Goal: Task Accomplishment & Management: Manage account settings

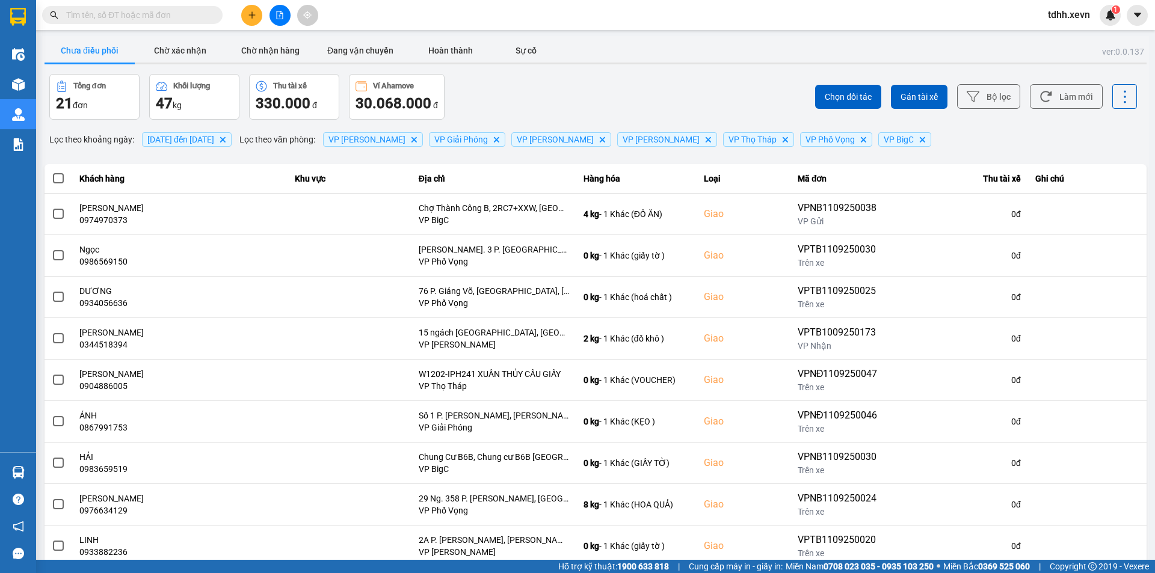
drag, startPoint x: 110, startPoint y: 8, endPoint x: 121, endPoint y: 13, distance: 11.9
click at [113, 8] on span at bounding box center [132, 15] width 181 height 18
click at [126, 14] on input "text" at bounding box center [137, 14] width 142 height 13
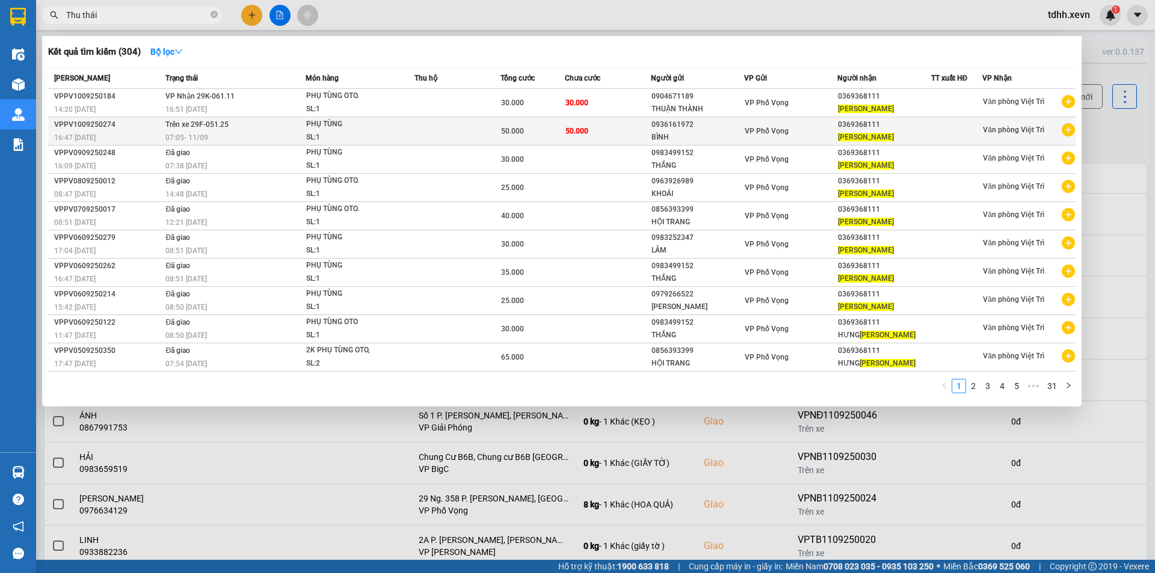
type input "Thu thái"
copy span "29F-051.25"
drag, startPoint x: 234, startPoint y: 124, endPoint x: 191, endPoint y: 125, distance: 43.3
click at [191, 125] on td "Trên xe 29F-051.25 07:05 - 11/09" at bounding box center [233, 131] width 143 height 28
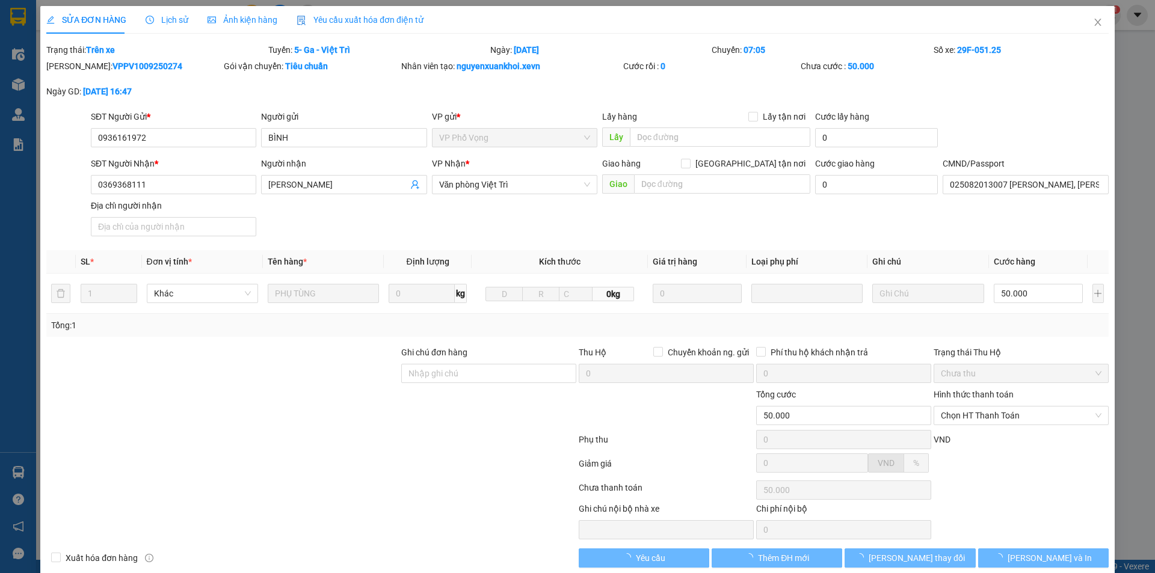
type input "0936161972"
type input "BÌNH"
type input "0369368111"
type input "THU THÁI"
type input "025082013007 KHUẤT THANH HƯNG, ĐỖ XUÂN BÌNH LẤY"
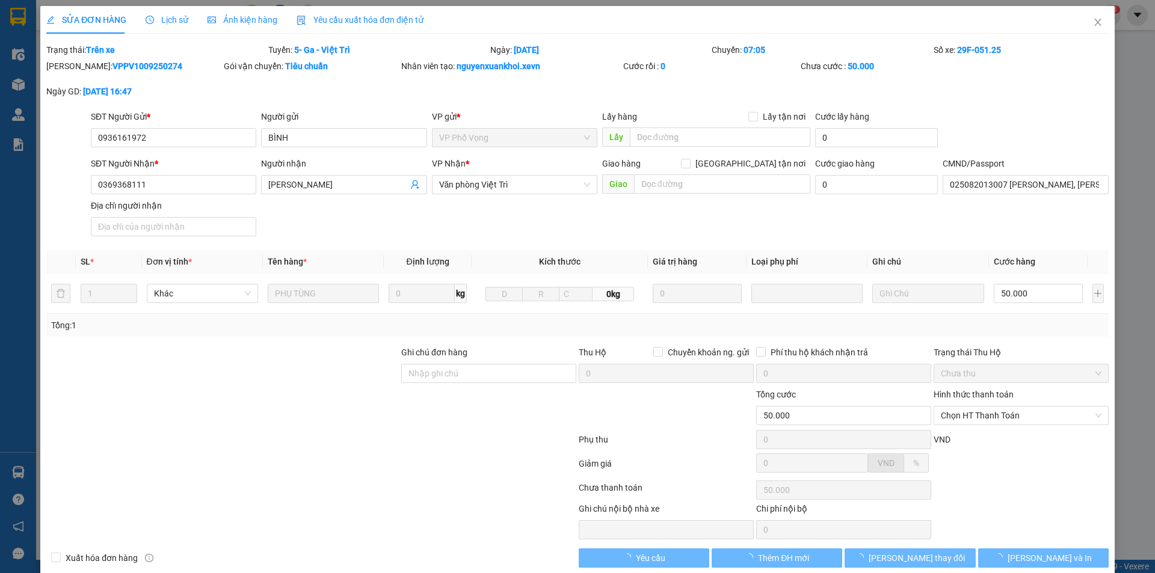
type input "50.000"
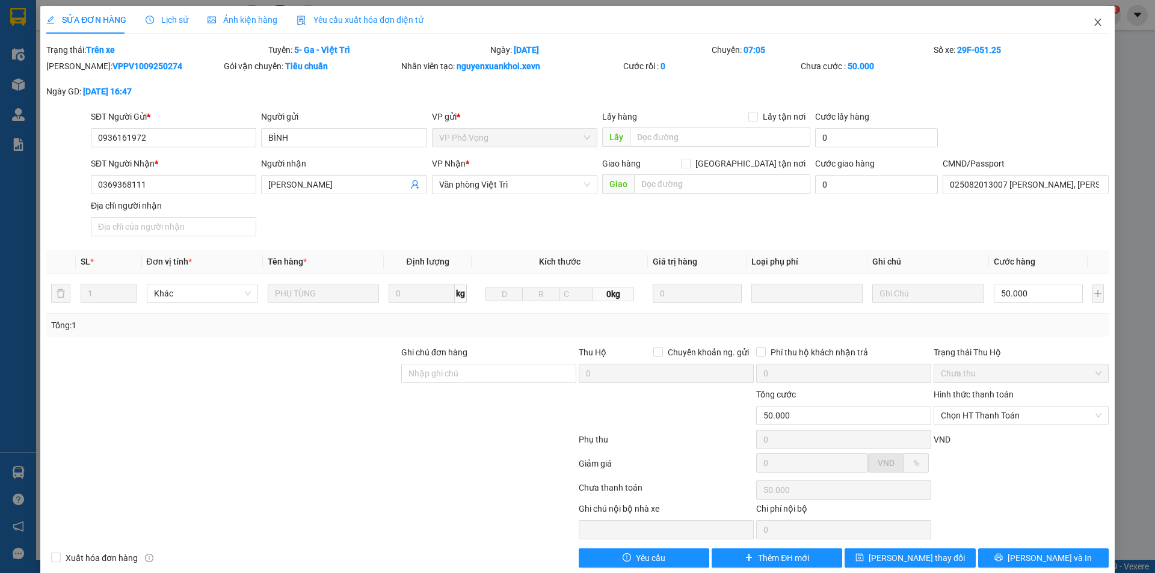
click at [1099, 24] on span "Close" at bounding box center [1098, 23] width 34 height 34
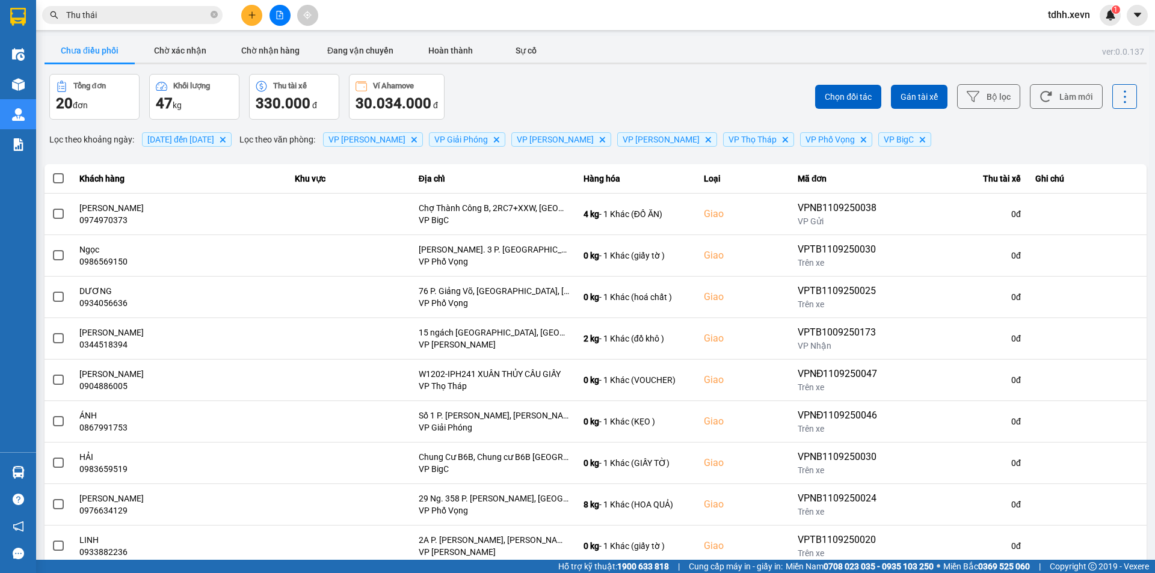
click at [141, 16] on input "Thu thái" at bounding box center [137, 14] width 142 height 13
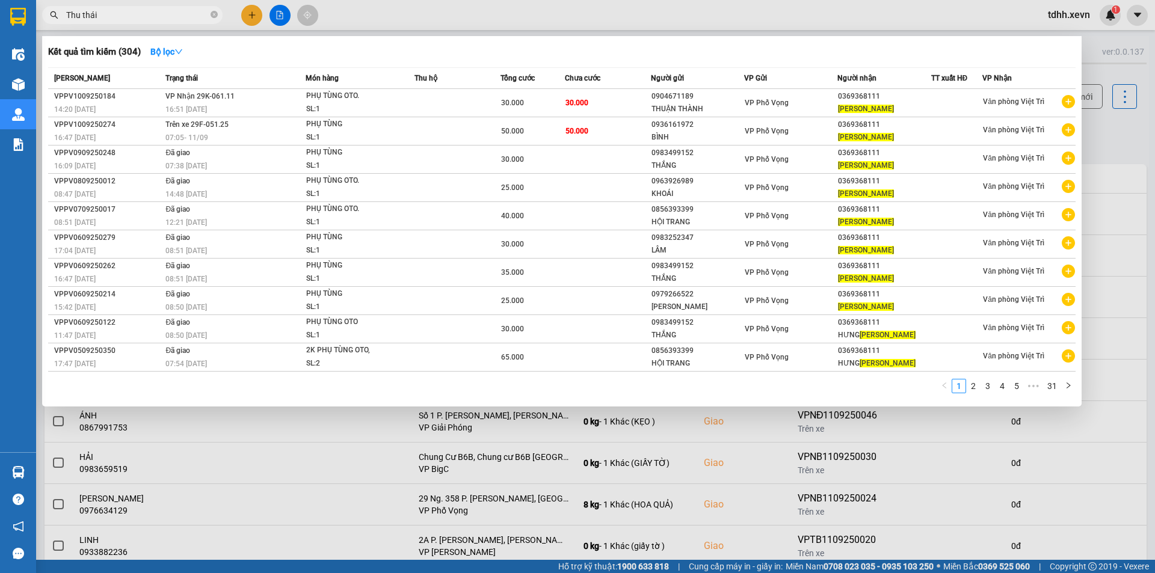
click at [754, 487] on div at bounding box center [577, 286] width 1155 height 573
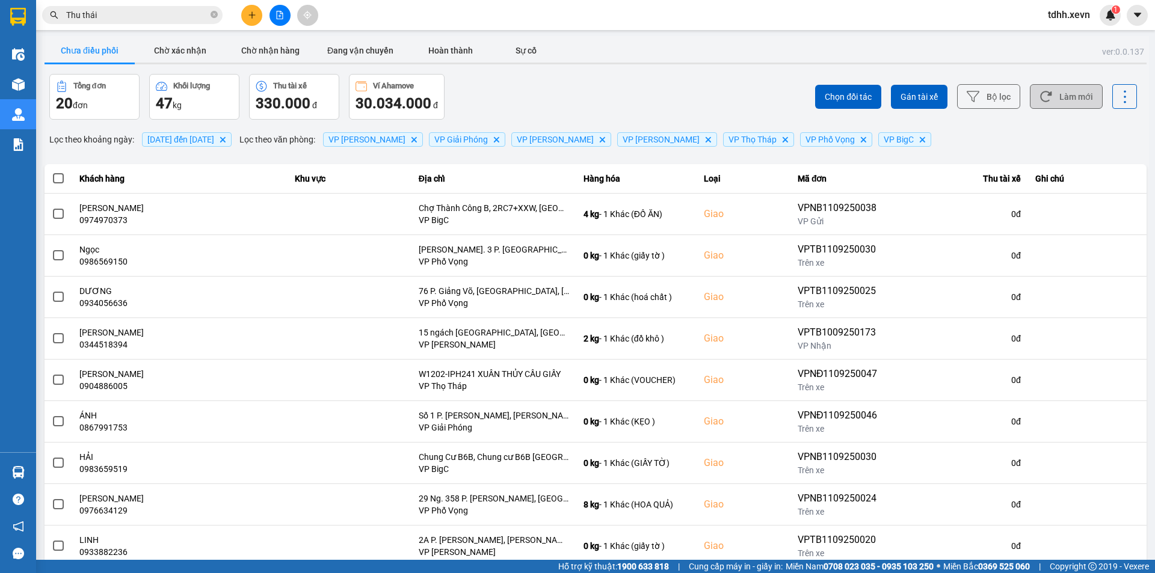
click at [1079, 97] on button "Làm mới" at bounding box center [1066, 96] width 73 height 25
click at [579, 61] on div "Chưa điều phối Chờ xác nhận Chờ nhận hàng Đang vận chuyển Hoàn thành Sự cố" at bounding box center [596, 52] width 1102 height 27
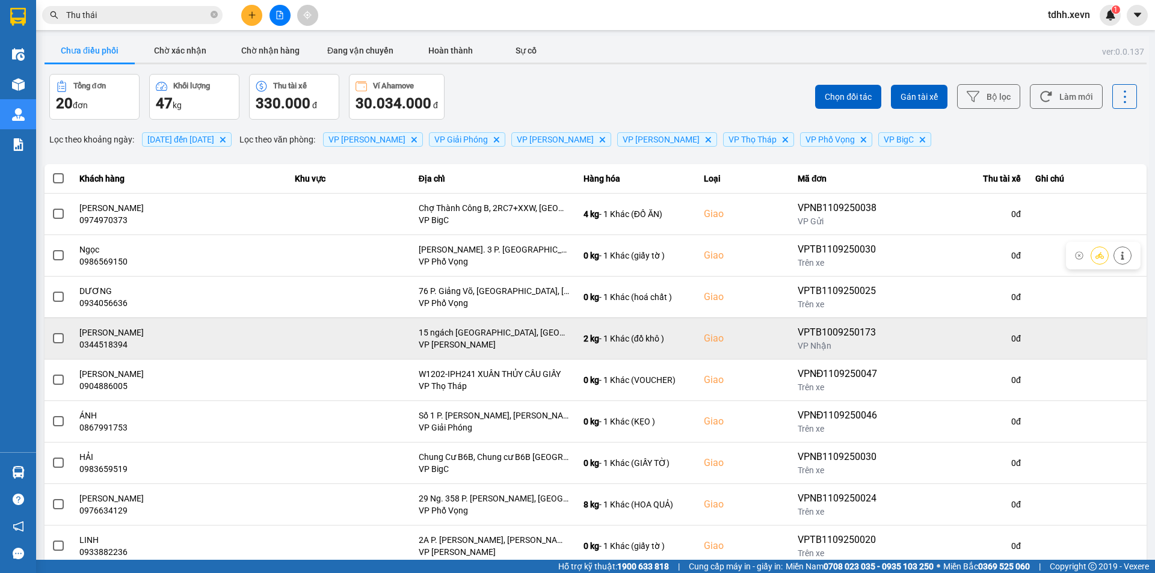
scroll to position [76, 0]
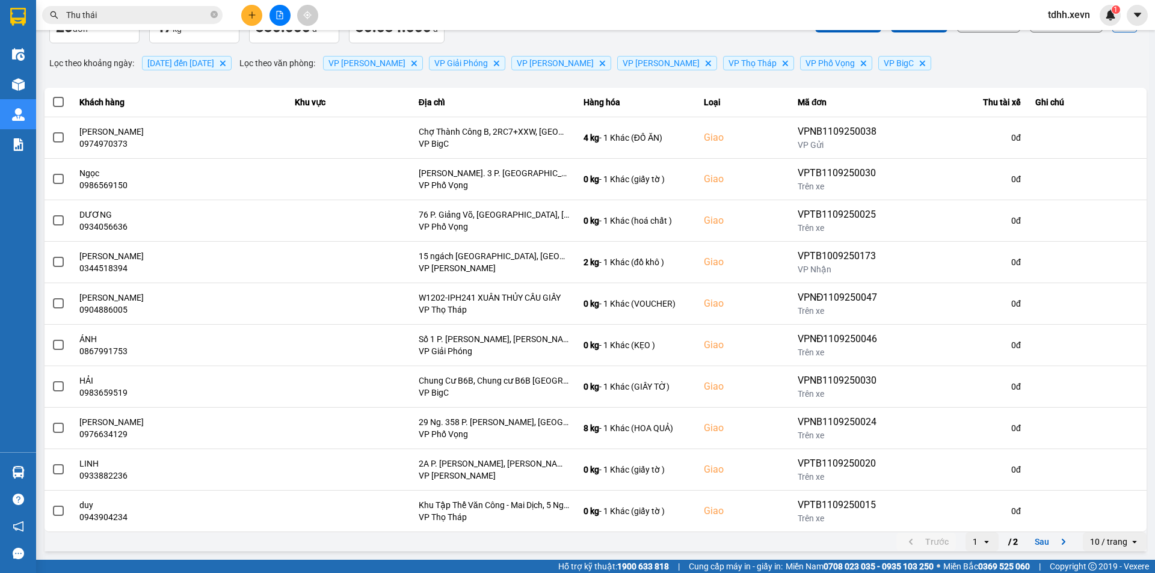
click at [1090, 546] on div "10 / trang" at bounding box center [1108, 542] width 37 height 12
click at [1087, 520] on div "100 / trang" at bounding box center [1106, 516] width 44 height 12
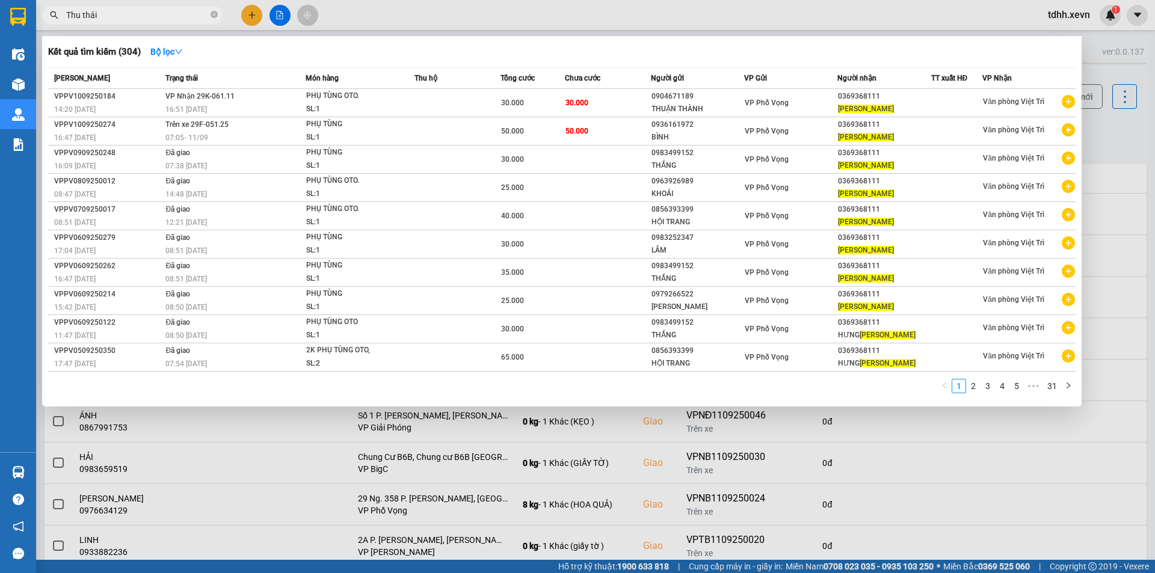
click at [144, 10] on input "Thu thái" at bounding box center [137, 14] width 142 height 13
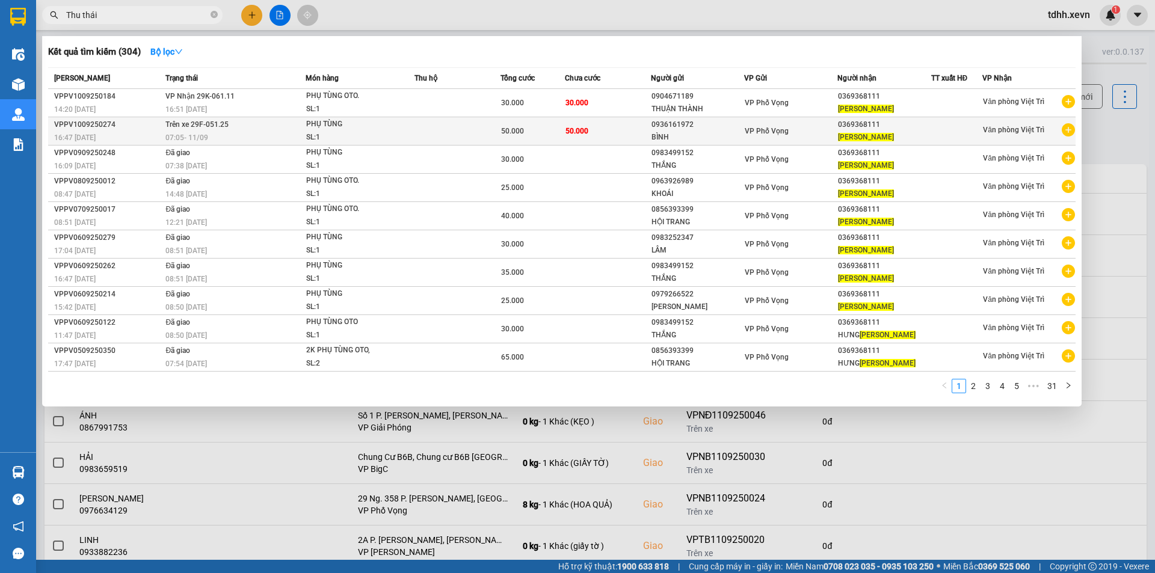
click at [200, 134] on span "07:05 - 11/09" at bounding box center [186, 138] width 43 height 8
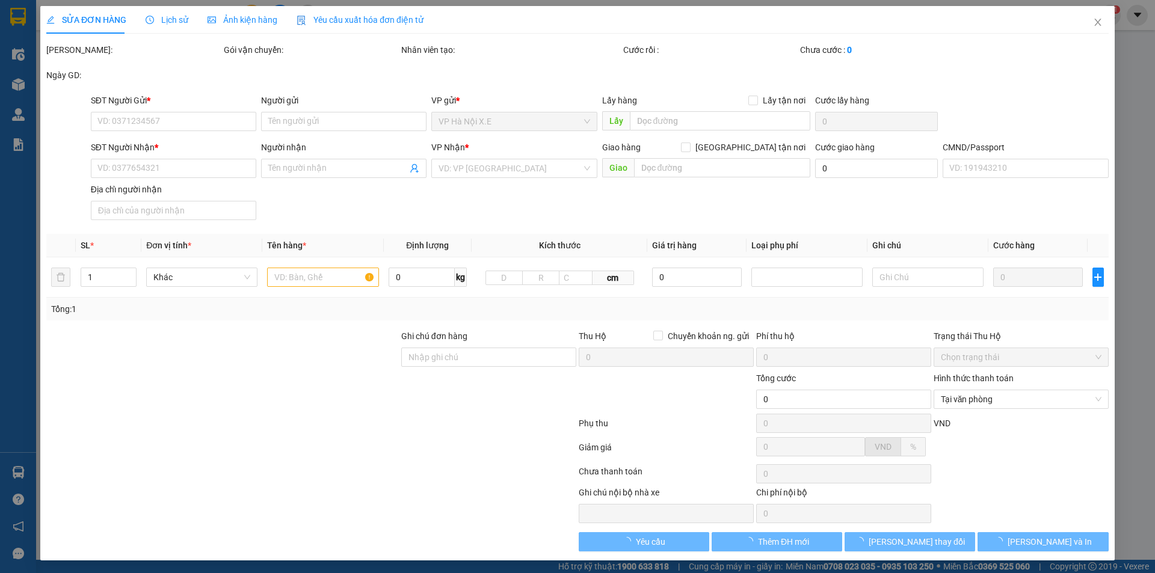
type input "0936161972"
type input "BÌNH"
type input "0369368111"
type input "THU THÁI"
type input "025082013007 KHUẤT THANH HƯNG, ĐỖ XUÂN BÌNH LẤY"
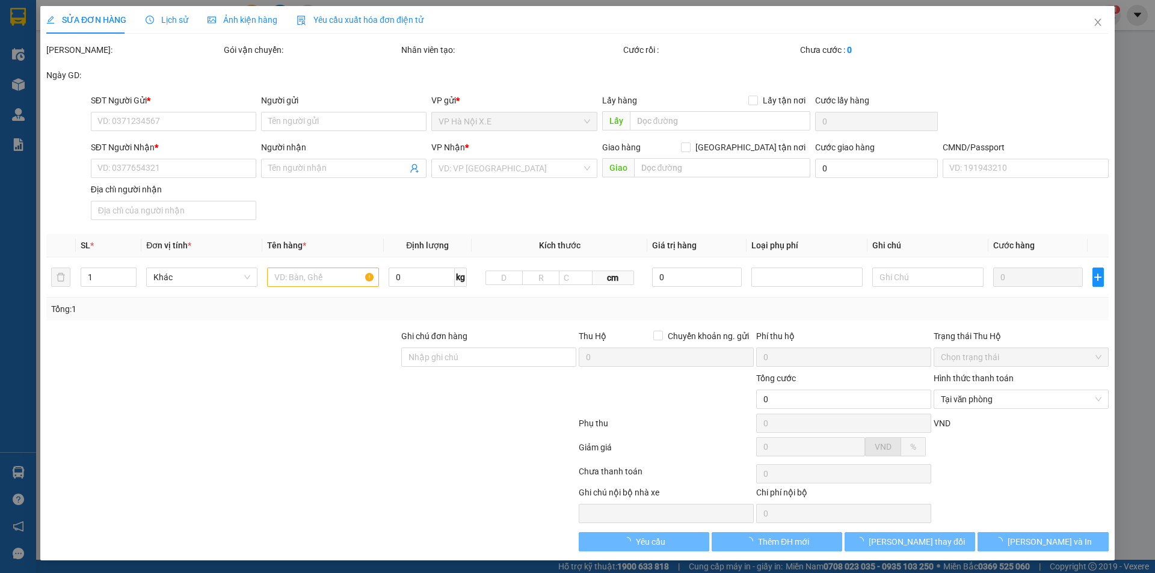
type input "50.000"
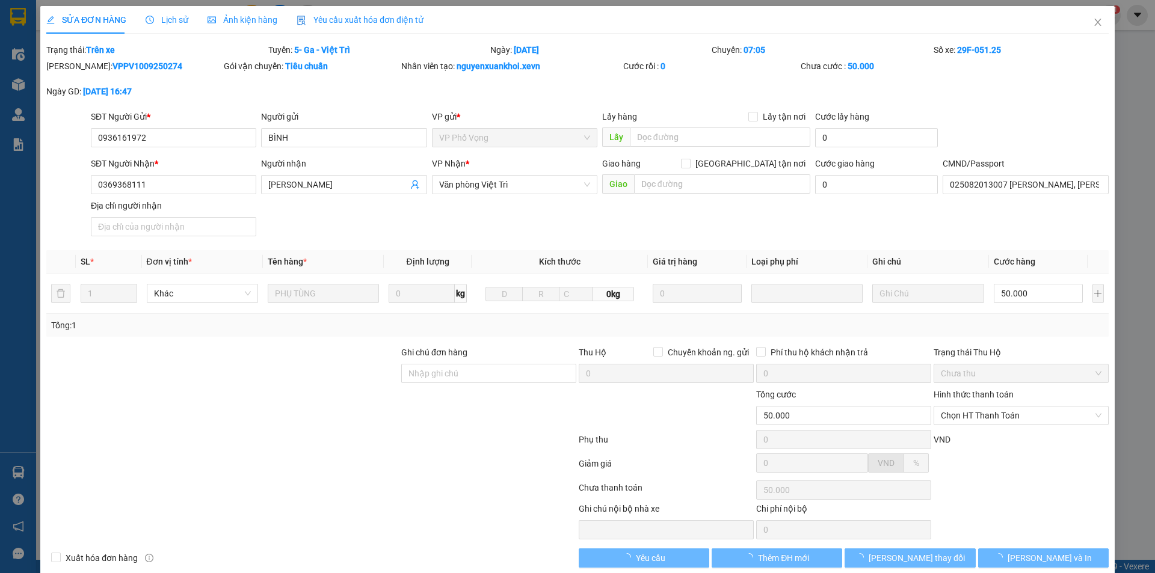
click at [157, 17] on span "Lịch sử" at bounding box center [167, 20] width 43 height 10
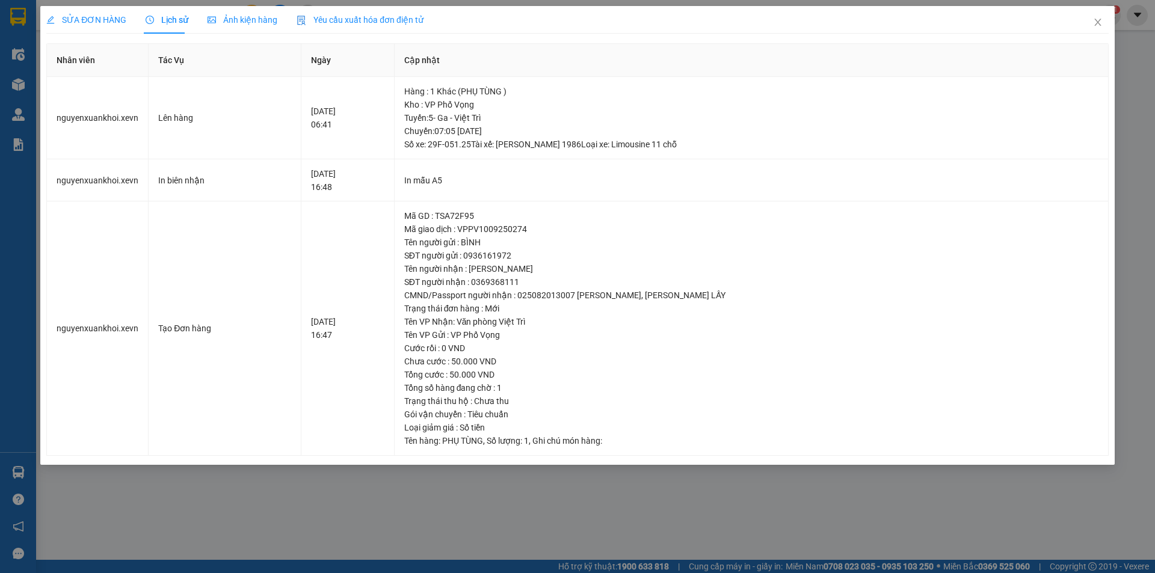
click at [75, 22] on span "SỬA ĐƠN HÀNG" at bounding box center [86, 20] width 80 height 10
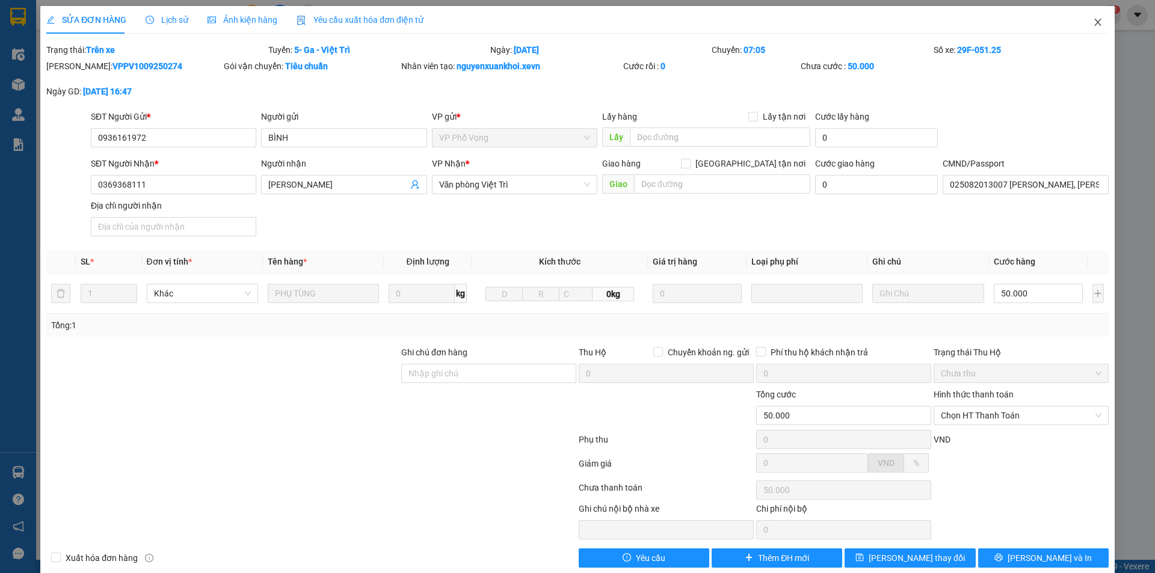
click at [1083, 17] on span "Close" at bounding box center [1098, 23] width 34 height 34
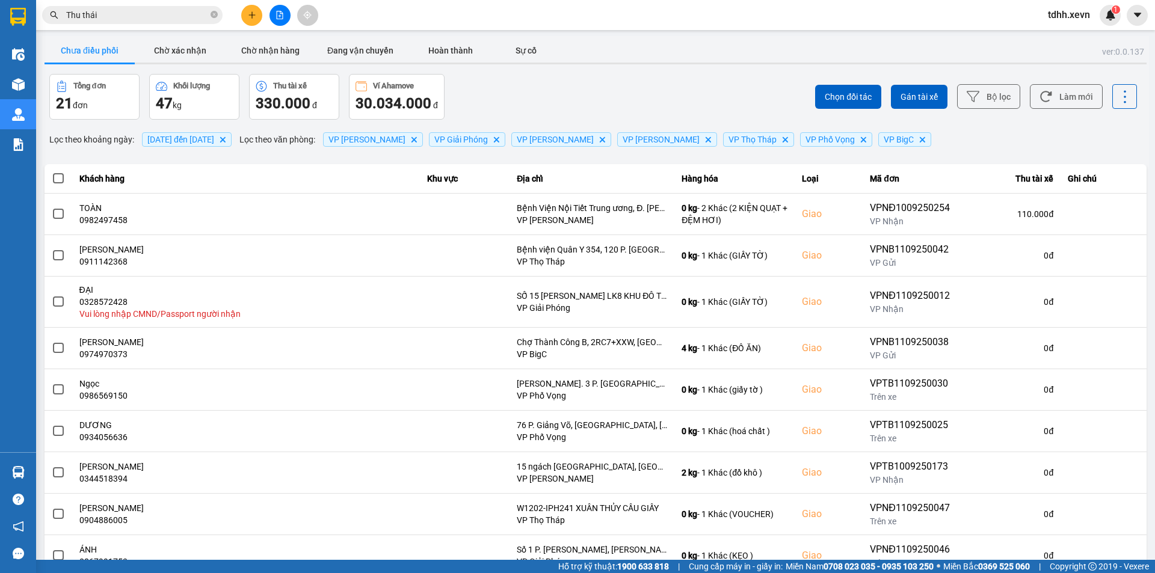
click at [129, 20] on input "Thu thái" at bounding box center [137, 14] width 142 height 13
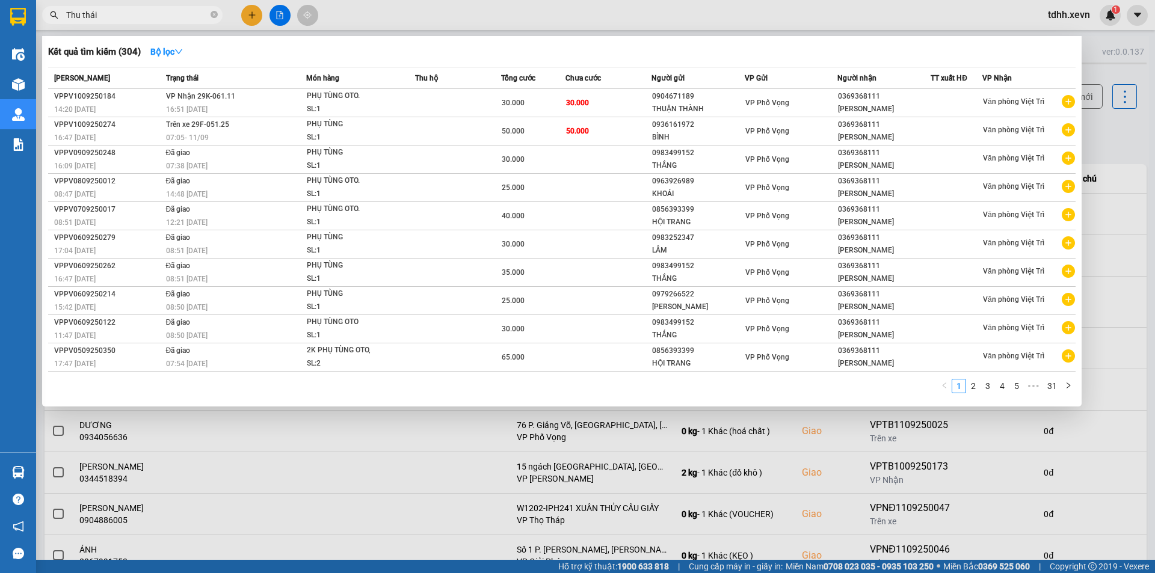
click at [121, 10] on input "Thu thái" at bounding box center [137, 14] width 142 height 13
paste input "0912138303"
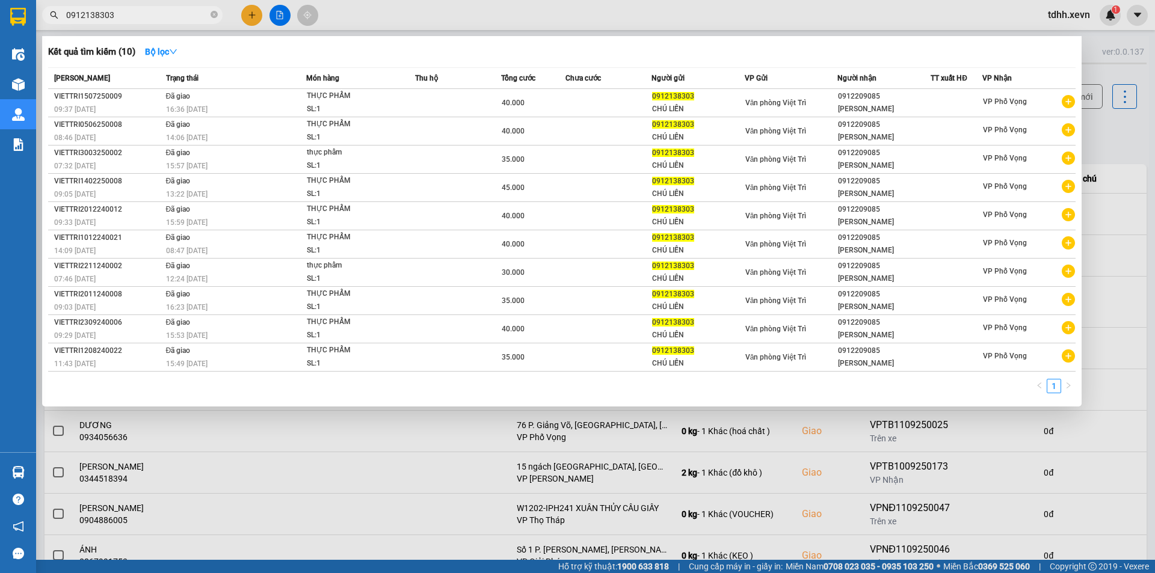
click at [146, 22] on span "0912138303" at bounding box center [132, 15] width 181 height 18
click at [149, 16] on input "0912138303" at bounding box center [137, 14] width 142 height 13
paste input "869980286"
click at [149, 16] on input "0912138303" at bounding box center [137, 14] width 142 height 13
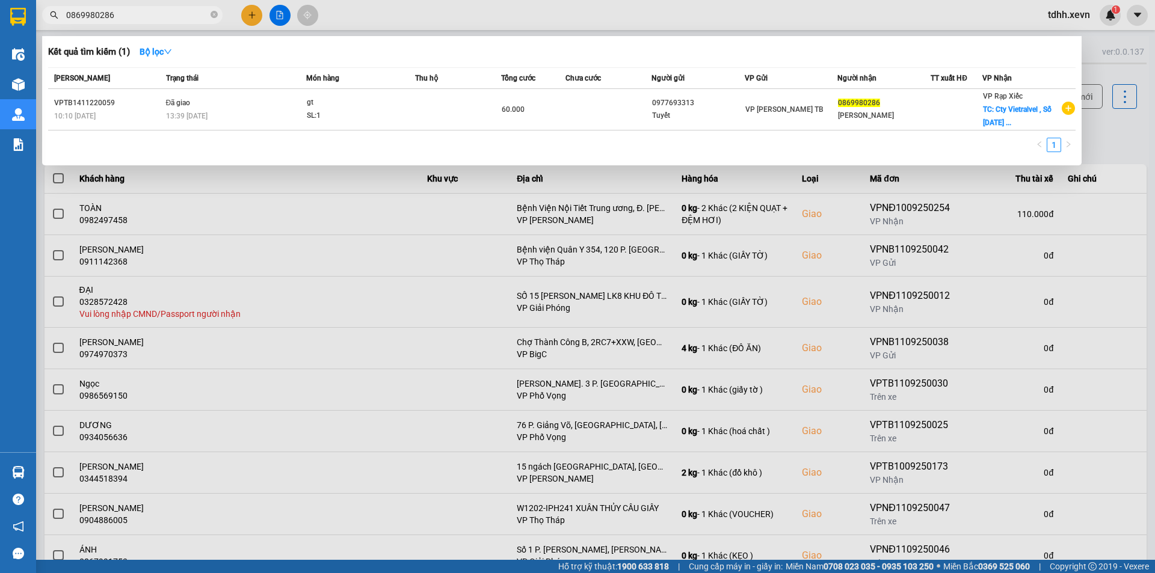
type input "0869980286"
click at [837, 131] on div "Mã ĐH Trạng thái Món hàng Thu hộ Tổng cước Chưa cước Người gửi VP Gửi Người nhậ…" at bounding box center [562, 113] width 1028 height 92
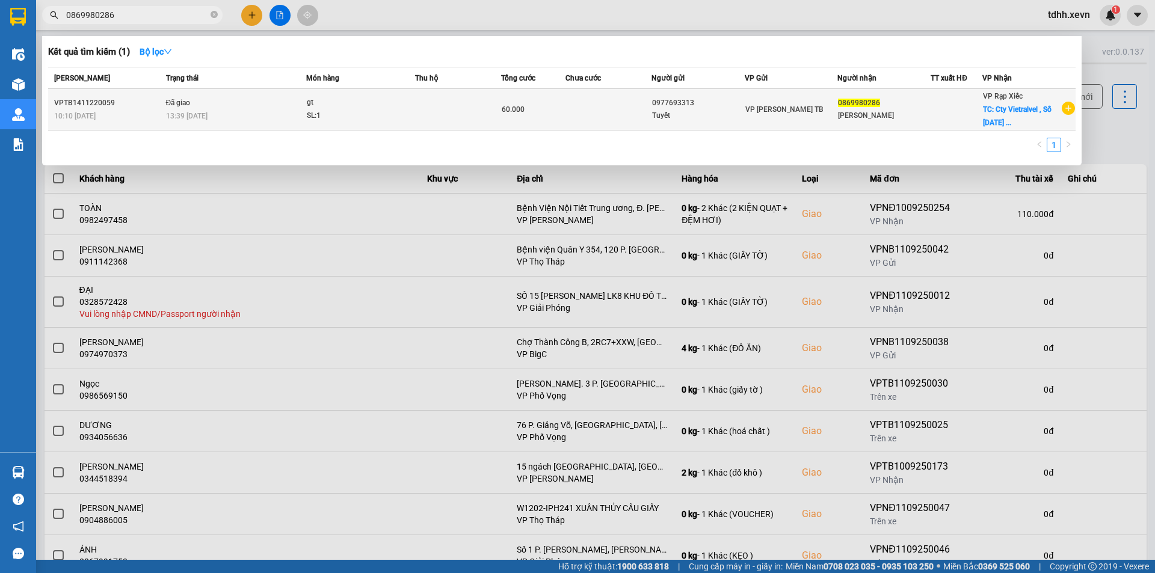
click at [838, 119] on div "Ngọc Anh" at bounding box center [884, 116] width 92 height 13
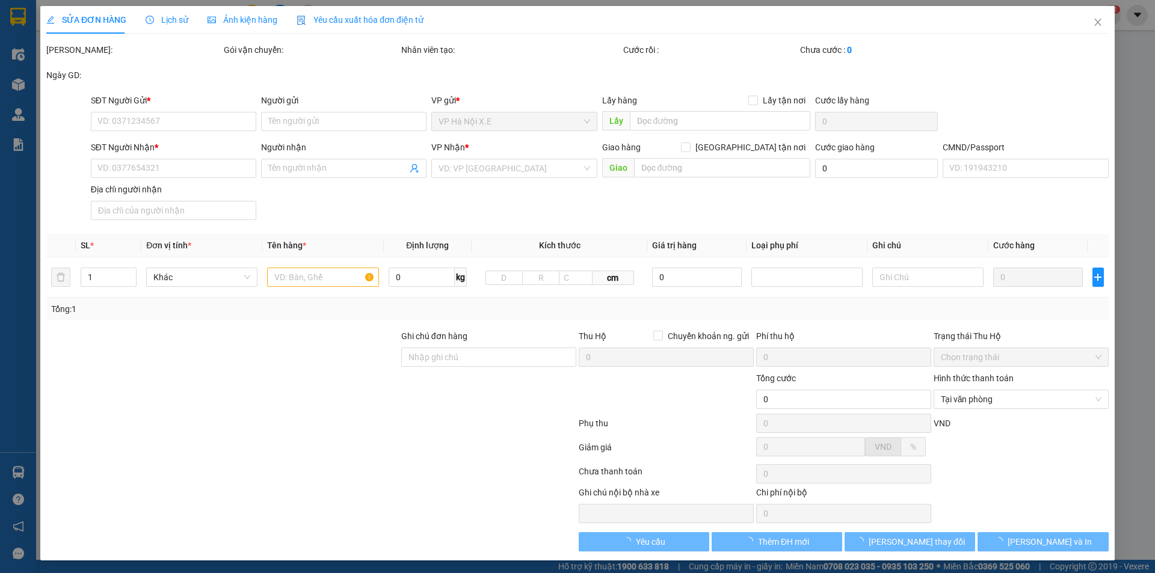
type input "0977693313"
type input "Tuyết"
type input "0869980286"
type input "Ngọc Anh"
checkbox input "true"
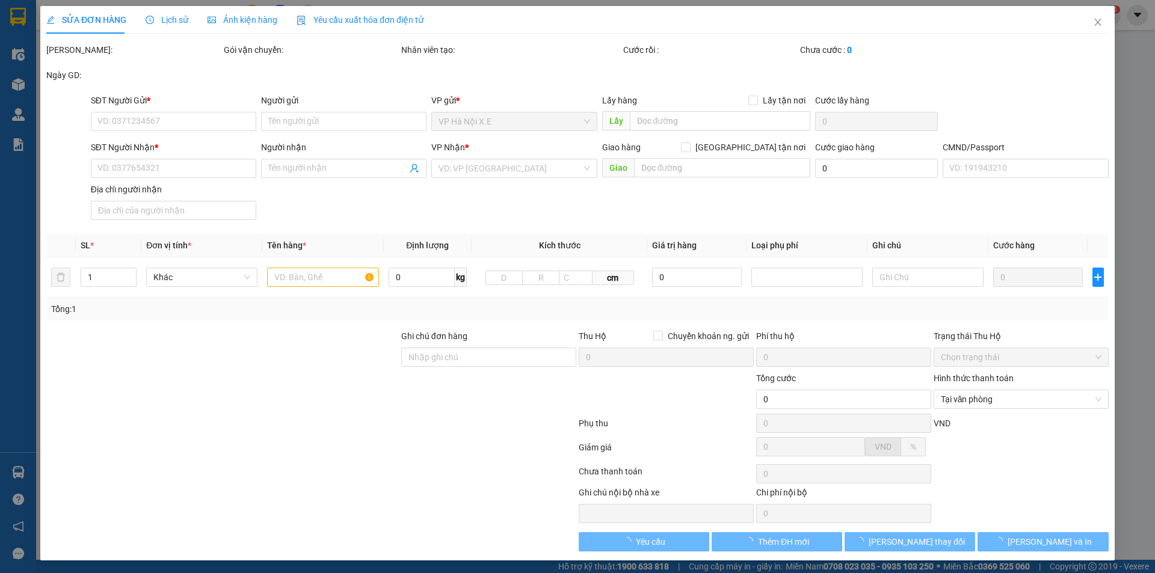
type input "Cty Vietralvel , Số 3 Hai Bà Trưng _ Hoàn Kiếm"
type input "40.000"
type input "123"
type input "60.000"
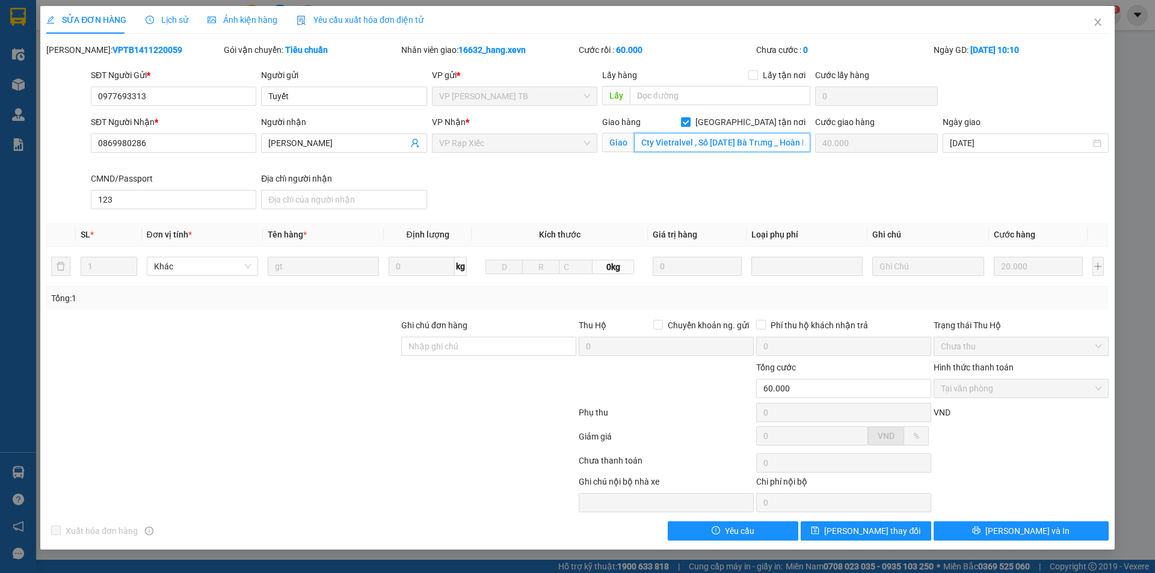
click at [746, 144] on input "Cty Vietralvel , Số 3 Hai Bà Trưng _ Hoàn Kiếm" at bounding box center [722, 142] width 176 height 19
click at [1104, 23] on span "Close" at bounding box center [1098, 23] width 34 height 34
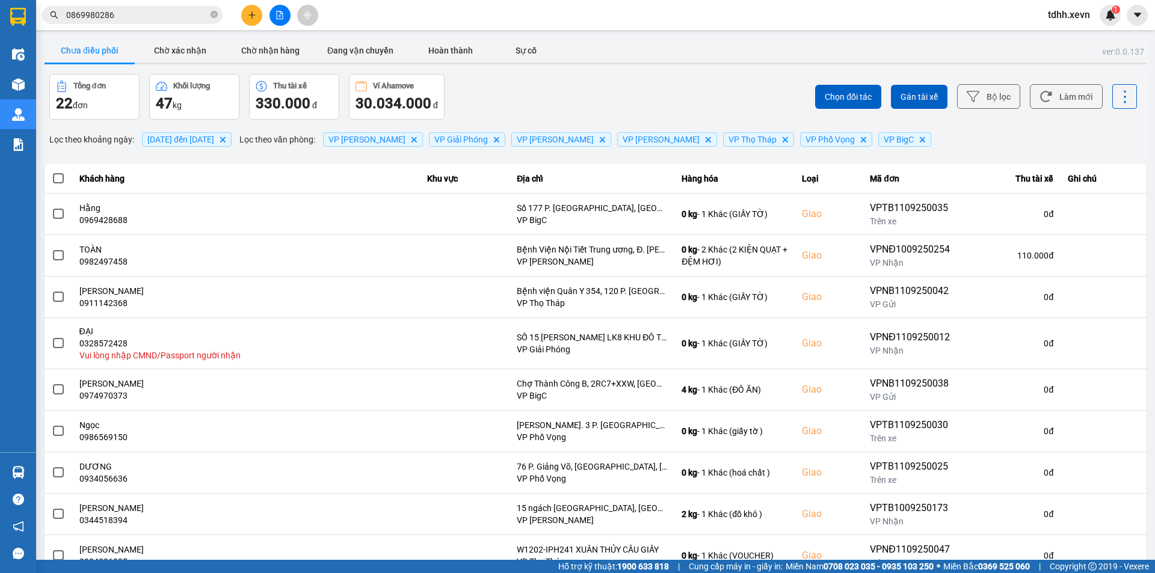
click at [138, 5] on div "Kết quả tìm kiếm ( 1 ) Bộ lọc Mã ĐH Trạng thái Món hàng Thu hộ Tổng cước Chưa c…" at bounding box center [117, 15] width 235 height 21
click at [143, 13] on input "0869980286" at bounding box center [137, 14] width 142 height 13
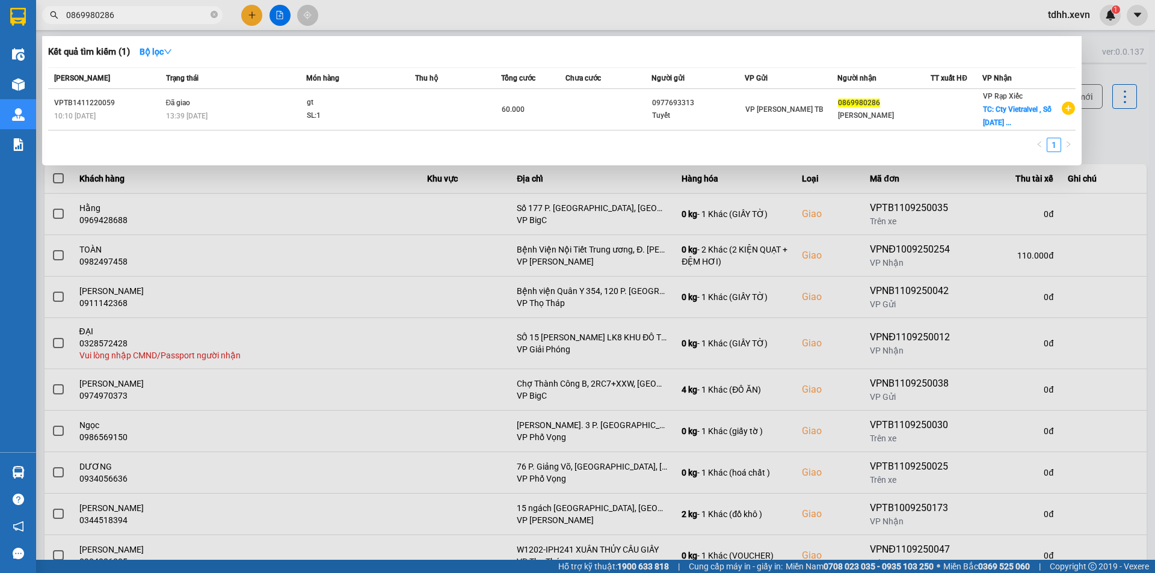
click at [143, 13] on input "0869980286" at bounding box center [137, 14] width 142 height 13
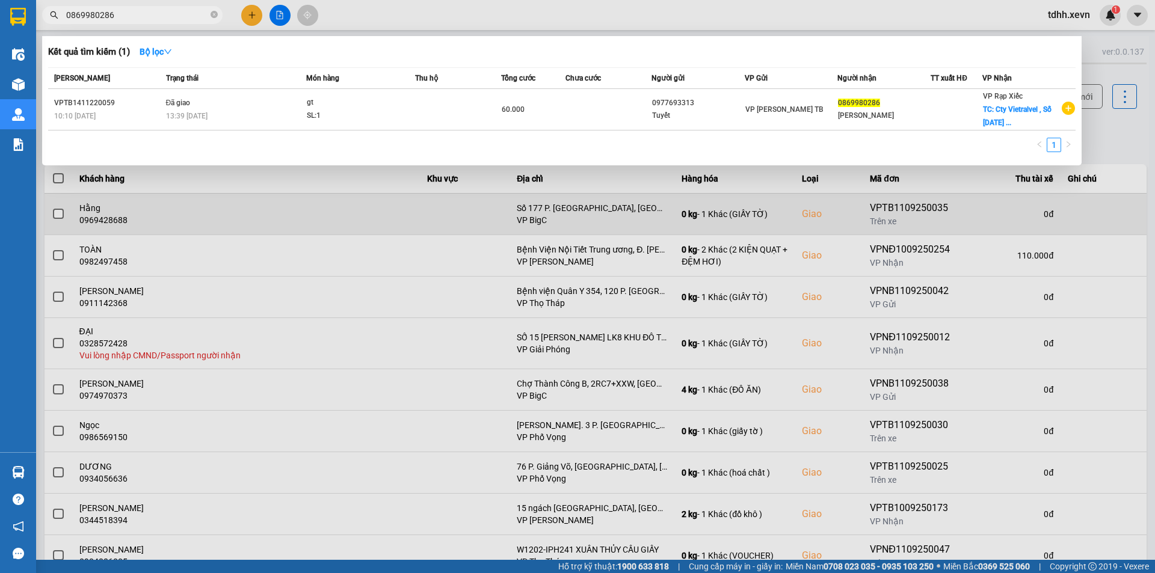
drag, startPoint x: 578, startPoint y: 314, endPoint x: 417, endPoint y: 214, distance: 189.2
click at [575, 312] on div at bounding box center [577, 286] width 1155 height 573
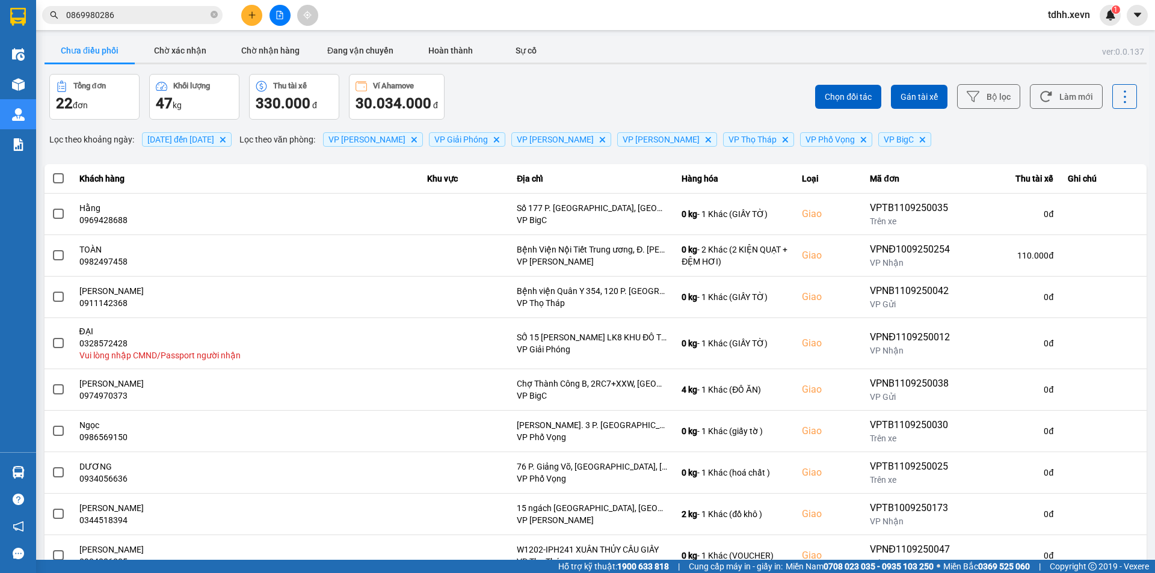
click at [141, 11] on input "0869980286" at bounding box center [137, 14] width 142 height 13
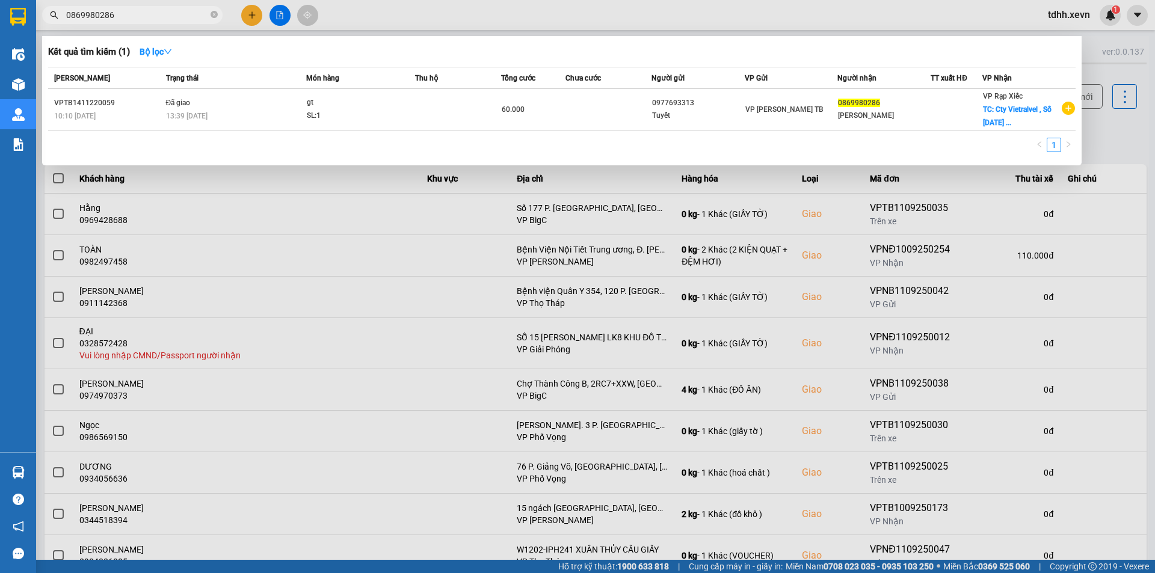
click at [141, 11] on input "0869980286" at bounding box center [137, 14] width 142 height 13
paste input "978250487"
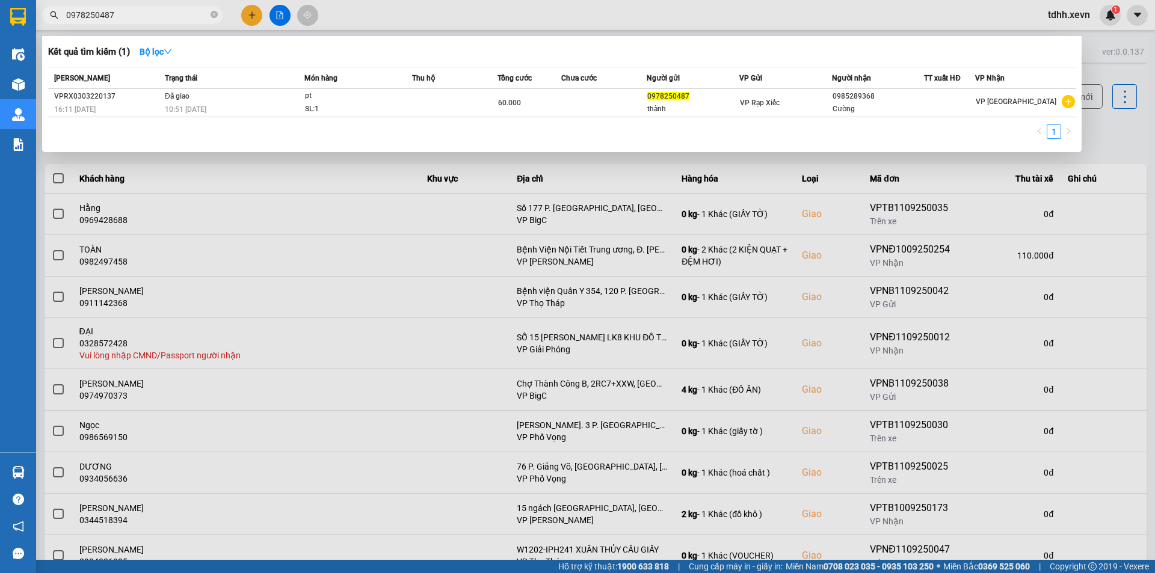
click at [1109, 275] on div at bounding box center [577, 286] width 1155 height 573
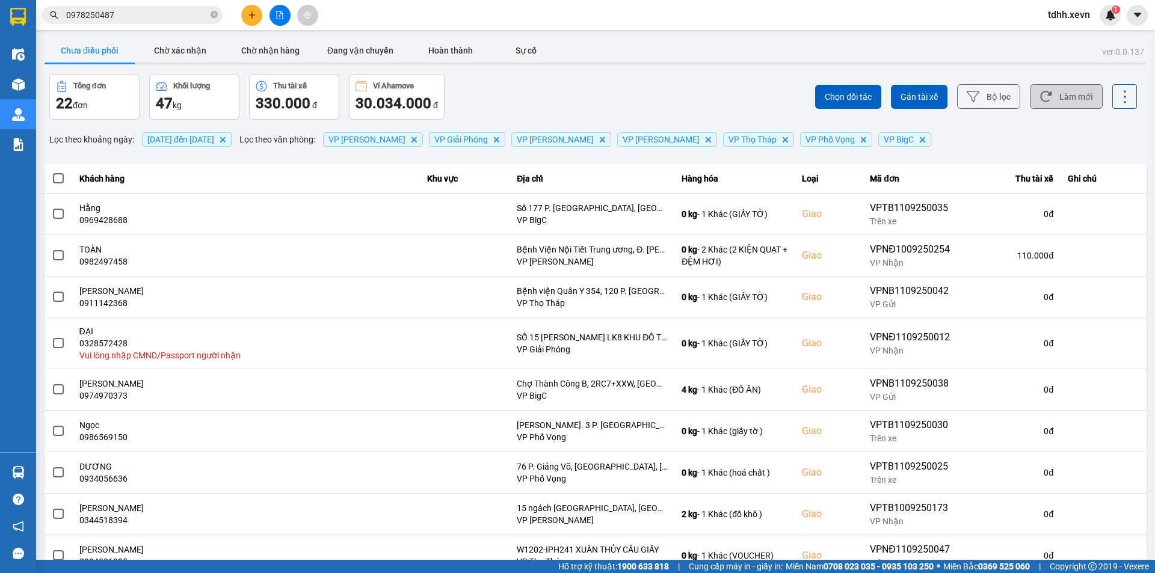
click at [1054, 93] on button "Làm mới" at bounding box center [1066, 96] width 73 height 25
drag, startPoint x: 692, startPoint y: 63, endPoint x: 656, endPoint y: 112, distance: 60.8
click at [691, 64] on div "Chưa điều phối Chờ xác nhận Chờ nhận hàng Đang vận chuyển Hoàn thành Sự cố" at bounding box center [596, 52] width 1102 height 26
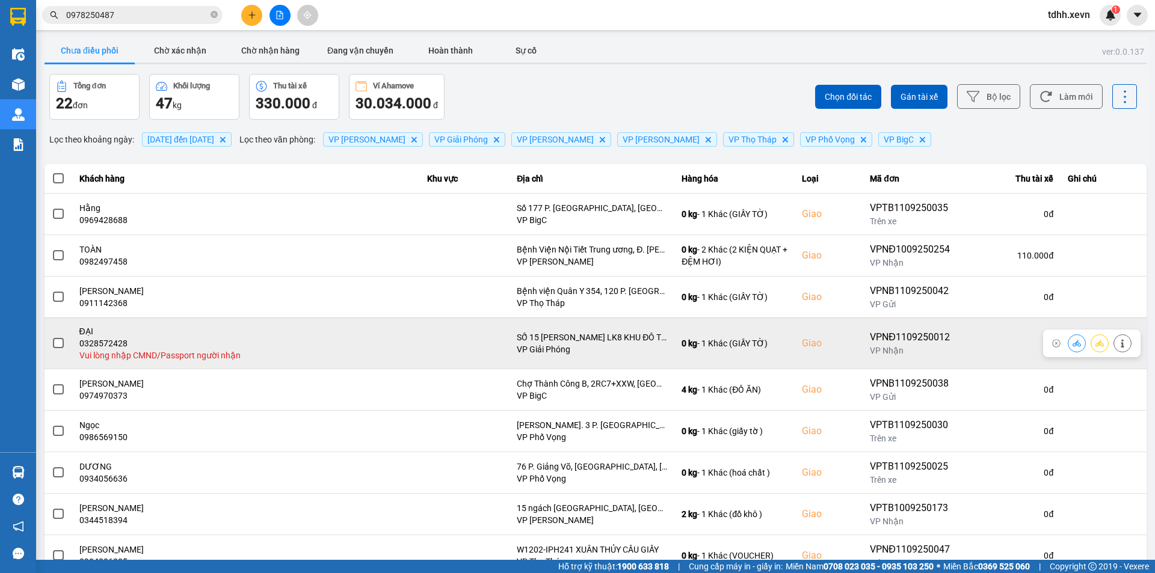
scroll to position [86, 0]
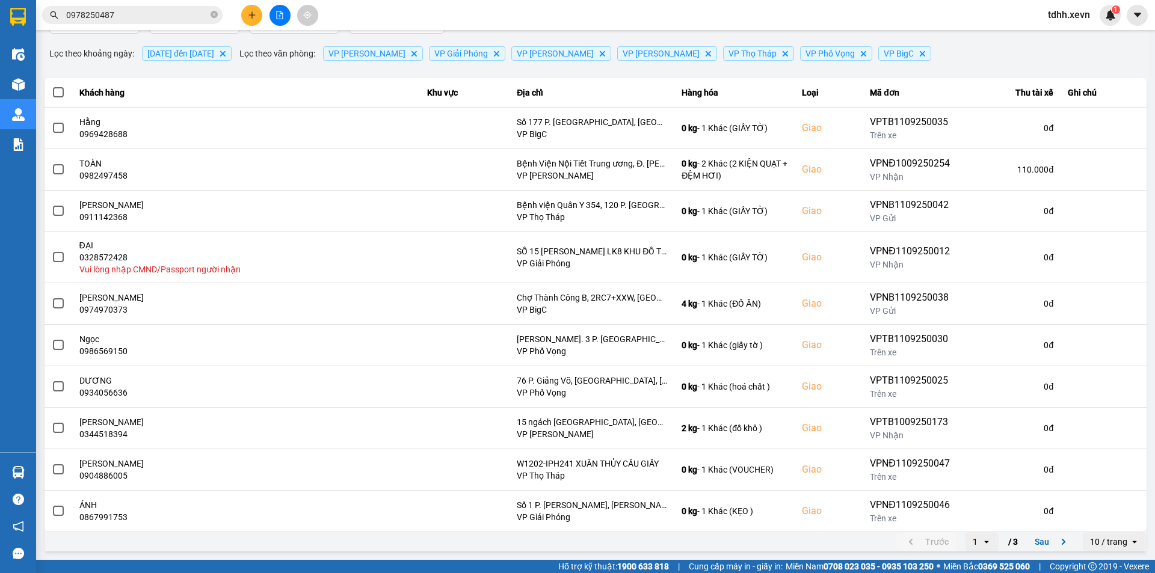
click at [141, 22] on span "0978250487" at bounding box center [132, 15] width 181 height 18
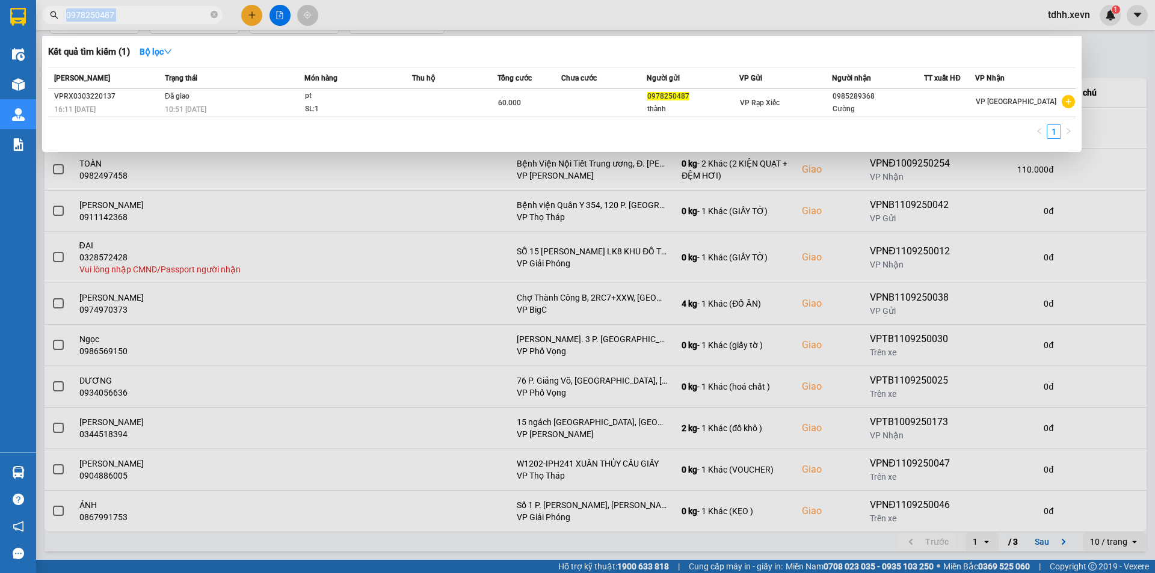
click at [141, 22] on span "0978250487" at bounding box center [132, 15] width 181 height 18
click at [141, 12] on input "0978250487" at bounding box center [137, 14] width 142 height 13
paste input "85555657"
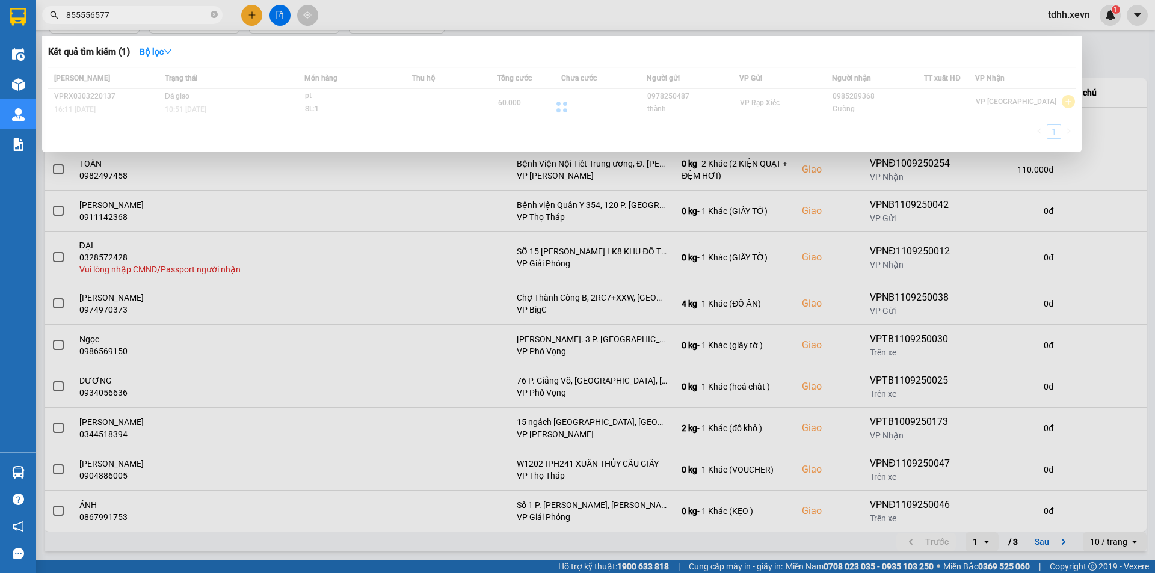
click at [76, 19] on input "855556577" at bounding box center [137, 14] width 142 height 13
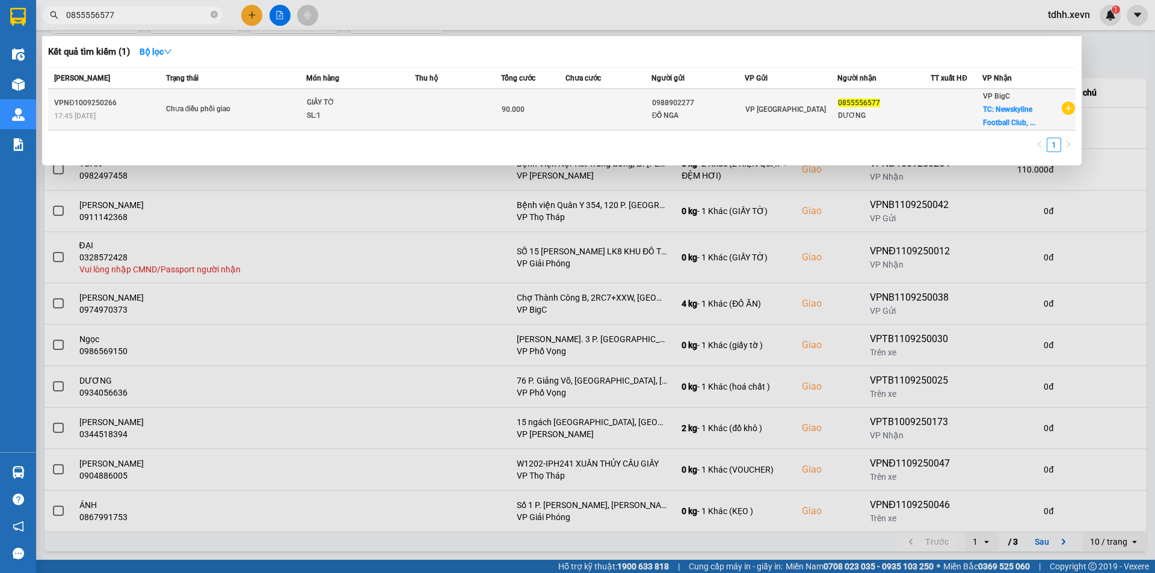
type input "0855556577"
click at [750, 104] on div "VP Nam Định" at bounding box center [791, 109] width 92 height 13
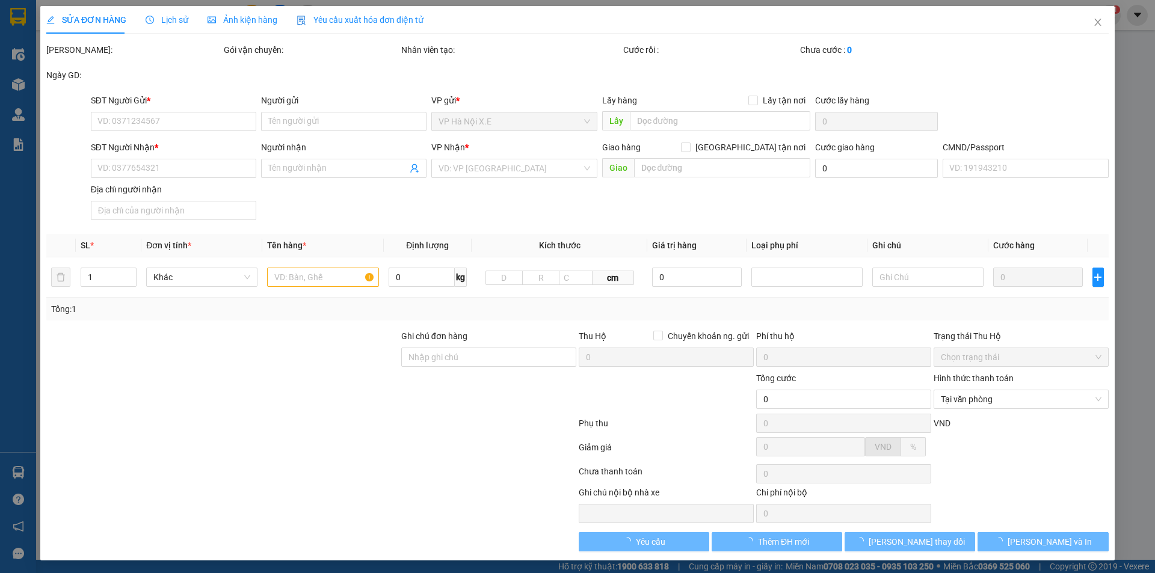
type input "0988902277"
type input "ĐỖ NGA"
type input "0855556577"
type input "DƯƠNG"
checkbox input "true"
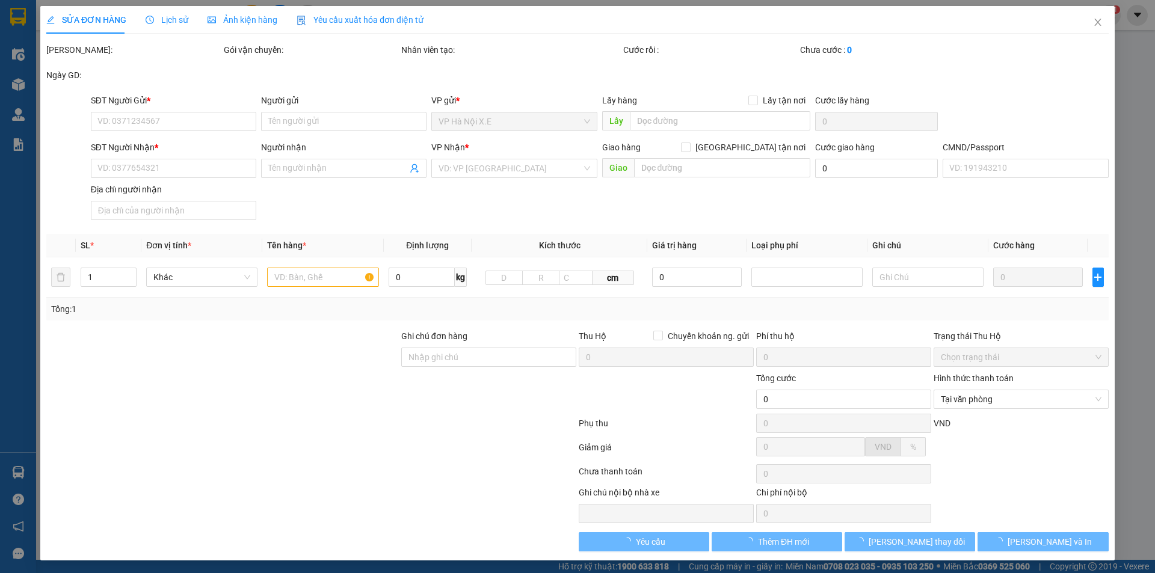
type input "Newskyline Football Club, 19/5, Hà Nội, 12100, Việt Nam"
type input "123"
type input "qua vp lấy , đã báo k hoàn ship"
type input "90.000"
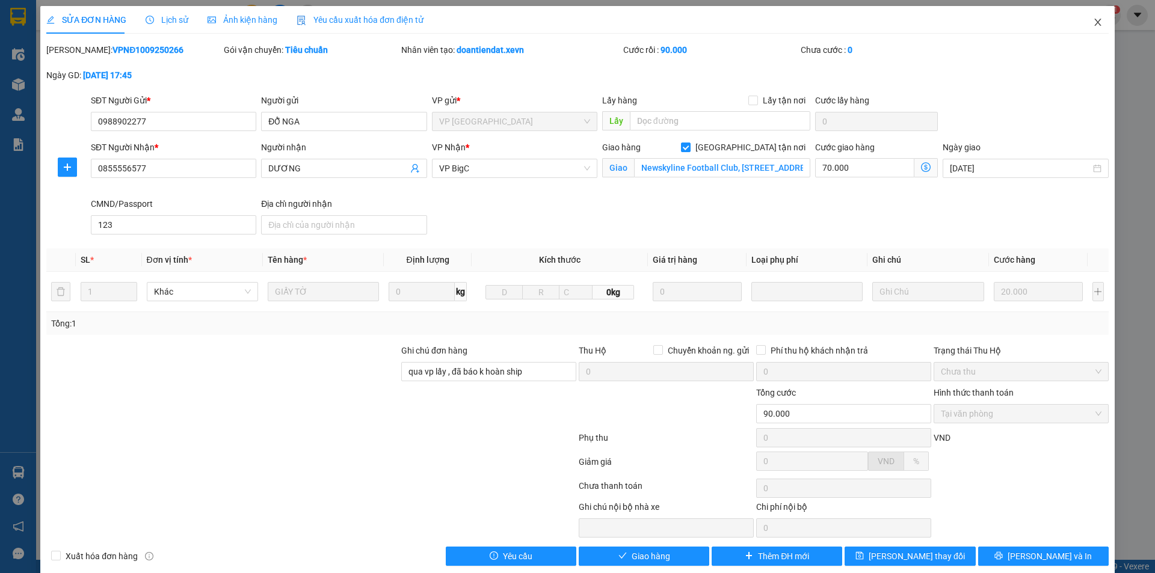
click at [1093, 25] on icon "close" at bounding box center [1098, 22] width 10 height 10
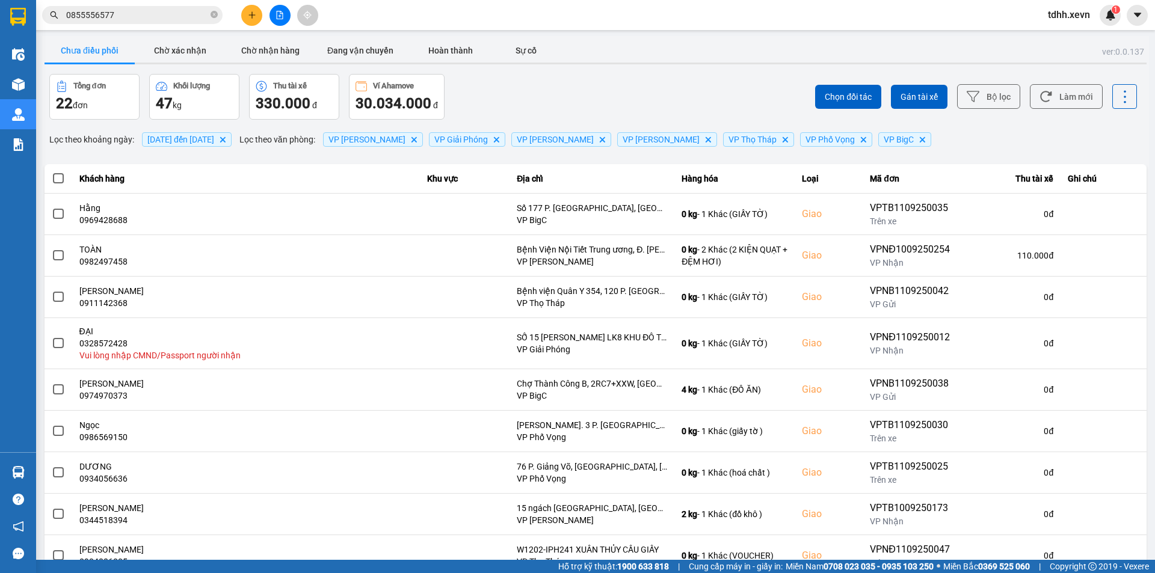
click at [628, 91] on div "Chọn đối tác Gán tài xế Bộ lọc Làm mới" at bounding box center [865, 97] width 544 height 46
drag, startPoint x: 1063, startPoint y: 93, endPoint x: 1005, endPoint y: 91, distance: 57.8
click at [1063, 93] on button "Làm mới" at bounding box center [1066, 96] width 73 height 25
click at [678, 41] on div "Chưa điều phối Chờ xác nhận Chờ nhận hàng Đang vận chuyển Hoàn thành Sự cố" at bounding box center [596, 52] width 1102 height 27
click at [156, 13] on input "0855556577" at bounding box center [137, 14] width 142 height 13
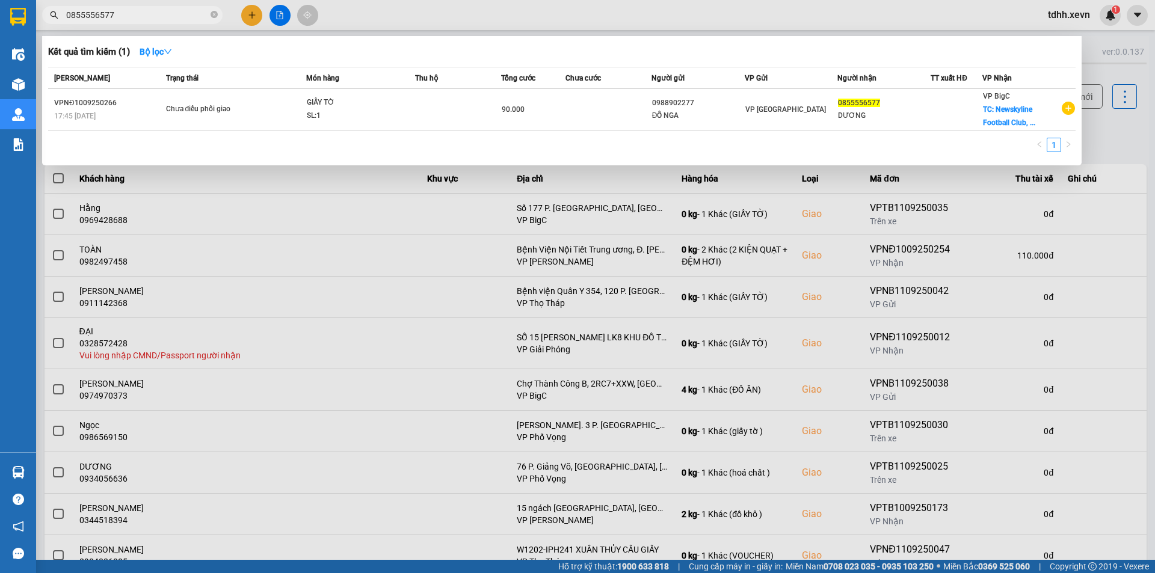
click at [156, 13] on input "0855556577" at bounding box center [137, 14] width 142 height 13
paste input "976881996"
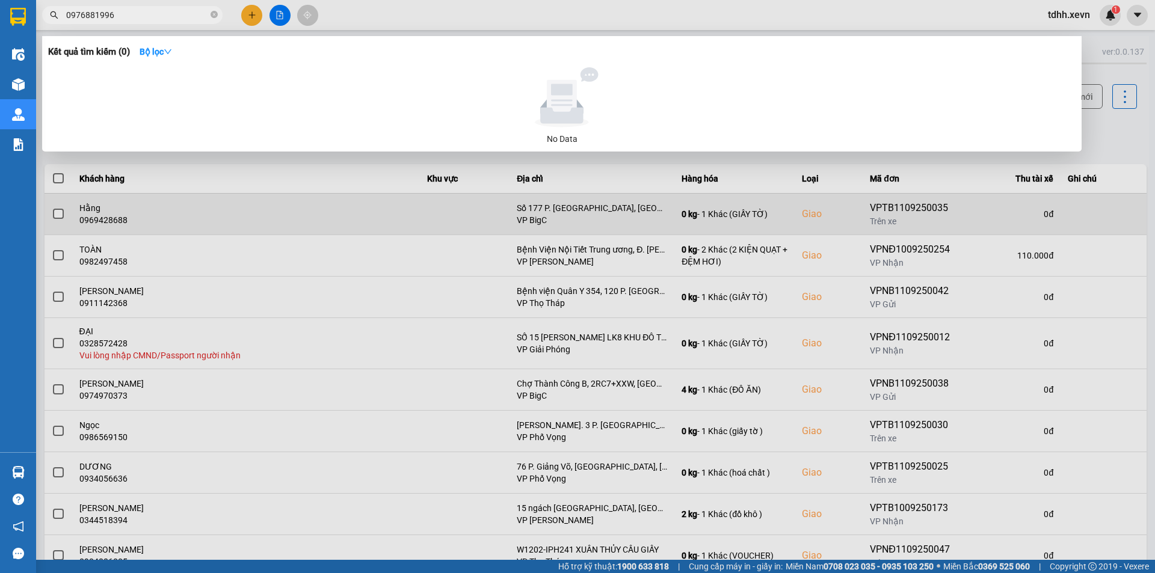
drag, startPoint x: 854, startPoint y: 261, endPoint x: 897, endPoint y: 233, distance: 50.7
click at [854, 261] on div at bounding box center [577, 286] width 1155 height 573
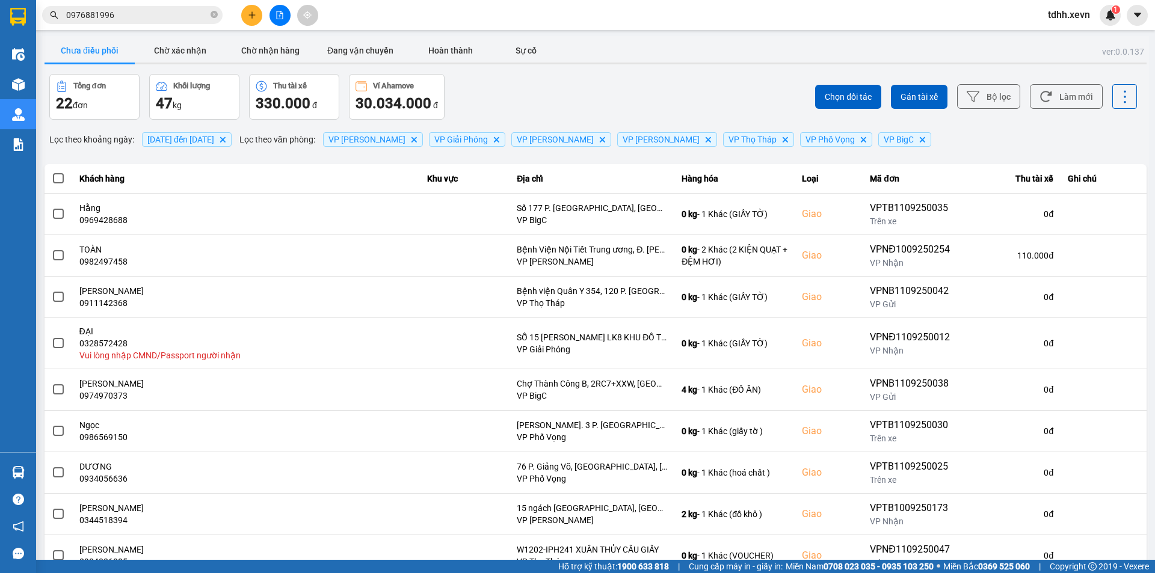
click at [1070, 82] on div "Chọn đối tác Gán tài xế Bộ lọc Làm mới" at bounding box center [865, 97] width 544 height 46
click at [1060, 103] on button "Làm mới" at bounding box center [1066, 96] width 73 height 25
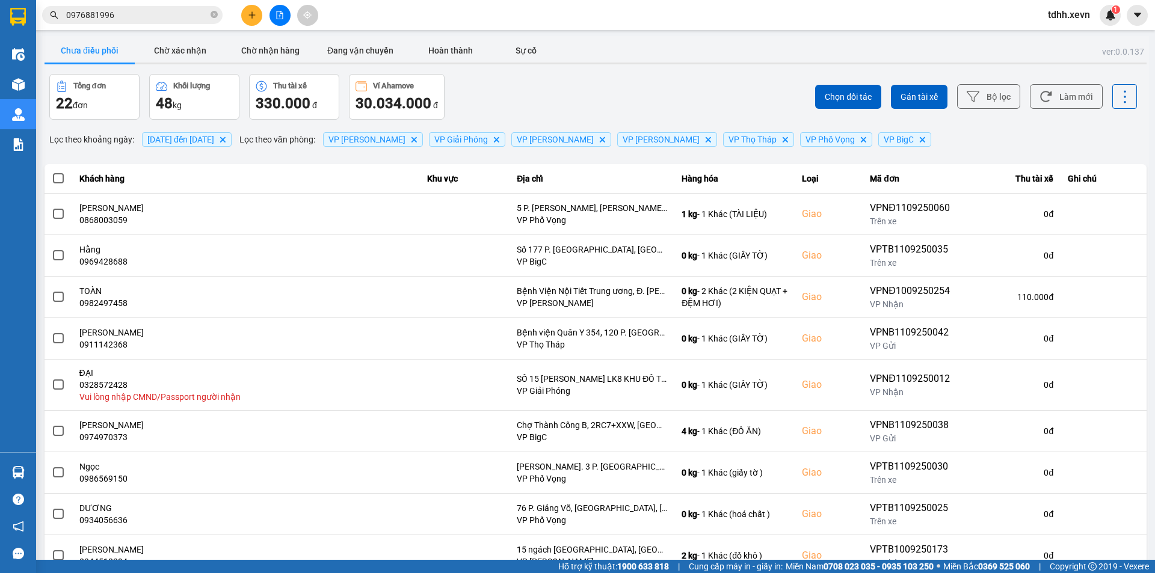
click at [139, 10] on input "0976881996" at bounding box center [137, 14] width 142 height 13
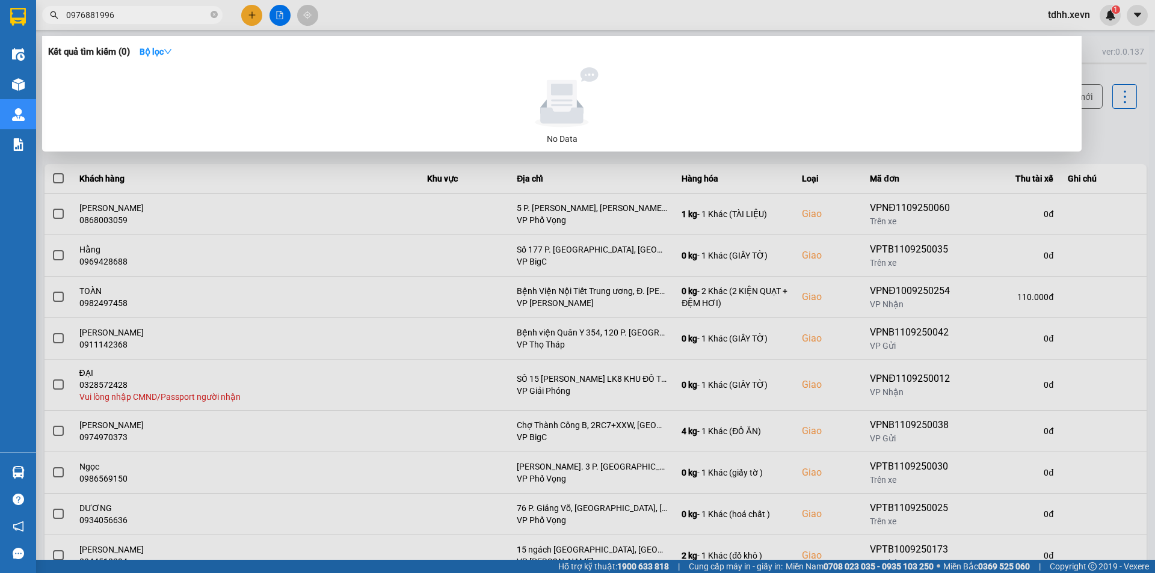
click at [139, 10] on input "0976881996" at bounding box center [137, 14] width 142 height 13
paste input "4418875"
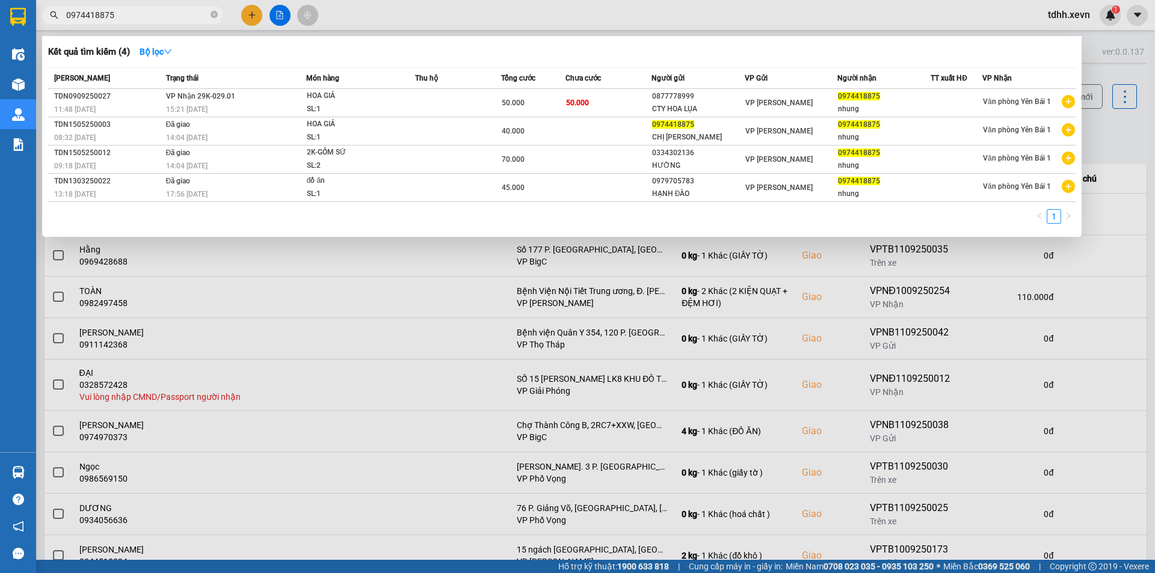
click at [157, 28] on div at bounding box center [577, 286] width 1155 height 573
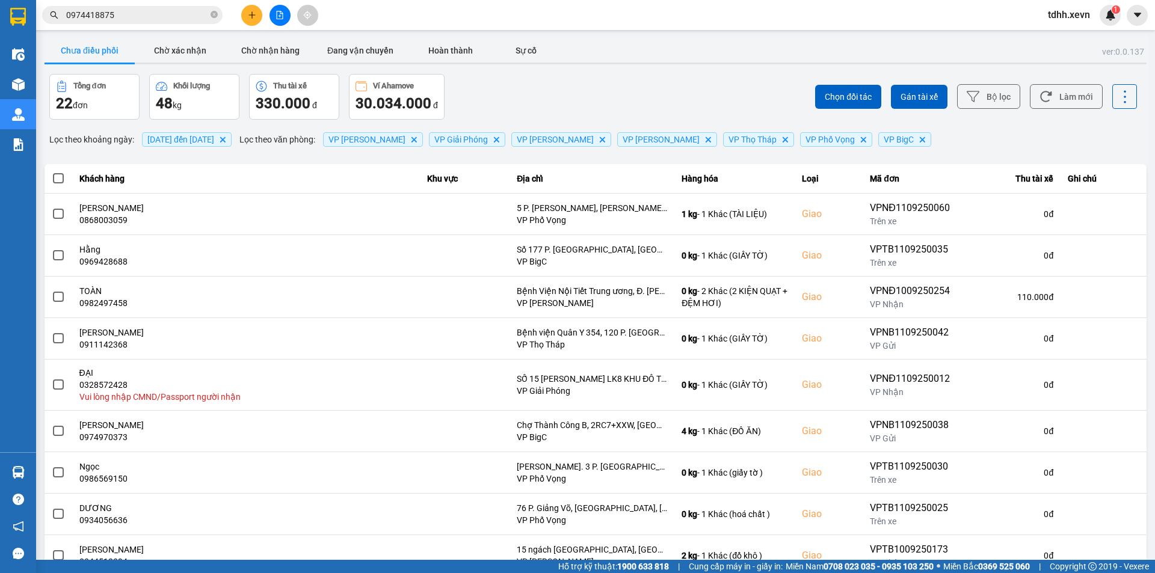
click at [158, 17] on input "0974418875" at bounding box center [137, 14] width 142 height 13
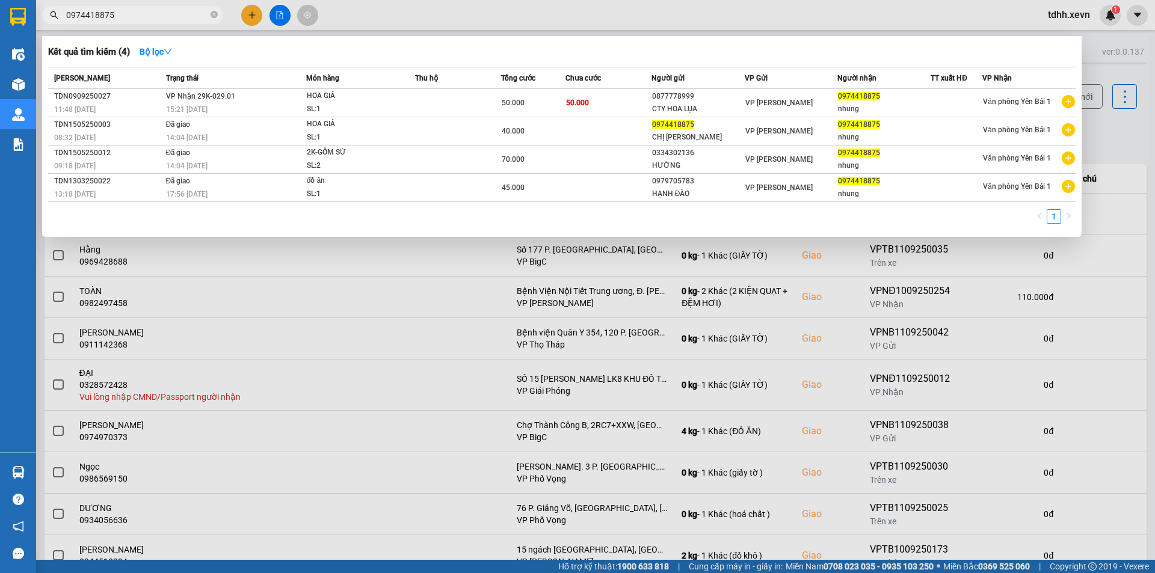
paste input "86243222"
click at [158, 17] on input "0974418875" at bounding box center [137, 14] width 142 height 13
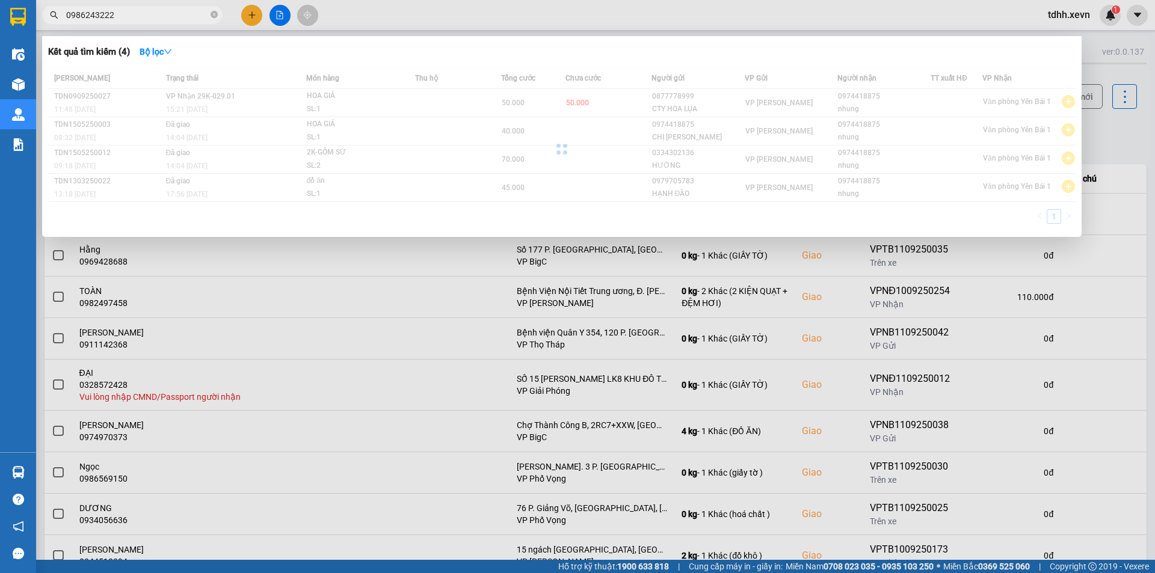
click at [158, 17] on input "0986243222" at bounding box center [137, 14] width 142 height 13
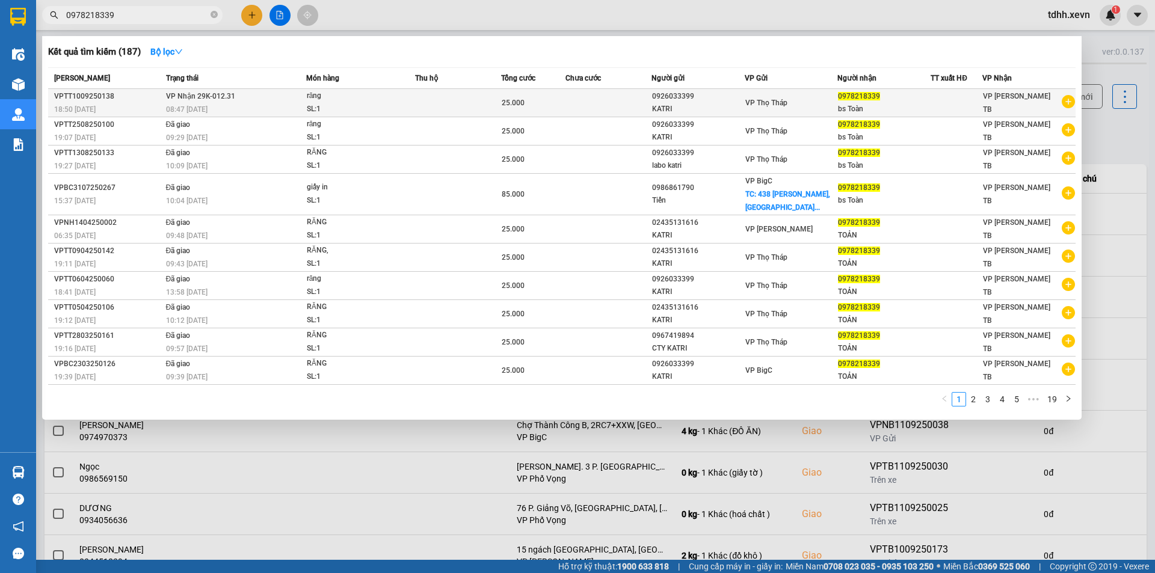
click at [261, 104] on div "08:47 - 11/09" at bounding box center [236, 109] width 140 height 13
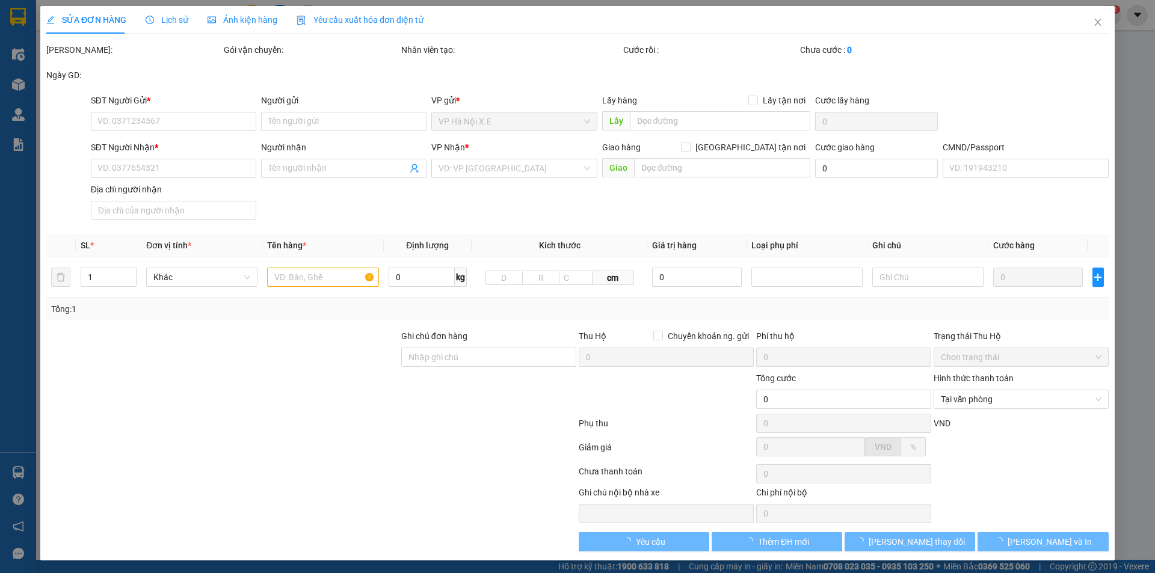
click at [156, 15] on span "Lịch sử" at bounding box center [167, 20] width 43 height 10
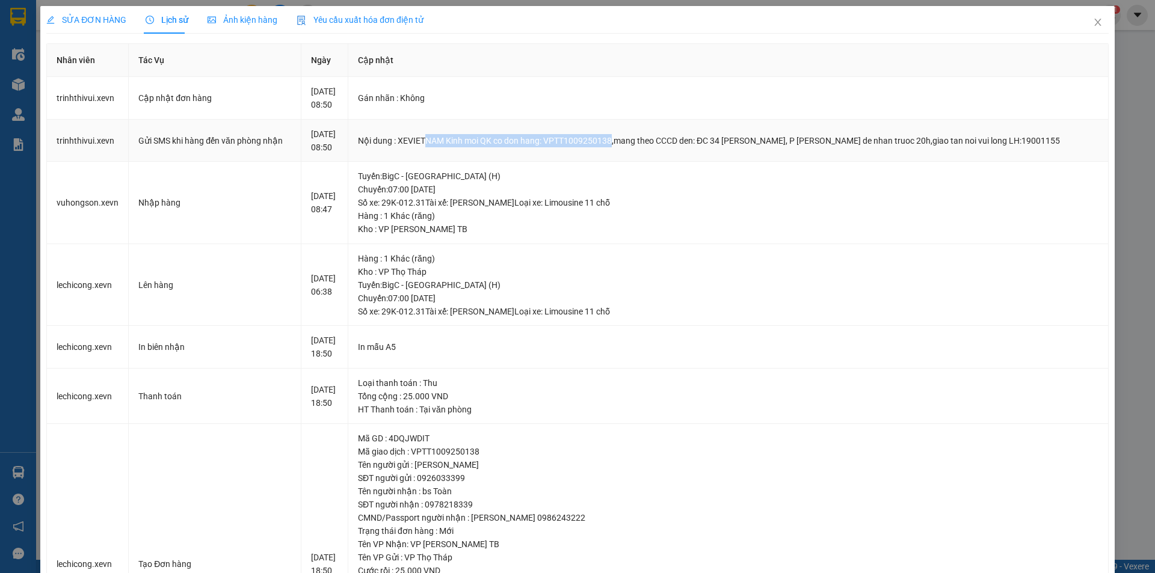
drag, startPoint x: 446, startPoint y: 139, endPoint x: 634, endPoint y: 155, distance: 188.4
click at [634, 155] on td "Nội dung : XEVIETNAM Kinh moi QK co don hang: VPTT1009250138,mang theo CCCD den…" at bounding box center [728, 141] width 761 height 43
drag, startPoint x: 694, startPoint y: 141, endPoint x: 481, endPoint y: 141, distance: 213.0
click at [504, 141] on div "Nội dung : XEVIETNAM Kinh moi QK co don hang: VPTT1009250138,mang theo CCCD den…" at bounding box center [728, 140] width 741 height 13
drag, startPoint x: 449, startPoint y: 143, endPoint x: 642, endPoint y: 143, distance: 193.1
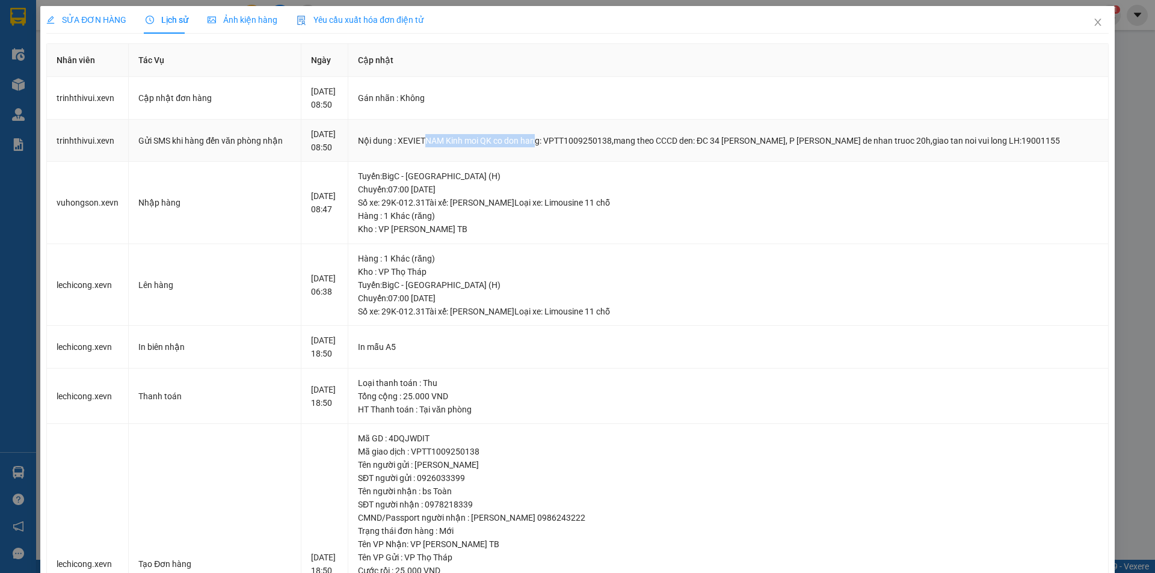
click at [622, 143] on div "Nội dung : XEVIETNAM Kinh moi QK co don hang: VPTT1009250138,mang theo CCCD den…" at bounding box center [728, 140] width 741 height 13
drag, startPoint x: 1085, startPoint y: 24, endPoint x: 765, endPoint y: 0, distance: 321.0
click at [1081, 23] on span "Close" at bounding box center [1098, 23] width 34 height 34
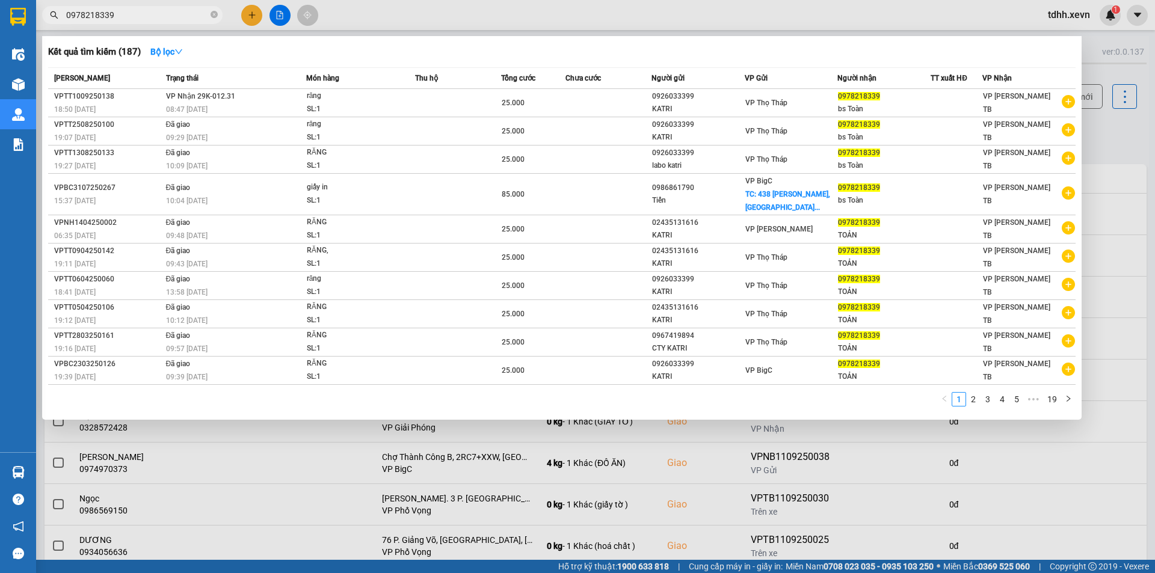
click at [164, 14] on input "0978218339" at bounding box center [137, 14] width 142 height 13
paste input "84283062"
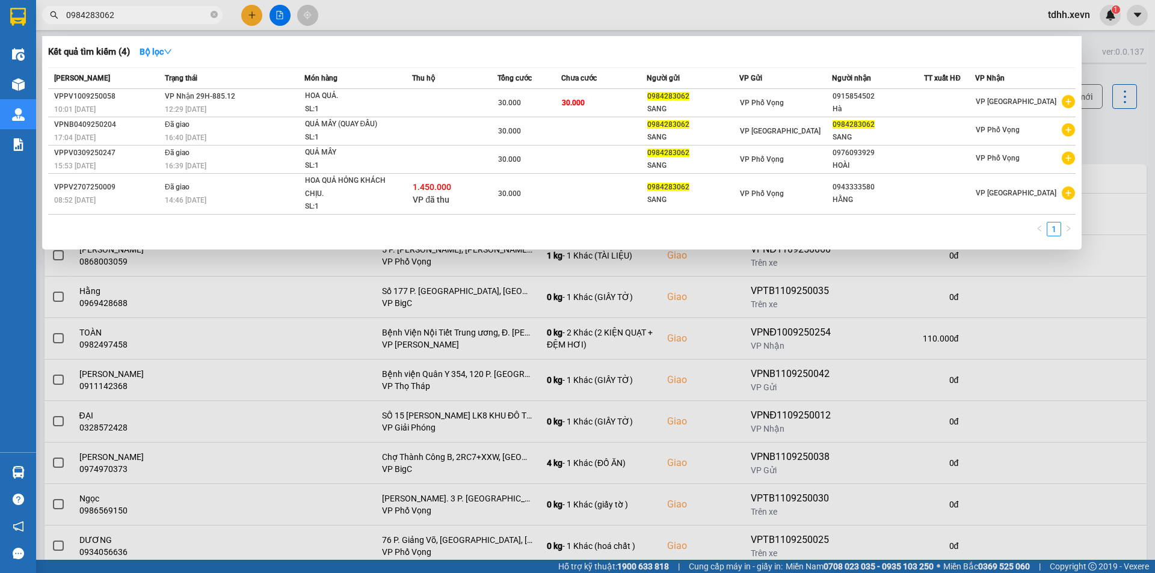
type input "0984283062"
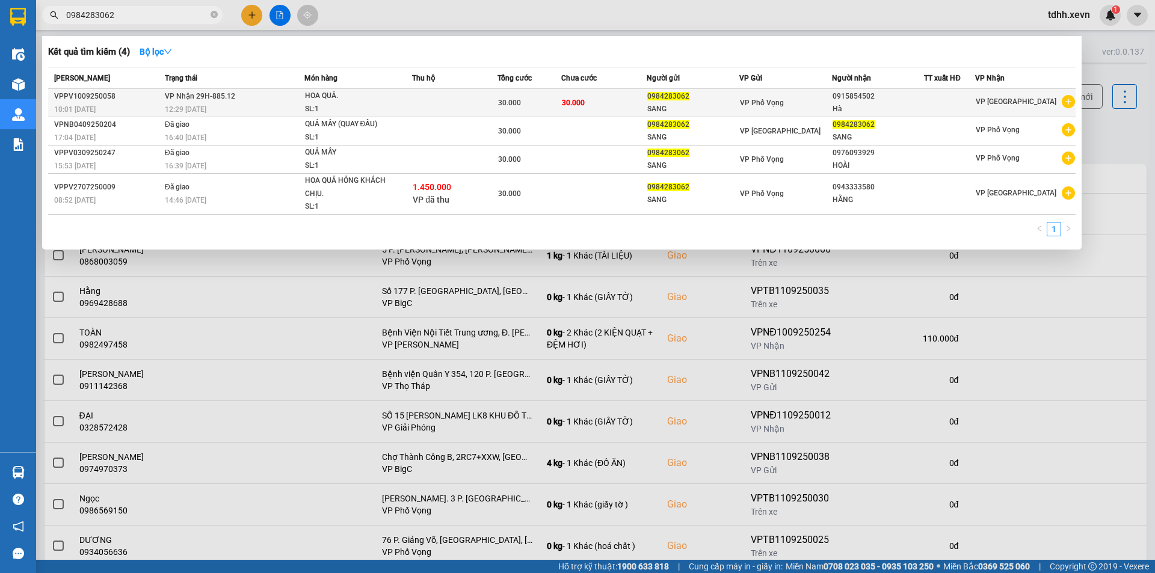
click at [541, 94] on td "30.000" at bounding box center [530, 103] width 64 height 28
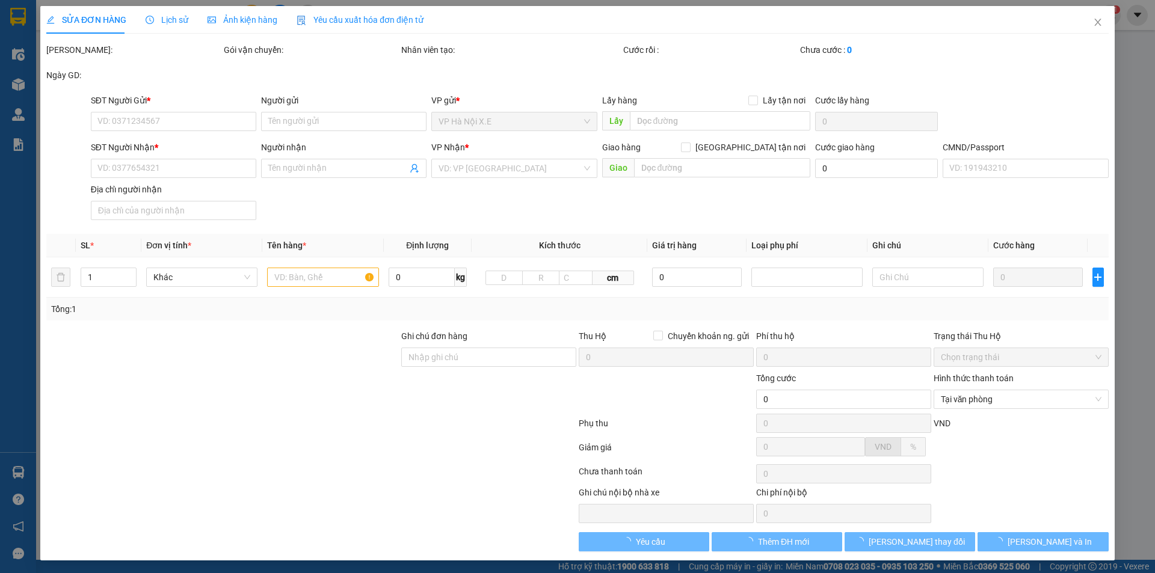
type input "0984283062"
type input "SANG"
type input "0915854502"
type input "Hà"
type input "30.000"
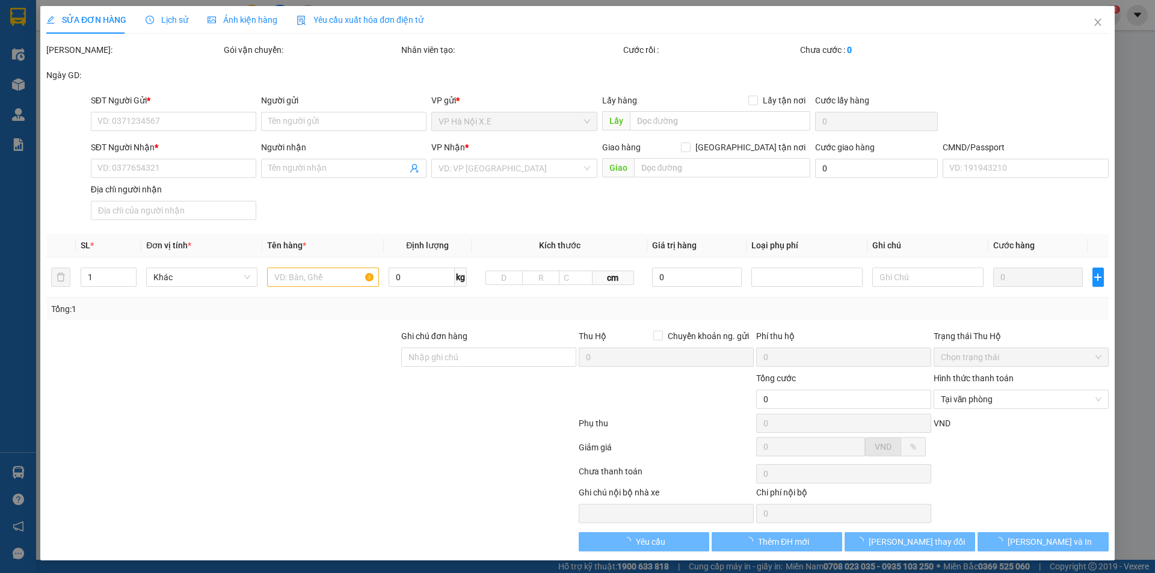
type input "30.000"
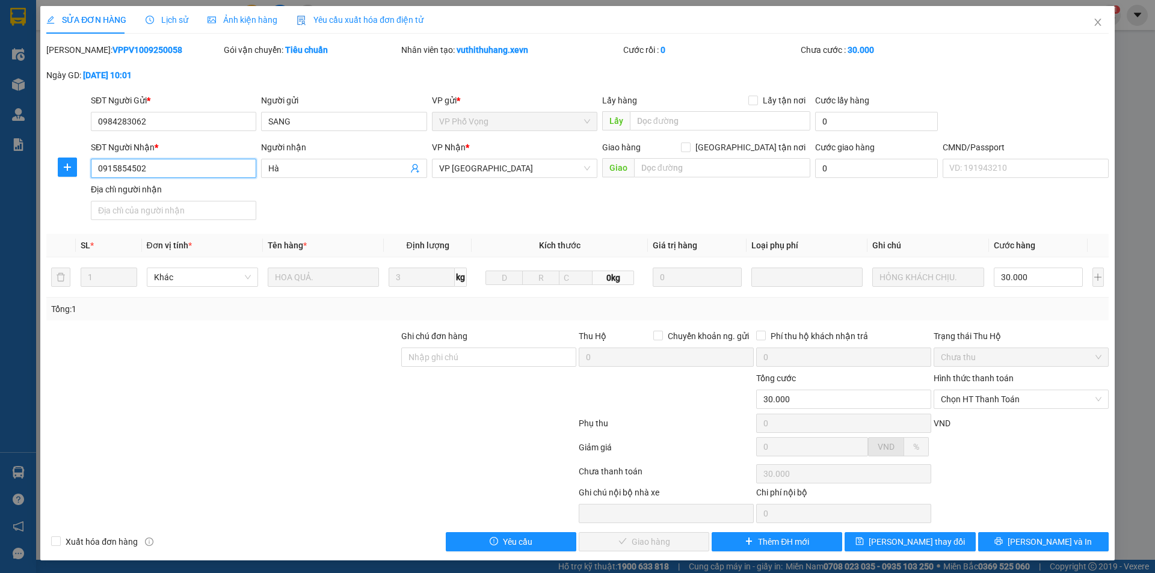
click at [180, 171] on input "0915854502" at bounding box center [173, 168] width 165 height 19
click at [1093, 20] on icon "close" at bounding box center [1098, 22] width 10 height 10
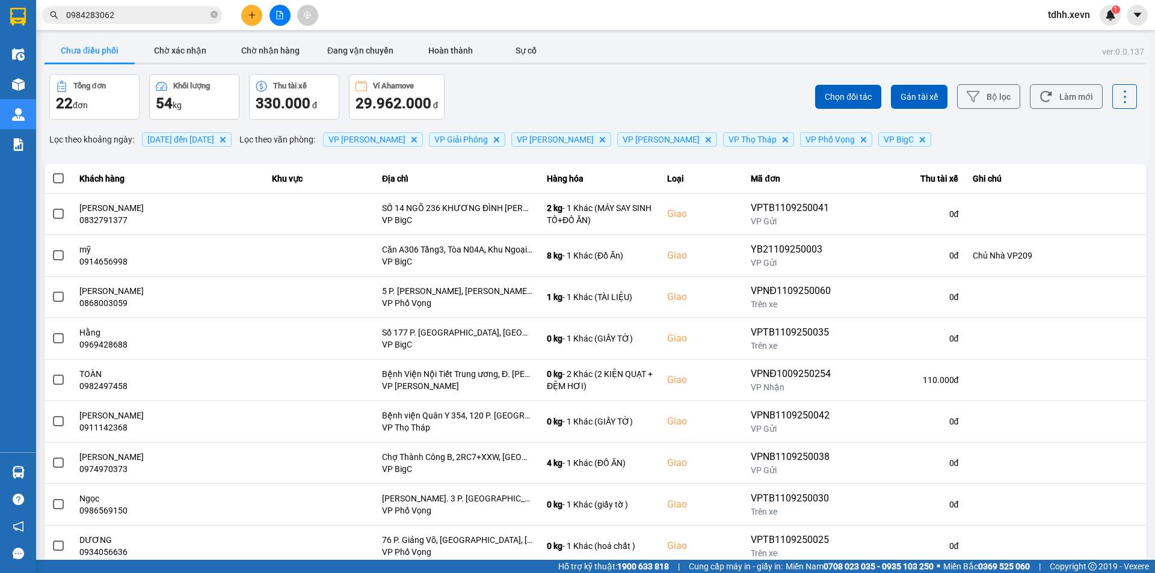
click at [170, 13] on input "0984283062" at bounding box center [137, 14] width 142 height 13
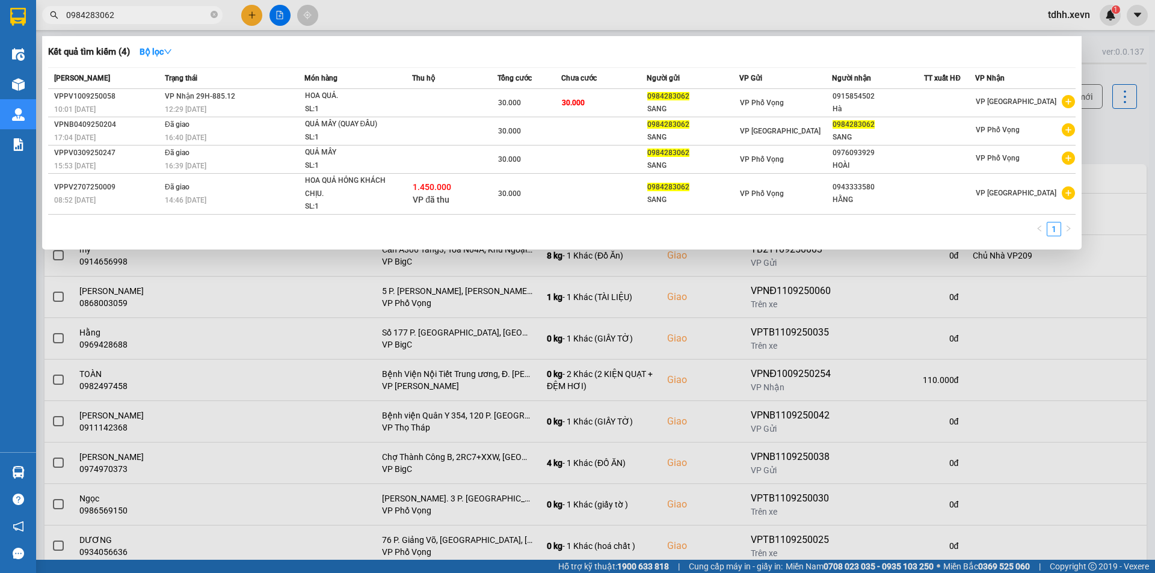
click at [153, 17] on input "0984283062" at bounding box center [137, 14] width 142 height 13
paste input "369368111"
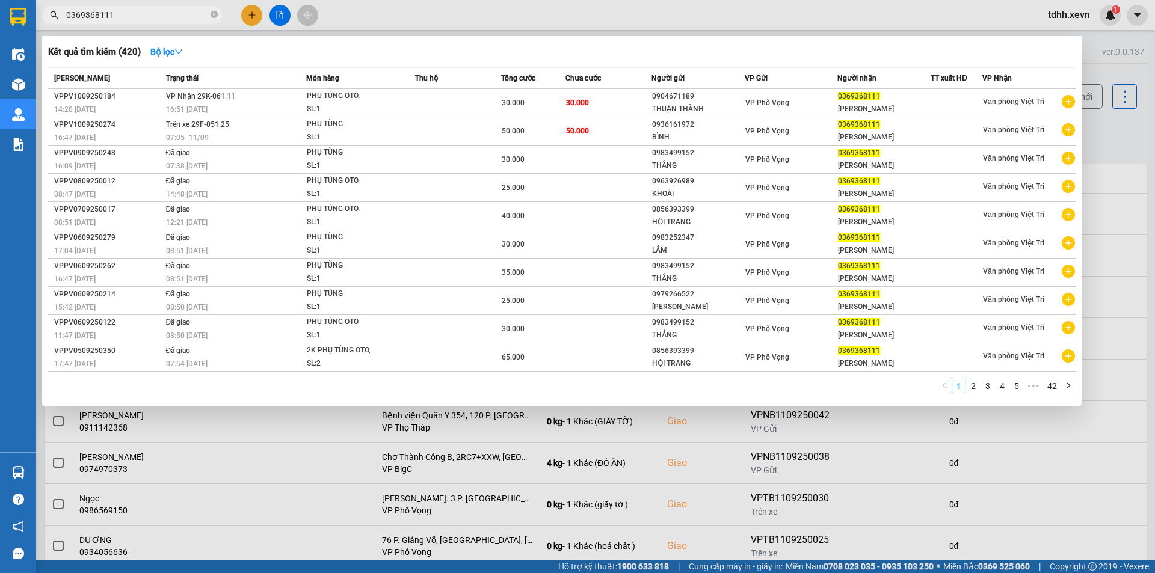
type input "0369368111"
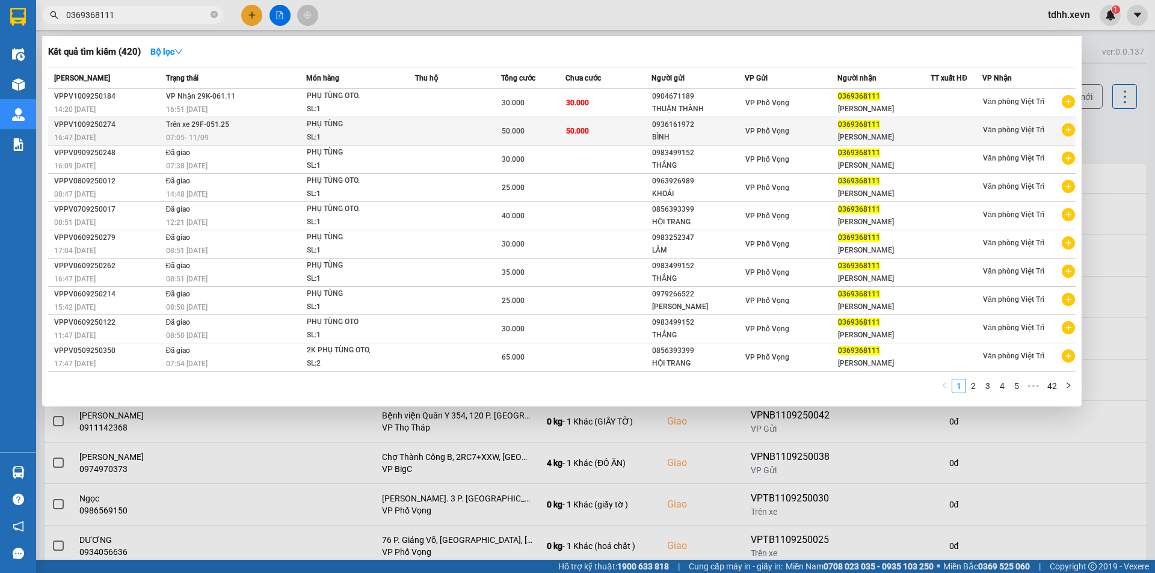
click at [212, 129] on span "Trên xe 29F-051.25" at bounding box center [197, 124] width 63 height 10
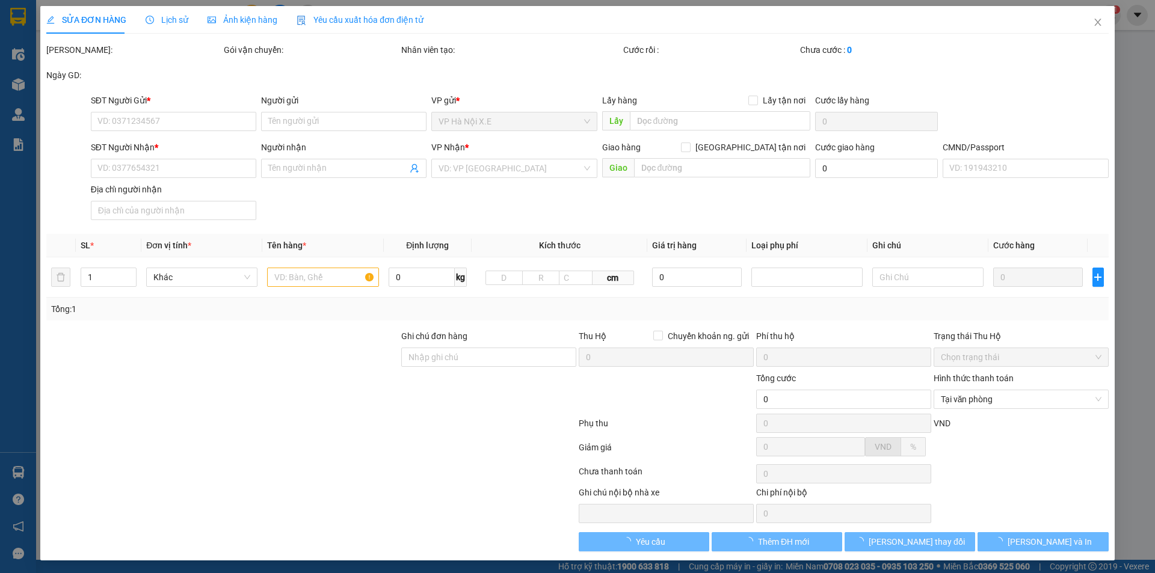
type input "0936161972"
type input "BÌNH"
type input "0369368111"
type input "THU THÁI"
type input "025082013007 KHUẤT THANH HƯNG, ĐỖ XUÂN BÌNH LẤY"
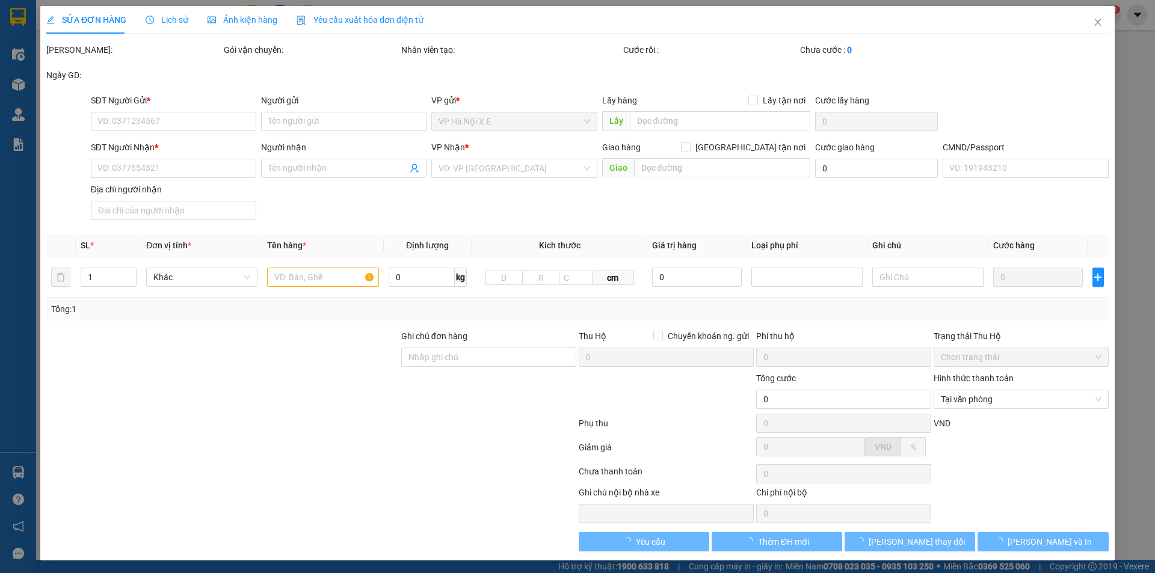
type input "50.000"
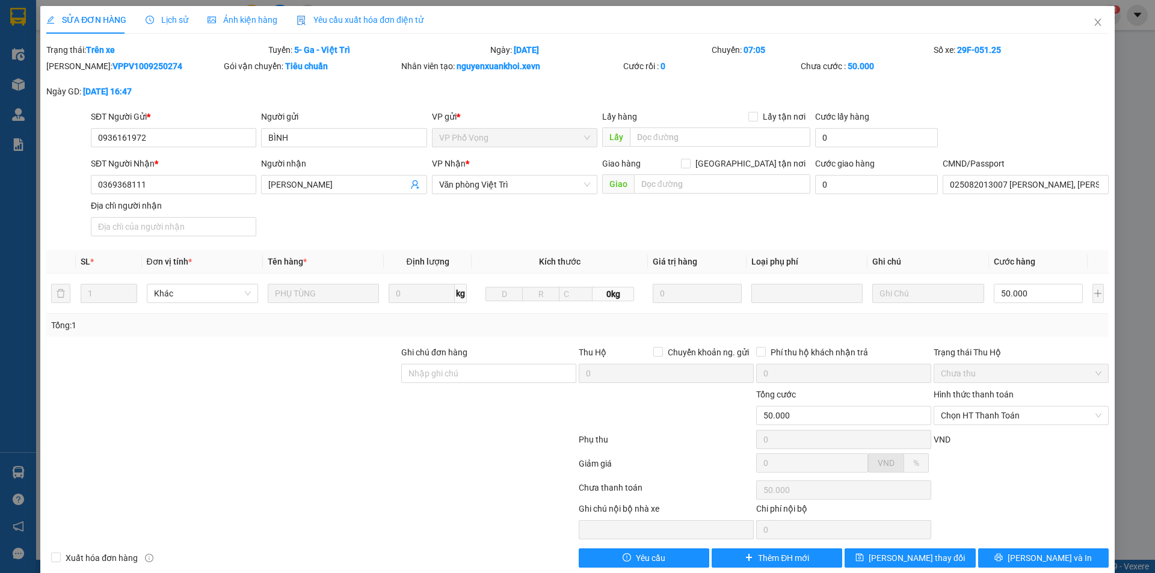
click at [164, 15] on span "Lịch sử" at bounding box center [167, 20] width 43 height 10
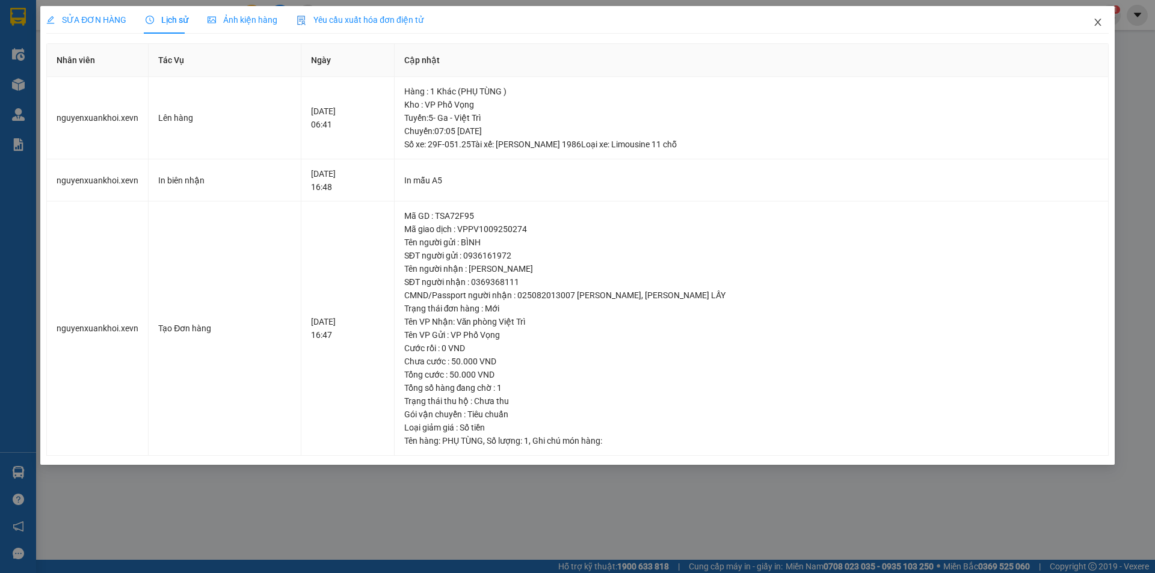
click at [1100, 21] on icon "close" at bounding box center [1097, 22] width 7 height 7
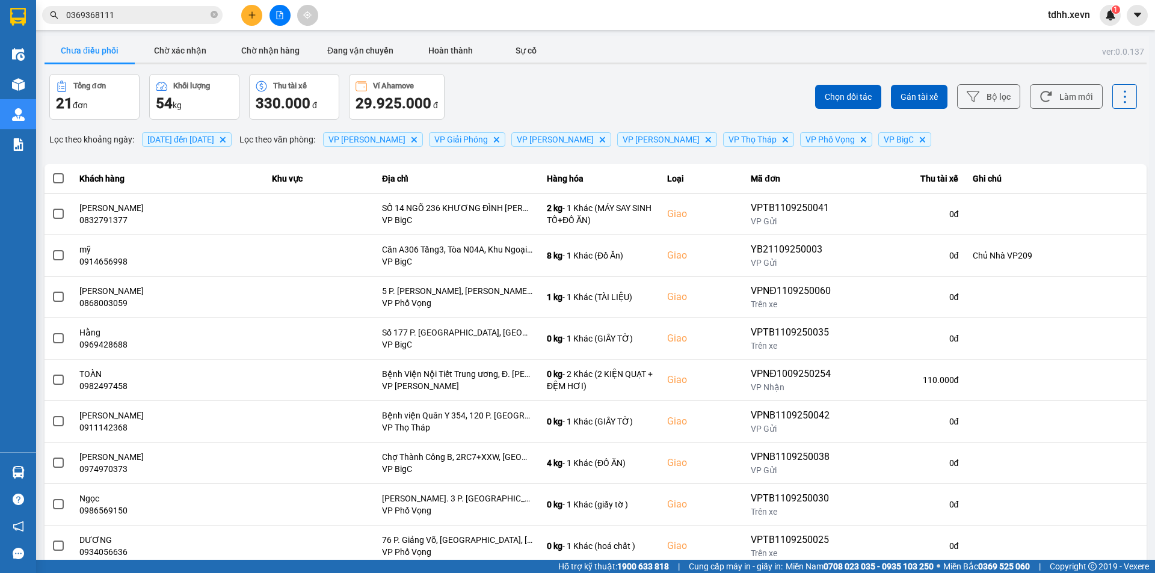
click at [135, 4] on div "Kết quả tìm kiếm ( 420 ) Bộ lọc Mã ĐH Trạng thái Món hàng Thu hộ Tổng cước Chưa…" at bounding box center [577, 15] width 1155 height 30
click at [147, 17] on input "0369368111" at bounding box center [137, 14] width 142 height 13
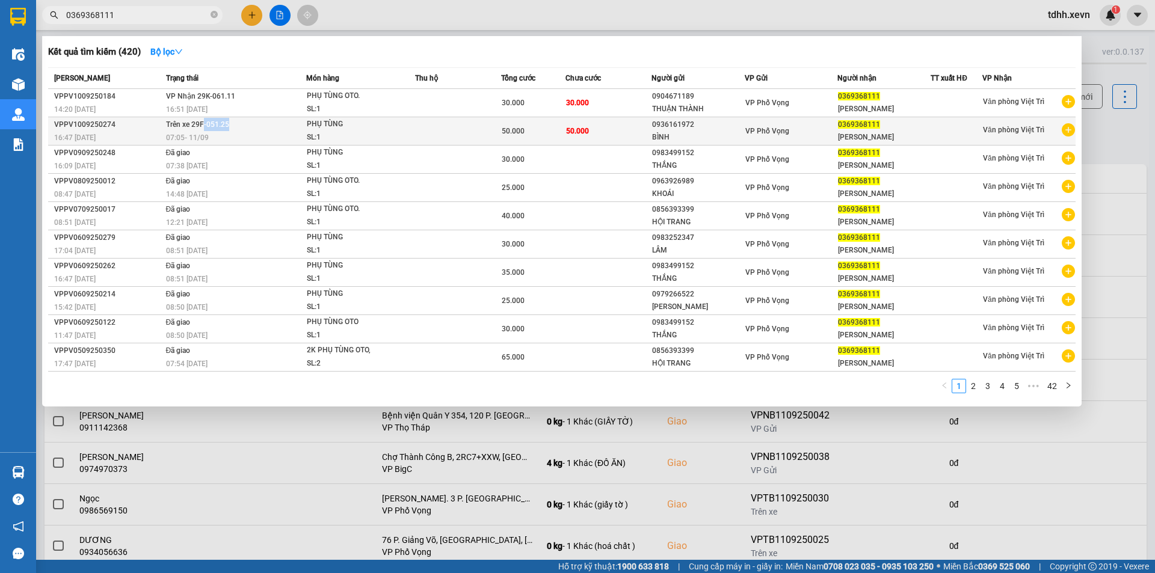
copy span "-051.25"
drag, startPoint x: 236, startPoint y: 125, endPoint x: 202, endPoint y: 128, distance: 34.4
click at [202, 128] on td "Trên xe 29F-051.25 07:05 - 11/09" at bounding box center [234, 131] width 143 height 28
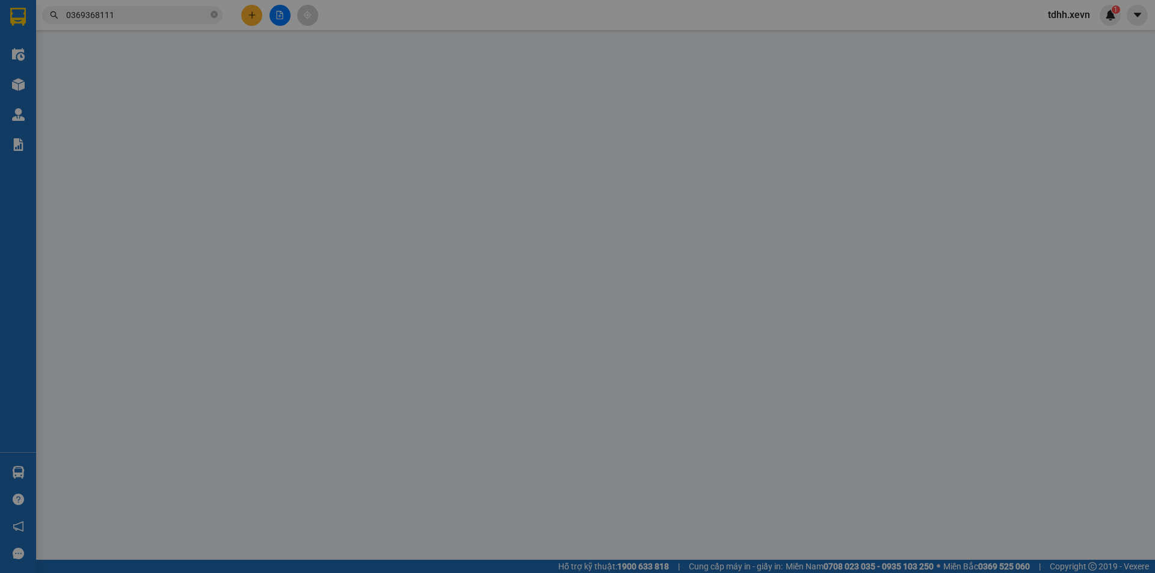
type input "0936161972"
type input "BÌNH"
type input "0369368111"
type input "THU THÁI"
type input "025082013007 KHUẤT THANH HƯNG, ĐỖ XUÂN BÌNH LẤY"
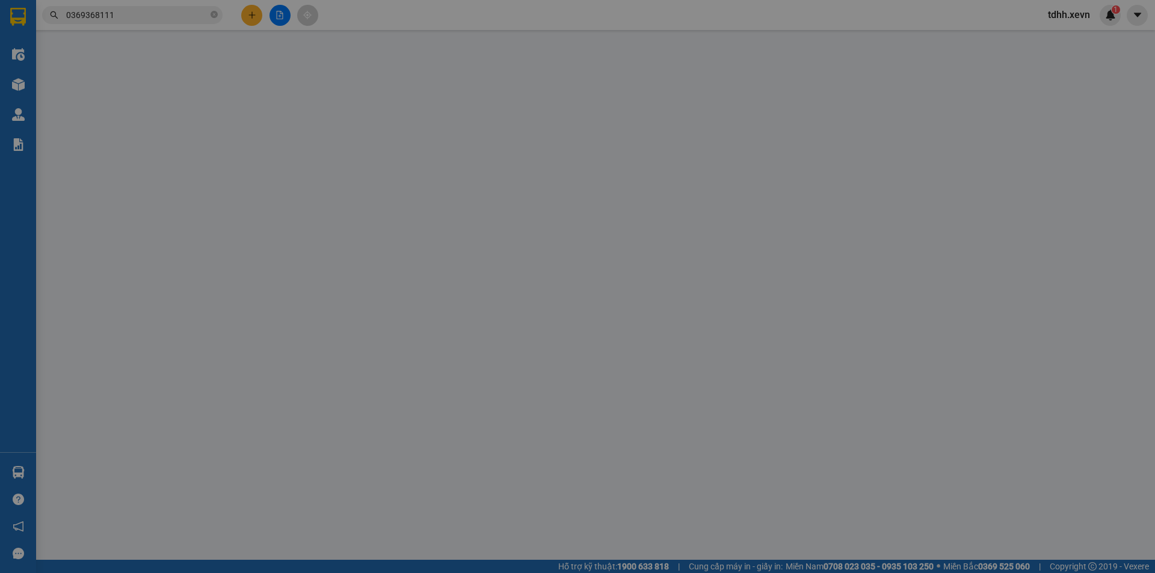
type input "50.000"
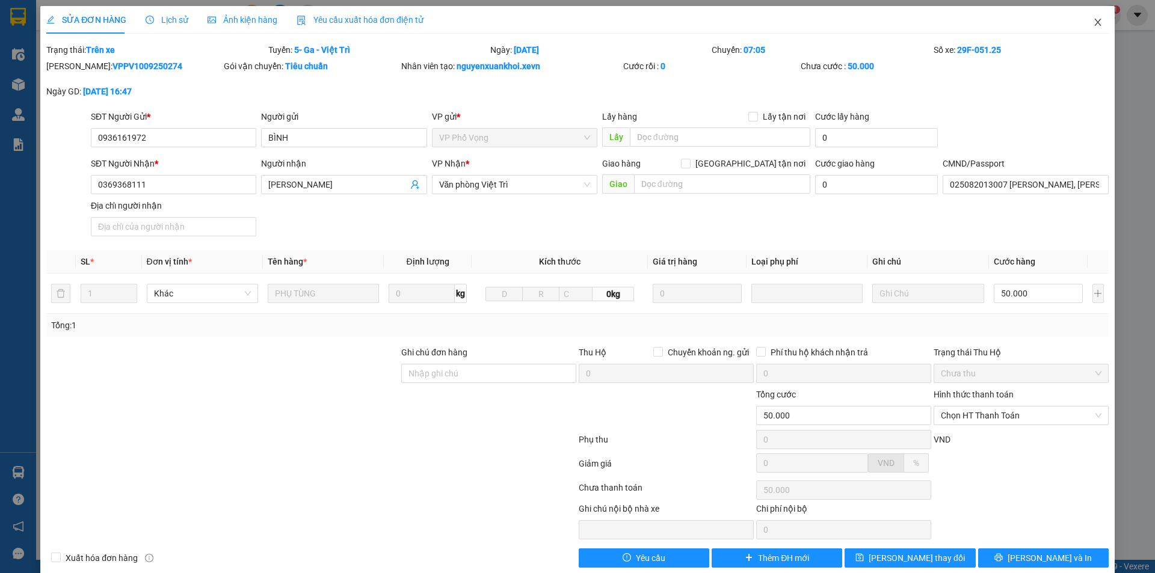
click at [1100, 22] on span "Close" at bounding box center [1098, 23] width 34 height 34
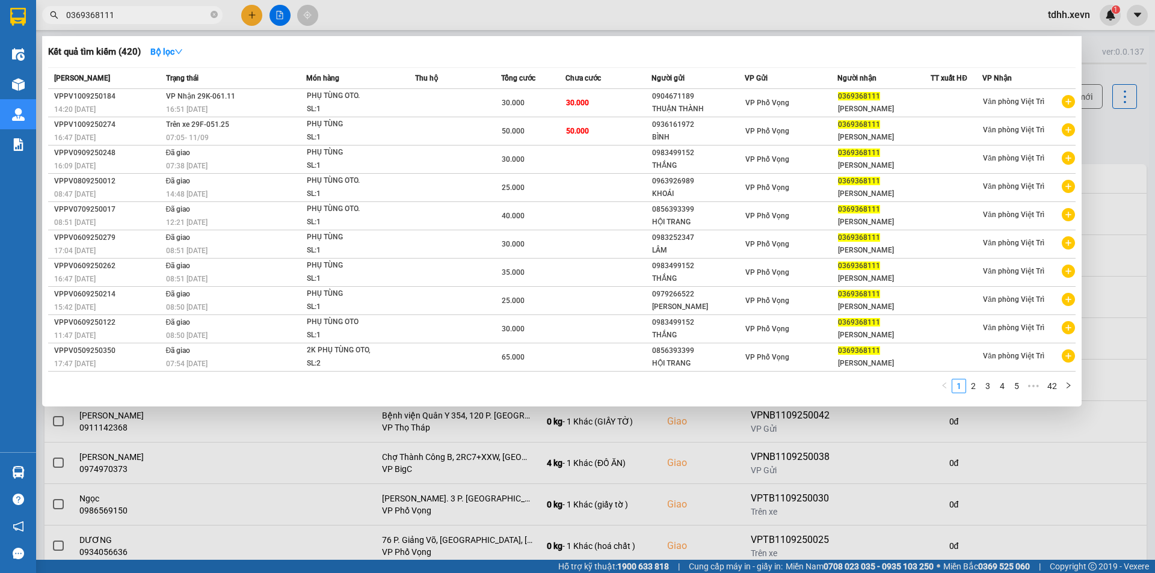
click at [139, 8] on input "0369368111" at bounding box center [137, 14] width 142 height 13
paste input "912110912"
click at [139, 8] on input "0369368111" at bounding box center [137, 14] width 142 height 13
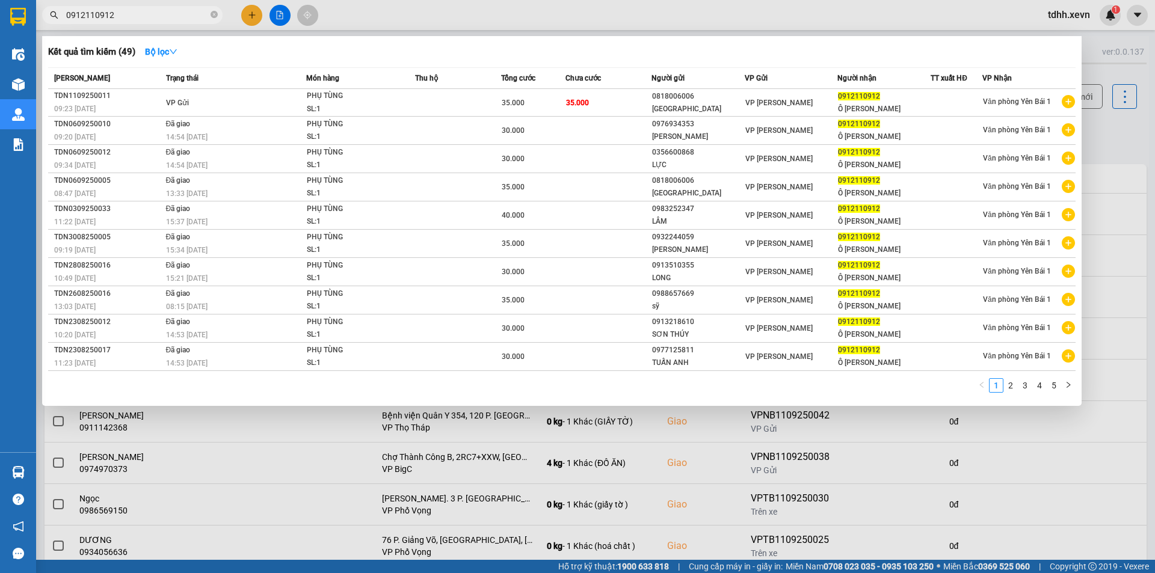
click at [137, 20] on input "0912110912" at bounding box center [137, 14] width 142 height 13
paste input "78217076"
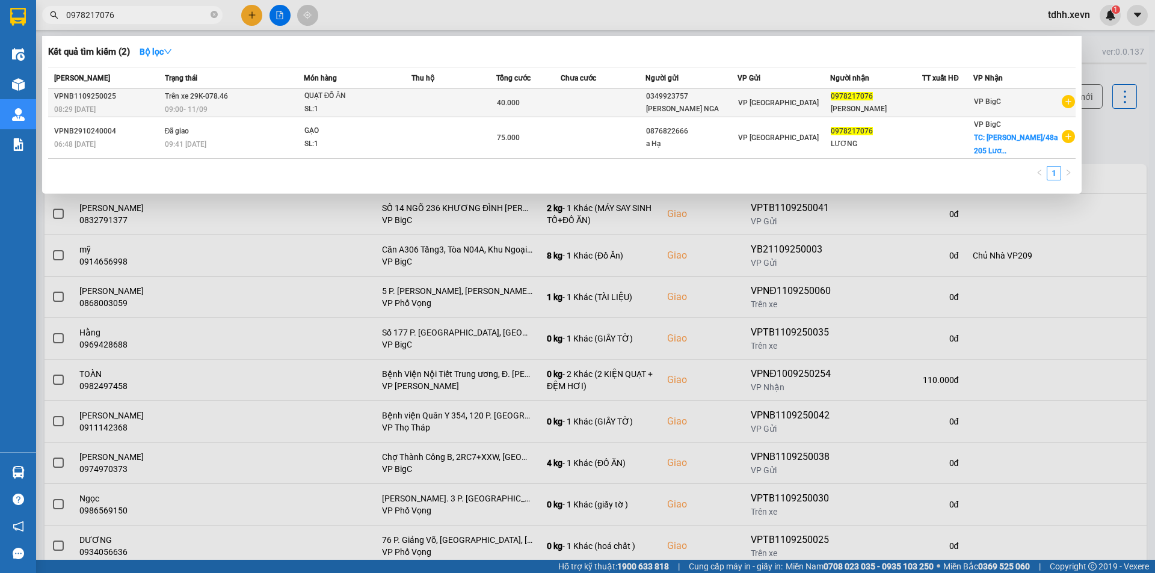
type input "0978217076"
copy span "xe 29K-078.46"
drag, startPoint x: 237, startPoint y: 96, endPoint x: 179, endPoint y: 96, distance: 58.4
click at [179, 96] on td "Trên xe 29K-078.46 09:00 - 11/09" at bounding box center [233, 103] width 142 height 28
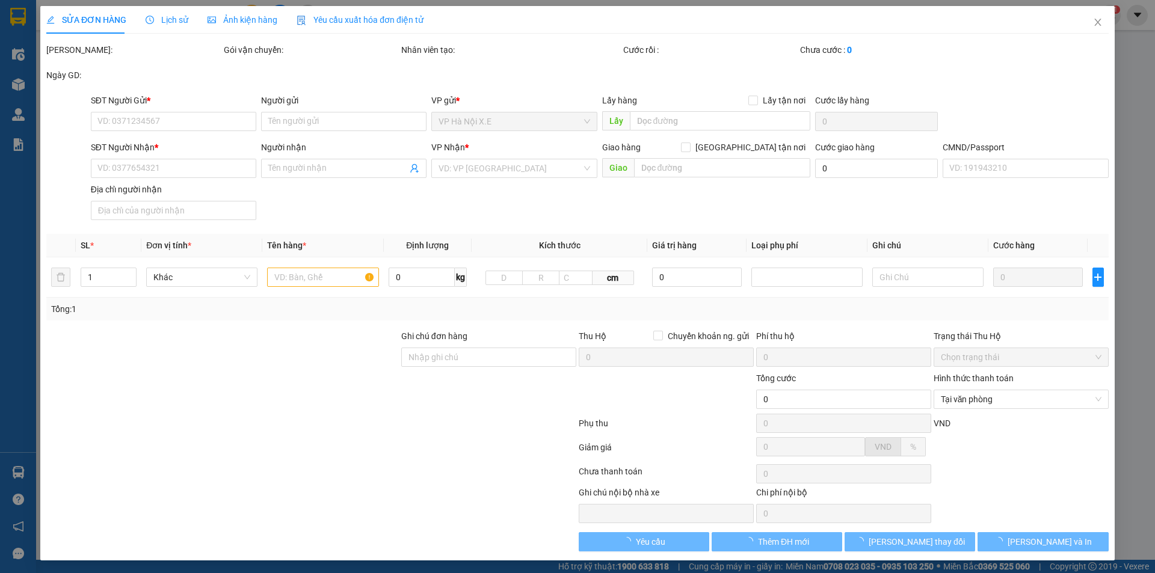
type input "0349923757"
type input "HOÀNG THỊ THANH NGA"
type input "0978217076"
type input "BÙI HIỀN LƯƠNG"
type input "40.000"
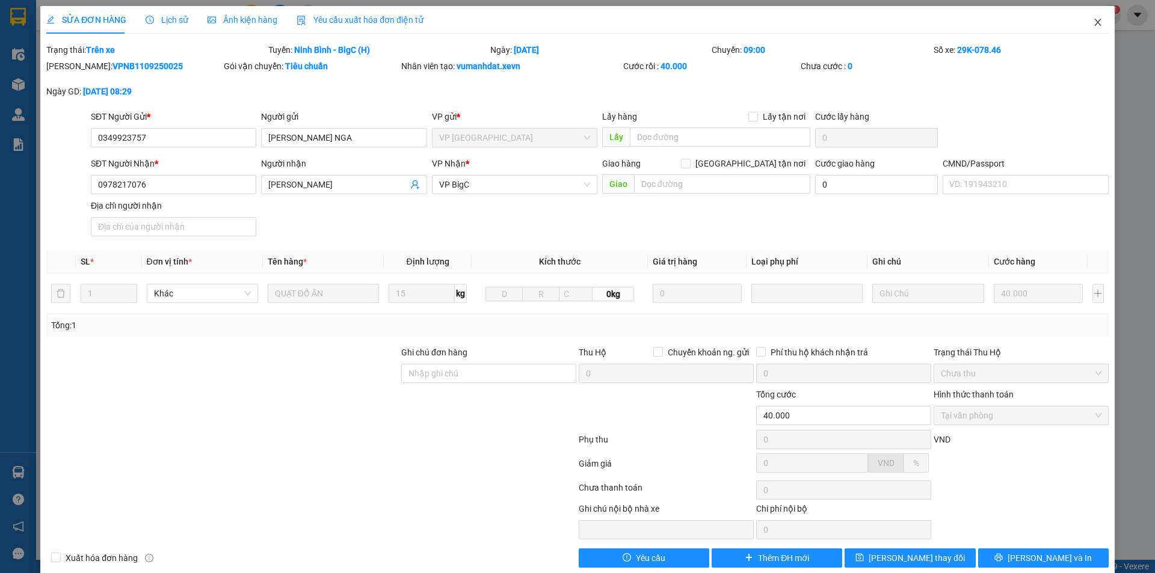
click at [1093, 26] on icon "close" at bounding box center [1098, 22] width 10 height 10
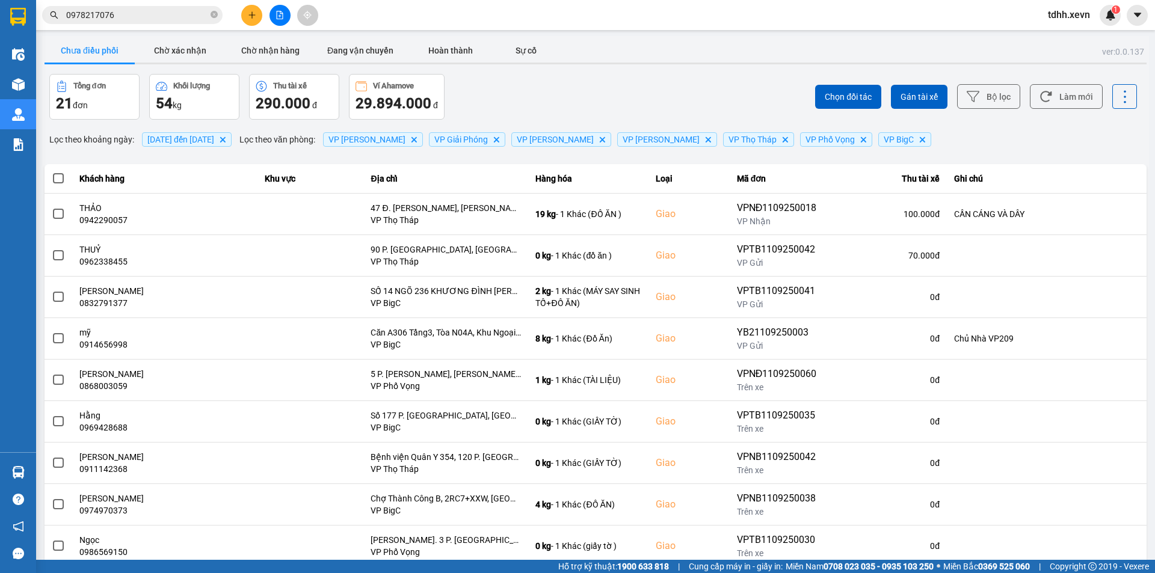
click at [170, 15] on input "0978217076" at bounding box center [137, 14] width 142 height 13
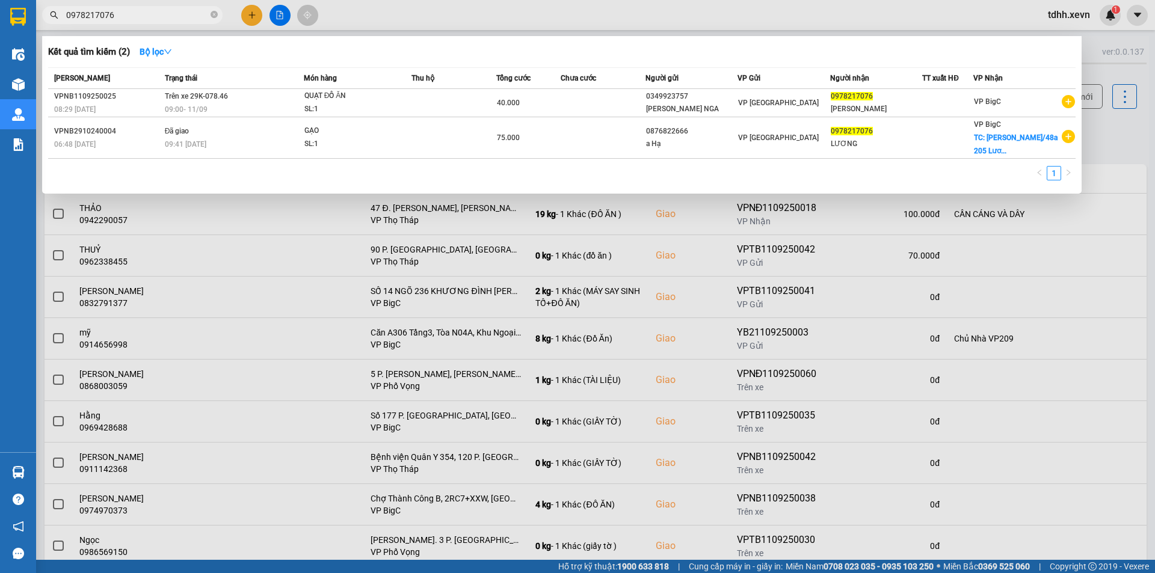
paste input "2439744405"
click at [170, 15] on input "0978217076" at bounding box center [137, 14] width 142 height 13
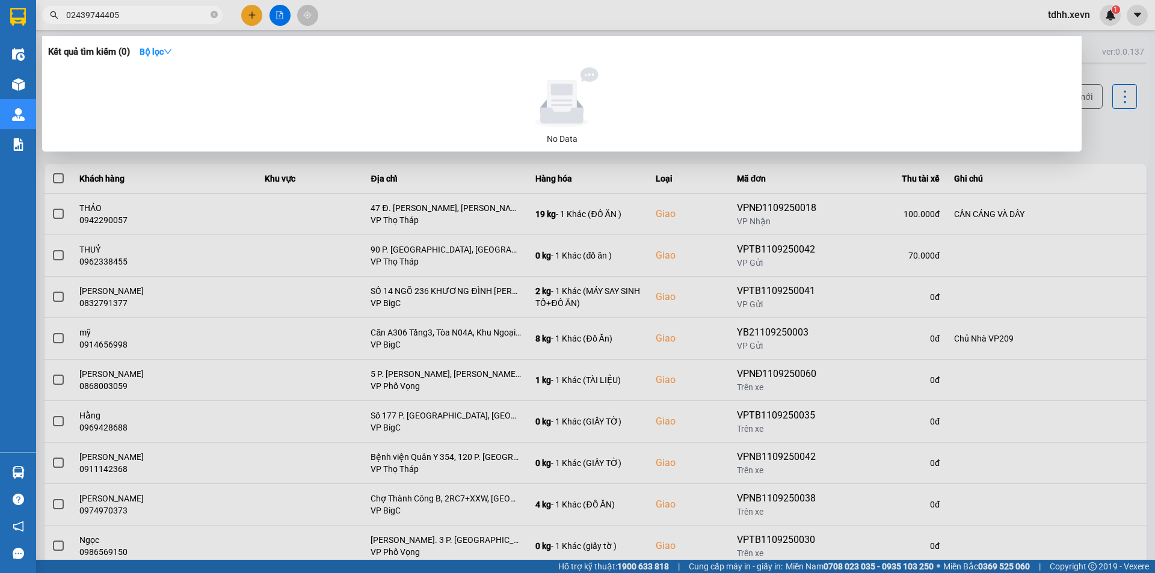
click at [173, 19] on input "02439744405" at bounding box center [137, 14] width 142 height 13
paste input "965562262"
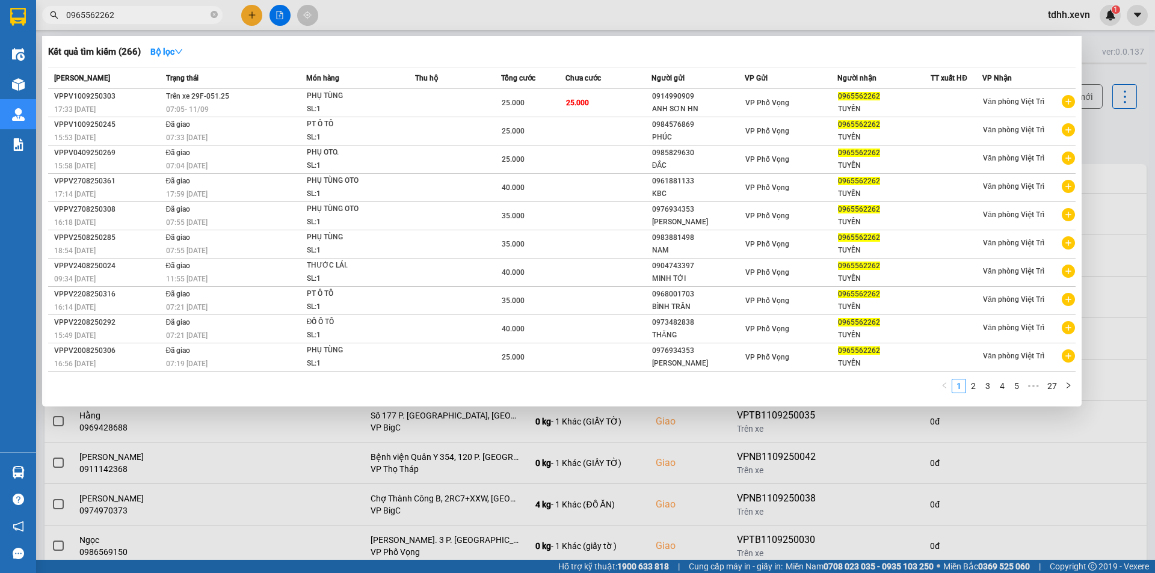
type input "0965562262"
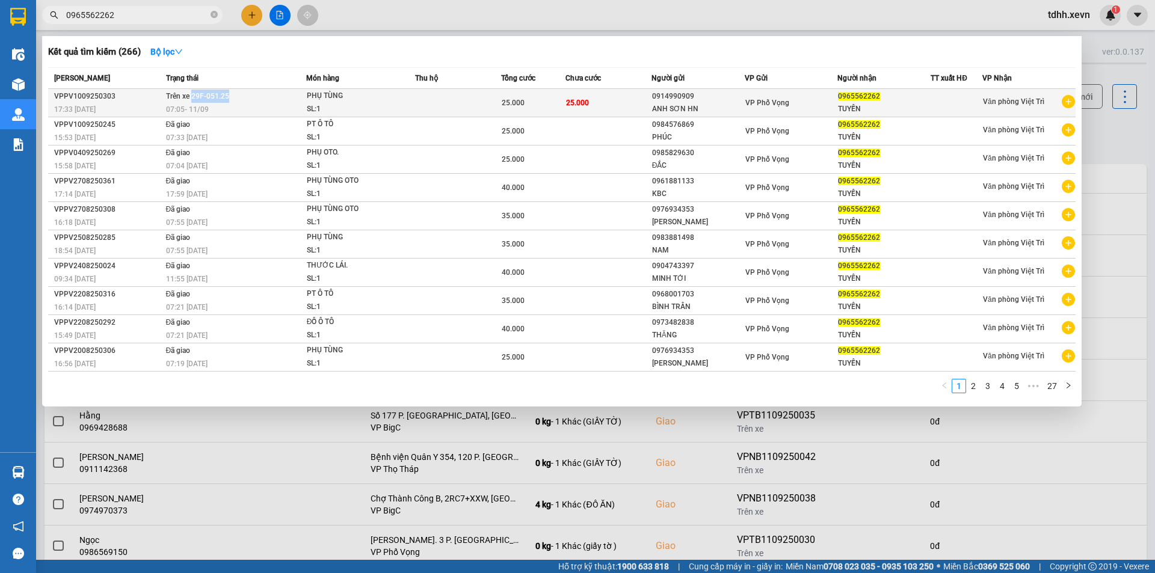
copy span "29F-051.25"
drag, startPoint x: 192, startPoint y: 94, endPoint x: 239, endPoint y: 96, distance: 47.0
click at [239, 96] on td "Trên xe 29F-051.25 07:05 - 11/09" at bounding box center [234, 103] width 143 height 28
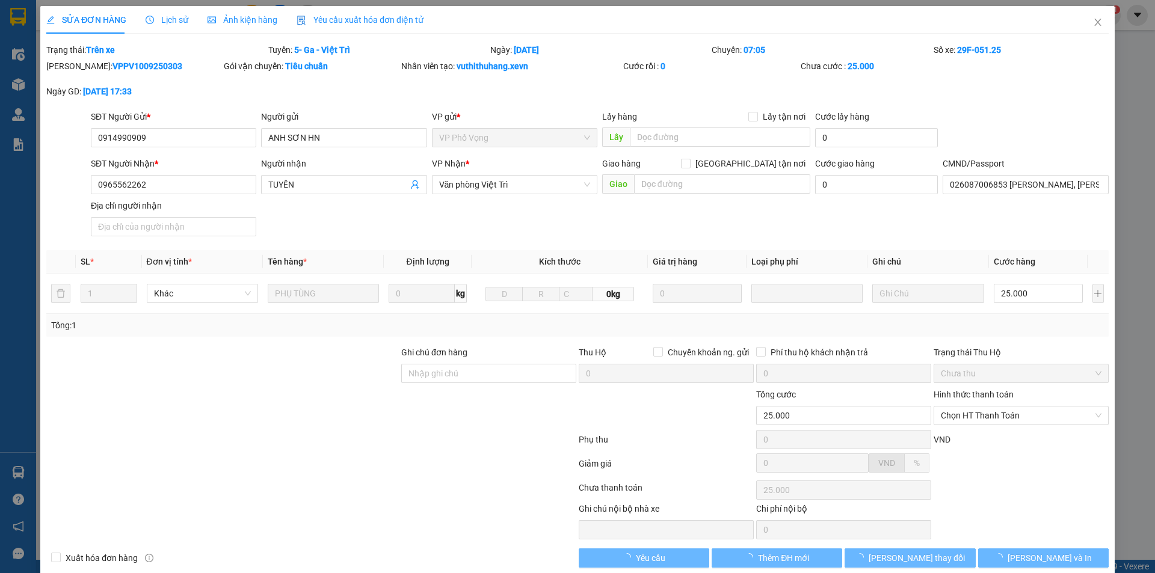
type input "0914990909"
type input "ANH SƠN HN"
type input "0965562262"
type input "TUYẾN"
type input "026087006853 NGUYỄN VĂN TUYẾN, lý thị hoàn"
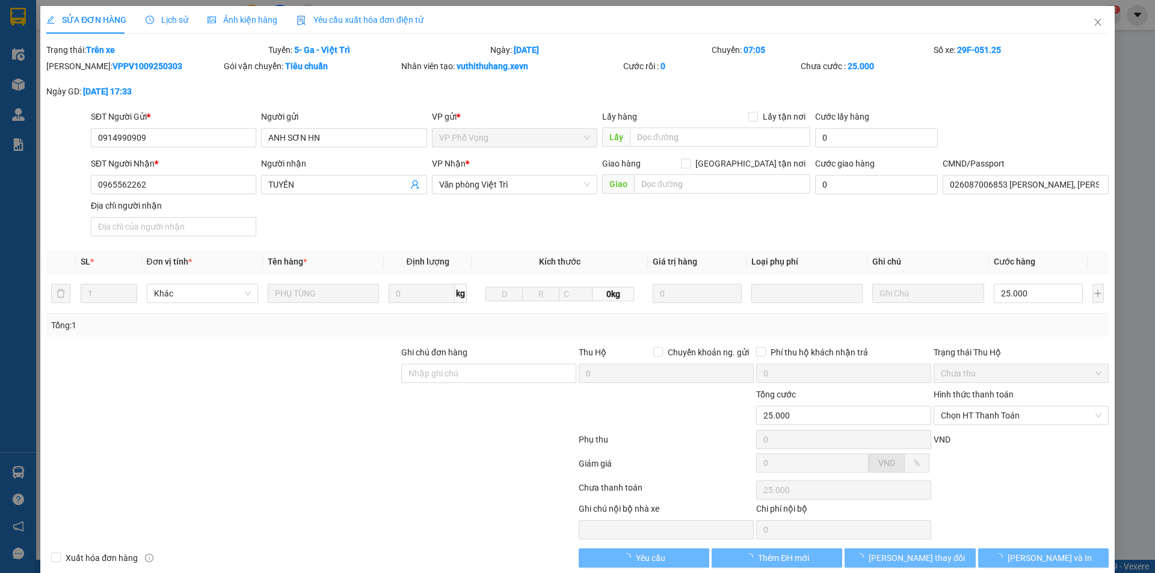
type input "25.000"
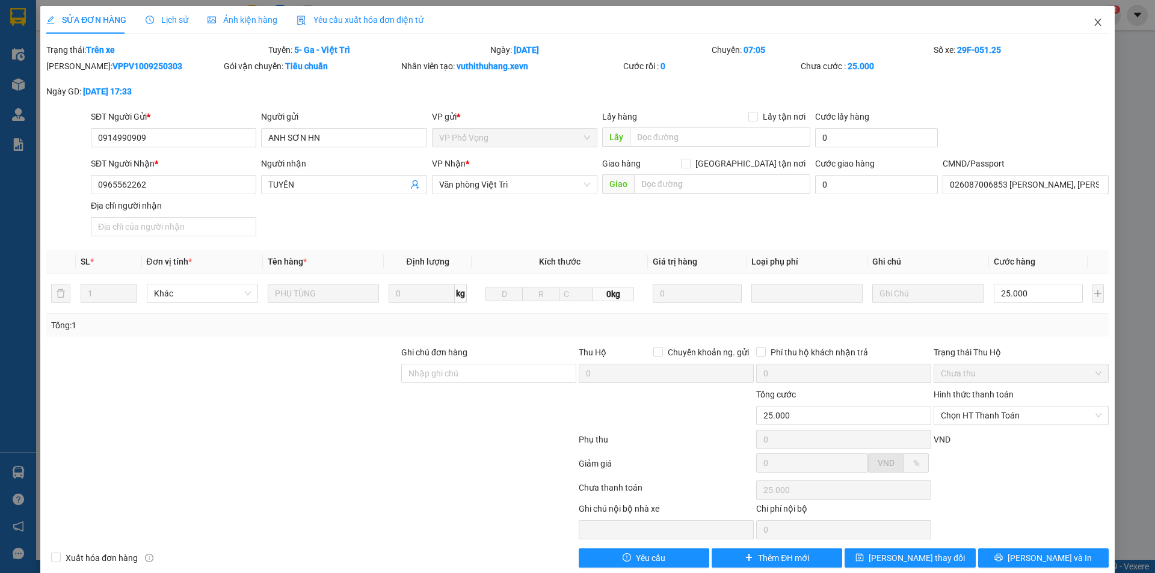
drag, startPoint x: 1097, startPoint y: 17, endPoint x: 989, endPoint y: 33, distance: 108.9
click at [1096, 18] on span "Close" at bounding box center [1098, 23] width 34 height 34
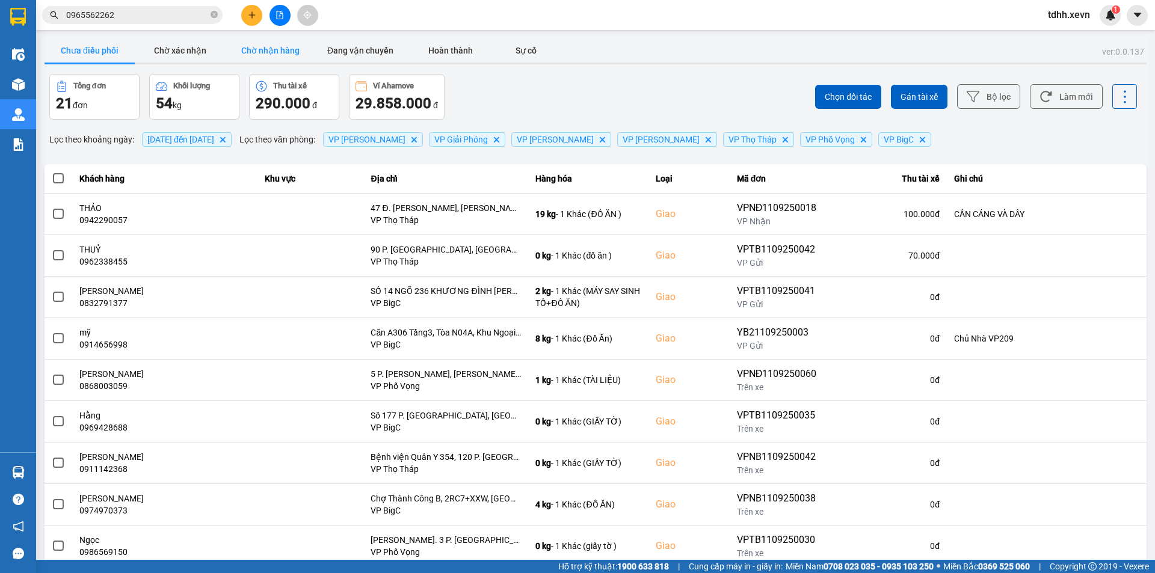
click at [286, 49] on button "Chờ nhận hàng" at bounding box center [270, 51] width 90 height 24
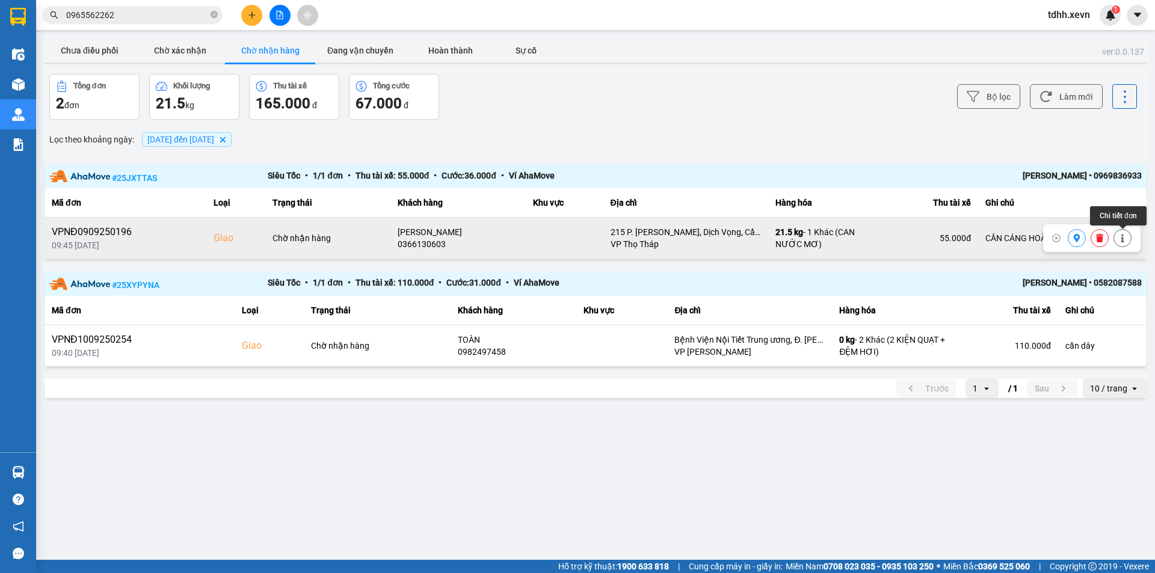
click at [1126, 243] on button at bounding box center [1122, 238] width 17 height 21
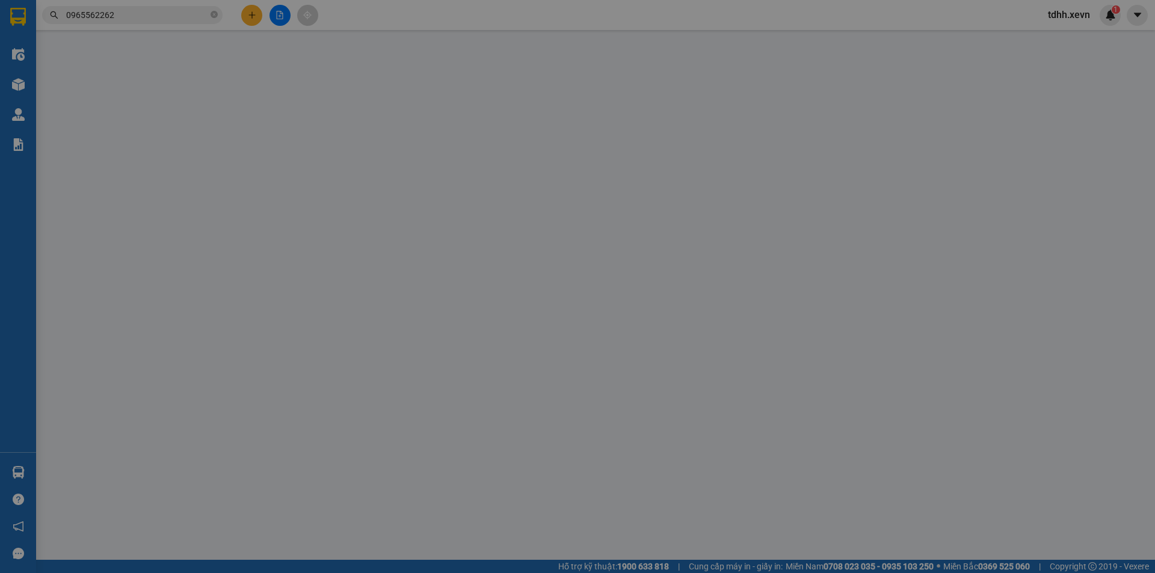
type input "0904740962"
type input "Tiến"
type input "0366130603"
type input "ANH VŨ"
checkbox input "true"
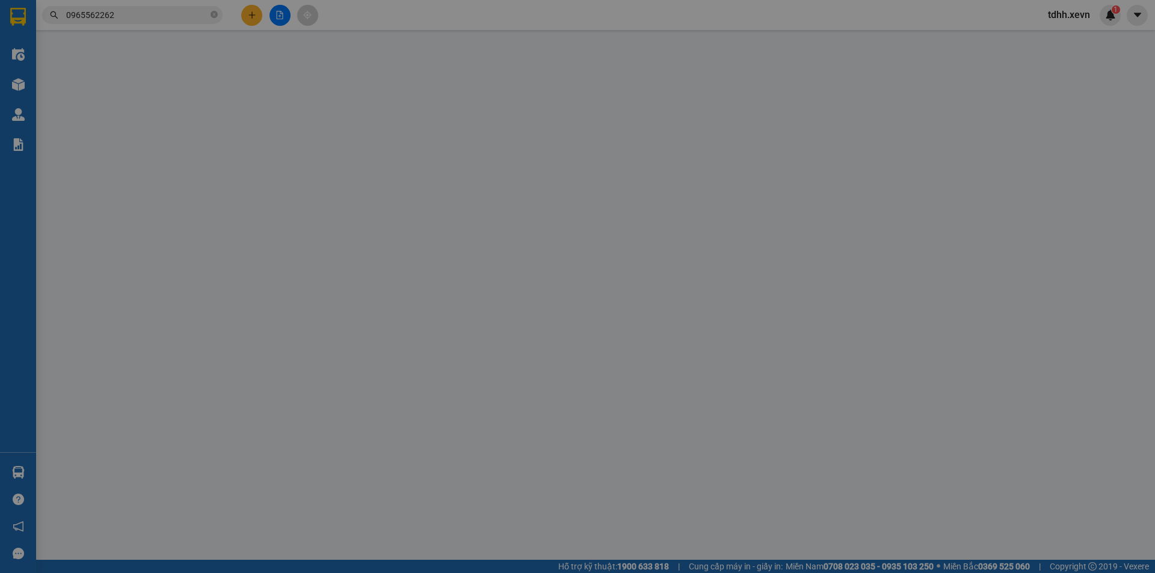
type input "215 P. Tô Hiệu, Dịch Vọng, Cầu Giấy, Hà Nội 100000, Vietnam"
type input "1"
type input "CẦN CÁNG HOẶC DÂY"
type input "100.000"
type input "45.000"
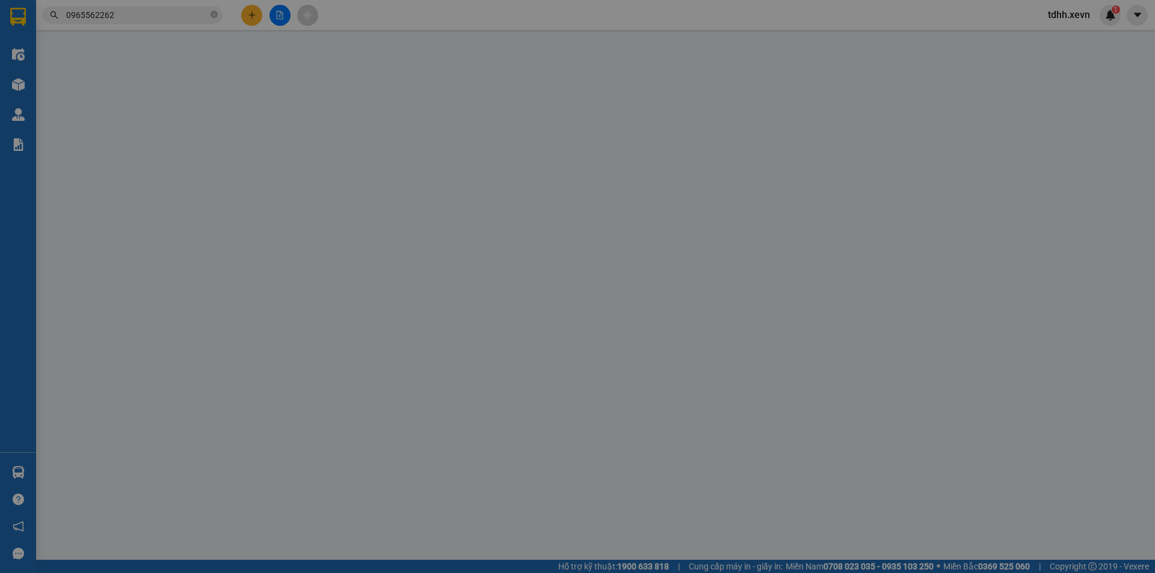
type input "55.000"
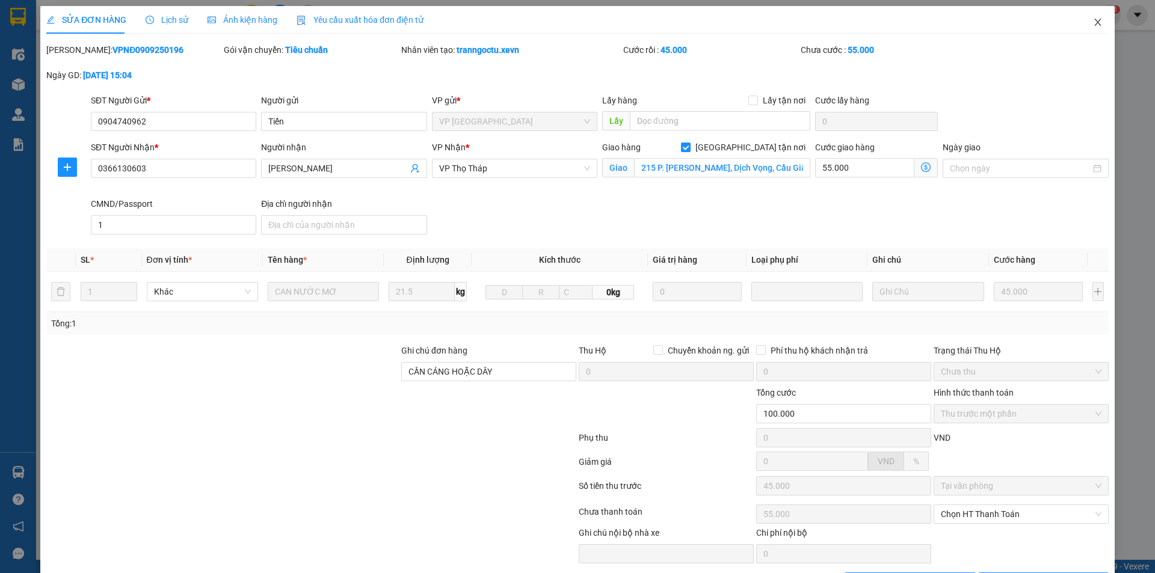
click at [1084, 25] on span "Close" at bounding box center [1098, 23] width 34 height 34
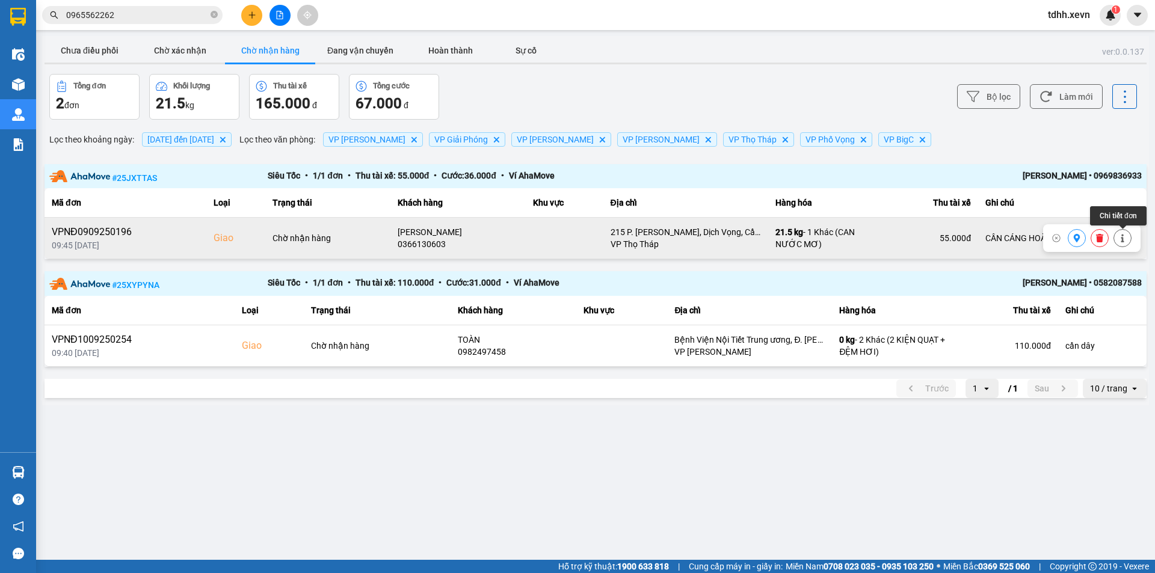
click at [1126, 241] on icon at bounding box center [1123, 238] width 8 height 8
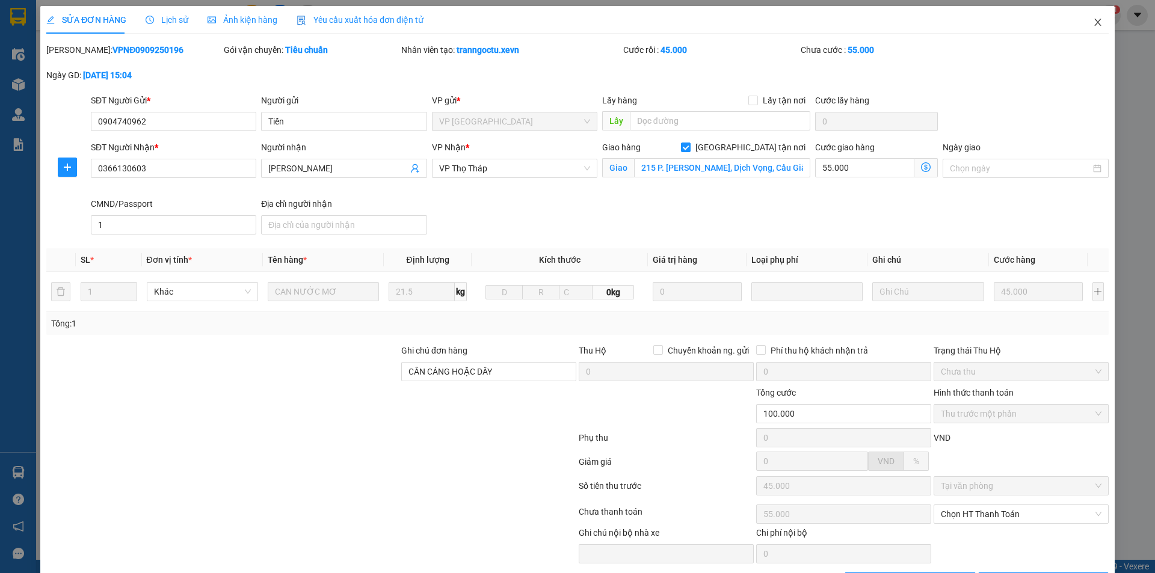
click at [1081, 23] on span "Close" at bounding box center [1098, 23] width 34 height 34
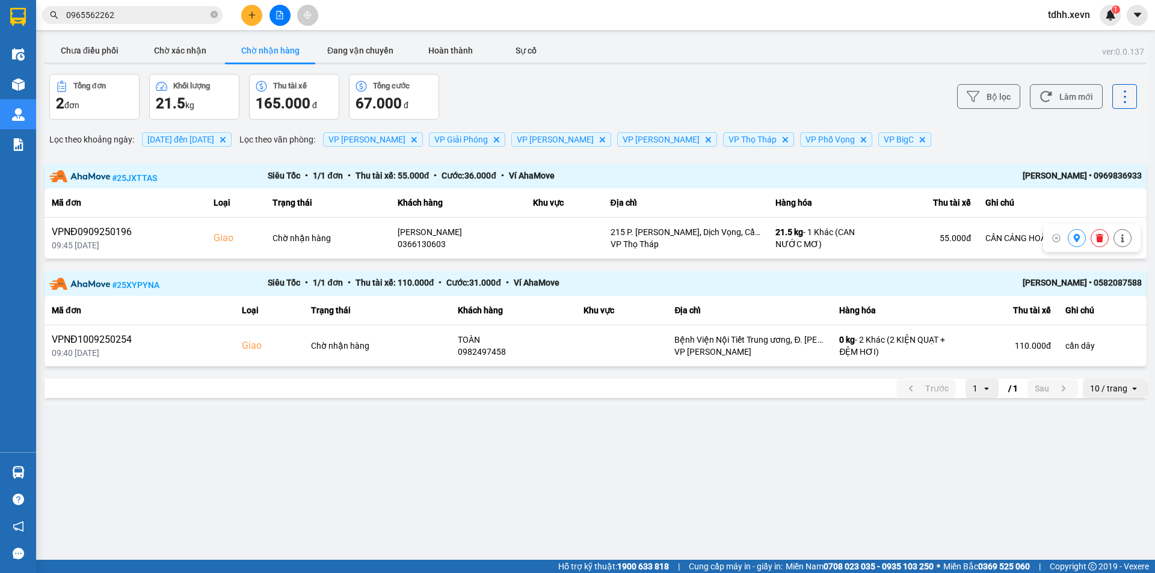
click at [164, 16] on input "0965562262" at bounding box center [137, 14] width 142 height 13
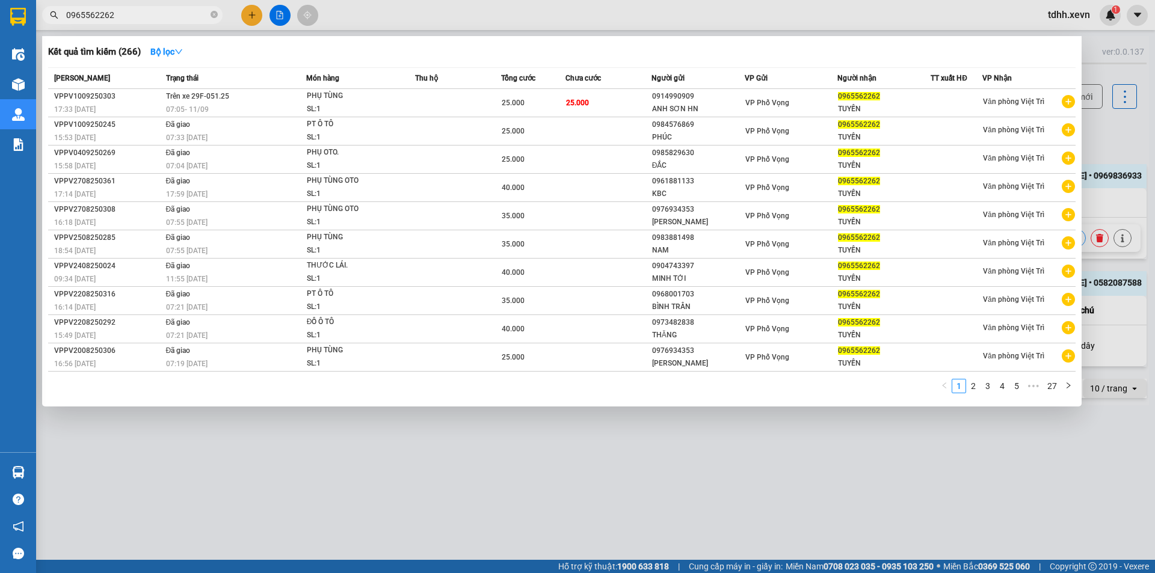
click at [164, 16] on input "0965562262" at bounding box center [137, 14] width 142 height 13
paste input "2439744405"
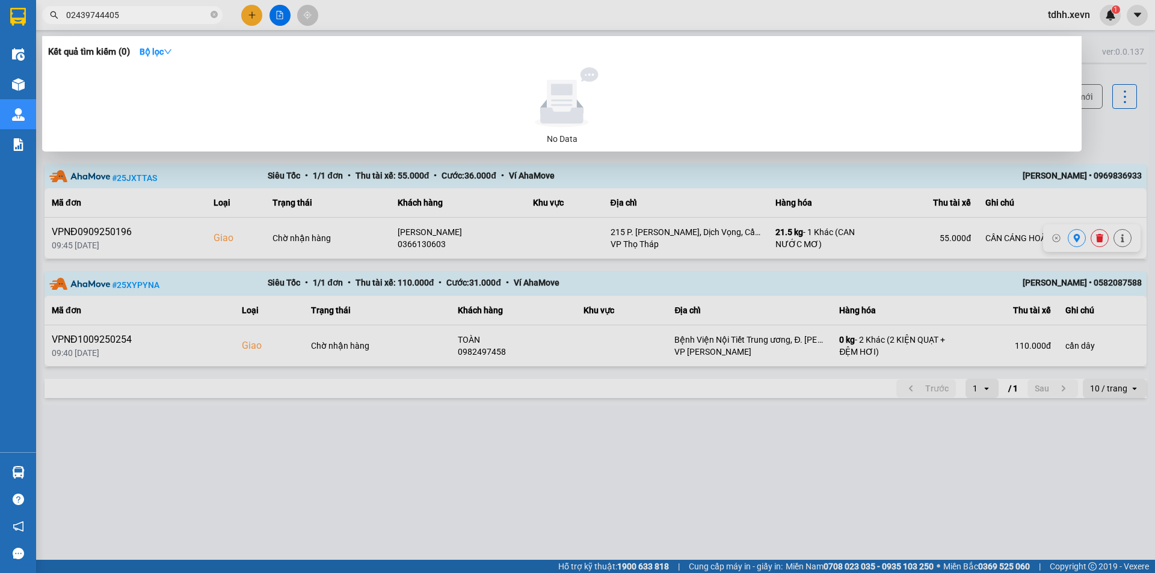
click at [132, 11] on input "02439744405" at bounding box center [137, 14] width 142 height 13
paste input "965562262"
click at [132, 11] on input "0965562262" at bounding box center [137, 14] width 142 height 13
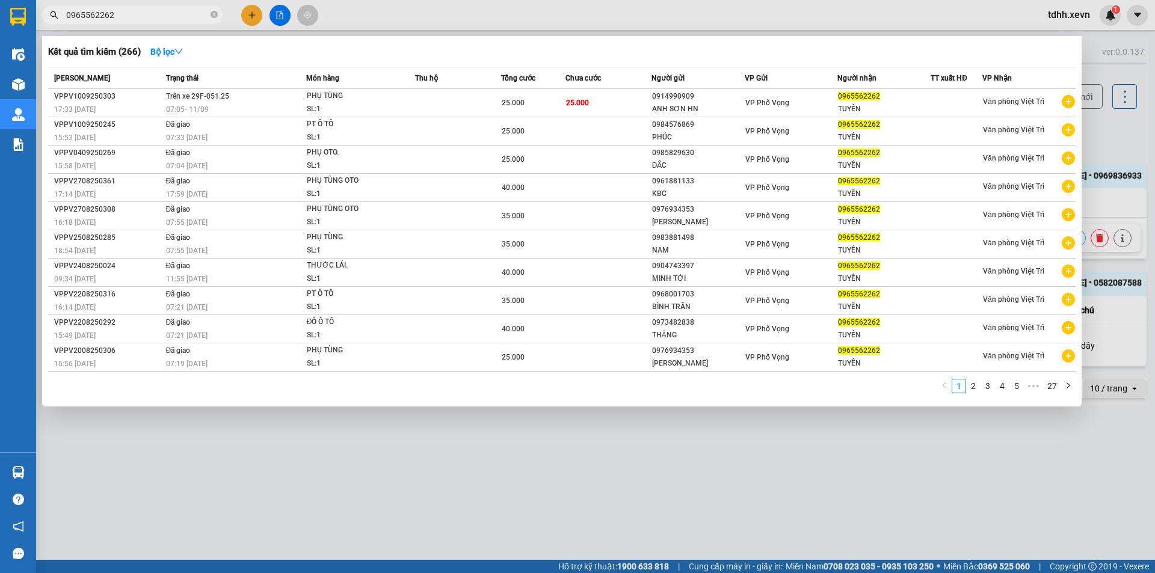
click at [307, 48] on div "Kết quả tìm kiếm ( 266 ) Bộ lọc" at bounding box center [562, 51] width 1028 height 19
click at [122, 11] on input "0965562262" at bounding box center [137, 14] width 142 height 13
paste input "36890789"
click at [122, 11] on input "0965562262" at bounding box center [137, 14] width 142 height 13
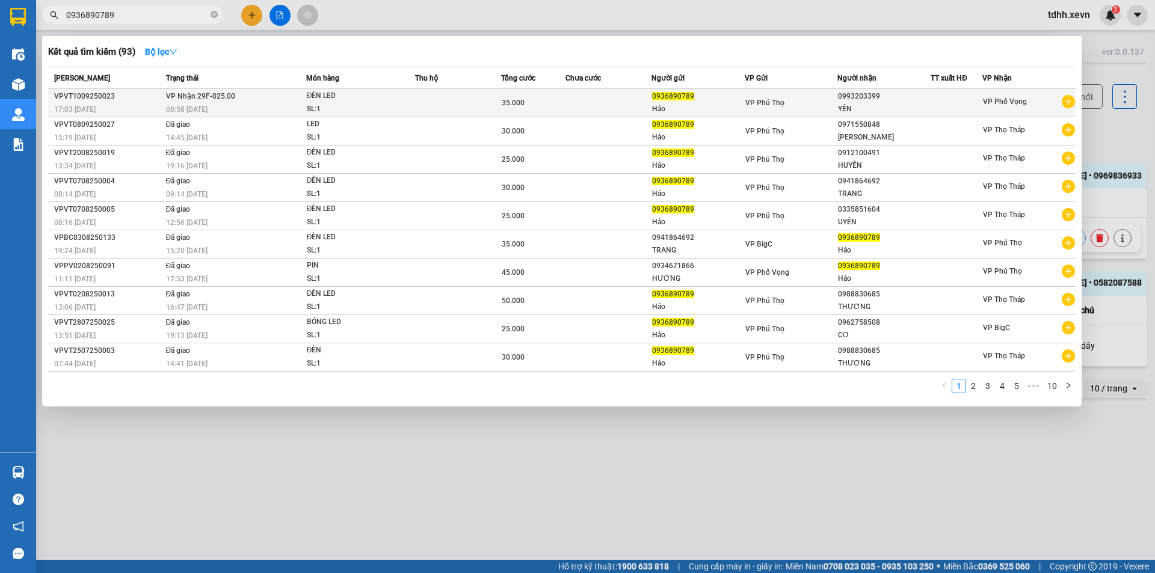
type input "0936890789"
click at [281, 103] on div "08:58 - 11/09" at bounding box center [236, 109] width 140 height 13
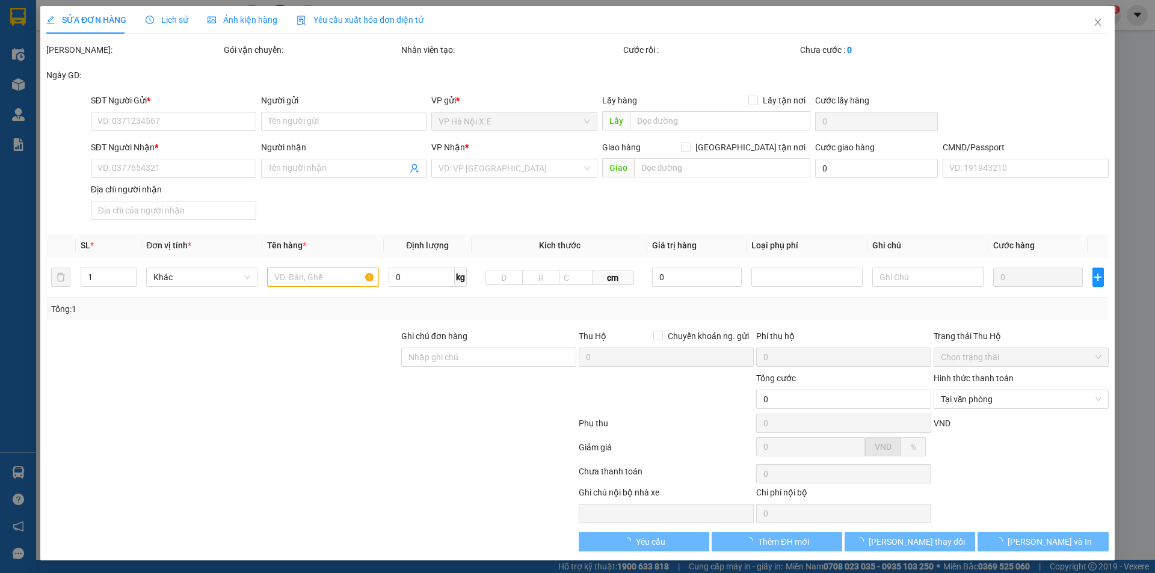
type input "0936890789"
type input "Hảo"
type input "0993203399"
type input "YẾN"
type input "1"
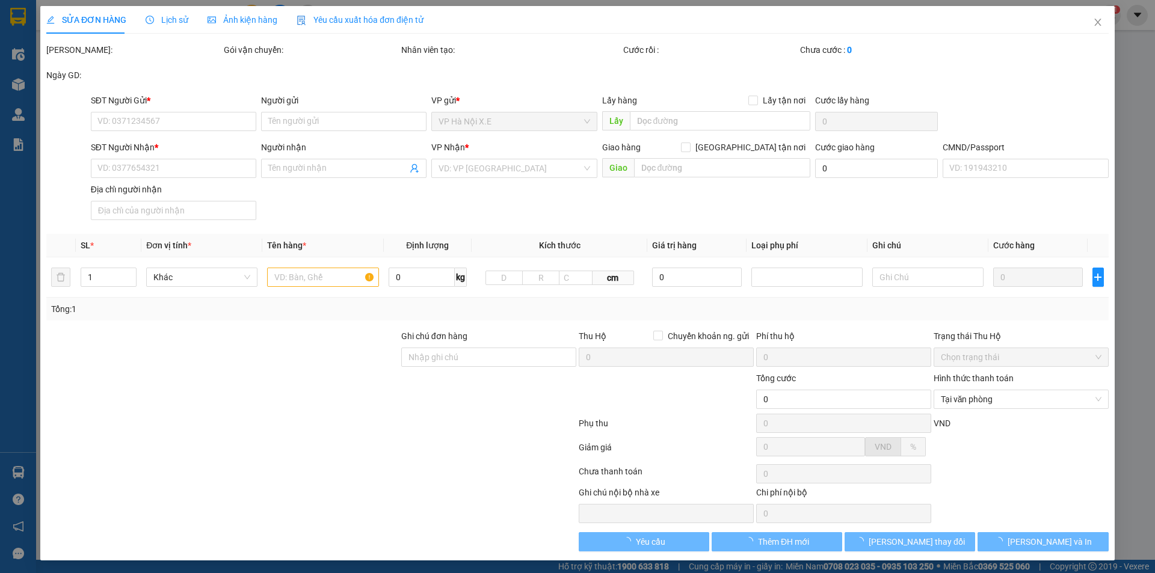
type input "35.000"
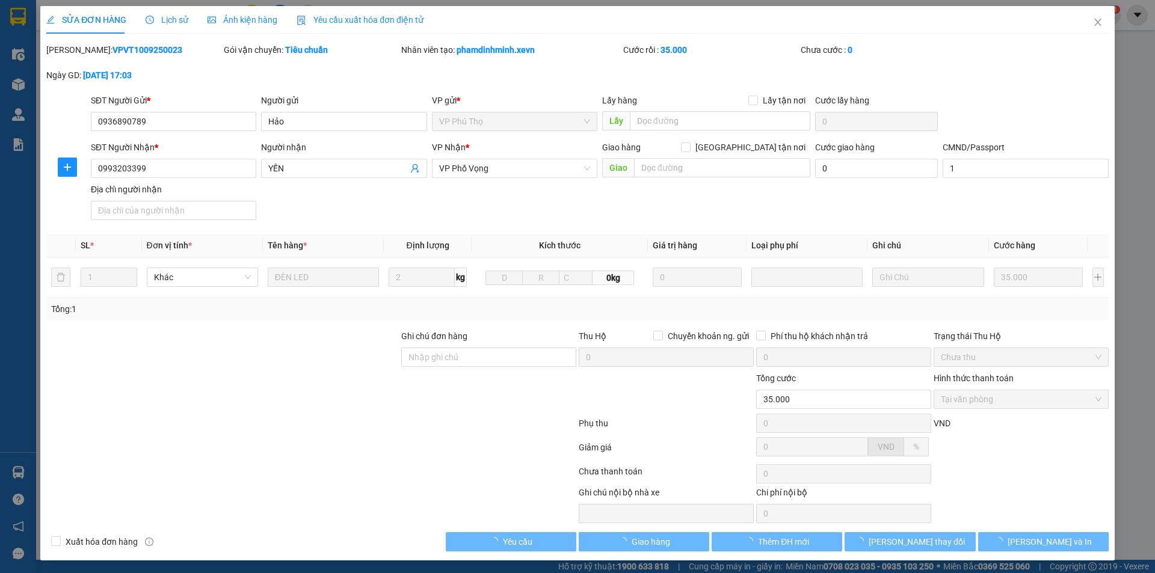
click at [162, 34] on div "SỬA ĐƠN HÀNG Lịch sử Ảnh kiện hàng Yêu cầu xuất hóa đơn điện tử Total Paid Fee …" at bounding box center [577, 279] width 1063 height 546
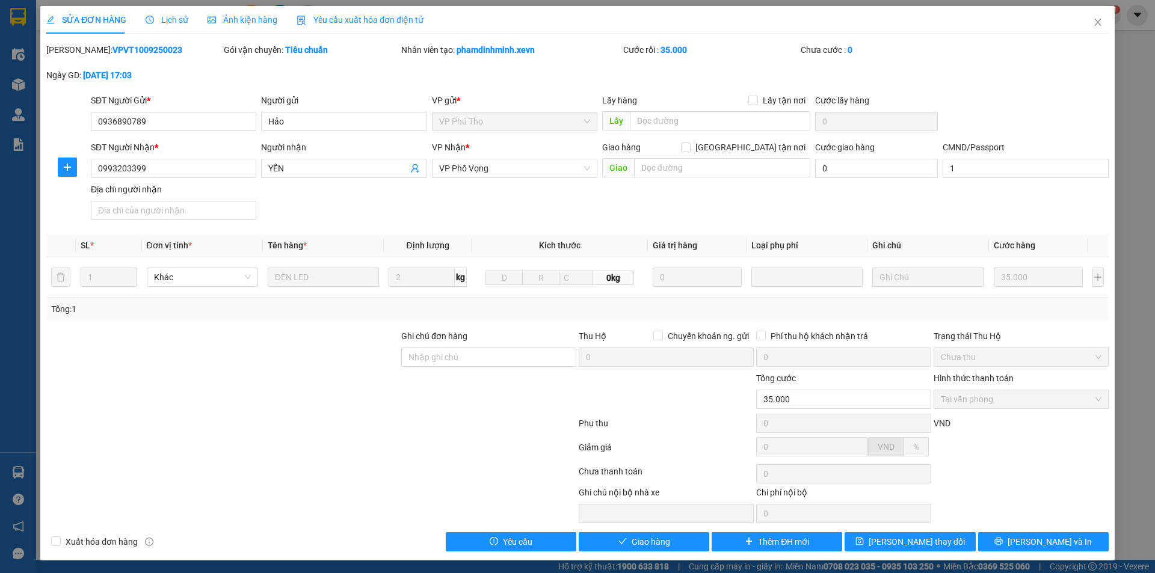
click at [165, 23] on span "Lịch sử" at bounding box center [167, 20] width 43 height 10
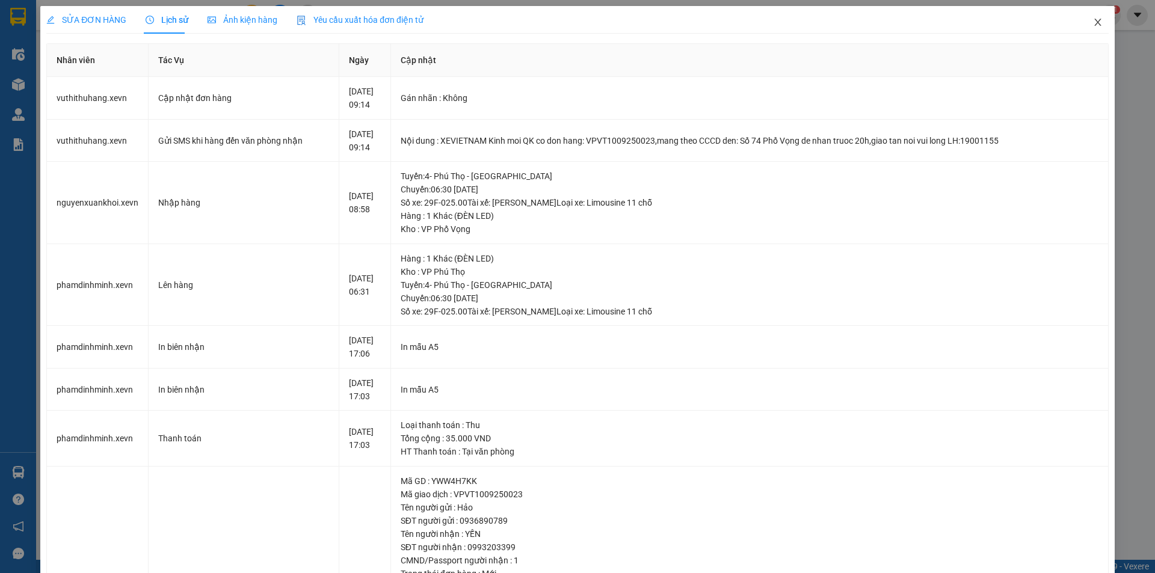
click at [1081, 23] on span "Close" at bounding box center [1098, 23] width 34 height 34
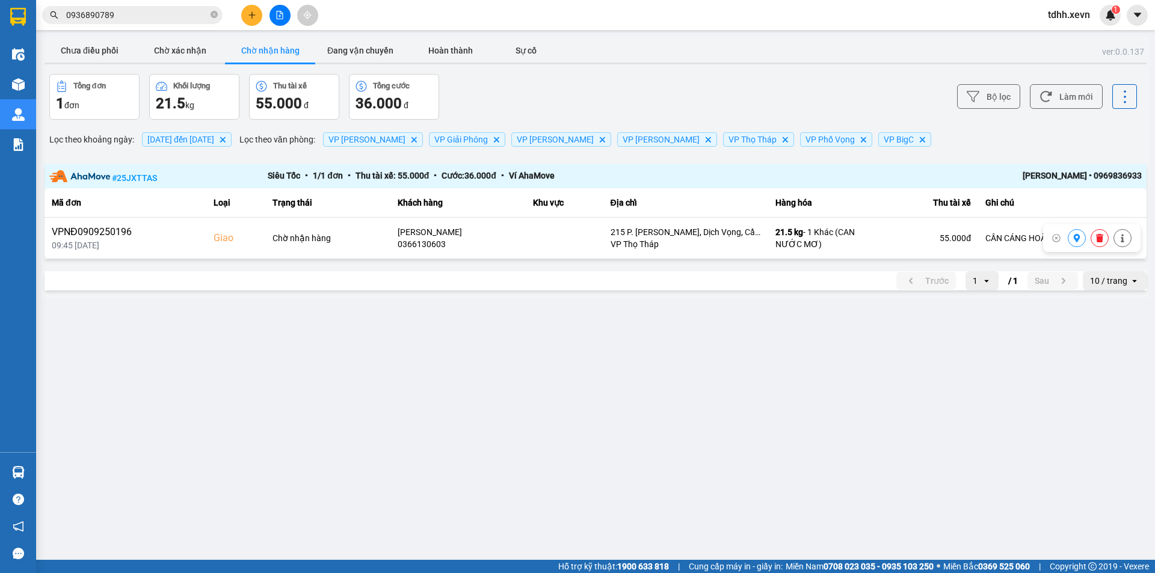
click at [206, 144] on span "02/09/2025 đến 11/09/2025 Delete" at bounding box center [187, 139] width 90 height 14
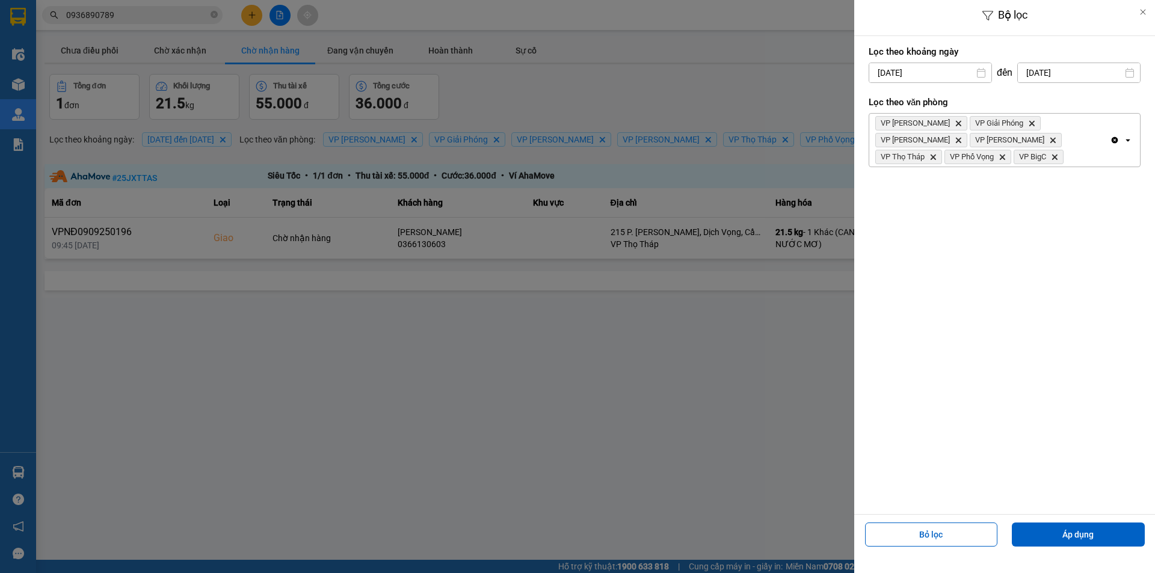
click at [496, 338] on div at bounding box center [577, 286] width 1155 height 573
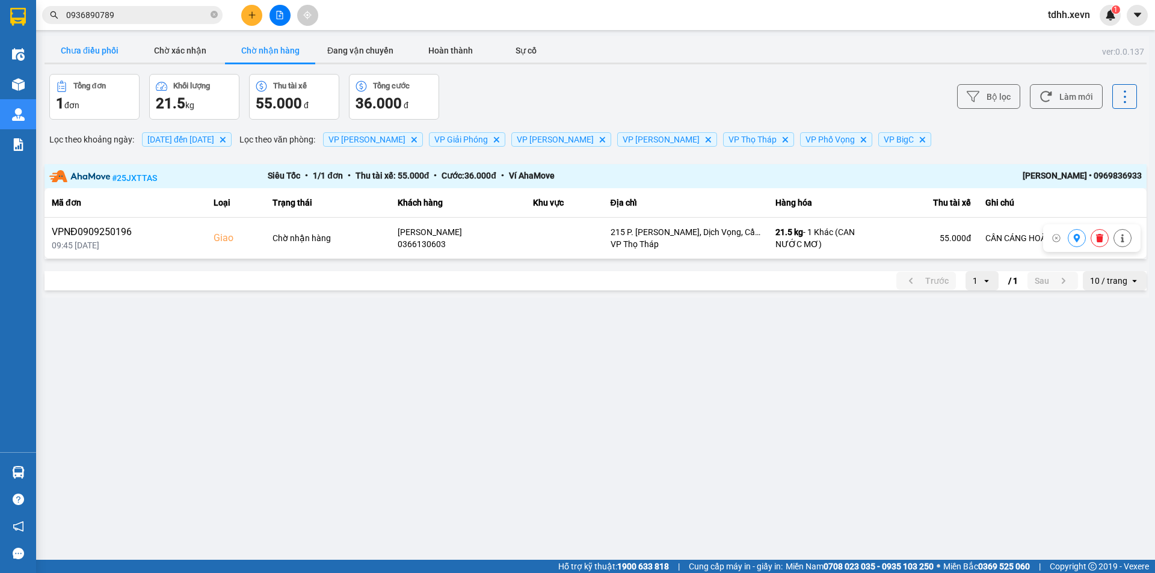
click at [116, 52] on button "Chưa điều phối" at bounding box center [90, 51] width 90 height 24
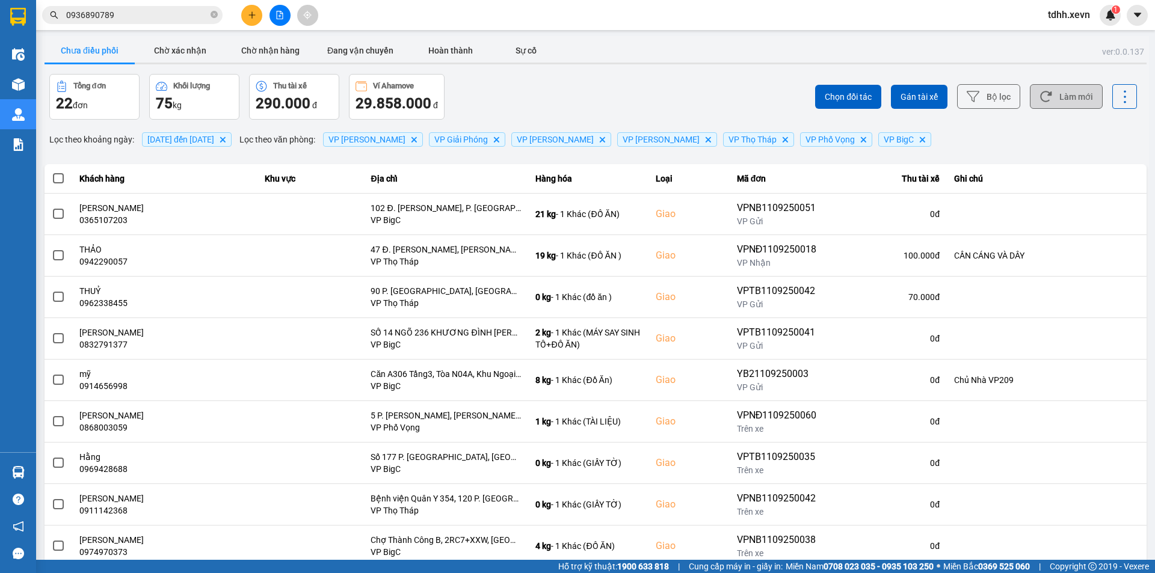
click at [1066, 104] on button "Làm mới" at bounding box center [1066, 96] width 73 height 25
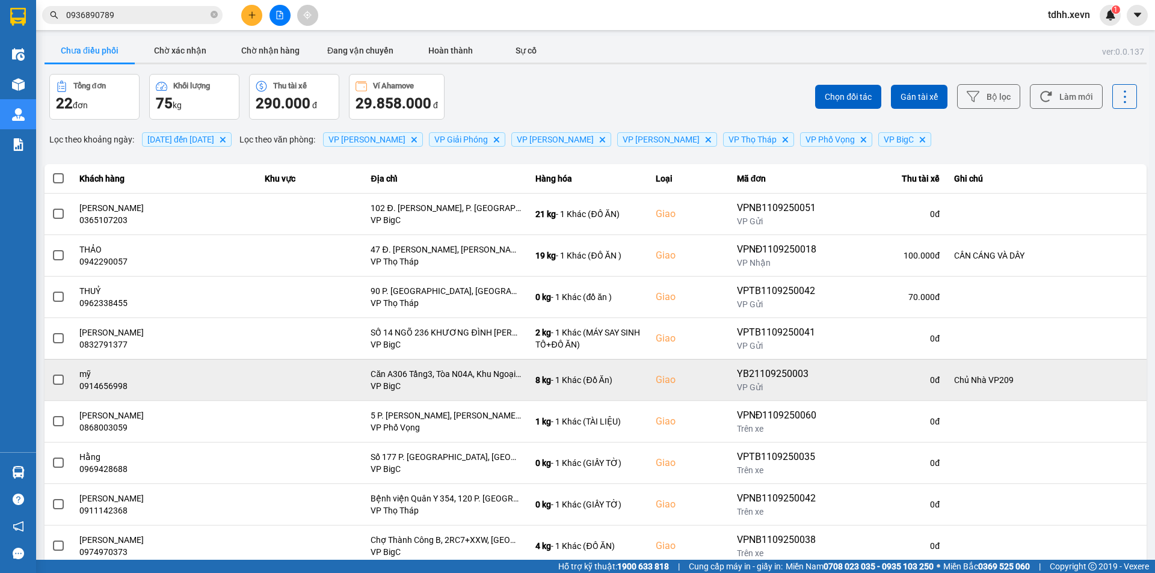
scroll to position [76, 0]
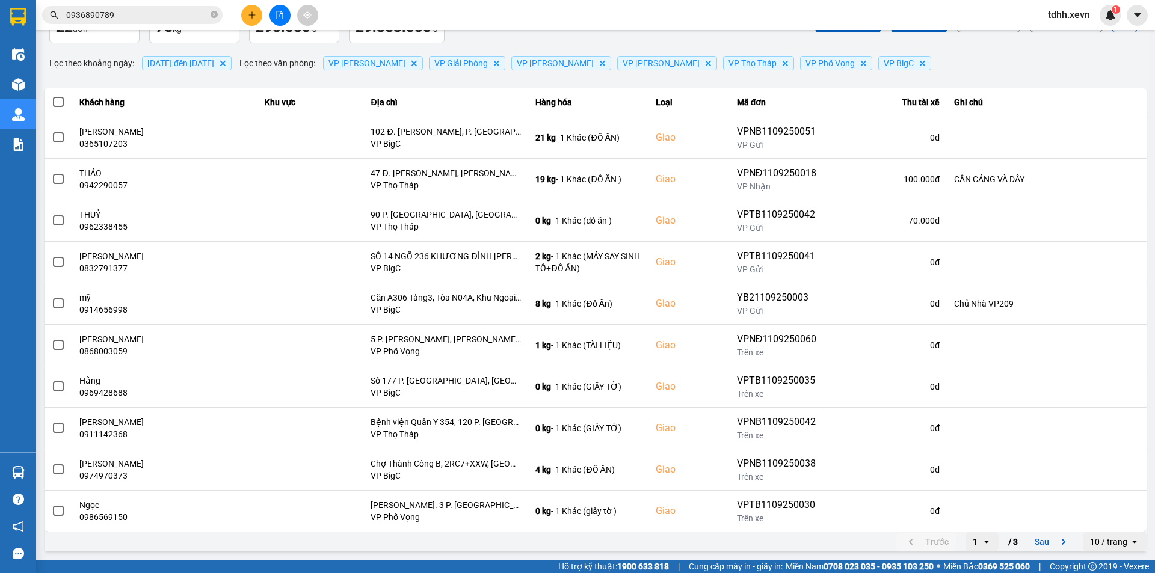
click at [1113, 550] on div "10 / trang" at bounding box center [1106, 541] width 47 height 19
click at [1112, 512] on div "100 / trang" at bounding box center [1106, 516] width 44 height 12
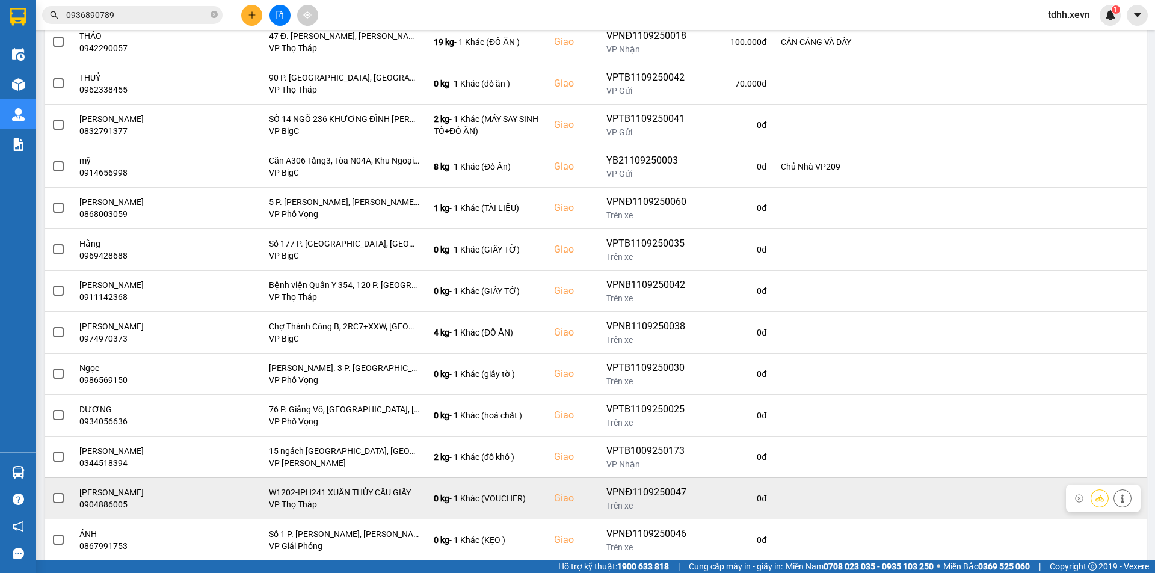
scroll to position [0, 0]
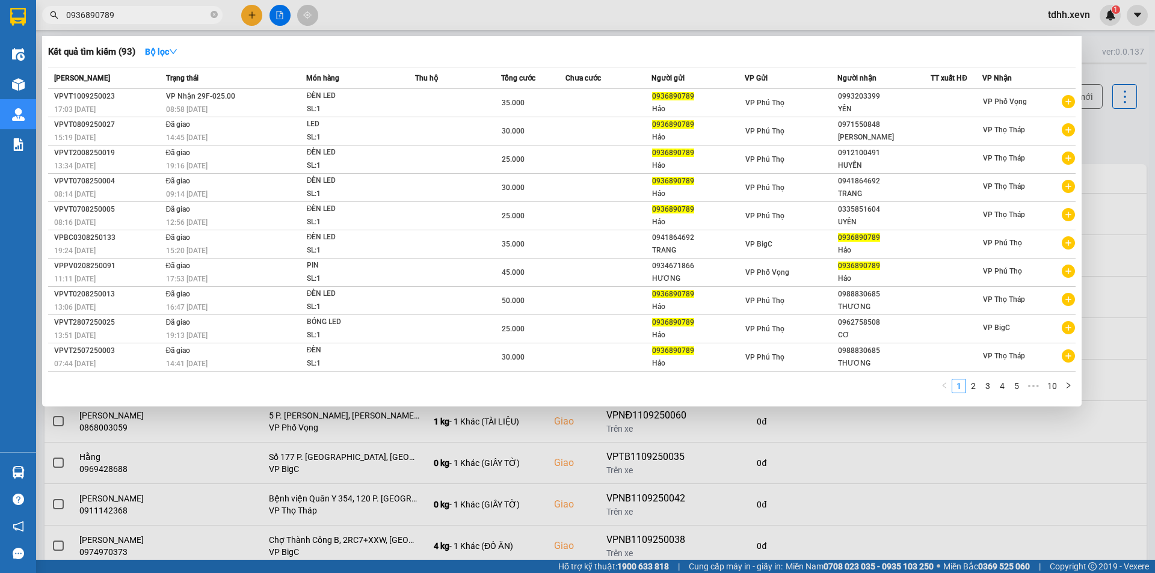
click at [138, 14] on input "0936890789" at bounding box center [137, 14] width 142 height 13
paste input "73780366"
click at [138, 14] on input "0936890789" at bounding box center [137, 14] width 142 height 13
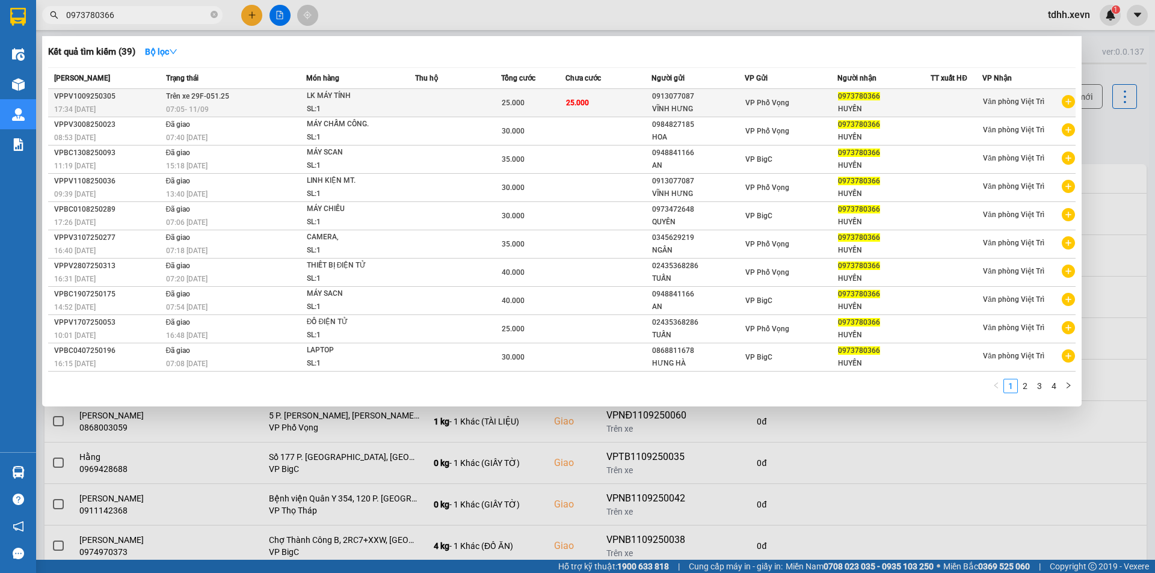
type input "0973780366"
copy span "9F-051.25"
drag, startPoint x: 234, startPoint y: 92, endPoint x: 194, endPoint y: 96, distance: 40.5
click at [194, 96] on td "Trên xe 29F-051.25 07:05 - 11/09" at bounding box center [234, 103] width 143 height 28
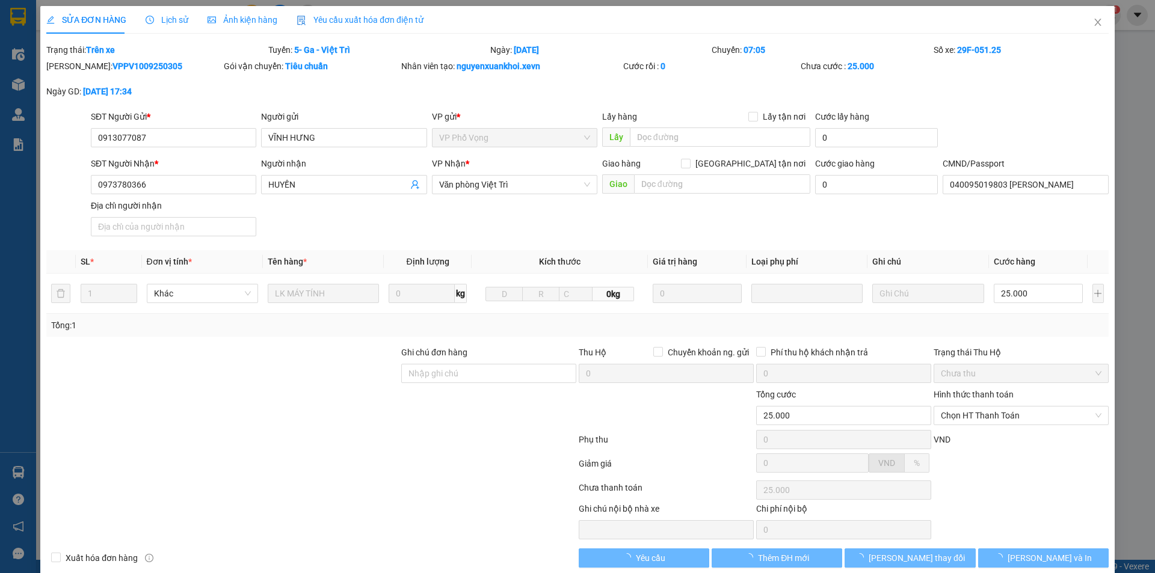
type input "0913077087"
type input "VĨNH HƯNG"
type input "0973780366"
type input "HUYỀN"
type input "040095019803 NGUYỄN ĐÌNH ĐẠT"
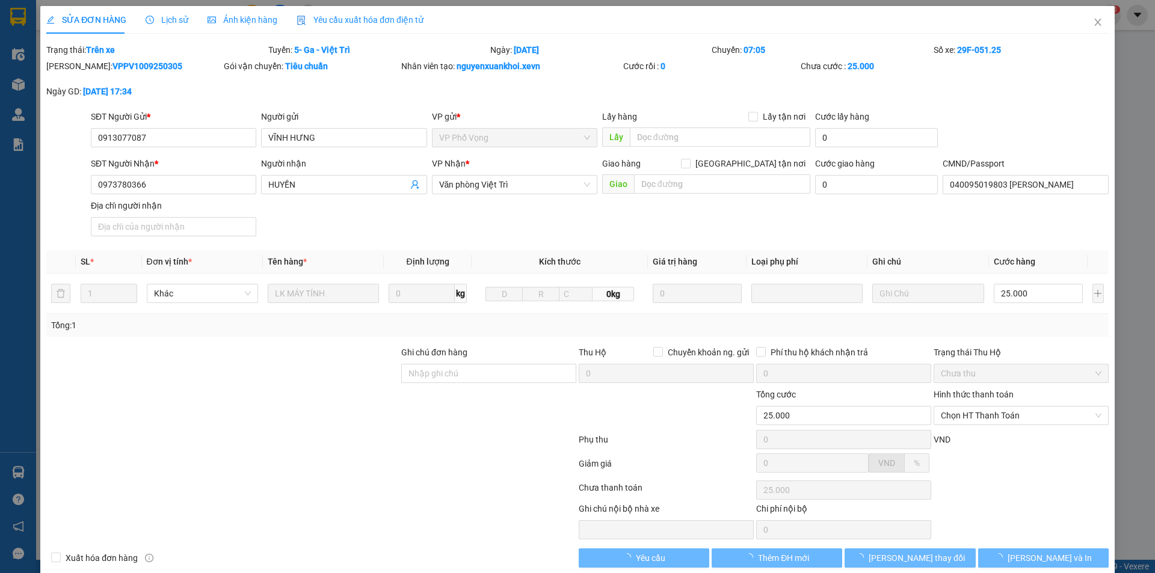
type input "25.000"
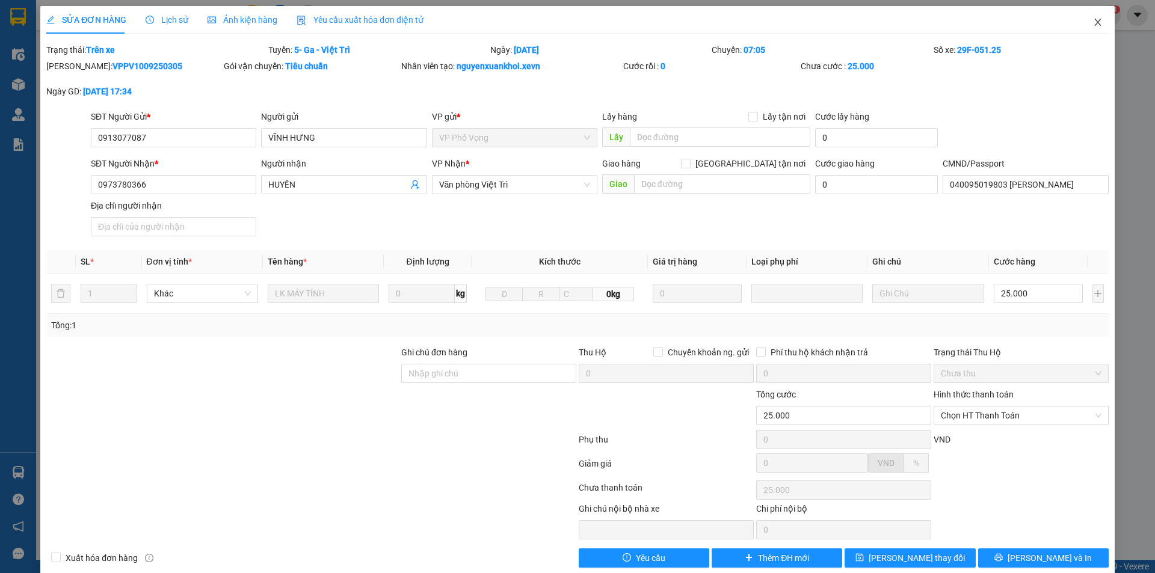
click at [1081, 14] on span "Close" at bounding box center [1098, 23] width 34 height 34
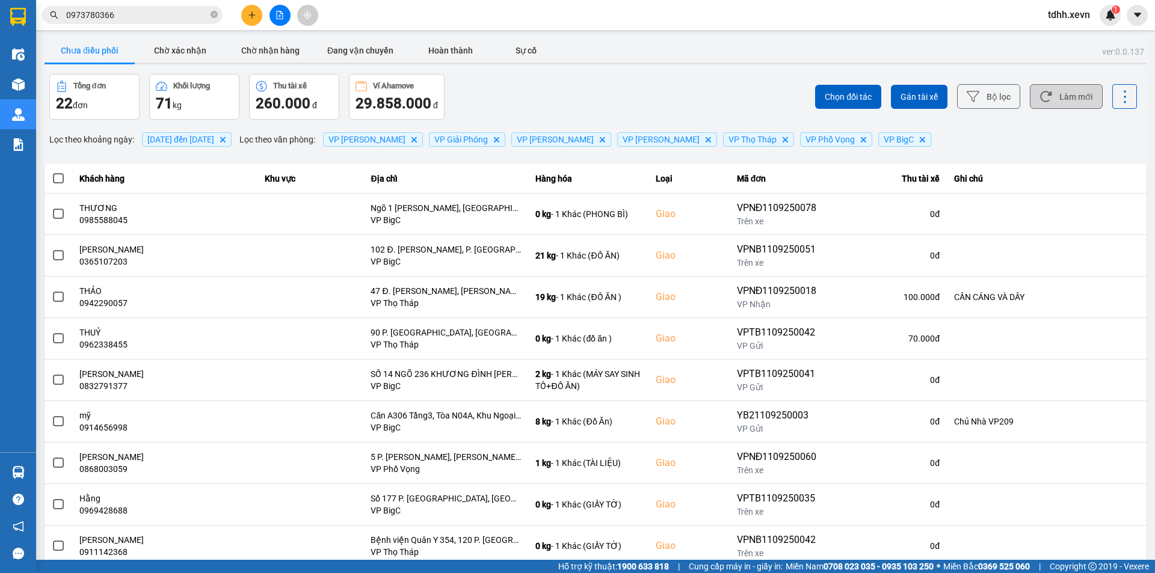
click at [1066, 96] on button "Làm mới" at bounding box center [1066, 96] width 73 height 25
click at [621, 93] on div "Chọn đối tác Gán tài xế Bộ lọc Làm mới" at bounding box center [865, 97] width 544 height 46
click at [114, 16] on input "0973780366" at bounding box center [137, 14] width 142 height 13
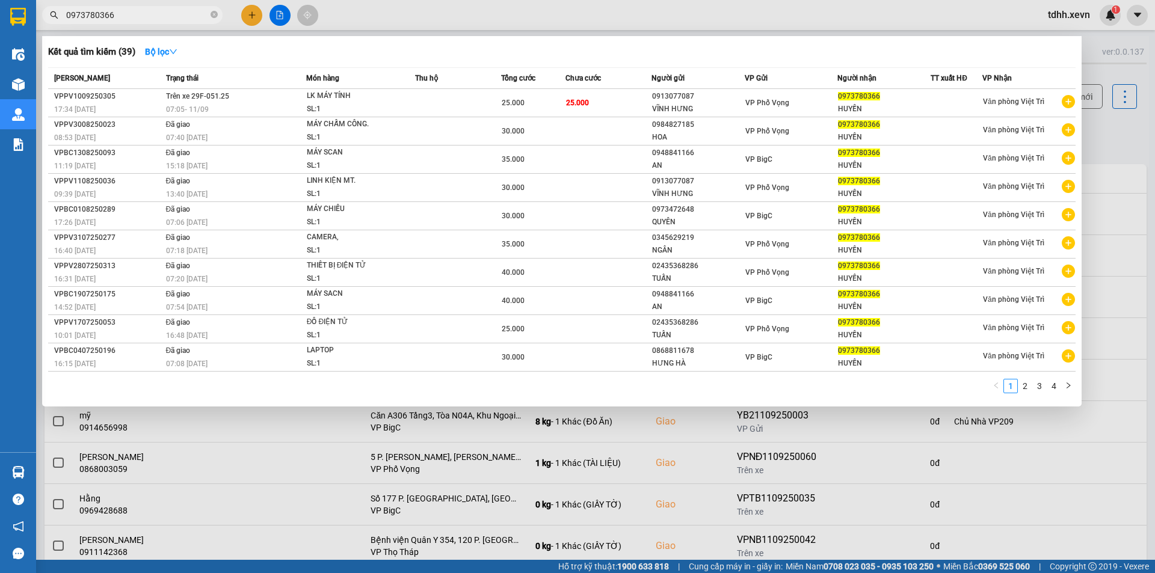
paste input "865833585"
click at [114, 16] on input "0973780366" at bounding box center [137, 14] width 142 height 13
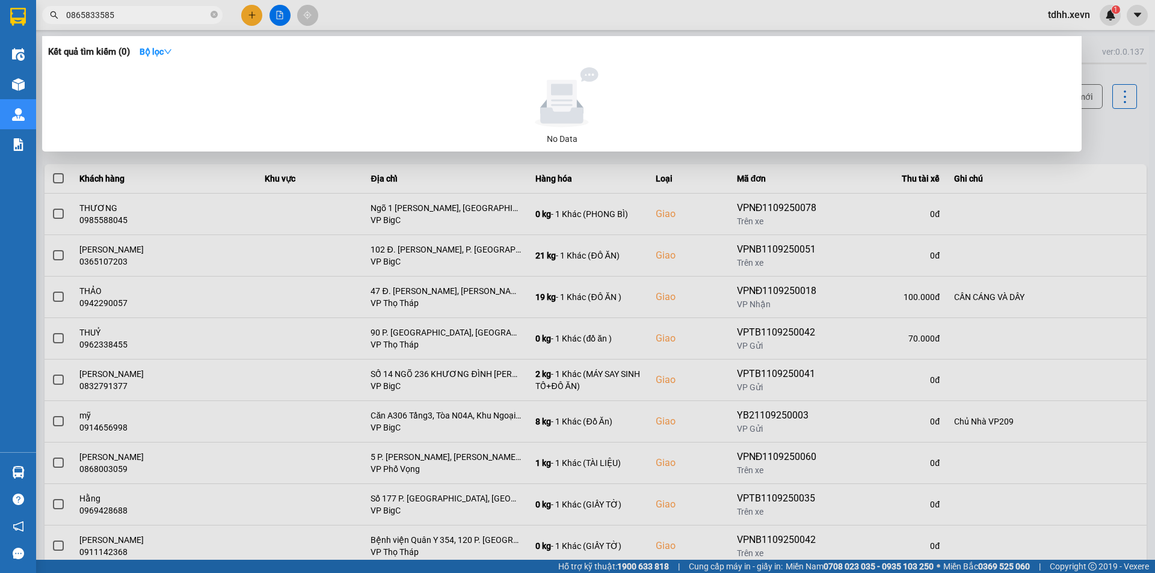
click at [140, 16] on input "0865833585" at bounding box center [137, 14] width 142 height 13
paste input "982258103"
click at [140, 16] on input "0982258103" at bounding box center [137, 14] width 142 height 13
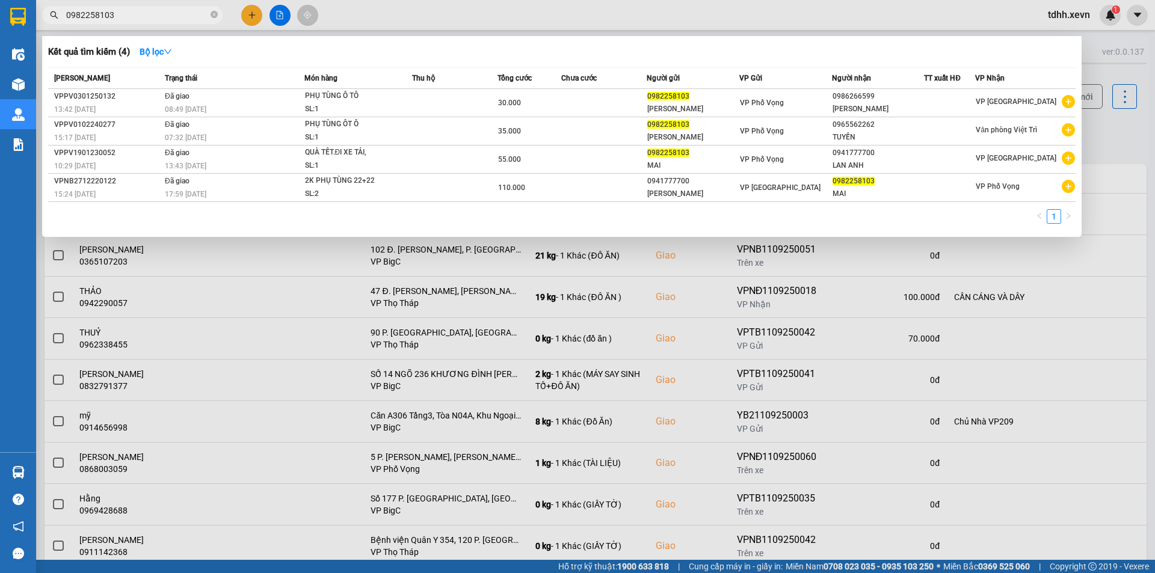
click at [814, 344] on div at bounding box center [577, 286] width 1155 height 573
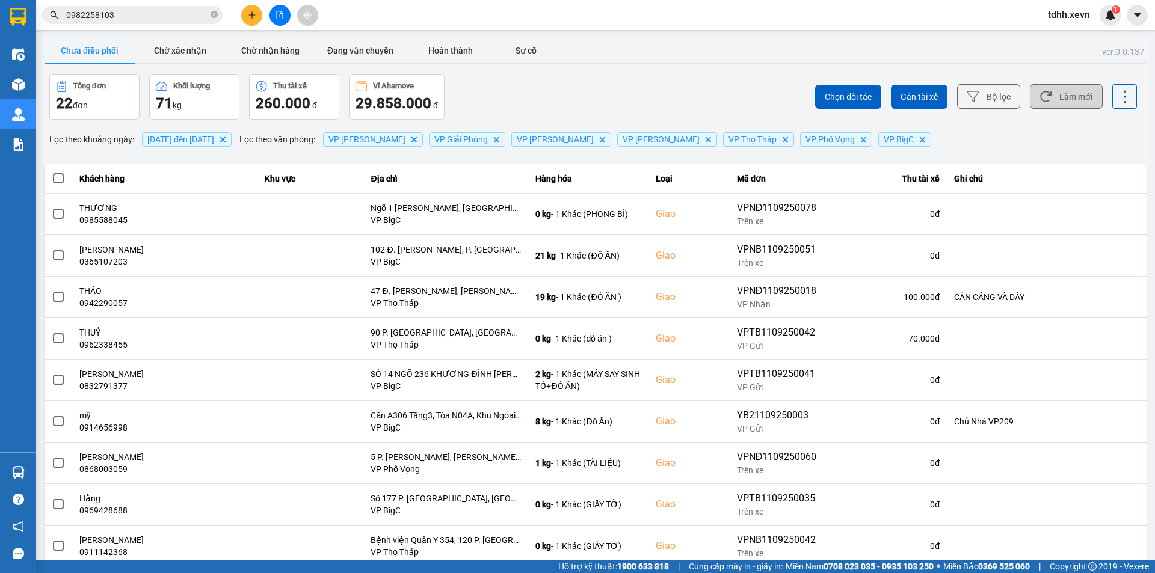
click at [1062, 100] on button "Làm mới" at bounding box center [1066, 96] width 73 height 25
click at [600, 61] on div "Chưa điều phối Chờ xác nhận Chờ nhận hàng Đang vận chuyển Hoàn thành Sự cố" at bounding box center [596, 52] width 1102 height 27
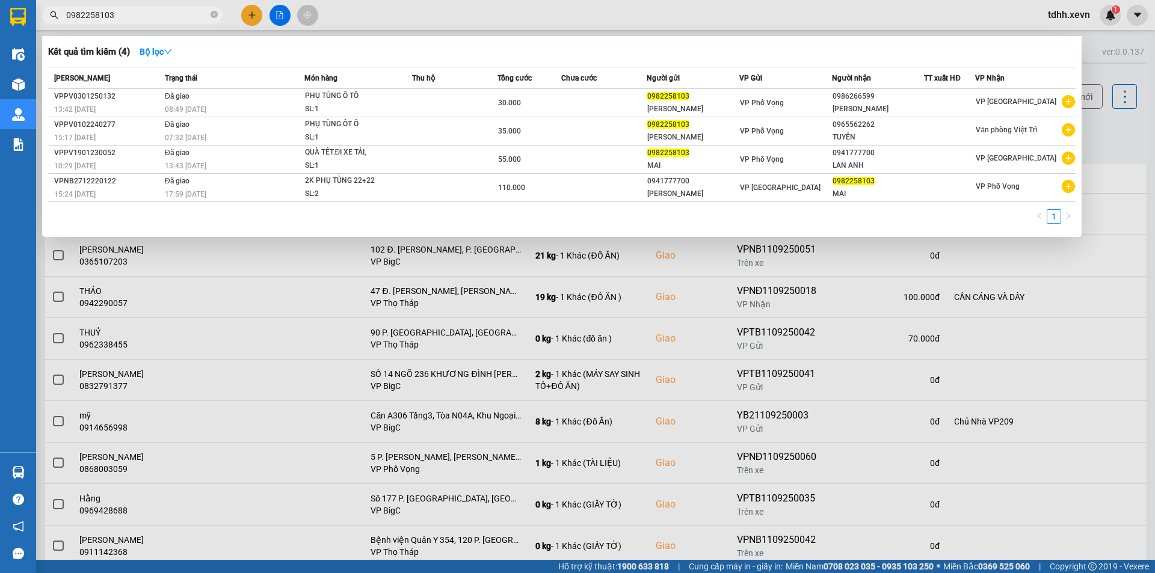
click at [158, 14] on input "0982258103" at bounding box center [137, 14] width 142 height 13
paste input "62234870"
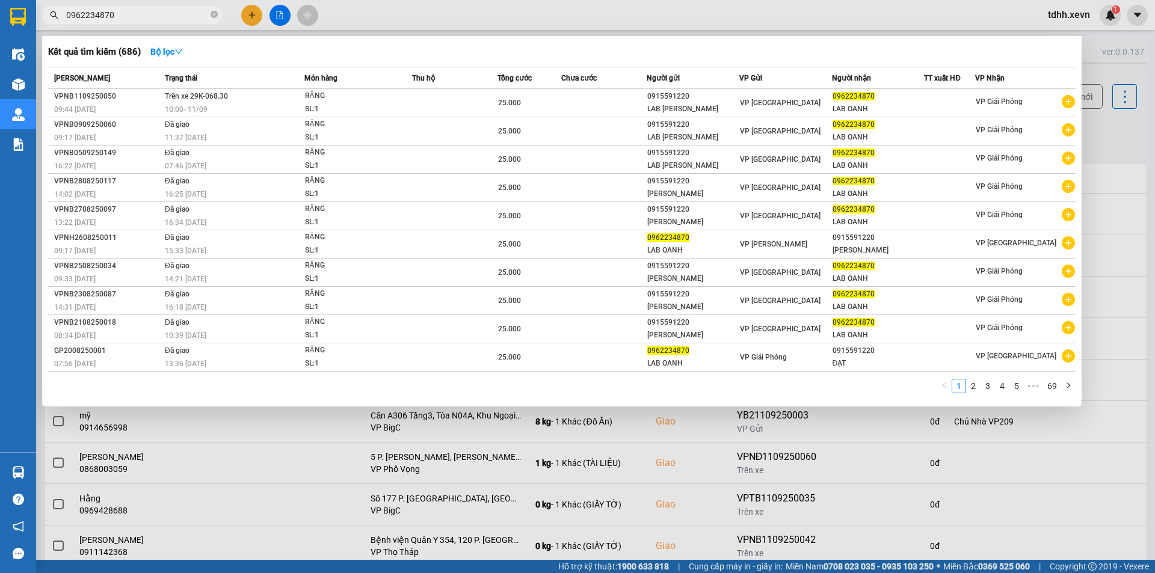
click at [1121, 215] on div at bounding box center [577, 286] width 1155 height 573
click at [135, 17] on input "0962234870" at bounding box center [137, 14] width 142 height 13
paste input "04683138"
click at [135, 17] on input "0962234870" at bounding box center [137, 14] width 142 height 13
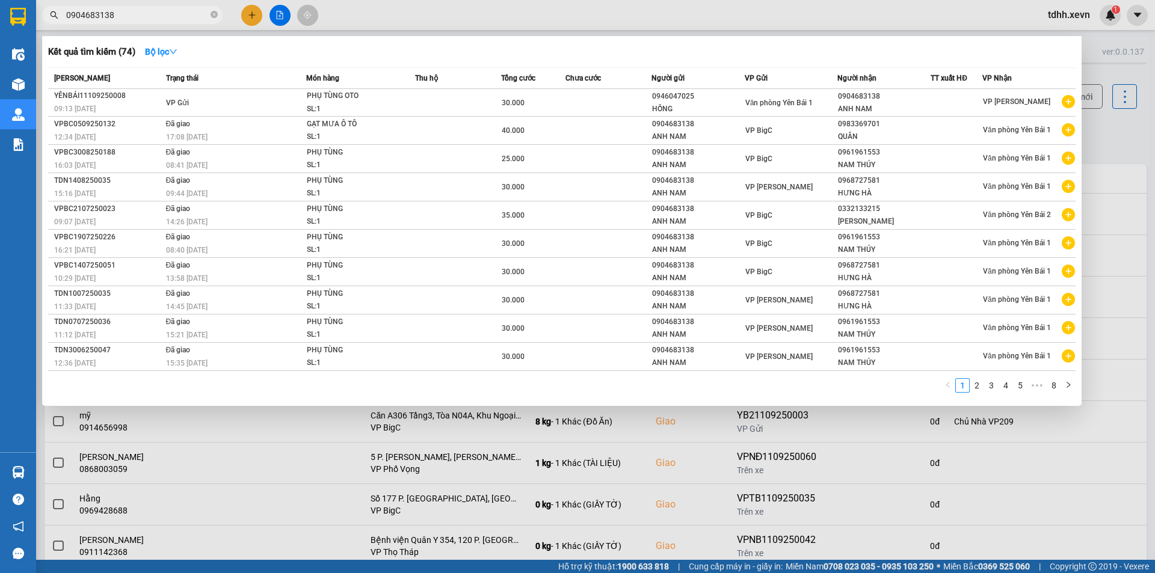
click at [123, 11] on input "0904683138" at bounding box center [137, 14] width 142 height 13
paste input "829985579"
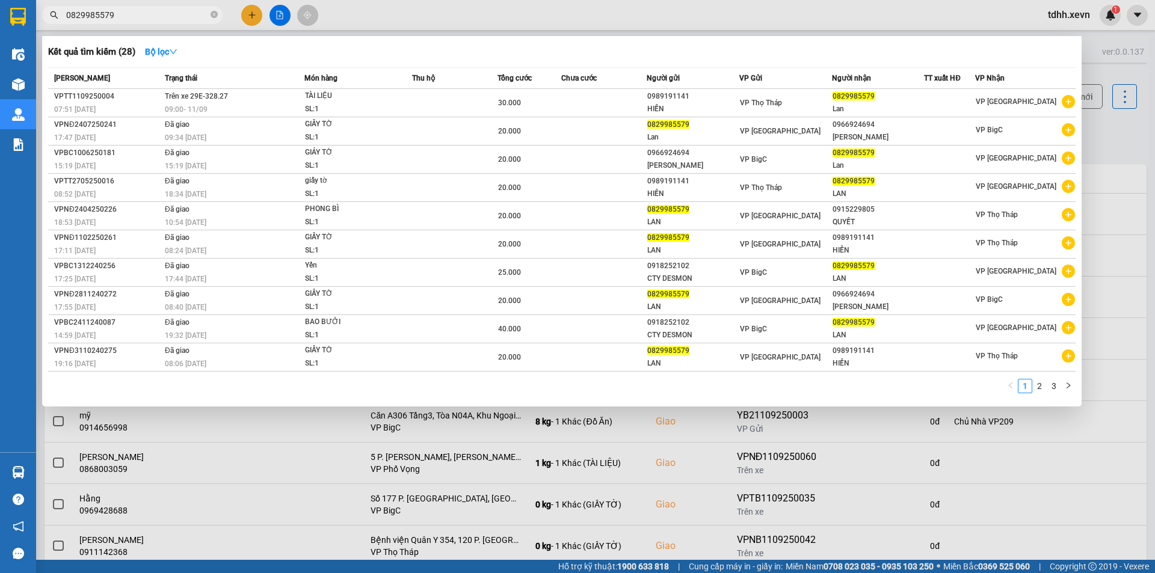
click at [156, 19] on input "0829985579" at bounding box center [137, 14] width 142 height 13
paste input "976610678"
click at [156, 19] on input "0829985579" at bounding box center [137, 14] width 142 height 13
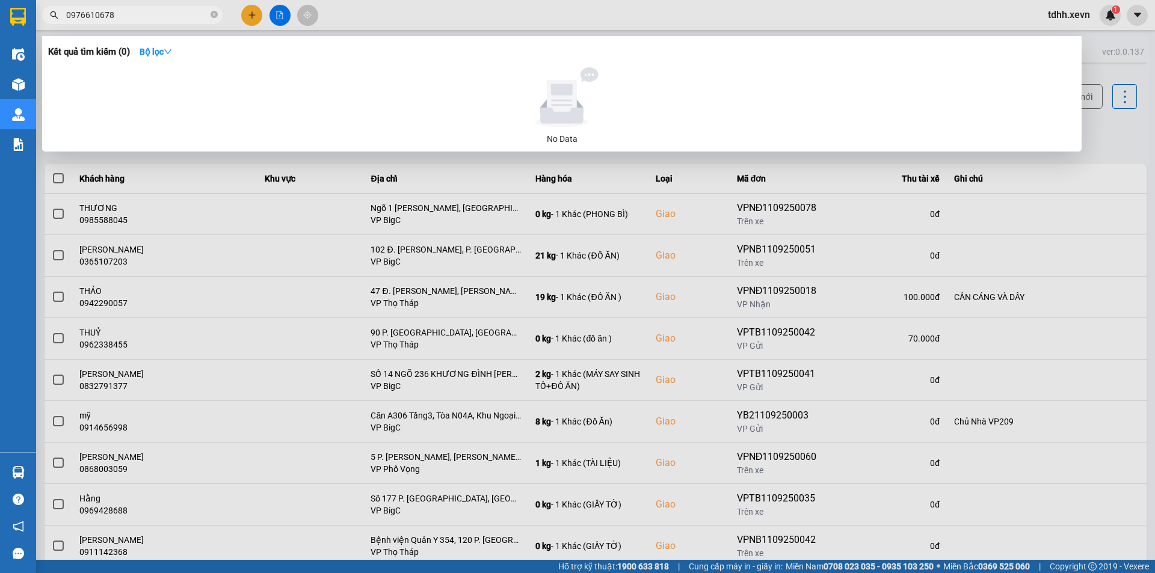
type input "0976610678"
click at [131, 19] on input "0976610678" at bounding box center [137, 14] width 142 height 13
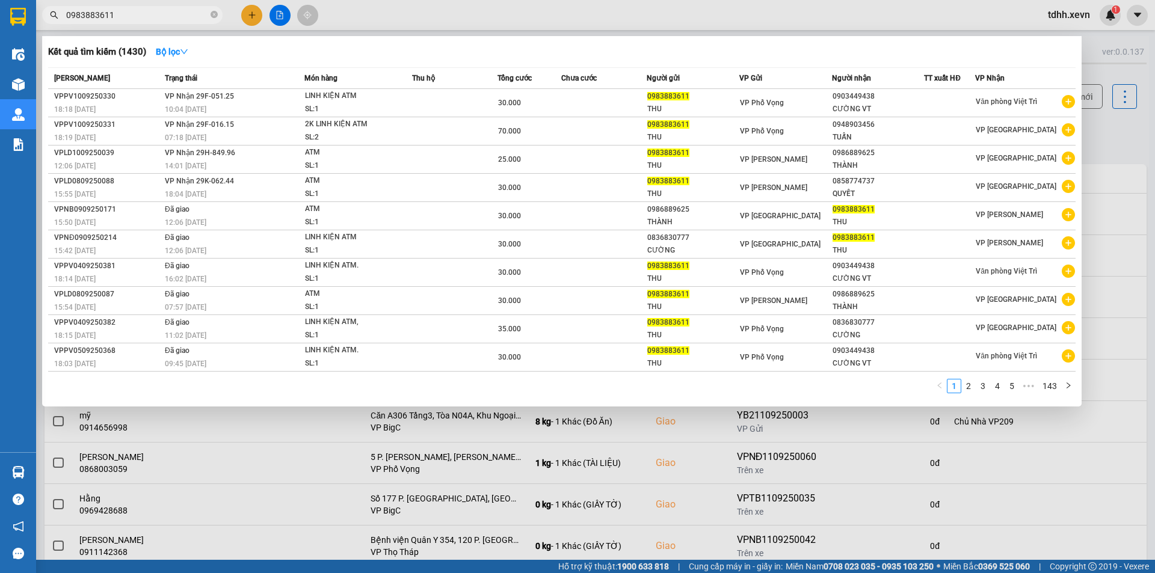
click at [108, 10] on input "0983883611" at bounding box center [137, 14] width 142 height 13
paste input "6353097"
click at [108, 10] on input "0983883611" at bounding box center [137, 14] width 142 height 13
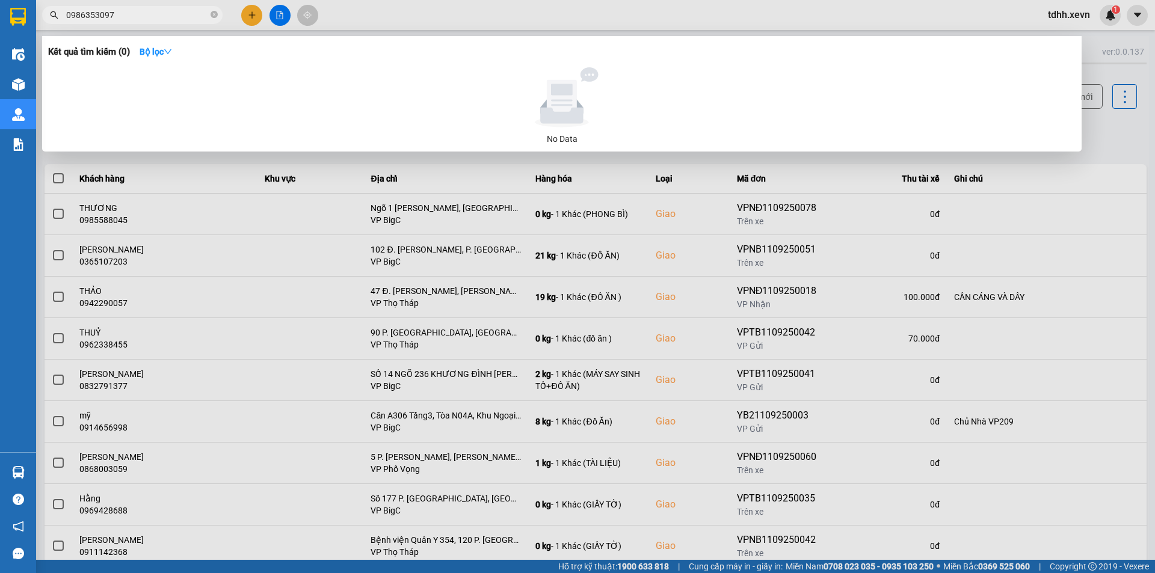
click at [123, 10] on input "0986353097" at bounding box center [137, 14] width 142 height 13
click at [125, 9] on input "0986353097" at bounding box center [137, 14] width 142 height 13
paste input "1320916"
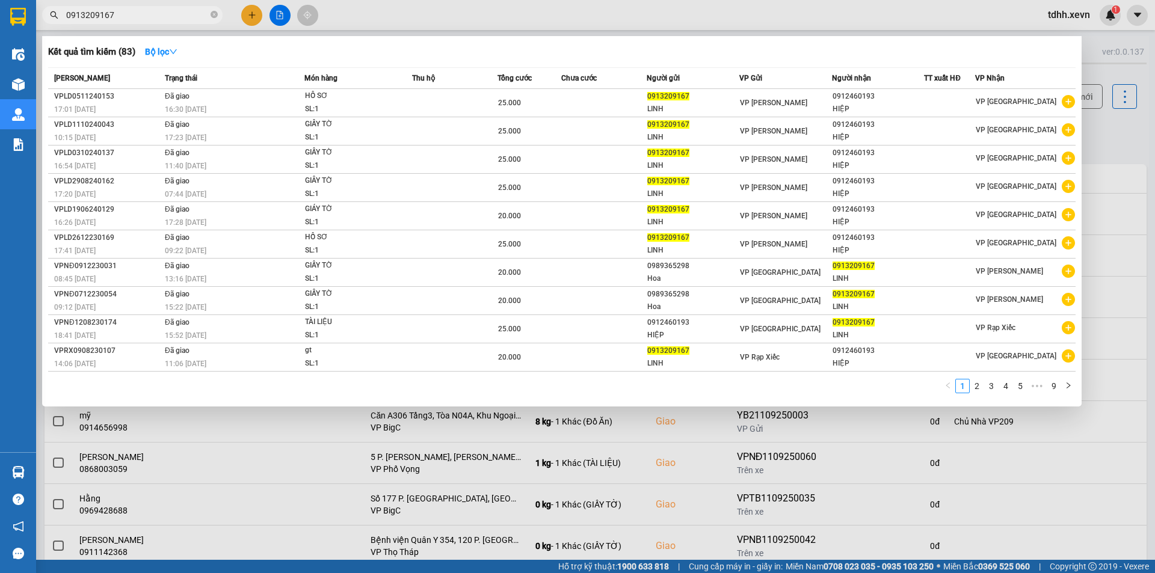
click at [711, 47] on div "Kết quả tìm kiếm ( 83 ) Bộ lọc" at bounding box center [562, 51] width 1028 height 19
click at [791, 52] on div "Kết quả tìm kiếm ( 83 ) Bộ lọc" at bounding box center [562, 51] width 1028 height 19
click at [135, 20] on input "0913209167" at bounding box center [137, 14] width 142 height 13
paste input "67098222"
click at [135, 20] on input "0913209167" at bounding box center [137, 14] width 142 height 13
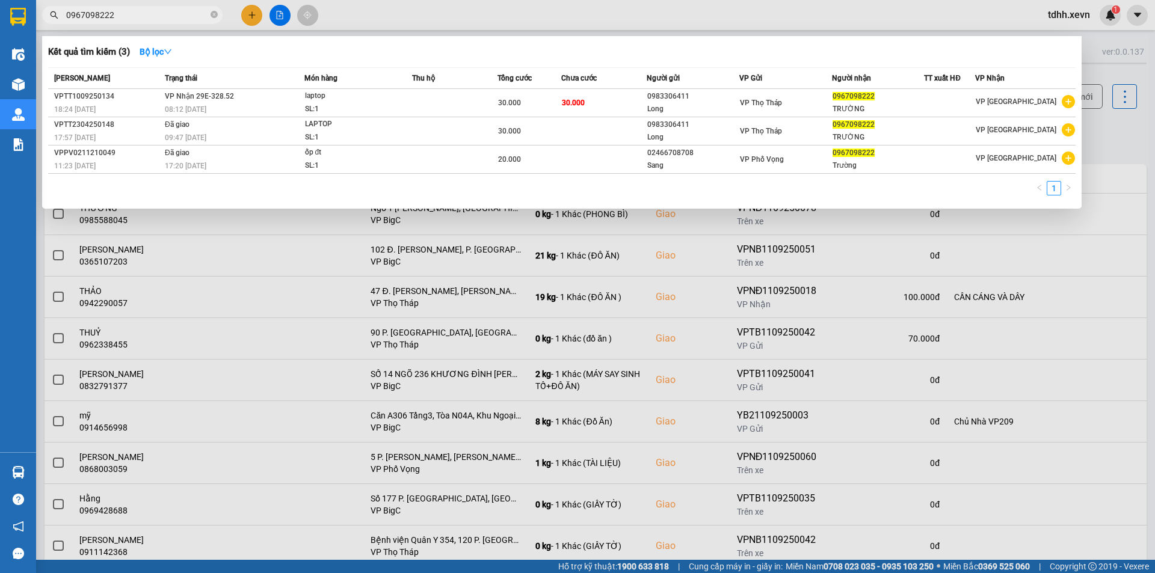
click at [123, 18] on input "0967098222" at bounding box center [137, 14] width 142 height 13
paste input "3986888"
click at [123, 18] on input "0967098222" at bounding box center [137, 14] width 142 height 13
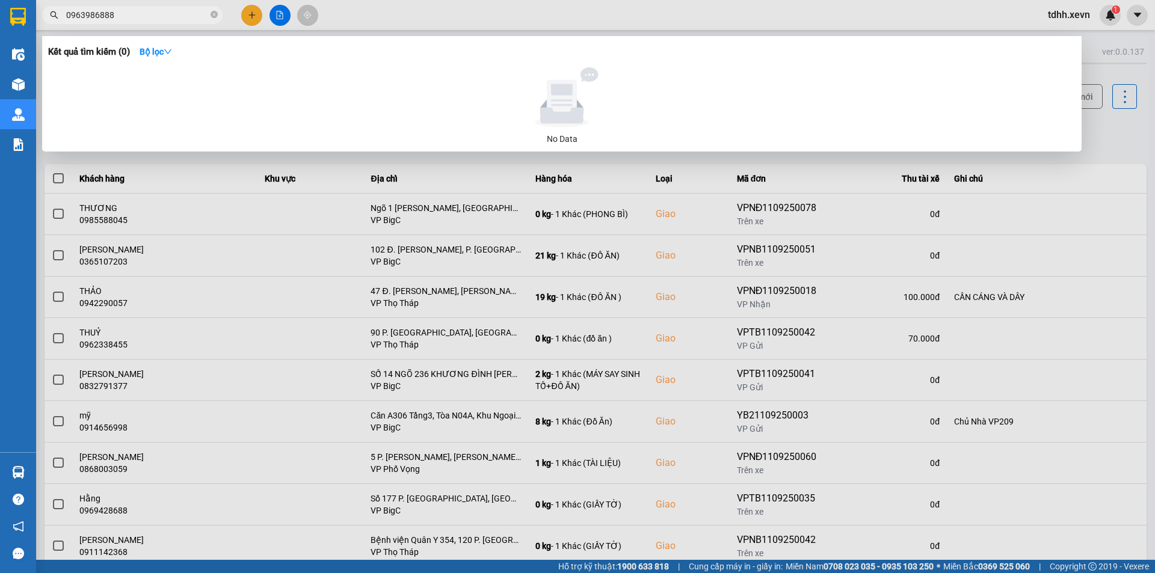
click at [124, 19] on input "0963986888" at bounding box center [137, 14] width 142 height 13
click at [156, 17] on input "0963986888" at bounding box center [137, 14] width 142 height 13
paste input "13212729"
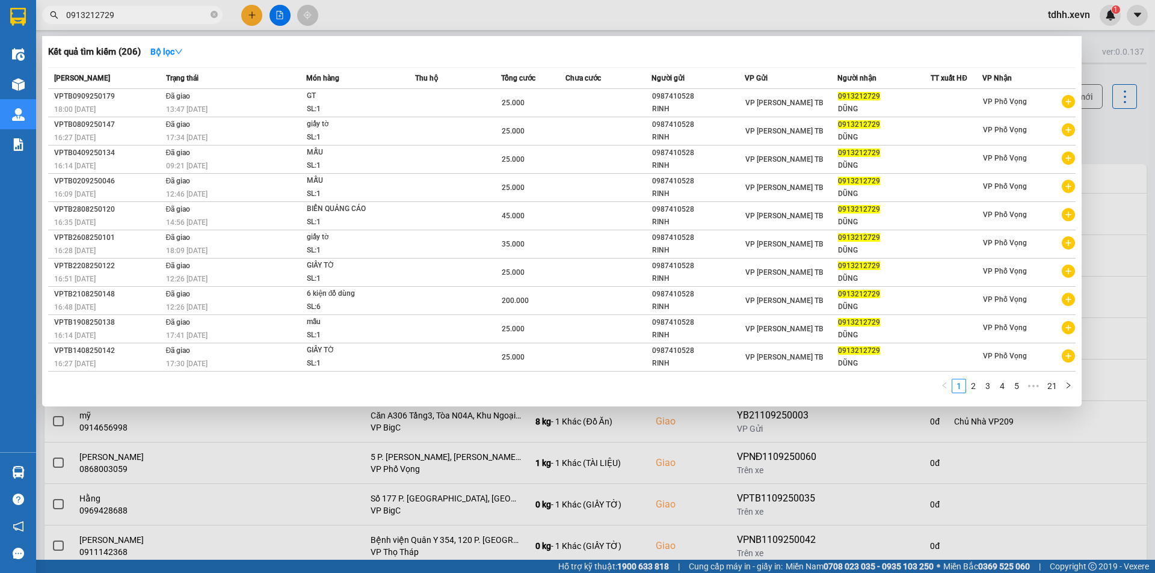
click at [951, 510] on div at bounding box center [577, 286] width 1155 height 573
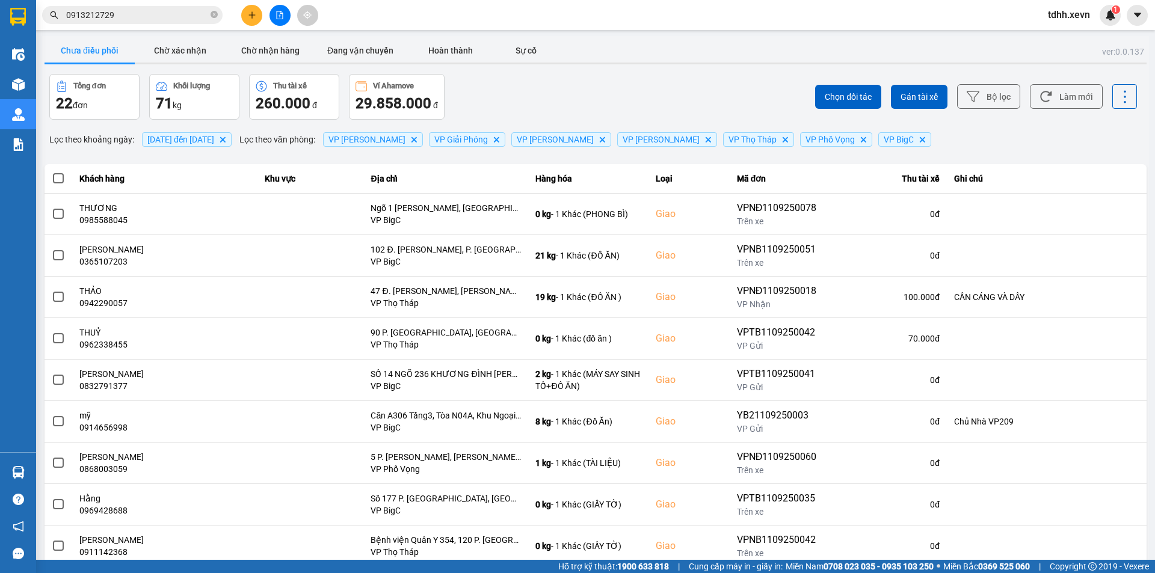
click at [1085, 114] on div "Chọn đối tác Gán tài xế Bộ lọc Làm mới" at bounding box center [865, 97] width 544 height 46
click at [1072, 90] on button "Làm mới" at bounding box center [1066, 96] width 73 height 25
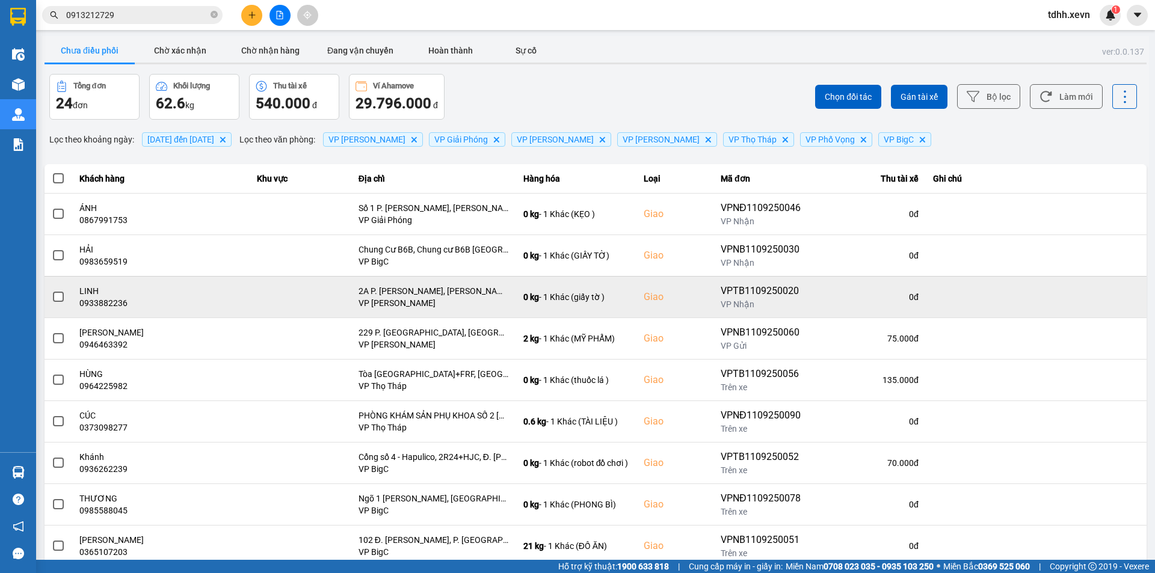
scroll to position [76, 0]
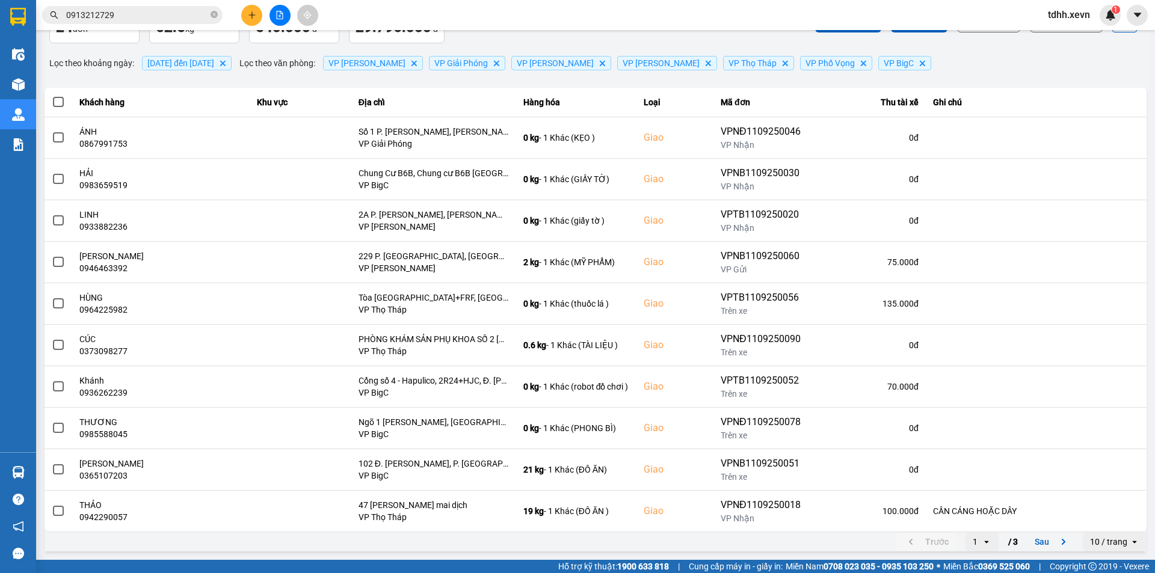
click at [1101, 550] on div "10 / trang" at bounding box center [1106, 541] width 47 height 19
click at [1107, 518] on div "100 / trang" at bounding box center [1106, 516] width 44 height 12
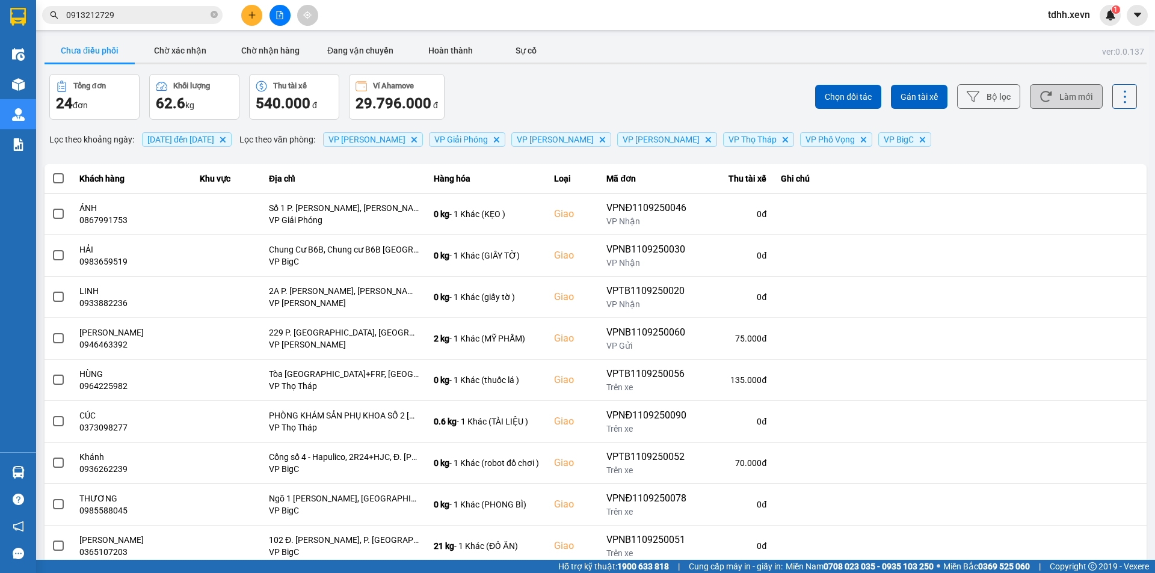
click at [1057, 101] on button "Làm mới" at bounding box center [1066, 96] width 73 height 25
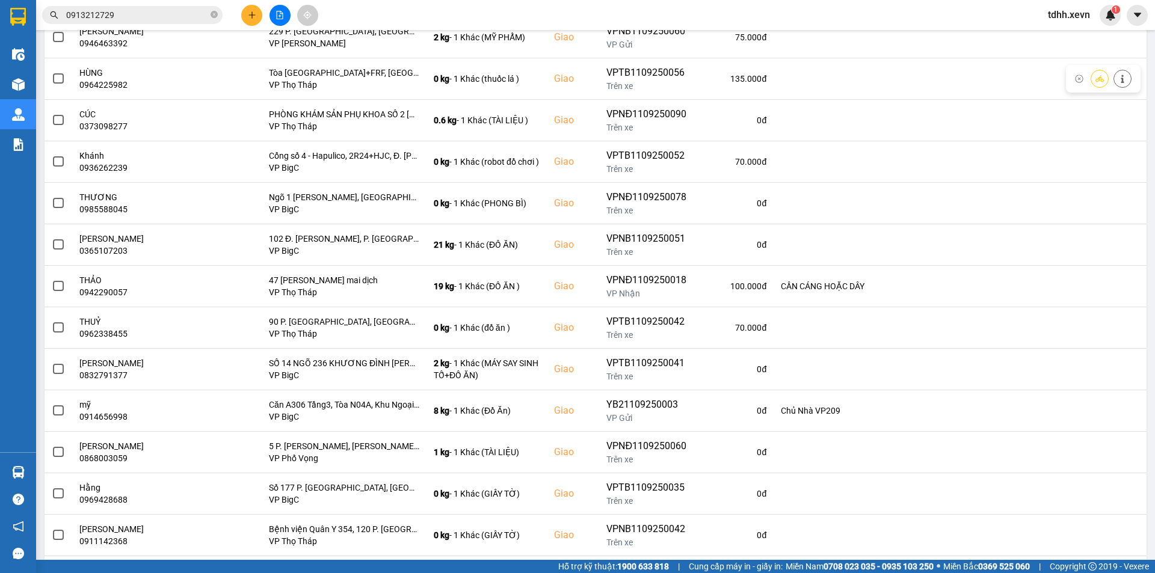
click at [150, 11] on input "0913212729" at bounding box center [137, 14] width 142 height 13
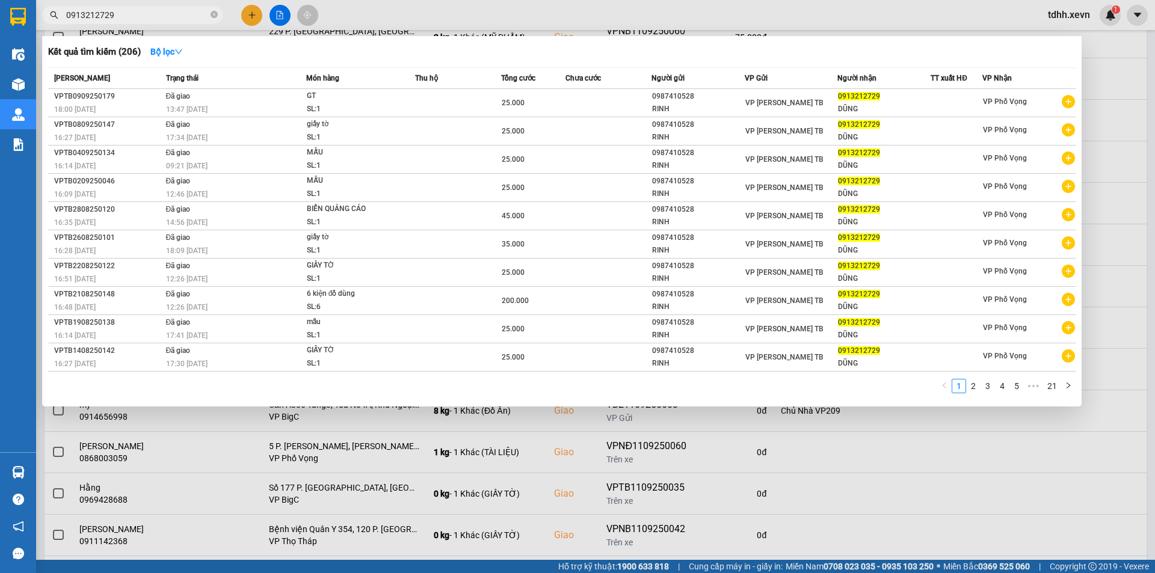
click at [150, 11] on input "0913212729" at bounding box center [137, 14] width 142 height 13
paste input "86989216"
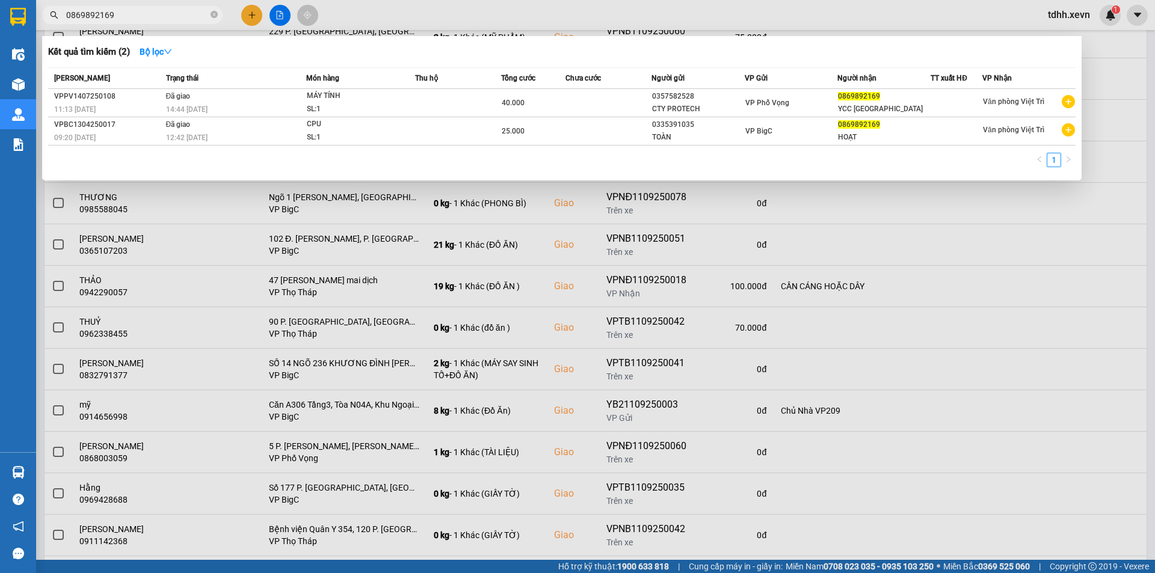
click at [134, 16] on input "0869892169" at bounding box center [137, 14] width 142 height 13
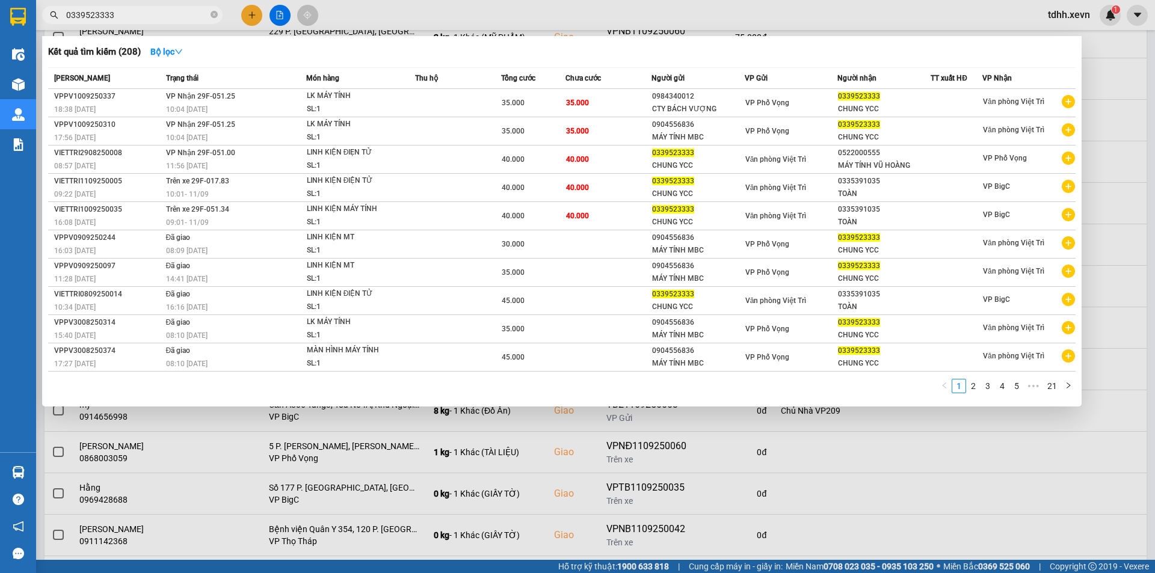
type input "0339523333"
click at [494, 480] on div at bounding box center [577, 286] width 1155 height 573
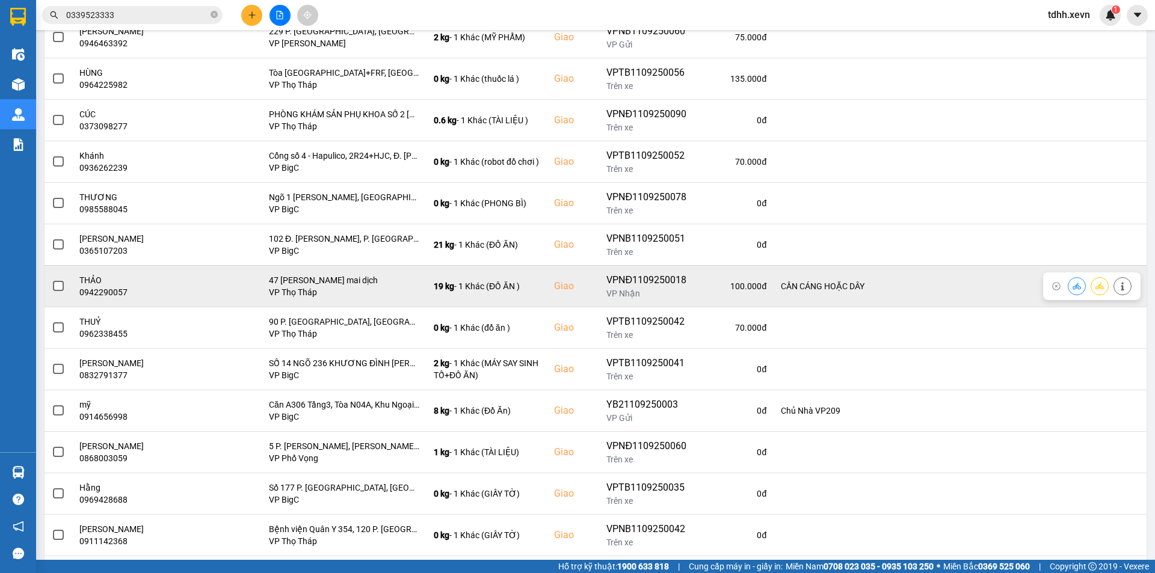
click at [344, 268] on td "47 phạm văn đồng mai dịch VP Thọ Tháp" at bounding box center [344, 286] width 165 height 42
click at [1069, 286] on button at bounding box center [1077, 286] width 17 height 21
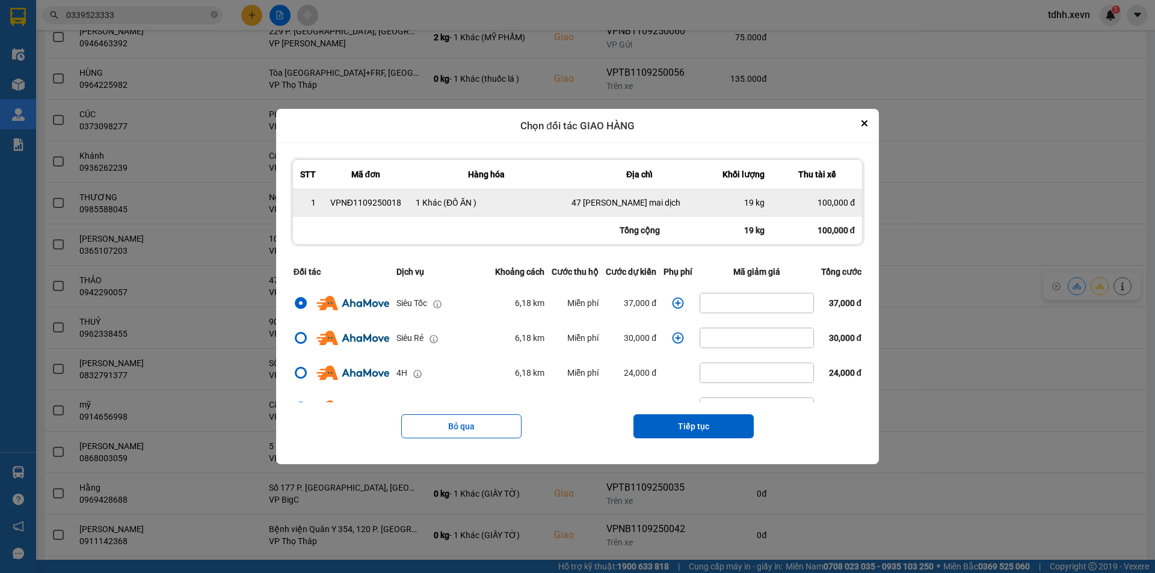
click at [633, 205] on div "47 phạm văn đồng mai dịch" at bounding box center [640, 203] width 136 height 12
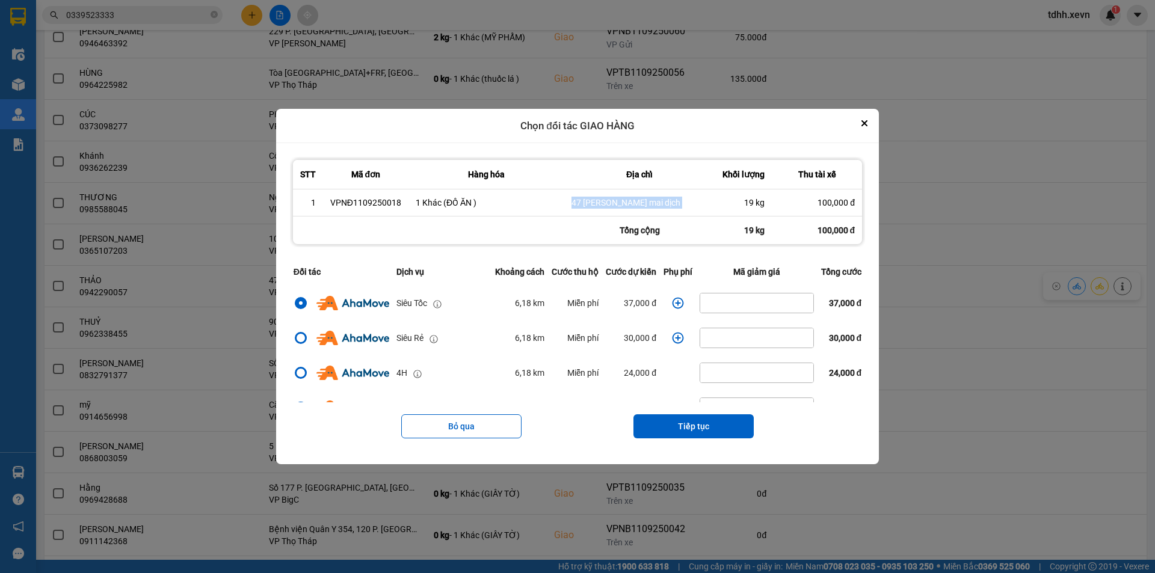
copy div "47 phạm văn đồng mai dịch"
click at [1100, 316] on div "ver: 0.0.137 Chưa điều phối Chờ xác nhận Chờ nhận hàng Đang vận chuyển Hoàn thà…" at bounding box center [595, 323] width 1107 height 1176
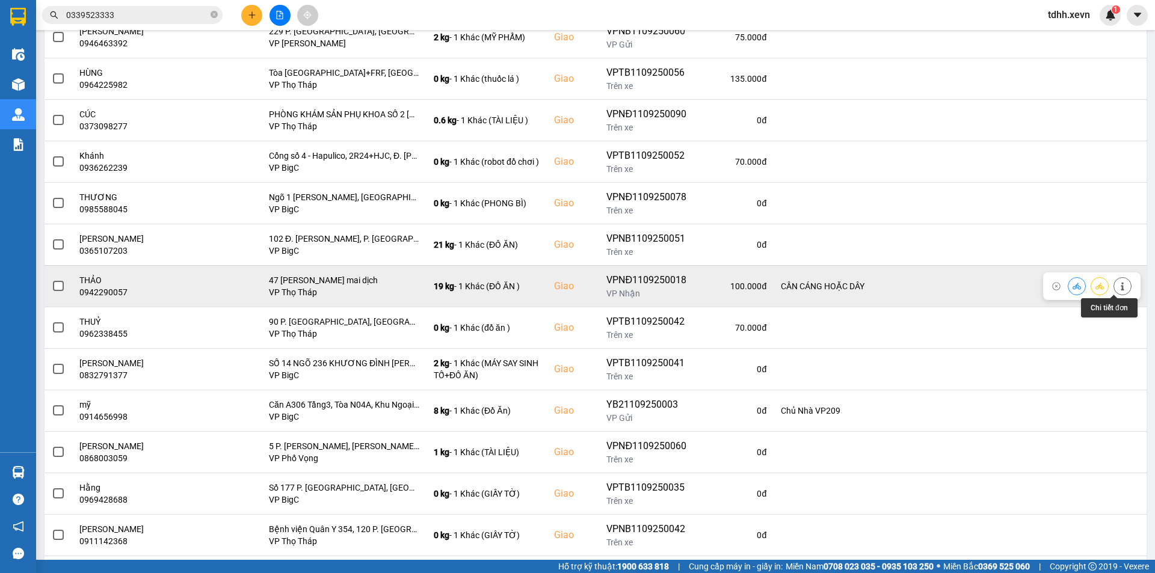
click at [1118, 282] on button at bounding box center [1122, 286] width 17 height 21
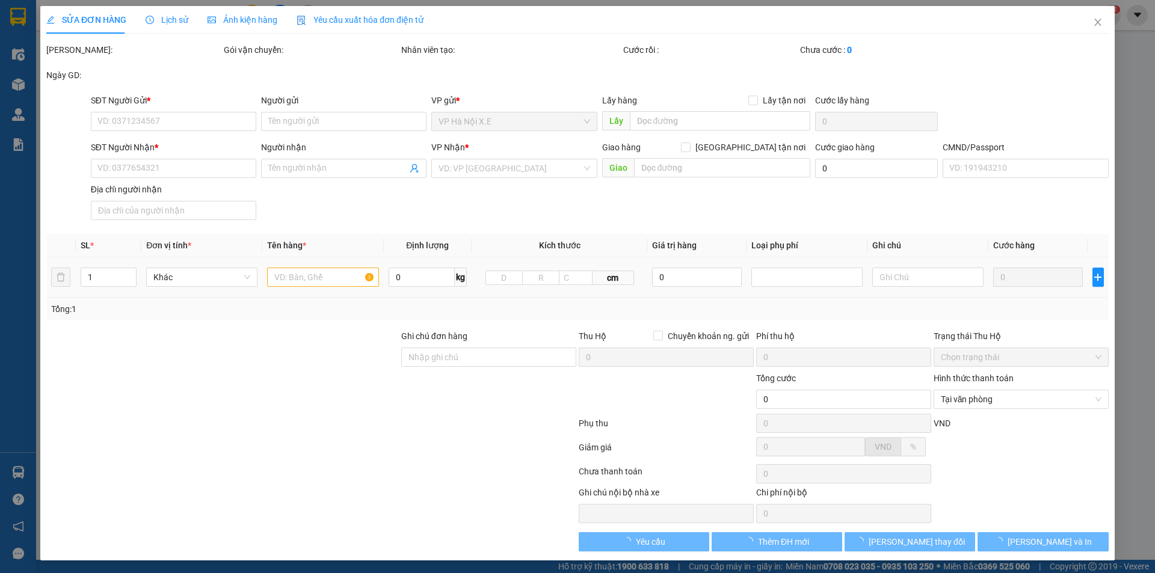
type input "0943076563"
type input "NAM"
type input "0942290057"
type input "THẢO"
checkbox input "true"
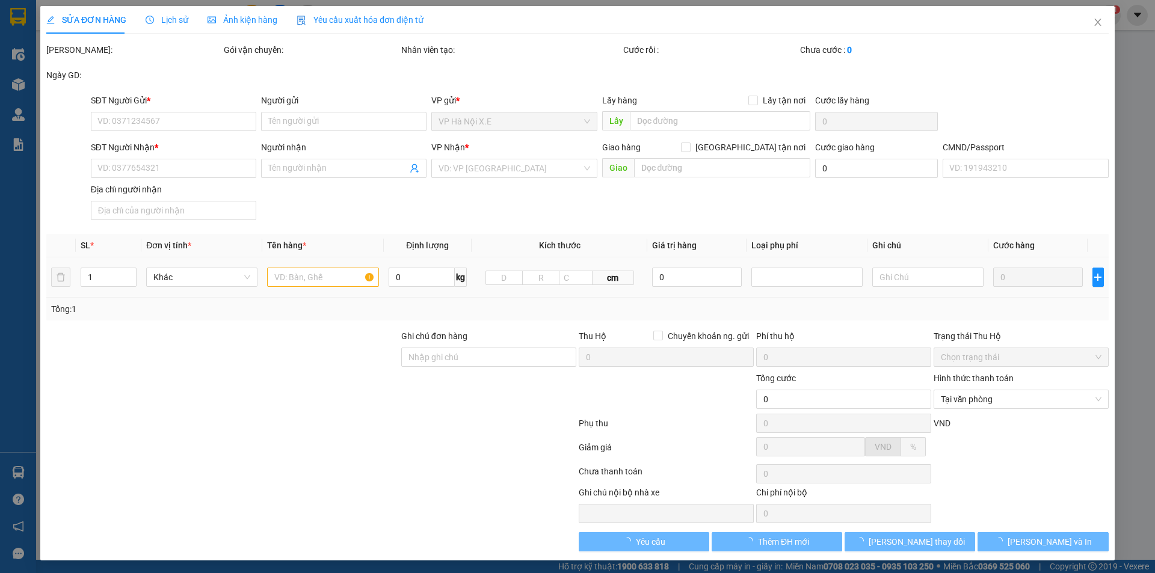
type input "47 phạm văn đồng mai dịch"
type input "1"
type input "CẦN CÁNG HOẶC DÂY"
type input "100.000"
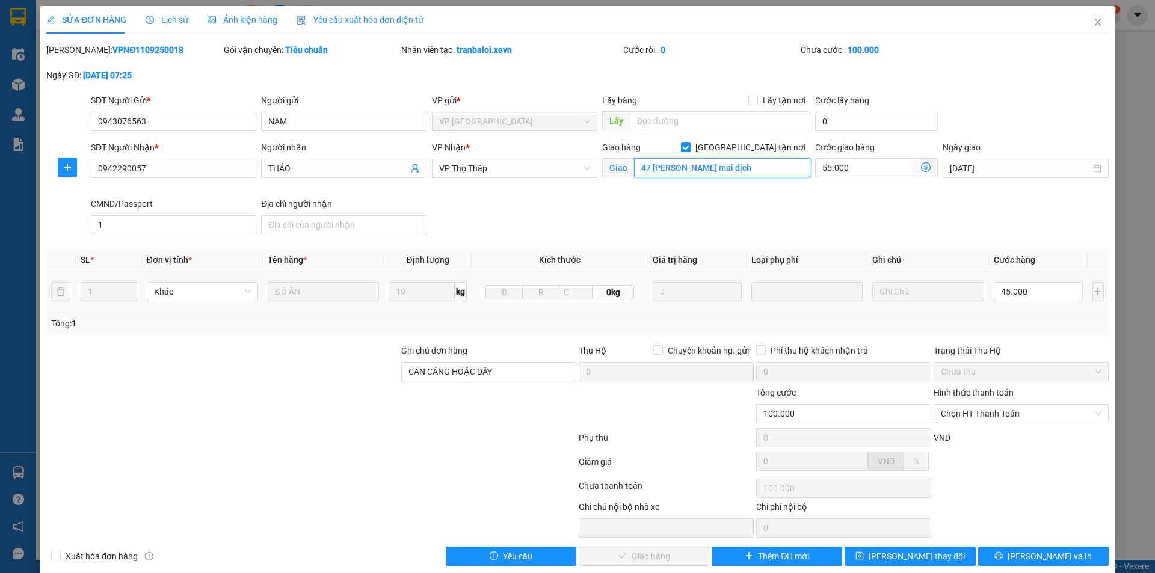
click at [720, 162] on input "47 phạm văn đồng mai dịch" at bounding box center [722, 167] width 176 height 19
paste input "Đ. Phạm Văn Đồng, Mai Dịch, Cầu Giấy, Hà Nội, Việt Nam"
type input "47 Đ. Phạm Văn Đồng, Mai Dịch, Cầu Giấy, Hà Nội, Việt Nam"
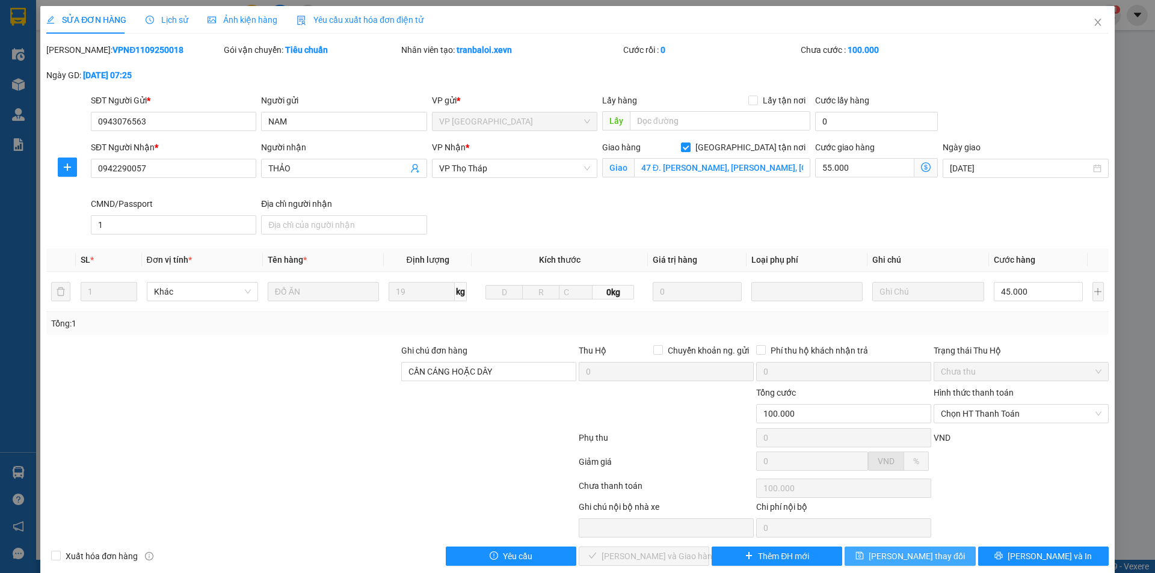
click at [897, 555] on span "Lưu thay đổi" at bounding box center [917, 556] width 96 height 13
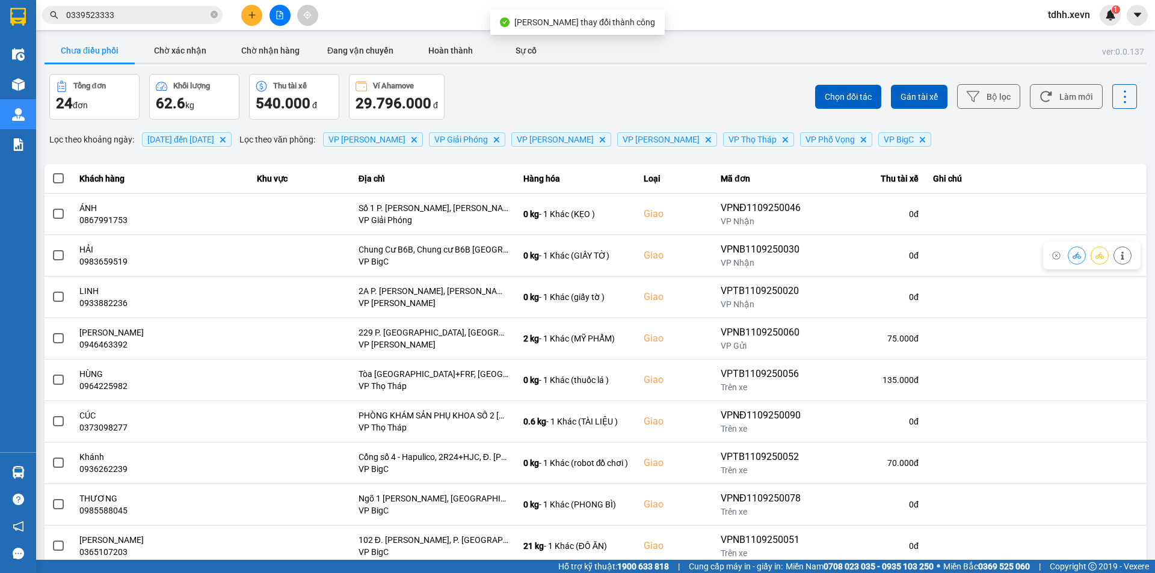
drag, startPoint x: 1064, startPoint y: 88, endPoint x: 1078, endPoint y: 431, distance: 343.2
click at [1064, 89] on button "Làm mới" at bounding box center [1066, 96] width 73 height 25
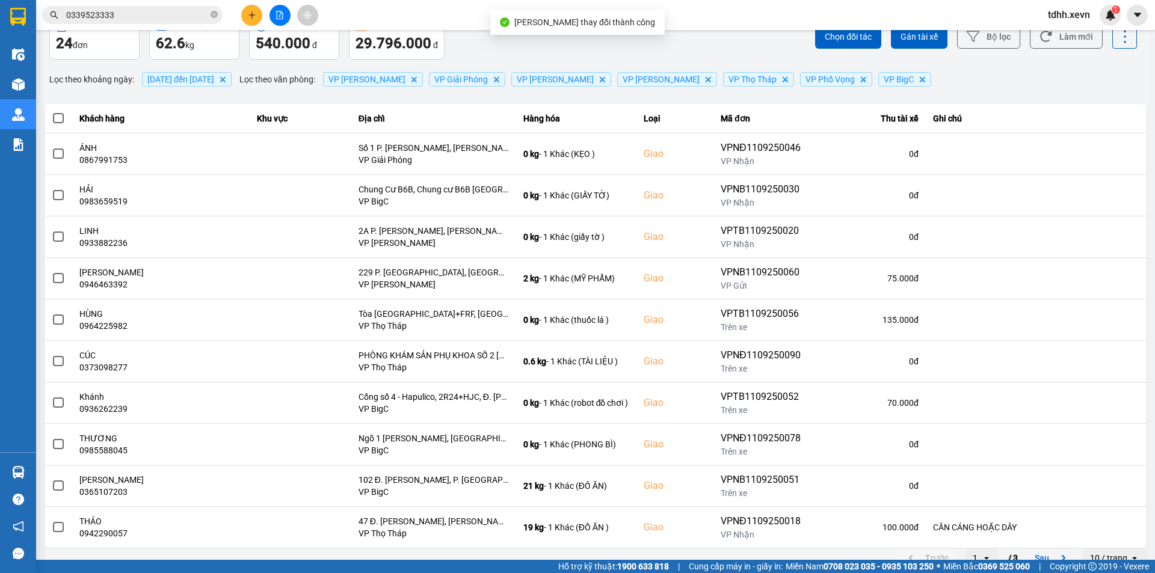
click at [1116, 560] on div "10 / trang" at bounding box center [1108, 558] width 37 height 12
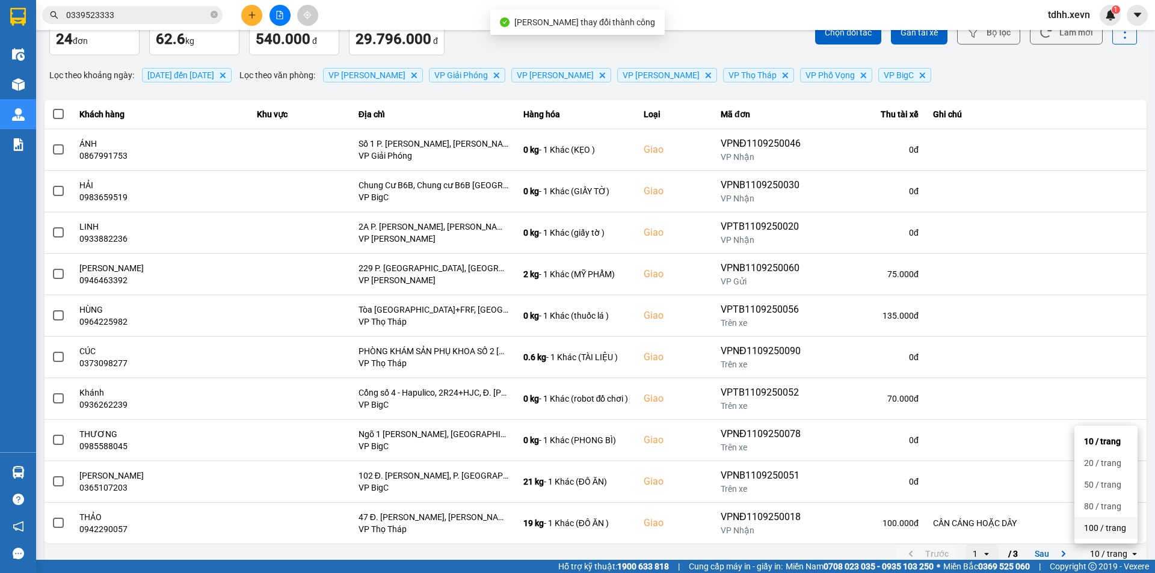
click at [1100, 530] on div "100 / trang" at bounding box center [1106, 528] width 44 height 12
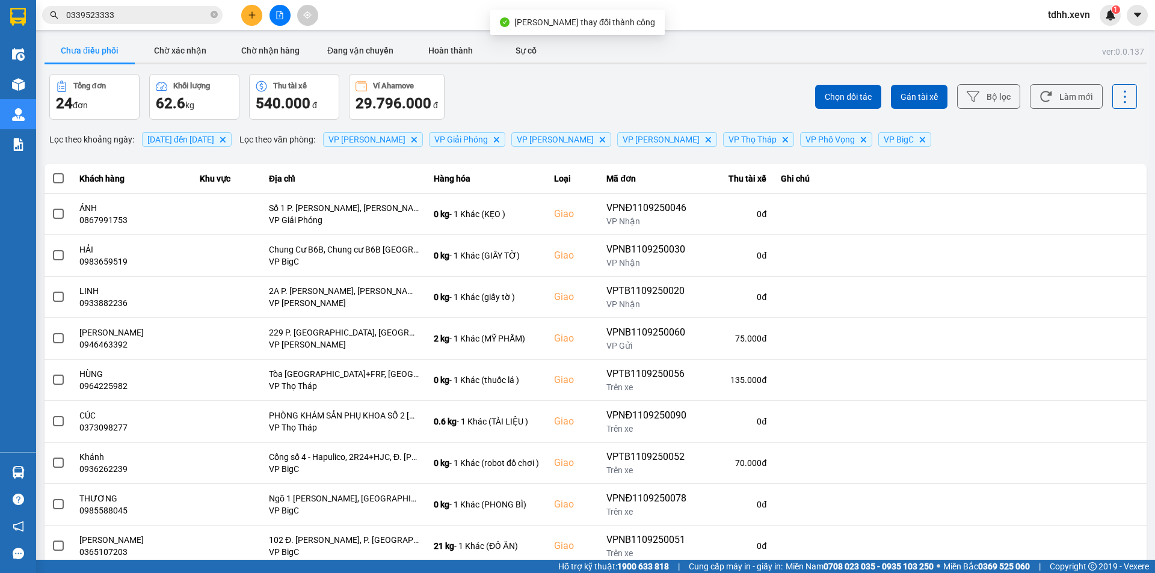
scroll to position [421, 0]
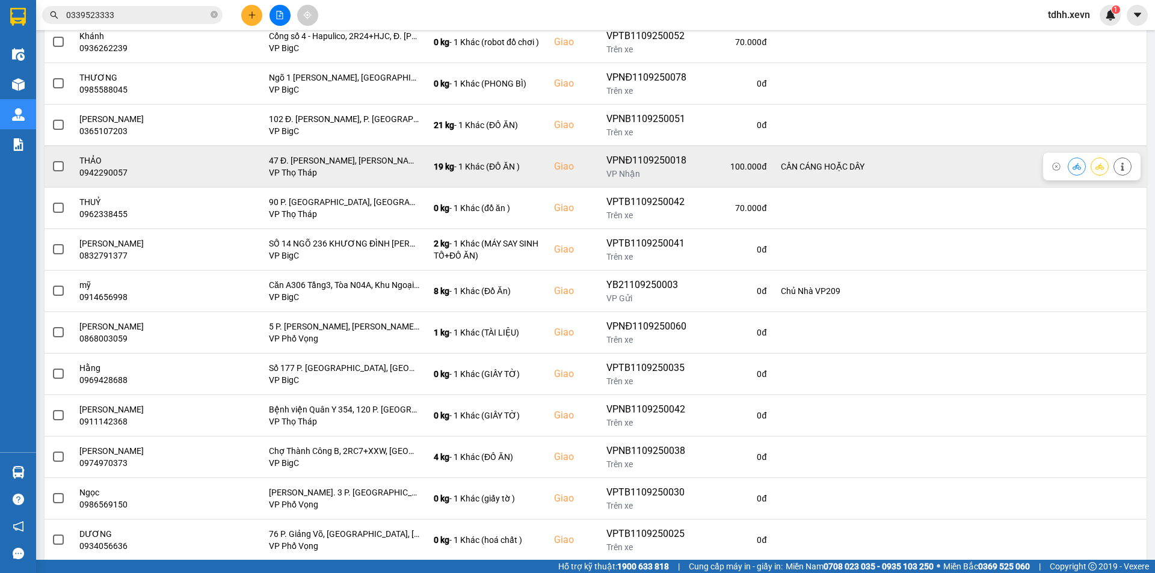
click at [1069, 395] on td at bounding box center [960, 416] width 373 height 42
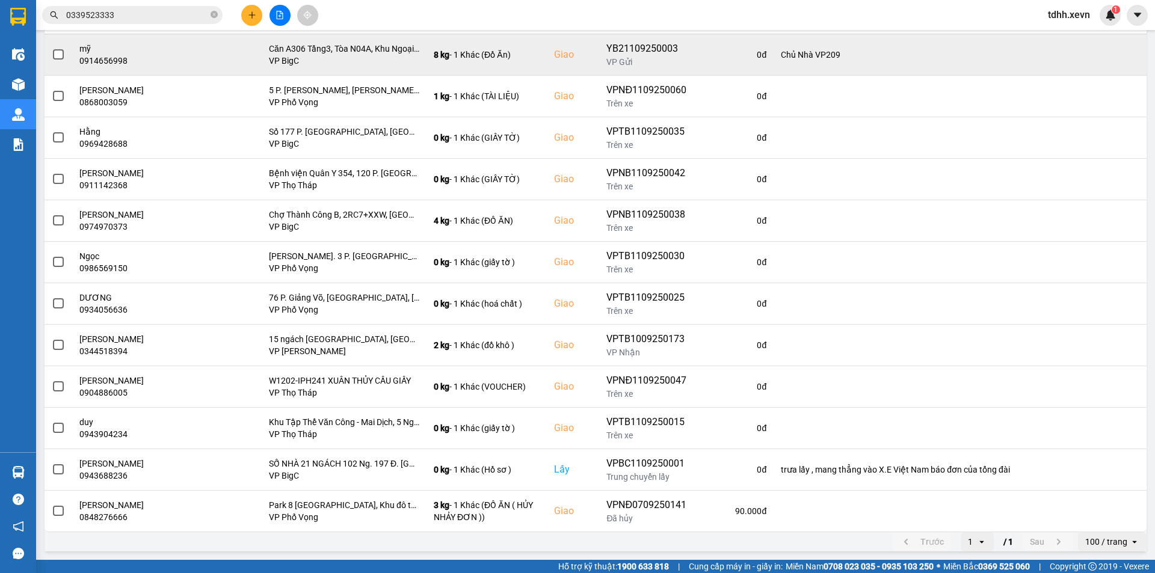
scroll to position [301, 0]
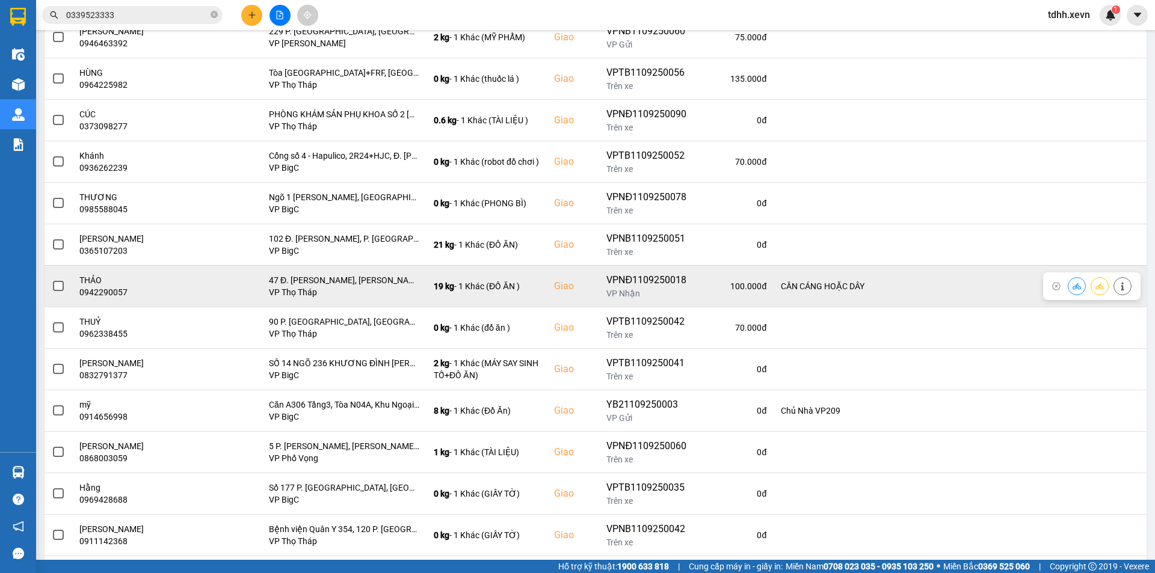
click at [1073, 288] on icon at bounding box center [1077, 286] width 8 height 8
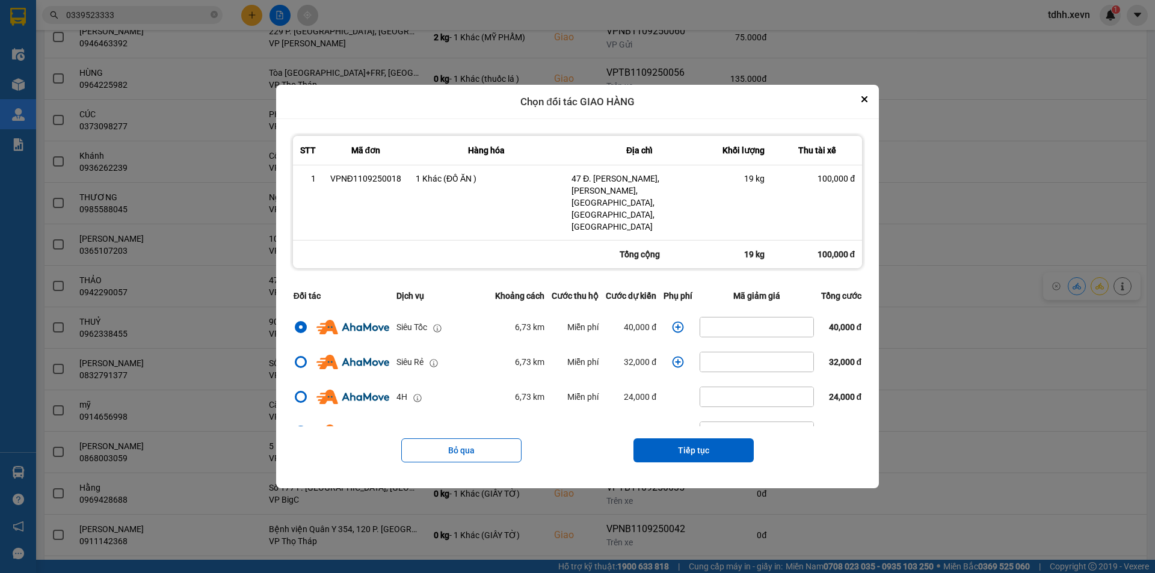
click at [676, 322] on icon "dialog" at bounding box center [678, 327] width 11 height 11
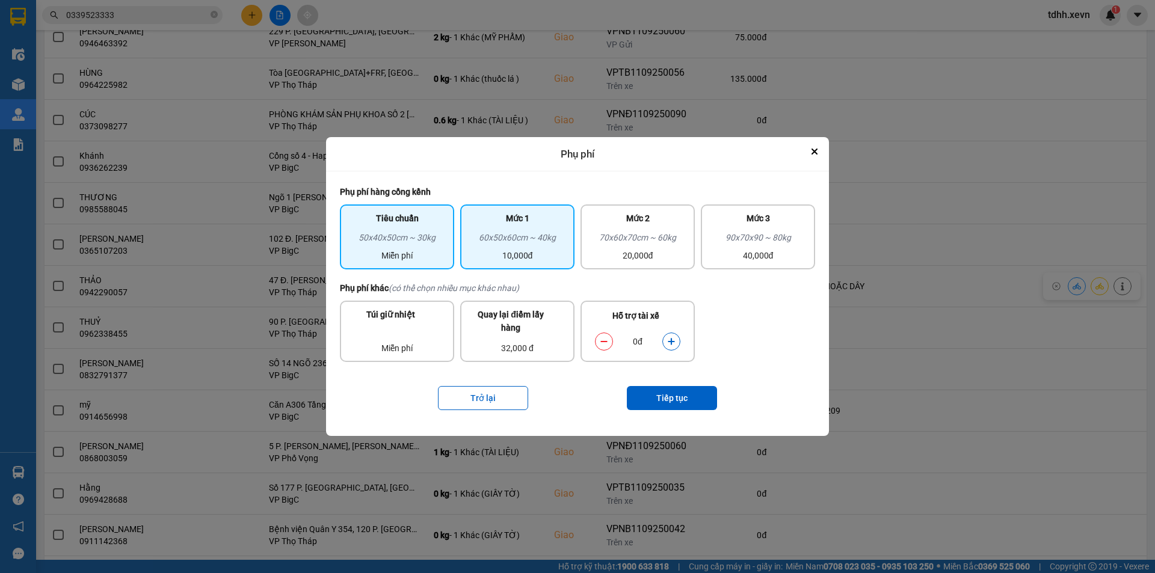
click at [534, 227] on div "Mức 1" at bounding box center [518, 221] width 100 height 19
click at [674, 345] on icon "dialog" at bounding box center [671, 342] width 8 height 8
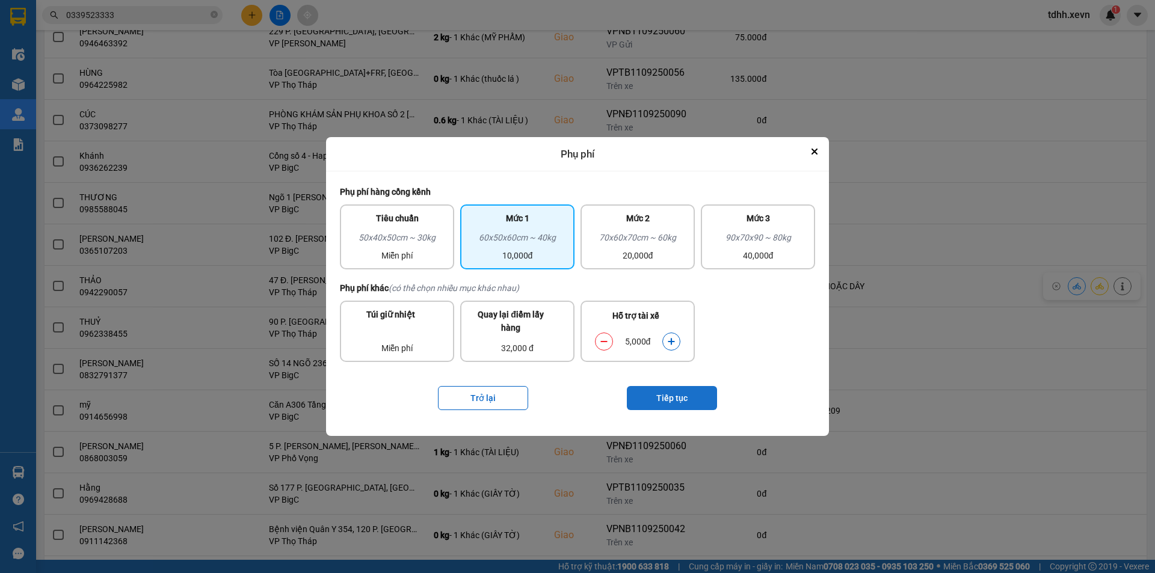
click at [674, 398] on button "Tiếp tục" at bounding box center [672, 398] width 90 height 24
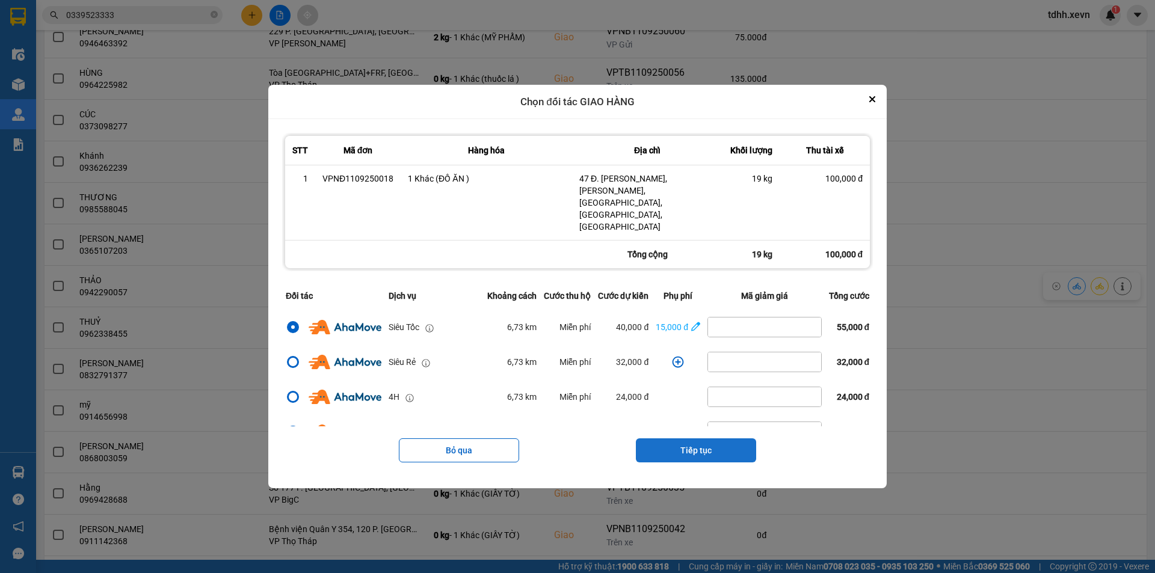
click at [703, 439] on button "Tiếp tục" at bounding box center [696, 451] width 120 height 24
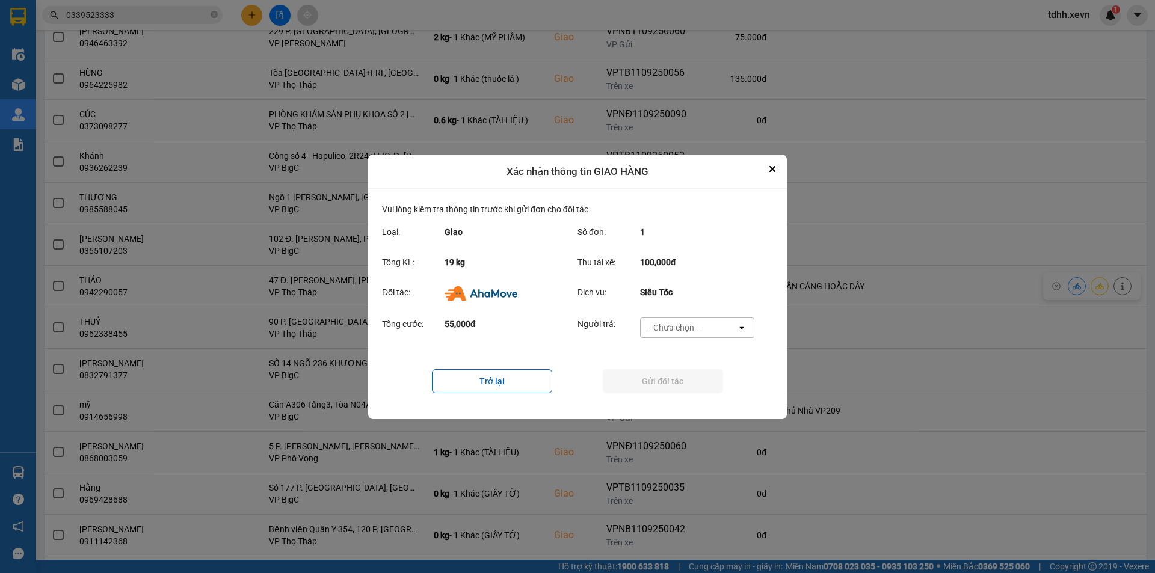
click at [672, 323] on div "-- Chưa chọn --" at bounding box center [674, 328] width 54 height 12
click at [679, 398] on span "Ví Ahamove" at bounding box center [673, 396] width 49 height 12
click at [674, 386] on button "Gửi đối tác" at bounding box center [663, 381] width 120 height 24
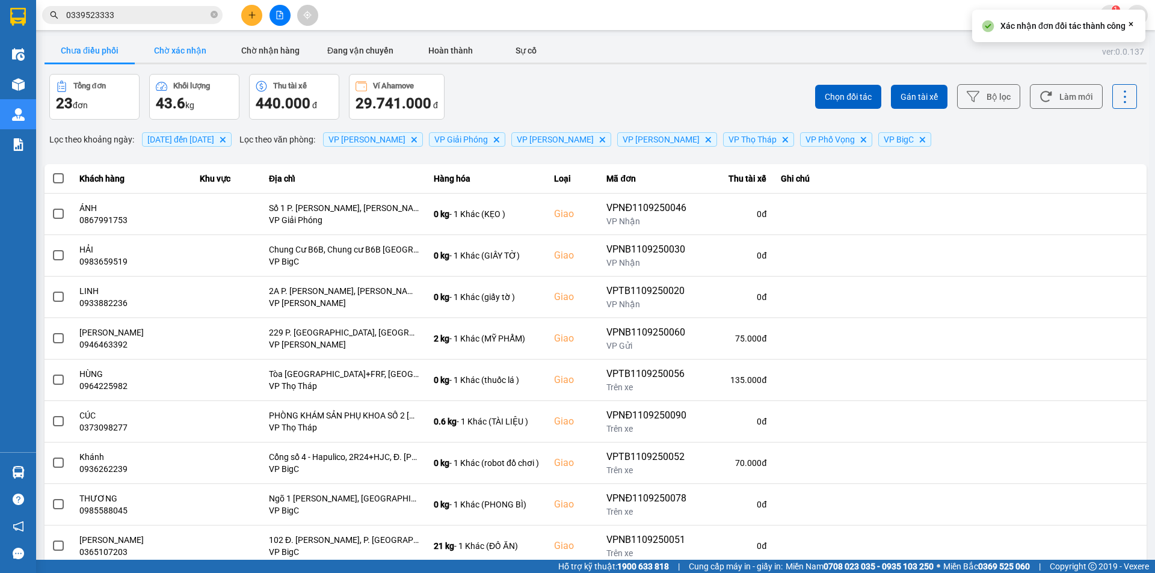
click at [187, 46] on button "Chờ xác nhận" at bounding box center [180, 51] width 90 height 24
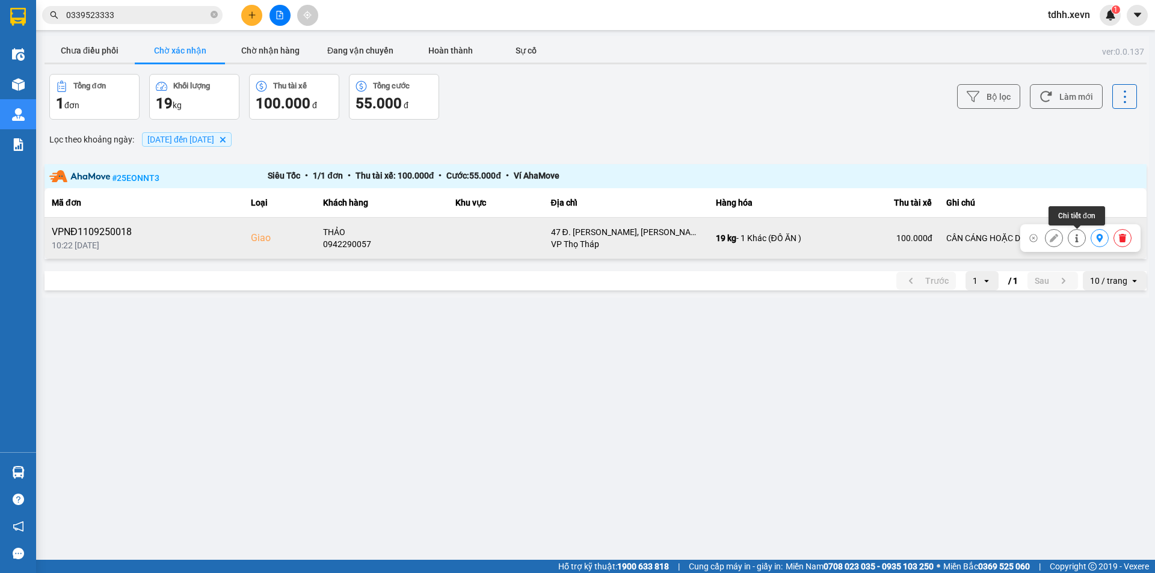
click at [1075, 239] on icon at bounding box center [1077, 238] width 8 height 8
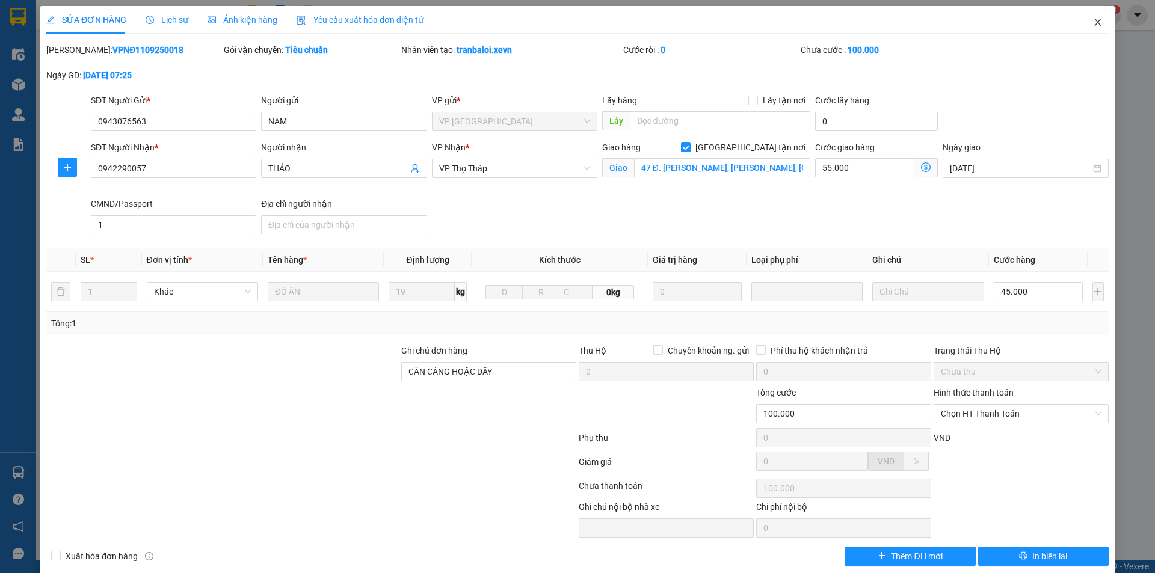
click at [1081, 29] on span "Close" at bounding box center [1098, 23] width 34 height 34
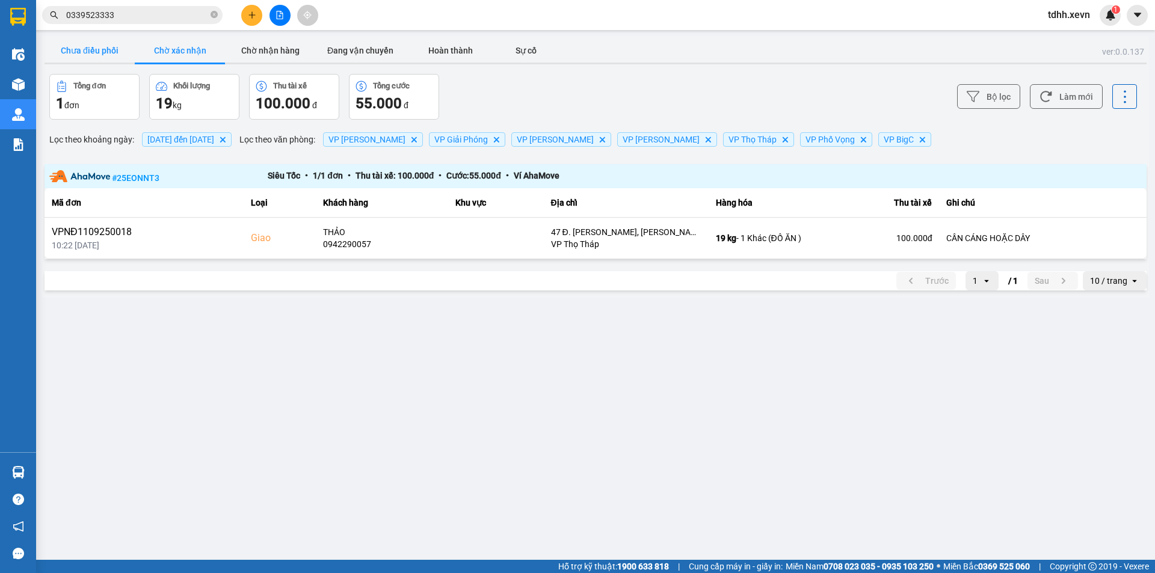
click at [86, 55] on button "Chưa điều phối" at bounding box center [90, 51] width 90 height 24
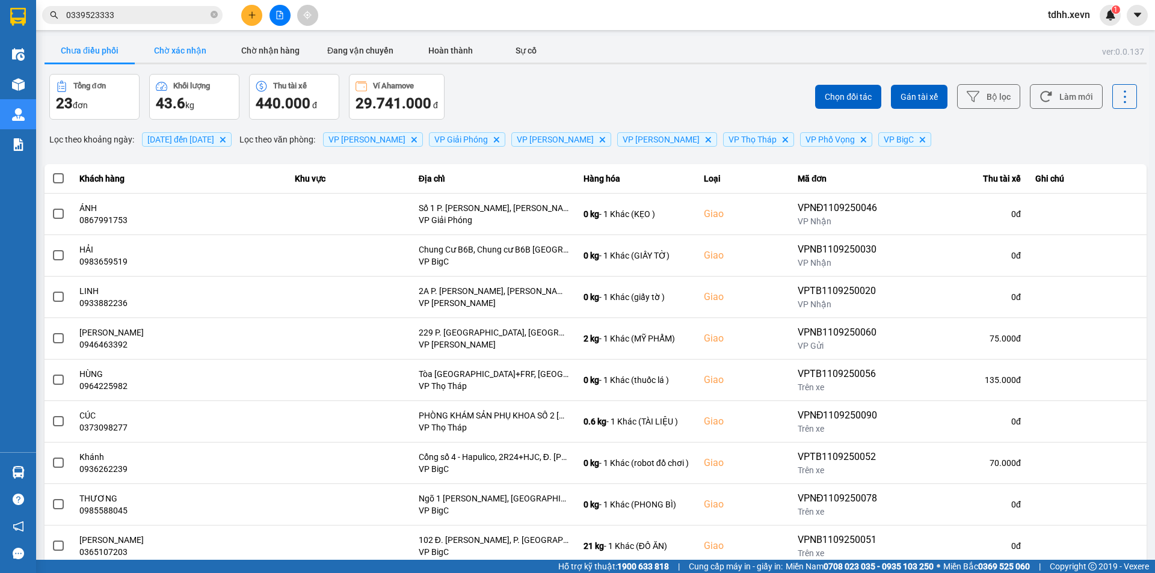
click at [172, 47] on button "Chờ xác nhận" at bounding box center [180, 51] width 90 height 24
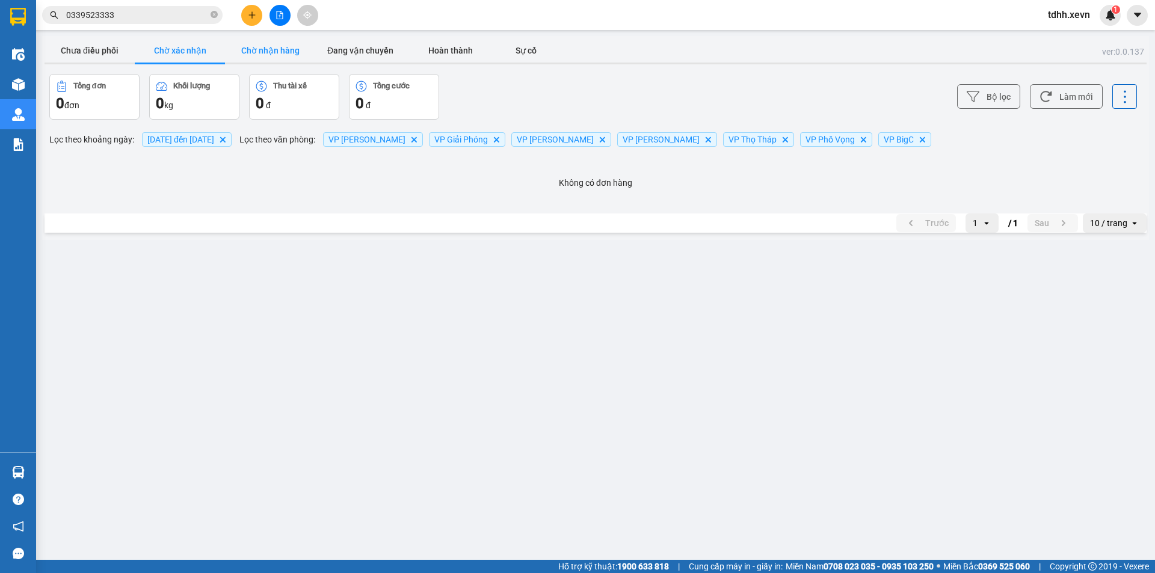
click at [260, 49] on button "Chờ nhận hàng" at bounding box center [270, 51] width 90 height 24
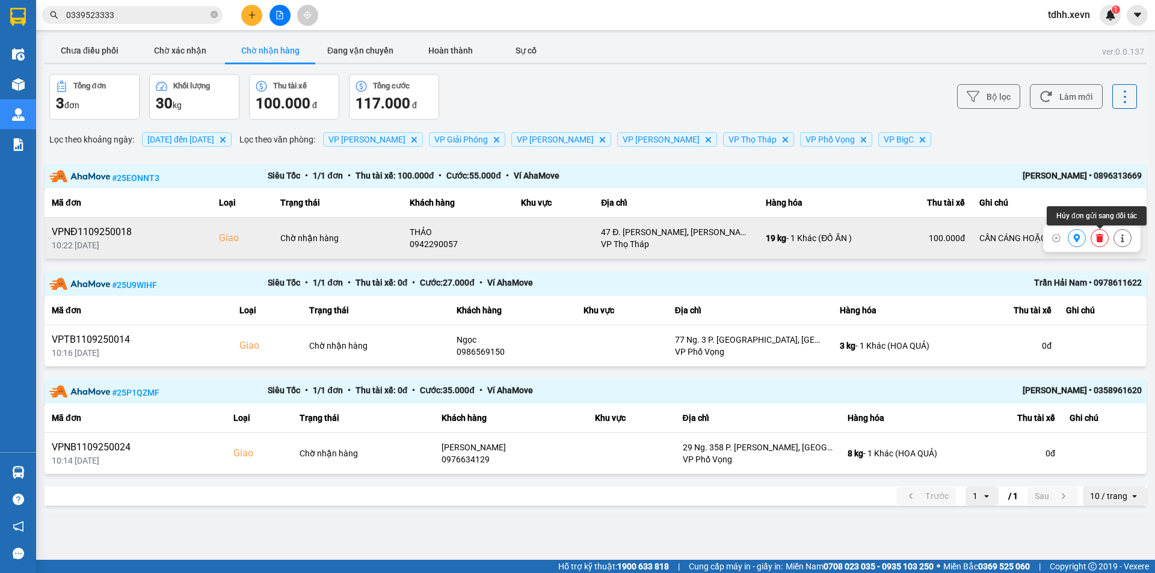
click at [1097, 242] on icon at bounding box center [1100, 238] width 8 height 8
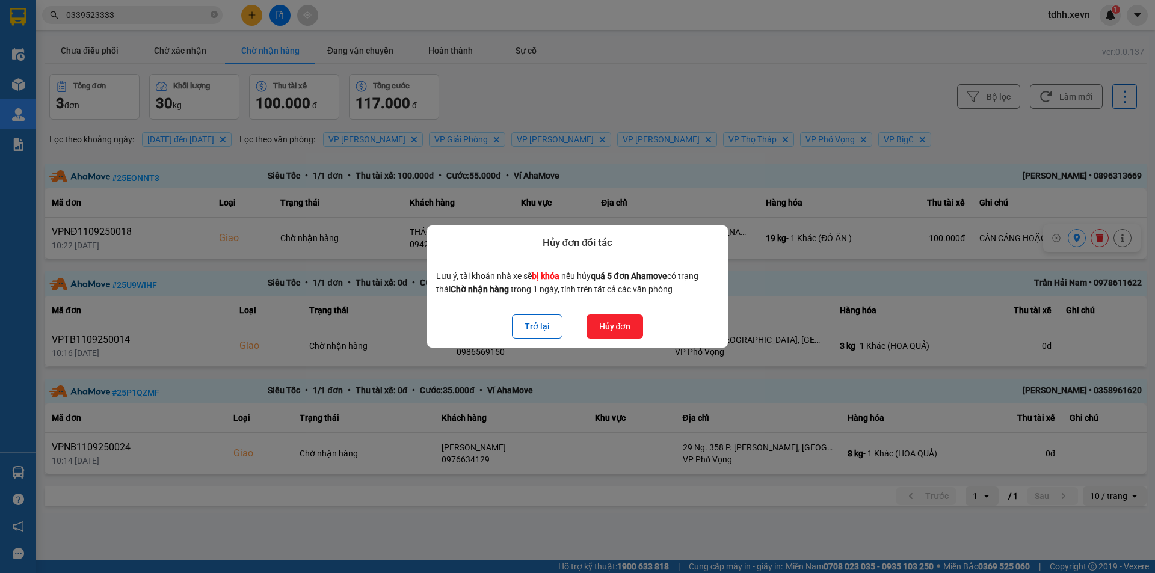
click at [1140, 239] on div at bounding box center [577, 286] width 1155 height 573
click at [528, 334] on button "Trở lại" at bounding box center [537, 327] width 51 height 24
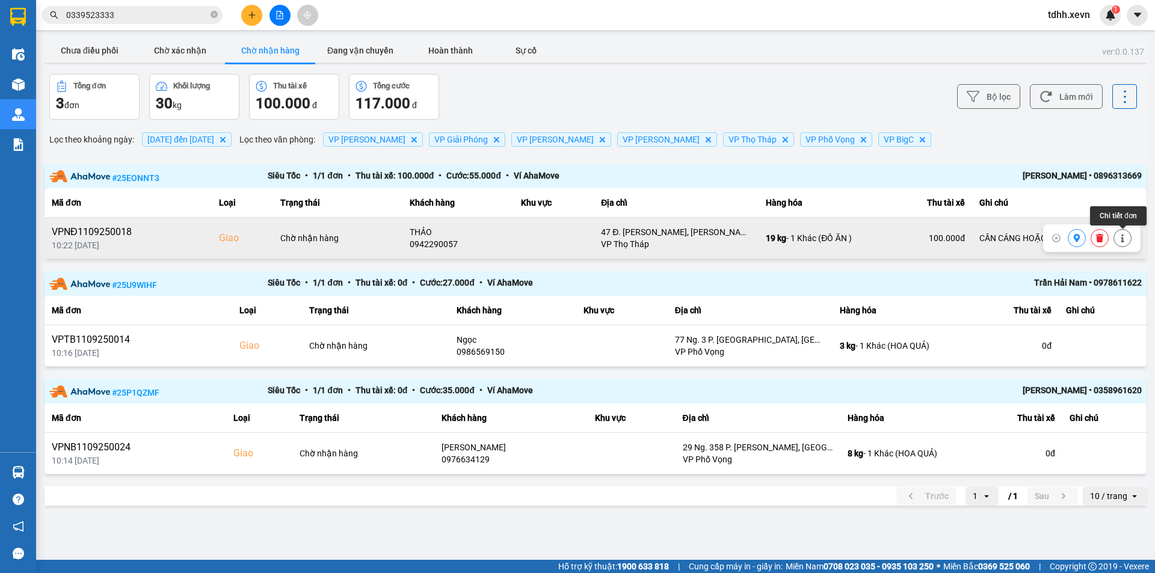
click at [1120, 236] on icon at bounding box center [1123, 238] width 8 height 8
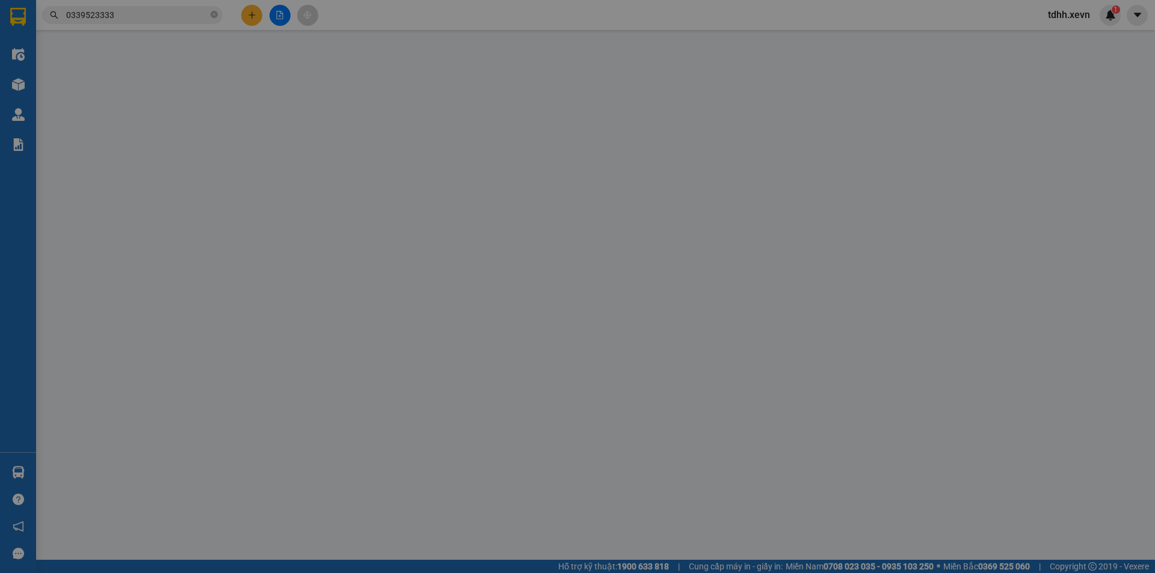
type input "0943076563"
type input "NAM"
type input "0942290057"
type input "THẢO"
checkbox input "true"
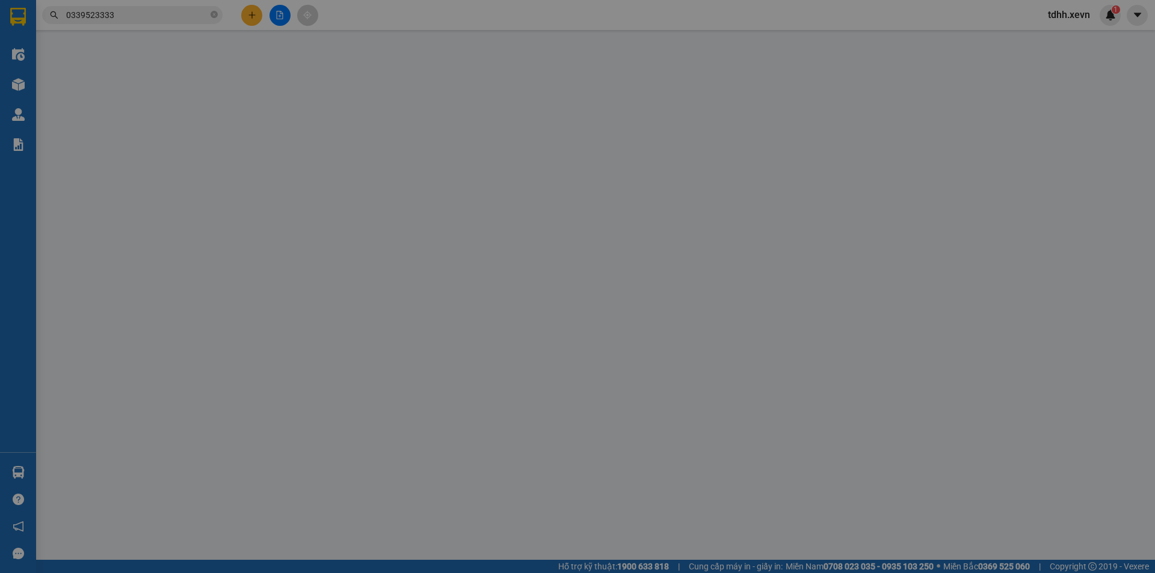
type input "47 Đ. Phạm Văn Đồng, Mai Dịch, Cầu Giấy, Hà Nội, Việt Nam"
type input "1"
type input "CẦN CÁNG HOẶC DÂY"
type input "100.000"
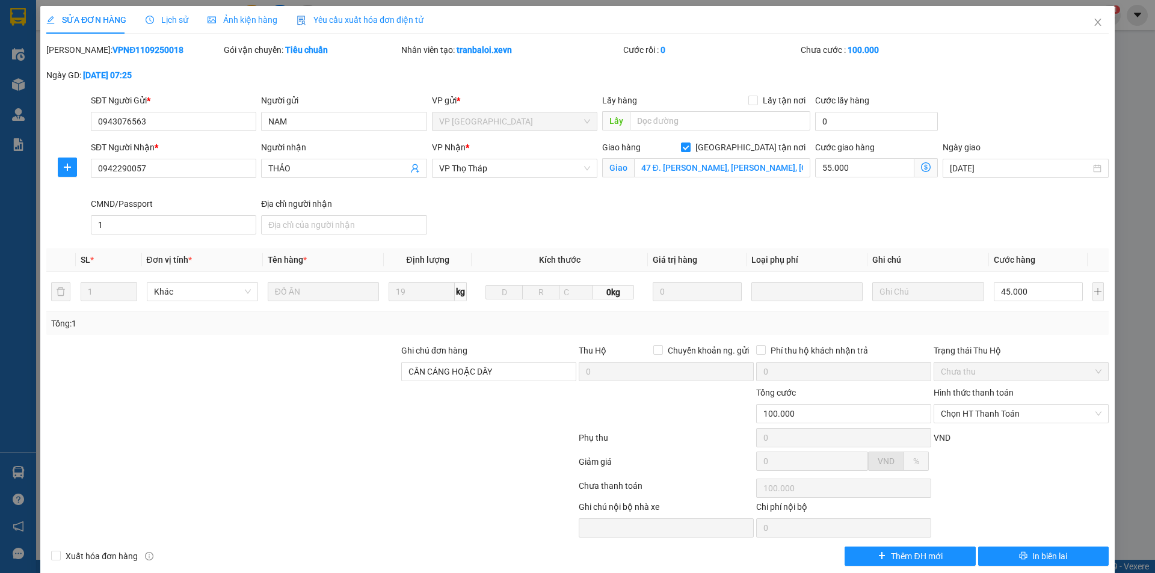
click at [167, 16] on span "Lịch sử" at bounding box center [167, 20] width 43 height 10
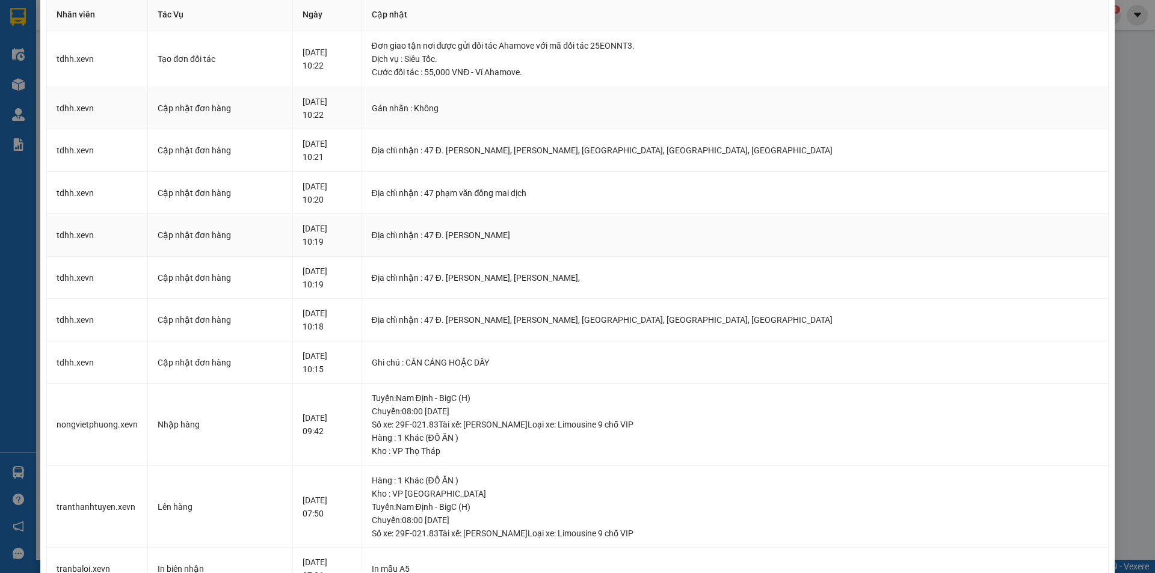
scroll to position [4, 0]
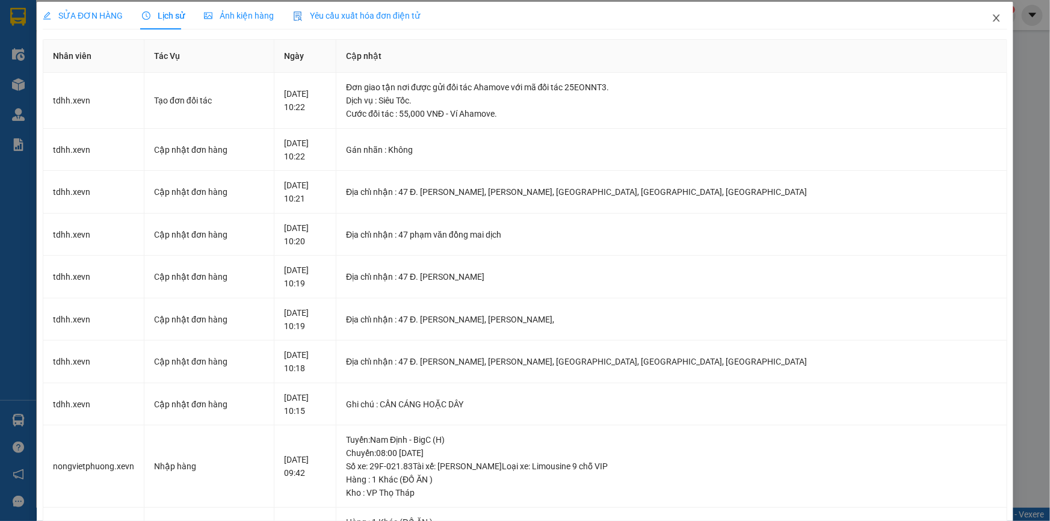
click at [985, 13] on span "Close" at bounding box center [997, 19] width 34 height 34
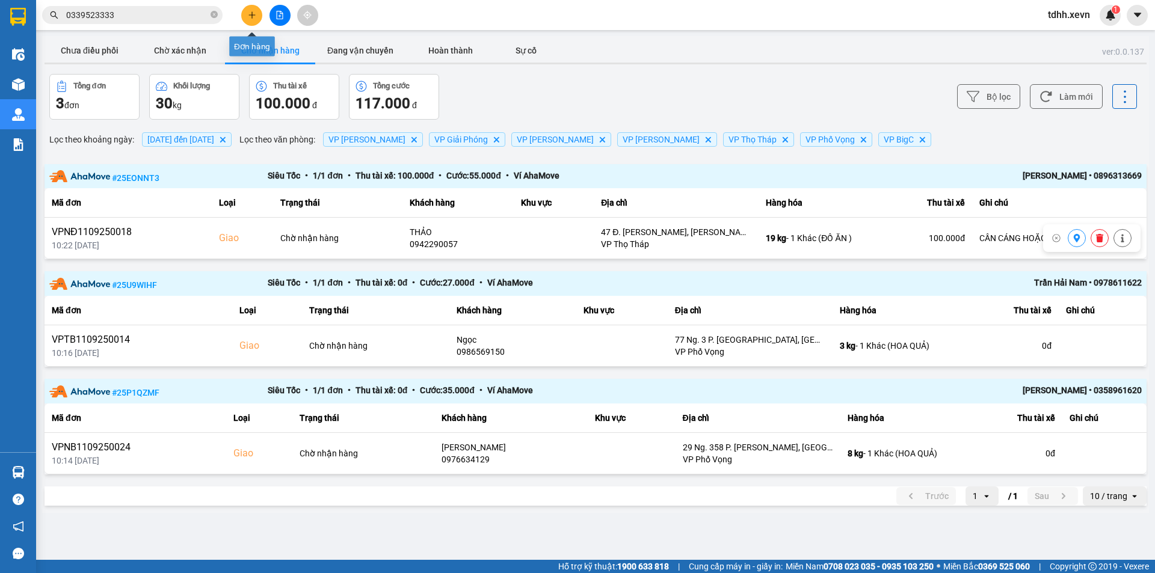
click at [196, 12] on input "0339523333" at bounding box center [137, 14] width 142 height 13
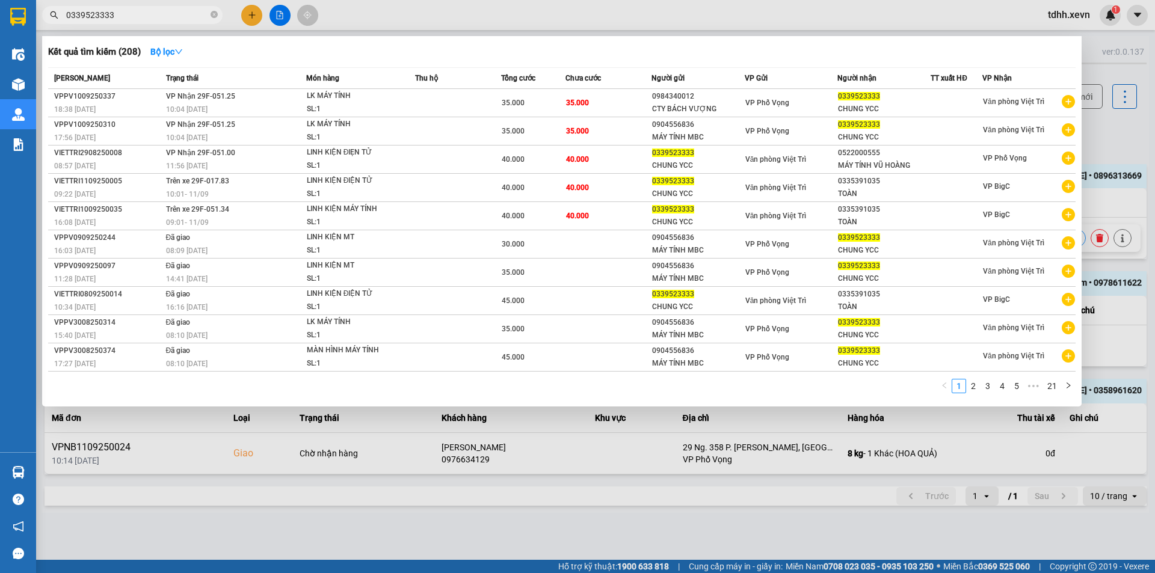
click at [196, 12] on input "0339523333" at bounding box center [137, 14] width 142 height 13
paste input "945578538"
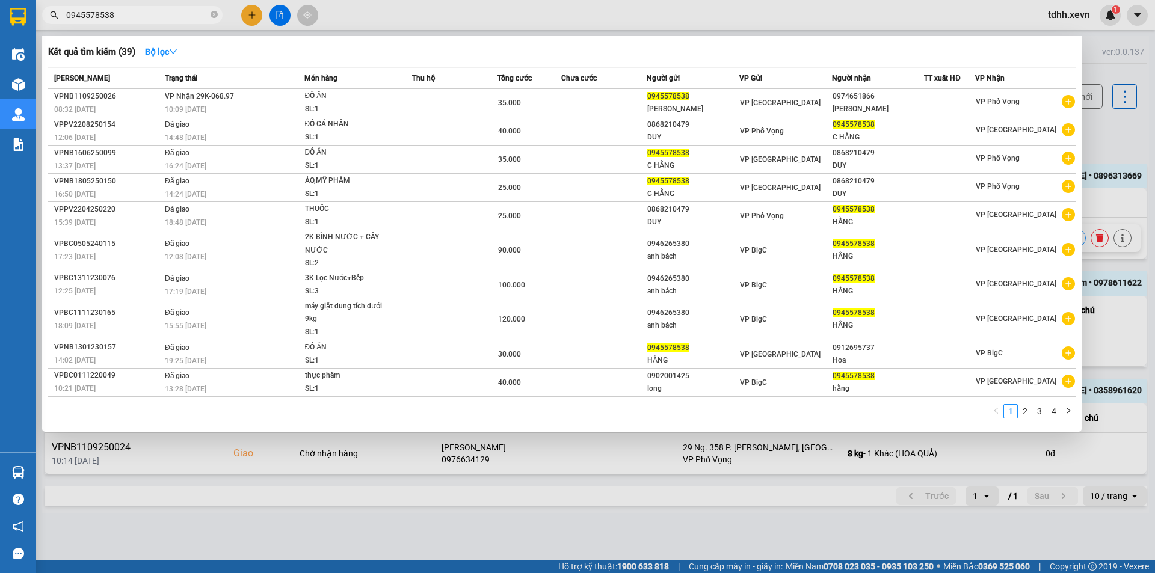
click at [554, 26] on div at bounding box center [577, 286] width 1155 height 573
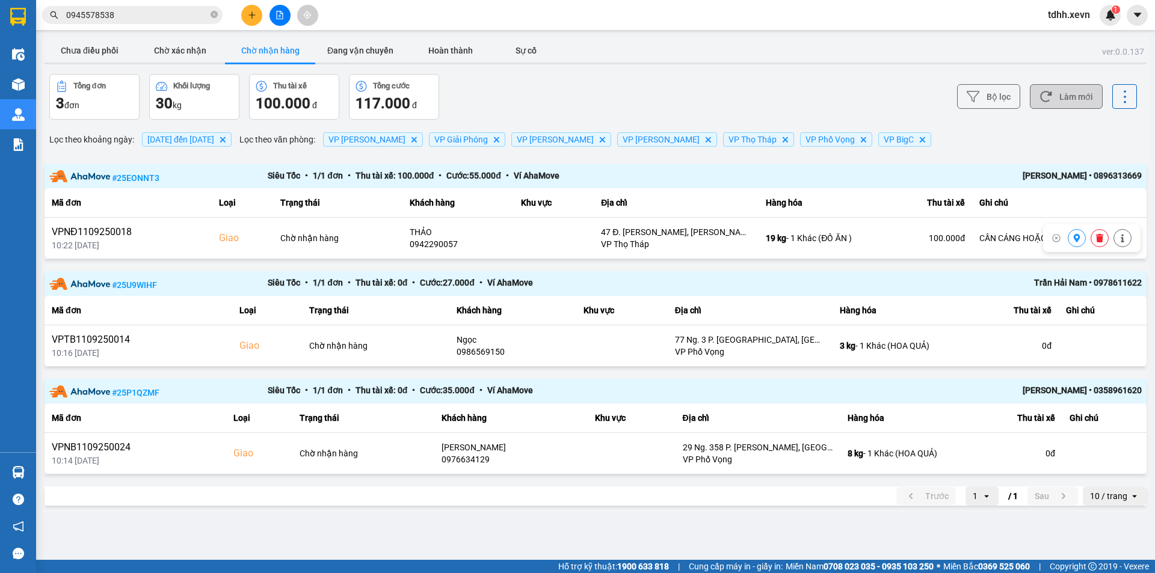
click at [1081, 103] on button "Làm mới" at bounding box center [1066, 96] width 73 height 25
click at [635, 84] on div "Bộ lọc Làm mới" at bounding box center [865, 97] width 544 height 46
click at [136, 9] on input "0945578538" at bounding box center [137, 14] width 142 height 13
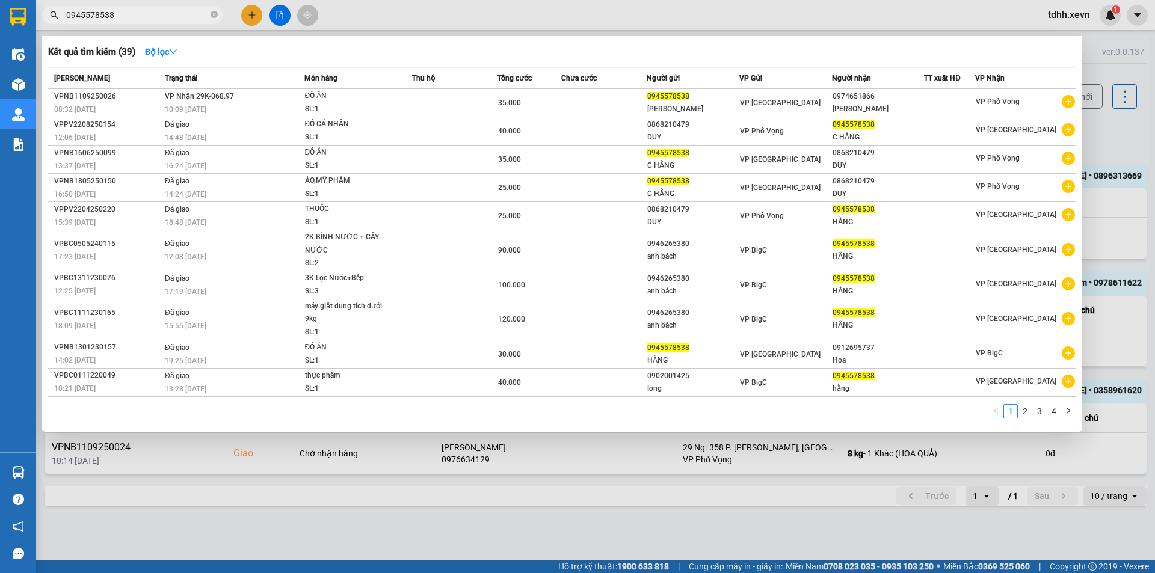
click at [136, 8] on input "0945578538" at bounding box center [137, 14] width 142 height 13
paste input "32658759"
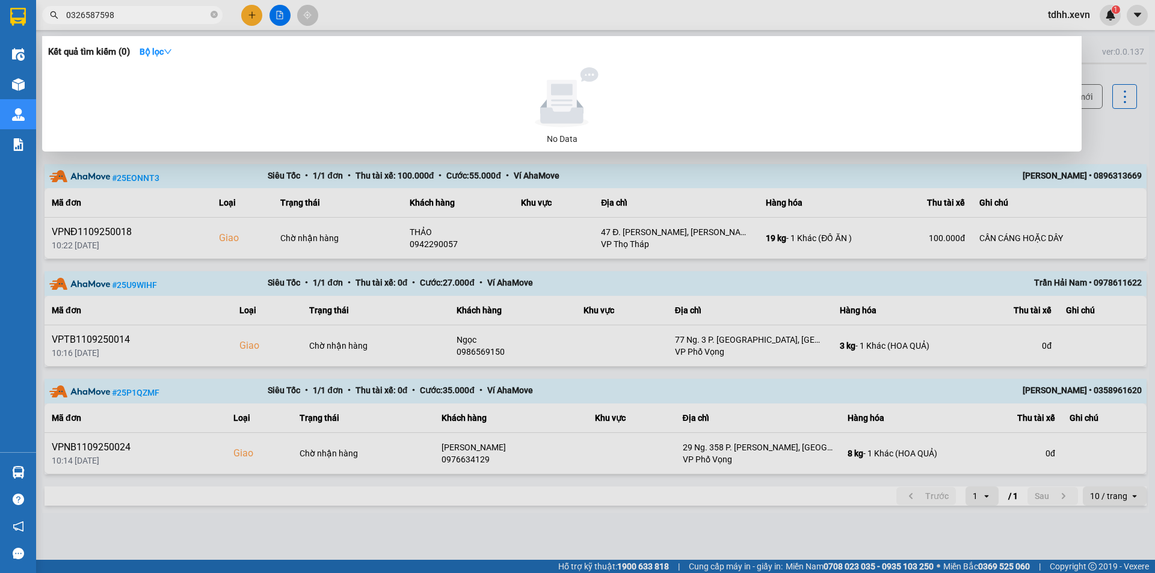
type input "0326587598"
click at [738, 118] on div at bounding box center [562, 97] width 1018 height 60
click at [811, 220] on div at bounding box center [577, 286] width 1155 height 573
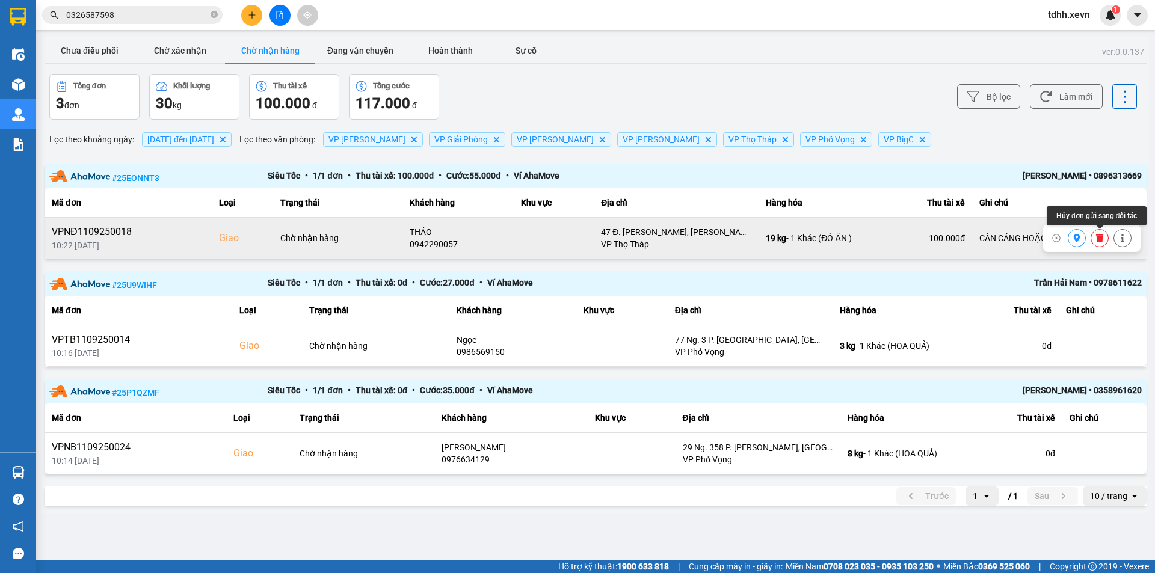
click at [1125, 238] on icon at bounding box center [1123, 238] width 8 height 8
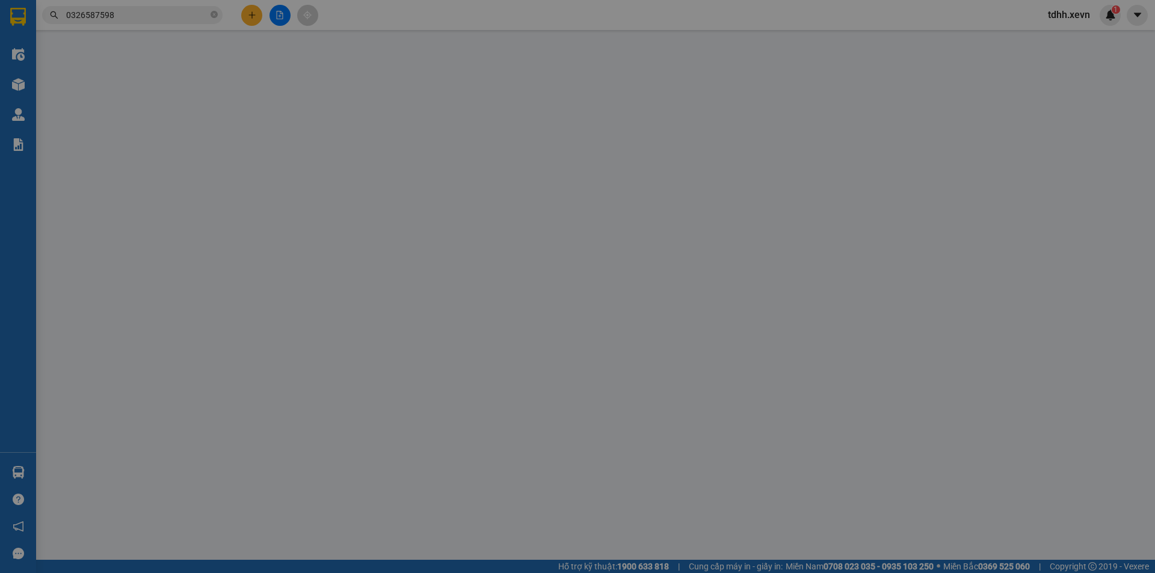
type input "0943076563"
type input "NAM"
type input "0942290057"
type input "THẢO"
checkbox input "true"
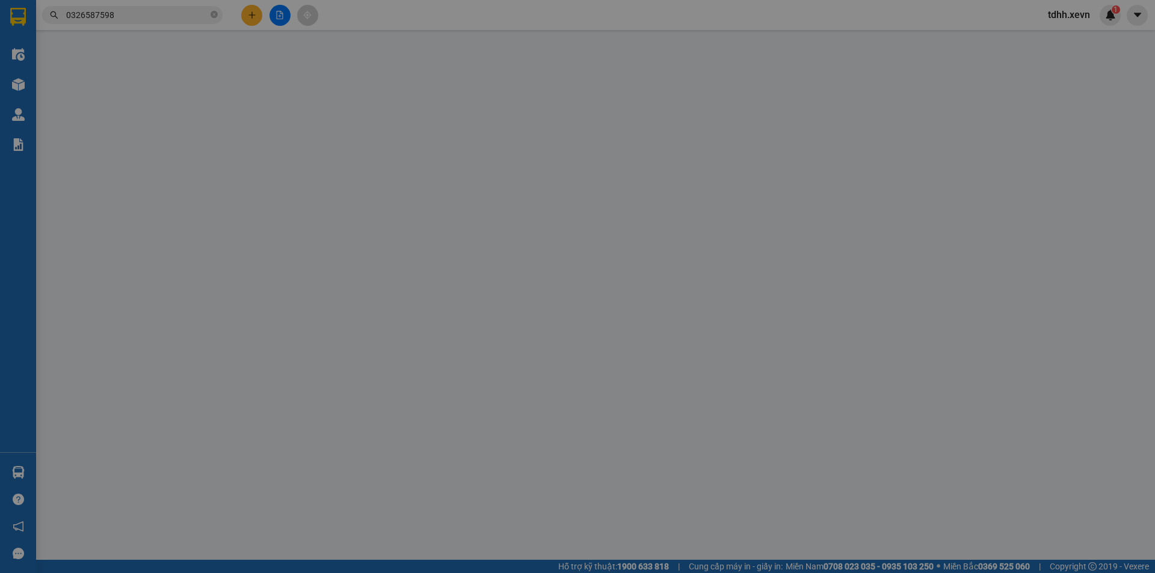
type input "47 Đ. Phạm Văn Đồng, Mai Dịch, Cầu Giấy, Hà Nội, Việt Nam"
type input "1"
type input "CẦN CÁNG HOẶC DÂY"
type input "100.000"
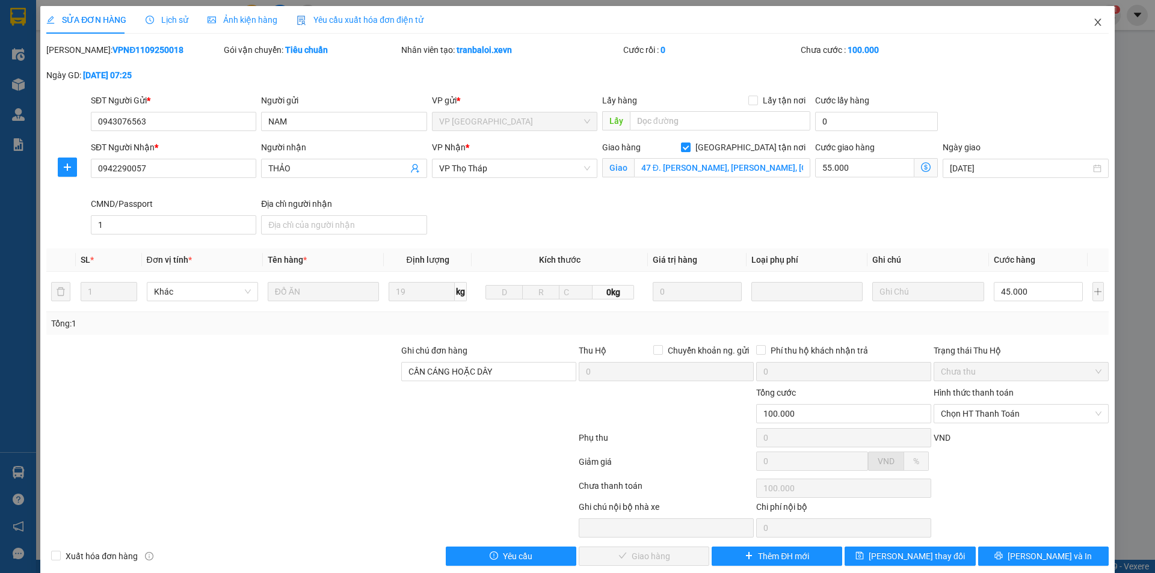
click at [1093, 25] on icon "close" at bounding box center [1098, 22] width 10 height 10
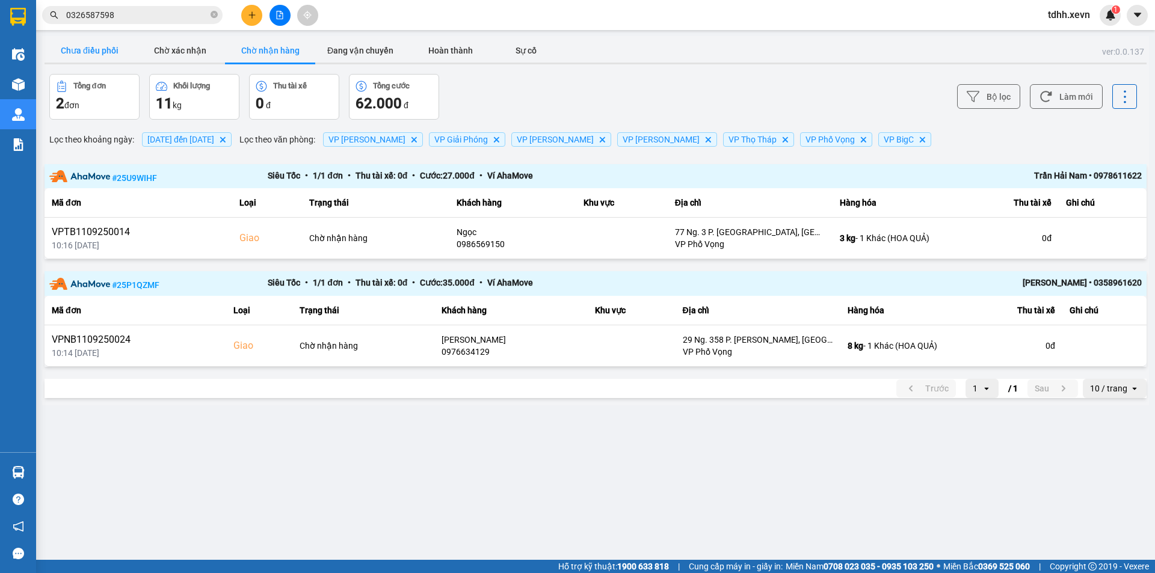
click at [119, 41] on button "Chưa điều phối" at bounding box center [90, 51] width 90 height 24
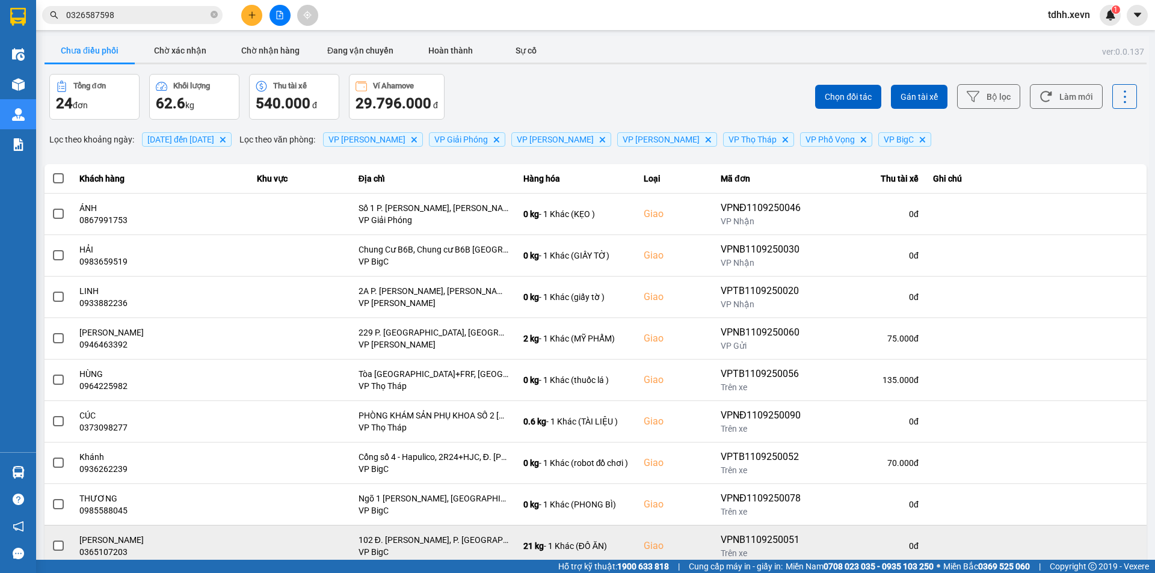
scroll to position [76, 0]
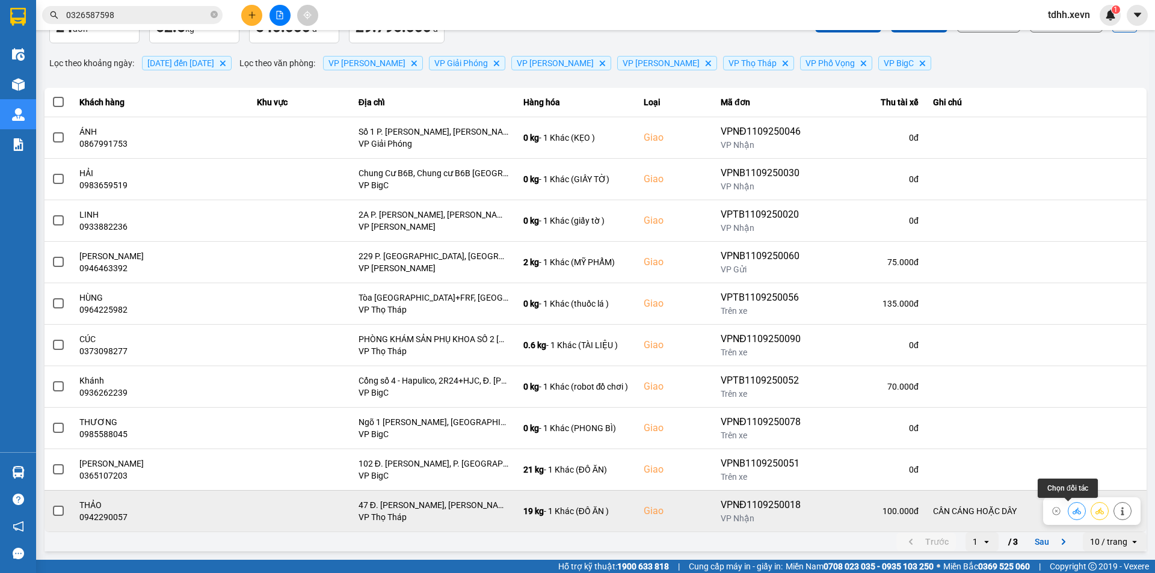
click at [1073, 511] on button at bounding box center [1077, 511] width 17 height 21
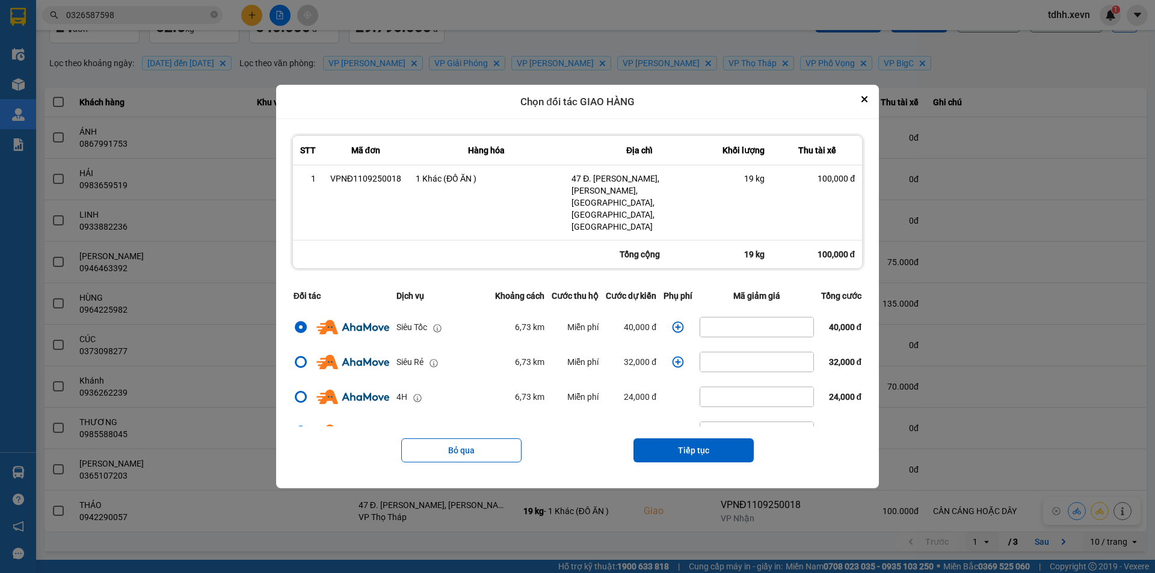
click at [1038, 200] on div "ver: 0.0.137 Chưa điều phối Chờ xác nhận Chờ nhận hàng Đang vận chuyển Hoàn thà…" at bounding box center [595, 257] width 1107 height 594
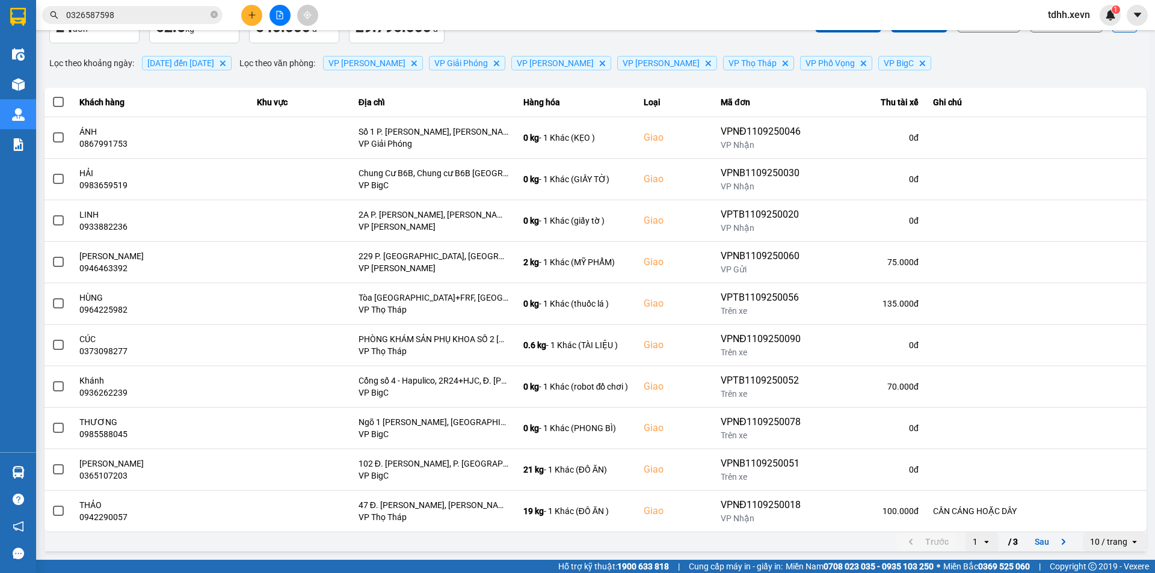
click at [158, 8] on span "0326587598" at bounding box center [132, 15] width 181 height 18
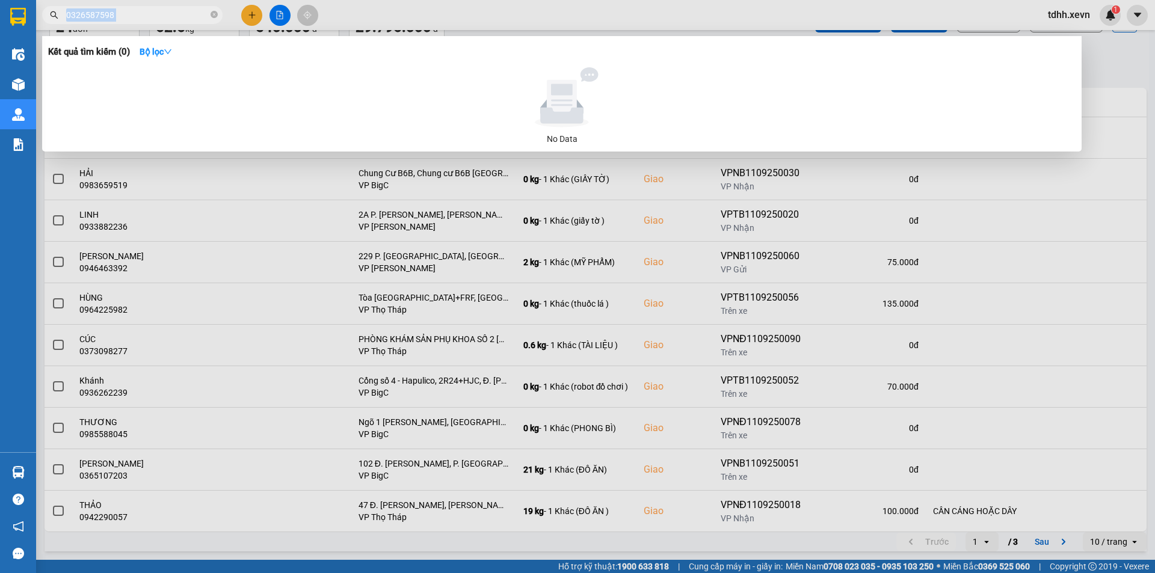
click at [158, 8] on span "0326587598" at bounding box center [132, 15] width 181 height 18
click at [144, 14] on input "0326587598" at bounding box center [137, 14] width 142 height 13
paste input "942888801"
type input "0942888801"
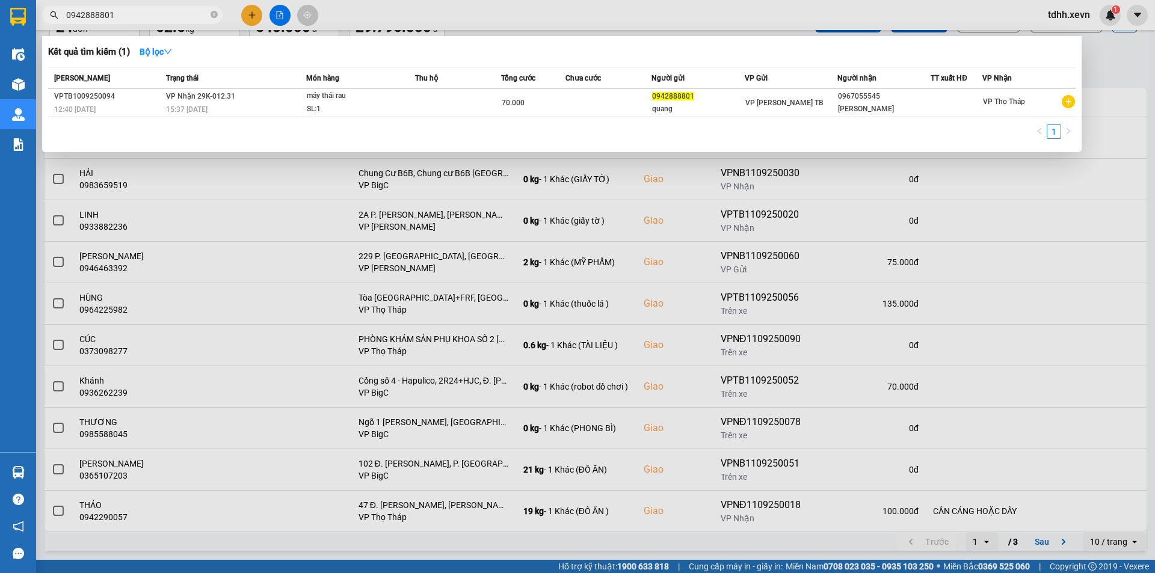
drag, startPoint x: 706, startPoint y: 472, endPoint x: 829, endPoint y: 425, distance: 131.2
click at [706, 472] on div at bounding box center [577, 286] width 1155 height 573
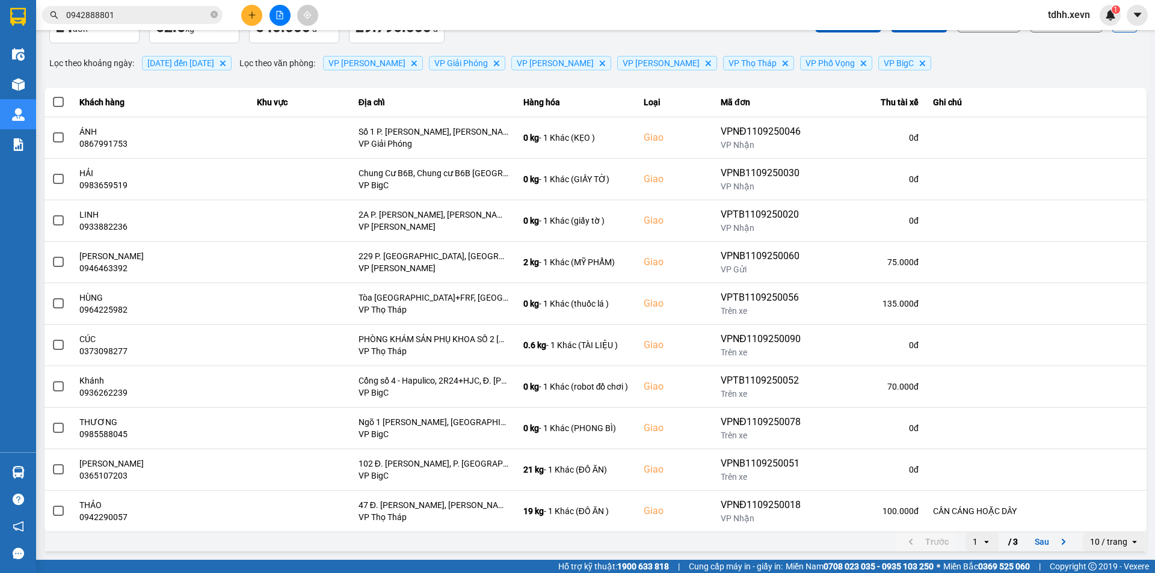
drag, startPoint x: 1098, startPoint y: 540, endPoint x: 1100, endPoint y: 532, distance: 8.2
click at [1099, 540] on div "10 / trang" at bounding box center [1108, 542] width 37 height 12
click at [1104, 516] on div "100 / trang" at bounding box center [1106, 516] width 44 height 12
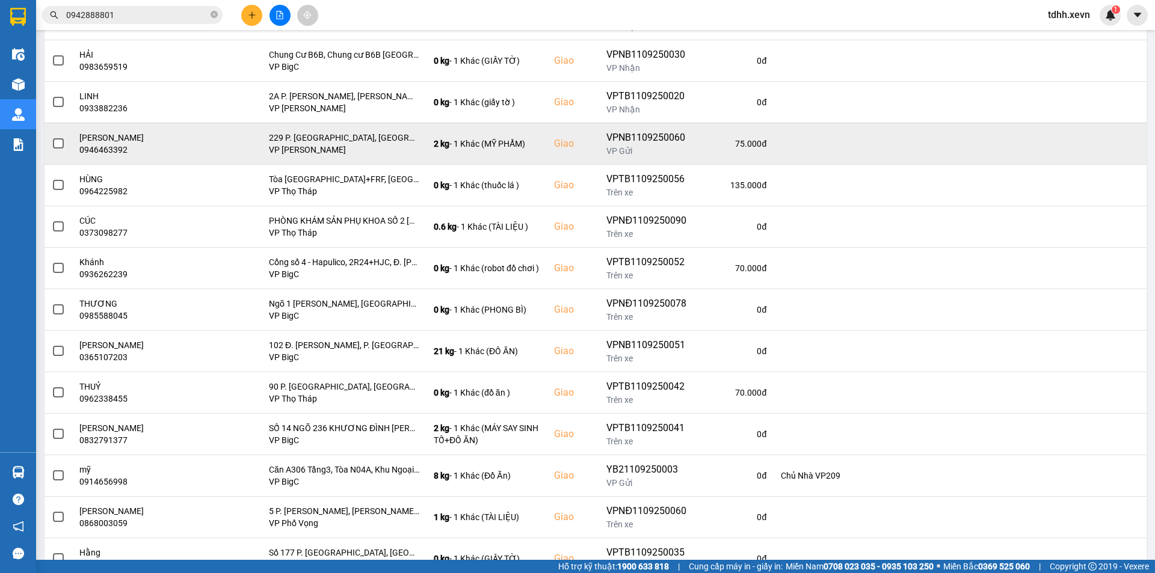
scroll to position [0, 0]
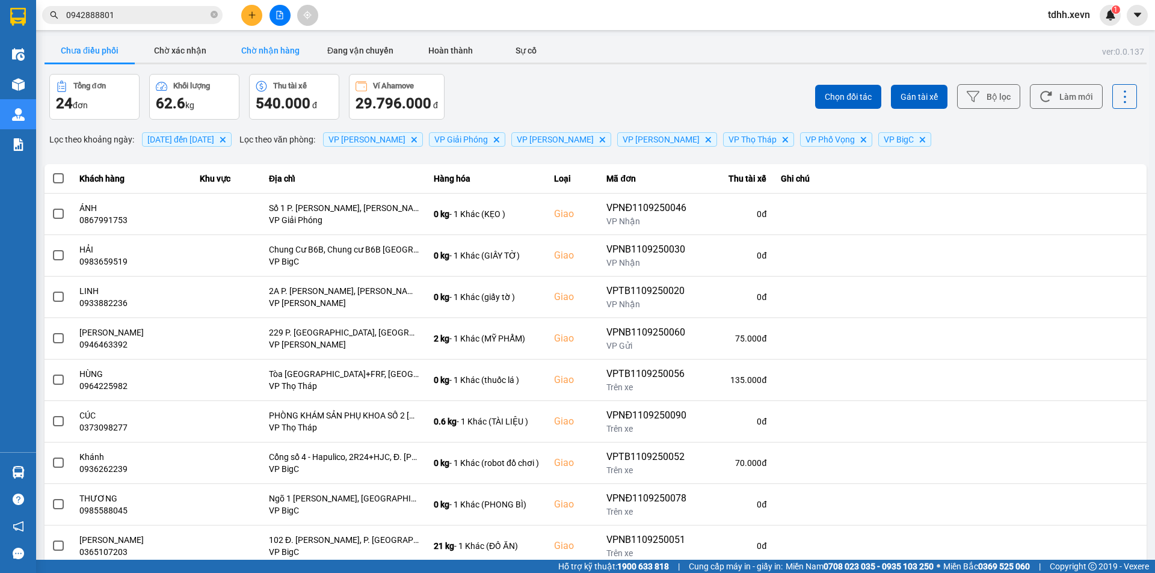
click at [252, 52] on button "Chờ nhận hàng" at bounding box center [270, 51] width 90 height 24
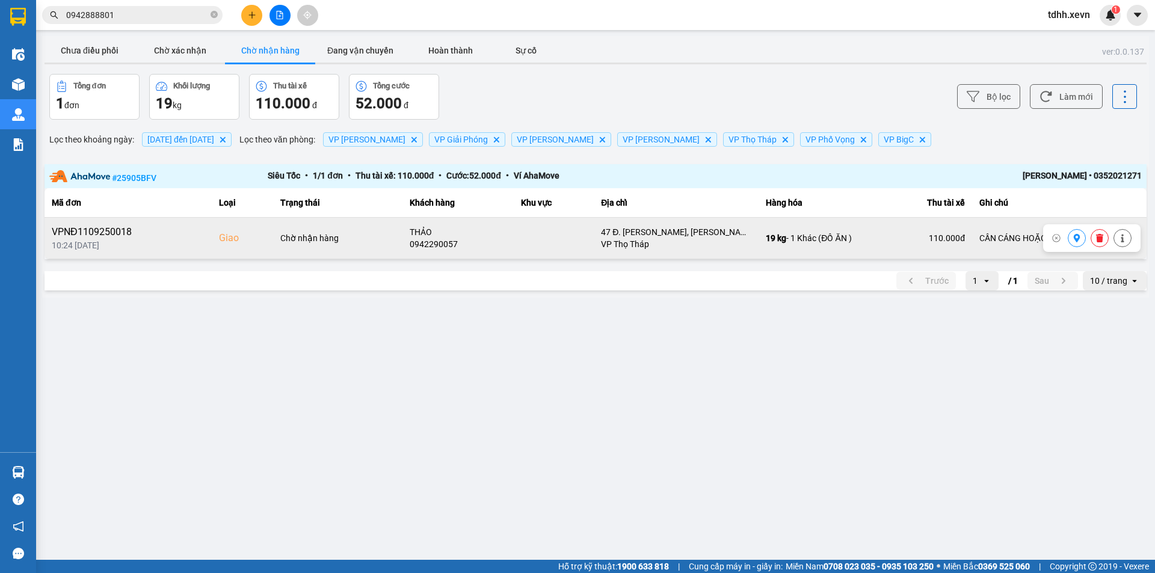
click at [1100, 238] on icon at bounding box center [1099, 238] width 7 height 8
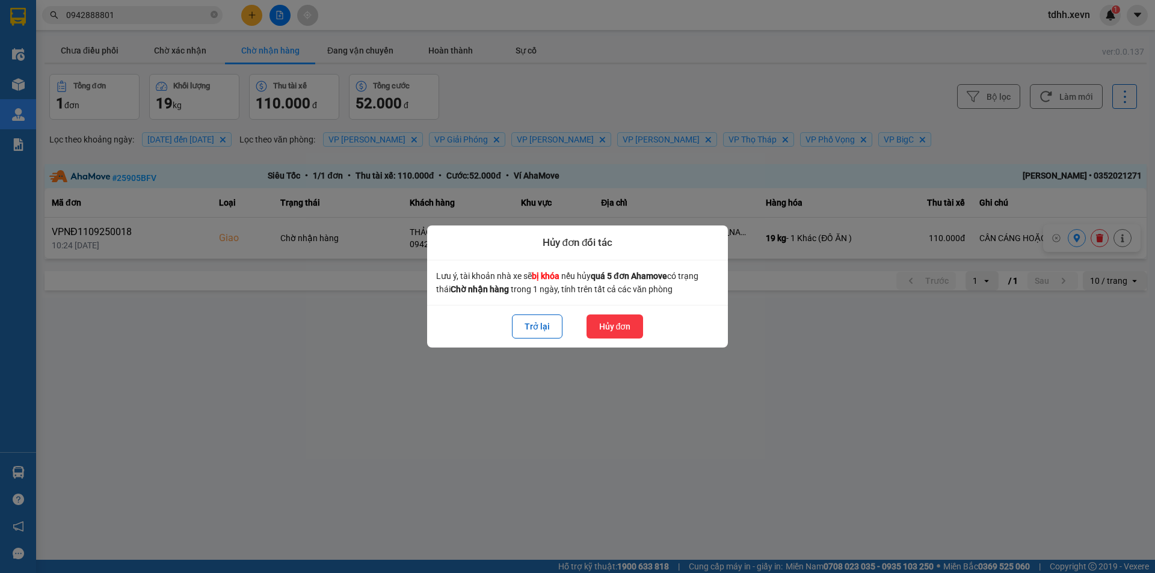
click at [615, 322] on button "Hủy đơn" at bounding box center [615, 327] width 57 height 24
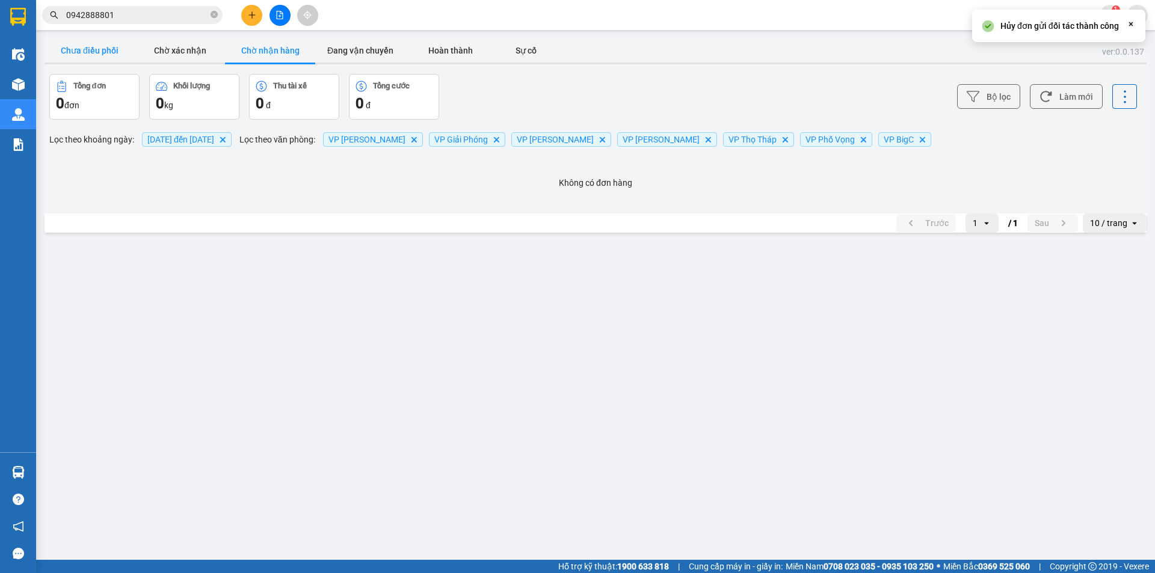
click at [91, 47] on button "Chưa điều phối" at bounding box center [90, 51] width 90 height 24
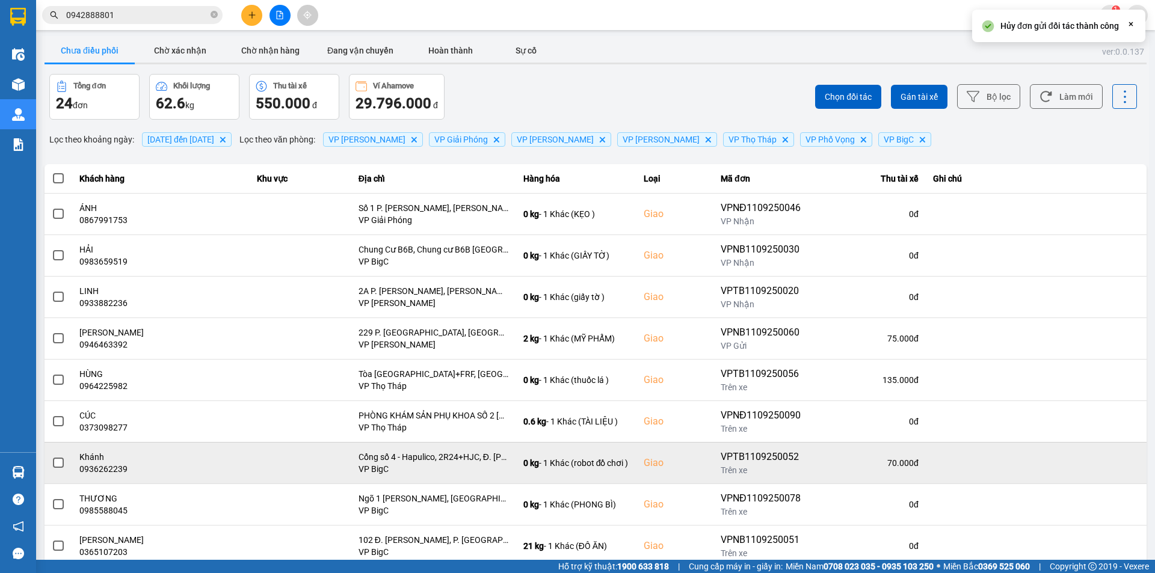
scroll to position [76, 0]
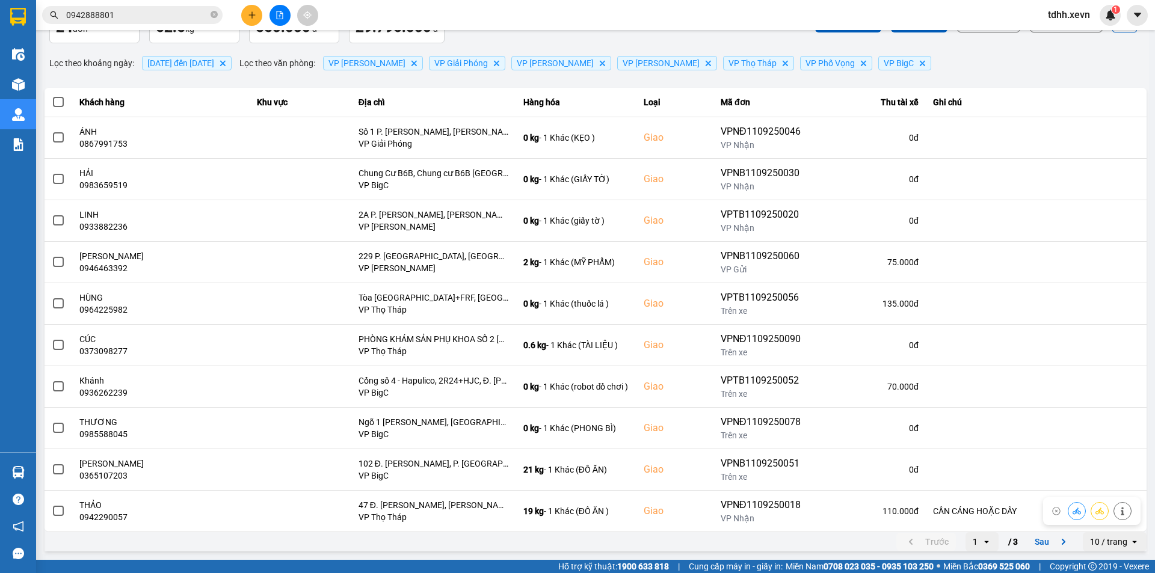
click at [1111, 544] on div "10 / trang" at bounding box center [1108, 542] width 37 height 12
click at [1110, 513] on div "100 / trang" at bounding box center [1106, 516] width 44 height 12
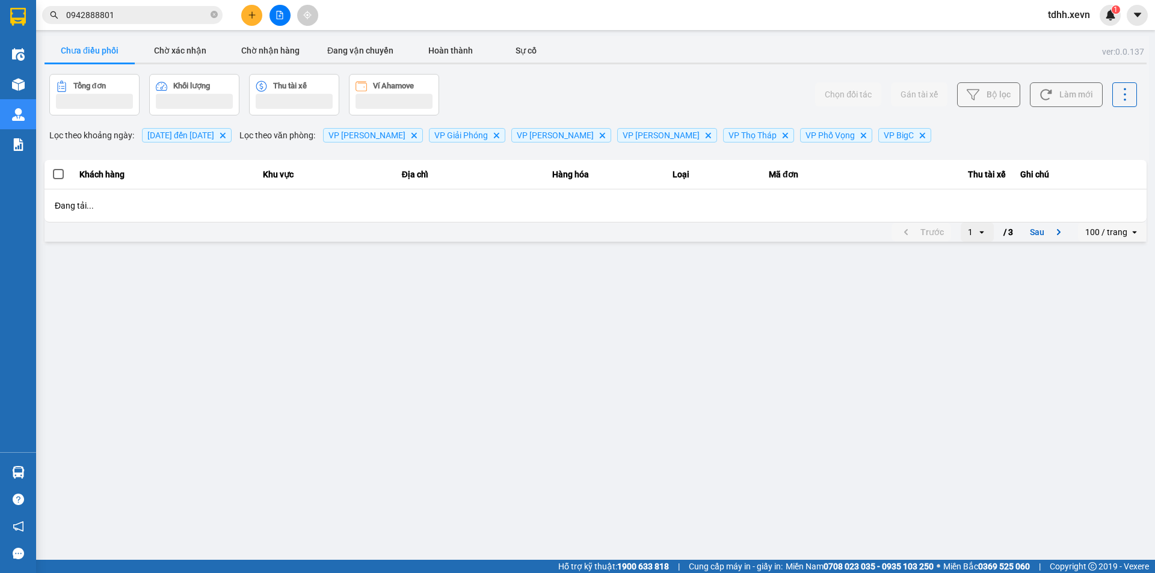
scroll to position [0, 0]
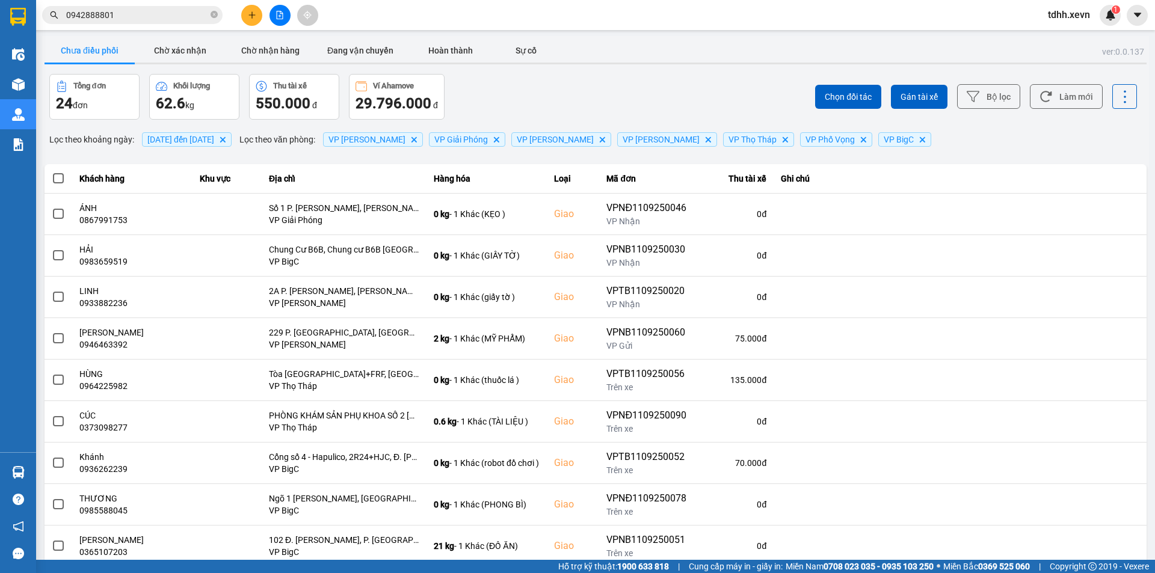
click at [1037, 118] on div "Chọn đối tác Gán tài xế Bộ lọc Làm mới" at bounding box center [865, 97] width 544 height 46
click at [1042, 101] on icon at bounding box center [1046, 96] width 13 height 13
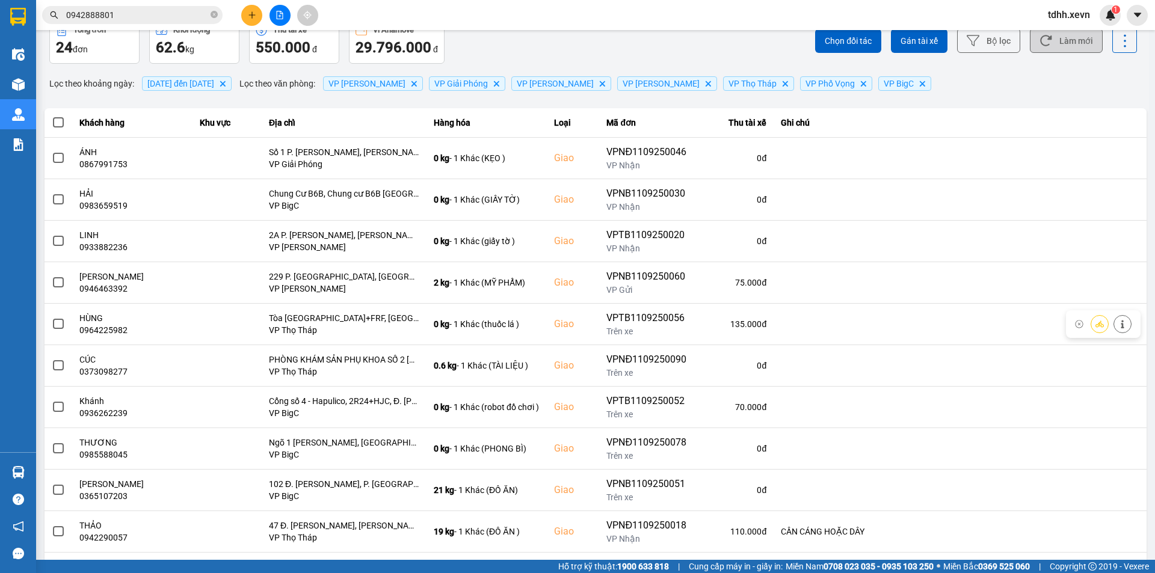
scroll to position [297, 0]
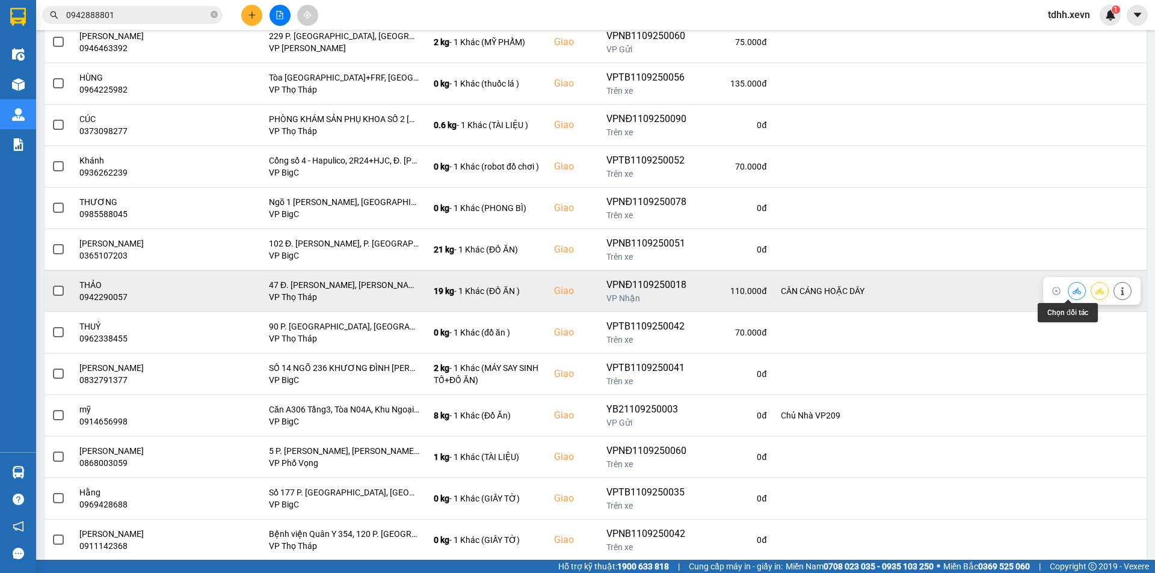
click at [1075, 289] on button at bounding box center [1077, 290] width 17 height 21
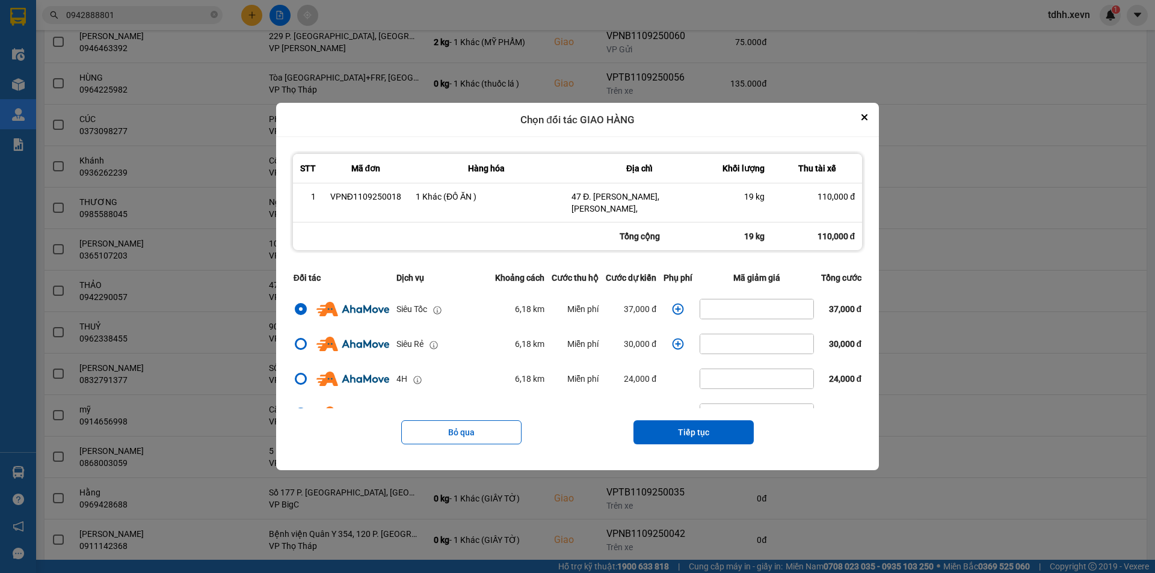
click at [913, 208] on div "ver: 0.0.137 Chưa điều phối Chờ xác nhận Chờ nhận hàng Đang vận chuyển Hoàn thà…" at bounding box center [595, 327] width 1107 height 1176
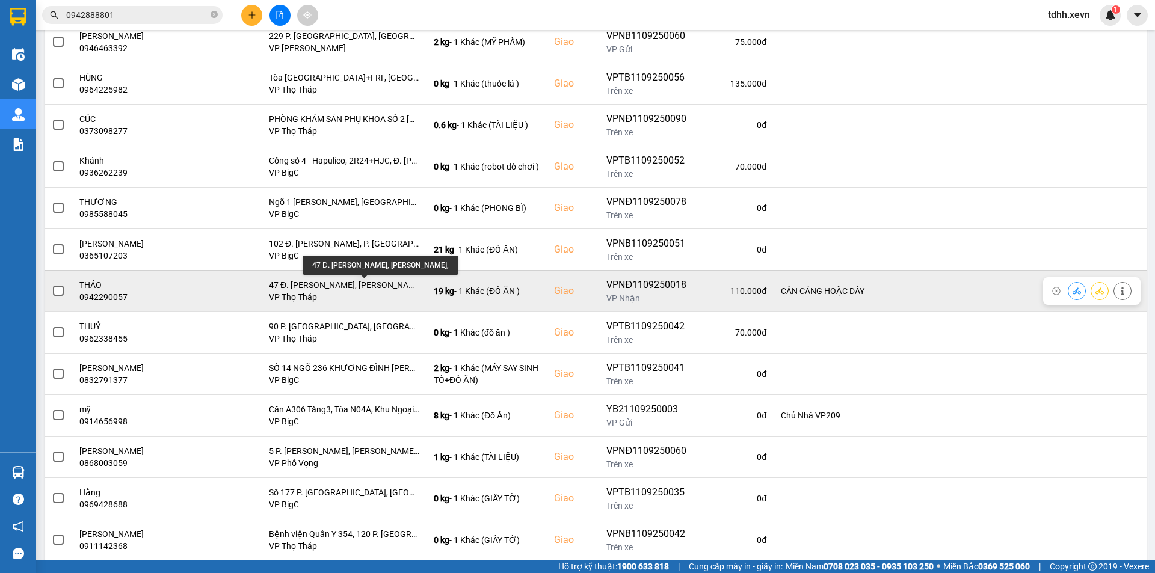
click at [382, 287] on div "47 Đ. Phạm Văn Đồng, Mai Dịch," at bounding box center [344, 285] width 150 height 12
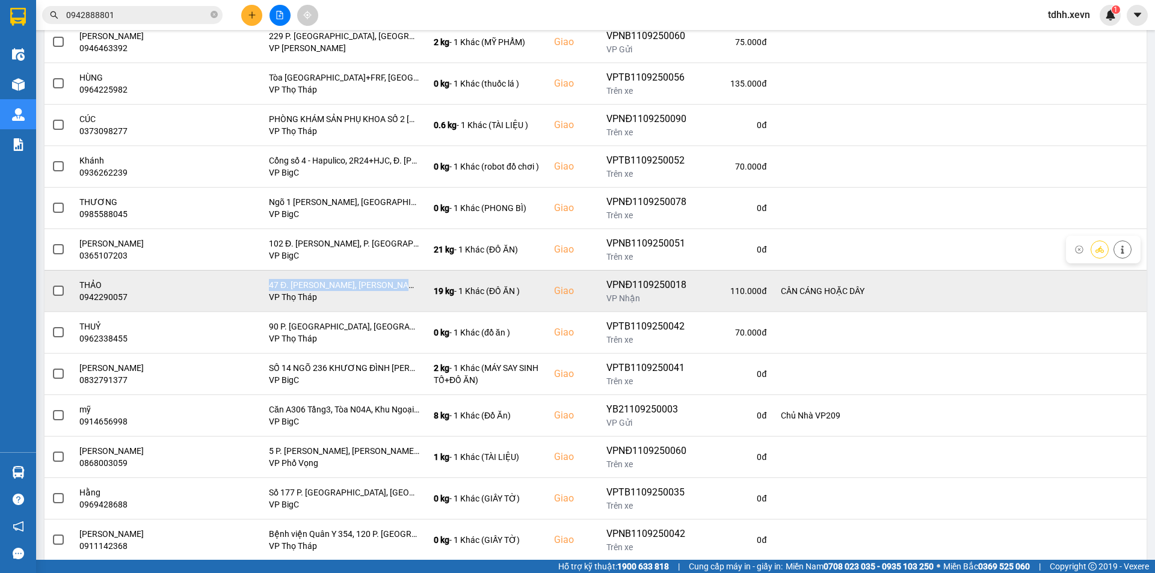
copy div "47 Đ. Phạm Văn Đồng, Mai Dịch,"
click at [1073, 288] on icon at bounding box center [1077, 291] width 8 height 8
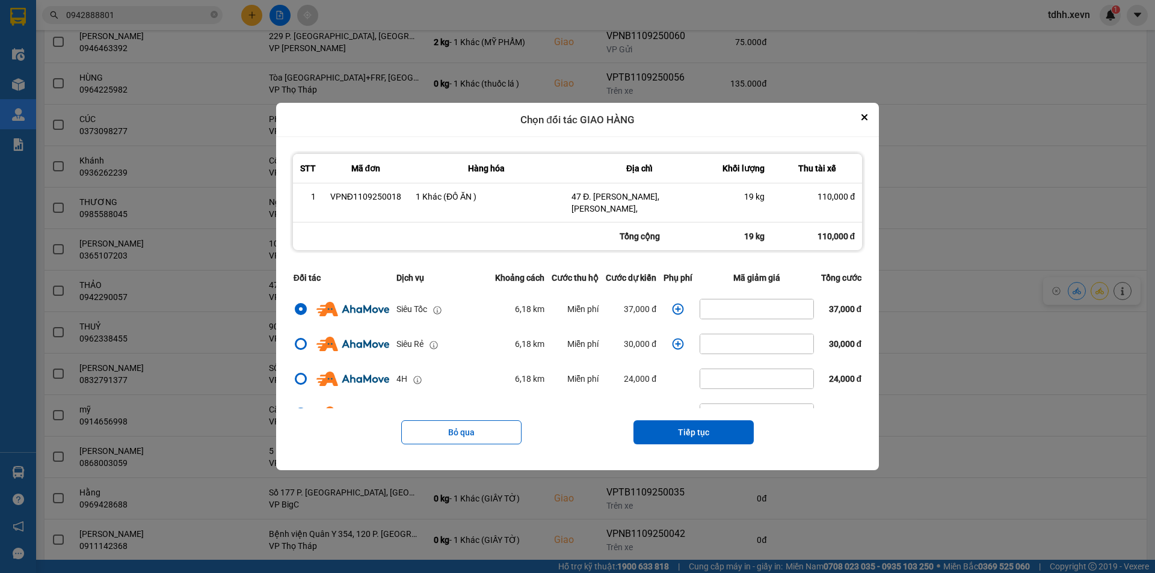
click at [680, 305] on icon "dialog" at bounding box center [678, 309] width 11 height 11
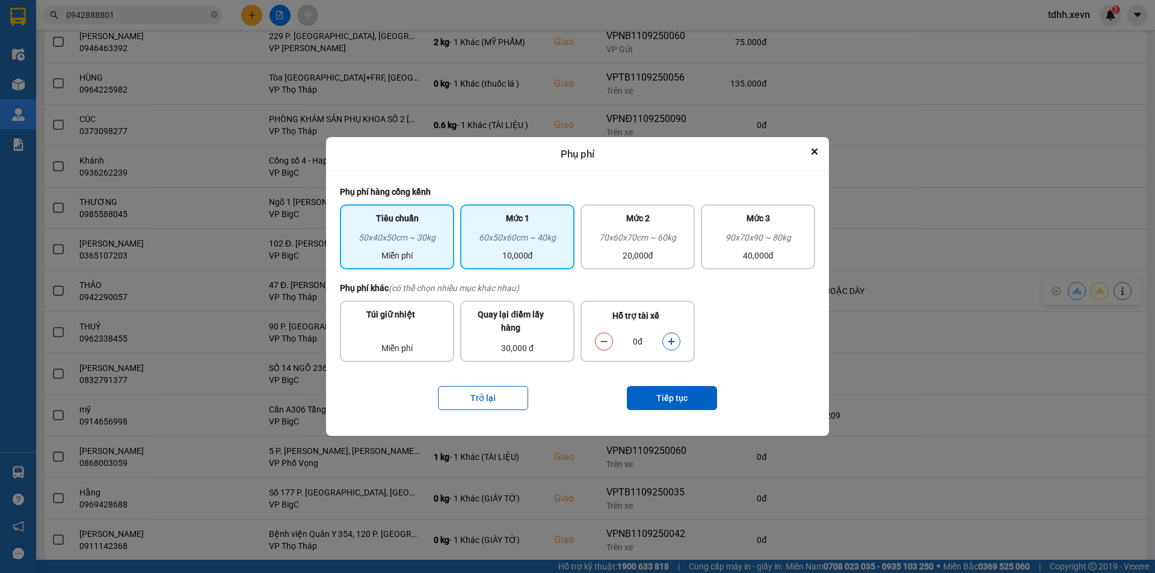
click at [540, 226] on div "Mức 1" at bounding box center [518, 221] width 100 height 19
click at [673, 341] on icon "dialog" at bounding box center [671, 342] width 8 height 8
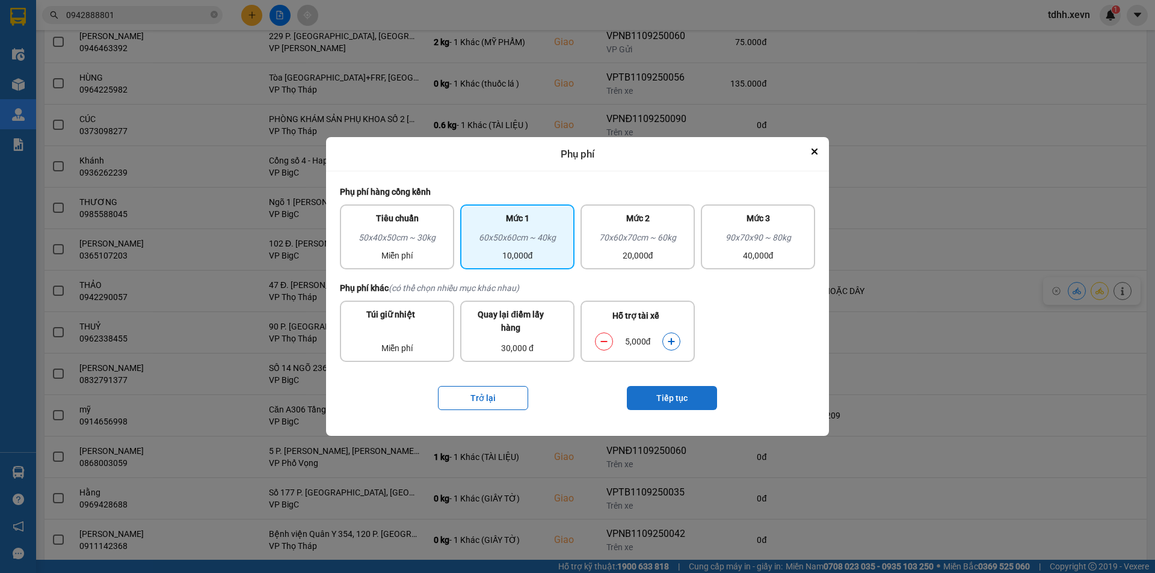
click at [684, 404] on button "Tiếp tục" at bounding box center [672, 398] width 90 height 24
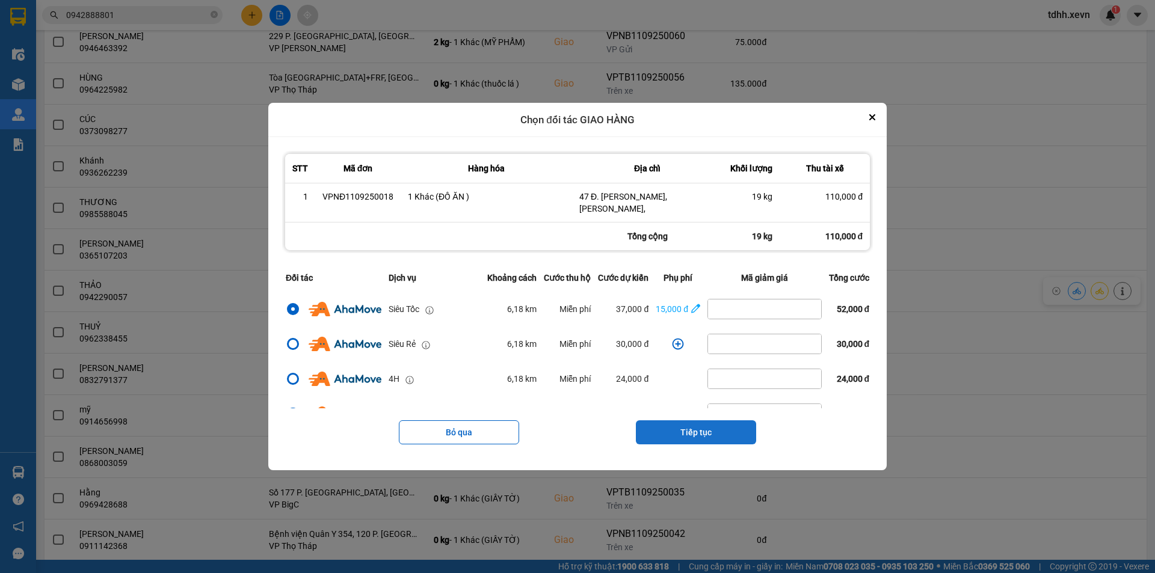
click at [699, 424] on button "Tiếp tục" at bounding box center [696, 433] width 120 height 24
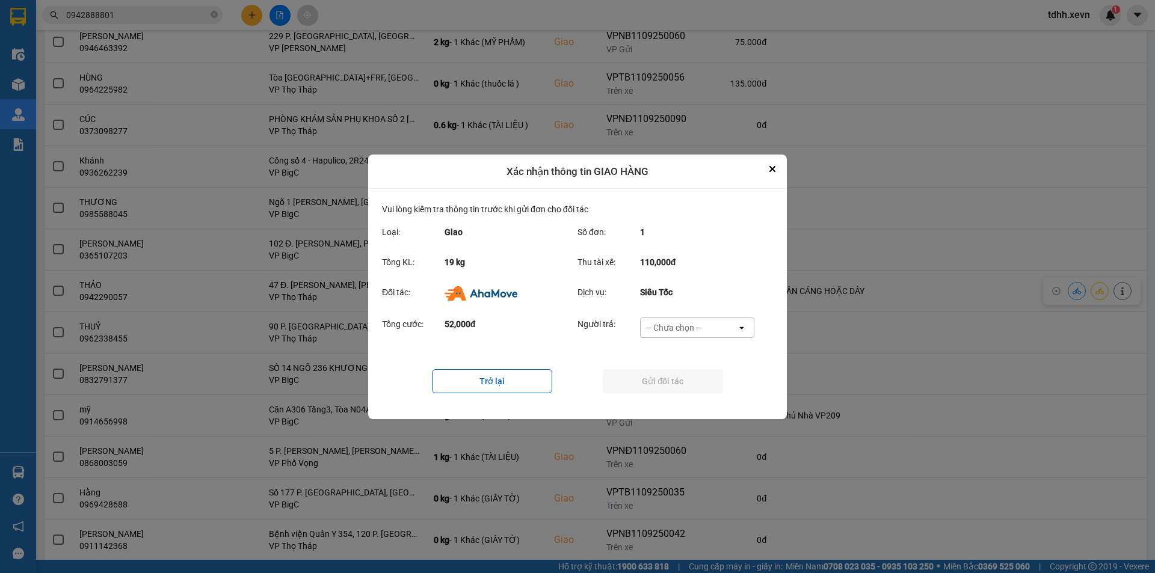
click at [709, 331] on div "-- Chưa chọn --" at bounding box center [689, 327] width 96 height 19
click at [694, 398] on span "Ví Ahamove" at bounding box center [673, 396] width 49 height 12
click at [674, 383] on button "Gửi đối tác" at bounding box center [663, 381] width 120 height 24
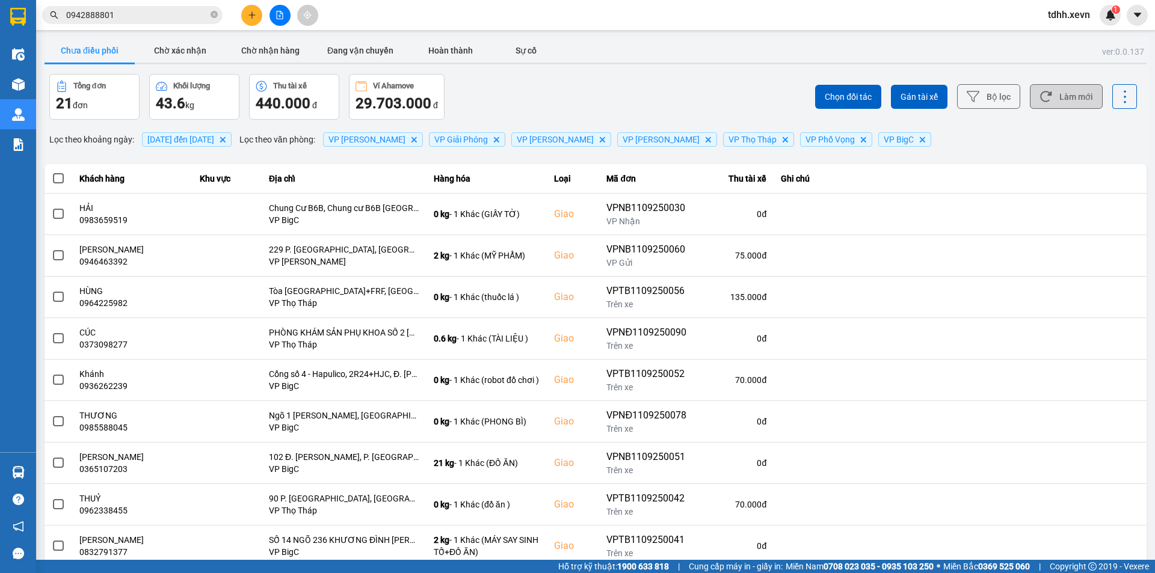
click at [1086, 86] on button "Làm mới" at bounding box center [1066, 96] width 73 height 25
click at [232, 44] on button "Chờ nhận hàng" at bounding box center [270, 51] width 90 height 24
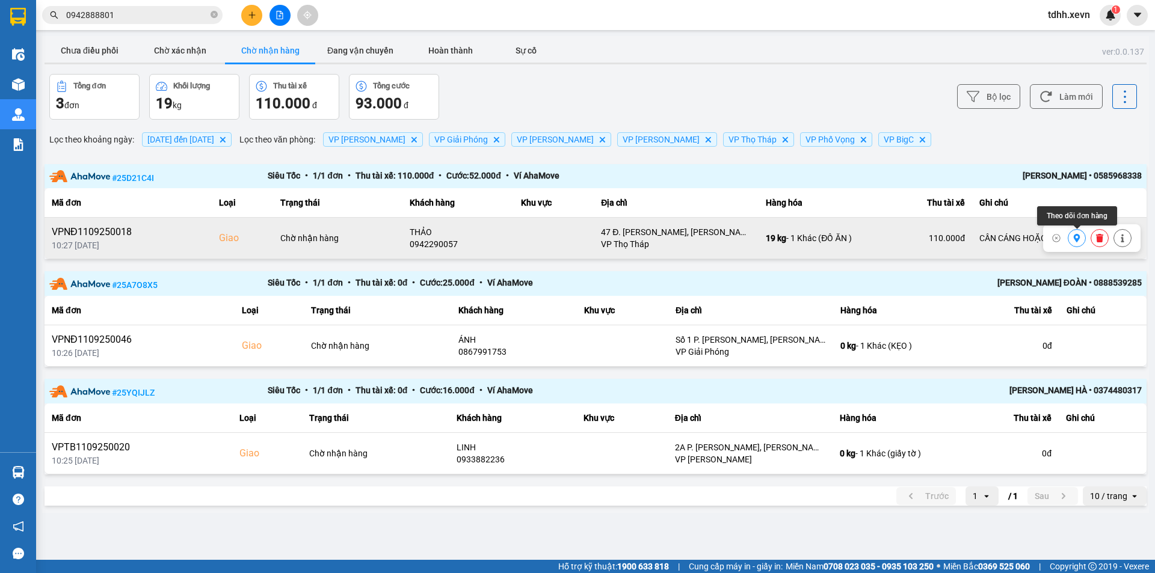
click at [1078, 238] on icon at bounding box center [1077, 238] width 8 height 8
click at [122, 19] on input "0942888801" at bounding box center [137, 14] width 142 height 13
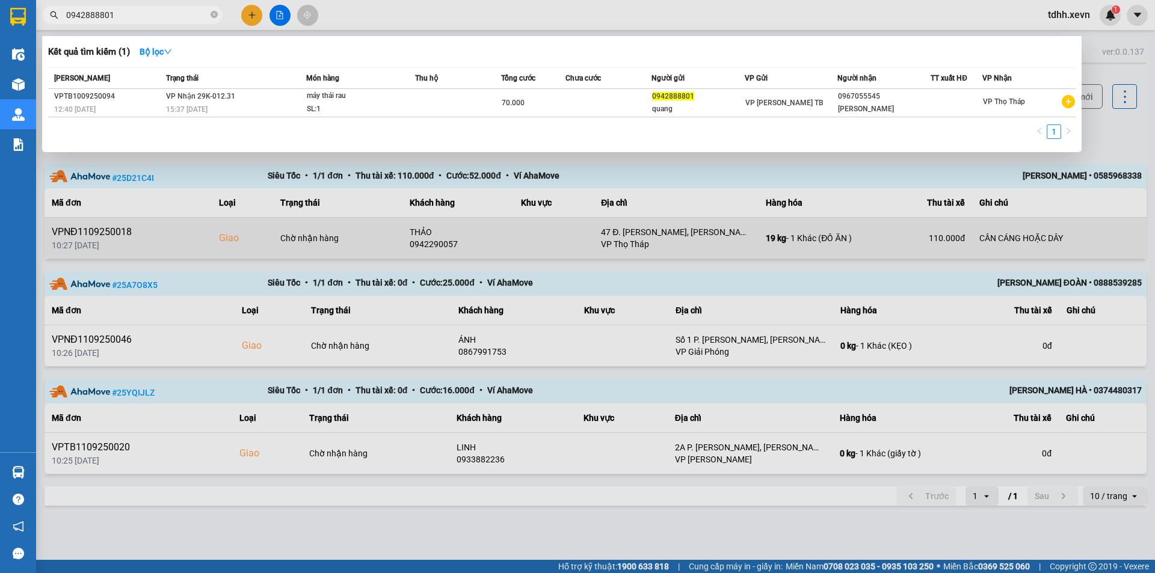
paste input "334098666"
click at [122, 19] on input "0942888801" at bounding box center [137, 14] width 142 height 13
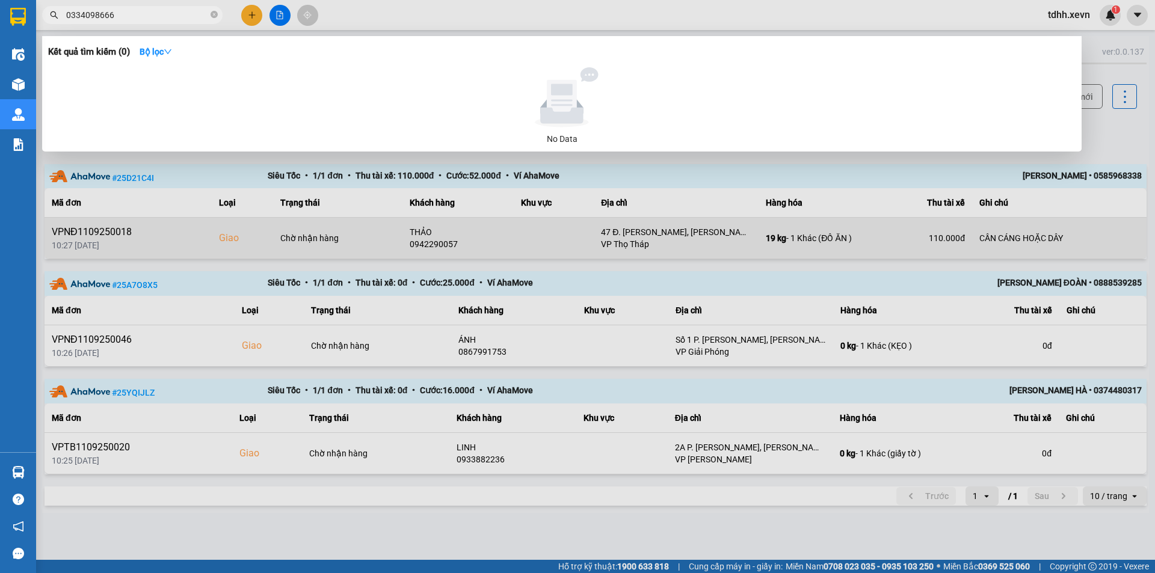
type input "0334098666"
click at [202, 68] on div at bounding box center [562, 97] width 1018 height 60
click at [165, 18] on input "0334098666" at bounding box center [137, 14] width 142 height 13
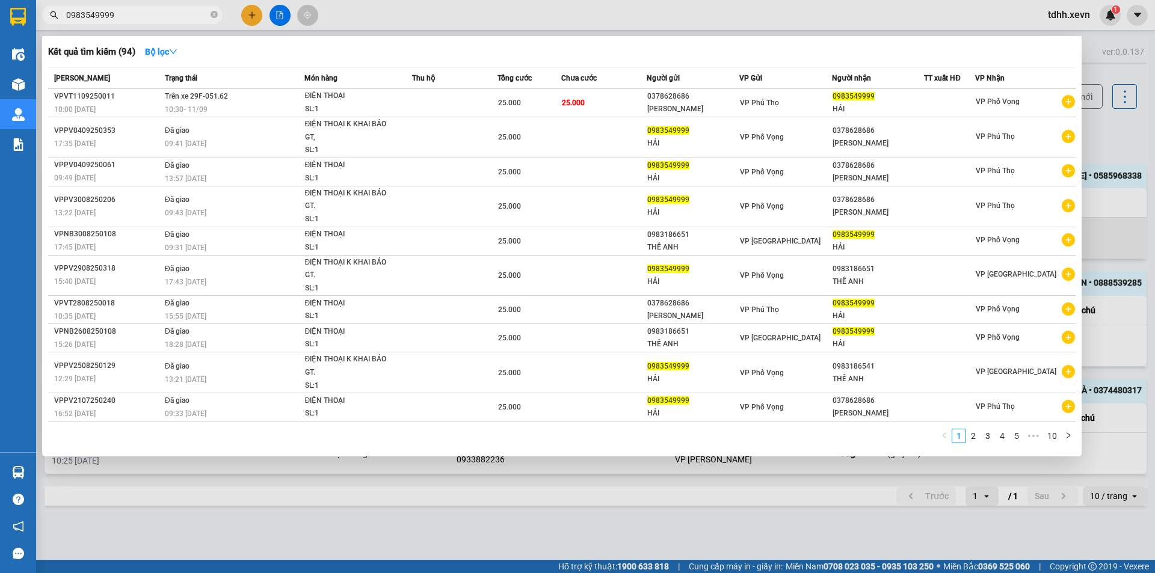
click at [172, 15] on input "0983549999" at bounding box center [137, 14] width 142 height 13
paste input "148559462"
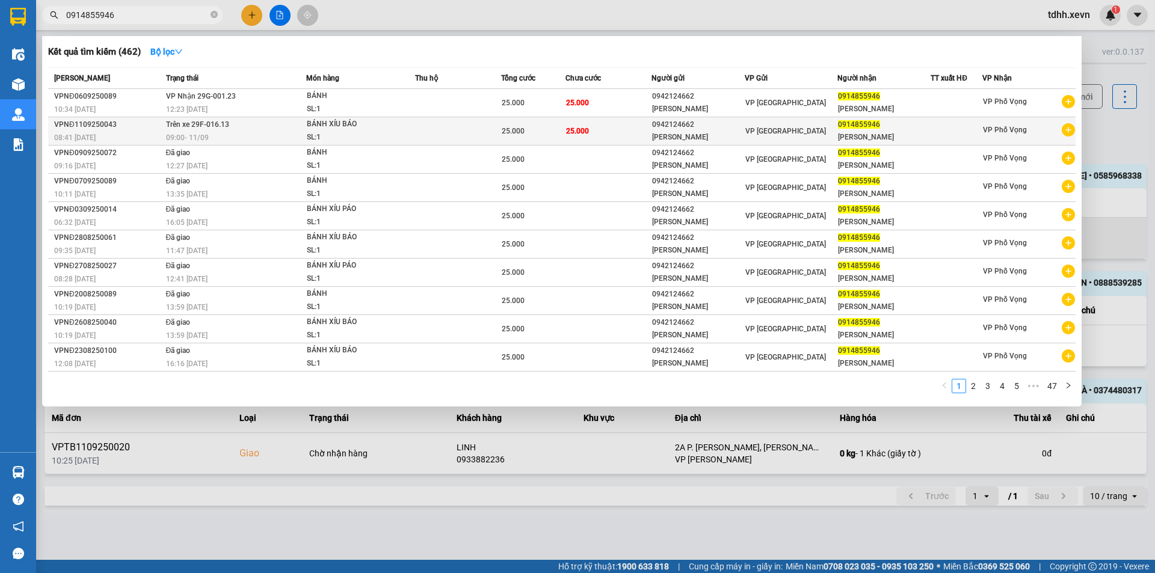
type input "0914855946"
copy span "29F-016.13"
drag, startPoint x: 233, startPoint y: 123, endPoint x: 193, endPoint y: 123, distance: 39.7
click at [193, 123] on td "Trên xe 29F-016.13 09:00 - 11/09" at bounding box center [234, 131] width 143 height 28
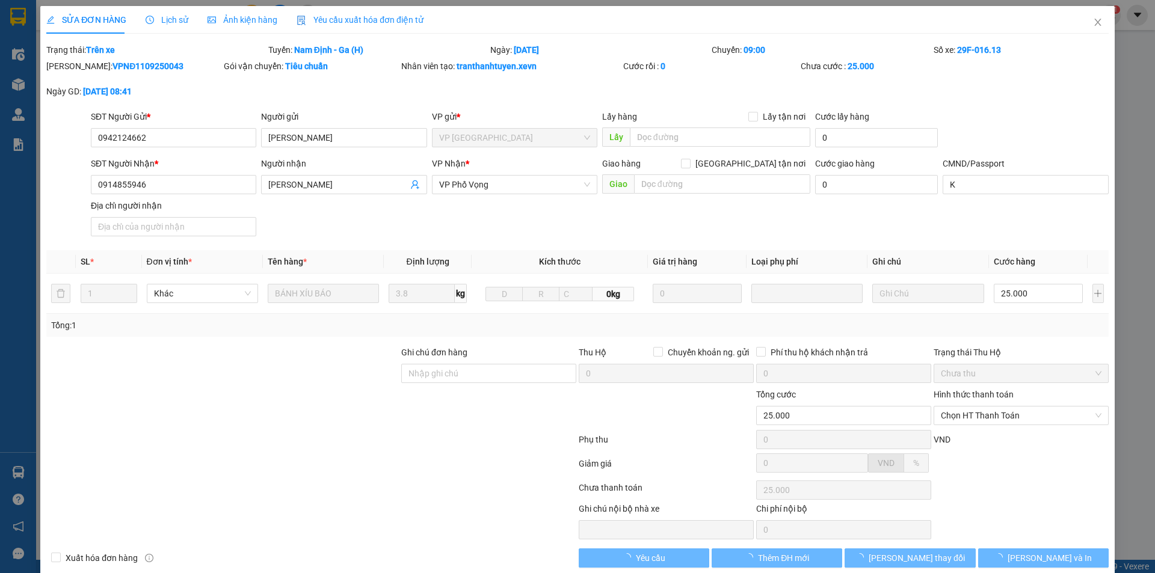
type input "0942124662"
type input "HÒA NHUNG"
type input "0914855946"
type input "HOÀNG THÚY HẰNG"
type input "K"
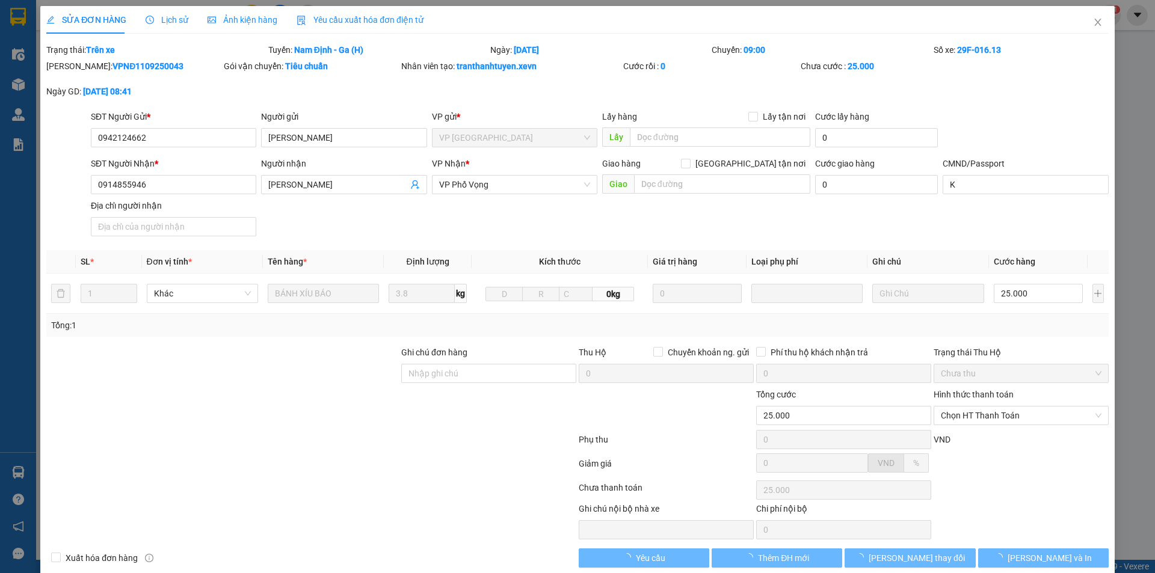
type input "25.000"
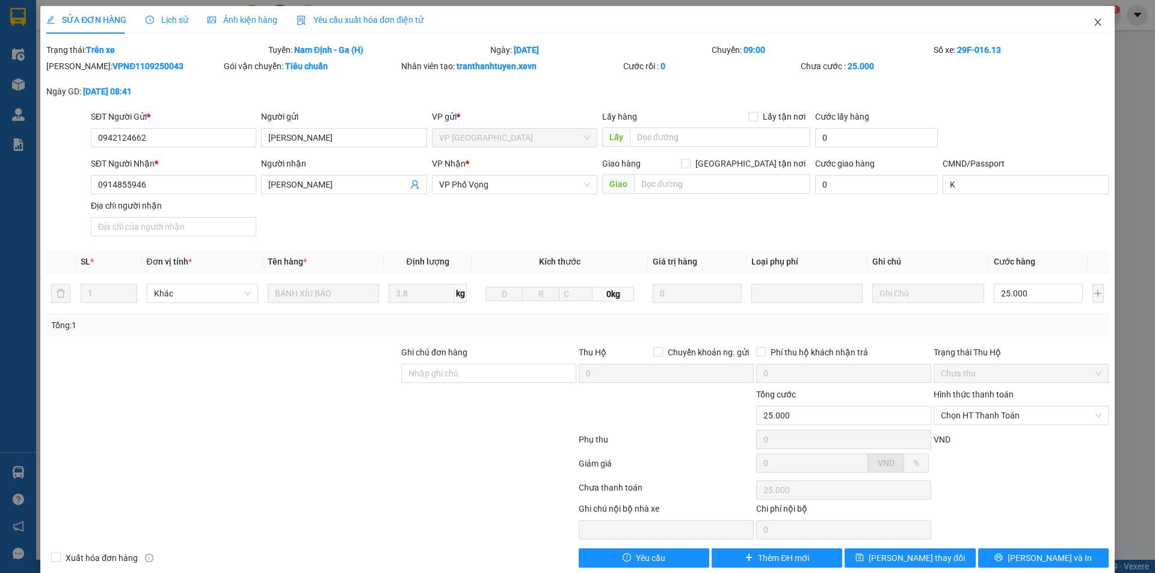
click at [1093, 22] on icon "close" at bounding box center [1098, 22] width 10 height 10
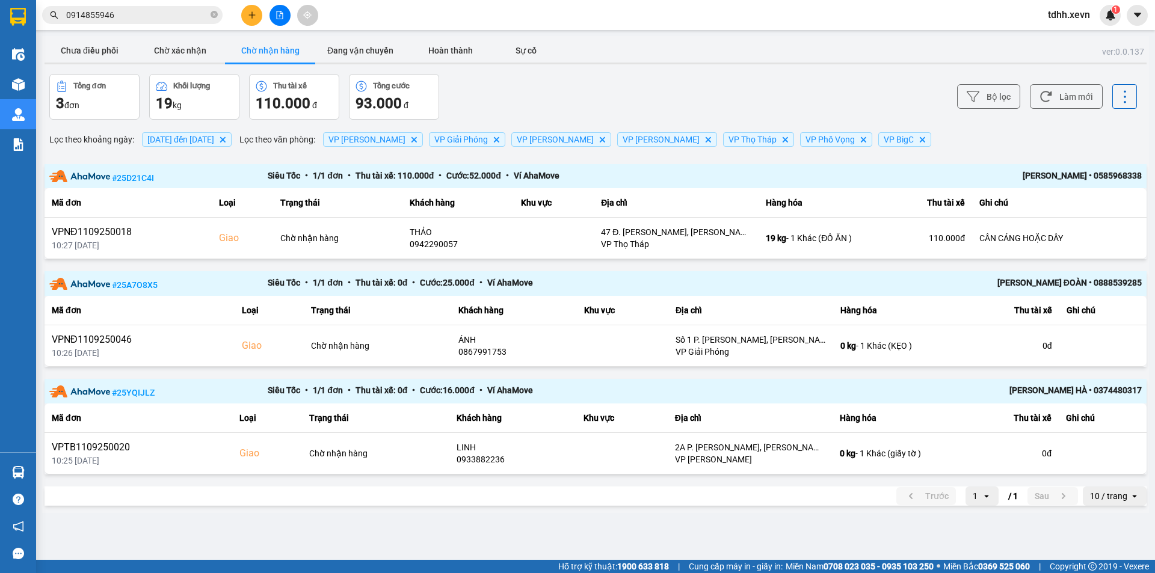
click at [162, 16] on input "0914855946" at bounding box center [137, 14] width 142 height 13
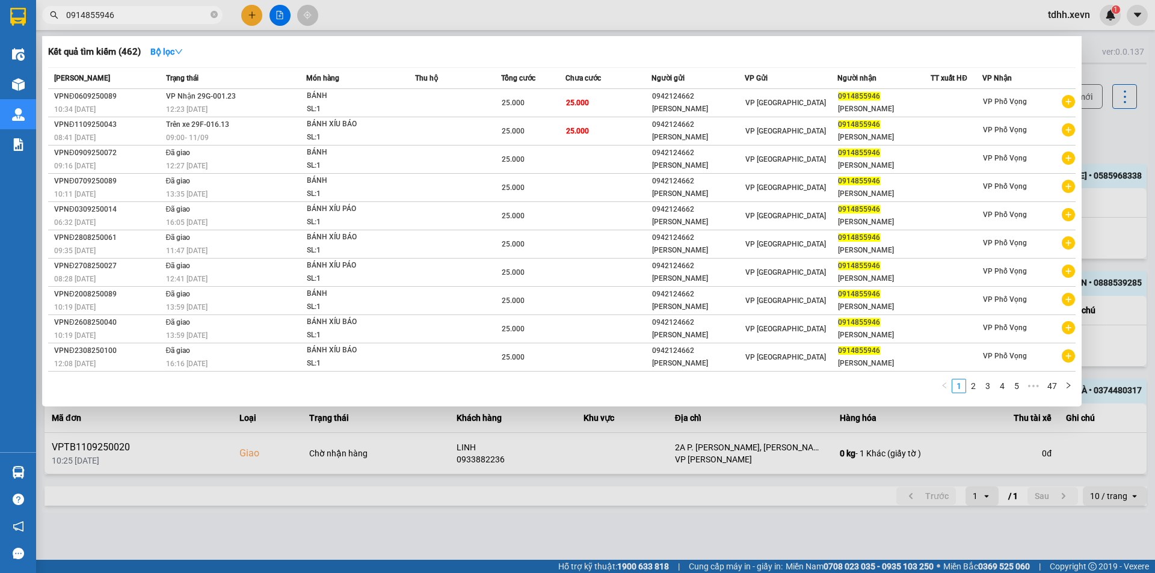
click at [634, 519] on div at bounding box center [577, 286] width 1155 height 573
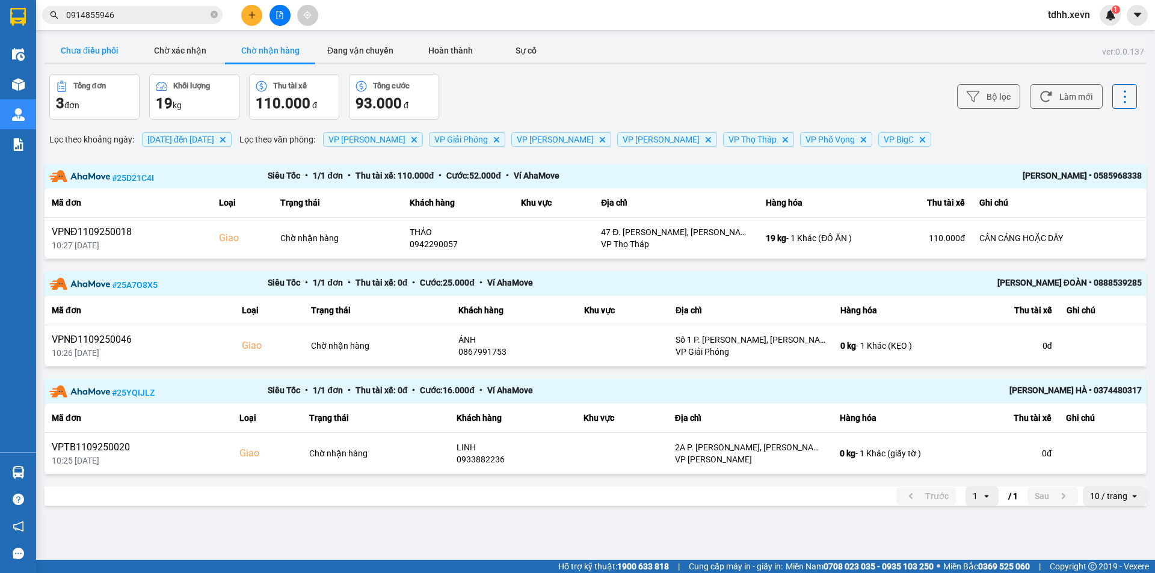
click at [117, 60] on button "Chưa điều phối" at bounding box center [90, 51] width 90 height 24
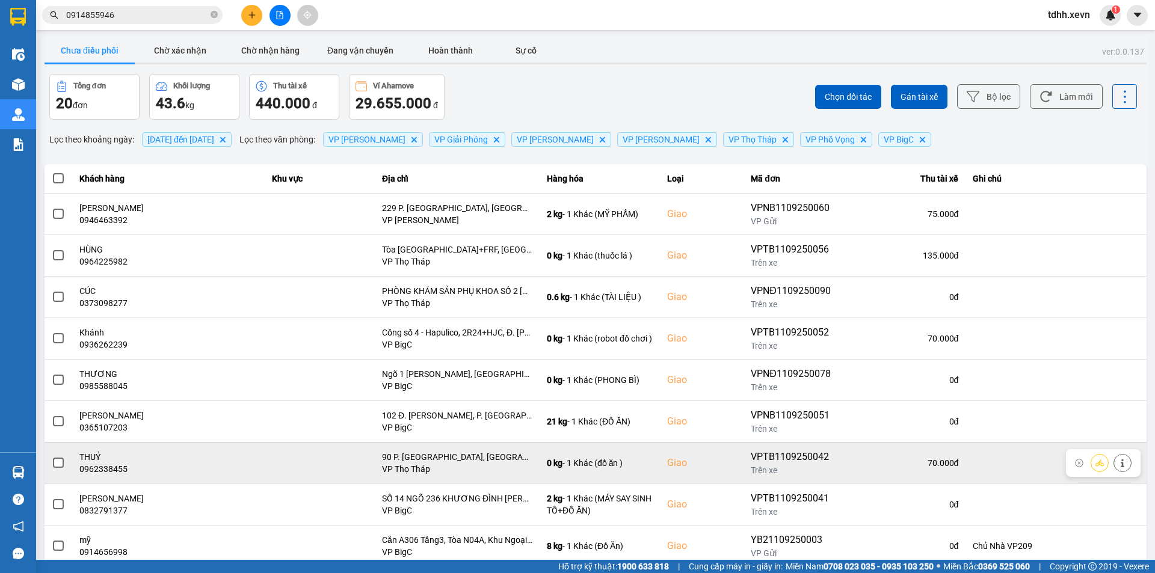
scroll to position [76, 0]
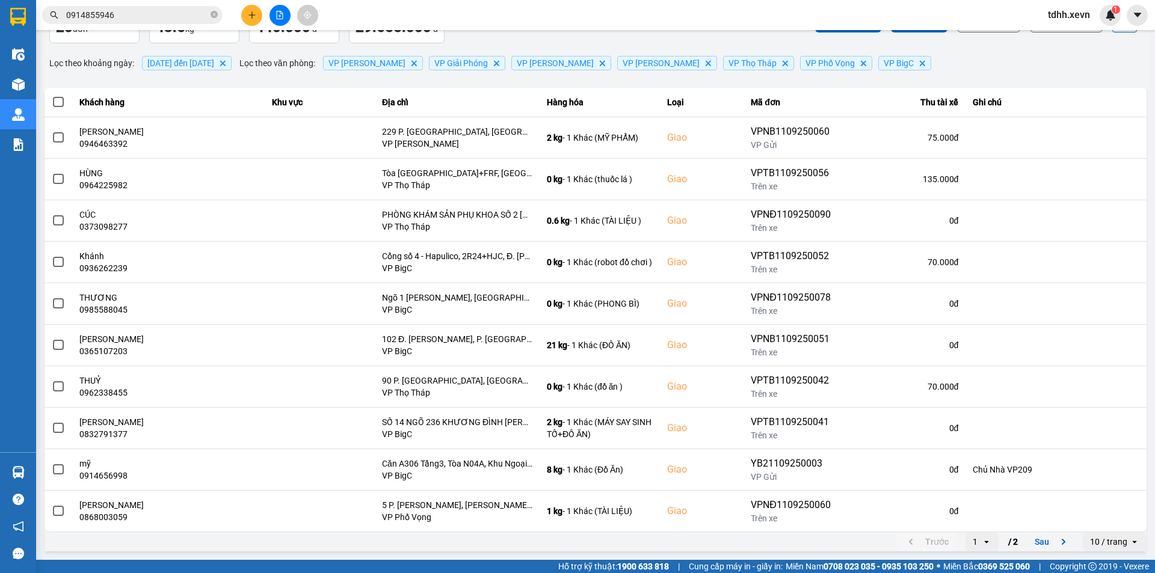
drag, startPoint x: 1109, startPoint y: 548, endPoint x: 1108, endPoint y: 533, distance: 14.5
click at [1109, 547] on div "10 / trang" at bounding box center [1108, 542] width 37 height 12
click at [1108, 508] on li "100 / trang" at bounding box center [1106, 516] width 63 height 22
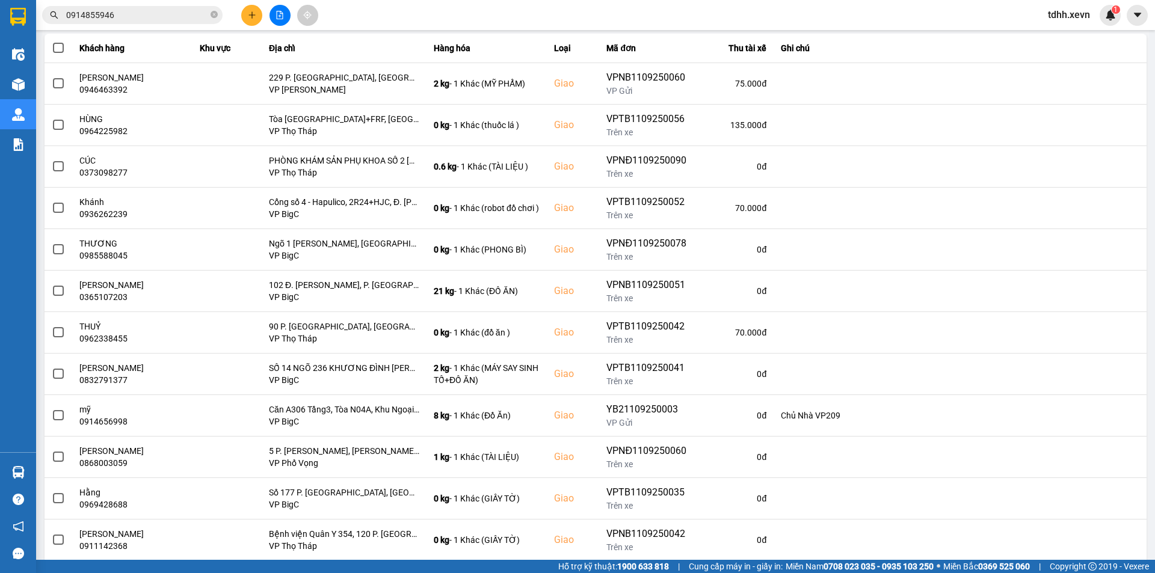
scroll to position [0, 0]
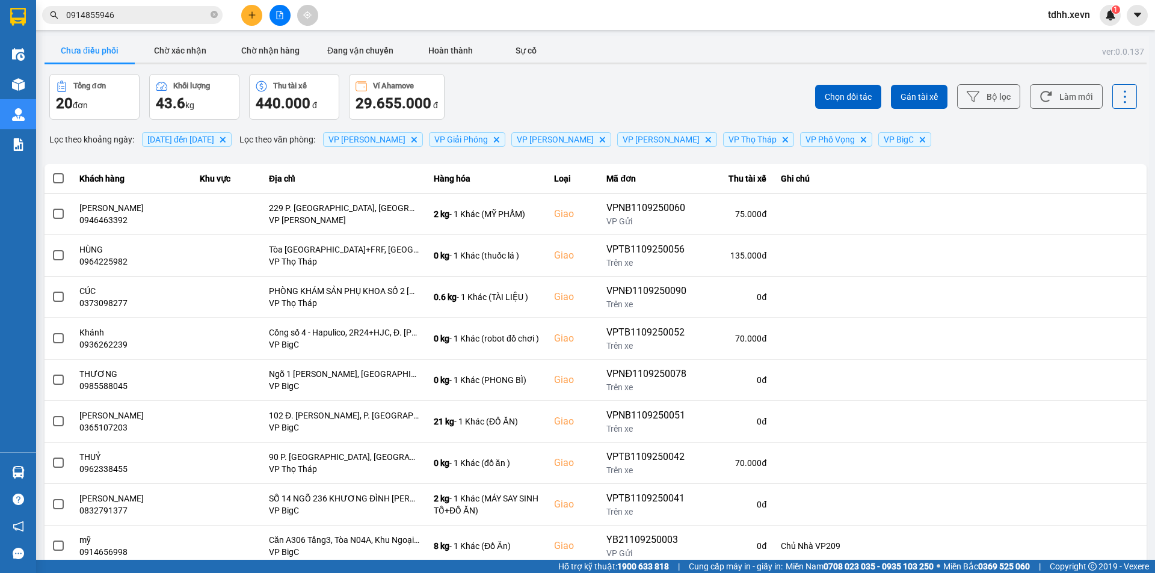
click at [637, 72] on div "ver: 0.0.137 Chưa điều phối Chờ xác nhận Chờ nhận hàng Đang vận chuyển Hoàn thà…" at bounding box center [595, 541] width 1107 height 1010
click at [637, 61] on div "Chưa điều phối Chờ xác nhận Chờ nhận hàng Đang vận chuyển Hoàn thành Sự cố" at bounding box center [596, 52] width 1102 height 27
click at [167, 11] on input "0914855946" at bounding box center [137, 14] width 142 height 13
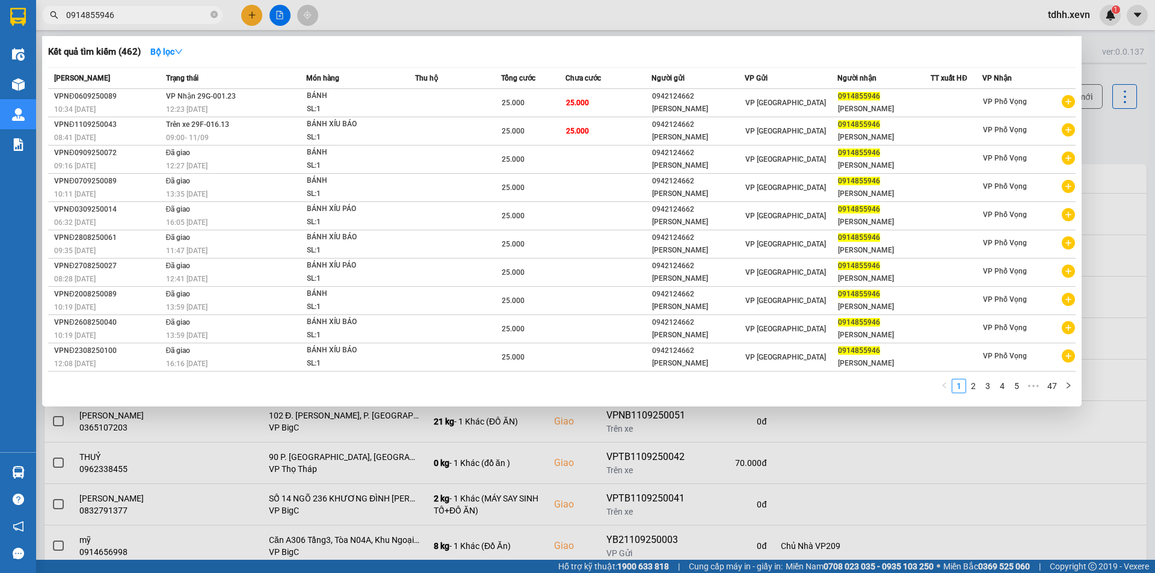
click at [167, 11] on input "0914855946" at bounding box center [137, 14] width 142 height 13
paste input "326587598"
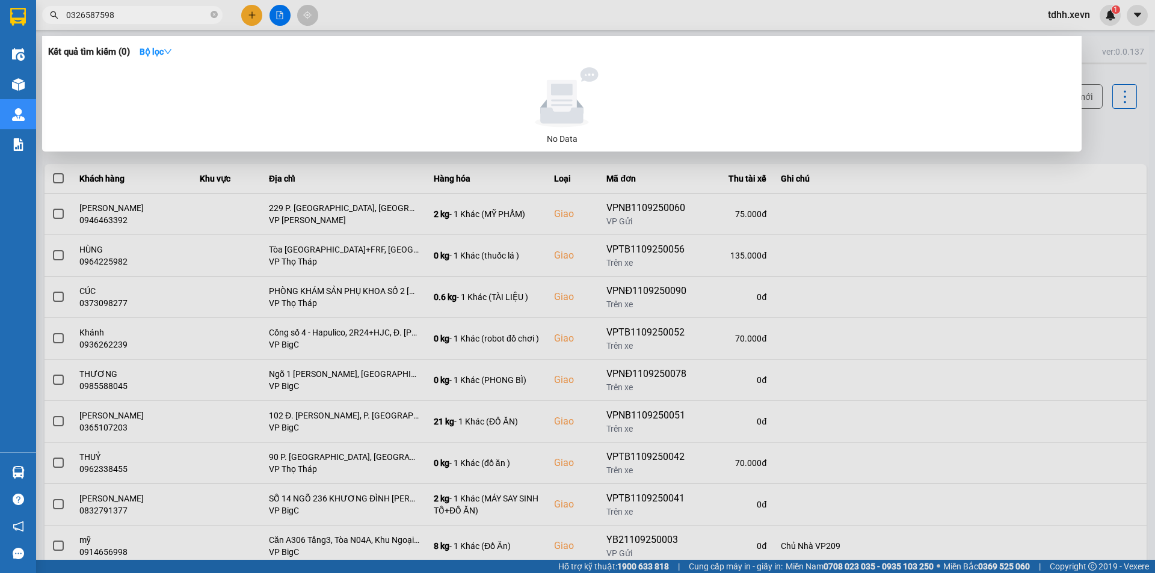
click at [167, 11] on input "0326587598" at bounding box center [137, 14] width 142 height 13
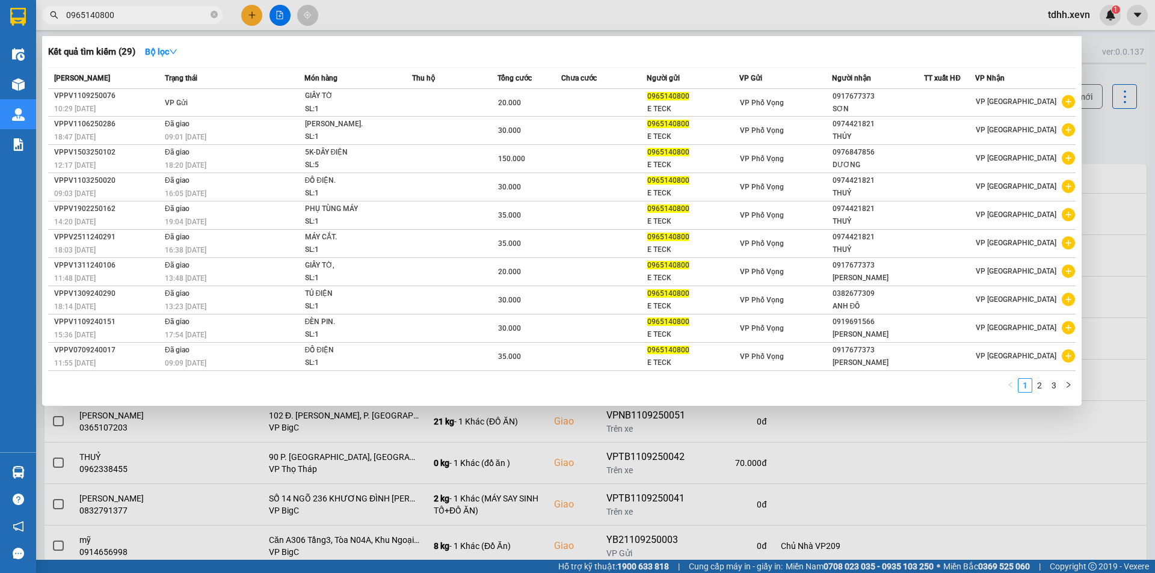
click at [134, 13] on input "0965140800" at bounding box center [137, 14] width 142 height 13
paste input "2269549"
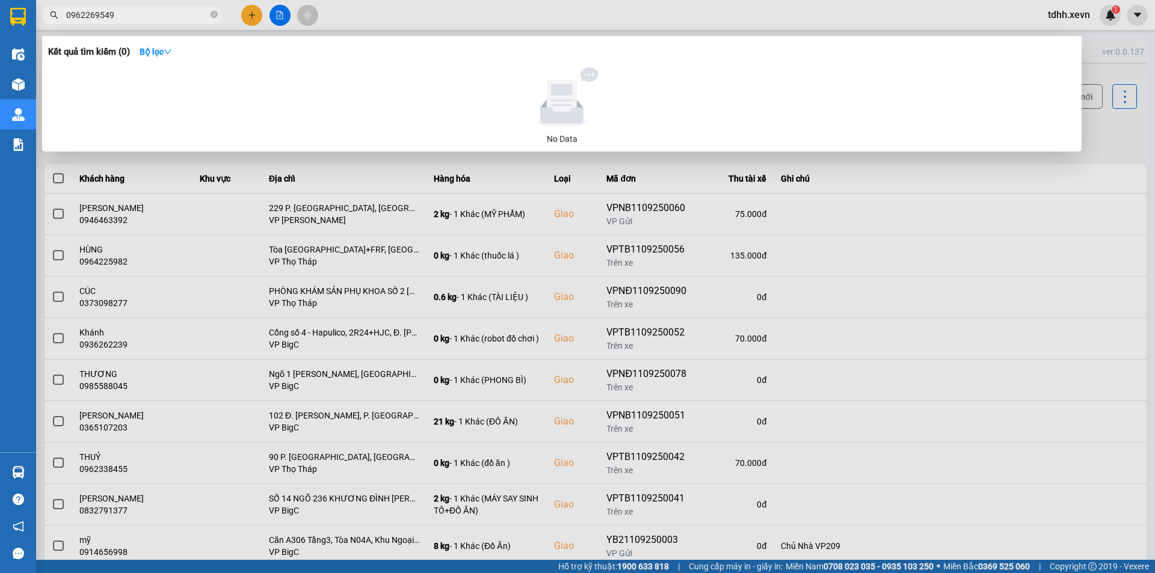
click at [605, 284] on div at bounding box center [577, 286] width 1155 height 573
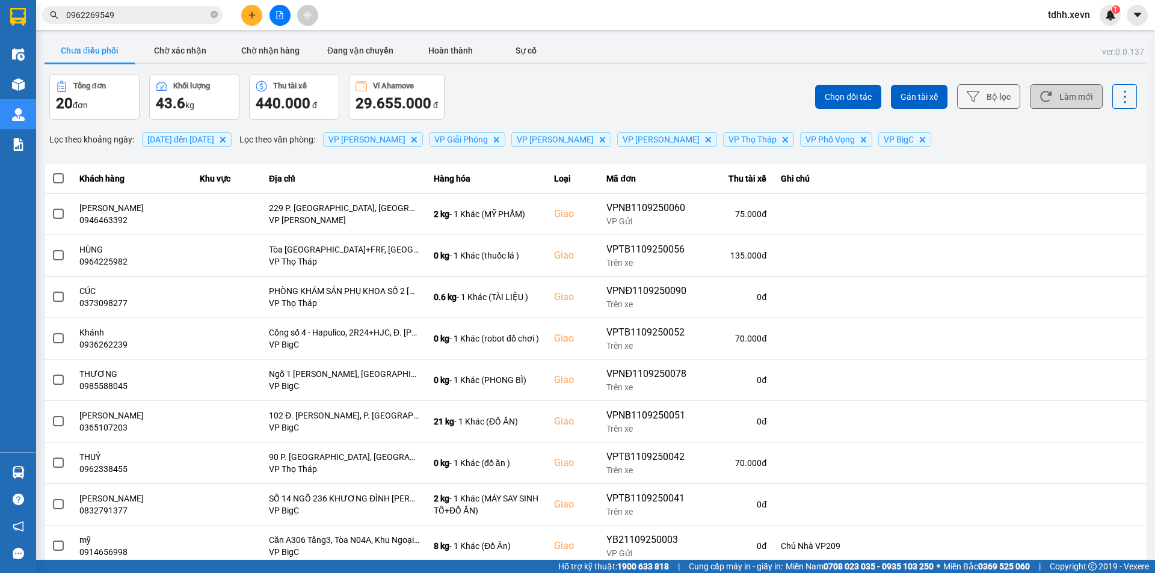
click at [1058, 90] on button "Làm mới" at bounding box center [1066, 96] width 73 height 25
click at [133, 5] on div "Kết quả tìm kiếm ( 0 ) Bộ lọc No Data 0962269549" at bounding box center [117, 15] width 235 height 21
click at [146, 15] on input "0962269549" at bounding box center [137, 14] width 142 height 13
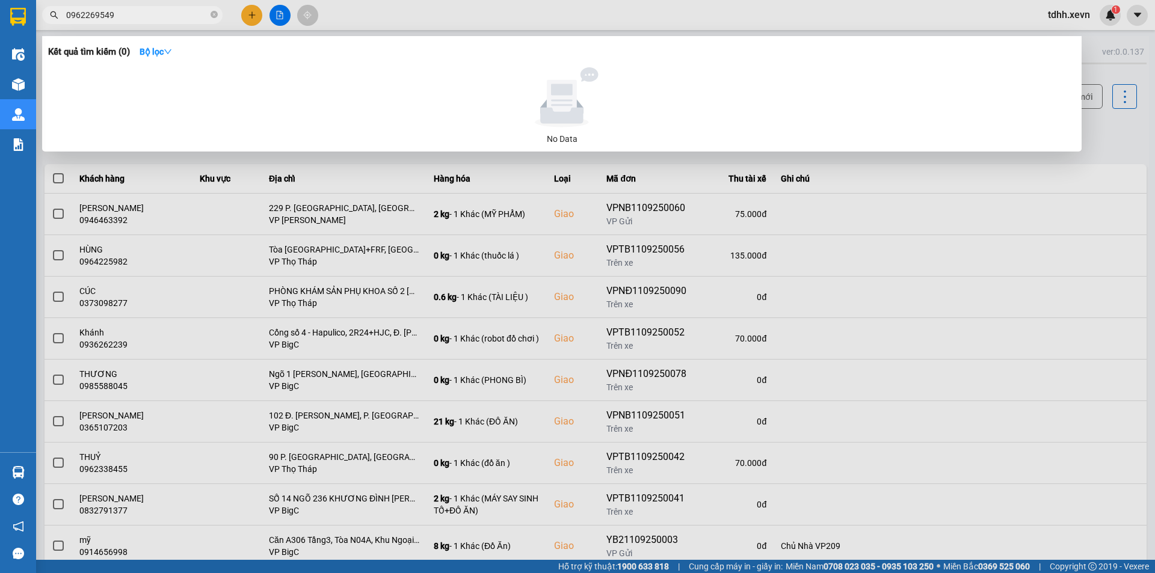
click at [146, 15] on input "0962269549" at bounding box center [137, 14] width 142 height 13
paste input "39746760"
type input "0397467609"
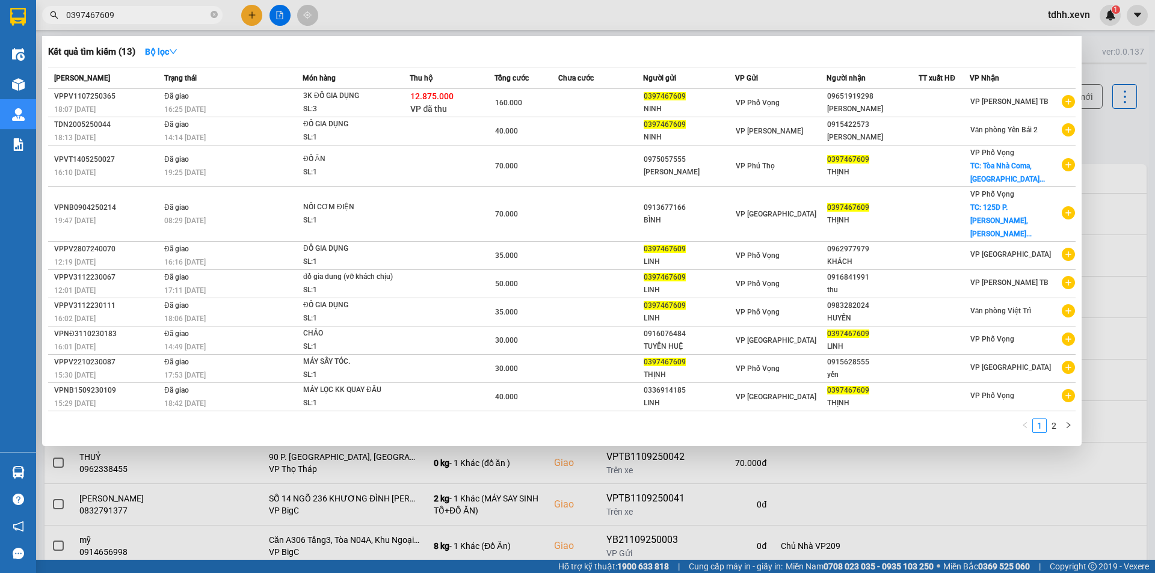
click at [153, 12] on input "0397467609" at bounding box center [137, 14] width 142 height 13
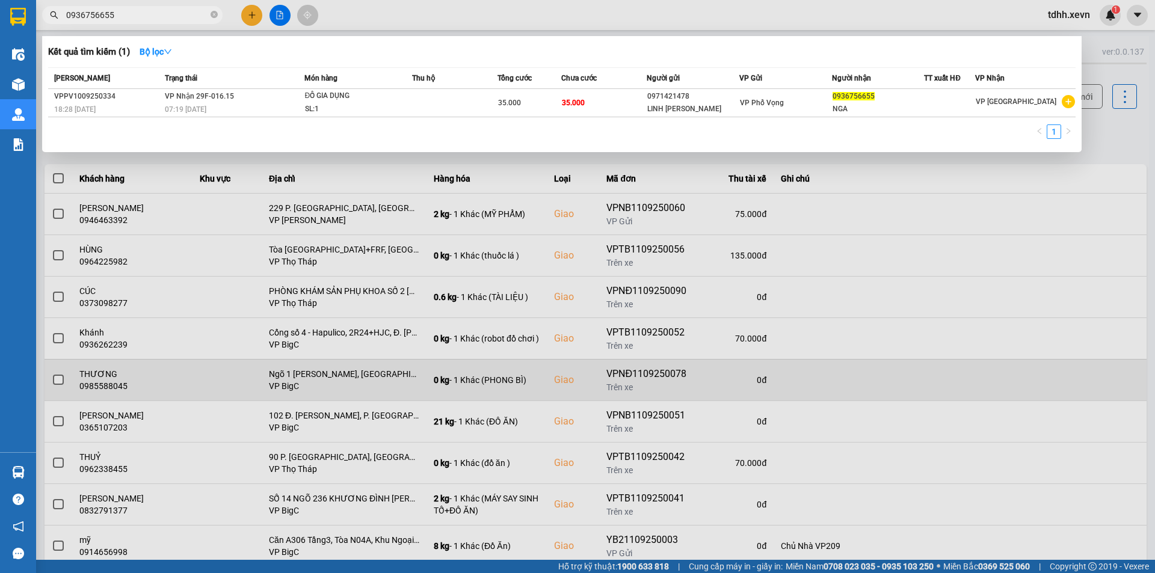
click at [635, 369] on div at bounding box center [577, 286] width 1155 height 573
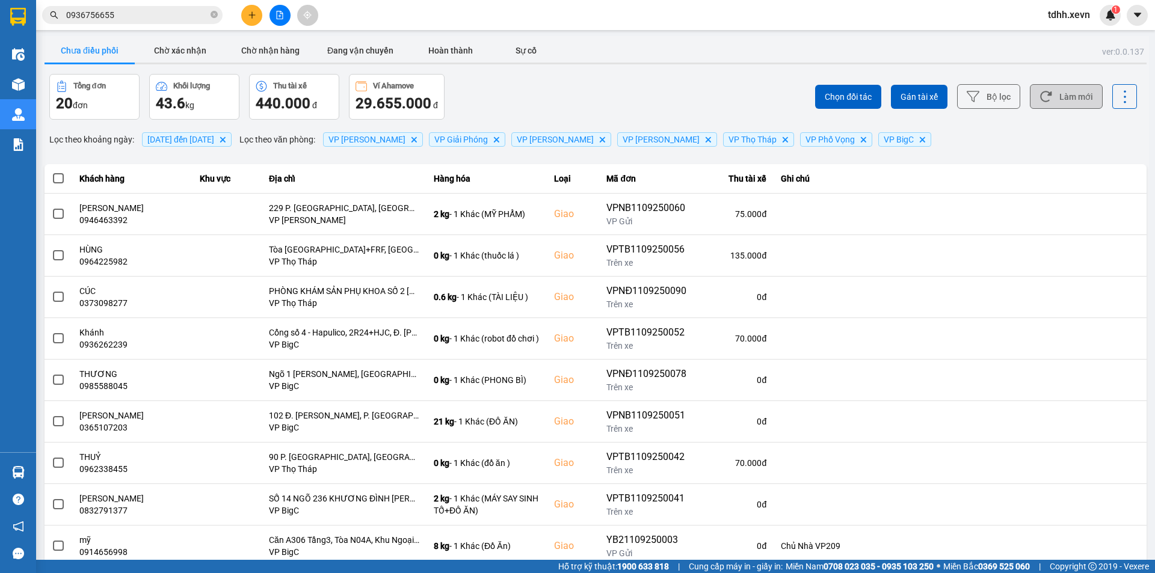
click at [1069, 96] on button "Làm mới" at bounding box center [1066, 96] width 73 height 25
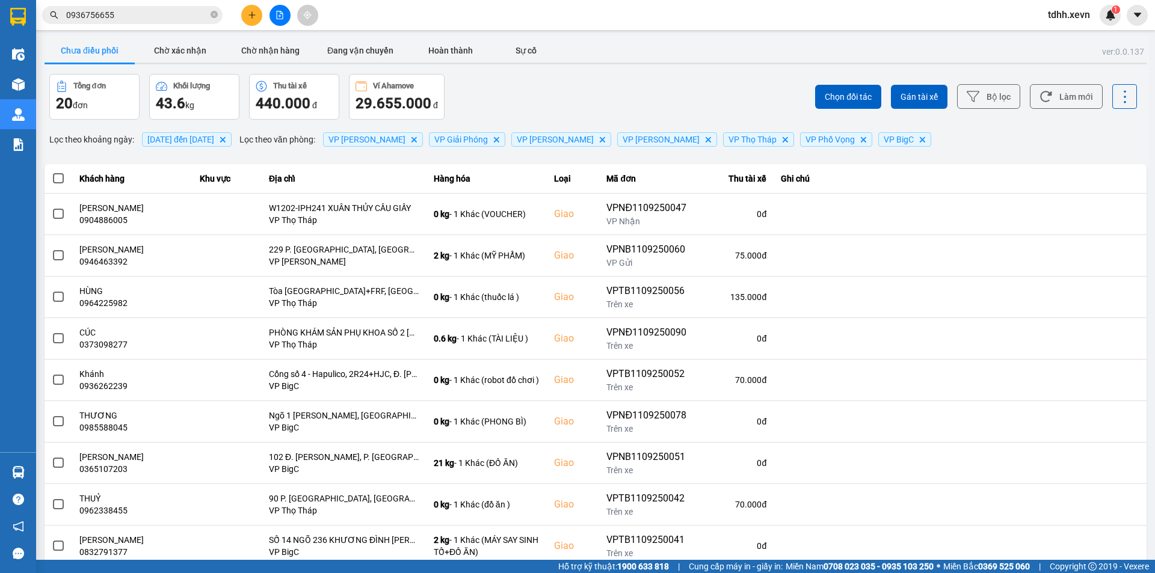
click at [633, 90] on div "Chọn đối tác Gán tài xế Bộ lọc Làm mới" at bounding box center [865, 97] width 544 height 46
click at [1055, 93] on button "Làm mới" at bounding box center [1066, 96] width 73 height 25
click at [490, 87] on div "Tổng đơn 19 đơn Khối lượng 43.6 kg Thu tài xế 440.000 đ Ví Ahamove 29.630.000 đ" at bounding box center [321, 97] width 544 height 46
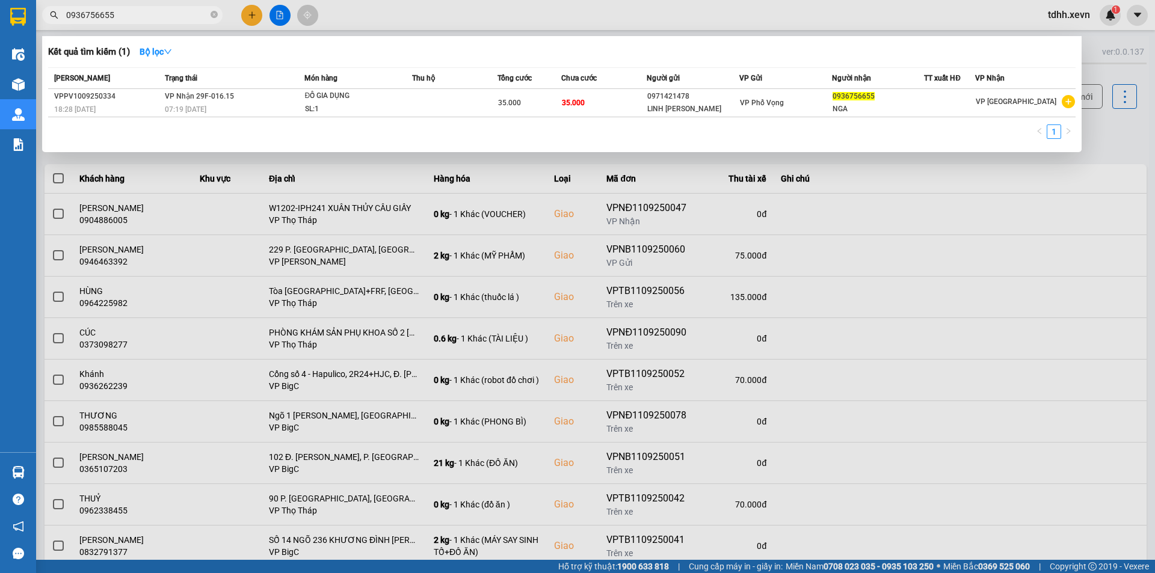
click at [150, 19] on input "0936756655" at bounding box center [137, 14] width 142 height 13
paste input "45821999"
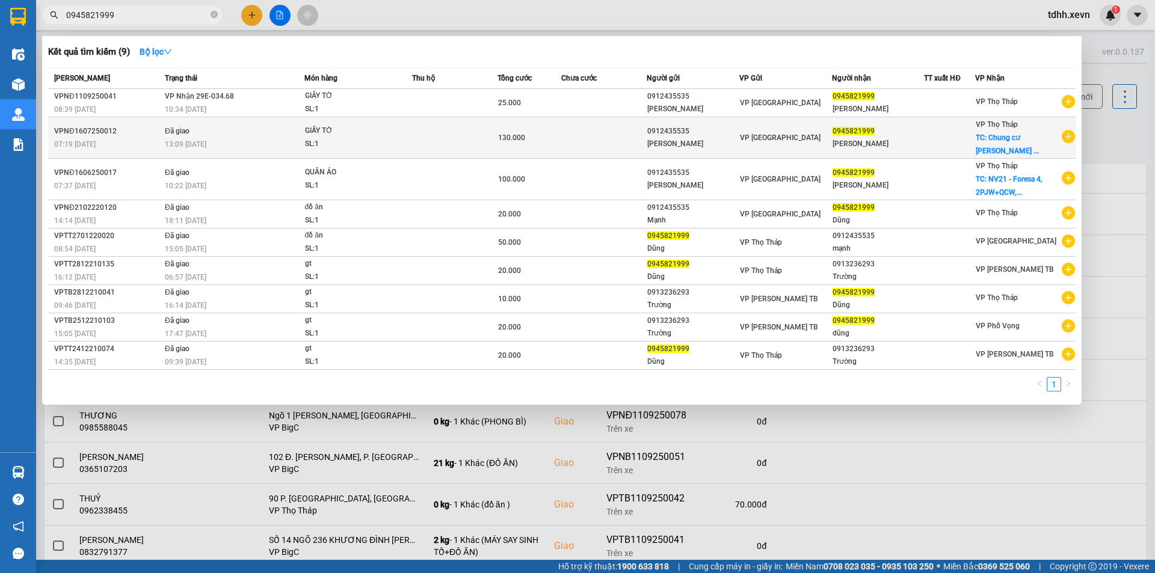
type input "0945821999"
click at [655, 137] on div "0912435535" at bounding box center [692, 131] width 91 height 13
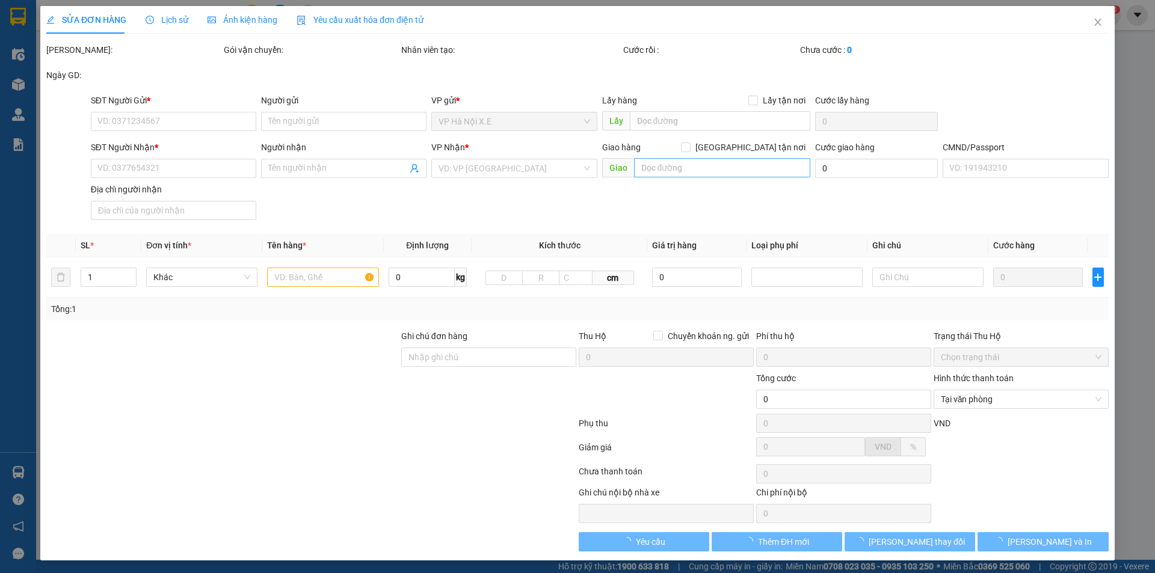
type input "0912435535"
type input "TRẦN ĐỨC MẠNH"
type input "0945821999"
type input "TRẦN ĐỨC DŨNG"
checkbox input "true"
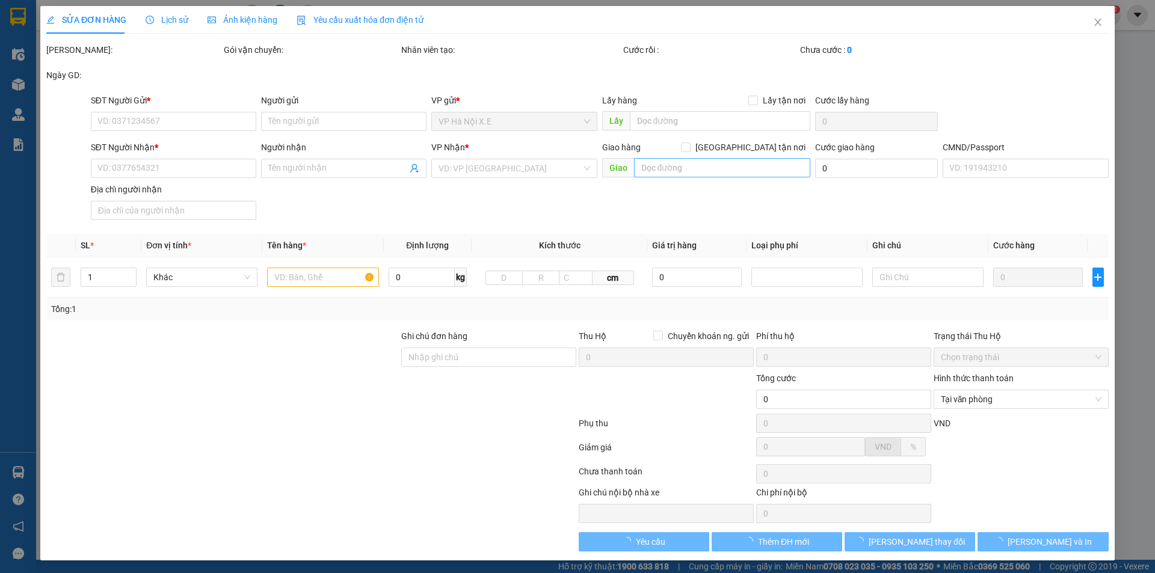
type input "Chung cư Victoria Văn phú Tòa V2, Phú La, Hà Đông, Hà Nội 12010, Vietnam"
type input "110.000"
type input "1"
type input "130.000"
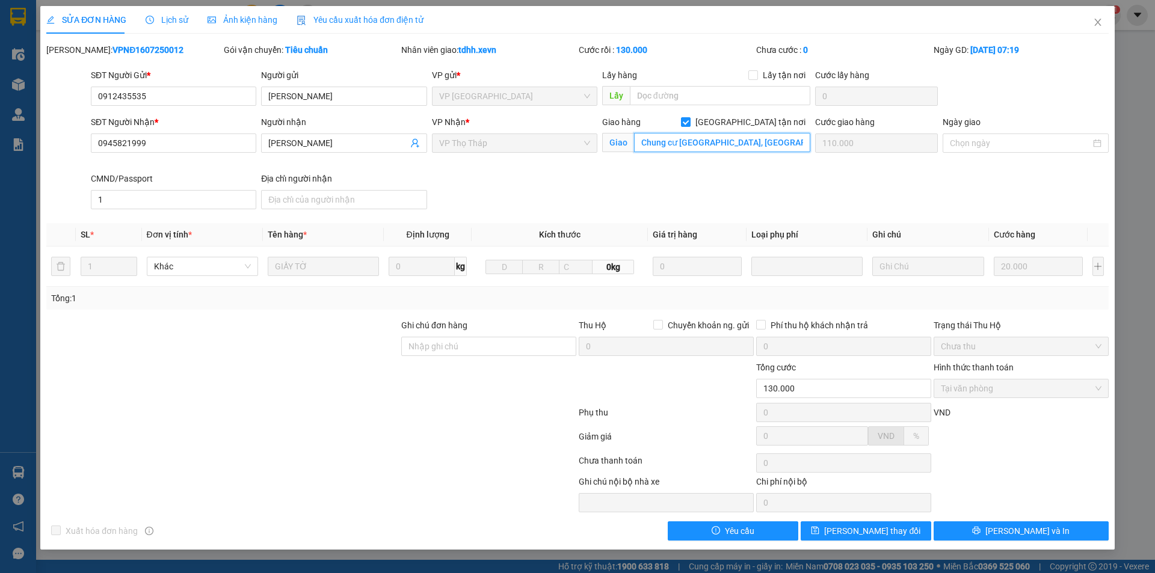
click at [752, 141] on input "Chung cư Victoria Văn phú Tòa V2, Phú La, Hà Đông, Hà Nội 12010, Vietnam" at bounding box center [722, 142] width 176 height 19
click at [1091, 25] on span "Close" at bounding box center [1098, 23] width 34 height 34
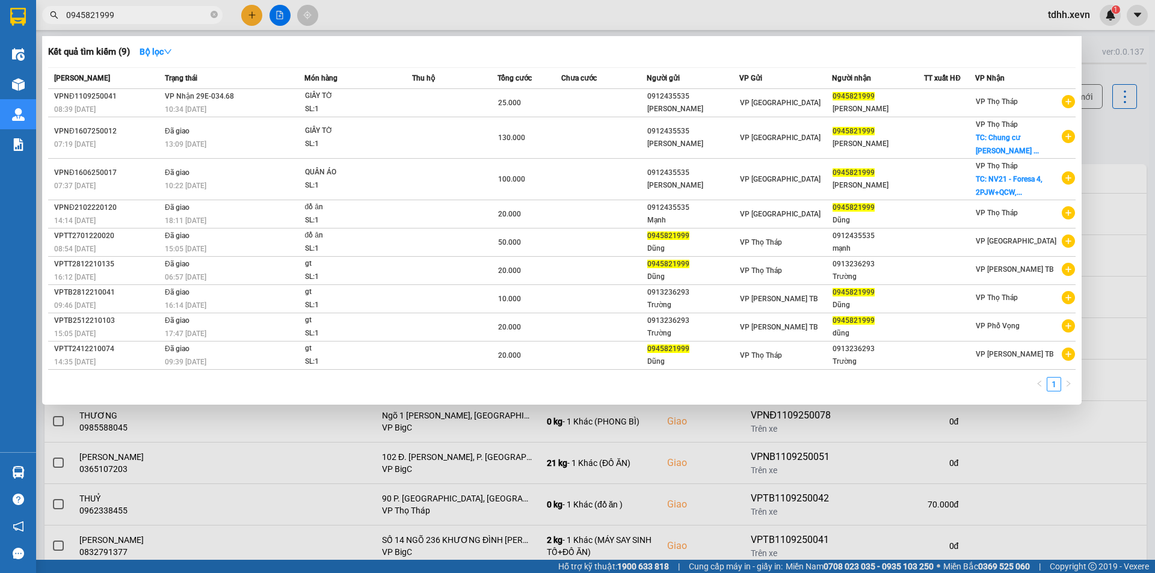
click at [161, 13] on input "0945821999" at bounding box center [137, 14] width 142 height 13
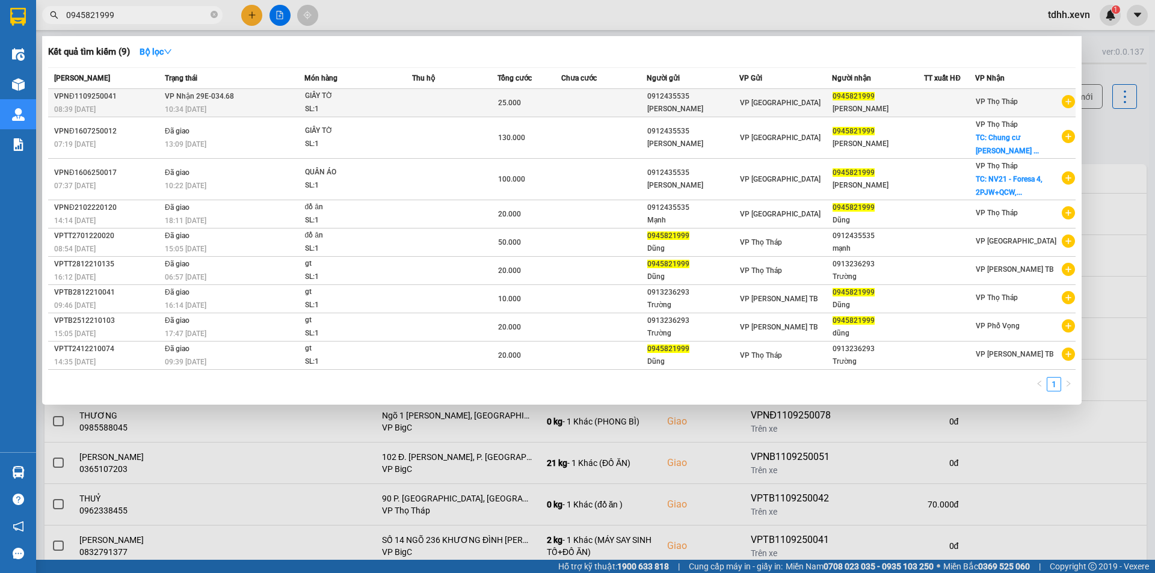
click at [839, 100] on span "0945821999" at bounding box center [854, 96] width 42 height 8
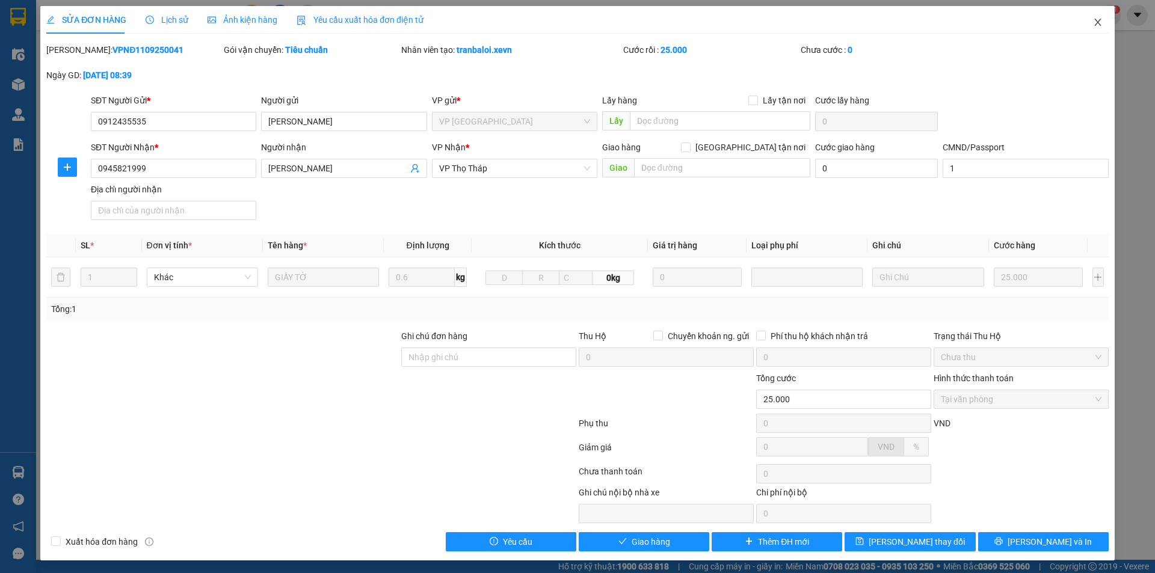
click at [1093, 23] on icon "close" at bounding box center [1098, 22] width 10 height 10
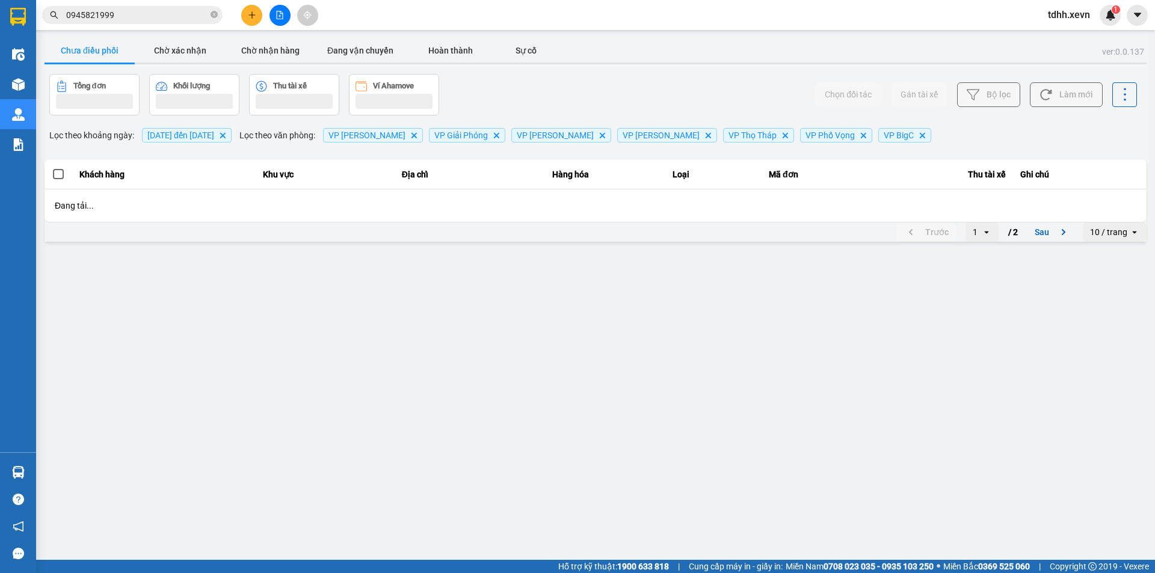
click at [172, 17] on input "0945821999" at bounding box center [137, 14] width 142 height 13
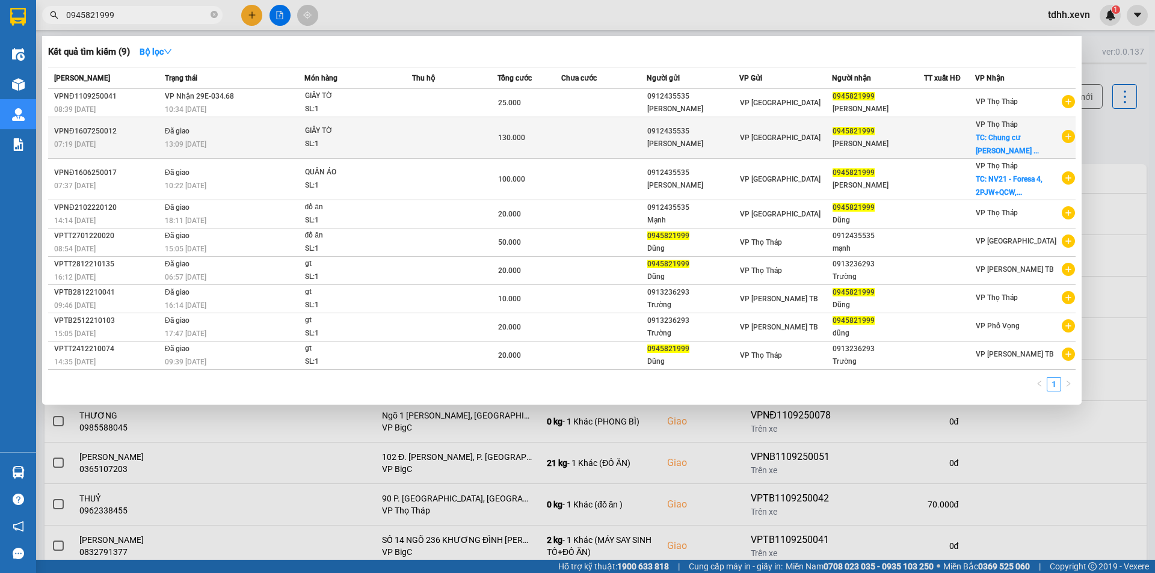
click at [551, 134] on div "130.000" at bounding box center [529, 137] width 63 height 13
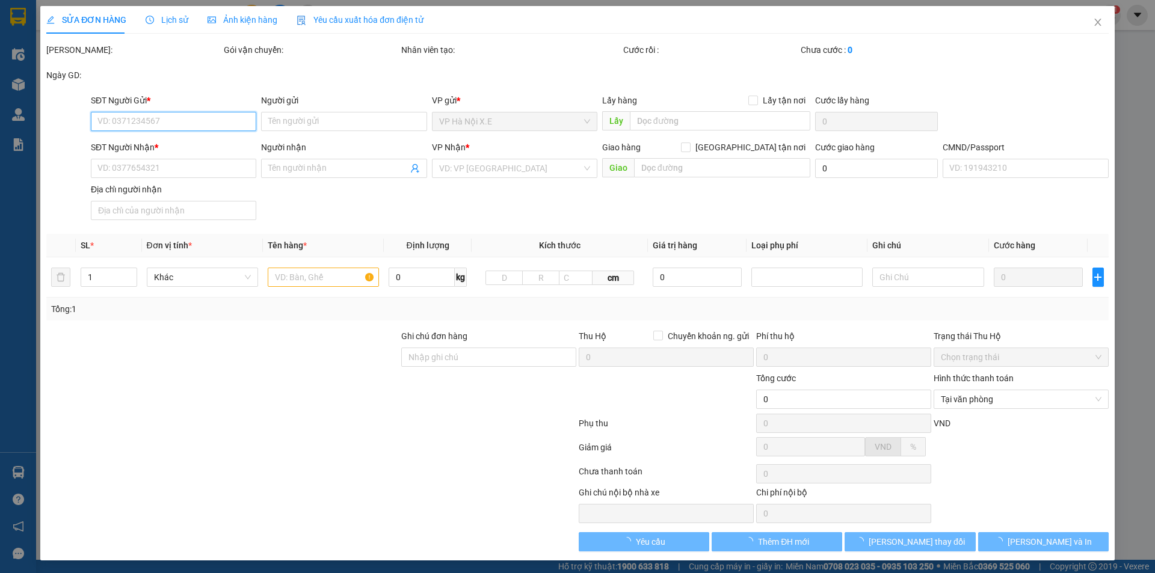
type input "0912435535"
type input "TRẦN ĐỨC MẠNH"
type input "0945821999"
type input "TRẦN ĐỨC DŨNG"
checkbox input "true"
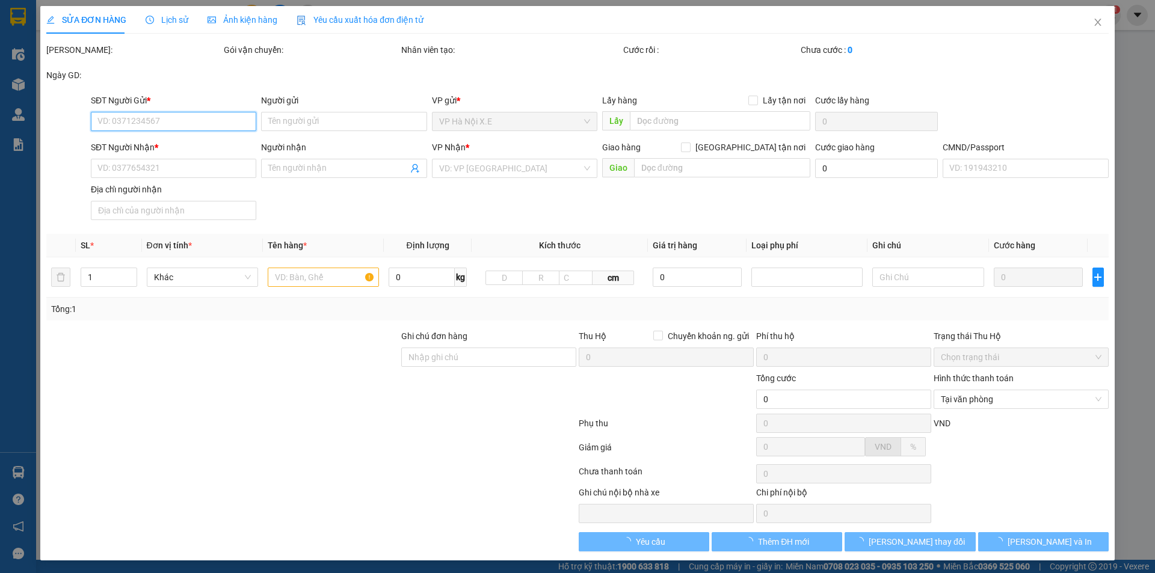
type input "Chung cư Victoria Văn phú Tòa V2, Phú La, Hà Đông, Hà Nội 12010, Vietnam"
type input "110.000"
type input "1"
type input "130.000"
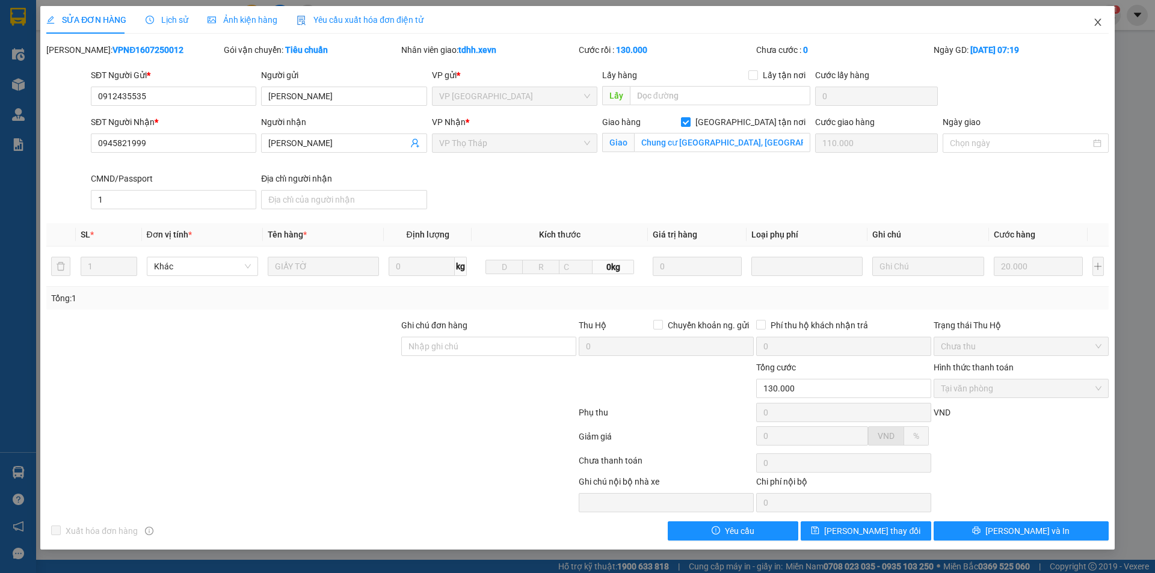
click at [1101, 15] on span "Close" at bounding box center [1098, 23] width 34 height 34
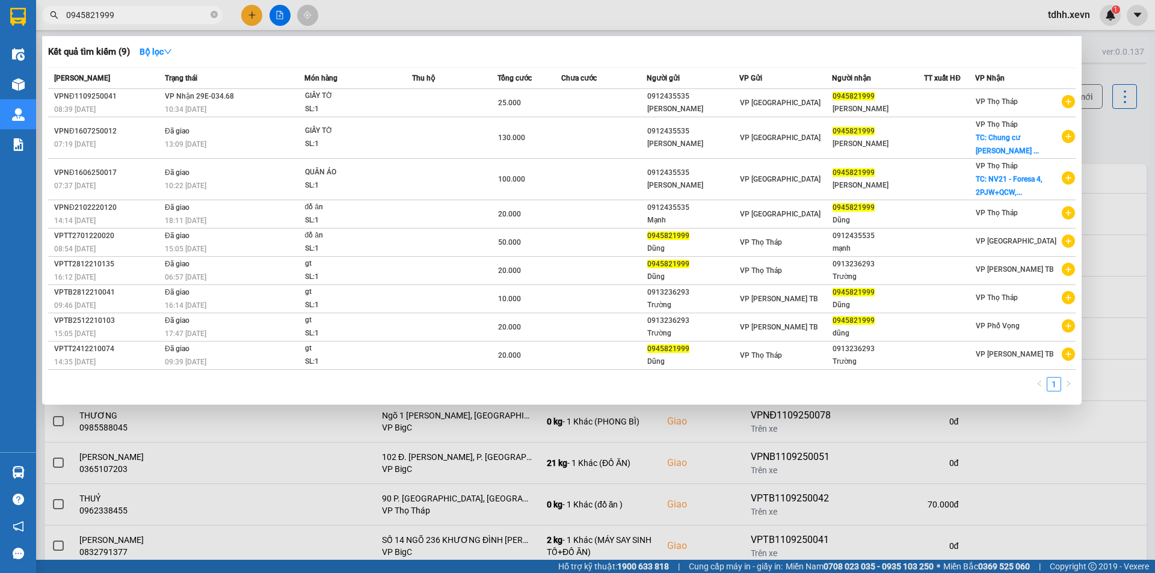
click at [170, 16] on input "0945821999" at bounding box center [137, 14] width 142 height 13
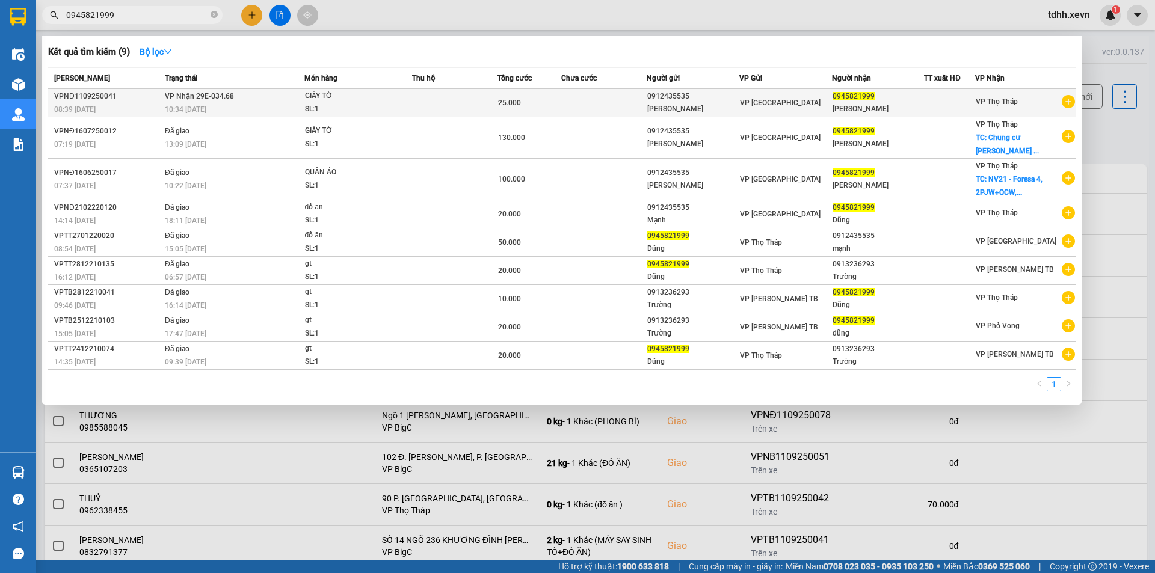
click at [554, 98] on div "25.000" at bounding box center [529, 102] width 63 height 13
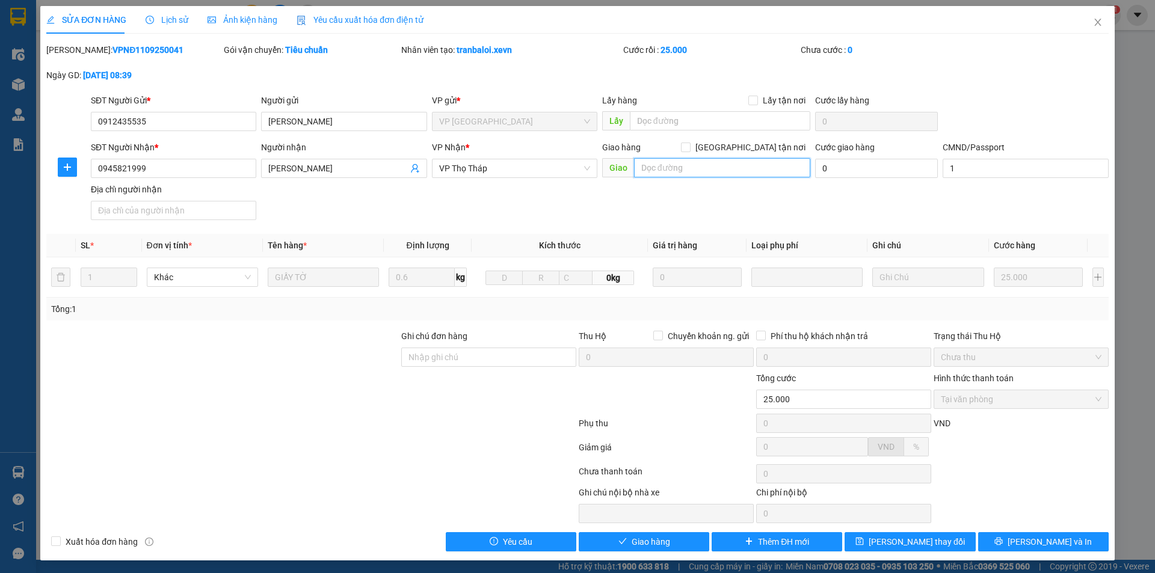
click at [762, 171] on input "text" at bounding box center [722, 167] width 176 height 19
paste input "Chung cư Victoria Văn phú Tòa V2, Phú La, Hà Đông, Hà Nội 12010, Vietnam"
type input "Chung cư Victoria Văn phú Tòa V2, Phú La, Hà Đông, Hà Nội 12010, Vietnam"
click at [755, 148] on span "Giao tận nơi" at bounding box center [751, 147] width 120 height 13
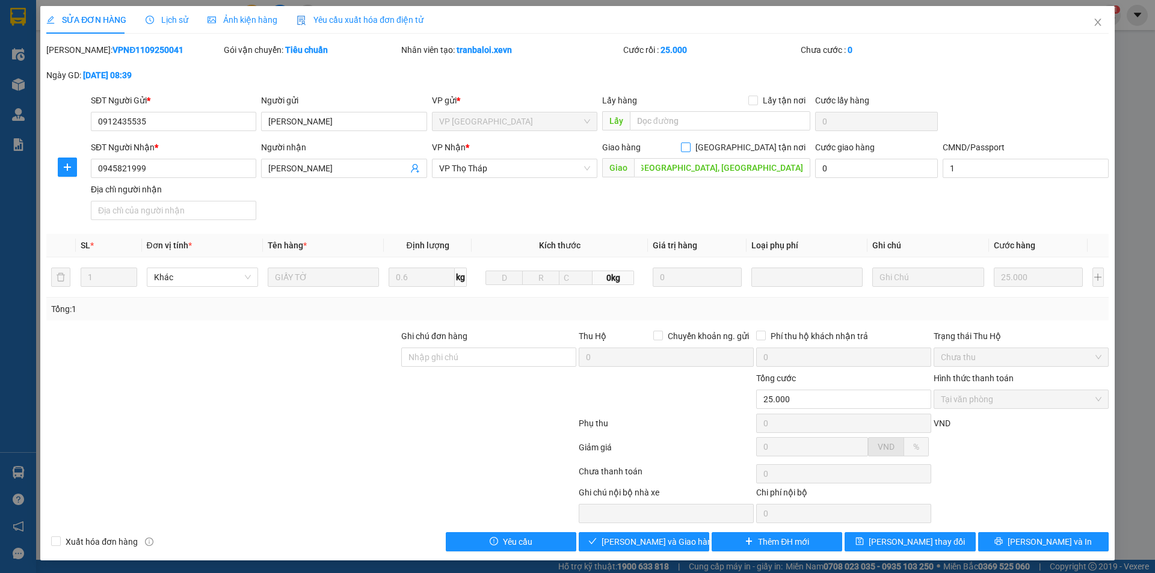
click at [690, 148] on input "Giao tận nơi" at bounding box center [685, 147] width 8 height 8
checkbox input "true"
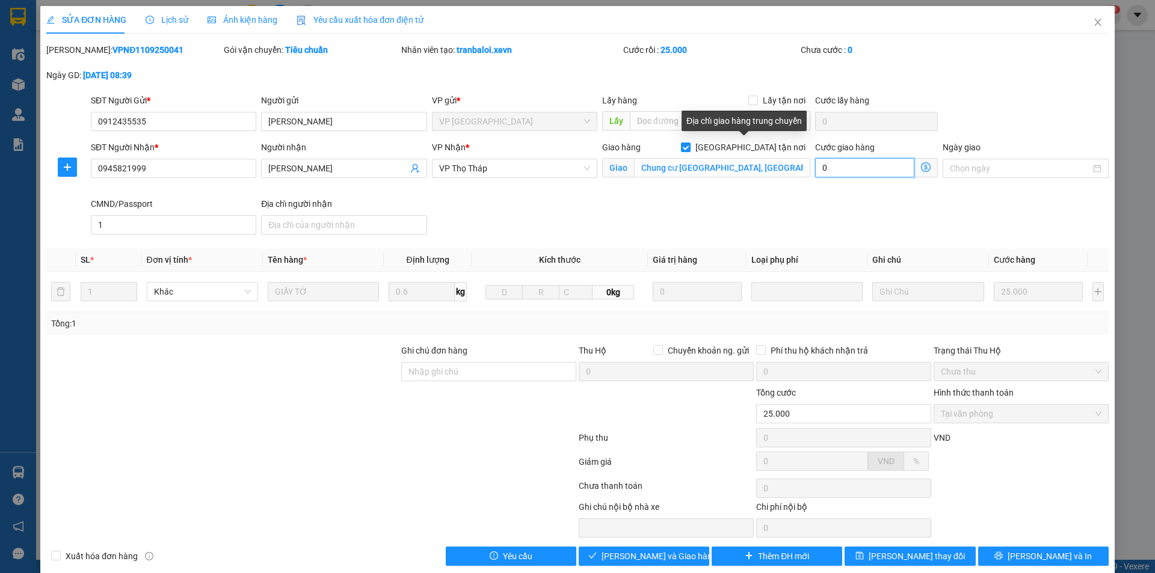
click at [856, 168] on input "0" at bounding box center [864, 167] width 99 height 19
type input "1"
type input "25.001"
type input "1"
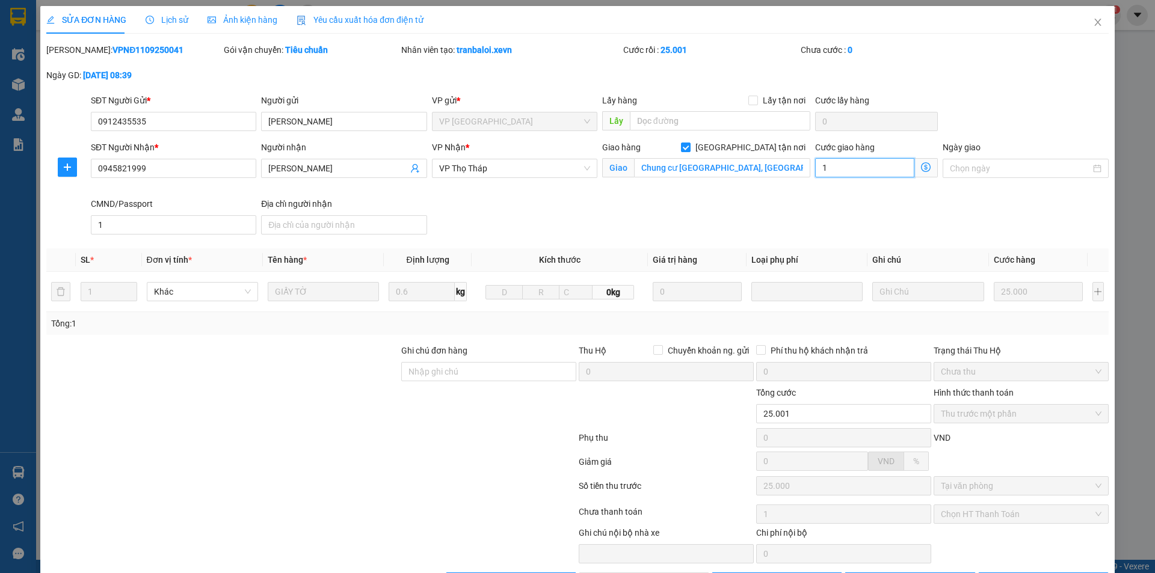
type input "11"
type input "25.011"
type input "11"
type input "25.110"
type input "110"
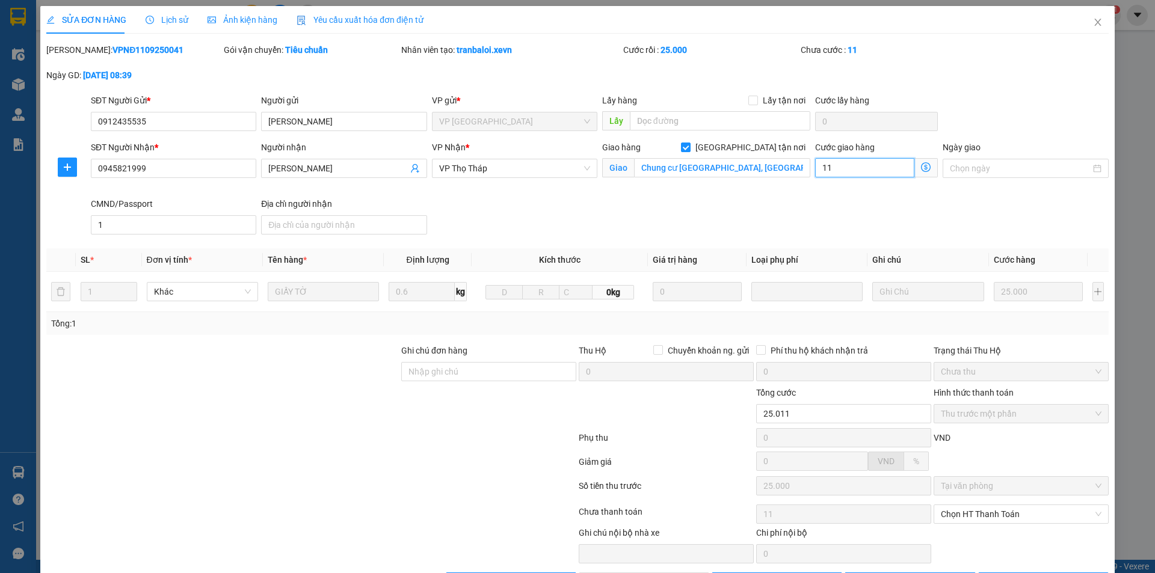
type input "110"
type input "26.100"
type input "1.100"
type input "36.000"
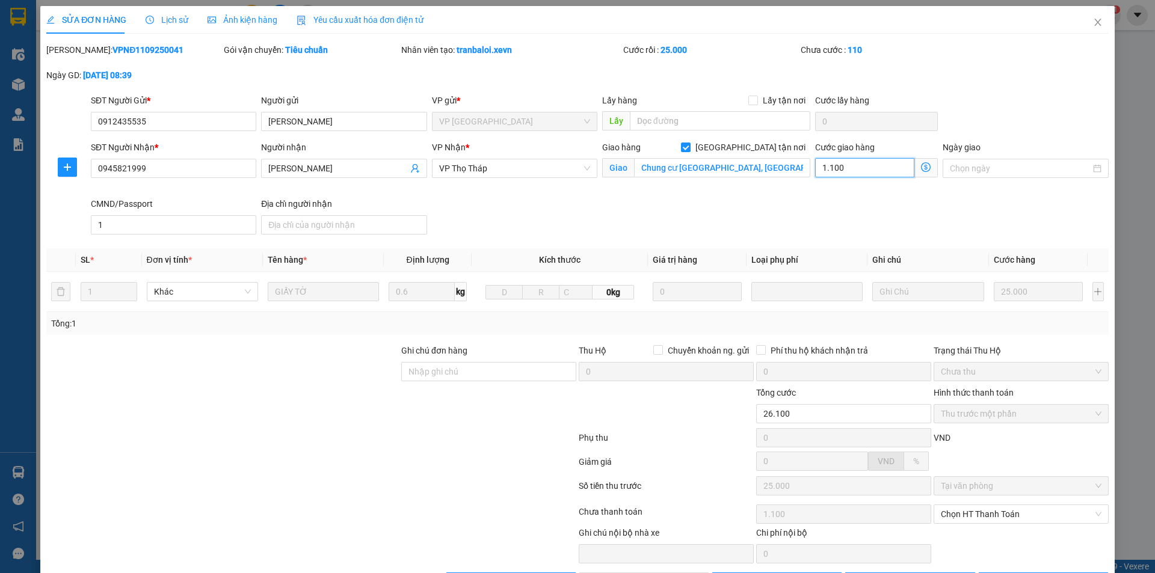
type input "11.000"
type input "110.000"
type input "135.000"
type input "110.000"
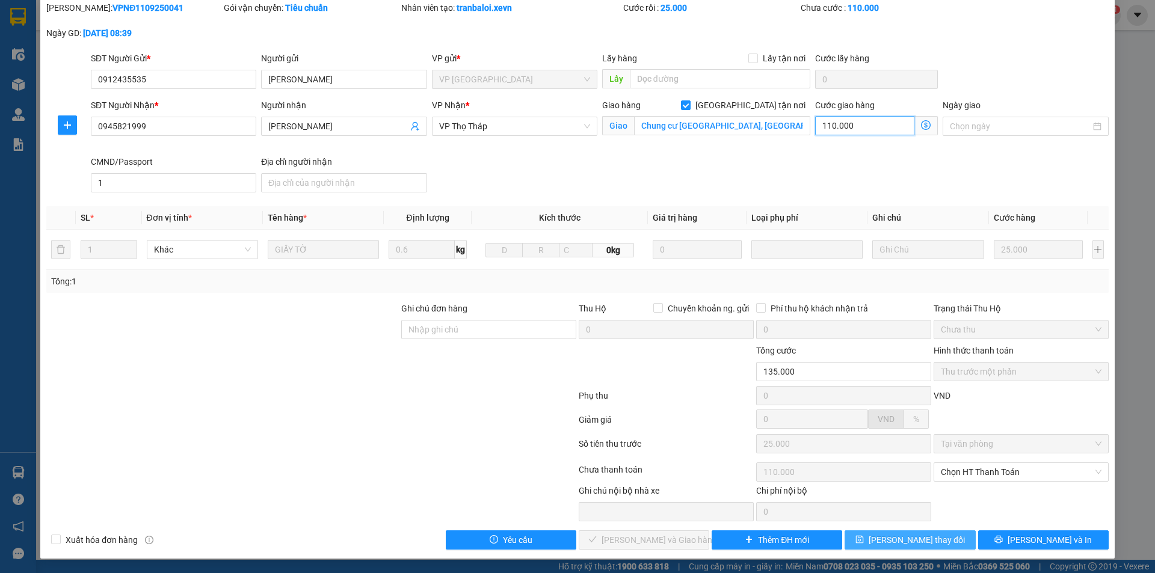
type input "110.000"
drag, startPoint x: 905, startPoint y: 537, endPoint x: 931, endPoint y: 511, distance: 36.6
click at [908, 536] on span "Lưu thay đổi" at bounding box center [917, 540] width 96 height 13
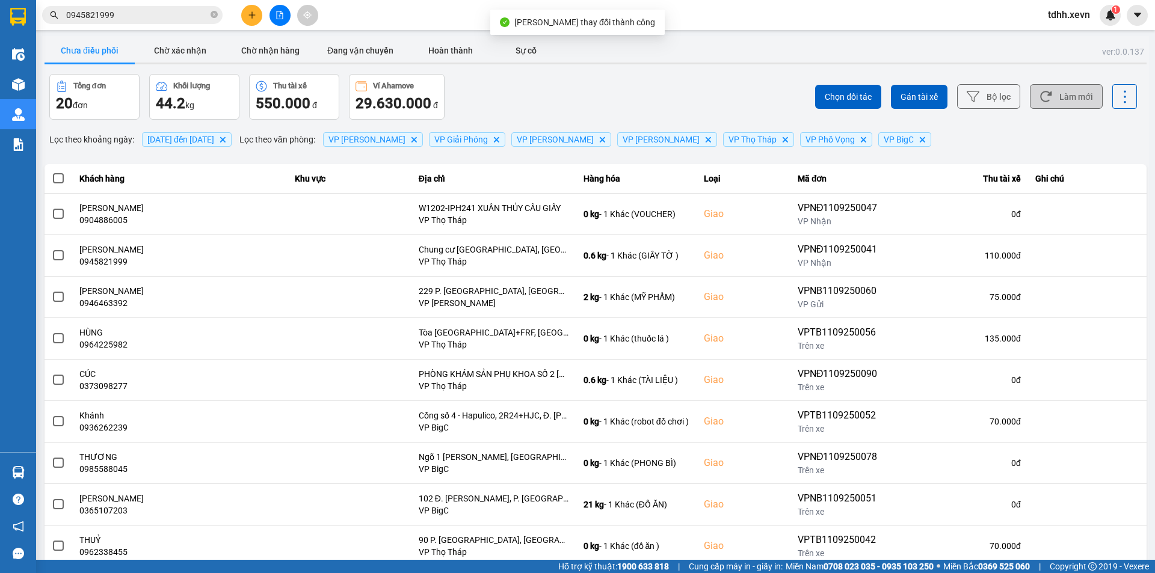
click at [1078, 106] on button "Làm mới" at bounding box center [1066, 96] width 73 height 25
click at [617, 64] on div at bounding box center [596, 64] width 1102 height 2
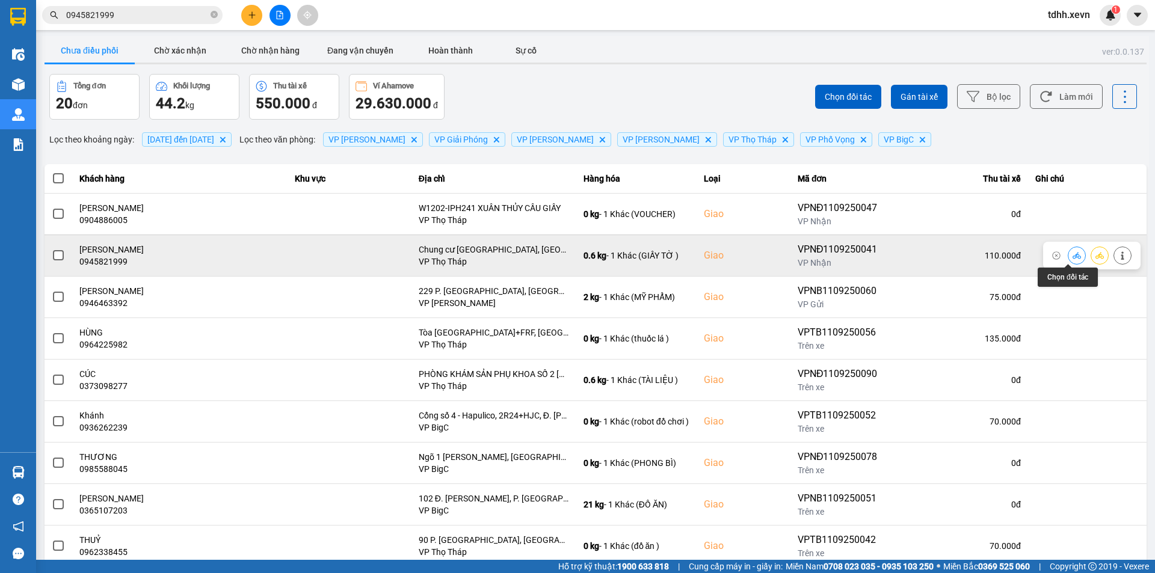
click at [1074, 253] on button at bounding box center [1077, 255] width 17 height 21
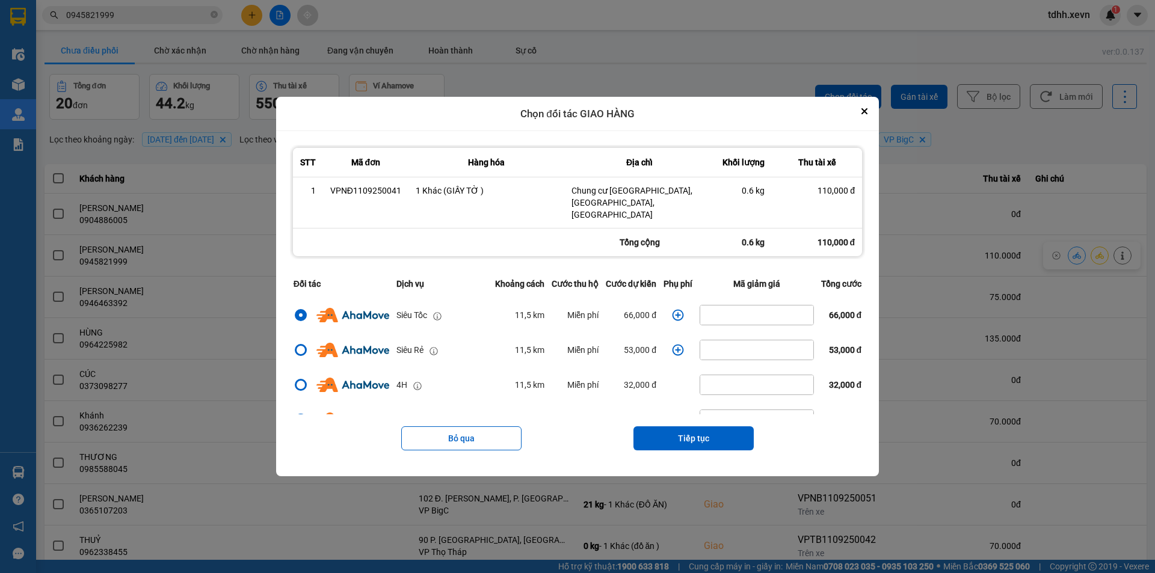
click at [676, 316] on icon "dialog" at bounding box center [678, 315] width 12 height 12
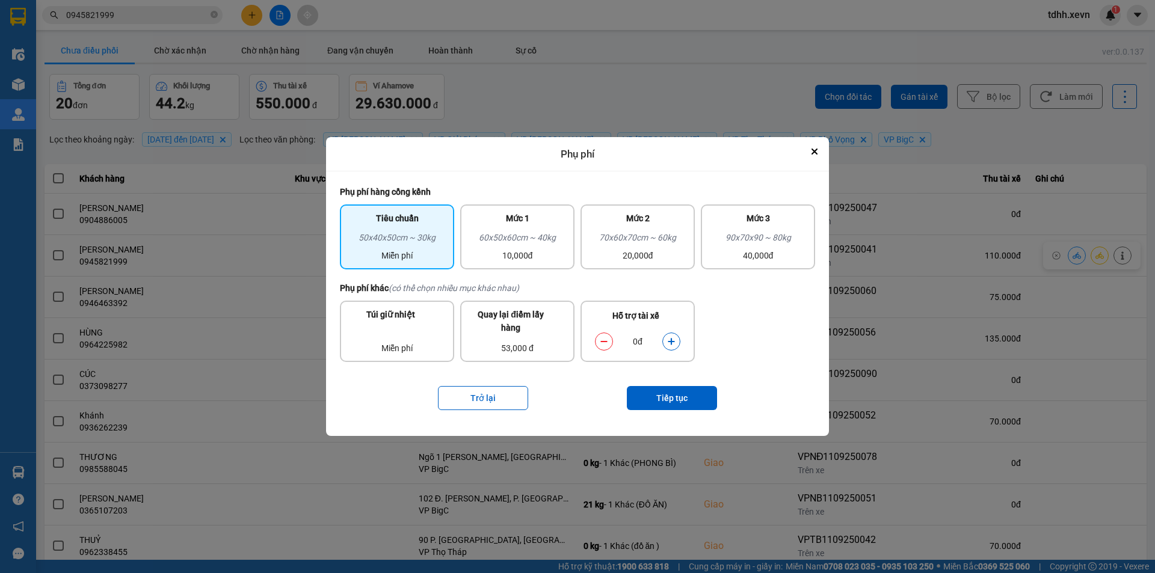
click at [673, 342] on icon "dialog" at bounding box center [671, 342] width 7 height 7
drag, startPoint x: 673, startPoint y: 342, endPoint x: 678, endPoint y: 374, distance: 32.2
click at [673, 344] on icon "dialog" at bounding box center [671, 342] width 8 height 8
click at [680, 398] on button "Tiếp tục" at bounding box center [672, 398] width 90 height 24
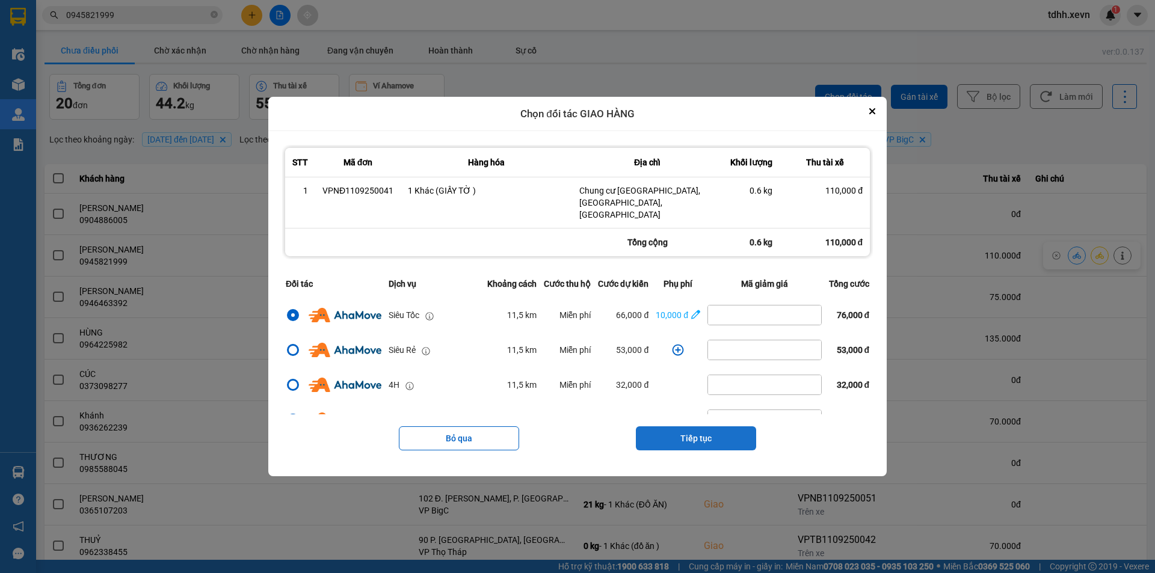
click at [692, 433] on button "Tiếp tục" at bounding box center [696, 439] width 120 height 24
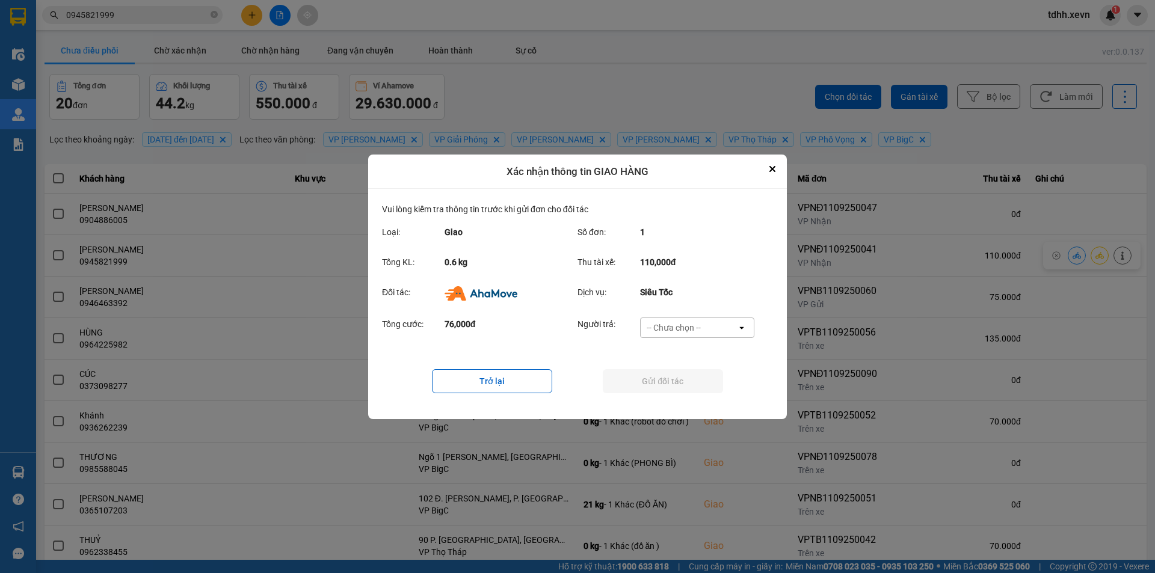
click at [697, 319] on div "-- Chưa chọn --" at bounding box center [689, 327] width 96 height 19
click at [685, 412] on ul "Khách hàng Nhà xe trả tiền mặt Ví Ahamove" at bounding box center [697, 375] width 114 height 75
click at [682, 392] on span "Ví Ahamove" at bounding box center [673, 396] width 49 height 12
click at [663, 386] on button "Gửi đối tác" at bounding box center [663, 381] width 120 height 24
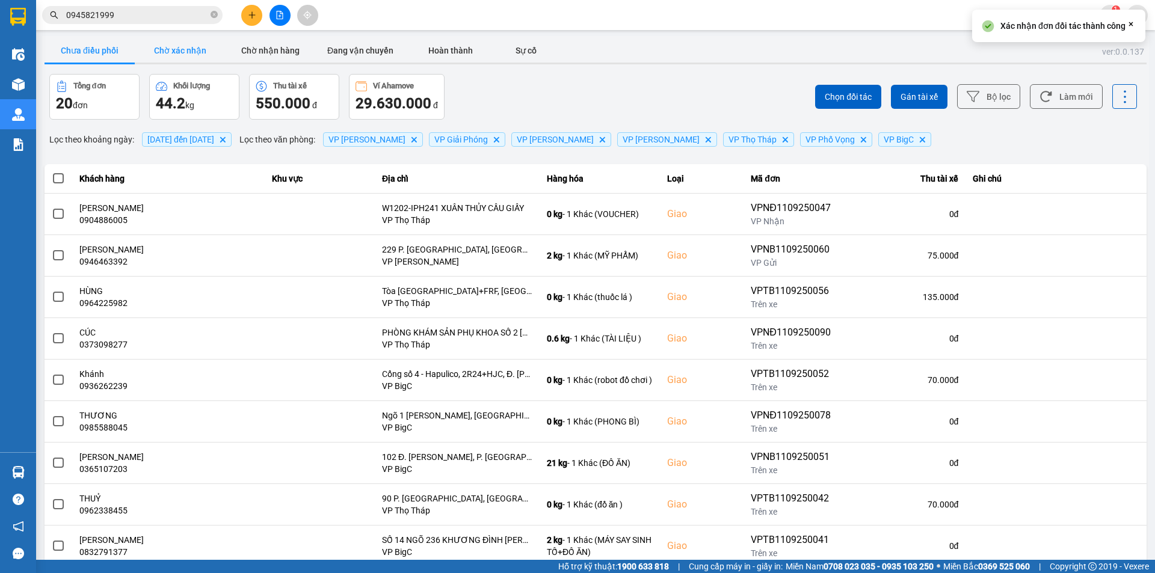
click at [182, 52] on button "Chờ xác nhận" at bounding box center [180, 51] width 90 height 24
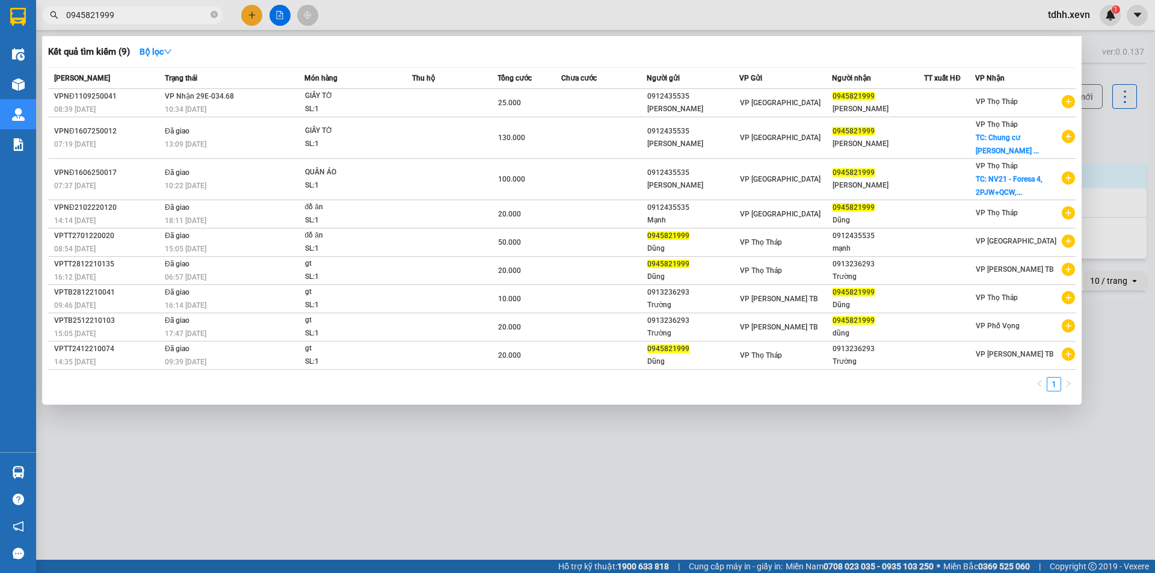
click at [120, 12] on input "0945821999" at bounding box center [137, 14] width 142 height 13
paste input "02213344"
type input "0902213344"
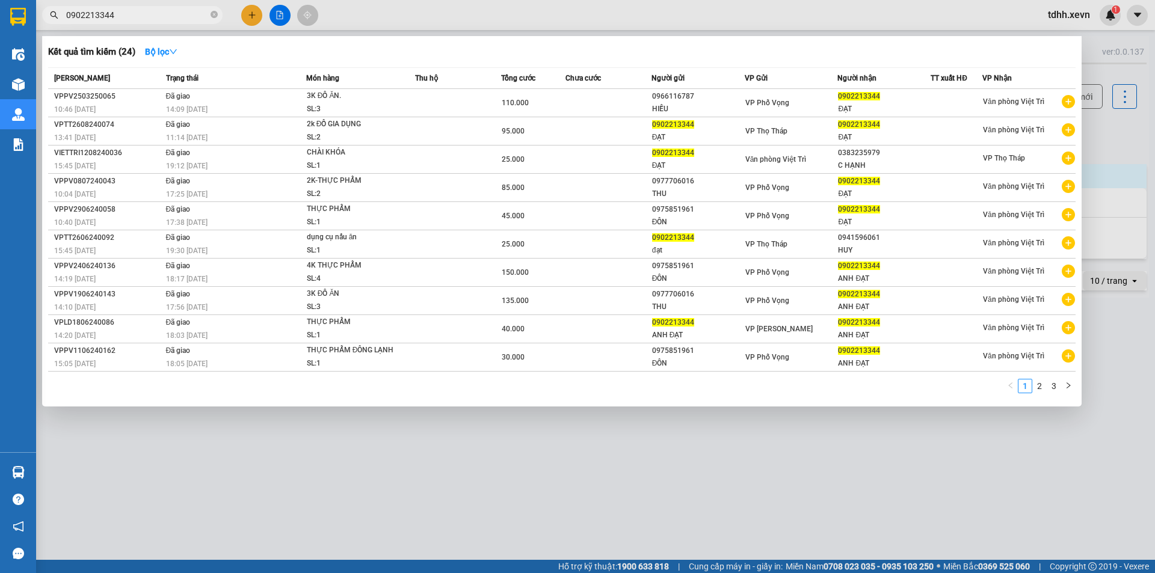
click at [120, 12] on input "0902213344" at bounding box center [137, 14] width 142 height 13
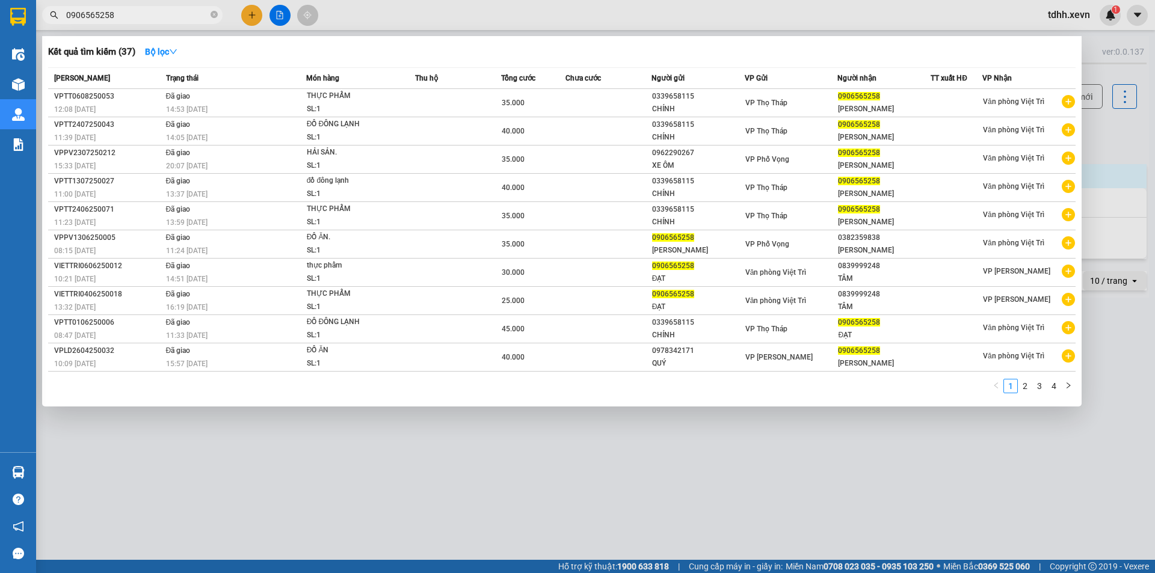
click at [613, 504] on div at bounding box center [577, 286] width 1155 height 573
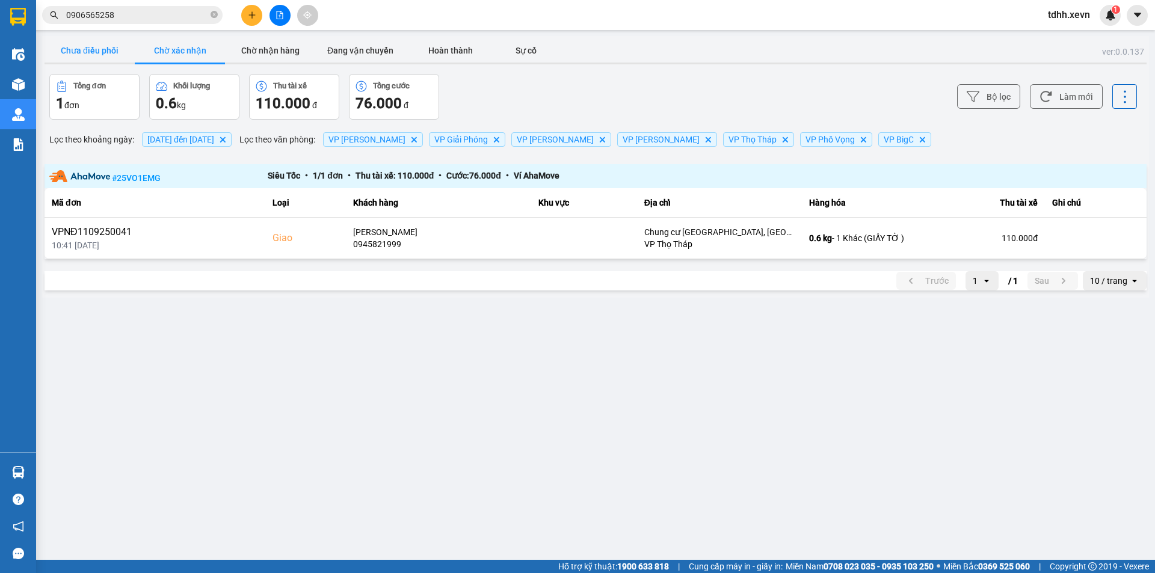
click at [96, 40] on button "Chưa điều phối" at bounding box center [90, 51] width 90 height 24
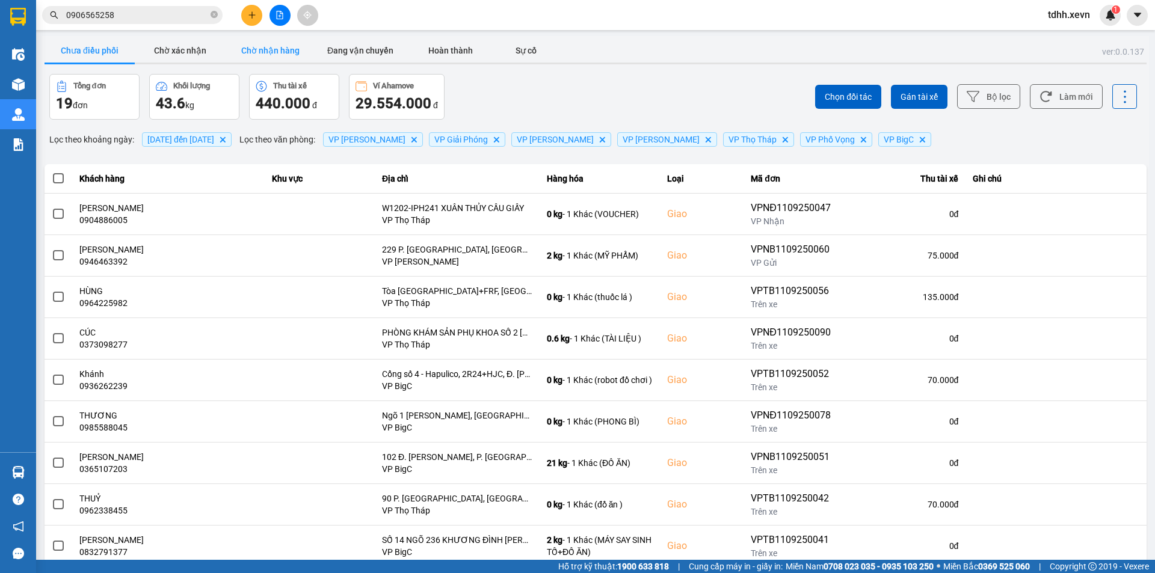
click at [277, 55] on button "Chờ nhận hàng" at bounding box center [270, 51] width 90 height 24
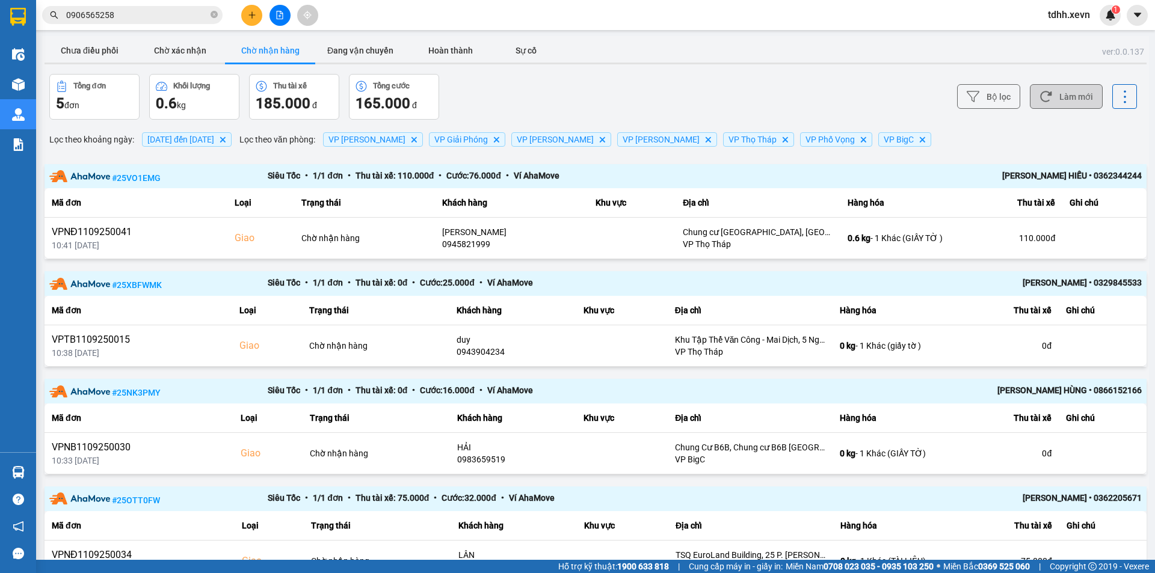
click at [1076, 90] on button "Làm mới" at bounding box center [1066, 96] width 73 height 25
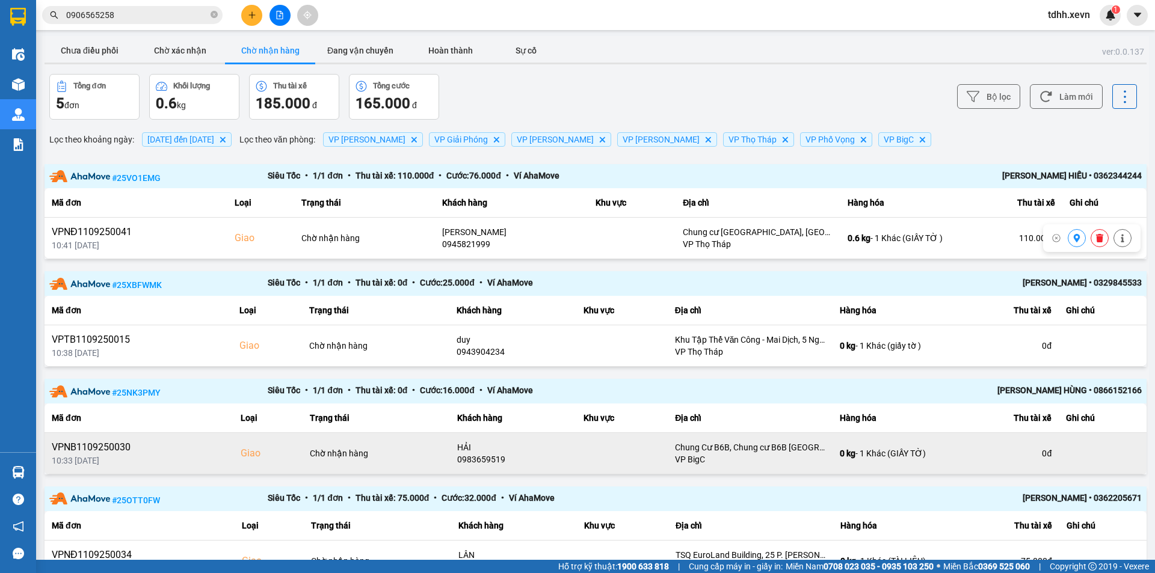
scroll to position [174, 0]
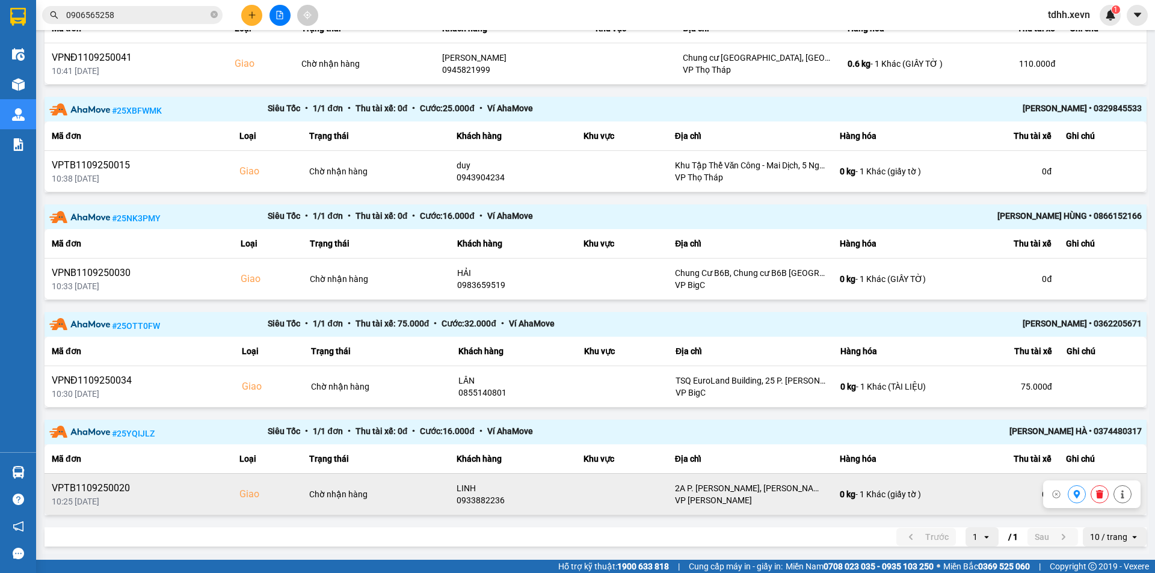
click at [483, 496] on div "0933882236" at bounding box center [513, 501] width 113 height 12
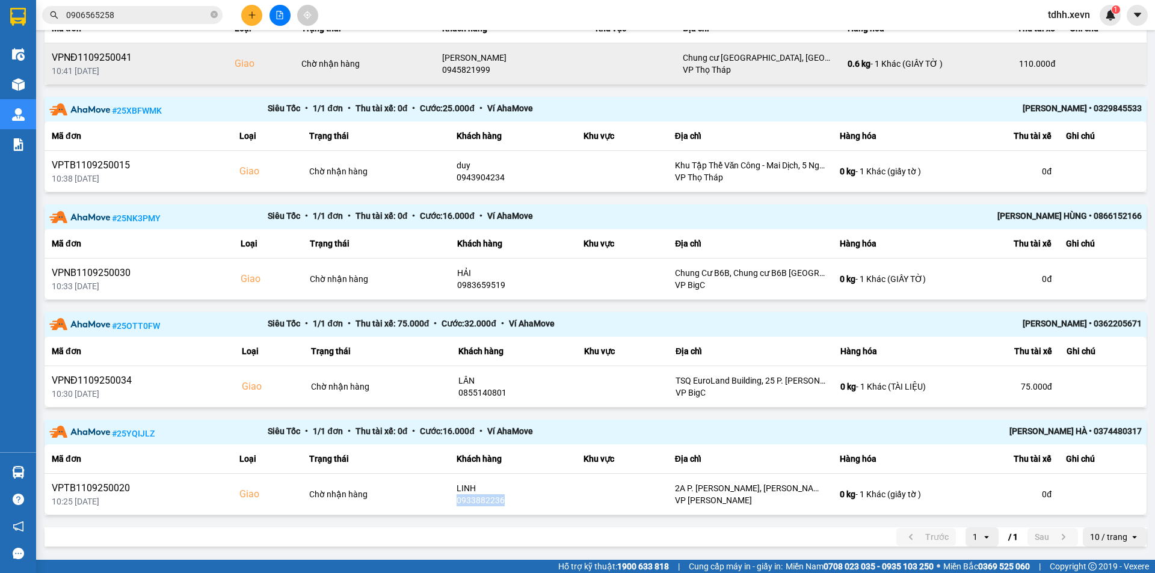
copy div "0933882236"
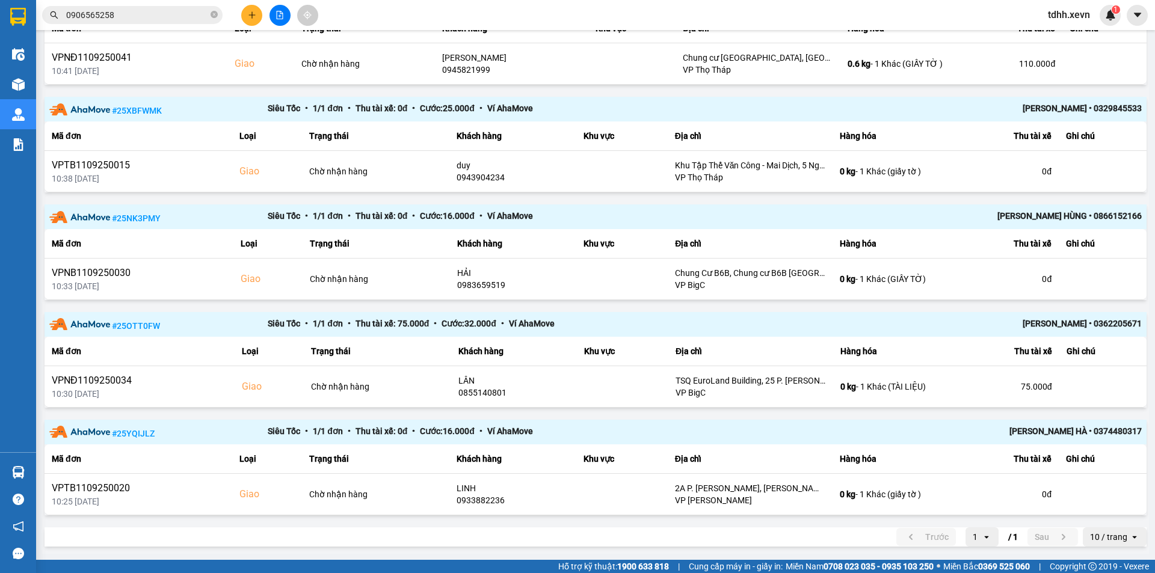
click at [153, 19] on input "0906565258" at bounding box center [137, 14] width 142 height 13
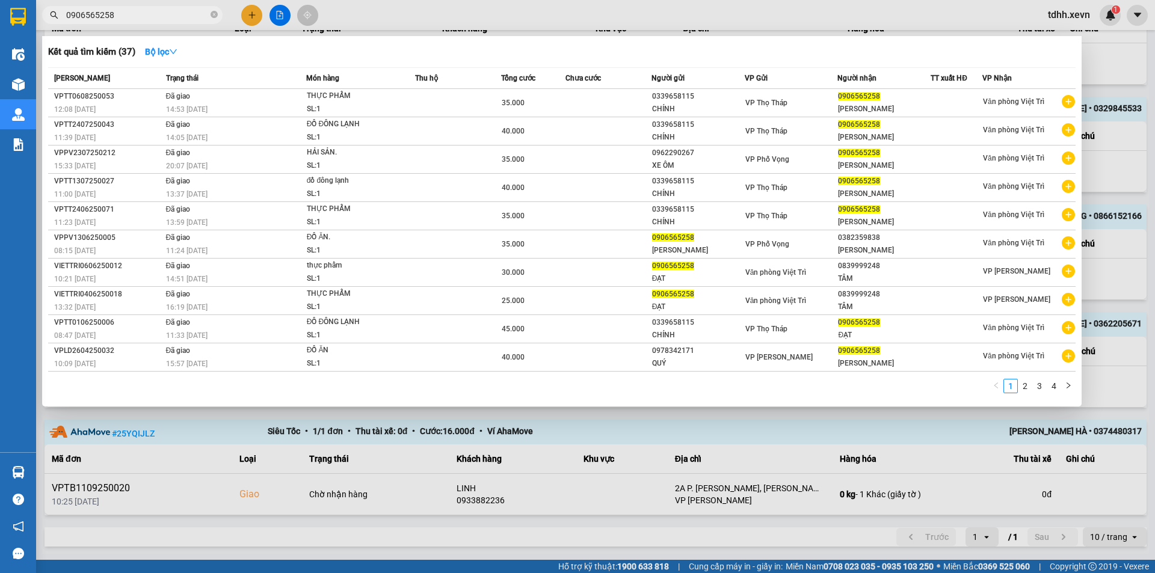
paste input "33882236"
click at [153, 19] on input "0906565258" at bounding box center [137, 14] width 142 height 13
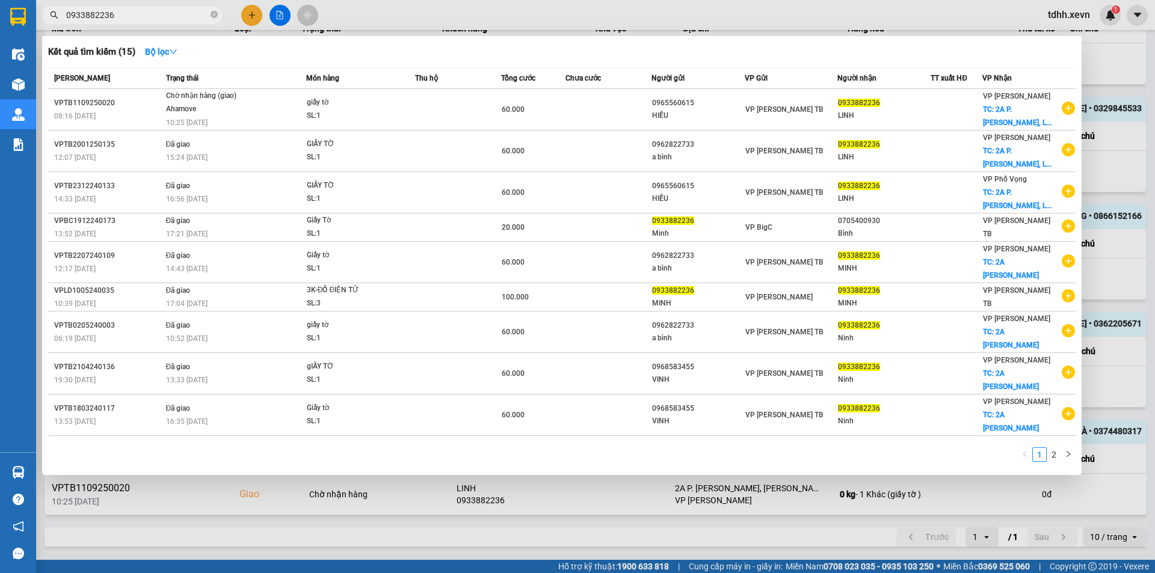
click at [662, 519] on div at bounding box center [577, 286] width 1155 height 573
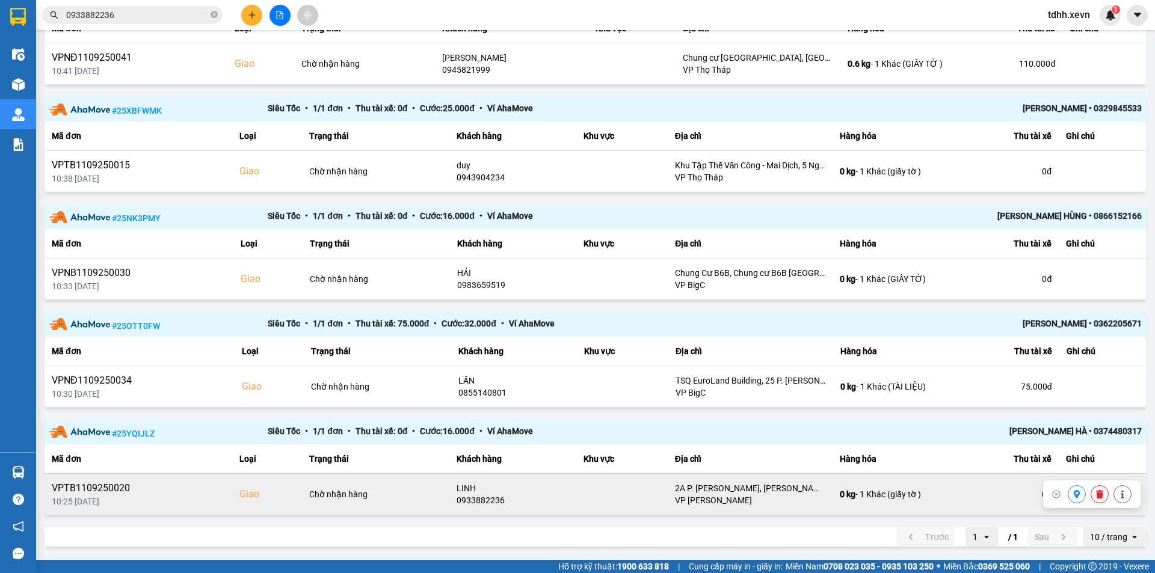
click at [478, 502] on div "0933882236" at bounding box center [513, 501] width 113 height 12
copy div "0933882236"
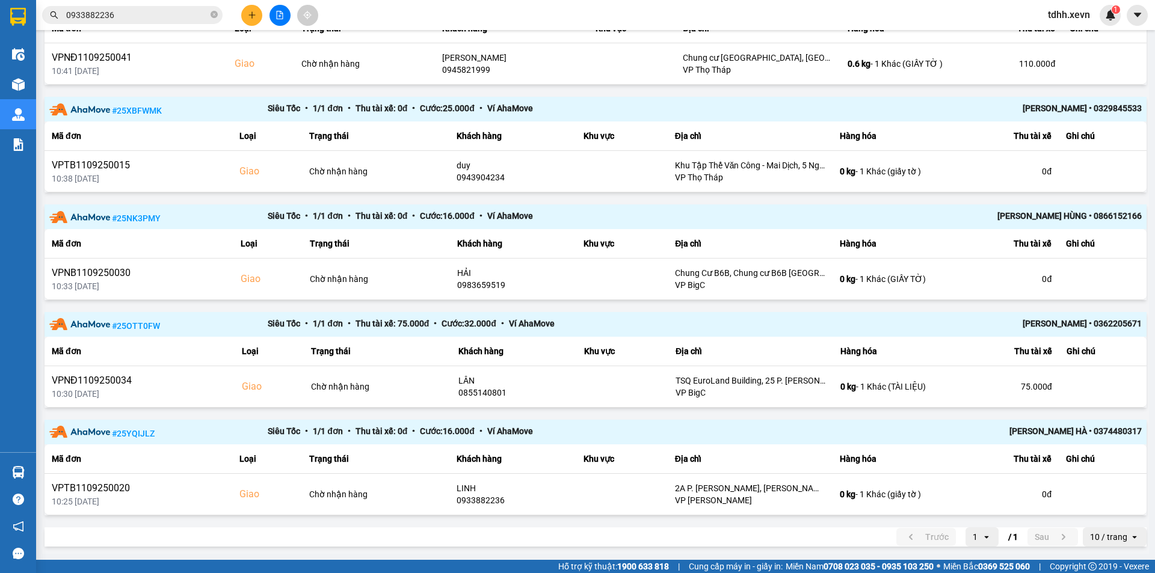
drag, startPoint x: 594, startPoint y: 319, endPoint x: 1028, endPoint y: 455, distance: 454.5
click at [594, 320] on div "Siêu Tốc • 1 / 1 đơn • Thu tài xế: 75.000 đ • Cước: 32.000 đ • Ví AhaMove" at bounding box center [596, 324] width 656 height 15
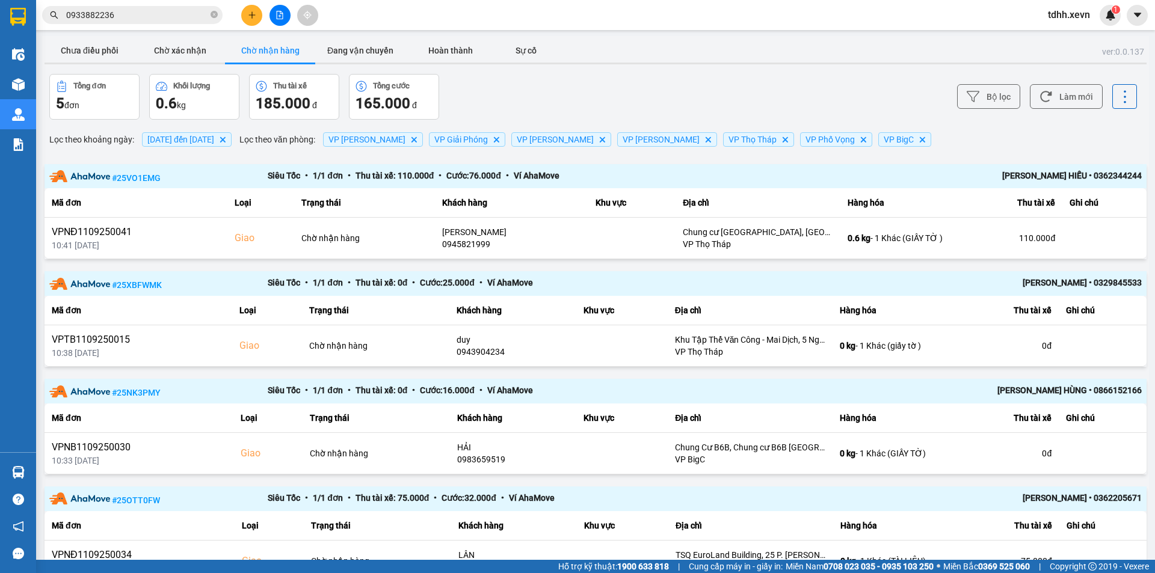
click at [75, 37] on div "ver: 0.0.137 Chưa điều phối Chờ xác nhận Chờ nhận hàng Đang vận chuyển Hoàn thà…" at bounding box center [595, 382] width 1107 height 693
click at [85, 45] on button "Chưa điều phối" at bounding box center [90, 51] width 90 height 24
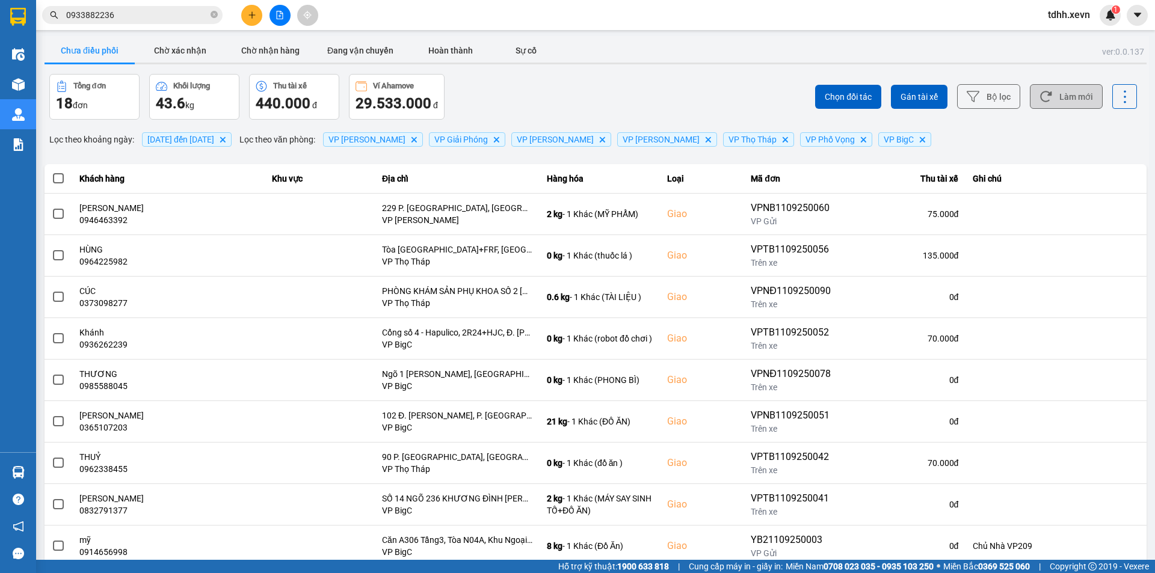
click at [1051, 95] on button "Làm mới" at bounding box center [1066, 96] width 73 height 25
click at [643, 94] on div "Chọn đối tác Gán tài xế Bộ lọc Làm mới" at bounding box center [865, 97] width 544 height 46
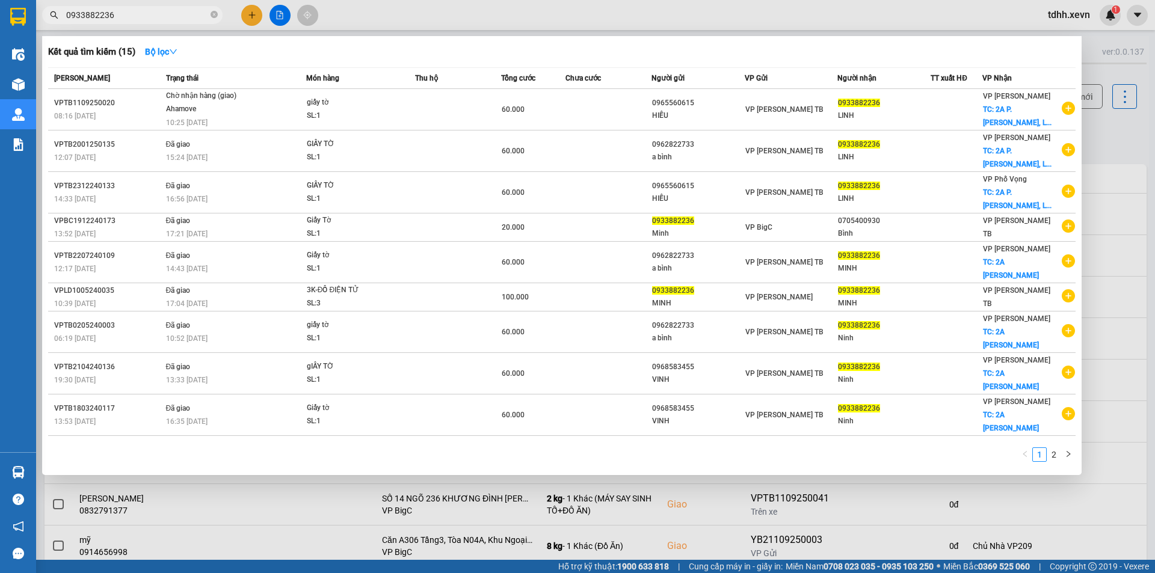
click at [137, 16] on input "0933882236" at bounding box center [137, 14] width 142 height 13
paste input "81769330"
click at [137, 16] on input "0981769330" at bounding box center [137, 14] width 142 height 13
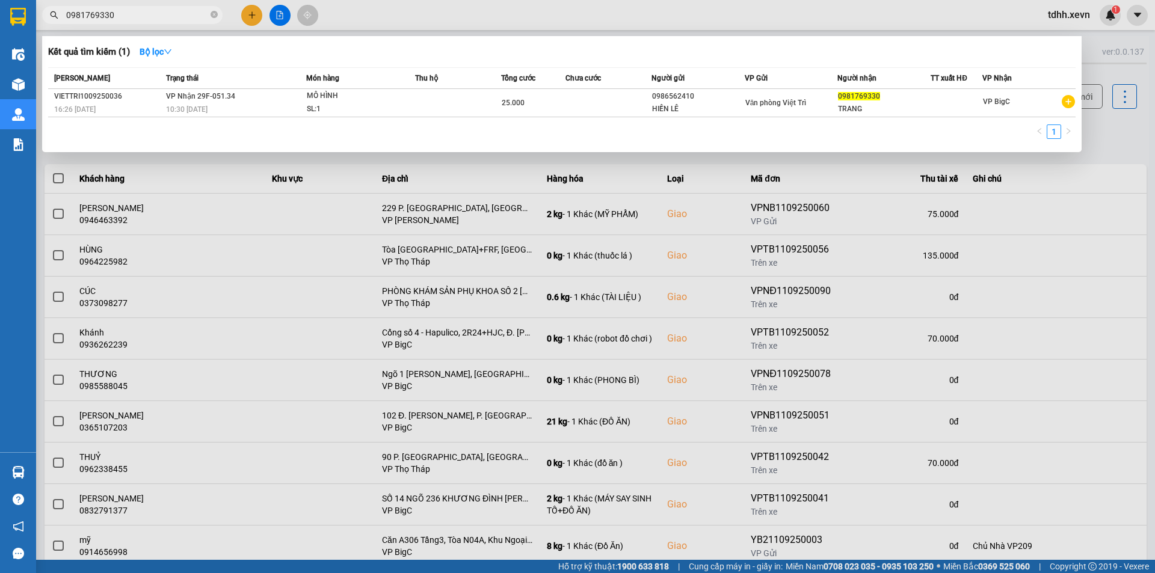
click at [404, 22] on div at bounding box center [577, 286] width 1155 height 573
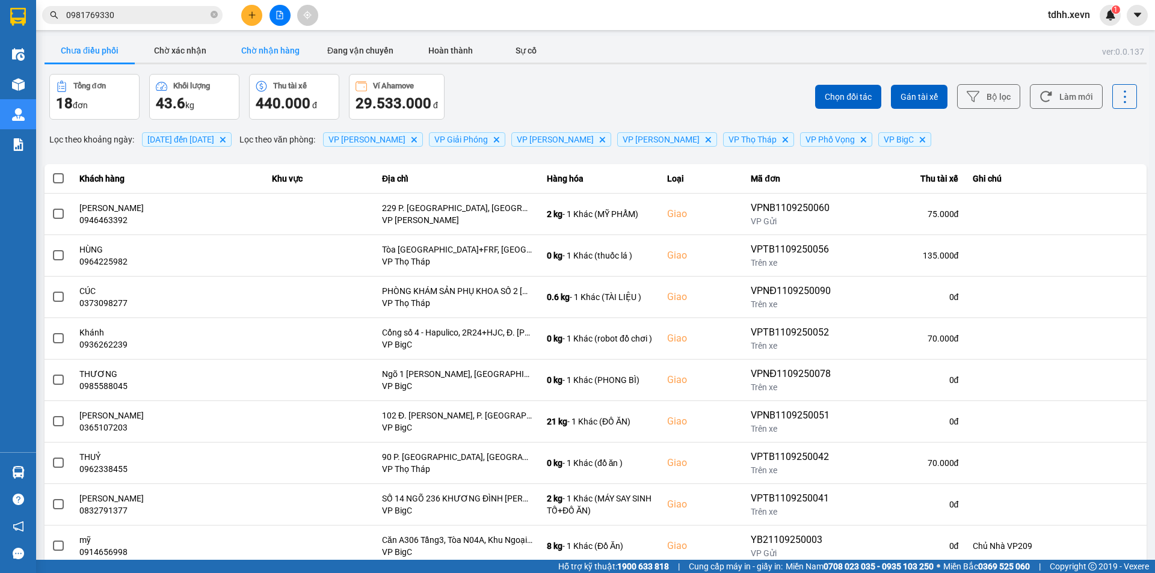
click at [261, 52] on button "Chờ nhận hàng" at bounding box center [270, 51] width 90 height 24
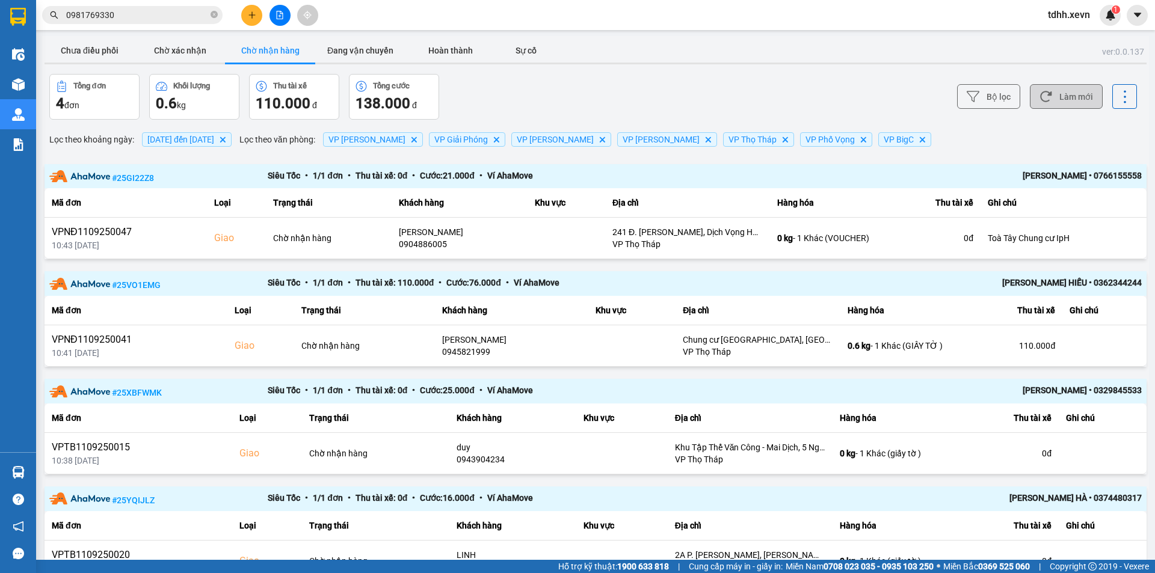
click at [1066, 99] on button "Làm mới" at bounding box center [1066, 96] width 73 height 25
drag, startPoint x: 922, startPoint y: 70, endPoint x: 967, endPoint y: 42, distance: 53.3
click at [922, 67] on div "ver: 0.0.137 Chưa điều phối Chờ xác nhận Chờ nhận hàng Đang vận chuyển Hoàn thà…" at bounding box center [595, 328] width 1107 height 585
click at [685, 39] on div "Chưa điều phối Chờ xác nhận Chờ nhận hàng Đang vận chuyển Hoàn thành Sự cố" at bounding box center [596, 52] width 1102 height 27
click at [741, 61] on div "Chưa điều phối Chờ xác nhận Chờ nhận hàng Đang vận chuyển Hoàn thành Sự cố" at bounding box center [596, 52] width 1102 height 27
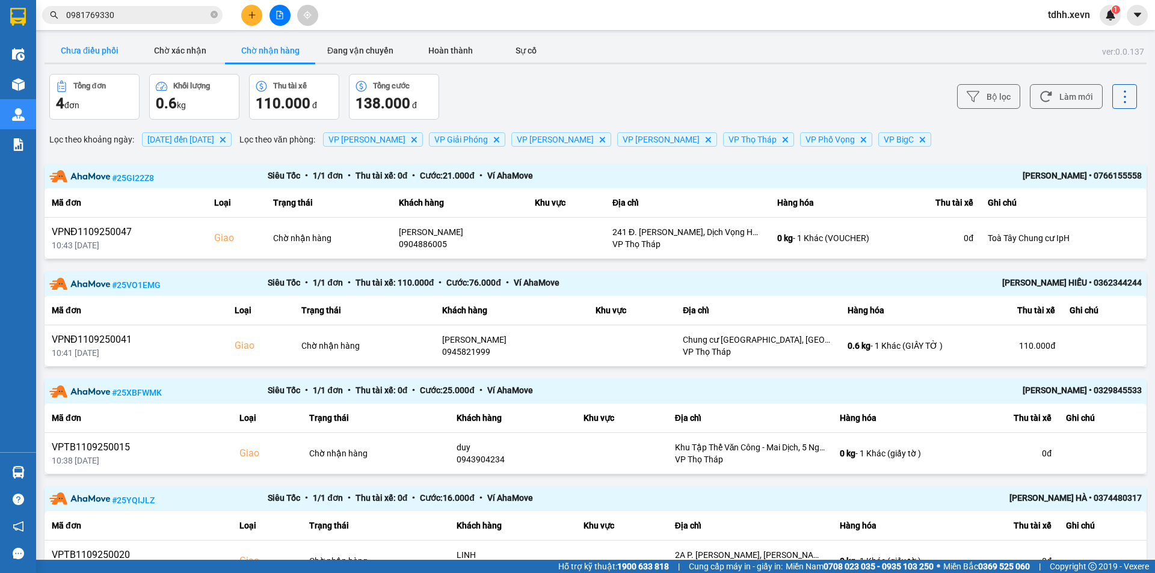
click at [99, 52] on button "Chưa điều phối" at bounding box center [90, 51] width 90 height 24
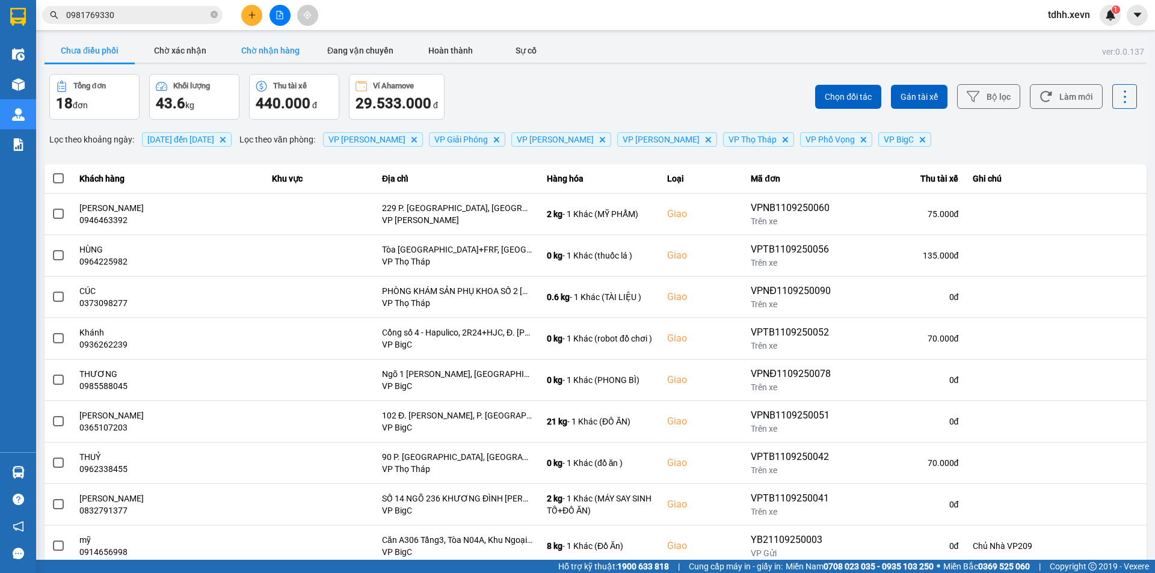
click at [270, 56] on button "Chờ nhận hàng" at bounding box center [270, 51] width 90 height 24
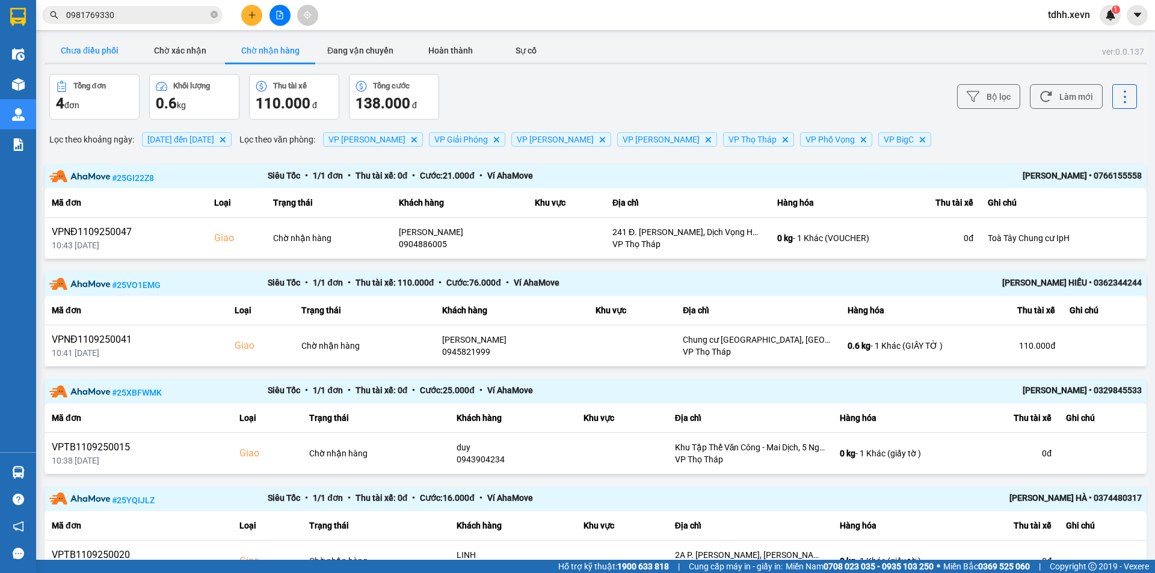
click at [102, 55] on button "Chưa điều phối" at bounding box center [90, 51] width 90 height 24
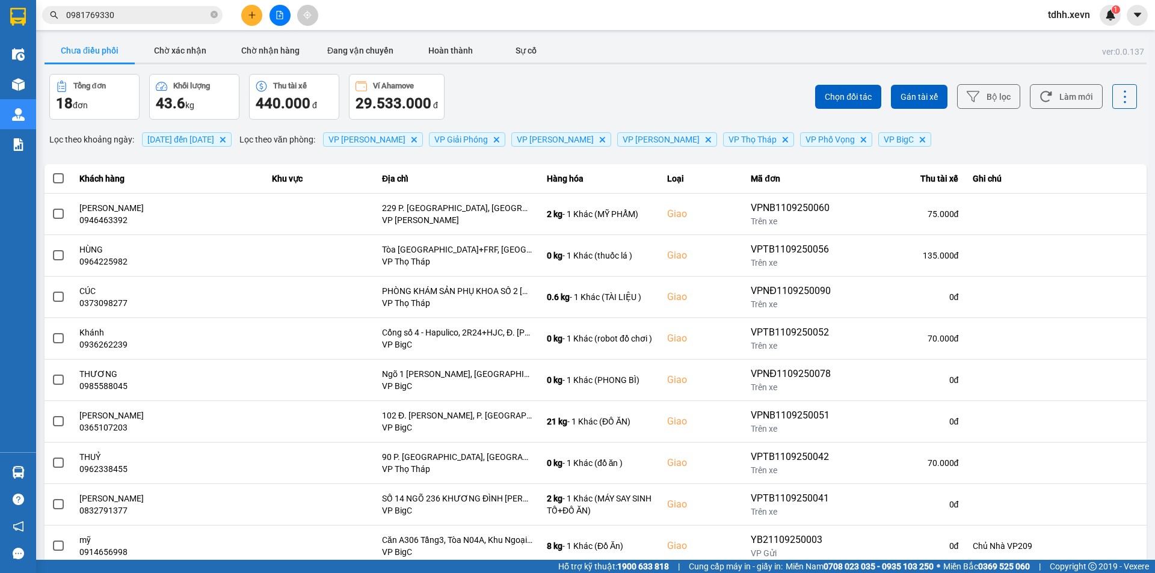
click at [140, 19] on input "0981769330" at bounding box center [137, 14] width 142 height 13
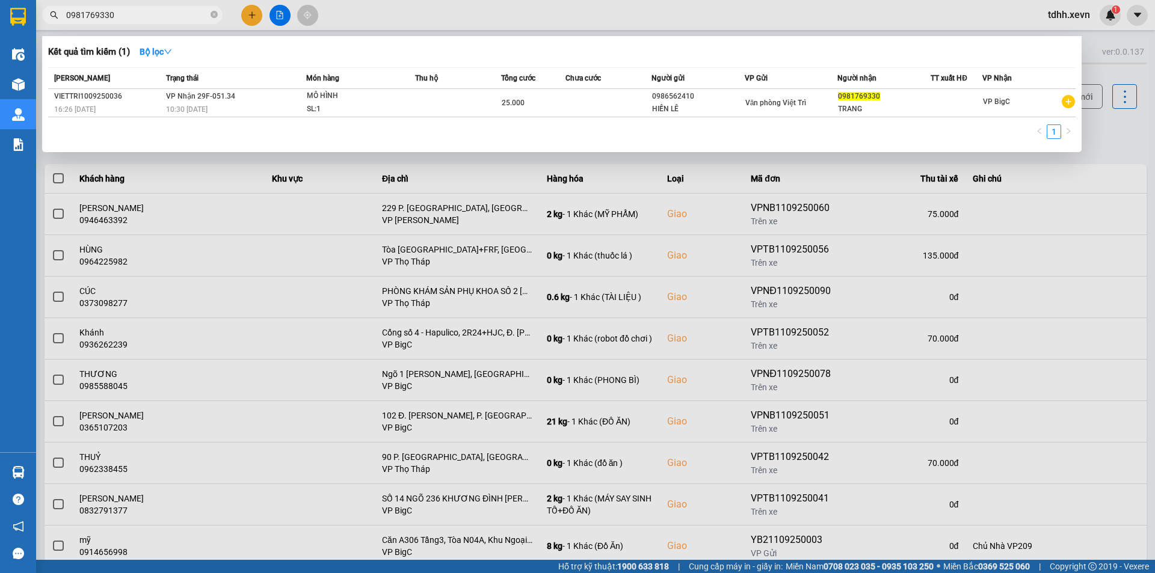
click at [140, 19] on input "0981769330" at bounding box center [137, 14] width 142 height 13
paste input "11197297"
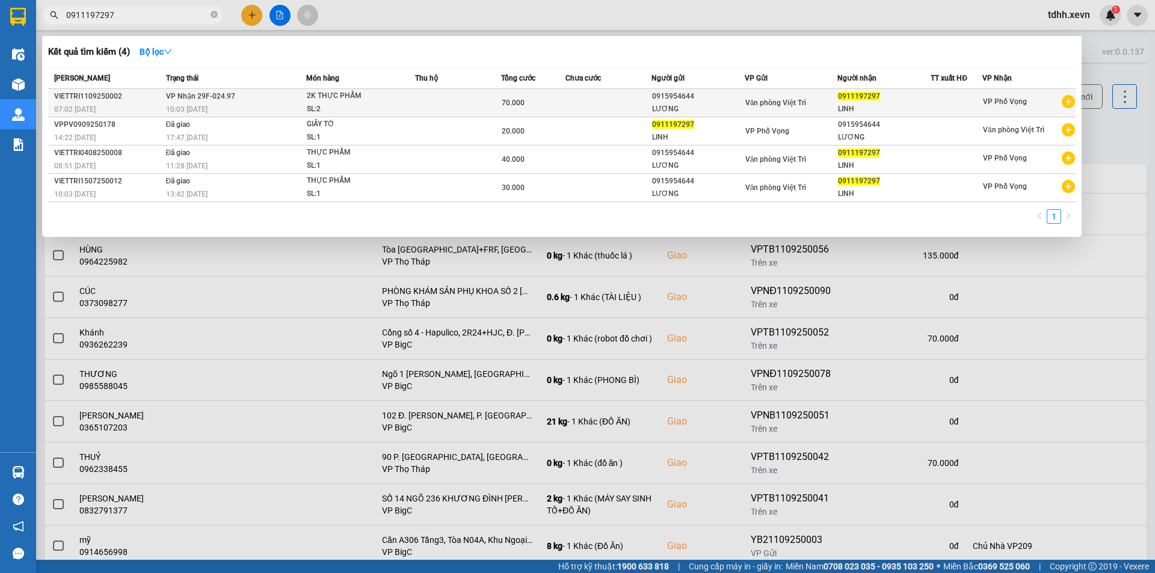
type input "0911197297"
click at [452, 91] on td at bounding box center [458, 103] width 86 height 28
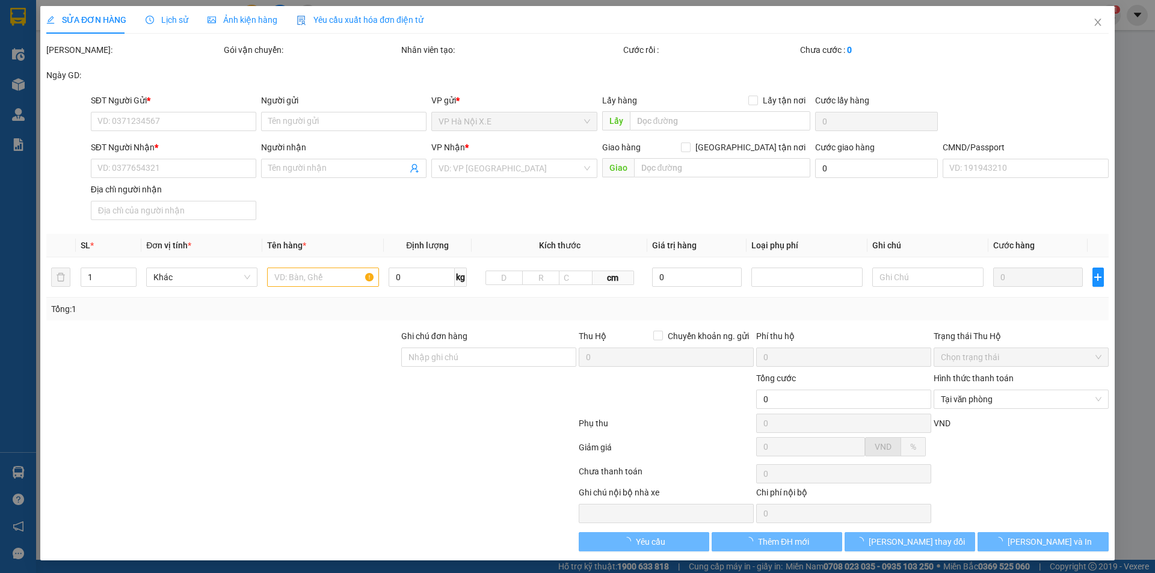
type input "0915954644"
type input "LƯƠNG"
type input "0911197297"
type input "LINH"
type input "001181049588 DƯƠNG THỊ HẢI DƯƠNG"
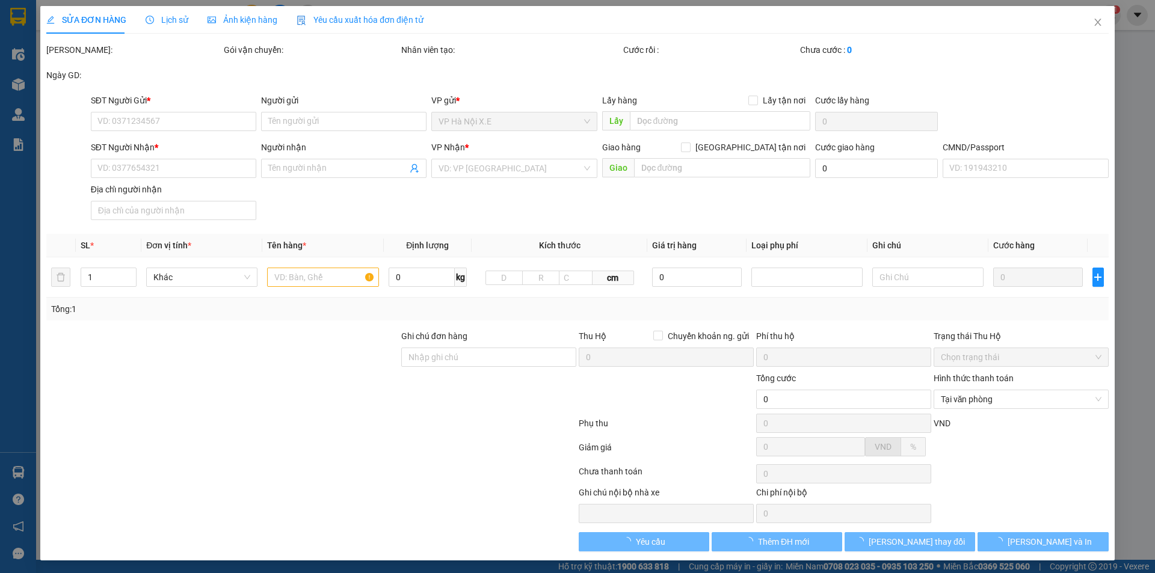
type input "70.000"
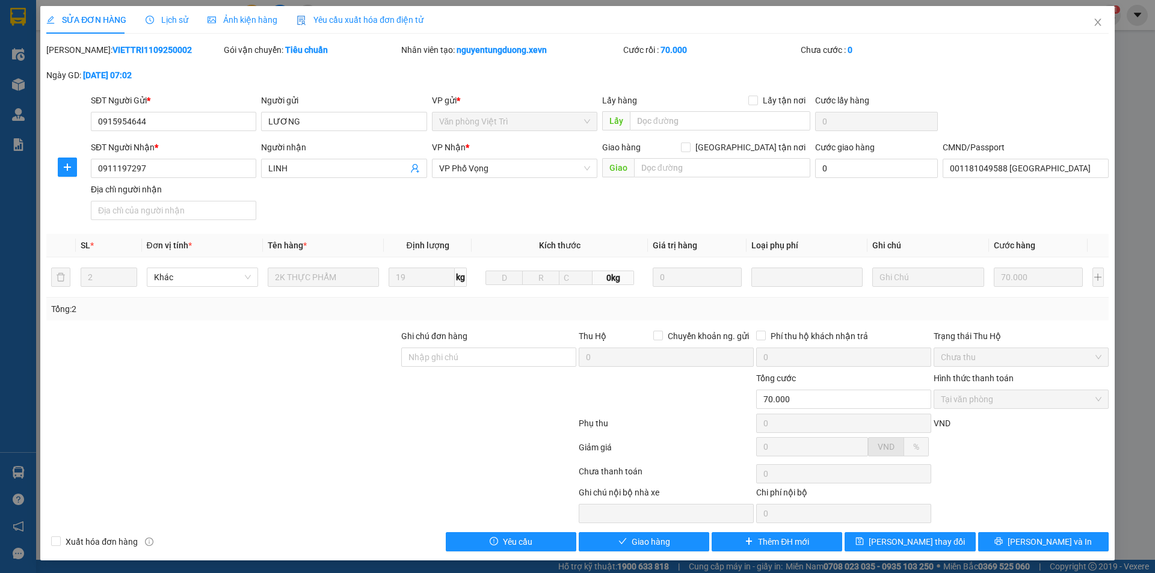
click at [717, 24] on div "SỬA ĐƠN HÀNG Lịch sử Ảnh kiện hàng Yêu cầu xuất hóa đơn điện tử" at bounding box center [577, 20] width 1063 height 28
click at [1082, 26] on span "Close" at bounding box center [1098, 23] width 34 height 34
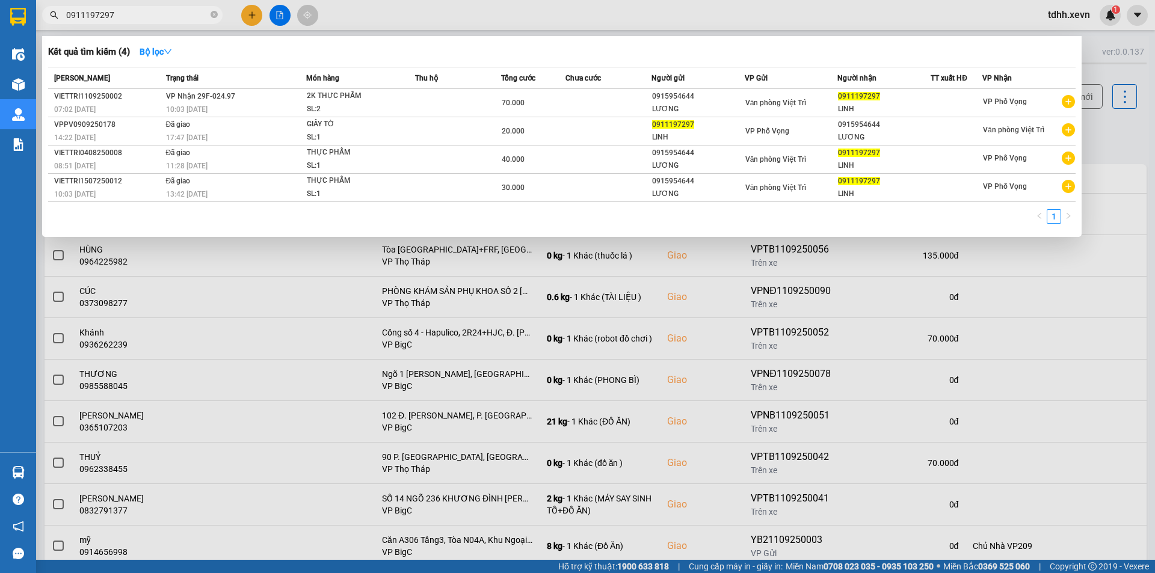
click at [165, 19] on input "0911197297" at bounding box center [137, 14] width 142 height 13
paste input "866995234"
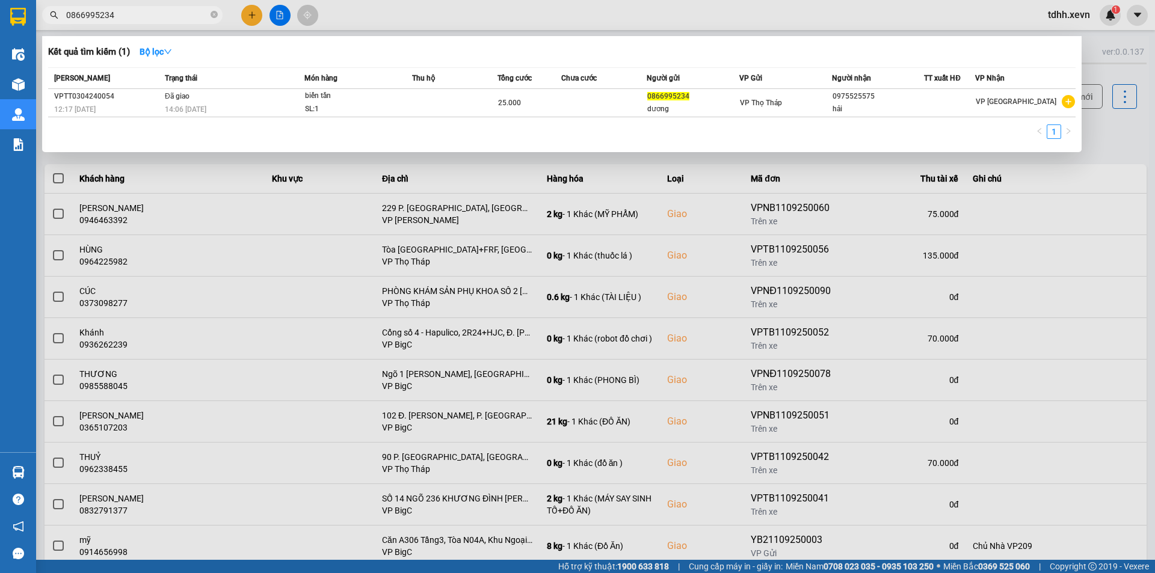
click at [143, 21] on input "0866995234" at bounding box center [137, 14] width 142 height 13
paste input "559264042"
click at [143, 21] on input "0559264042" at bounding box center [137, 14] width 142 height 13
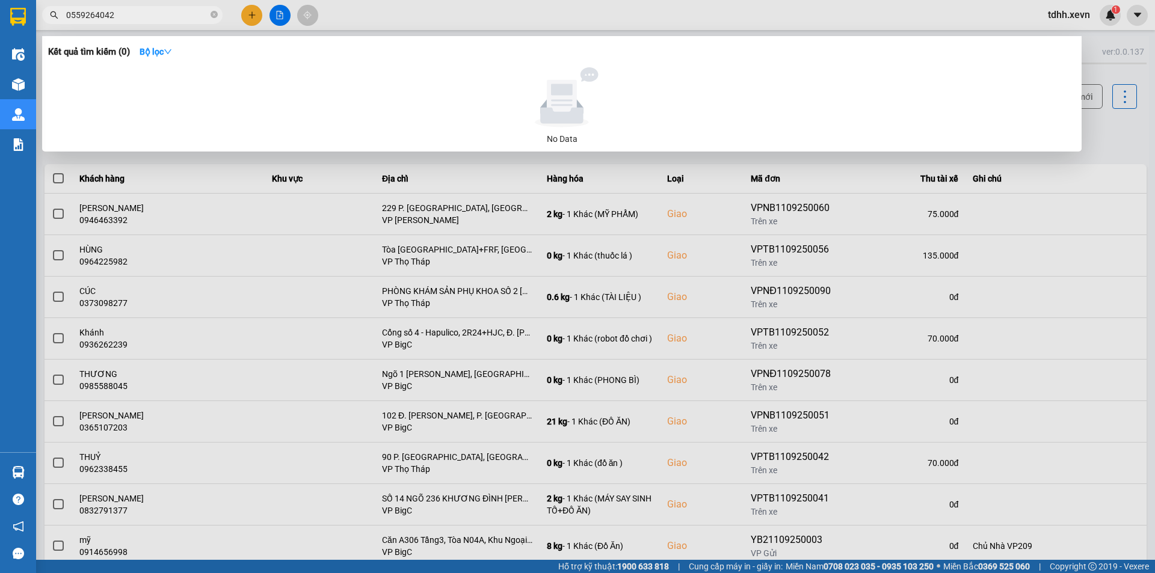
type input "055926404"
click at [143, 21] on input "055926404" at bounding box center [137, 14] width 142 height 13
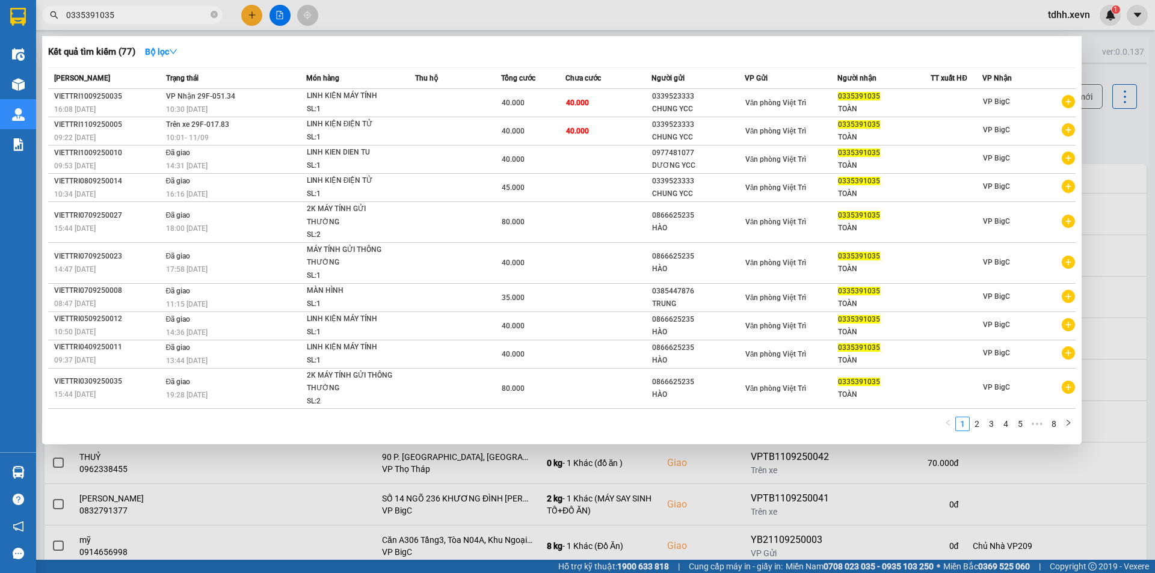
click at [133, 17] on input "0335391035" at bounding box center [137, 14] width 142 height 13
paste input "972265911"
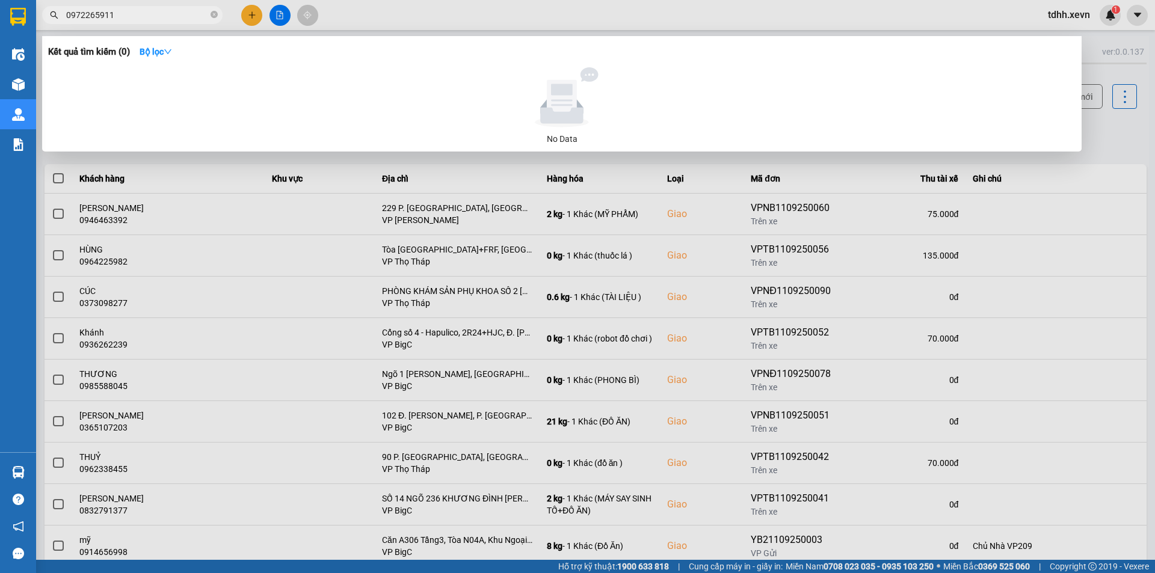
click at [151, 31] on div at bounding box center [577, 286] width 1155 height 573
click at [141, 8] on span "0972265911" at bounding box center [132, 15] width 181 height 18
click at [142, 10] on input "0972265911" at bounding box center [137, 14] width 142 height 13
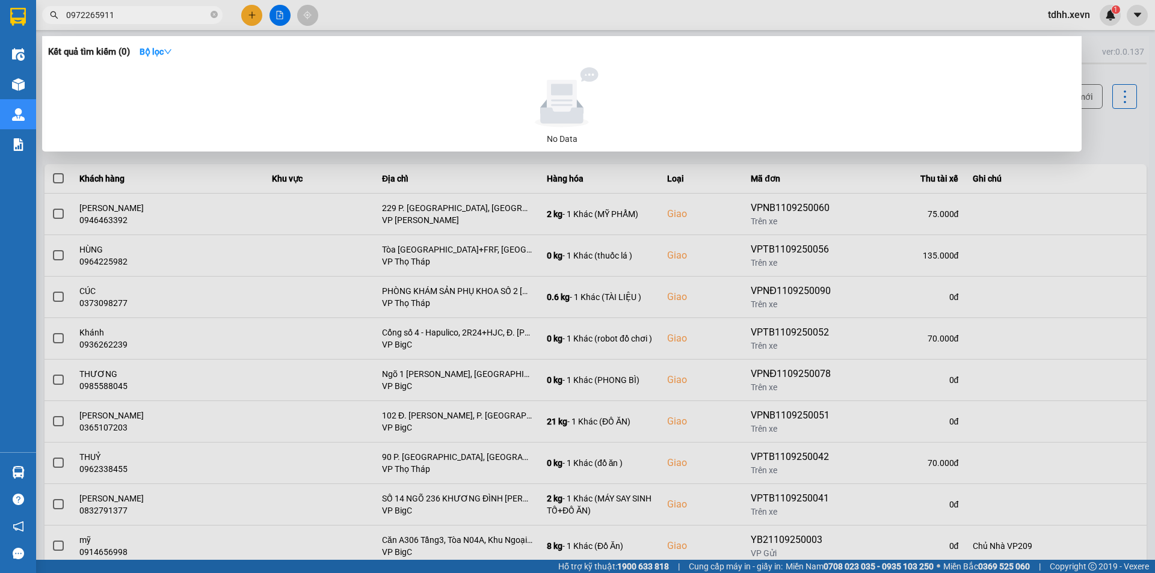
paste input "366694657"
click at [135, 22] on span "0366694657" at bounding box center [132, 15] width 181 height 18
click at [141, 14] on input "0366694657" at bounding box center [137, 14] width 142 height 13
paste input "8325328"
click at [141, 14] on input "0383253287" at bounding box center [137, 14] width 142 height 13
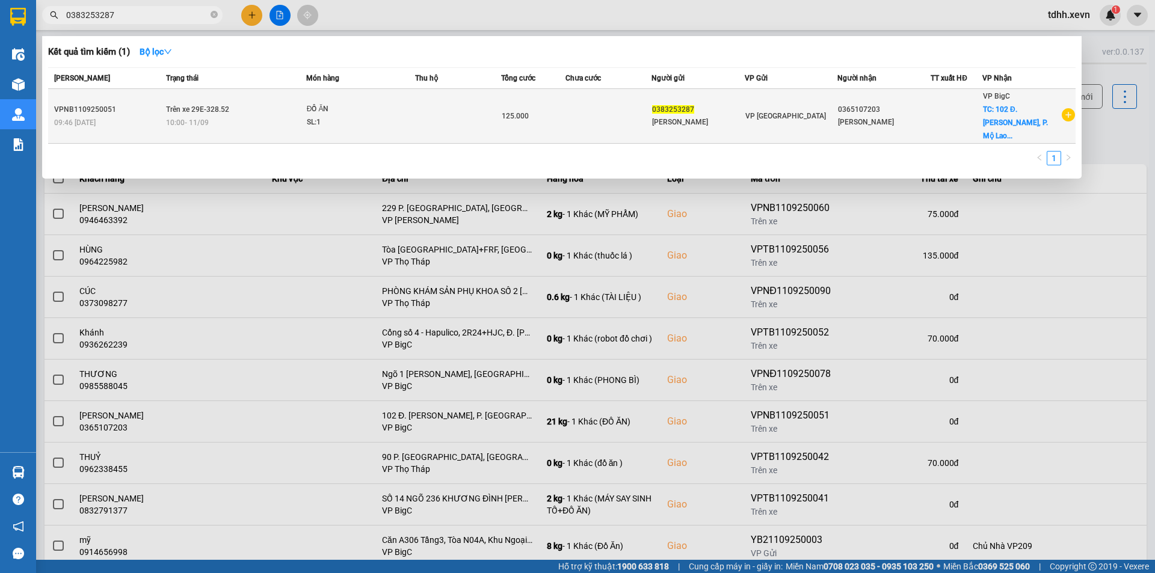
type input "0383253287"
drag, startPoint x: 233, startPoint y: 106, endPoint x: 203, endPoint y: 107, distance: 30.1
click at [203, 107] on td "Trên xe 29E-328.52 10:00 - 11/09" at bounding box center [234, 116] width 143 height 55
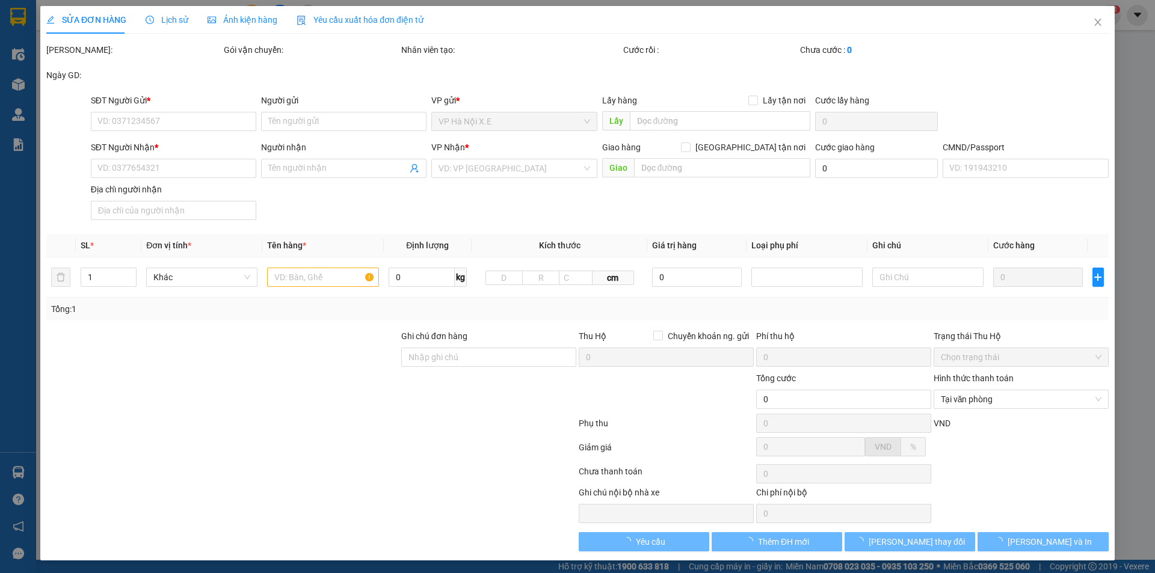
type input "0383253287"
type input "NGUYỄN NGỌC TOÀN"
type input "0365107203"
type input "[PERSON_NAME]"
checkbox input "true"
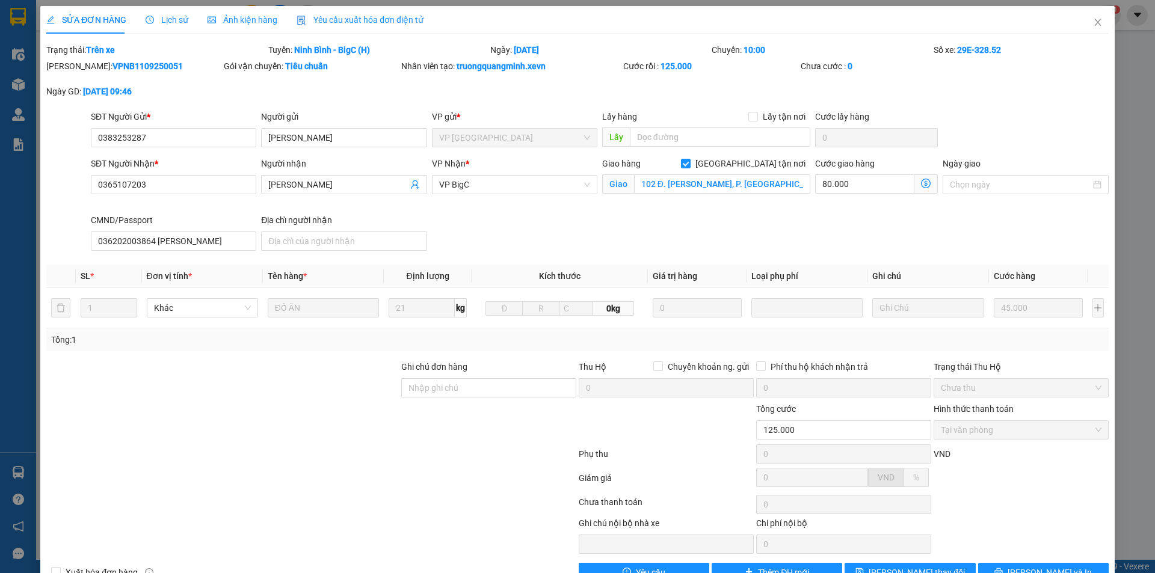
click at [473, 398] on div "Ghi chú đơn hàng" at bounding box center [488, 381] width 175 height 42
click at [473, 390] on input "Ghi chú đơn hàng" at bounding box center [488, 387] width 175 height 19
drag, startPoint x: 1092, startPoint y: 22, endPoint x: 925, endPoint y: 20, distance: 167.3
click at [1093, 22] on icon "close" at bounding box center [1098, 22] width 10 height 10
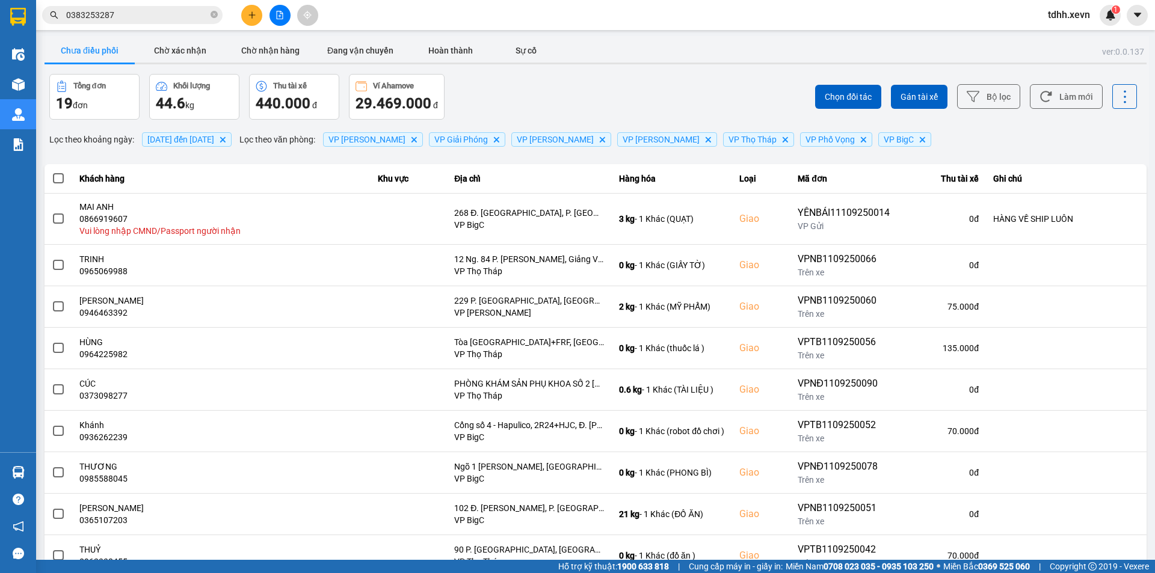
click at [155, 20] on input "0383253287" at bounding box center [137, 14] width 142 height 13
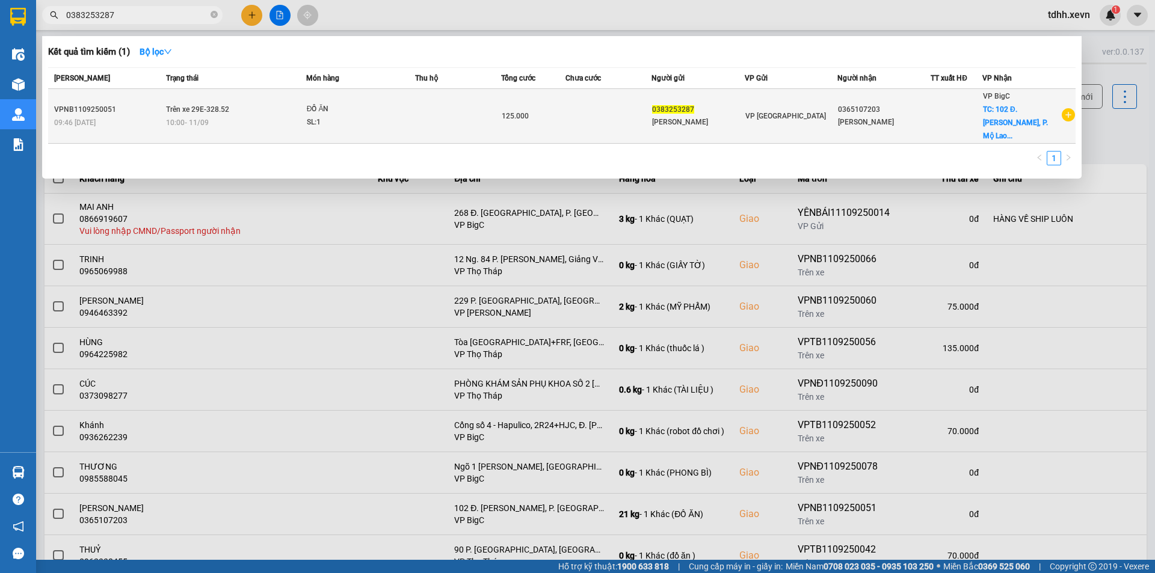
click at [475, 108] on td at bounding box center [458, 116] width 86 height 55
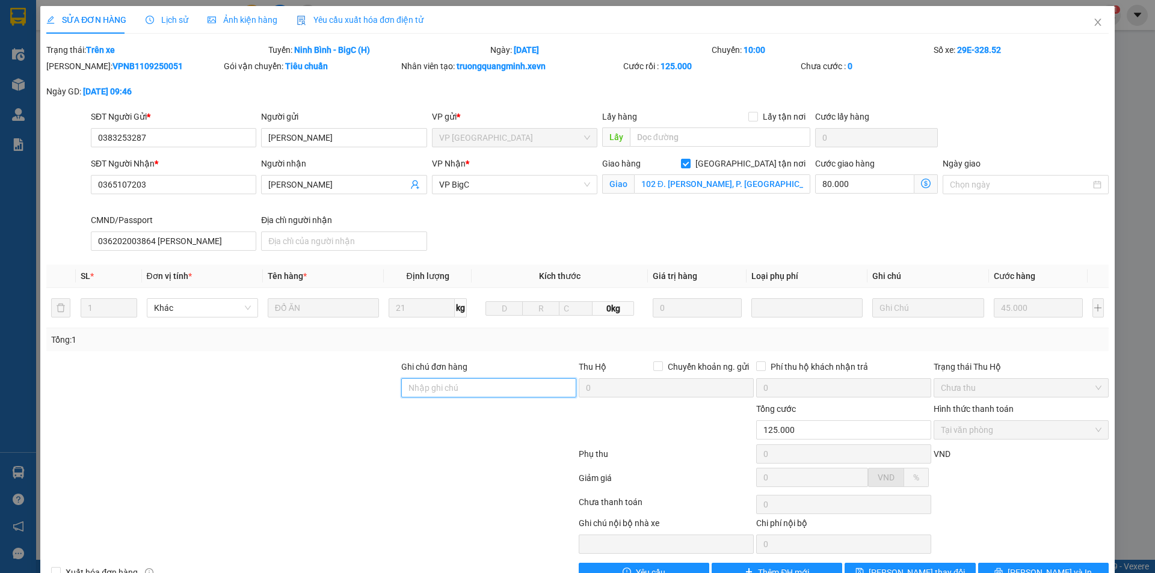
click at [477, 388] on input "Ghi chú đơn hàng" at bounding box center [488, 387] width 175 height 19
click at [470, 391] on input "cần dây" at bounding box center [488, 387] width 175 height 19
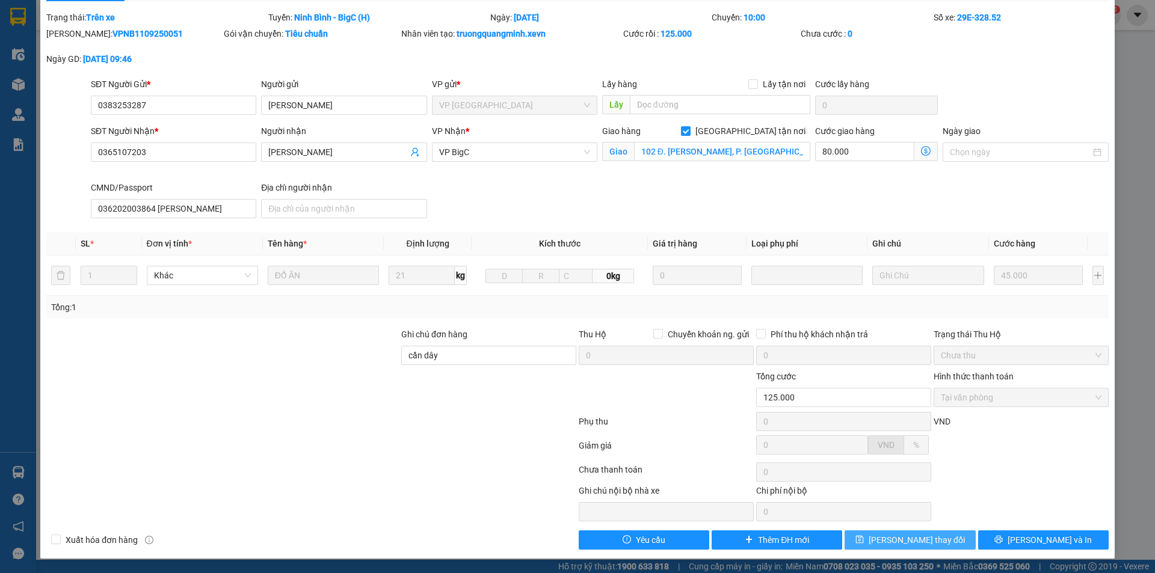
click at [909, 542] on span "Lưu thay đổi" at bounding box center [917, 540] width 96 height 13
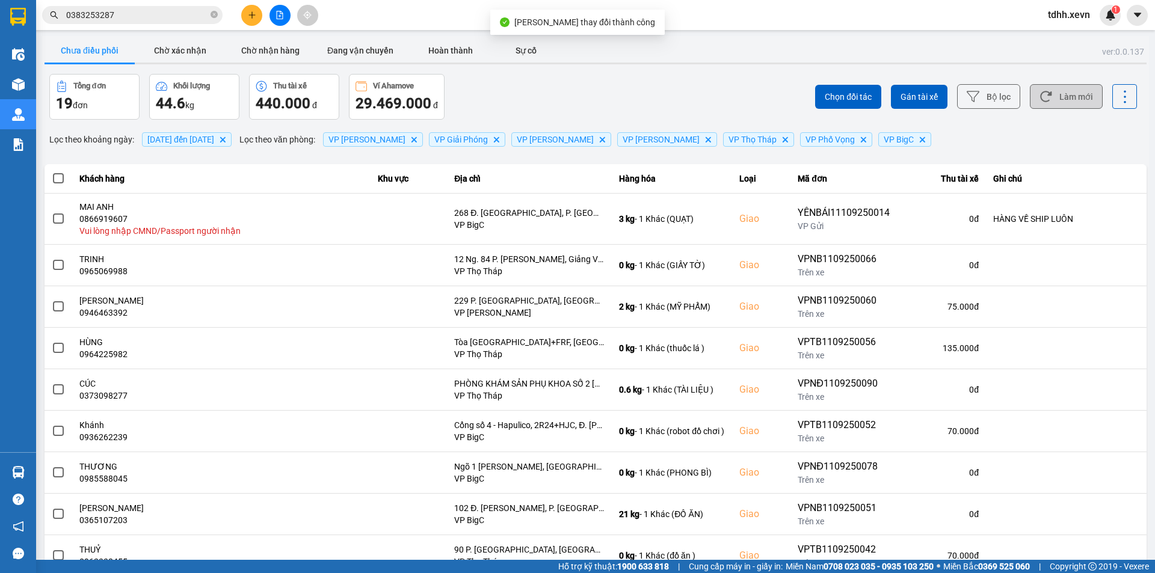
click at [1054, 98] on button "Làm mới" at bounding box center [1066, 96] width 73 height 25
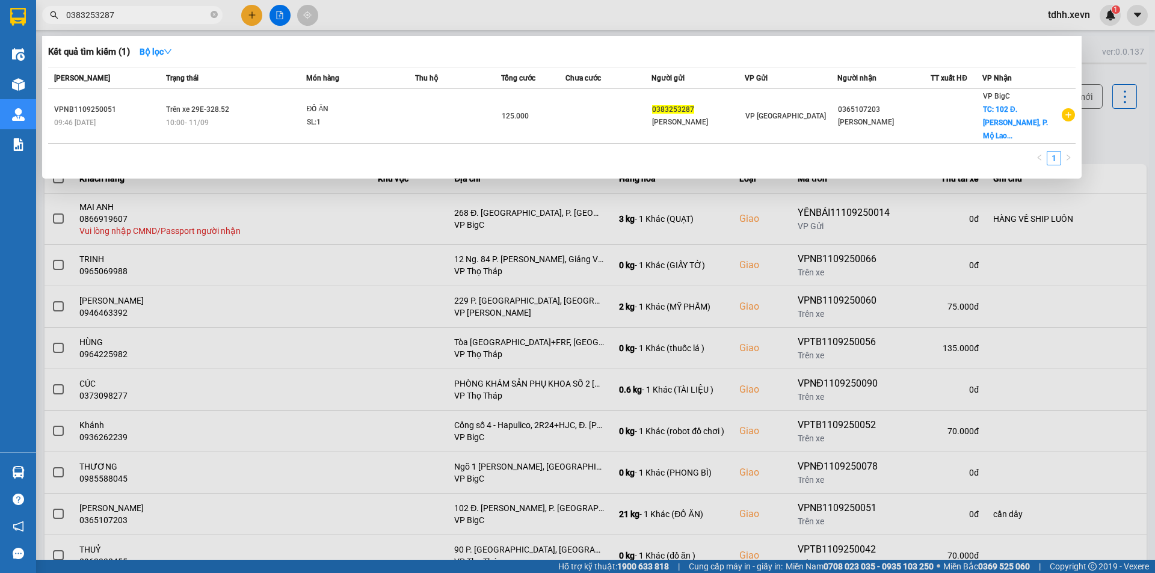
click at [139, 18] on input "0383253287" at bounding box center [137, 14] width 142 height 13
click at [1116, 132] on div at bounding box center [577, 286] width 1155 height 573
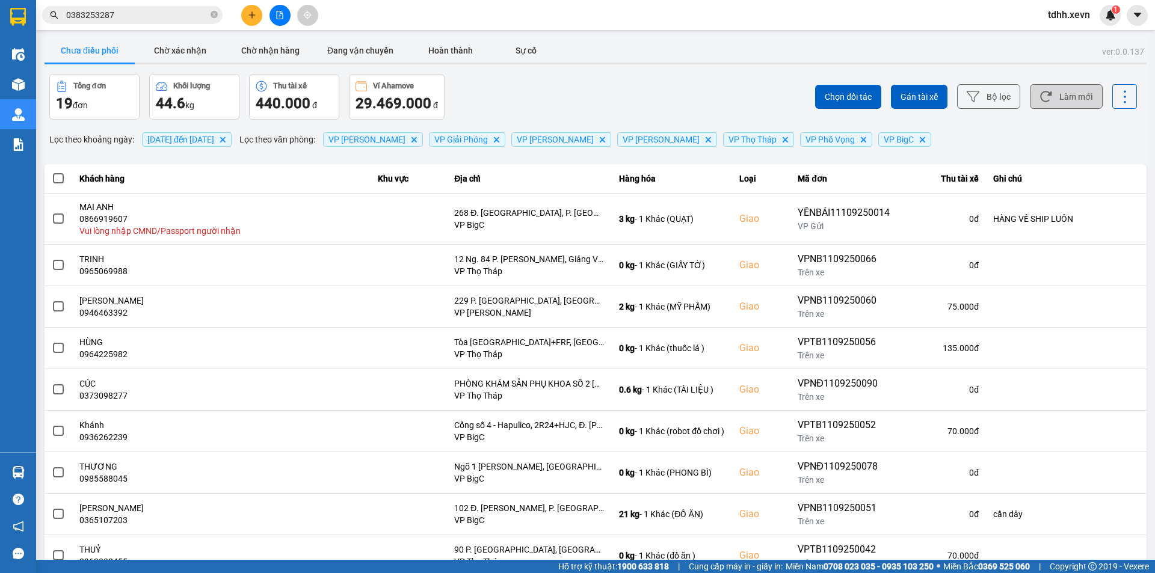
click at [1064, 93] on button "Làm mới" at bounding box center [1066, 96] width 73 height 25
click at [559, 67] on div "ver: 0.0.137 Chưa điều phối Chờ xác nhận Chờ nhận hàng Đang vận chuyển Hoàn thà…" at bounding box center [595, 338] width 1107 height 604
click at [600, 76] on div "Chọn đối tác Gán tài xế Bộ lọc Làm mới" at bounding box center [865, 97] width 544 height 46
click at [138, 20] on input "0383253287" at bounding box center [137, 14] width 142 height 13
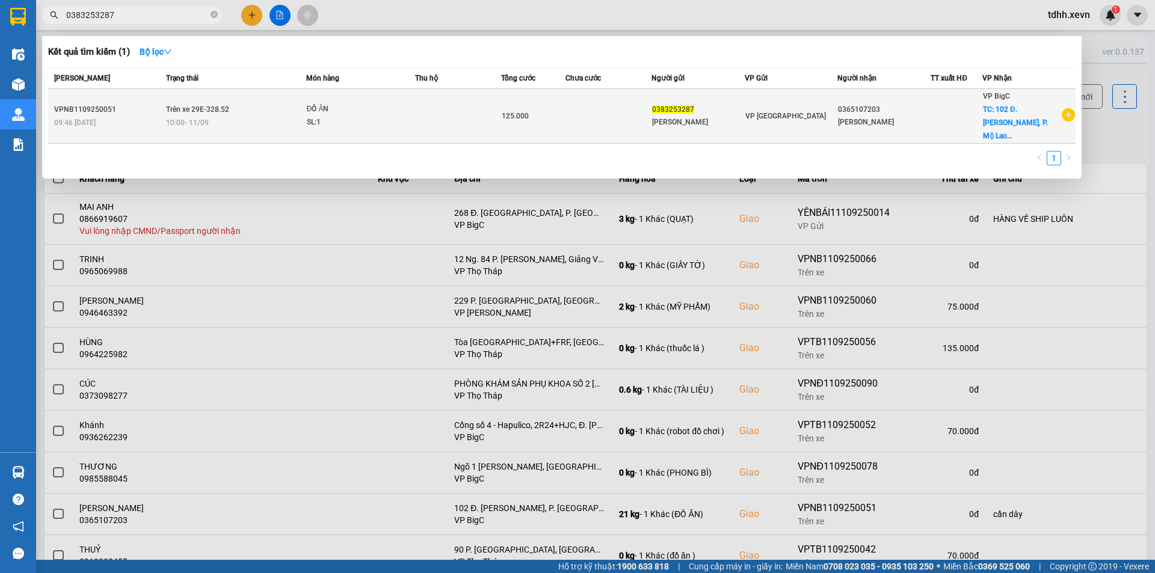
click at [487, 110] on td at bounding box center [458, 116] width 86 height 55
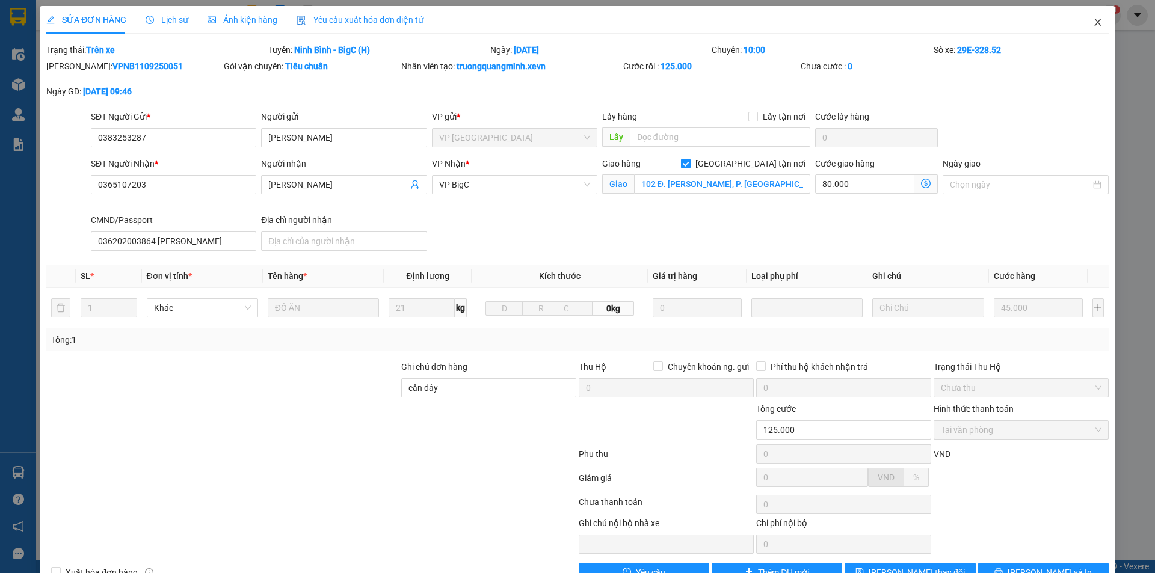
click at [1093, 27] on icon "close" at bounding box center [1098, 22] width 10 height 10
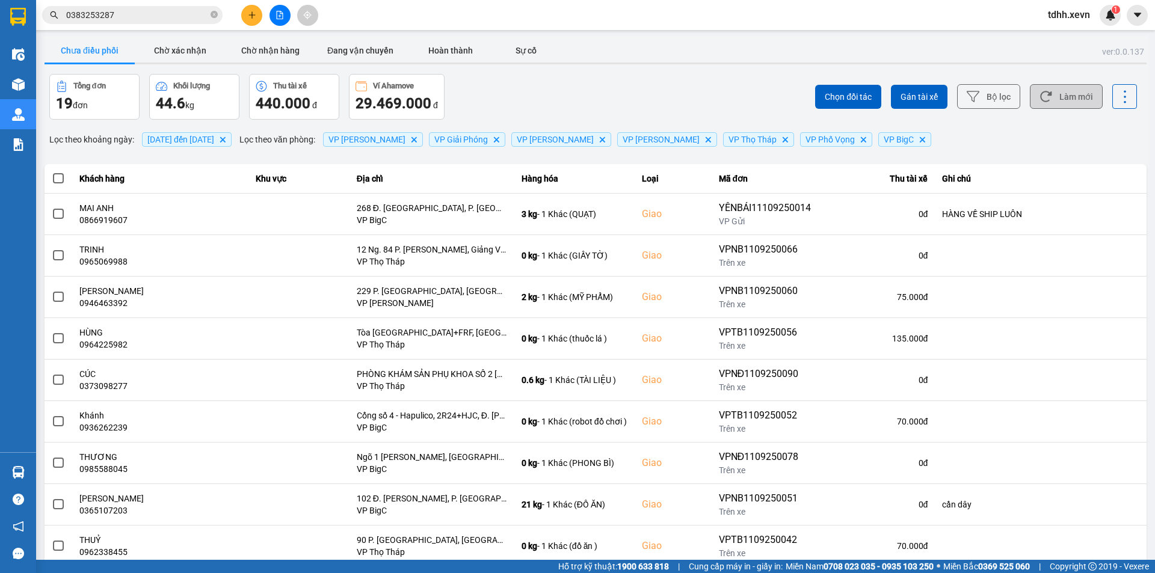
click at [1056, 94] on button "Làm mới" at bounding box center [1066, 96] width 73 height 25
click at [656, 79] on div "Chọn đối tác Gán tài xế Bộ lọc Làm mới" at bounding box center [865, 97] width 544 height 46
drag, startPoint x: 682, startPoint y: 96, endPoint x: 313, endPoint y: 44, distance: 372.5
click at [681, 96] on div "Chọn đối tác Gán tài xế Bộ lọc Làm mới" at bounding box center [865, 97] width 544 height 46
click at [119, 14] on input "0383253287" at bounding box center [137, 14] width 142 height 13
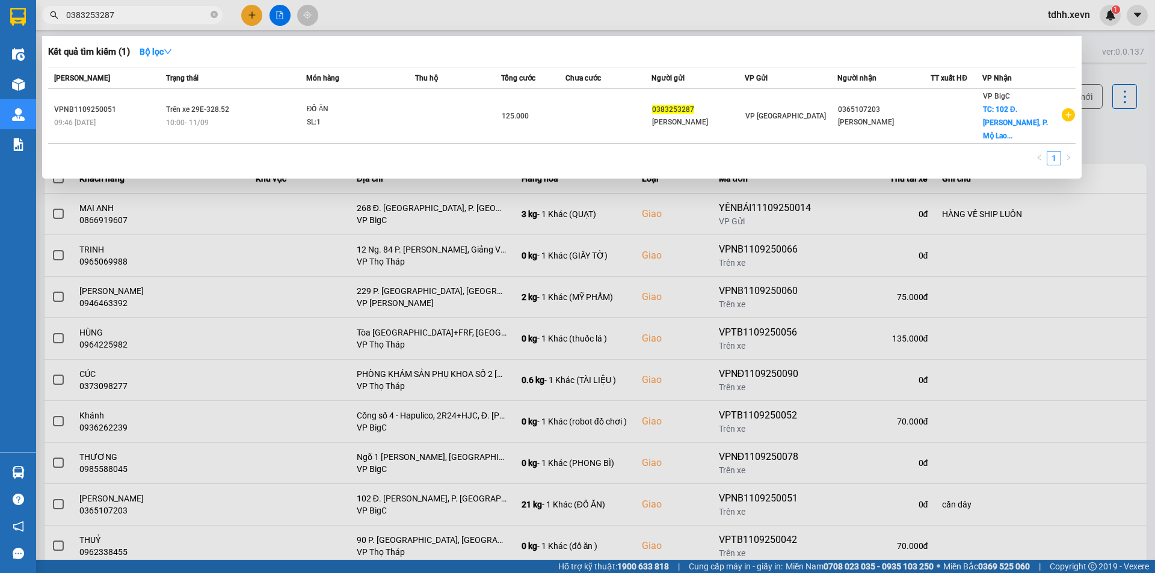
click at [119, 14] on input "0383253287" at bounding box center [137, 14] width 142 height 13
paste input "92165728"
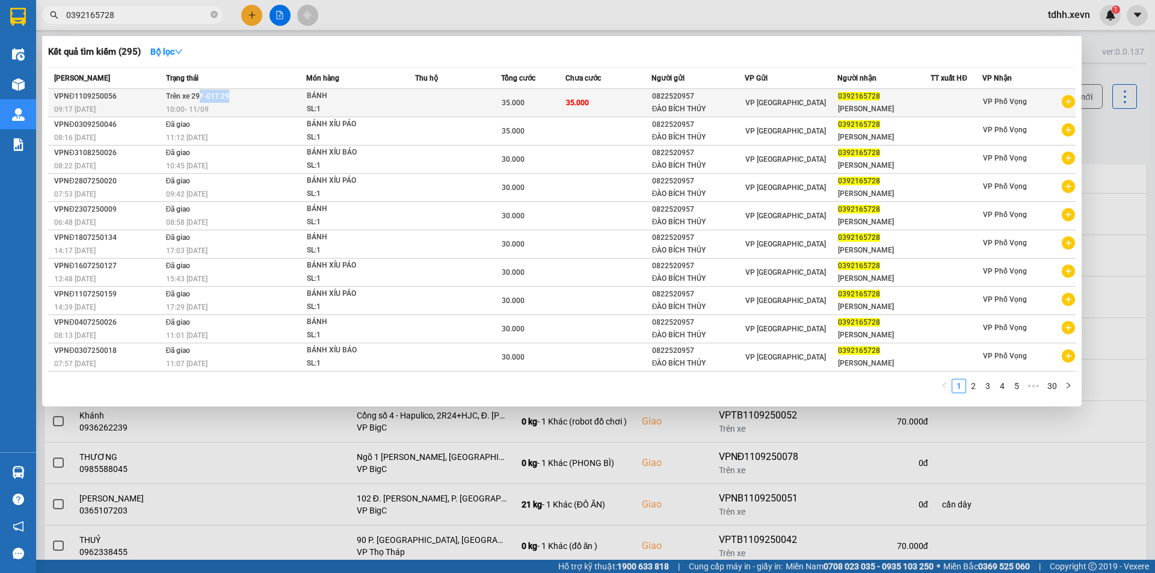
drag, startPoint x: 229, startPoint y: 97, endPoint x: 197, endPoint y: 94, distance: 32.0
click at [197, 94] on td "Trên xe 29F-017.29 10:00 - 11/09" at bounding box center [234, 103] width 143 height 28
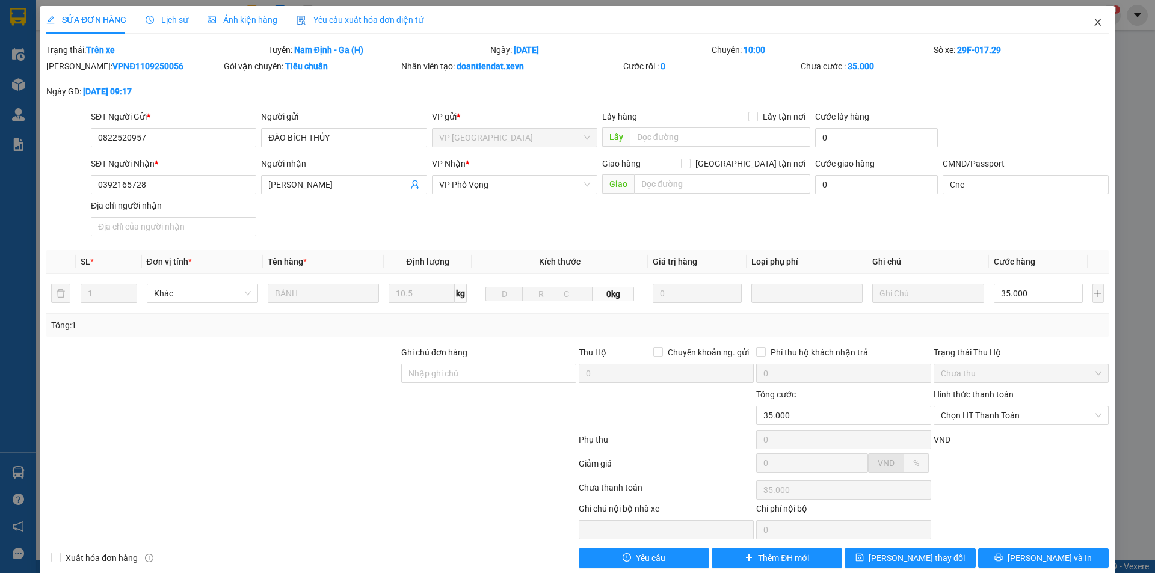
click at [1094, 17] on span "Close" at bounding box center [1098, 23] width 34 height 34
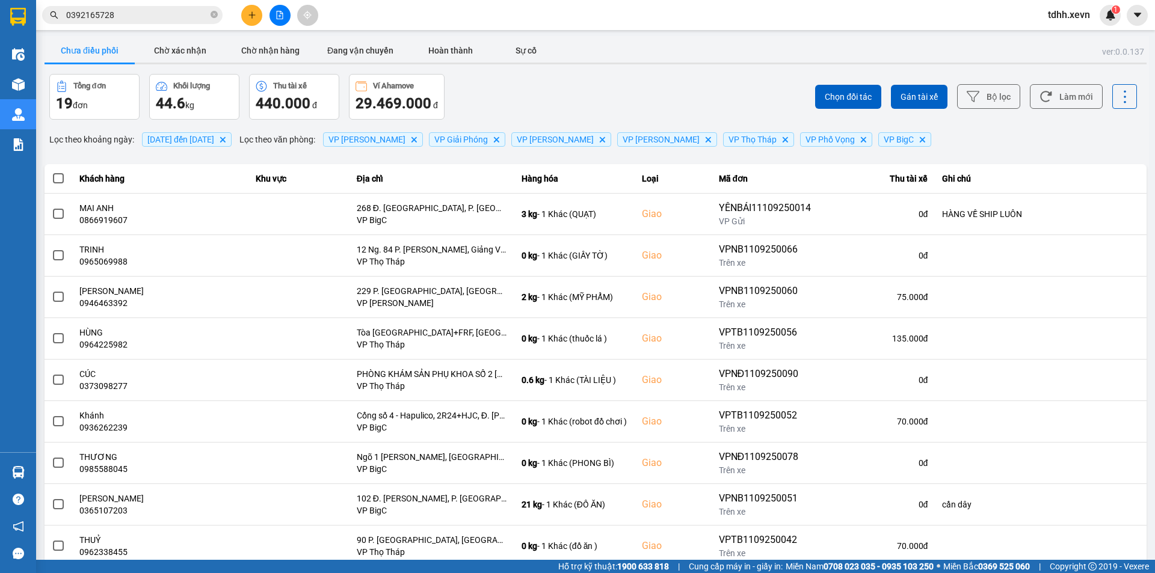
click at [132, 16] on input "0392165728" at bounding box center [137, 14] width 142 height 13
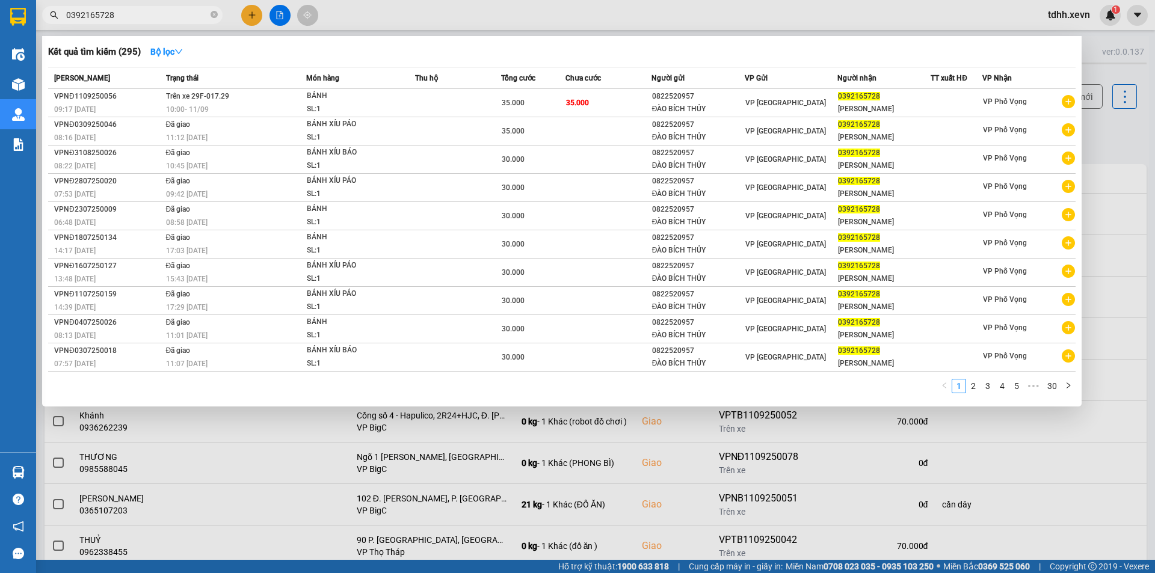
click at [132, 16] on input "0392165728" at bounding box center [137, 14] width 142 height 13
paste input "978217076"
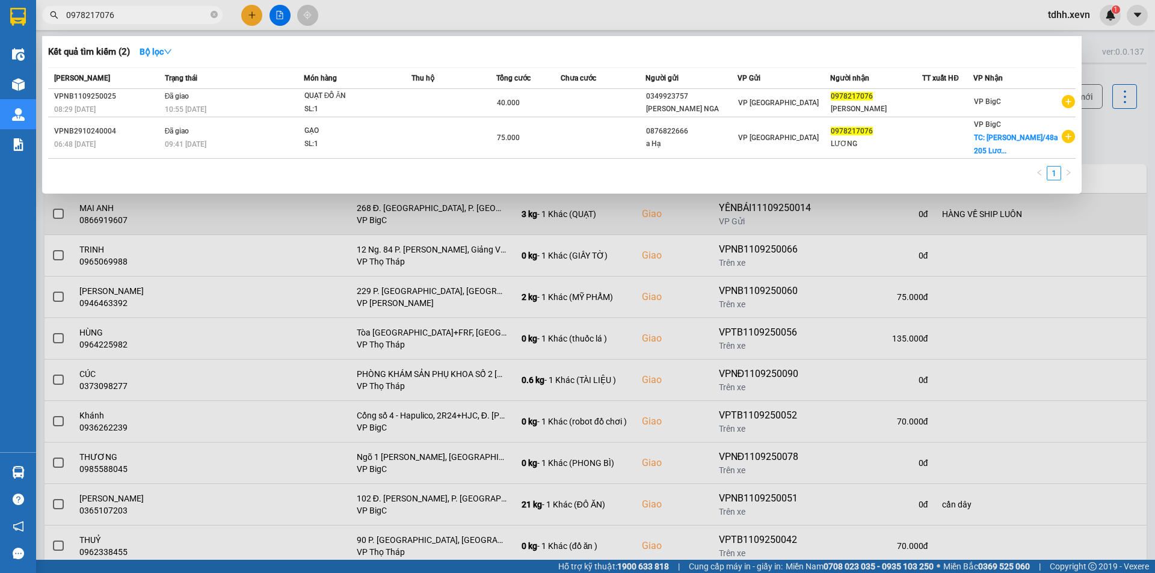
click at [1072, 226] on div at bounding box center [577, 286] width 1155 height 573
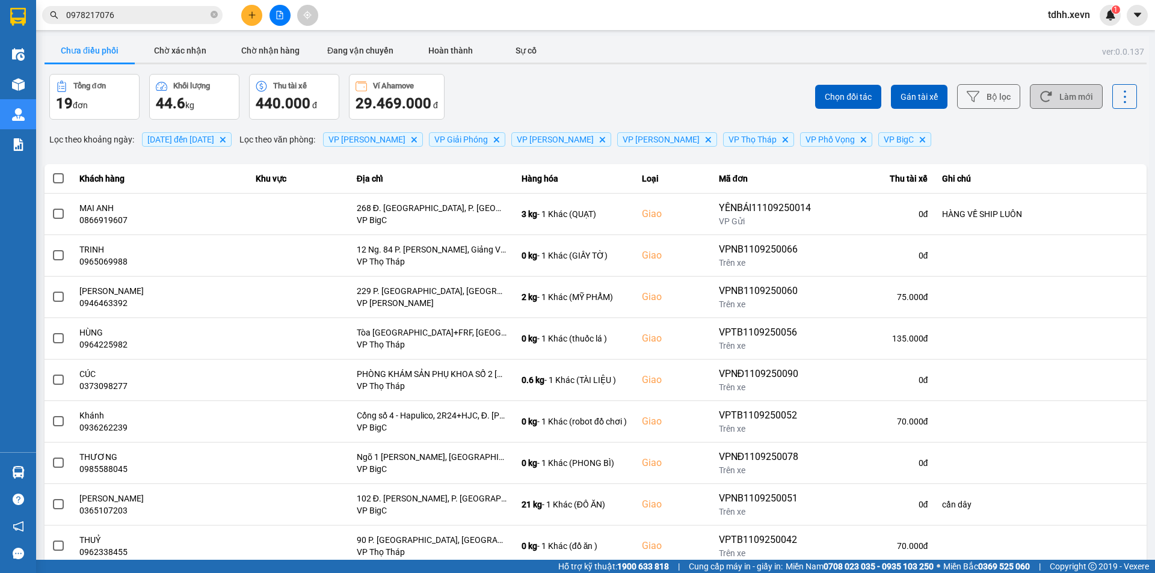
click at [1064, 90] on button "Làm mới" at bounding box center [1066, 96] width 73 height 25
click at [712, 86] on div "Chọn đối tác Gán tài xế Bộ lọc Làm mới" at bounding box center [865, 97] width 544 height 46
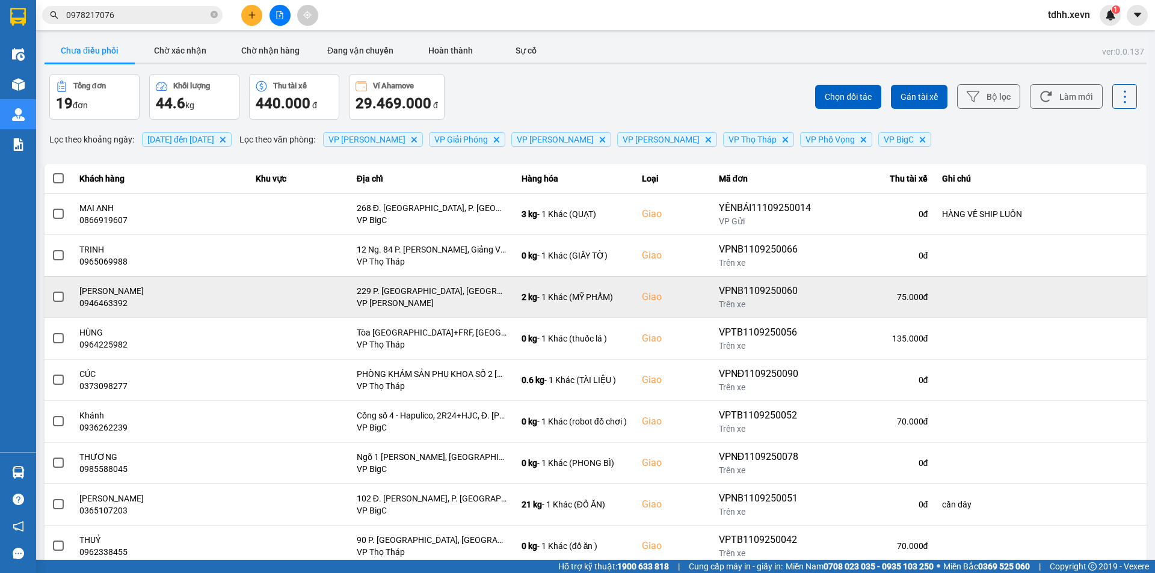
scroll to position [76, 0]
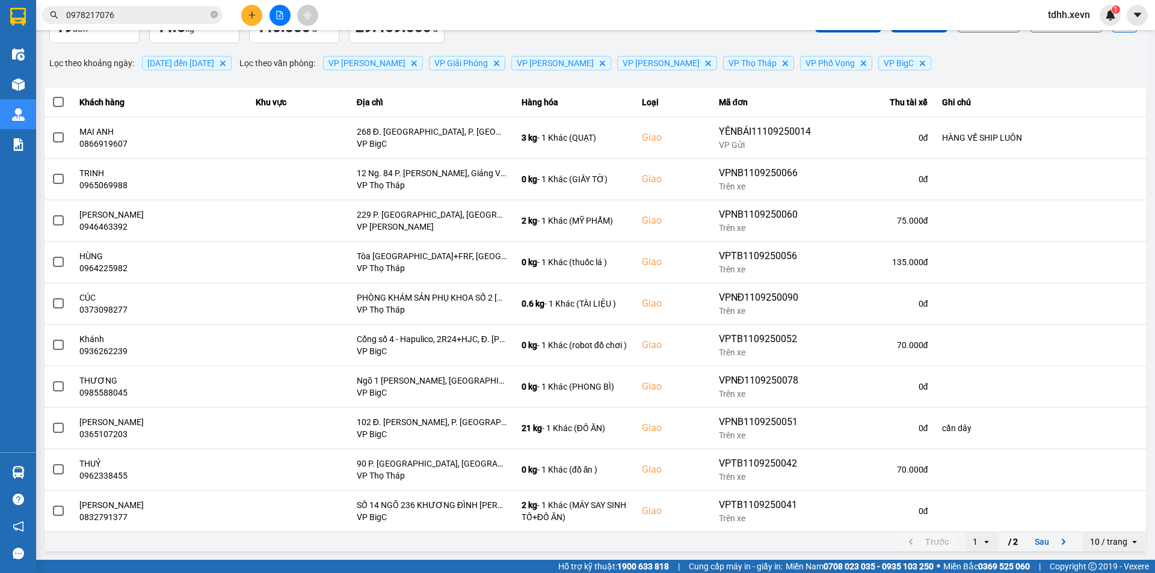
click at [1110, 539] on div "10 / trang" at bounding box center [1108, 542] width 37 height 12
click at [1107, 517] on div "100 / trang" at bounding box center [1106, 516] width 44 height 12
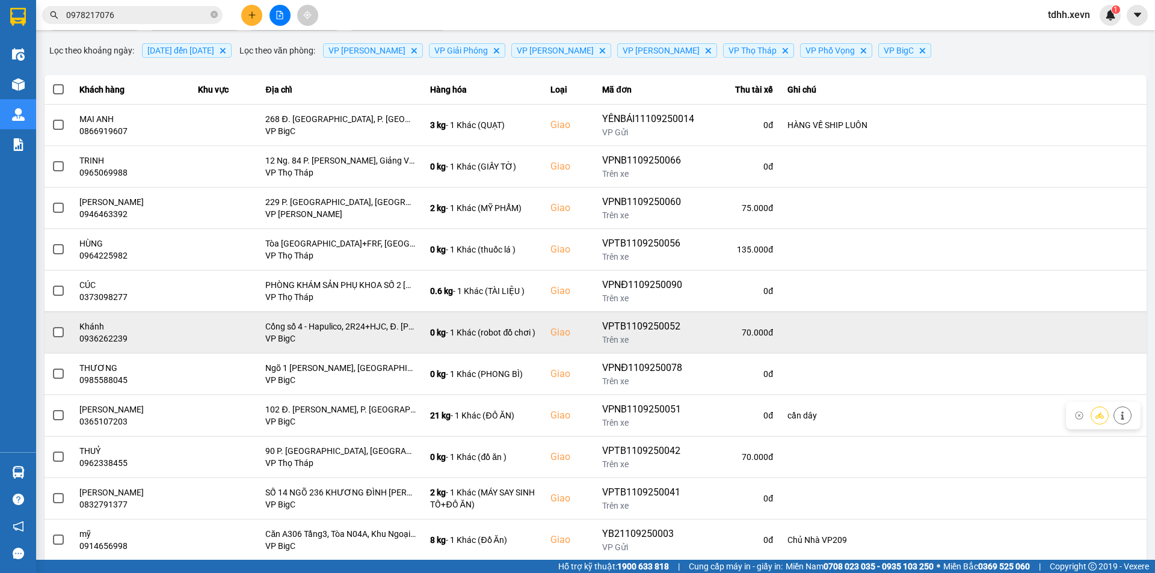
scroll to position [0, 0]
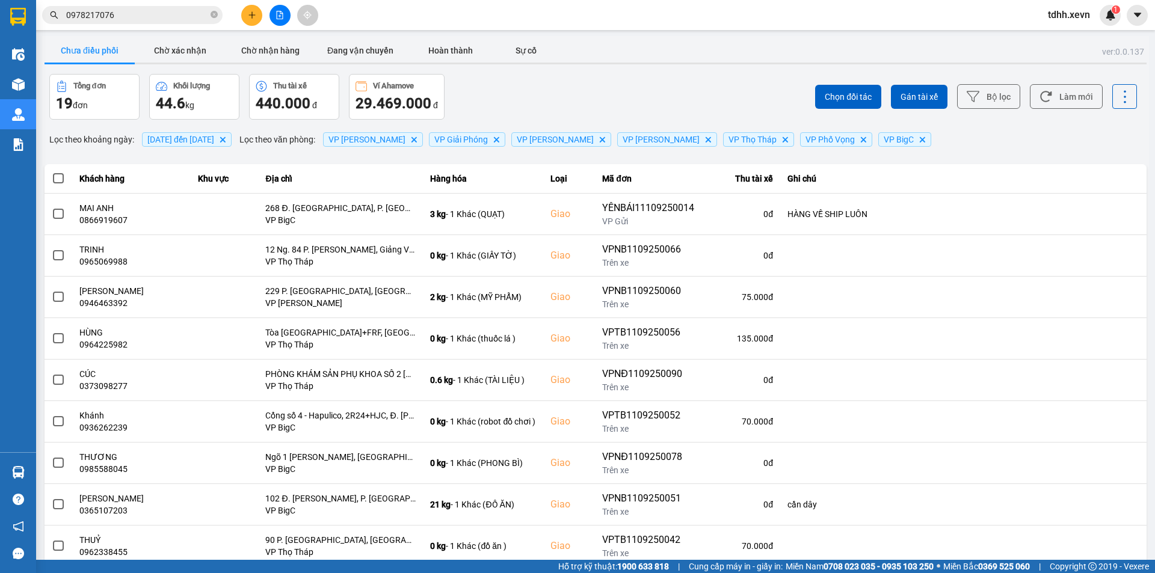
click at [146, 11] on input "0978217076" at bounding box center [137, 14] width 142 height 13
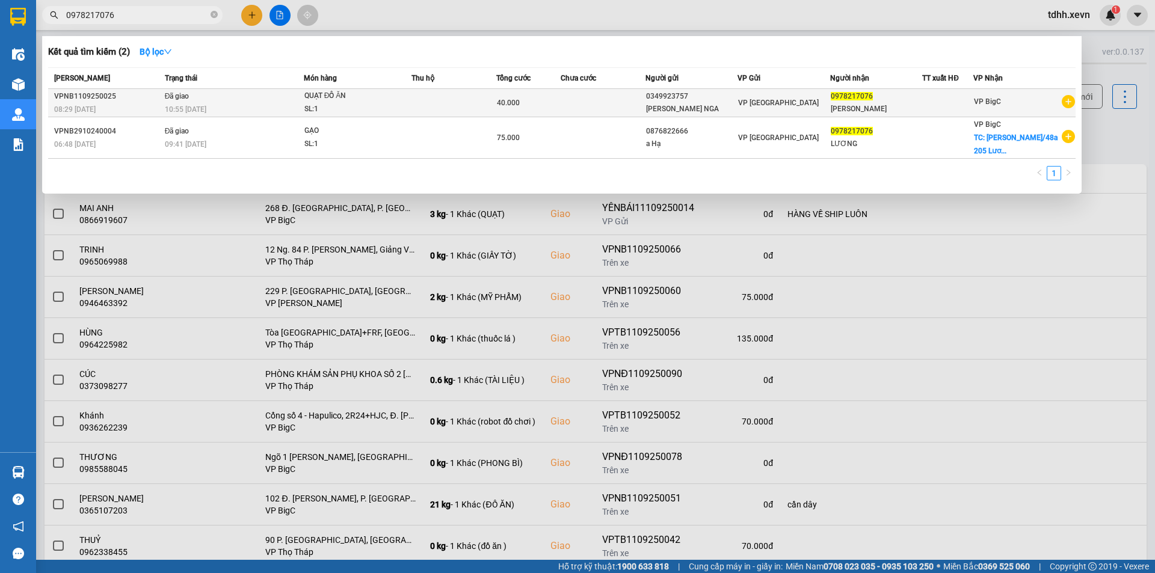
click at [338, 110] on div "SL: 1" at bounding box center [349, 109] width 90 height 13
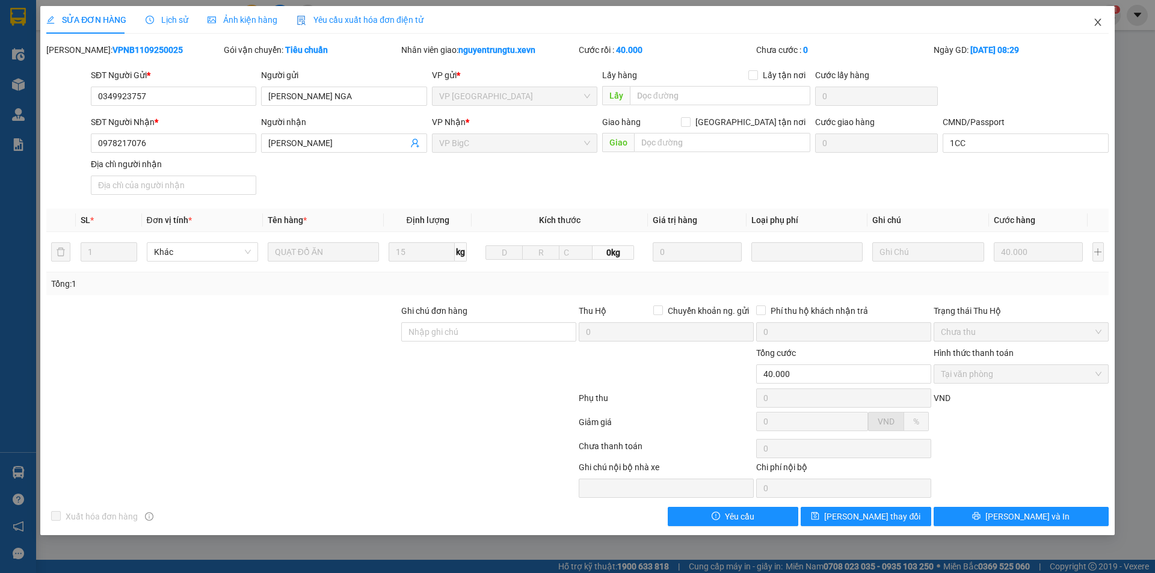
click at [1094, 12] on span "Close" at bounding box center [1098, 23] width 34 height 34
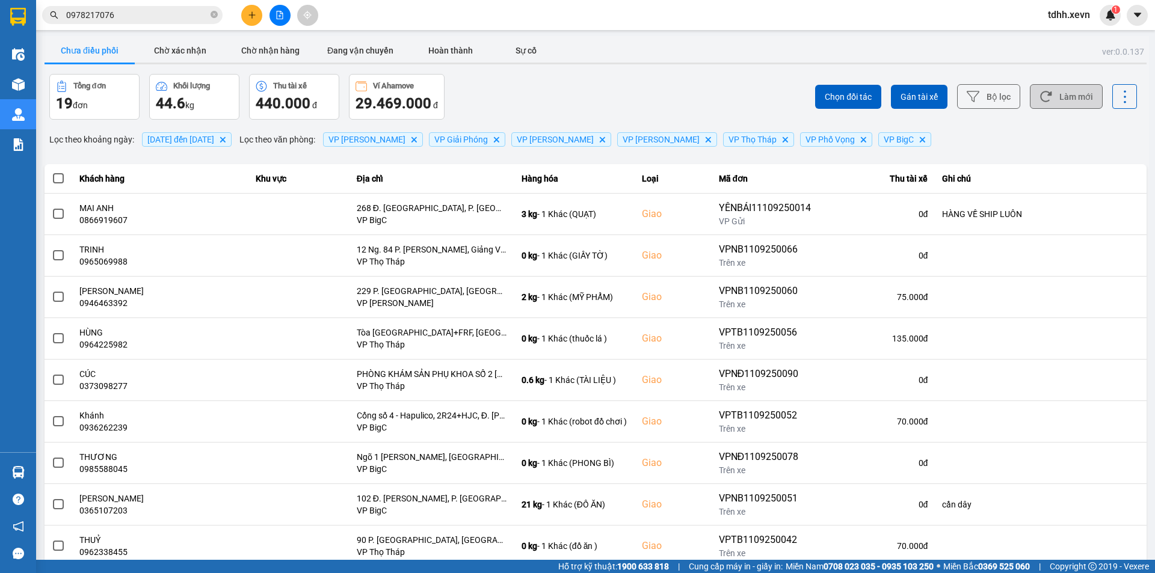
click at [1069, 92] on button "Làm mới" at bounding box center [1066, 96] width 73 height 25
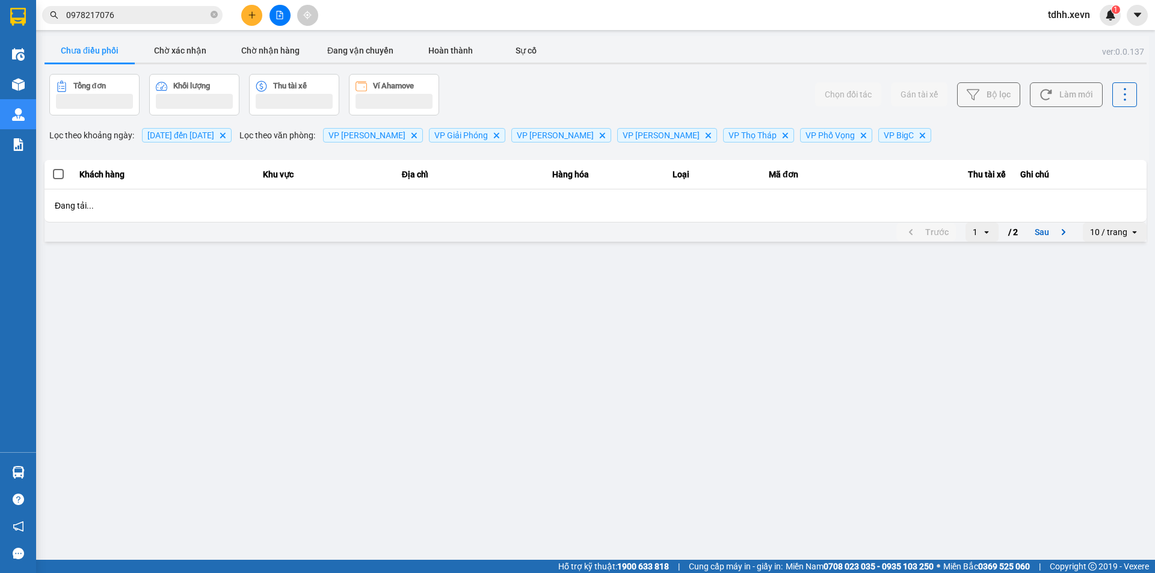
click at [700, 94] on div "Chọn đối tác Gán tài xế Bộ lọc Làm mới" at bounding box center [865, 95] width 544 height 42
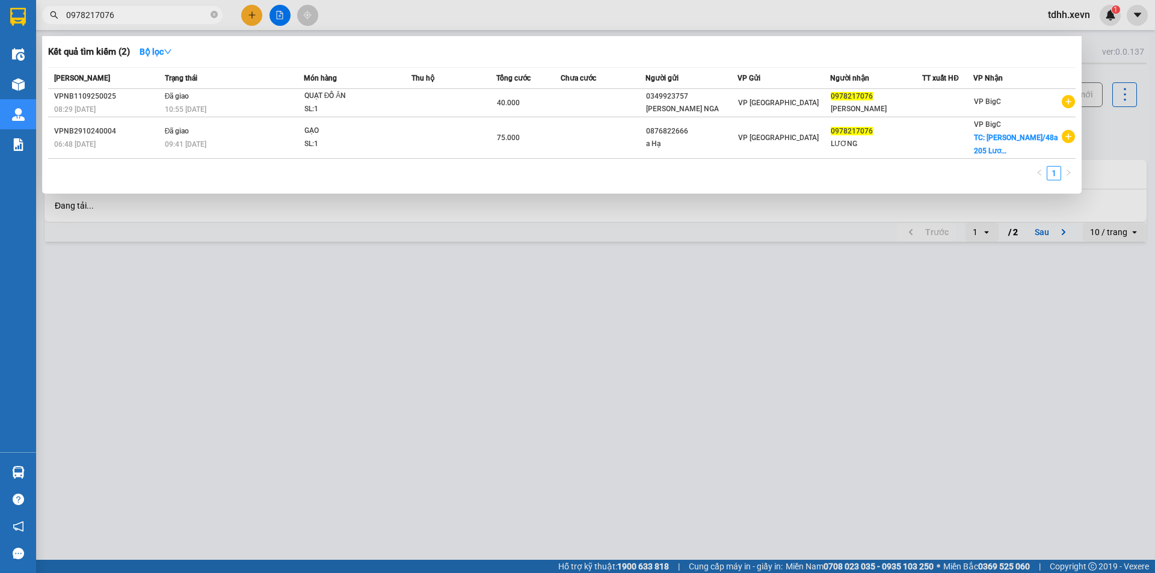
click at [165, 18] on input "0978217076" at bounding box center [137, 14] width 142 height 13
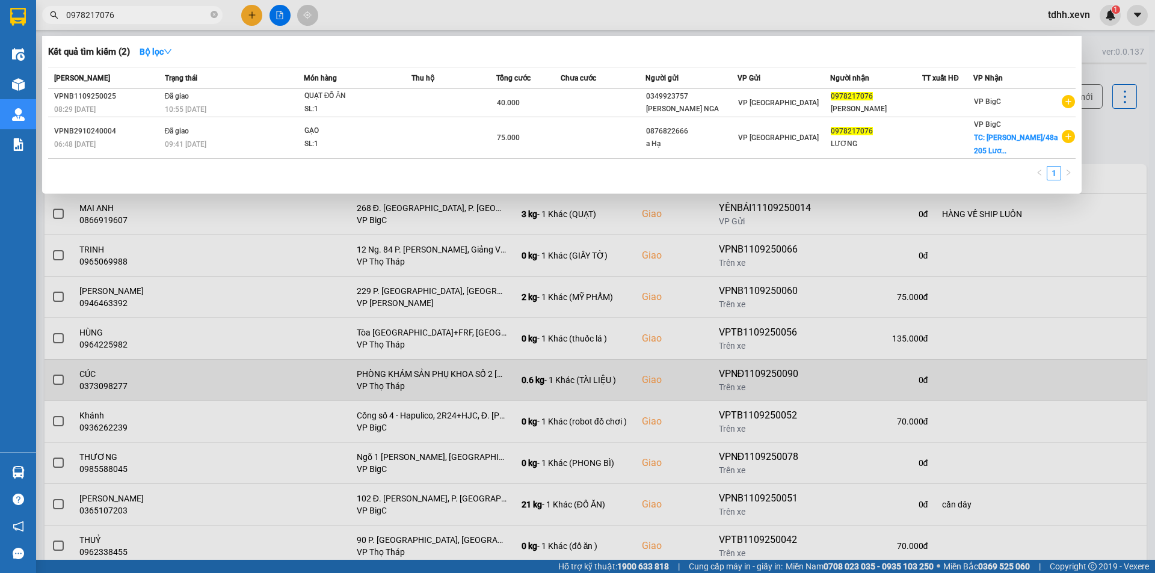
click at [916, 361] on div at bounding box center [577, 286] width 1155 height 573
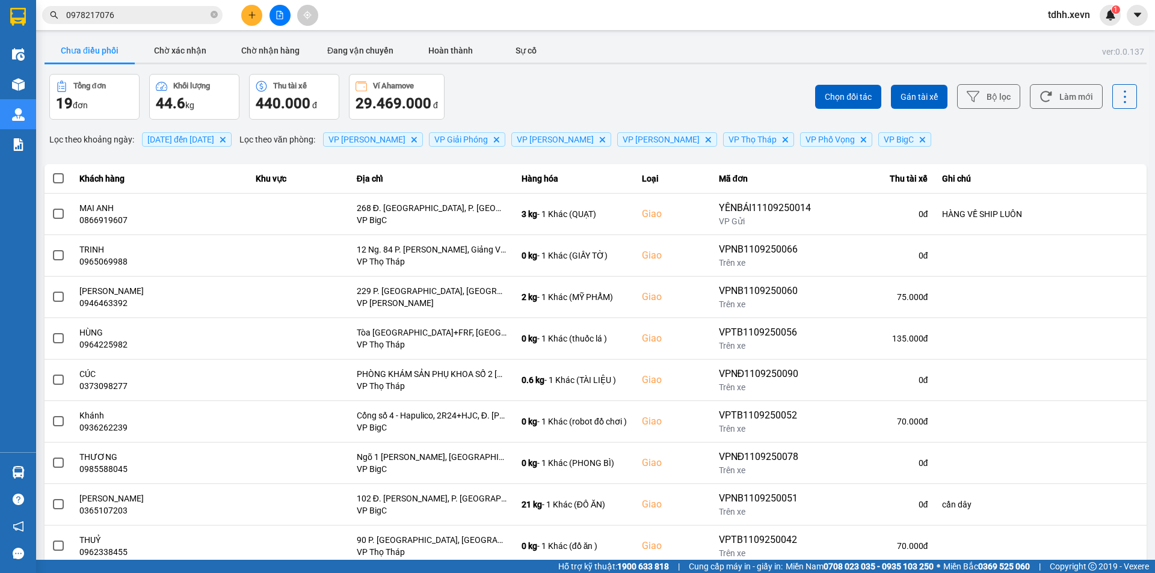
click at [152, 13] on input "0978217076" at bounding box center [137, 14] width 142 height 13
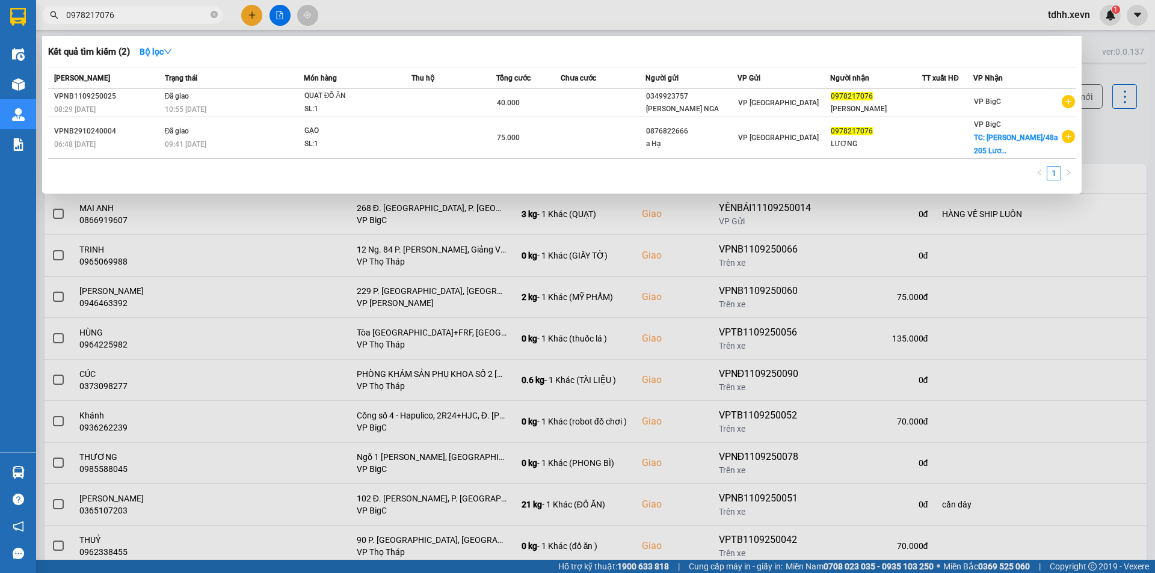
click at [152, 13] on input "0978217076" at bounding box center [137, 14] width 142 height 13
paste input "8936299"
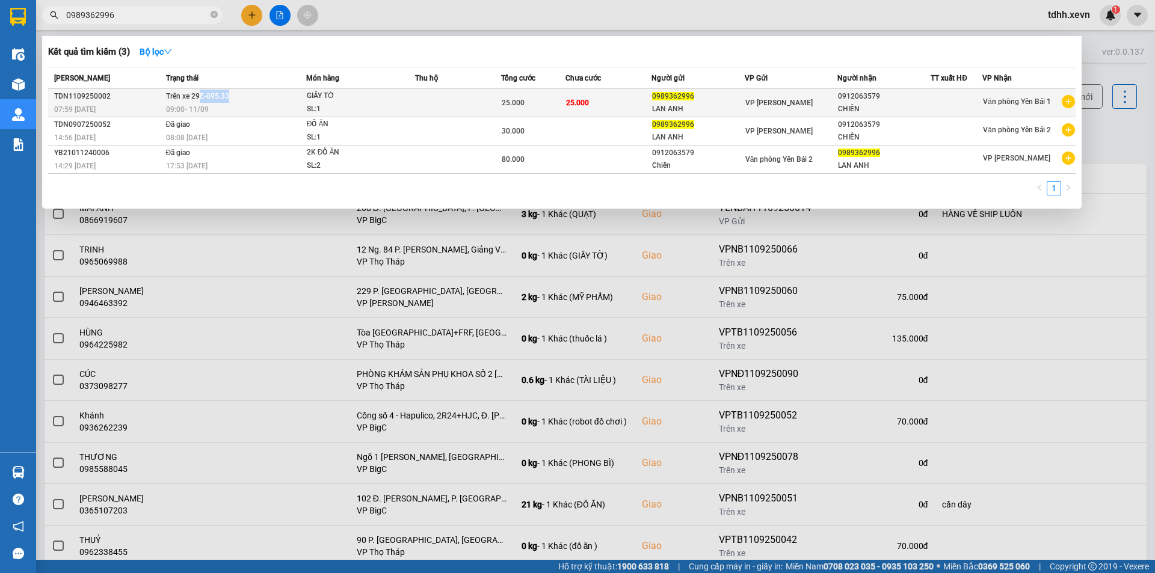
drag, startPoint x: 242, startPoint y: 97, endPoint x: 200, endPoint y: 94, distance: 42.2
click at [200, 94] on td "Trên xe 29E-095.33 09:00 - 11/09" at bounding box center [234, 103] width 143 height 28
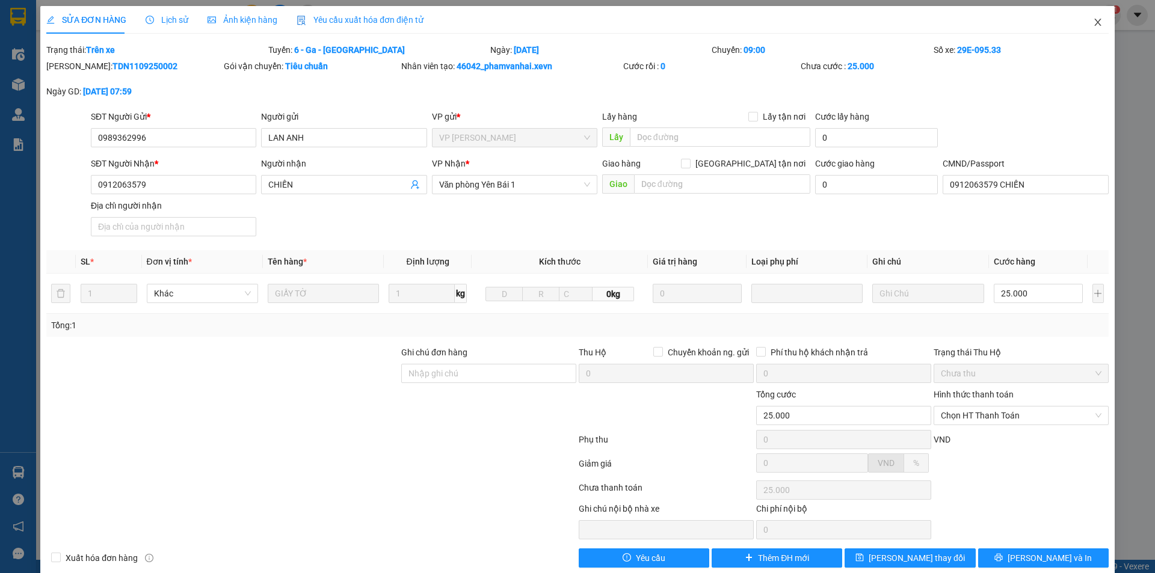
drag, startPoint x: 1096, startPoint y: 19, endPoint x: 955, endPoint y: 32, distance: 141.4
click at [1091, 22] on span "Close" at bounding box center [1098, 23] width 34 height 34
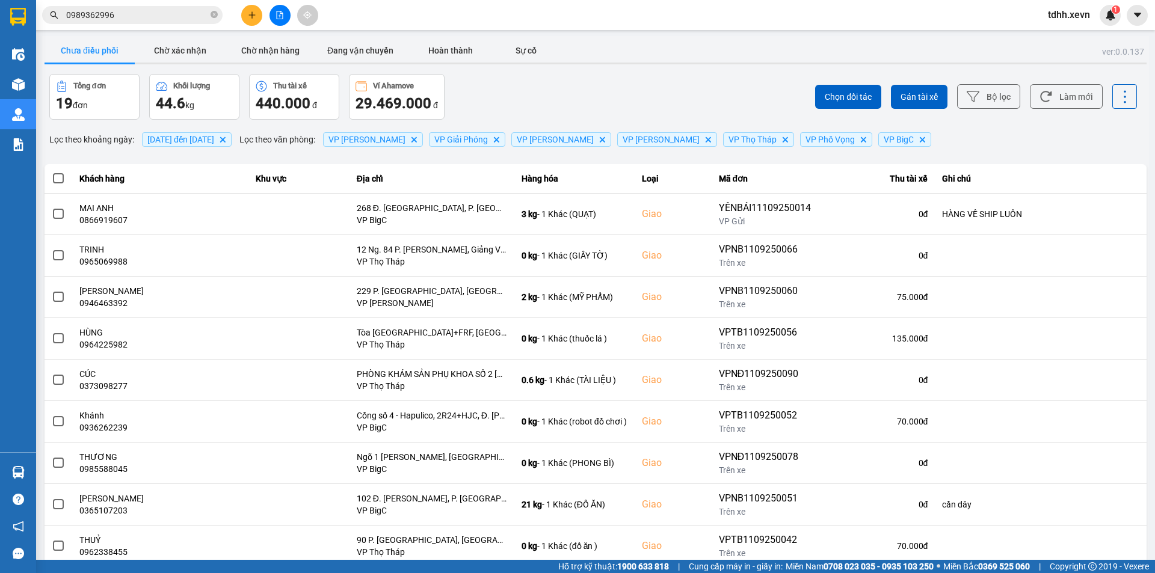
click at [163, 21] on input "0989362996" at bounding box center [137, 14] width 142 height 13
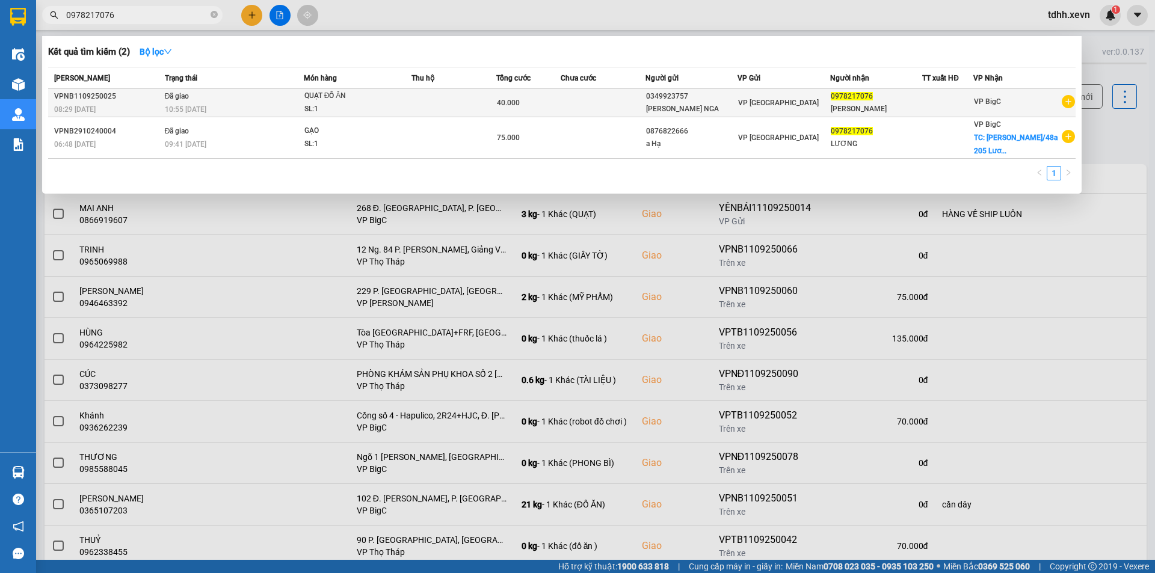
click at [312, 109] on div "SL: 1" at bounding box center [349, 109] width 90 height 13
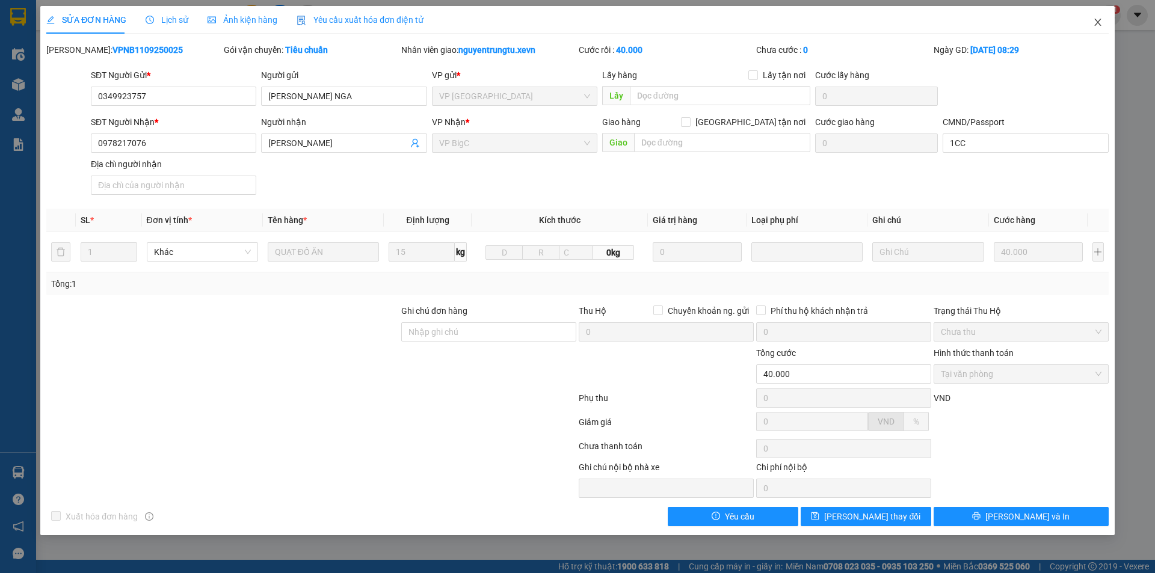
click at [1091, 21] on span "Close" at bounding box center [1098, 23] width 34 height 34
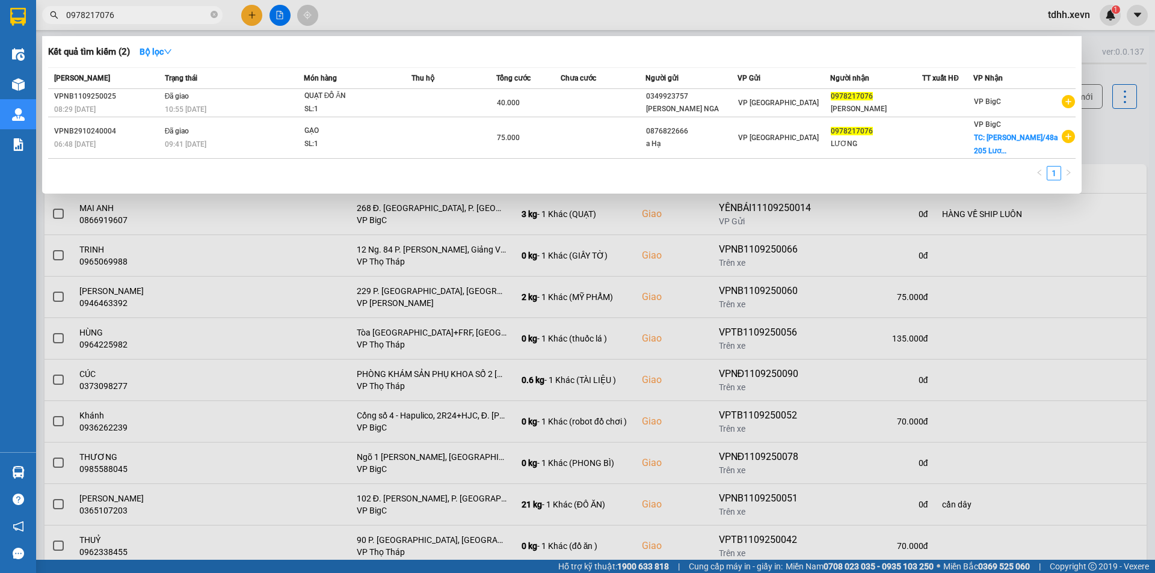
click at [189, 19] on input "0978217076" at bounding box center [137, 14] width 142 height 13
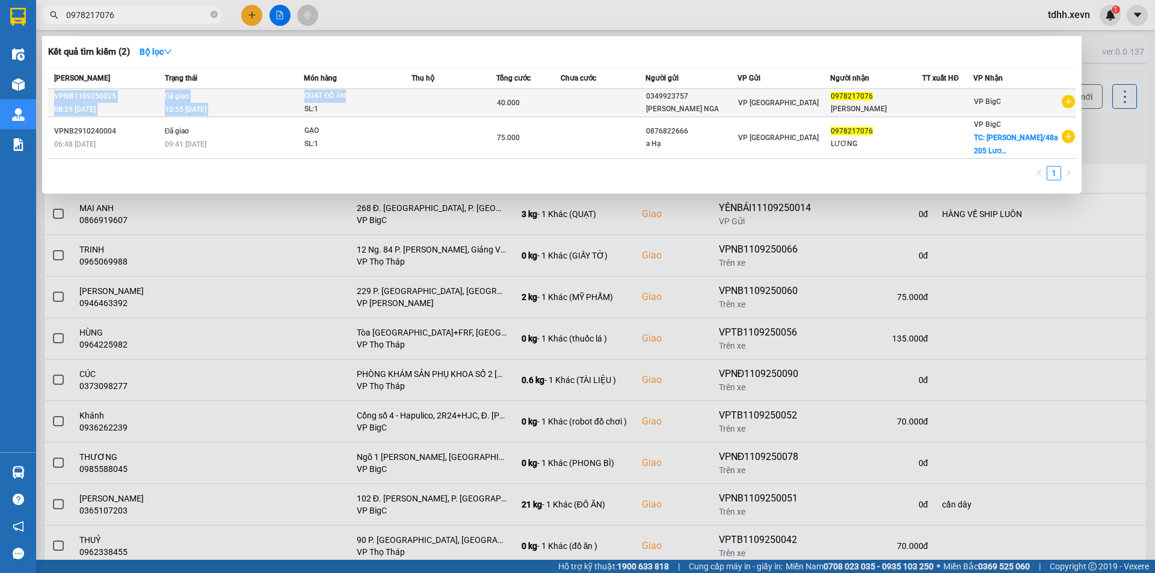
click at [364, 90] on table "Mã ĐH Trạng thái Món hàng Thu hộ Tổng cước Chưa cước Người gửi VP Gửi Người nhậ…" at bounding box center [562, 112] width 1028 height 91
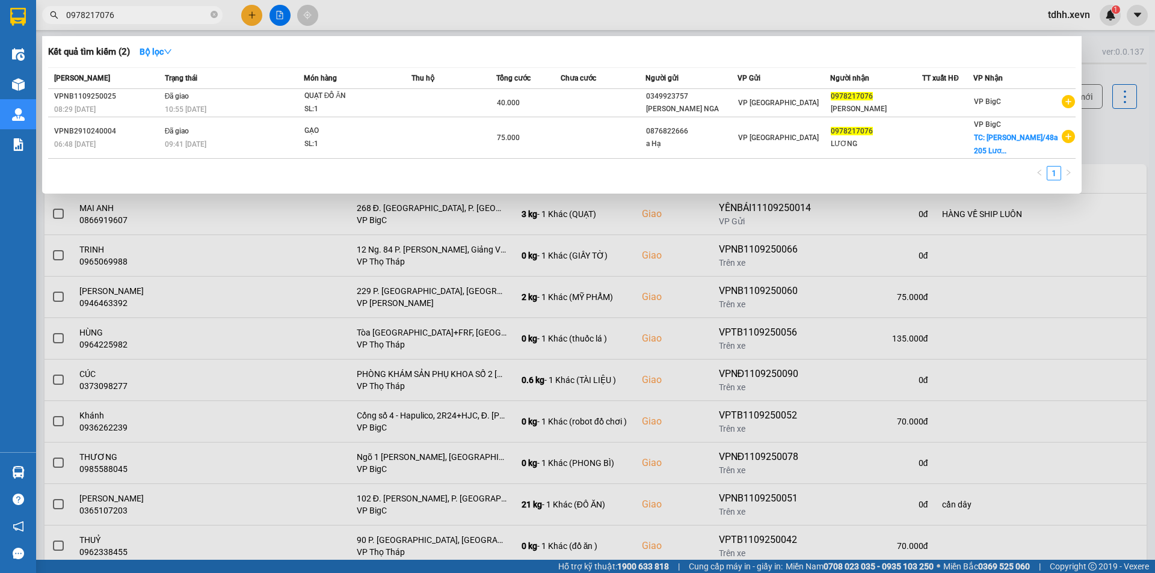
click at [606, 46] on div "Kết quả tìm kiếm ( 2 ) Bộ lọc" at bounding box center [562, 51] width 1028 height 19
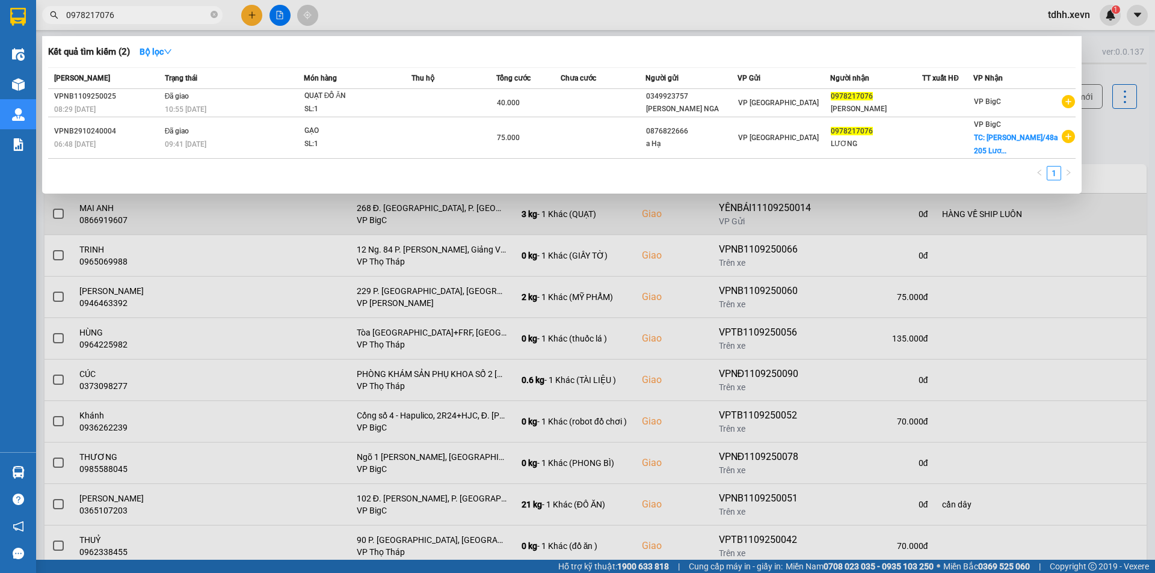
drag, startPoint x: 578, startPoint y: 445, endPoint x: 897, endPoint y: 211, distance: 396.1
click at [584, 444] on div at bounding box center [577, 286] width 1155 height 573
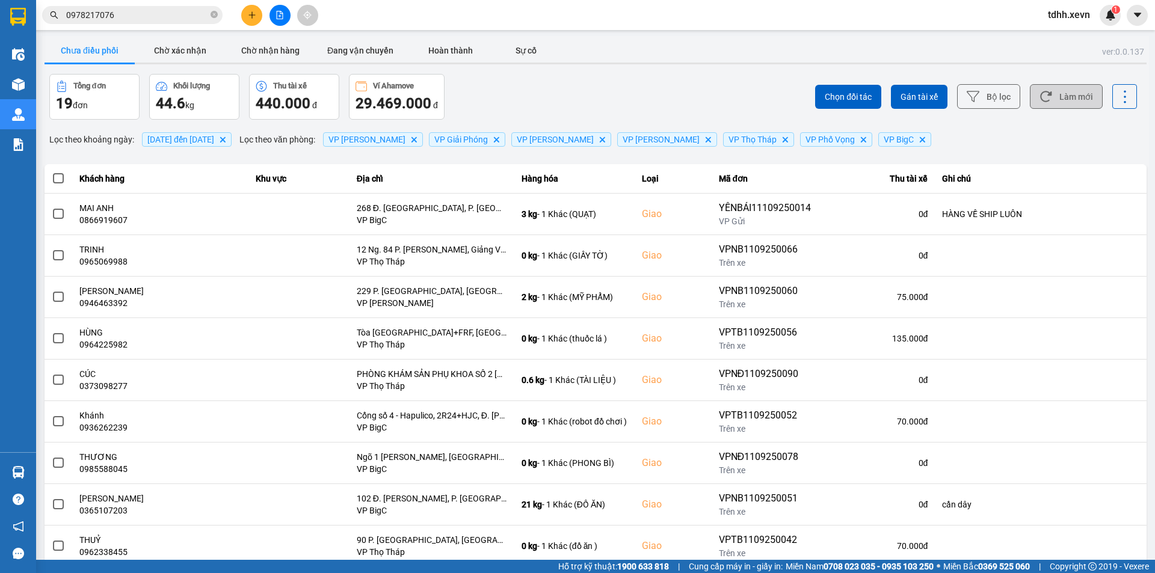
click at [1060, 95] on button "Làm mới" at bounding box center [1066, 96] width 73 height 25
click at [717, 65] on div "Chưa điều phối Chờ xác nhận Chờ nhận hàng Đang vận chuyển Hoàn thành Sự cố" at bounding box center [596, 52] width 1102 height 27
click at [1056, 89] on button "Làm mới" at bounding box center [1066, 96] width 73 height 25
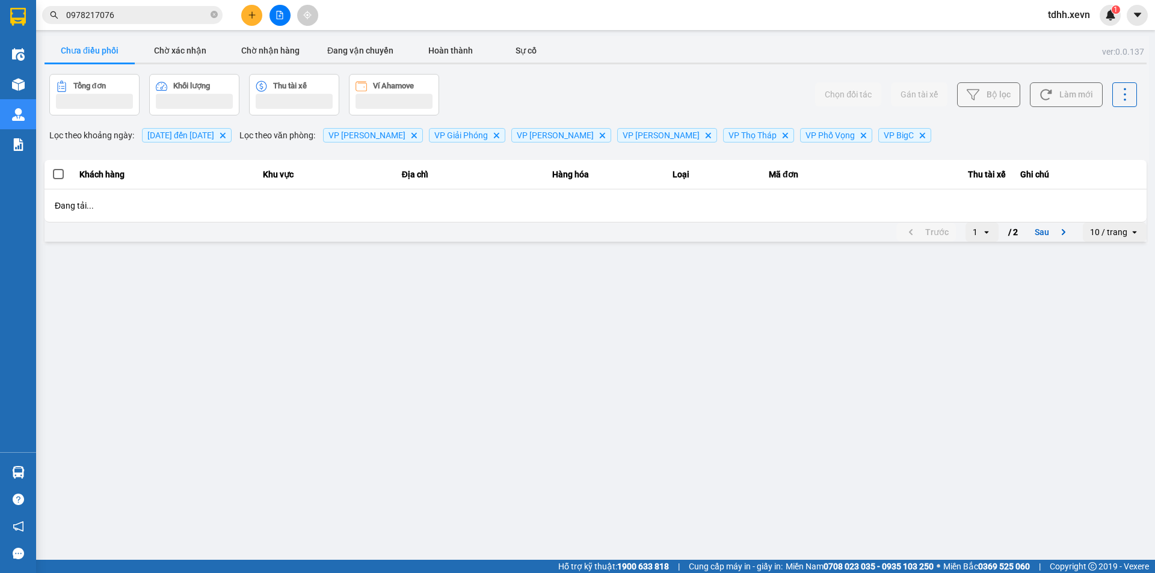
click at [611, 80] on div "Chọn đối tác Gán tài xế Bộ lọc Làm mới" at bounding box center [865, 95] width 544 height 42
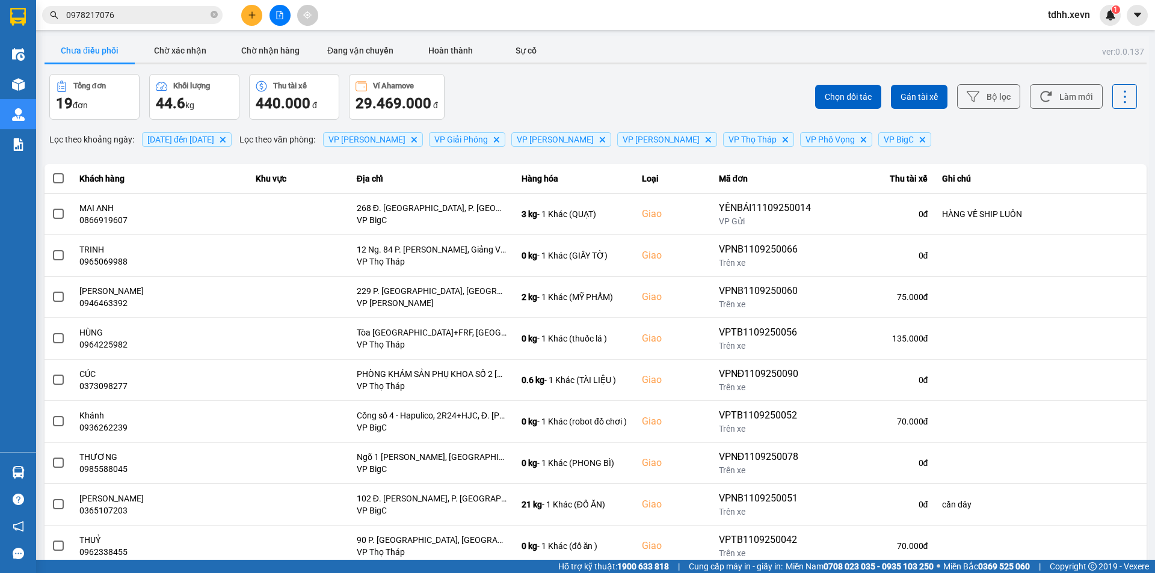
scroll to position [76, 0]
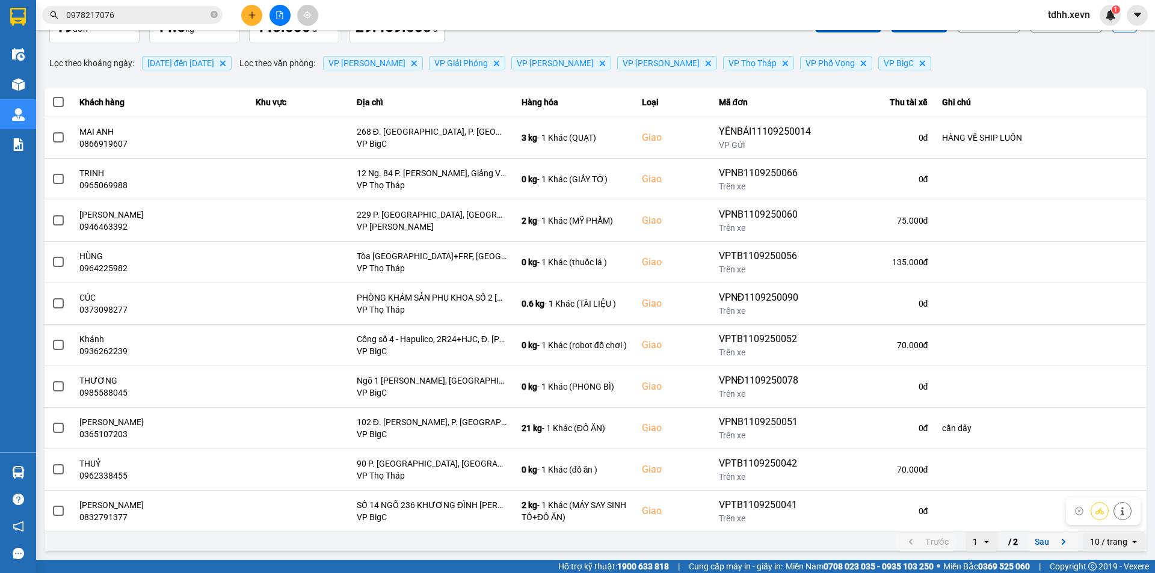
click at [1038, 542] on button "Sau" at bounding box center [1053, 542] width 51 height 18
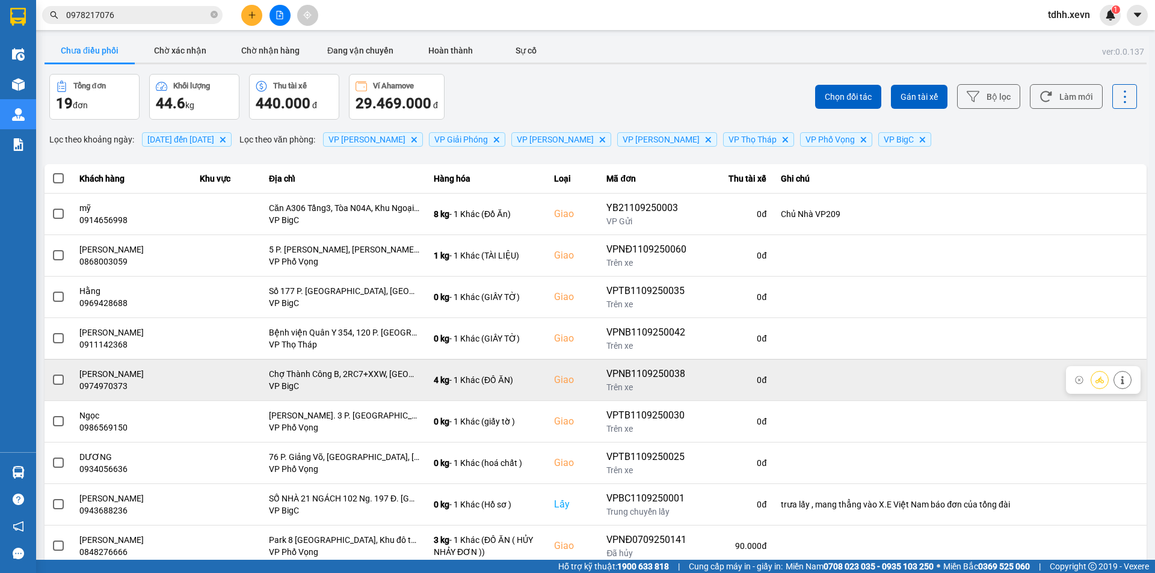
scroll to position [35, 0]
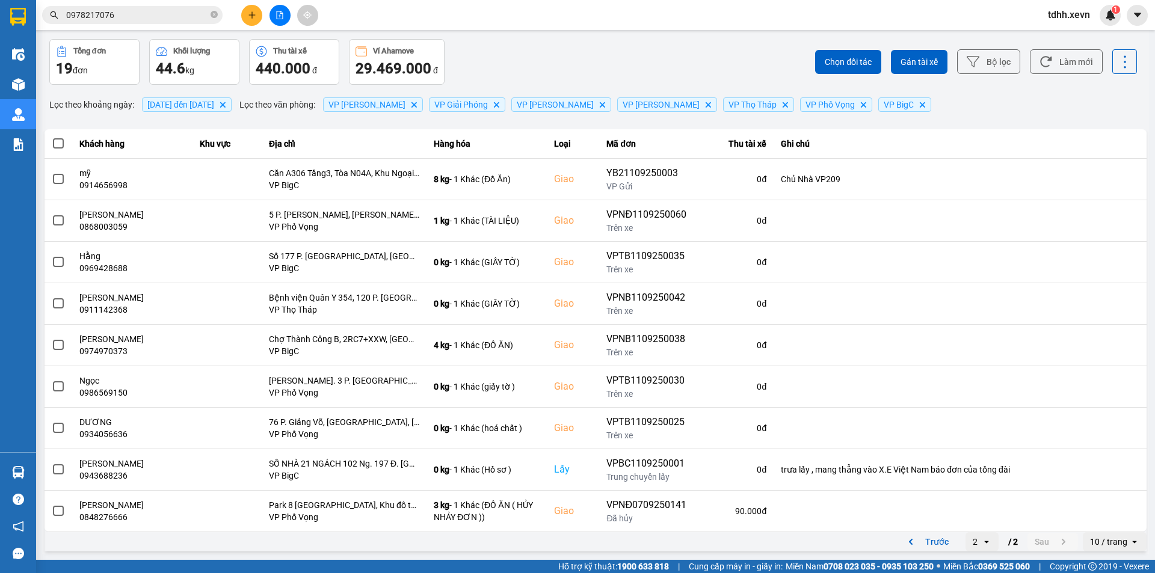
click at [149, 15] on input "0978217076" at bounding box center [137, 14] width 142 height 13
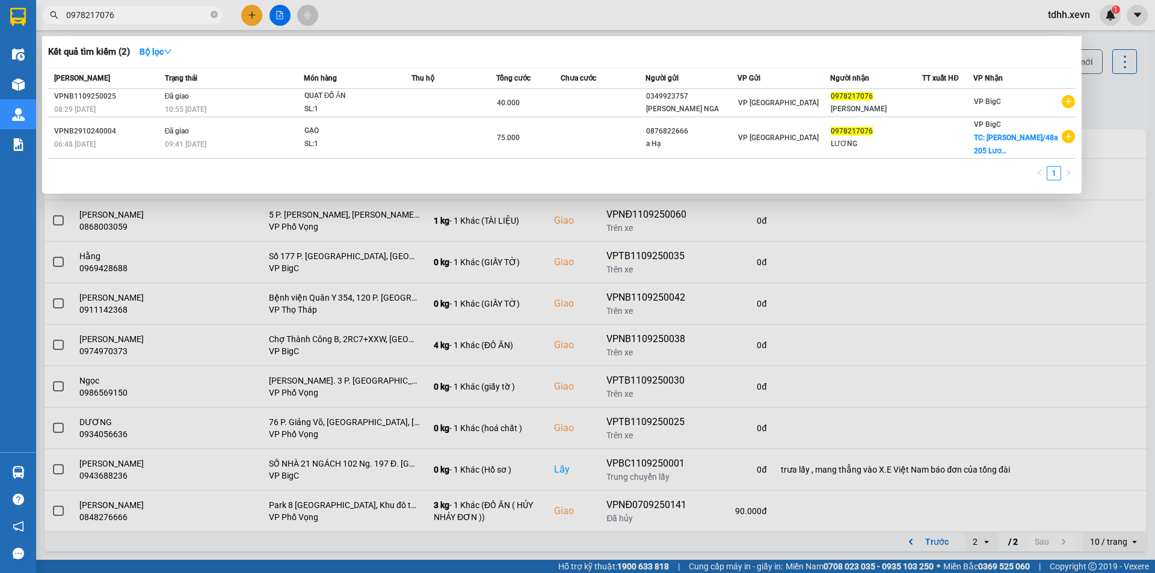
paste input "VPLD1009250022"
click at [149, 15] on input "0978217076" at bounding box center [137, 14] width 142 height 13
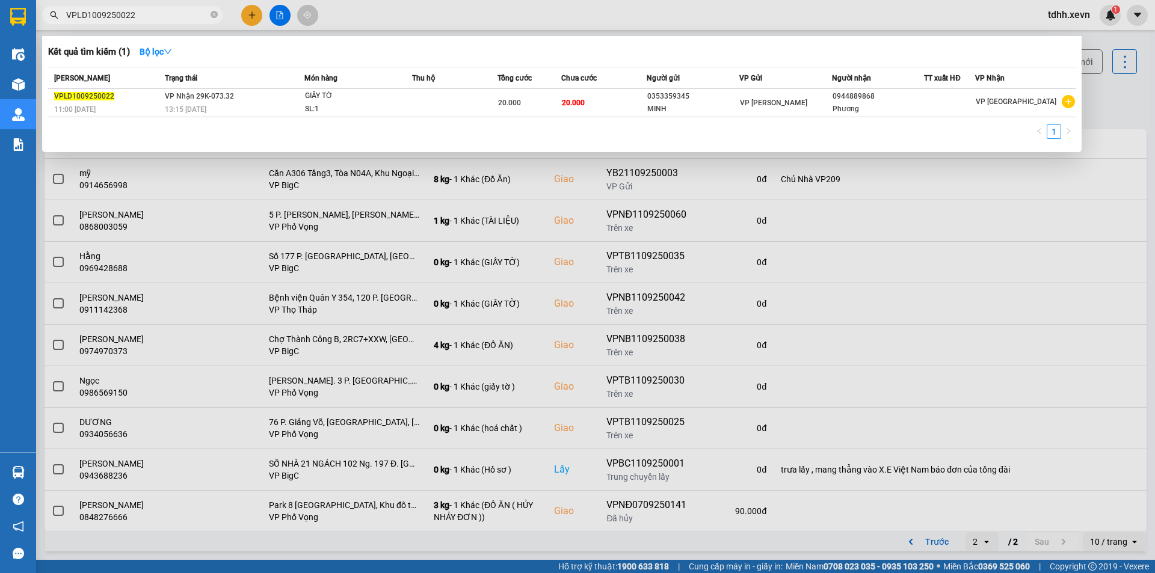
click at [141, 16] on input "VPLD1009250022" at bounding box center [137, 14] width 142 height 13
paste input "098812307"
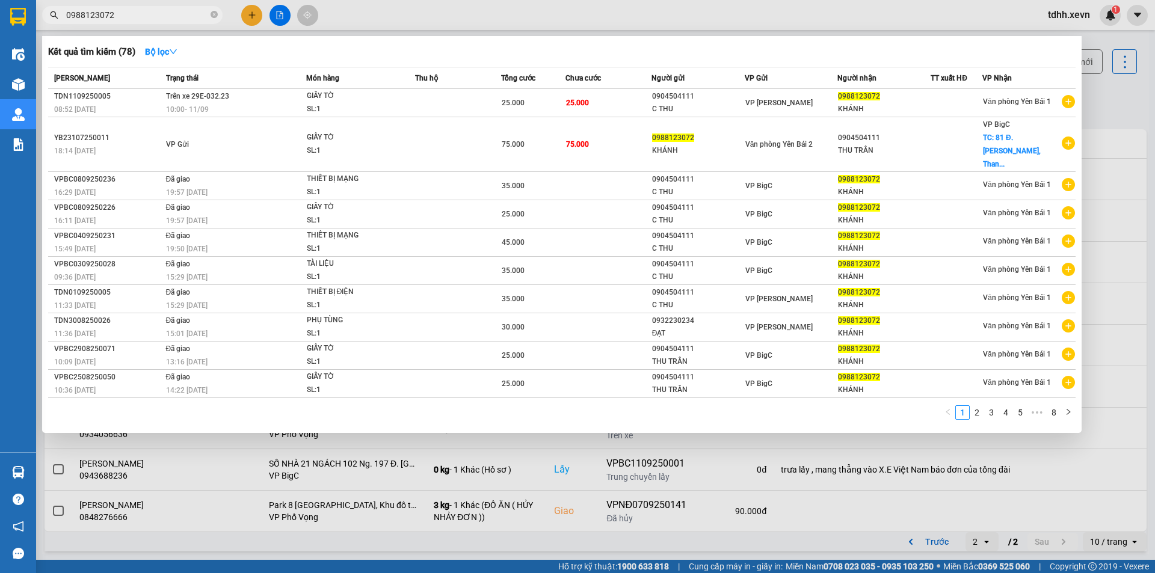
click at [153, 16] on input "0988123072" at bounding box center [137, 14] width 142 height 13
paste input "375036760"
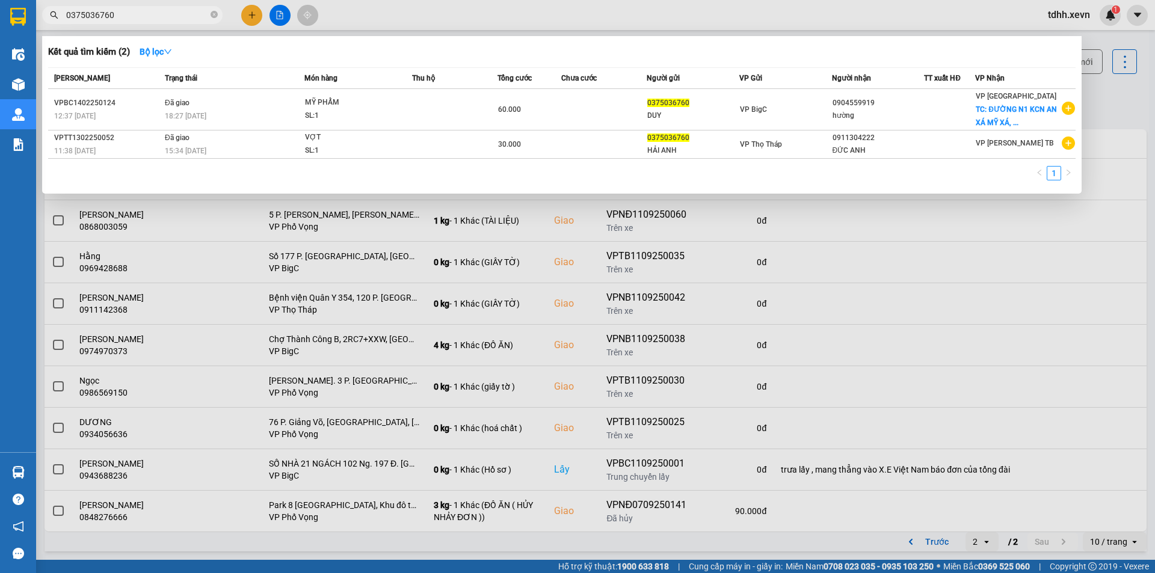
click at [153, 17] on input "0375036760" at bounding box center [137, 14] width 142 height 13
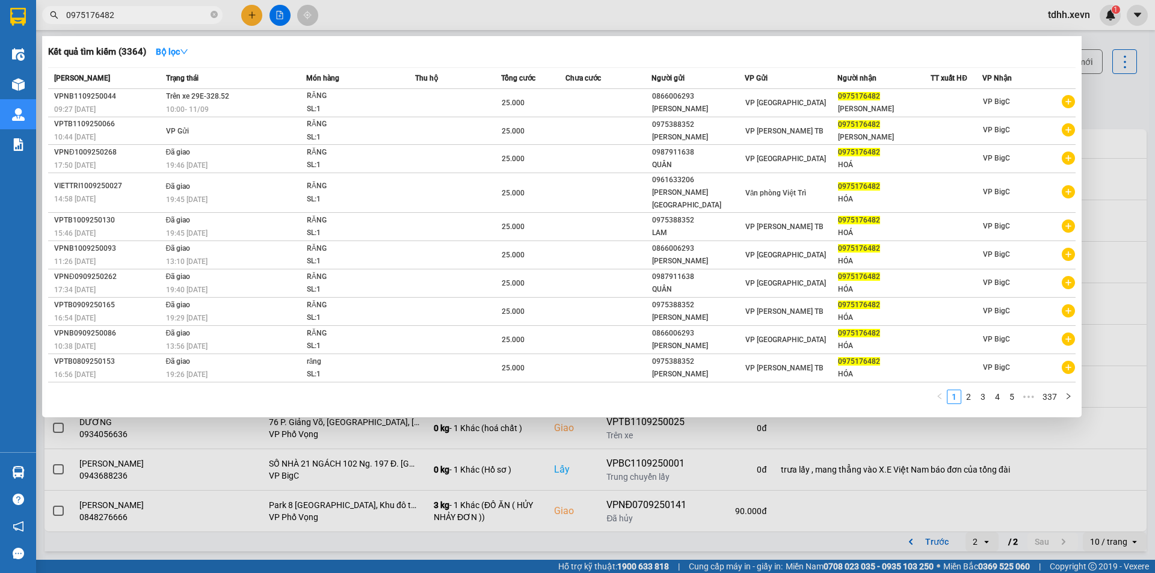
click at [428, 20] on div at bounding box center [577, 286] width 1155 height 573
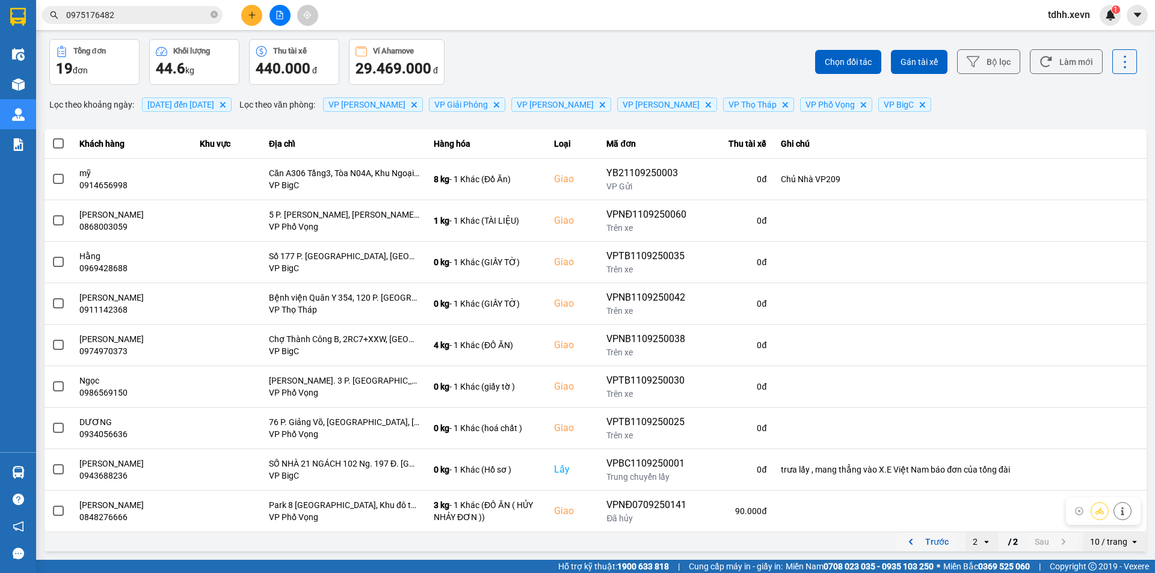
click at [947, 548] on button "Trước" at bounding box center [927, 542] width 60 height 18
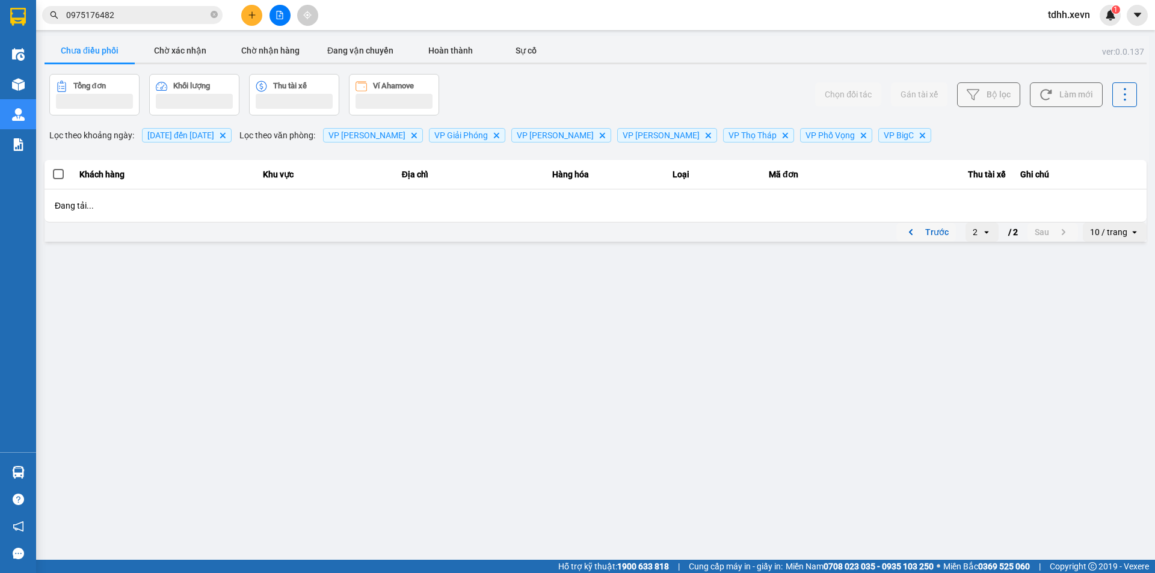
scroll to position [0, 0]
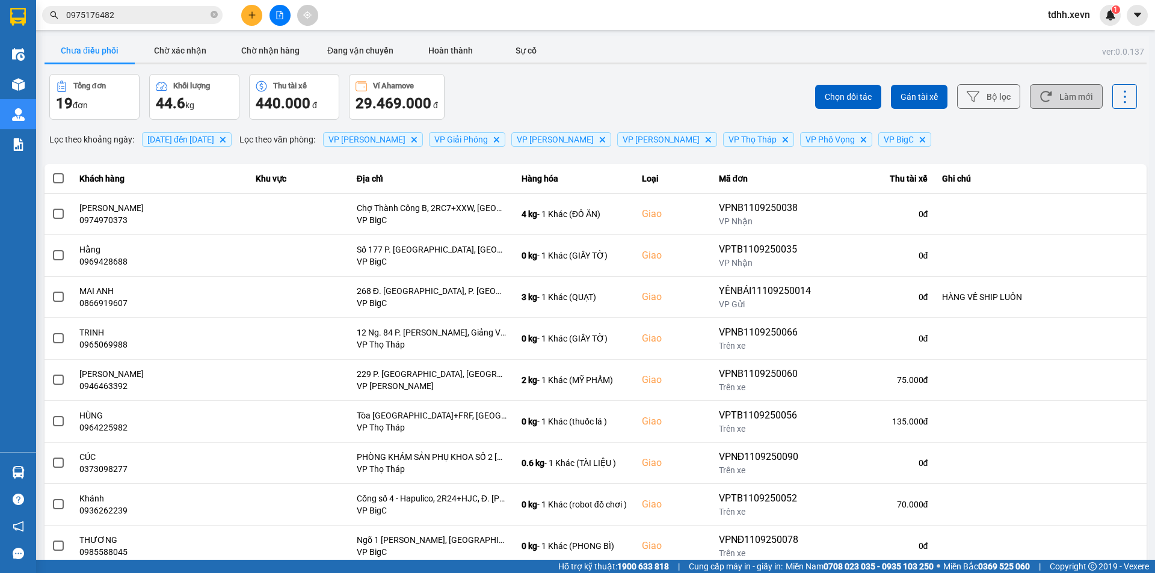
click at [1057, 91] on button "Làm mới" at bounding box center [1066, 96] width 73 height 25
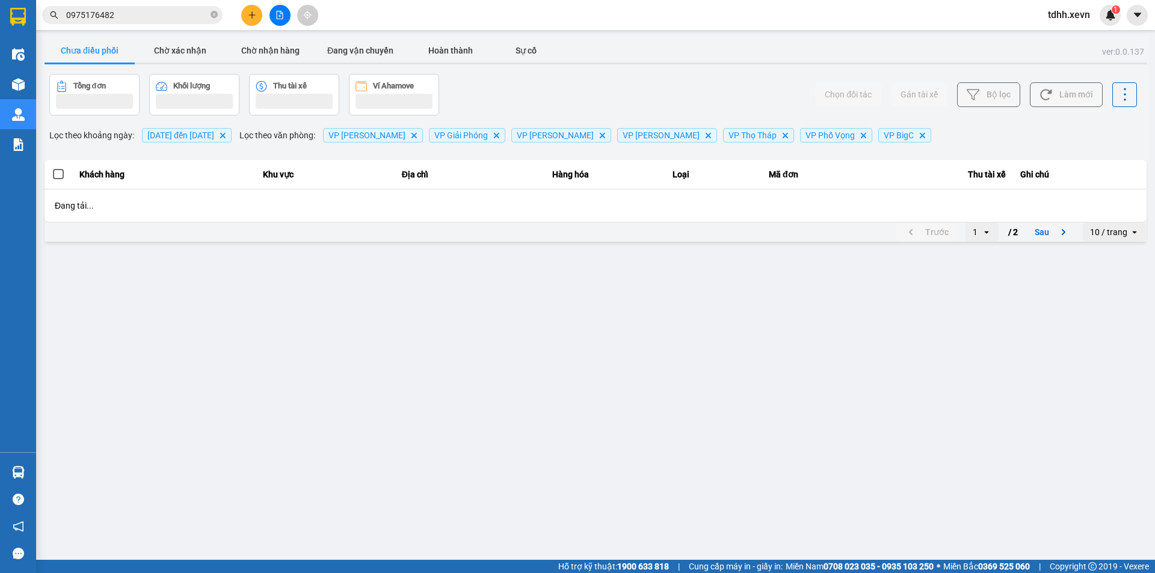
click at [604, 88] on div "Chọn đối tác Gán tài xế Bộ lọc Làm mới" at bounding box center [865, 95] width 544 height 42
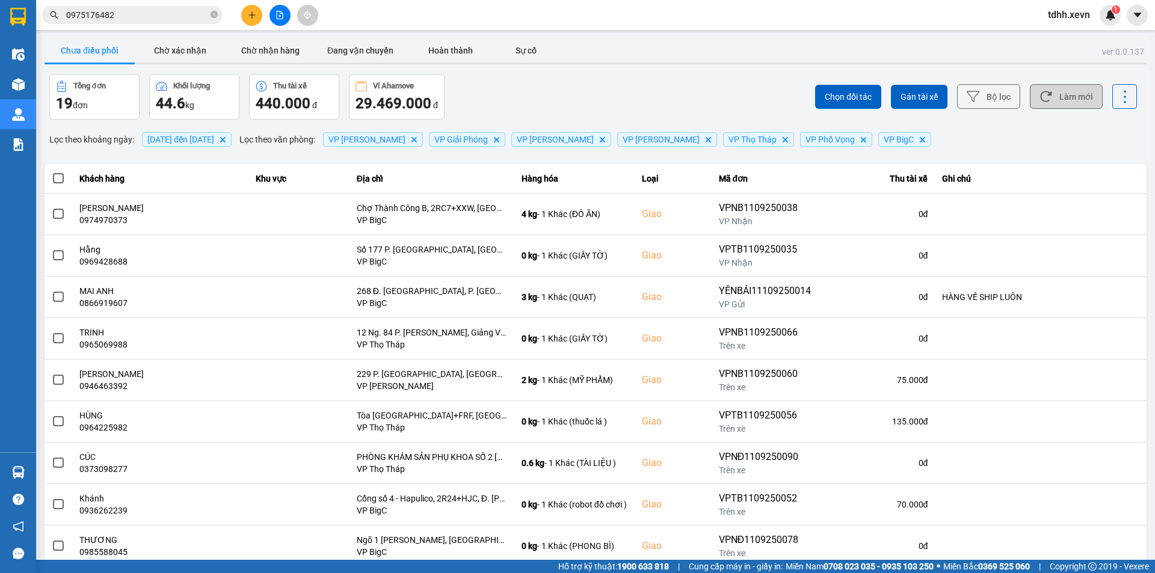
click at [1078, 96] on button "Làm mới" at bounding box center [1066, 96] width 73 height 25
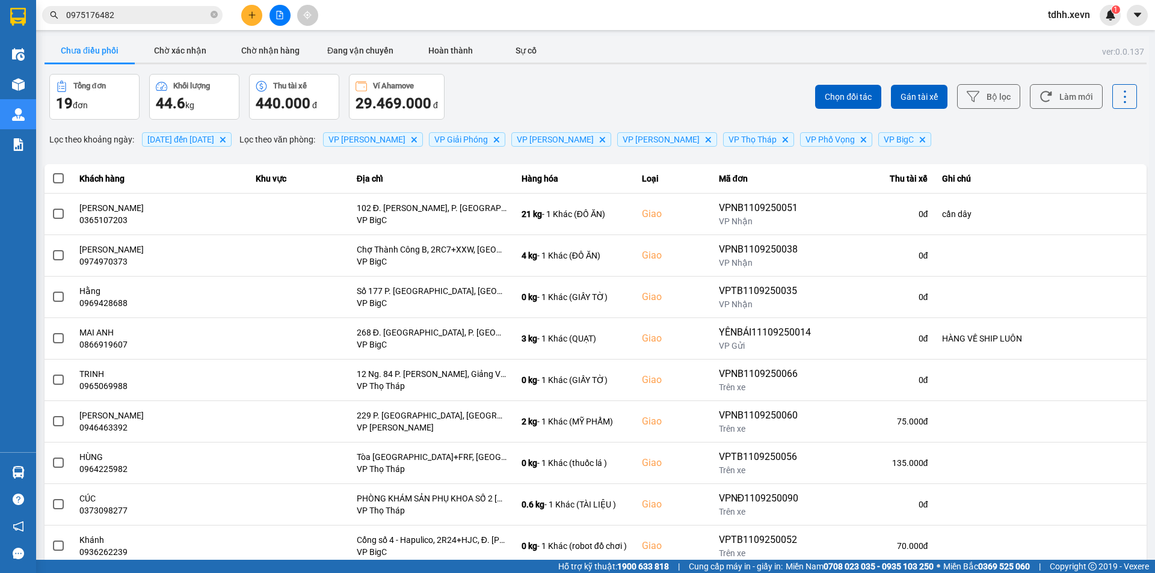
click at [179, 19] on input "0975176482" at bounding box center [137, 14] width 142 height 13
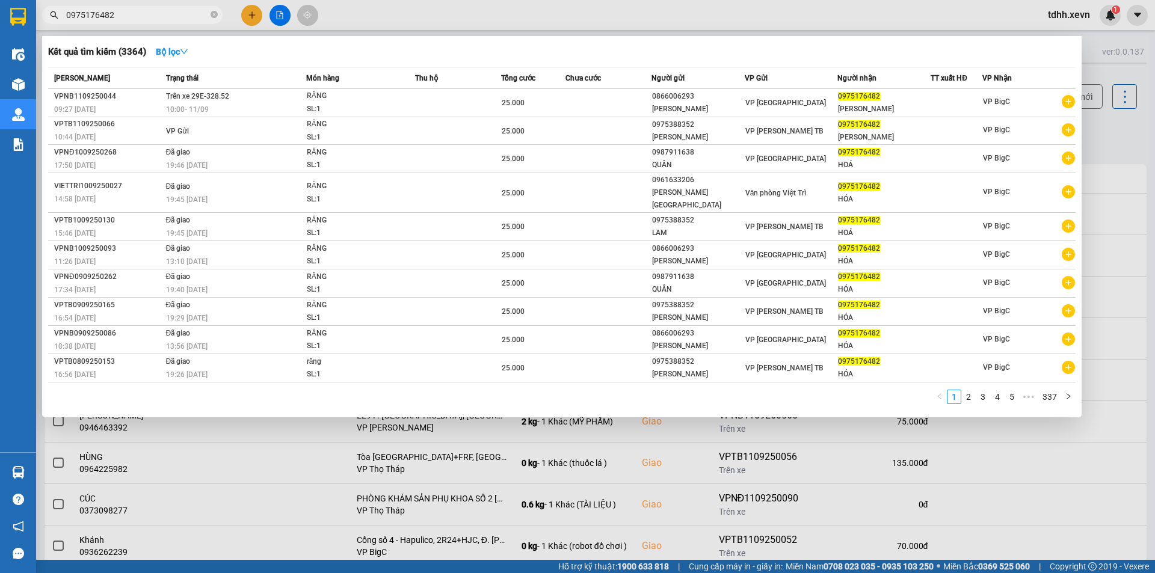
paste input "41150086"
click at [179, 19] on input "0941150086" at bounding box center [137, 14] width 142 height 13
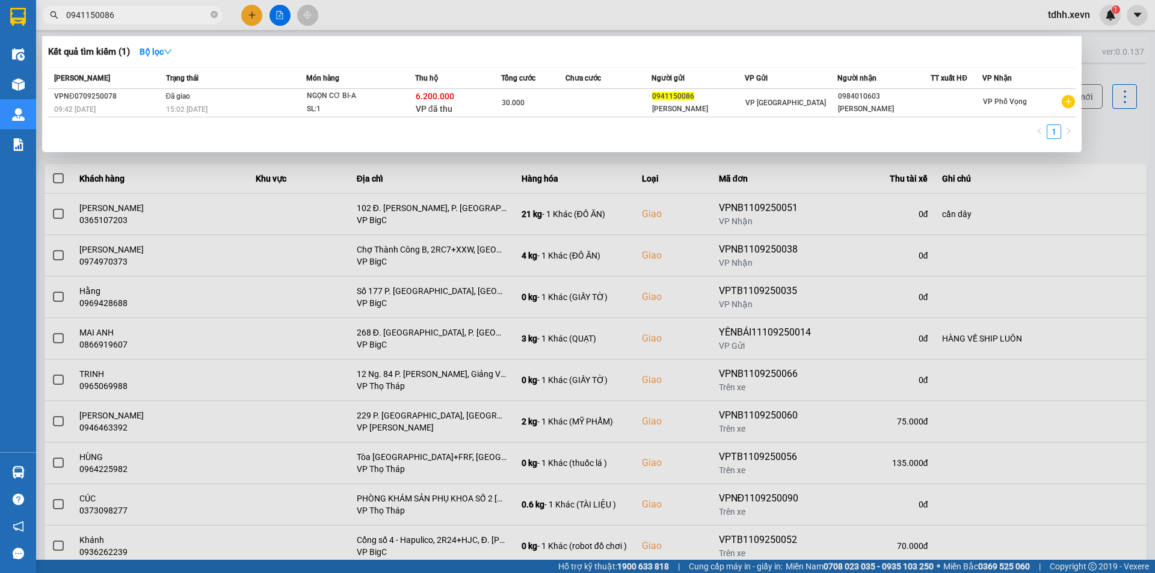
click at [705, 137] on div "1" at bounding box center [562, 136] width 1028 height 22
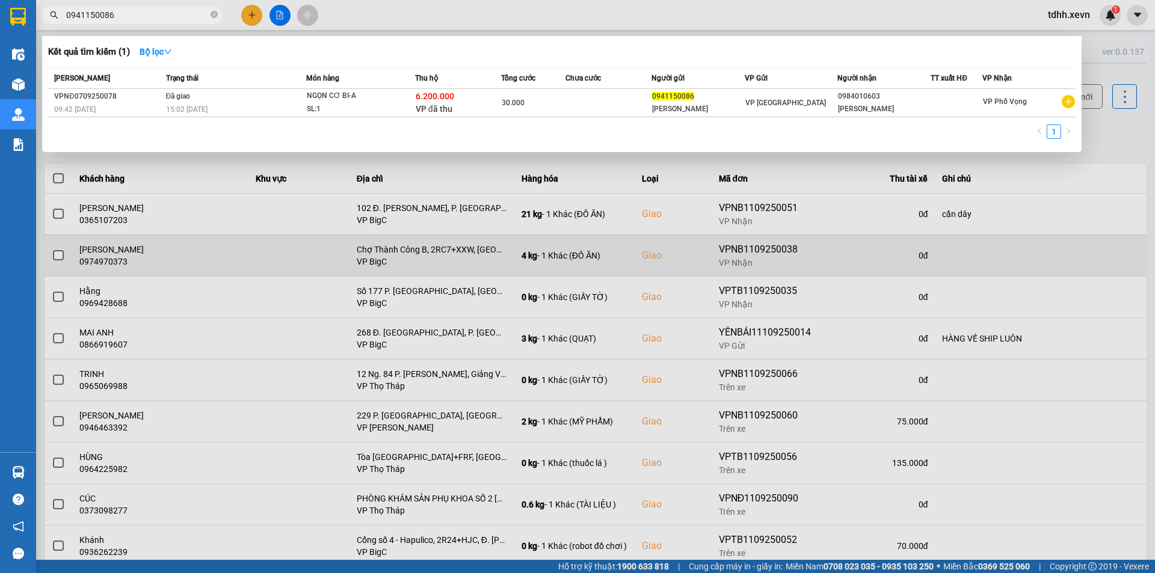
click at [421, 233] on div at bounding box center [577, 286] width 1155 height 573
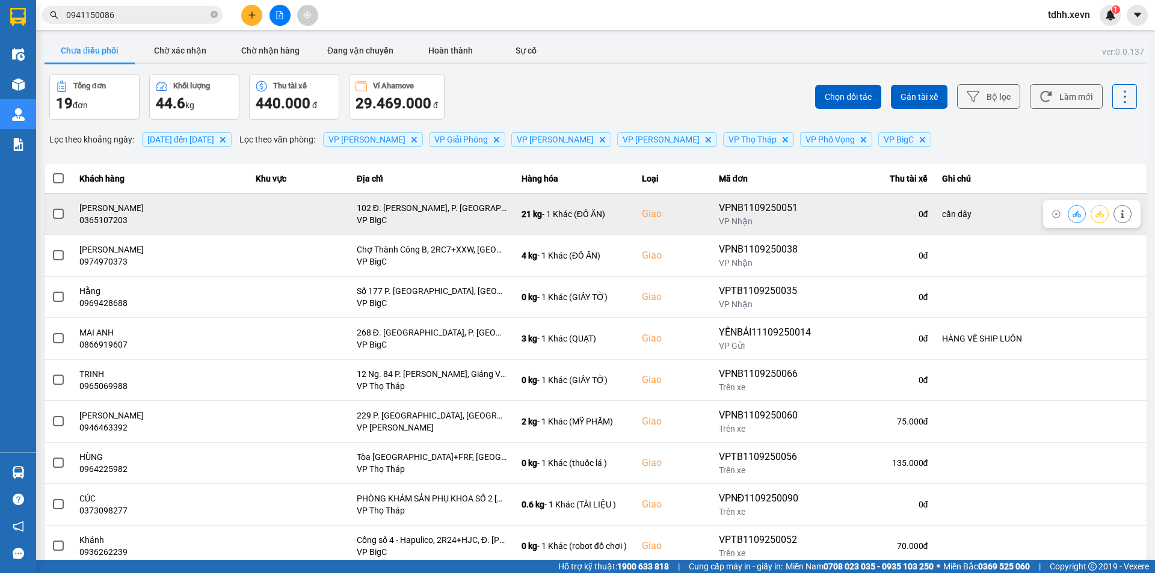
click at [113, 224] on div "0365107203" at bounding box center [160, 220] width 162 height 12
click at [1119, 214] on button at bounding box center [1122, 213] width 17 height 21
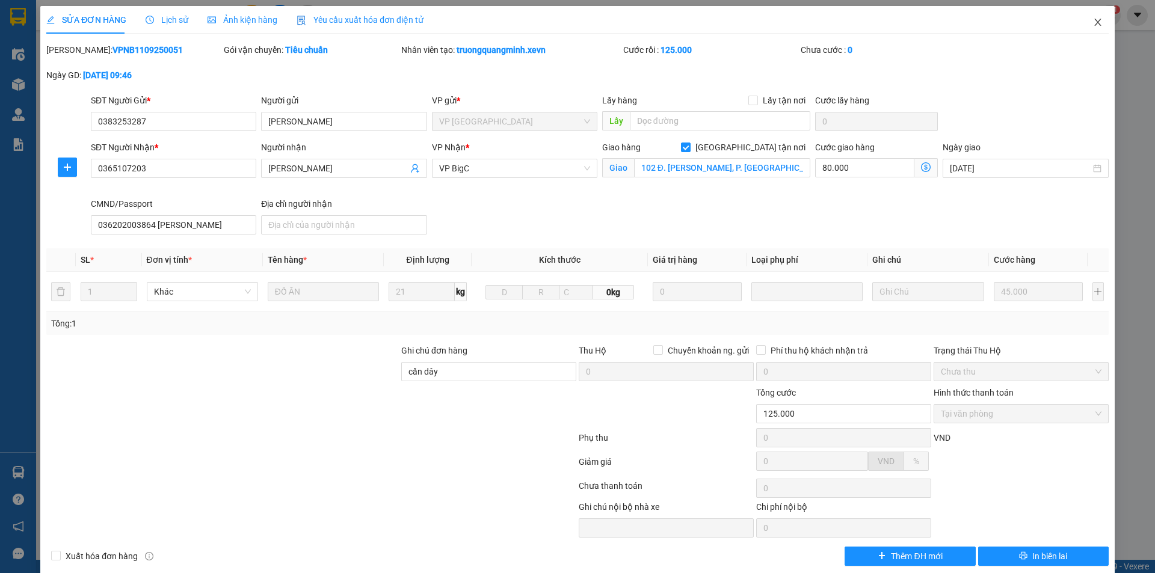
click at [1085, 25] on span "Close" at bounding box center [1098, 23] width 34 height 34
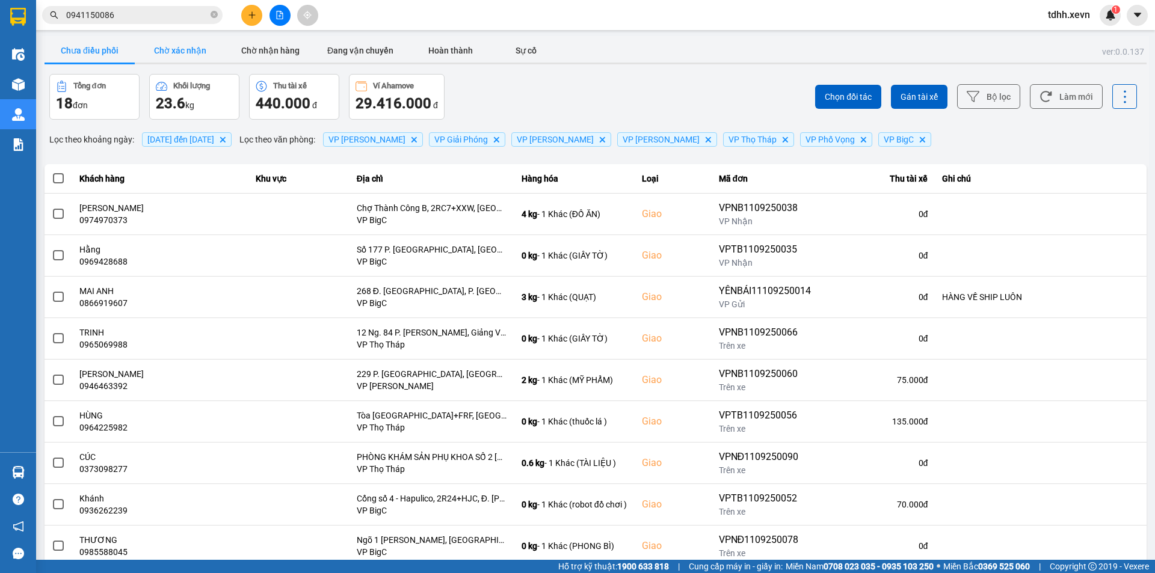
click at [175, 50] on button "Chờ xác nhận" at bounding box center [180, 51] width 90 height 24
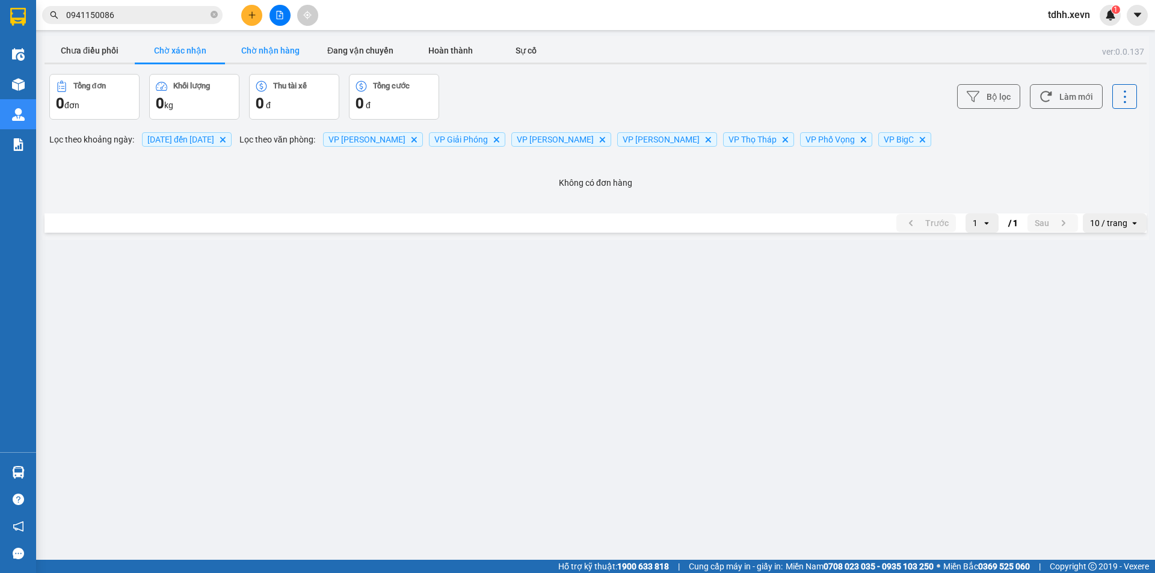
click at [256, 49] on button "Chờ nhận hàng" at bounding box center [270, 51] width 90 height 24
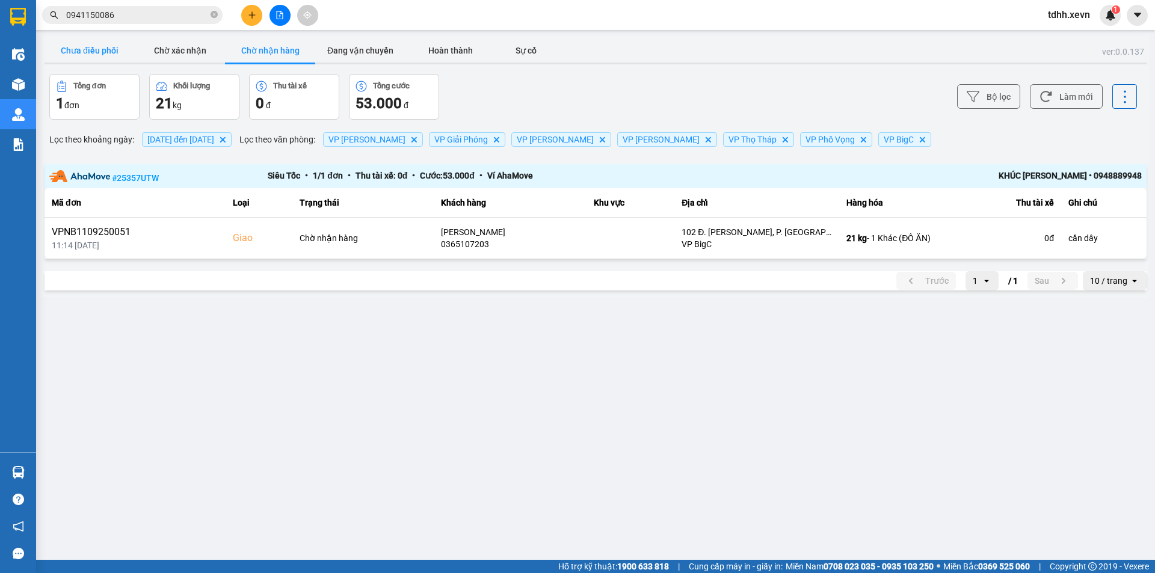
click at [86, 47] on button "Chưa điều phối" at bounding box center [90, 51] width 90 height 24
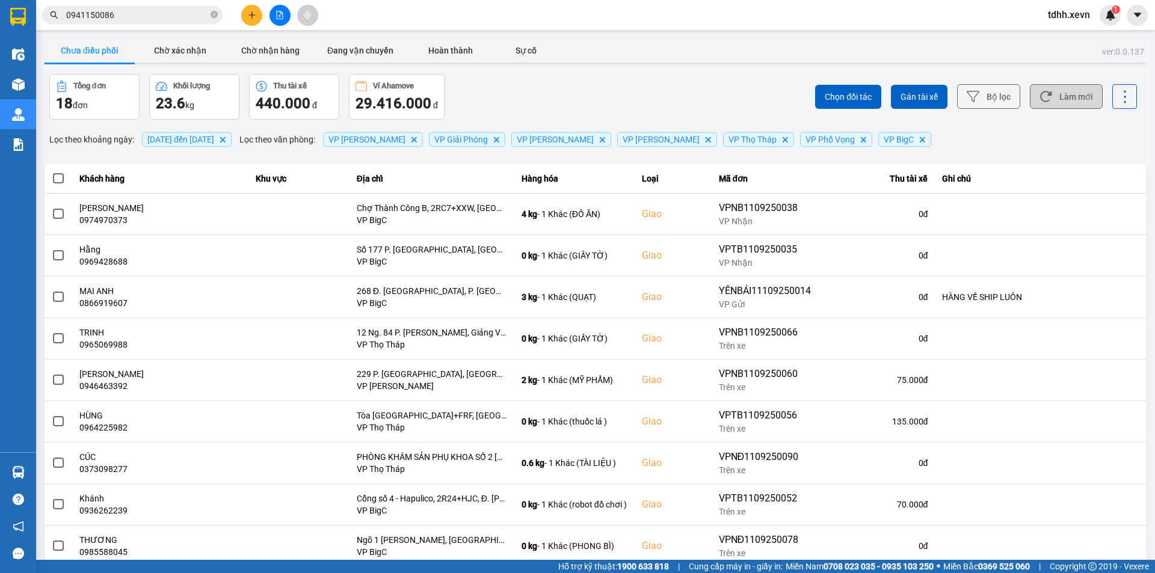
click at [1058, 106] on button "Làm mới" at bounding box center [1066, 96] width 73 height 25
click at [682, 82] on div "Chọn đối tác Gán tài xế Bộ lọc Làm mới" at bounding box center [865, 97] width 544 height 46
drag, startPoint x: 1045, startPoint y: 100, endPoint x: 1029, endPoint y: 99, distance: 15.1
click at [1043, 100] on button "Làm mới" at bounding box center [1066, 96] width 73 height 25
click at [742, 96] on div "Chọn đối tác Gán tài xế Bộ lọc Làm mới" at bounding box center [865, 97] width 544 height 46
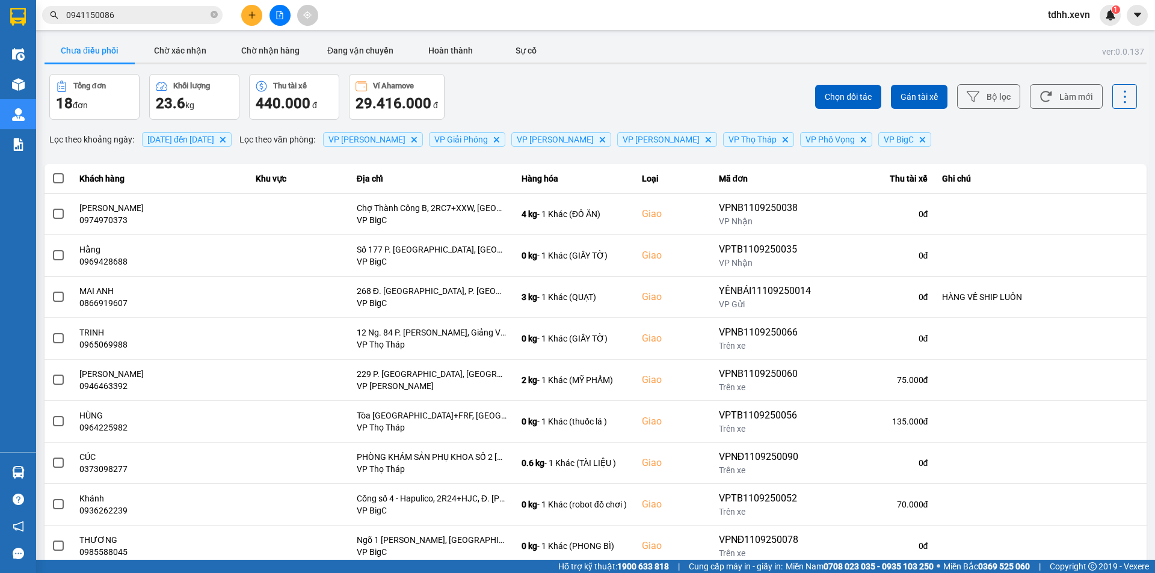
click at [712, 103] on div "Chọn đối tác Gán tài xế Bộ lọc Làm mới" at bounding box center [865, 97] width 544 height 46
click at [729, 100] on div "Chọn đối tác Gán tài xế Bộ lọc Làm mới" at bounding box center [865, 97] width 544 height 46
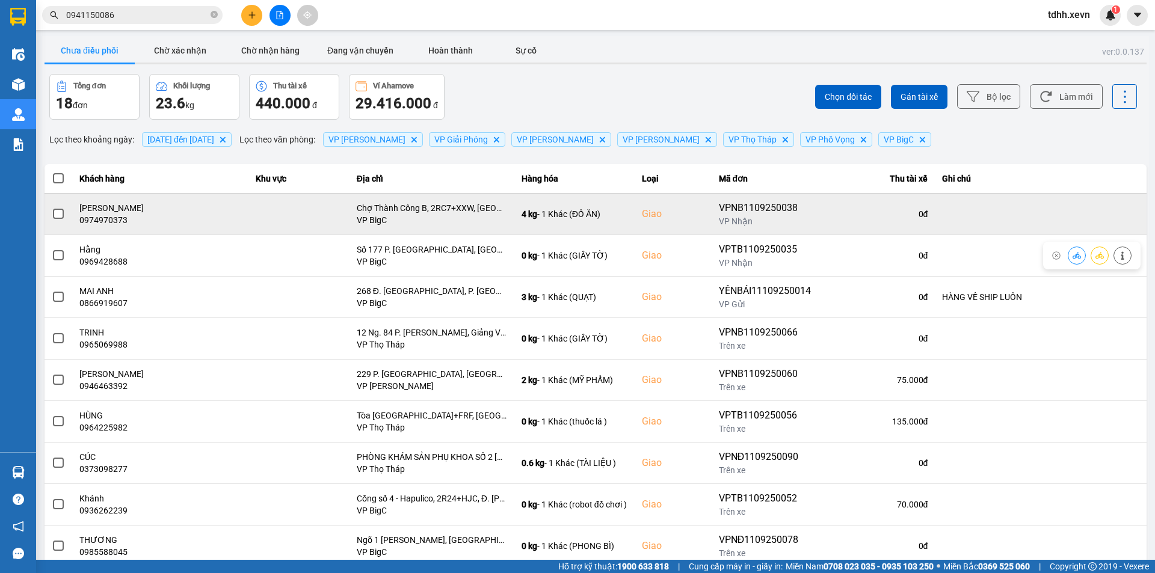
click at [115, 220] on div "0974970373" at bounding box center [160, 220] width 162 height 12
click at [1073, 210] on icon at bounding box center [1077, 214] width 8 height 8
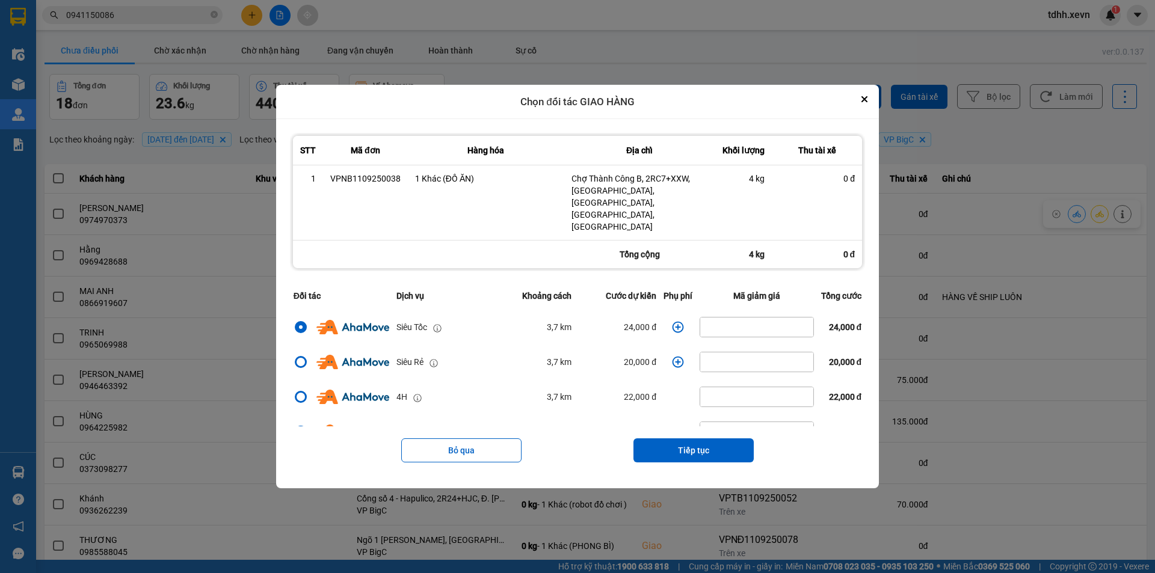
click at [672, 321] on icon "dialog" at bounding box center [678, 327] width 12 height 12
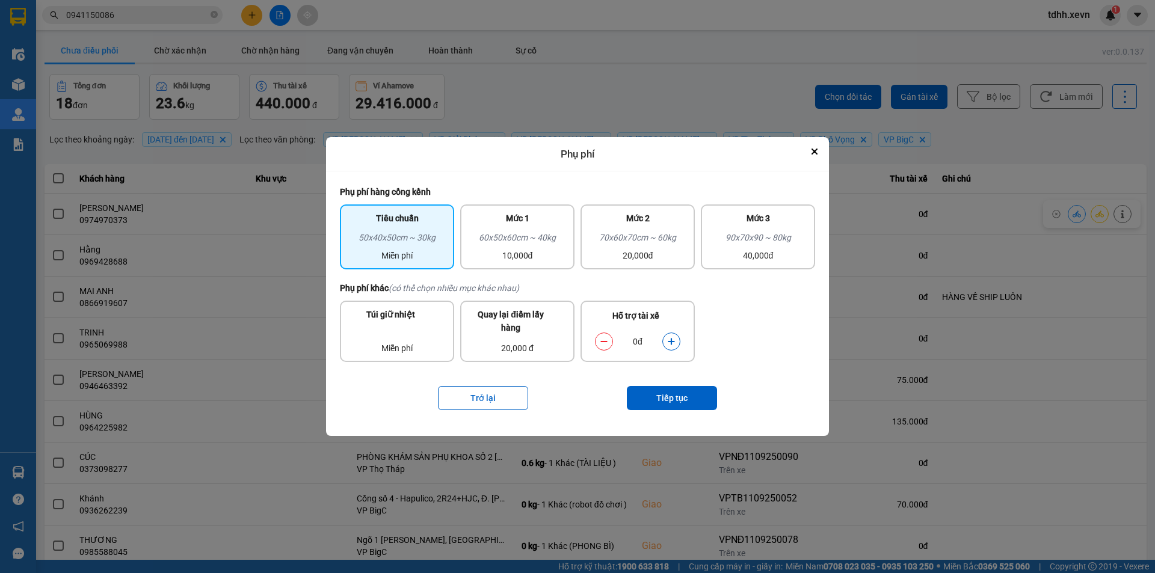
click at [667, 336] on button "dialog" at bounding box center [671, 342] width 17 height 21
click at [688, 403] on button "Tiếp tục" at bounding box center [672, 398] width 90 height 24
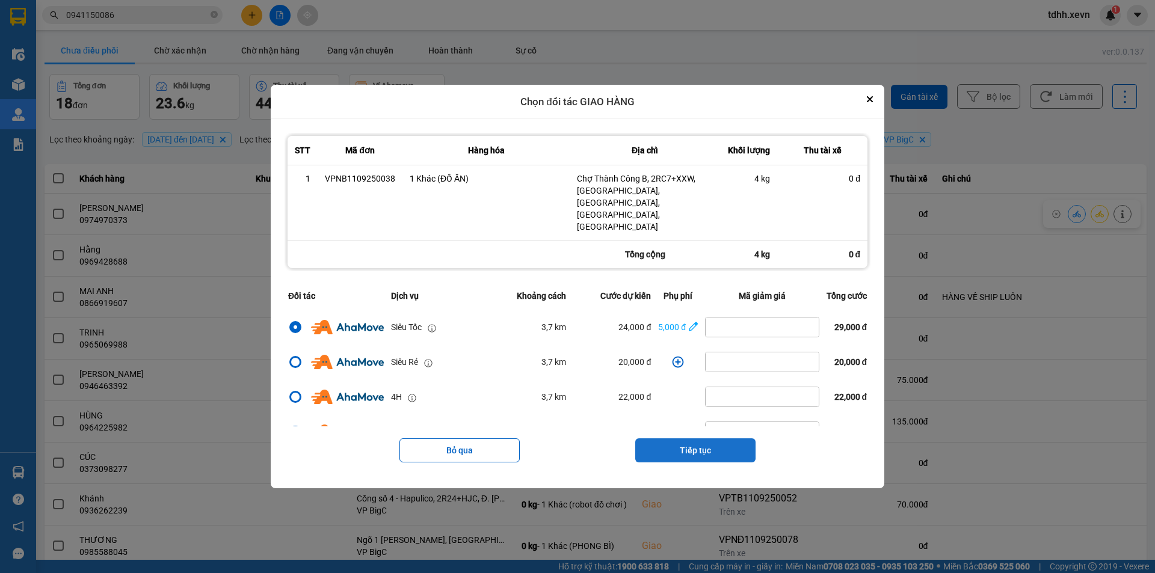
click at [692, 439] on button "Tiếp tục" at bounding box center [695, 451] width 120 height 24
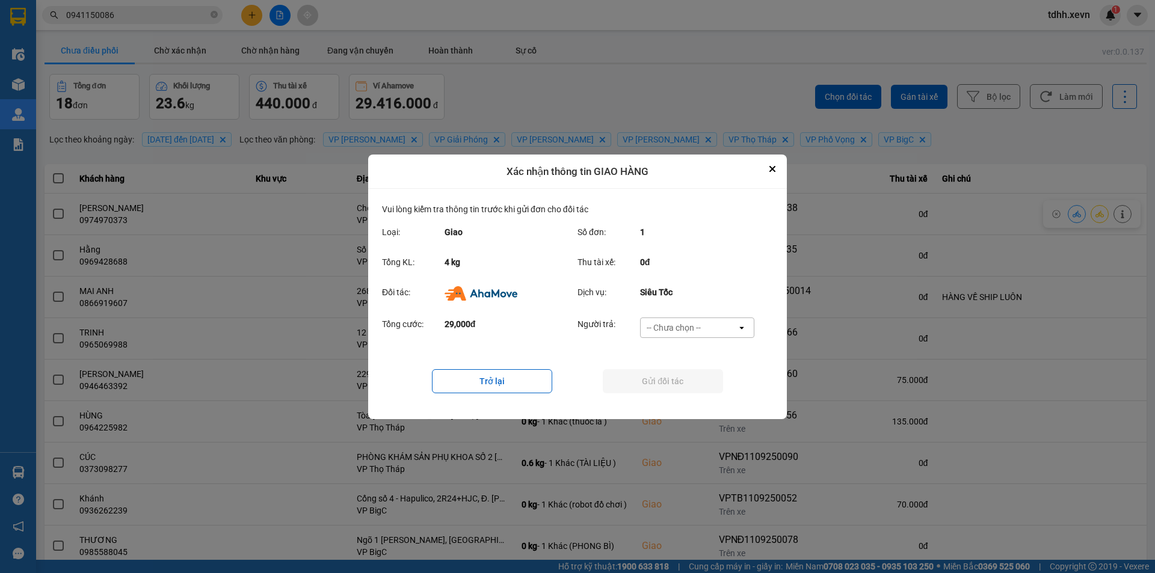
click at [682, 324] on div "-- Chưa chọn --" at bounding box center [674, 328] width 54 height 12
click at [679, 404] on div "Ví Ahamove" at bounding box center [697, 397] width 114 height 22
click at [663, 382] on button "Gửi đối tác" at bounding box center [663, 381] width 120 height 24
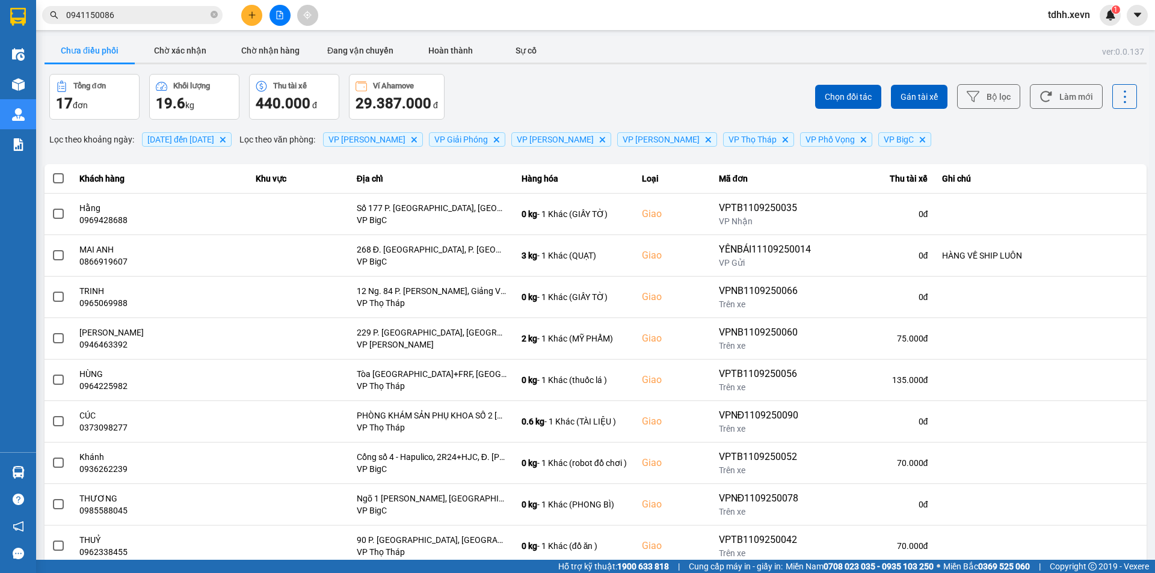
click at [137, 12] on input "0941150086" at bounding box center [137, 14] width 142 height 13
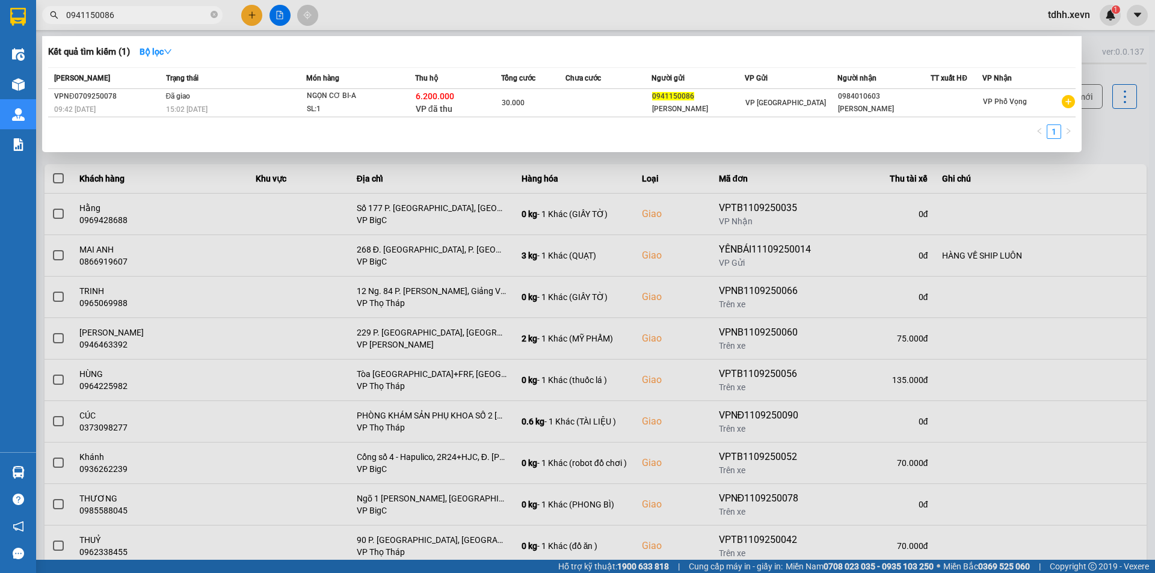
paste input "8230799"
click at [137, 12] on input "0941150086" at bounding box center [137, 14] width 142 height 13
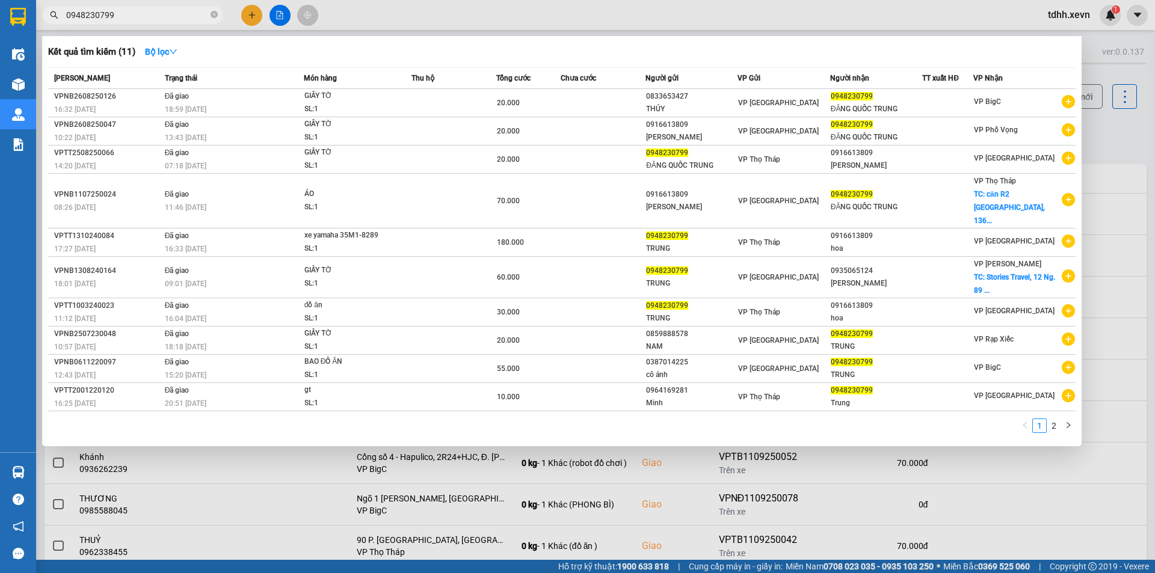
click at [160, 17] on input "0948230799" at bounding box center [137, 14] width 142 height 13
paste input "32325888"
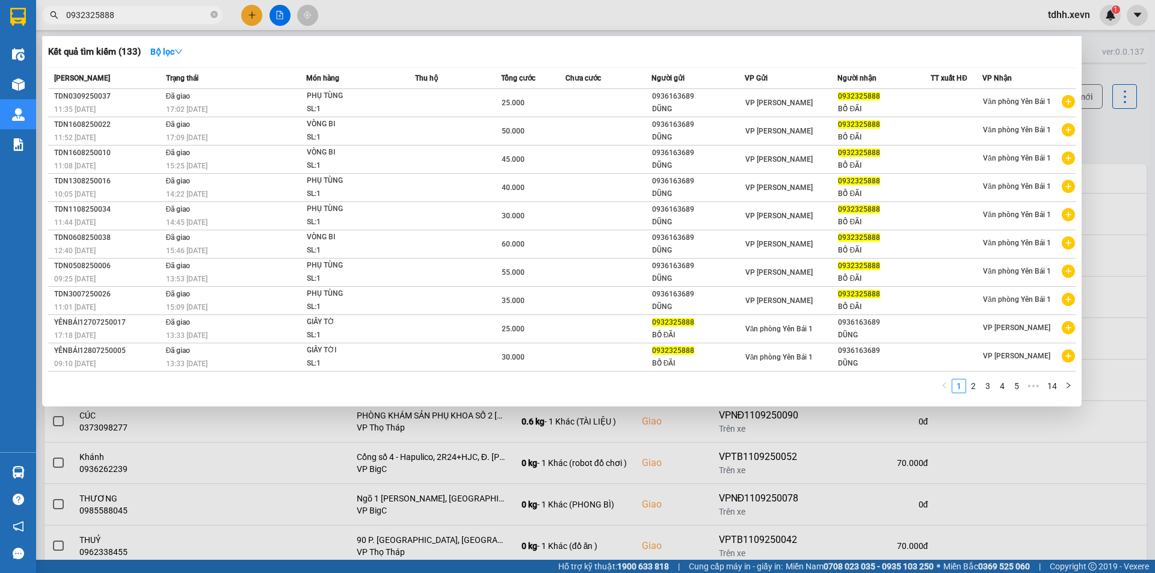
click at [160, 17] on input "0932325888" at bounding box center [137, 14] width 142 height 13
click at [807, 58] on div "Kết quả tìm kiếm ( 133 ) Bộ lọc" at bounding box center [562, 51] width 1028 height 19
click at [754, 11] on div at bounding box center [577, 286] width 1155 height 573
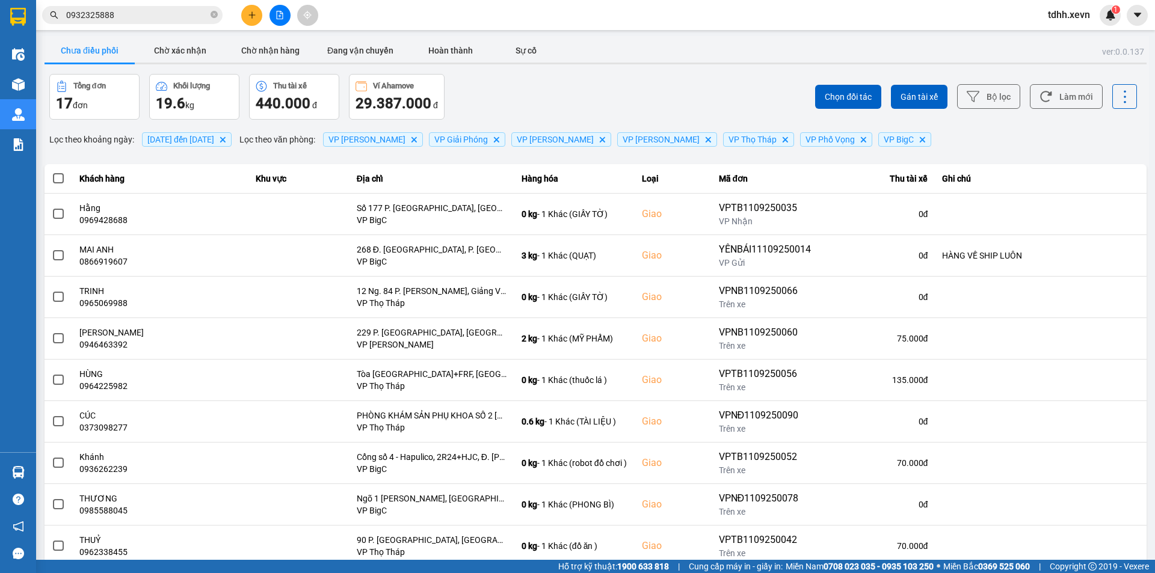
click at [135, 19] on input "0932325888" at bounding box center [137, 14] width 142 height 13
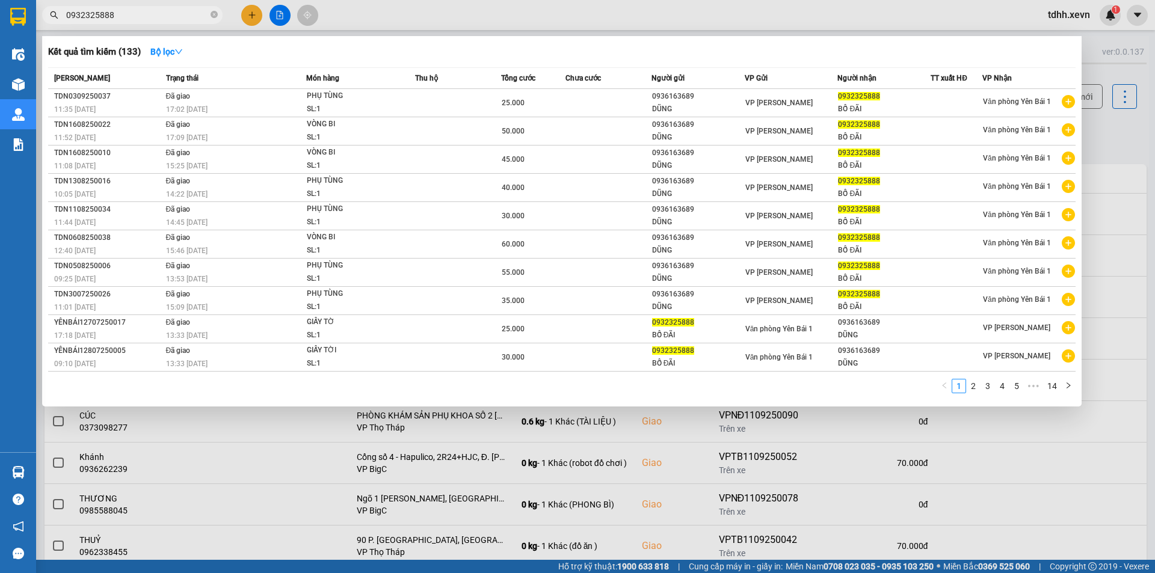
click at [135, 19] on input "0932325888" at bounding box center [137, 14] width 142 height 13
paste input "358974162"
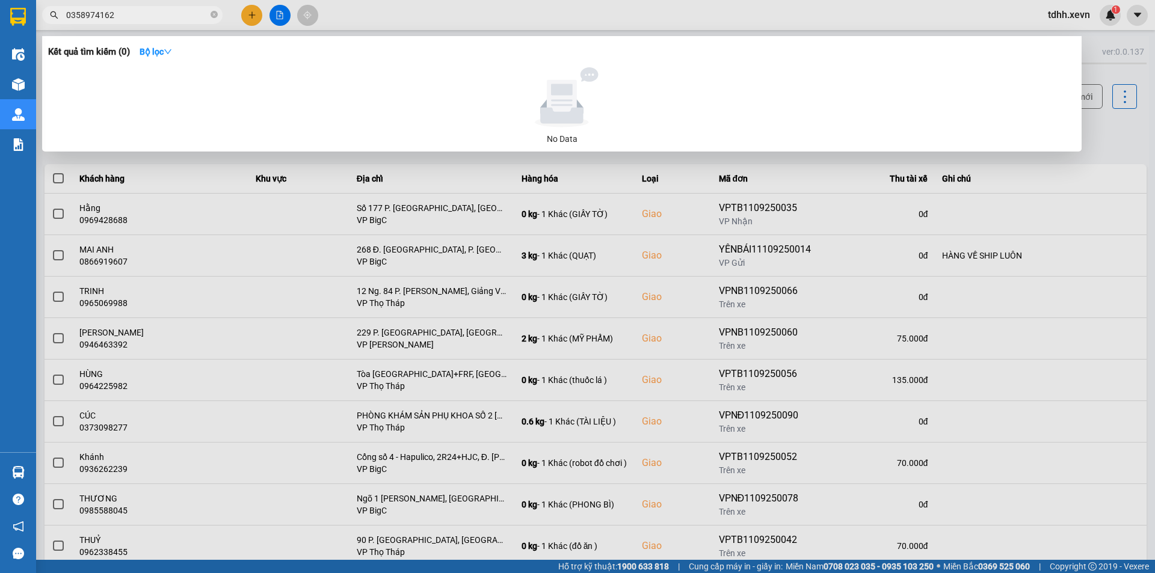
click at [149, 16] on input "0358974162" at bounding box center [137, 14] width 142 height 13
click at [420, 22] on div at bounding box center [577, 286] width 1155 height 573
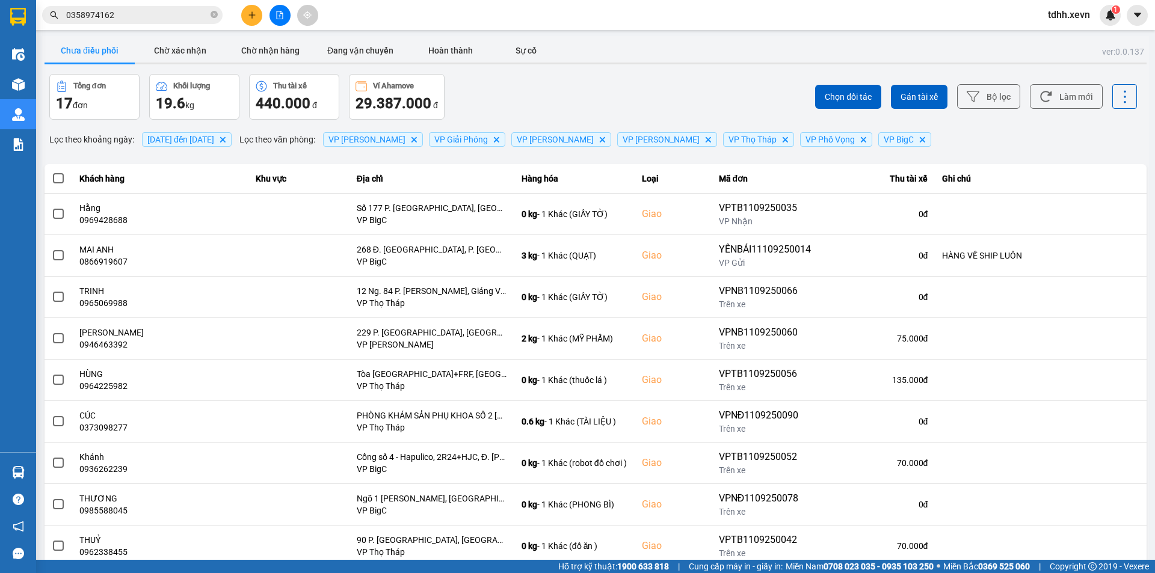
click at [316, 66] on div "ver: 0.0.137 Chưa điều phối Chờ xác nhận Chờ nhận hàng Đang vận chuyển Hoàn thà…" at bounding box center [595, 333] width 1107 height 594
click at [273, 46] on button "Chờ nhận hàng" at bounding box center [270, 51] width 90 height 24
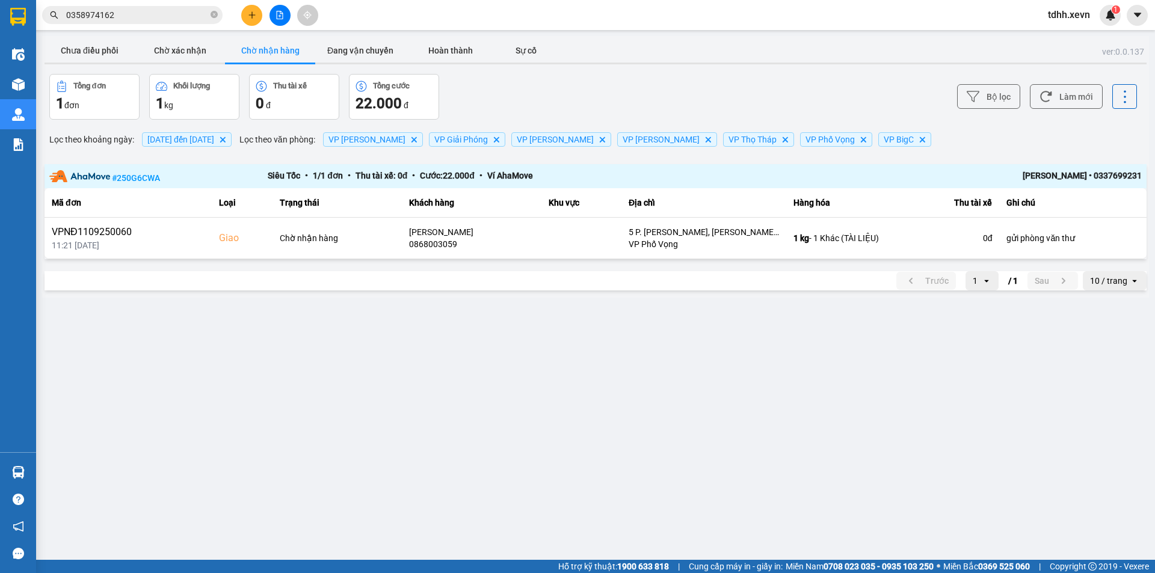
click at [749, 26] on div "Kết quả tìm kiếm ( 0 ) Bộ lọc No Data 0358974162 tdhh.xevn 1" at bounding box center [577, 15] width 1155 height 30
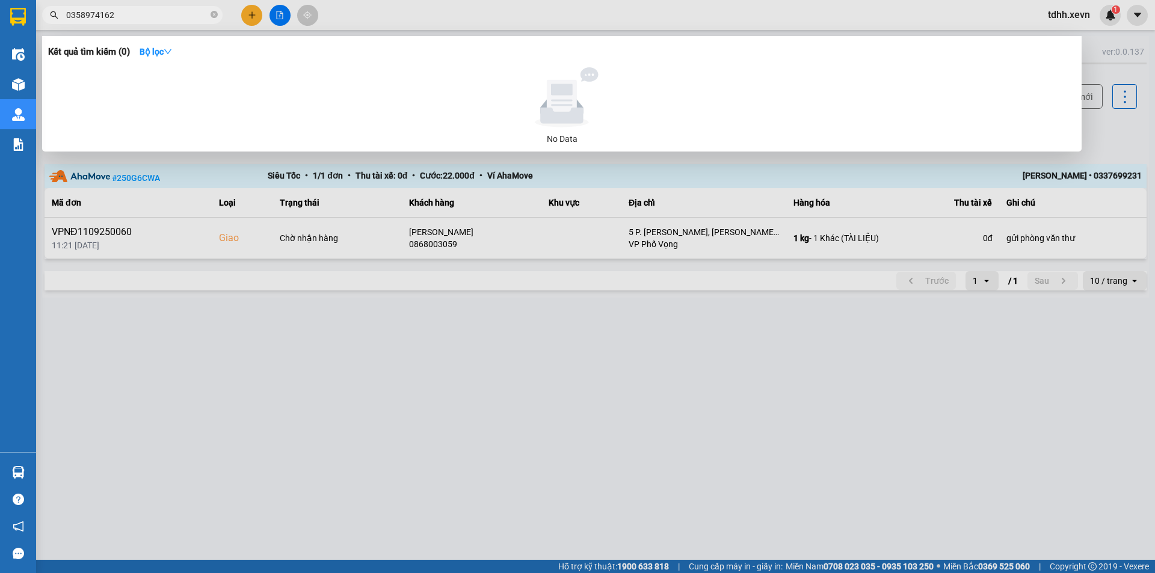
click at [138, 16] on input "0358974162" at bounding box center [137, 14] width 142 height 13
paste input "88999233"
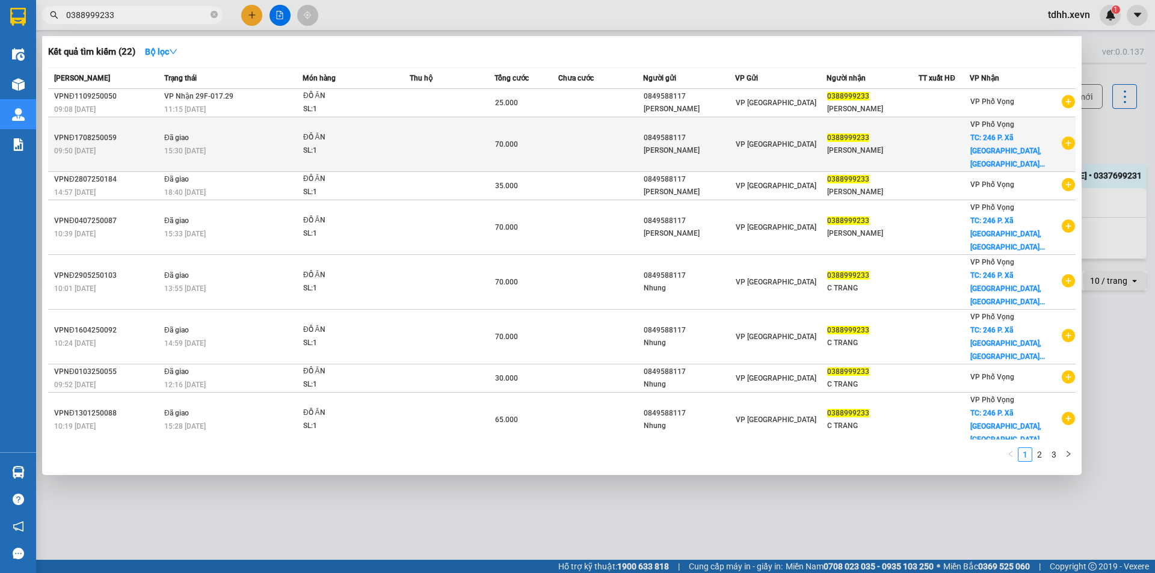
click at [608, 132] on td at bounding box center [600, 144] width 85 height 55
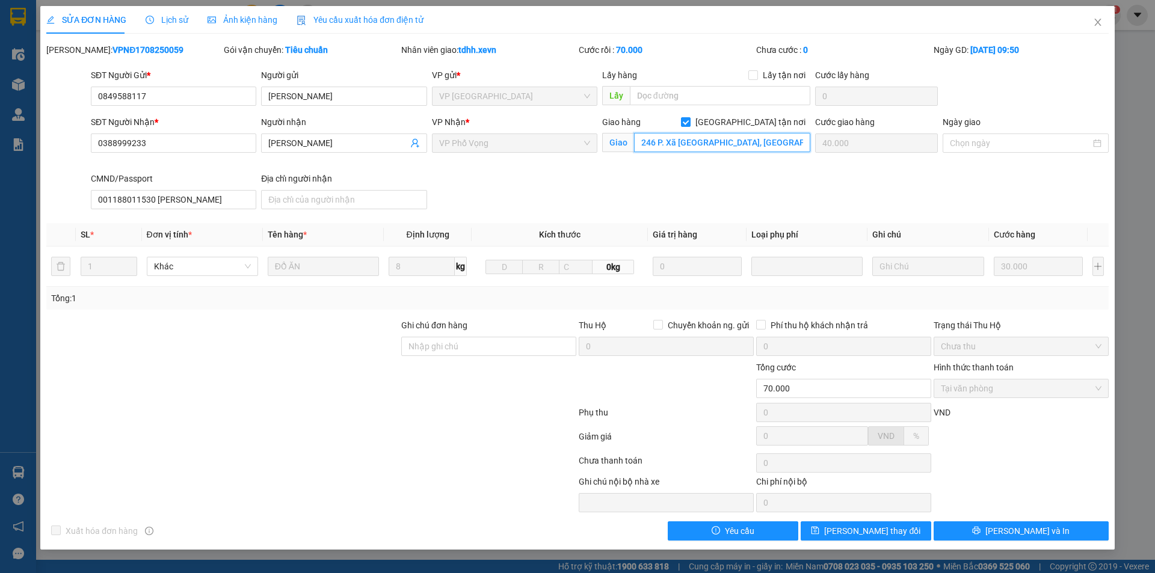
click at [731, 136] on input "246 P. Xã Đàn, Phương Liên, Đống Đa, Hà Nội, Việt Nam" at bounding box center [722, 142] width 176 height 19
click at [1091, 25] on span "Close" at bounding box center [1098, 23] width 34 height 34
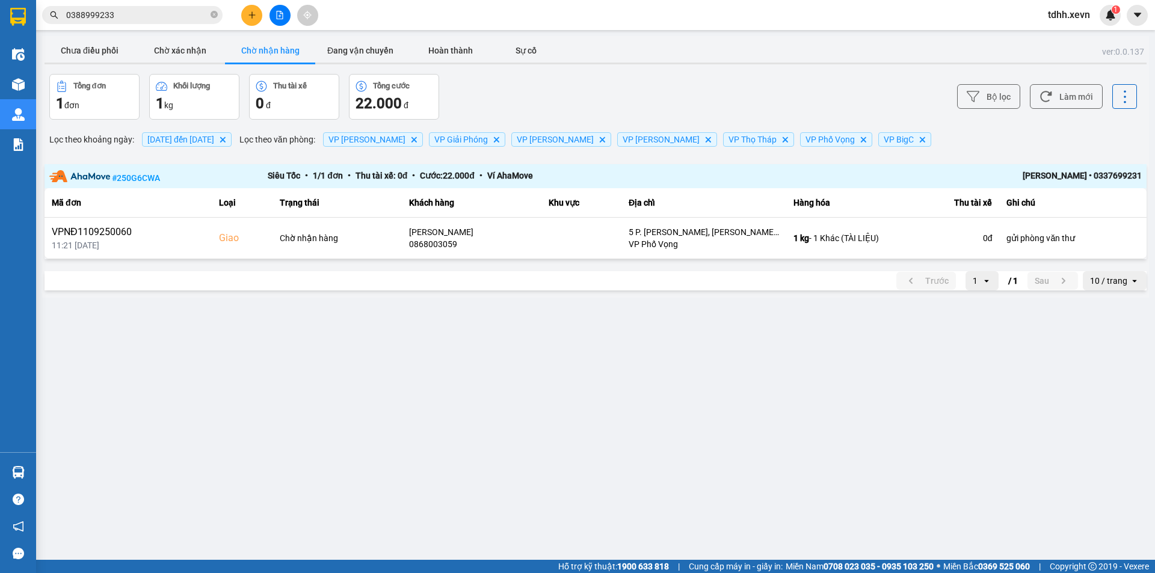
click at [143, 19] on input "0388999233" at bounding box center [137, 14] width 142 height 13
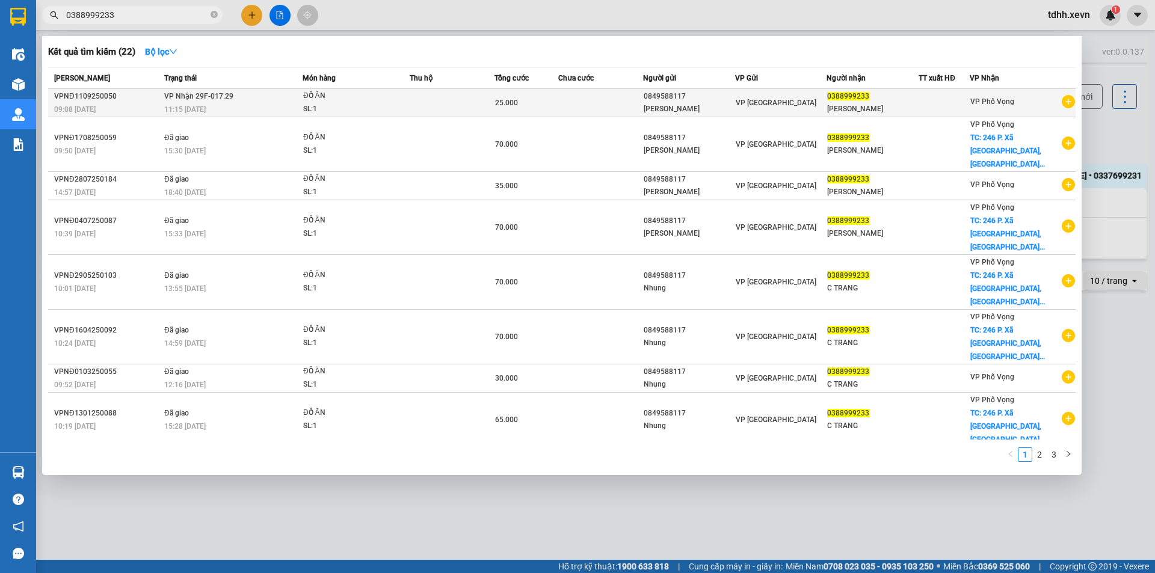
click at [877, 103] on div "ĐỖ LÊ TRANG" at bounding box center [872, 109] width 91 height 13
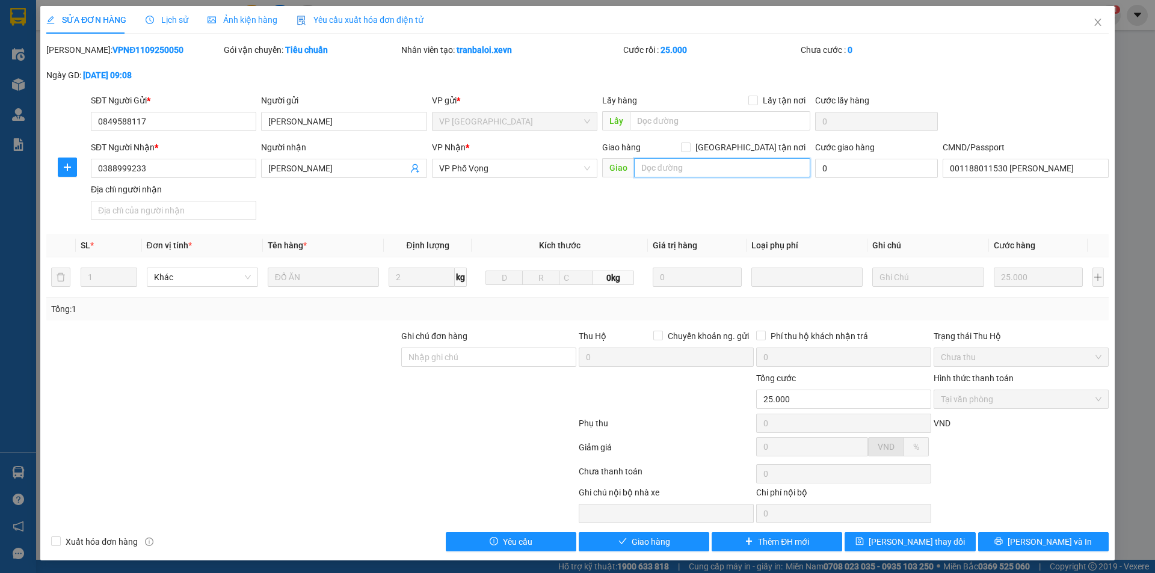
click at [706, 167] on input "text" at bounding box center [722, 167] width 176 height 19
paste input "246 P. Xã Đàn, Phương Liên, Đống Đa, Hà Nội, Việt Nam"
click at [757, 145] on span "Giao tận nơi" at bounding box center [751, 147] width 120 height 13
click at [690, 145] on input "Giao tận nơi" at bounding box center [685, 147] width 8 height 8
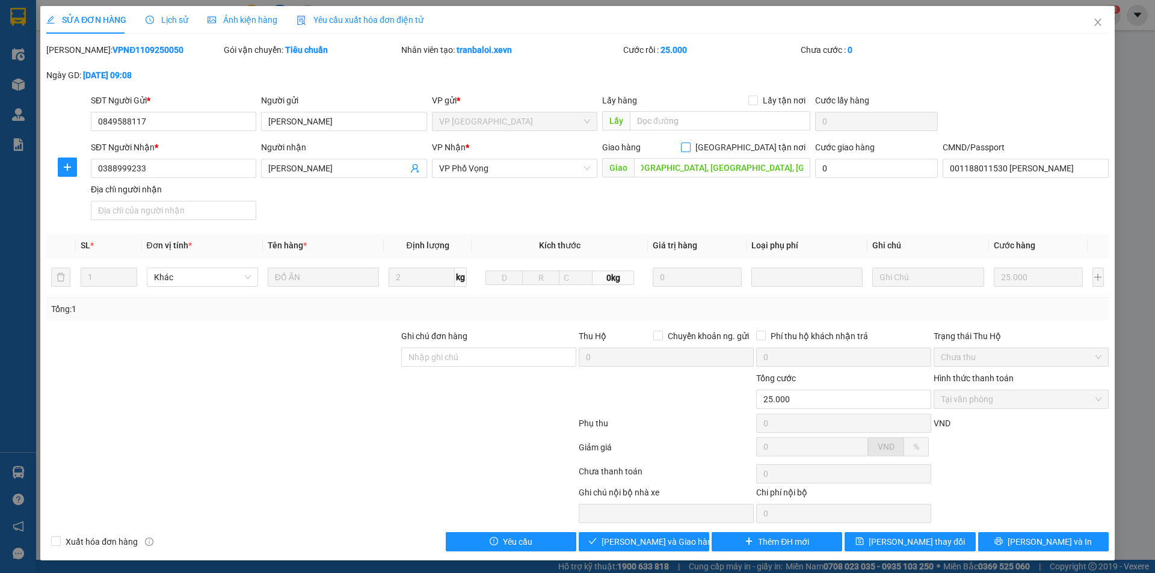
scroll to position [0, 0]
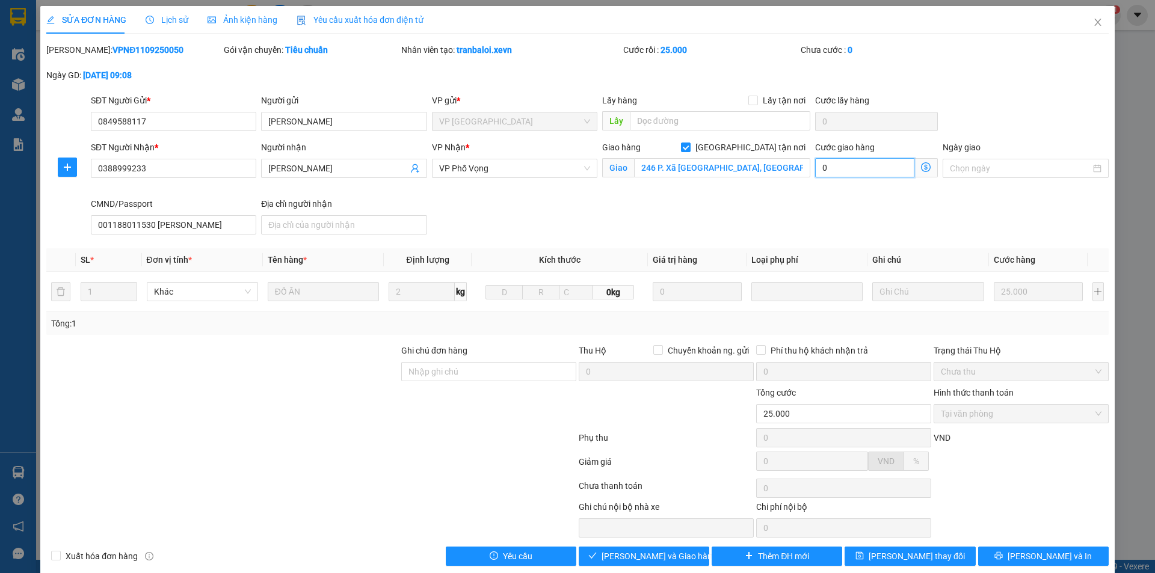
click at [869, 168] on input "0" at bounding box center [864, 167] width 99 height 19
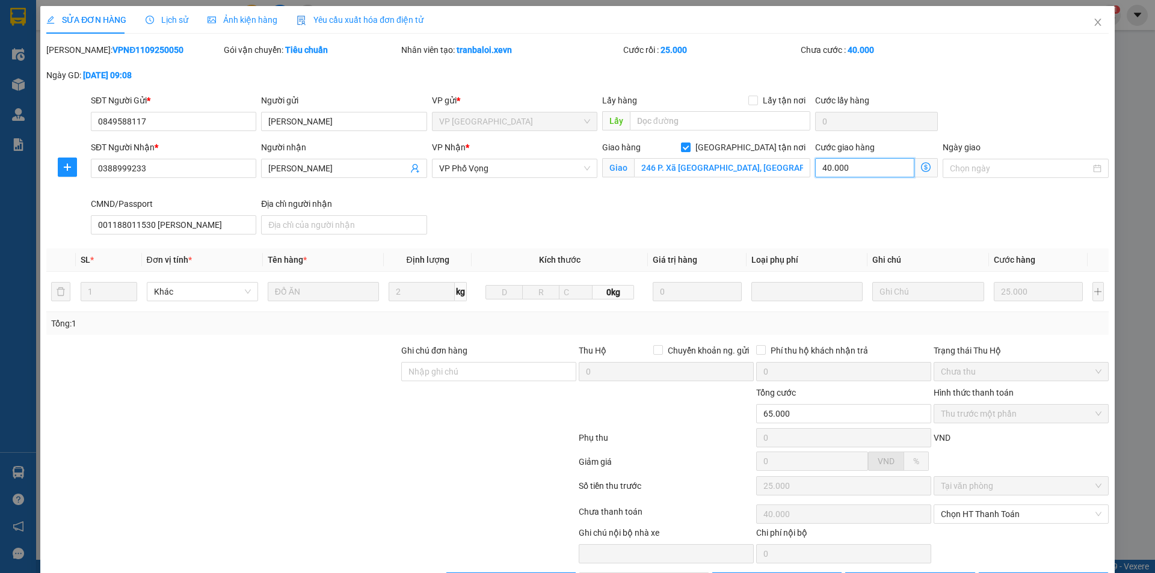
scroll to position [42, 0]
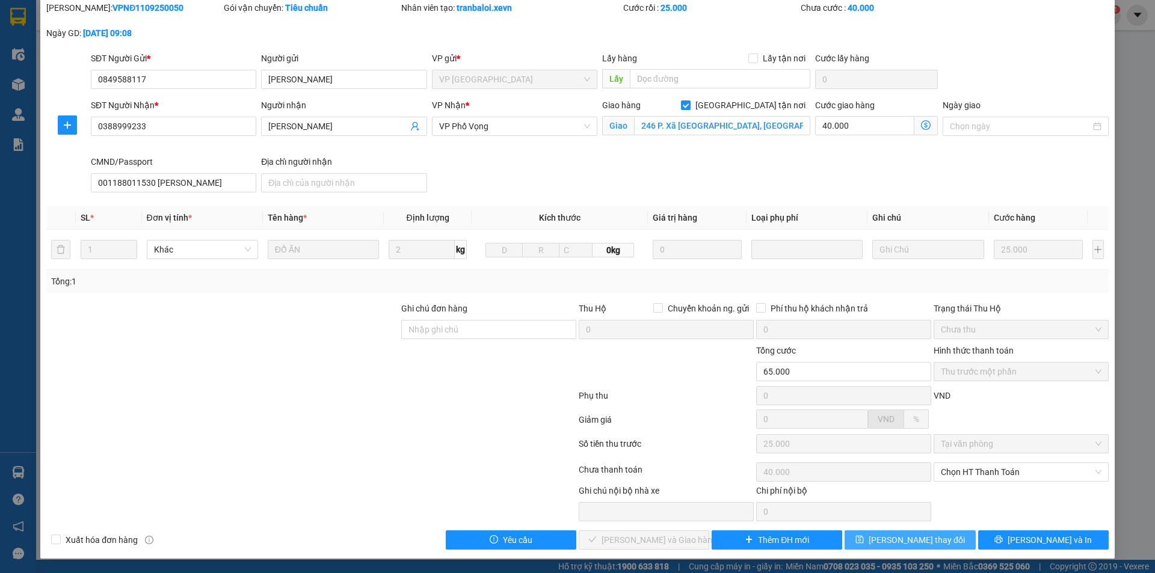
click at [904, 536] on span "Lưu thay đổi" at bounding box center [917, 540] width 96 height 13
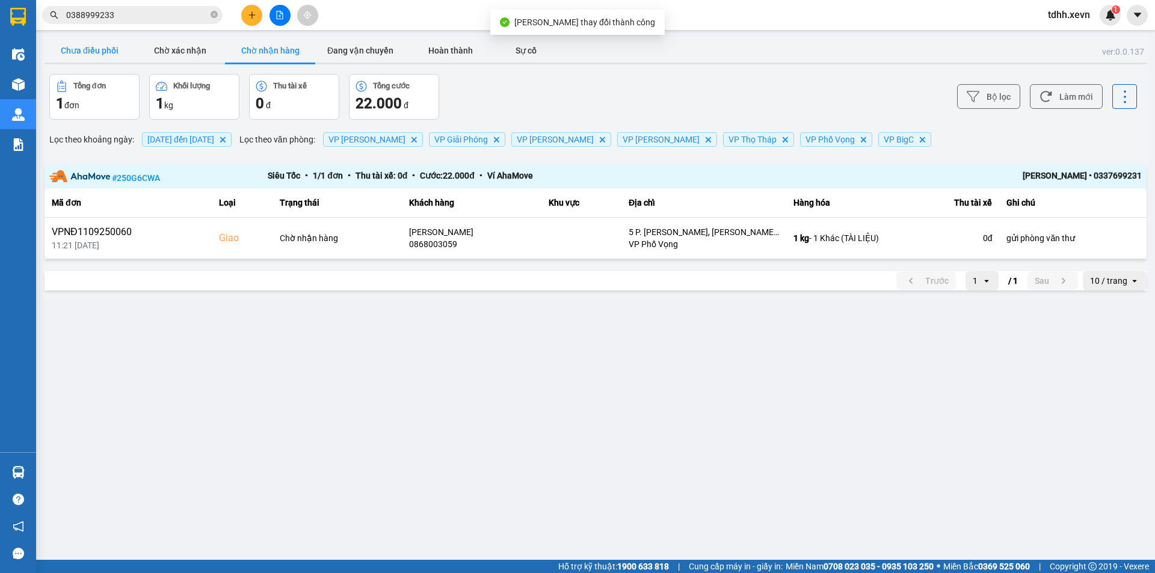
click at [73, 41] on button "Chưa điều phối" at bounding box center [90, 51] width 90 height 24
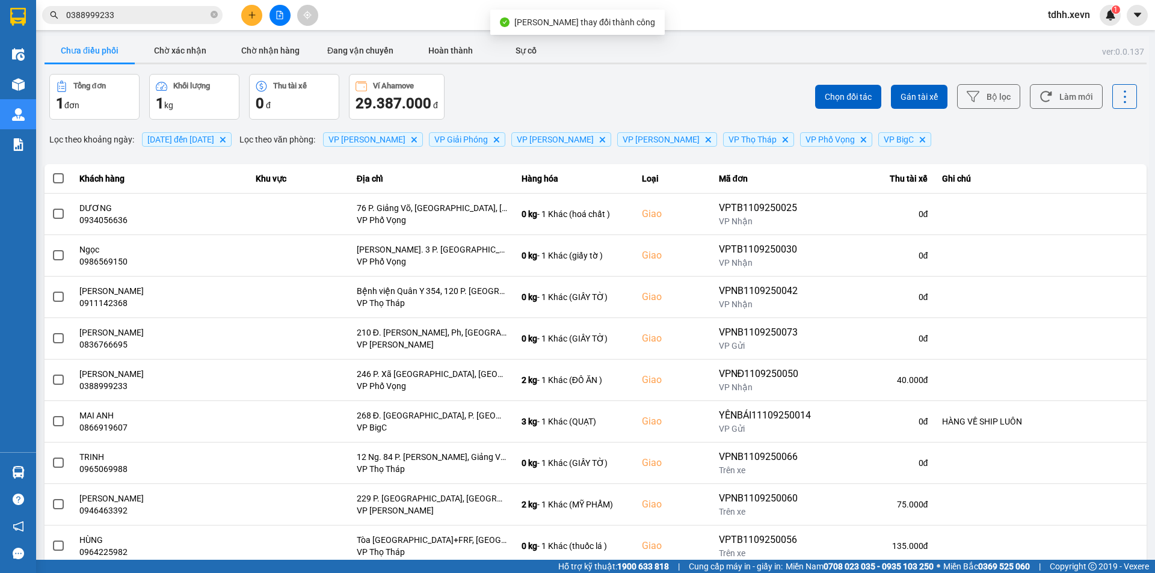
click at [1069, 81] on div "Chọn đối tác Gán tài xế Bộ lọc Làm mới" at bounding box center [865, 97] width 544 height 46
click at [762, 85] on div "Chọn đối tác Gán tài xế Bộ lọc Làm mới" at bounding box center [865, 97] width 544 height 46
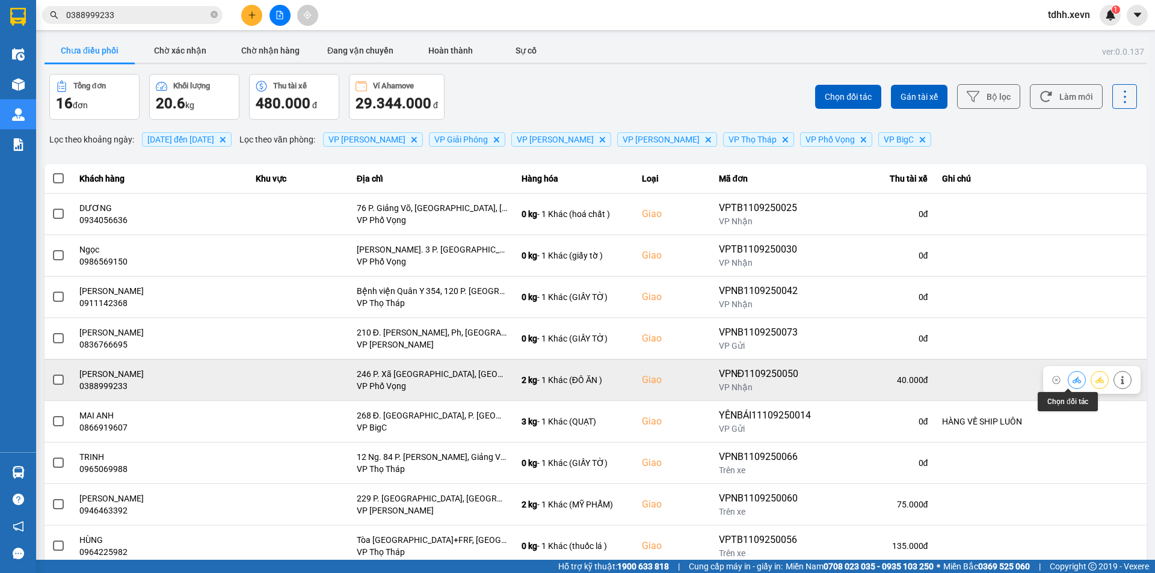
click at [1069, 375] on button at bounding box center [1077, 379] width 17 height 21
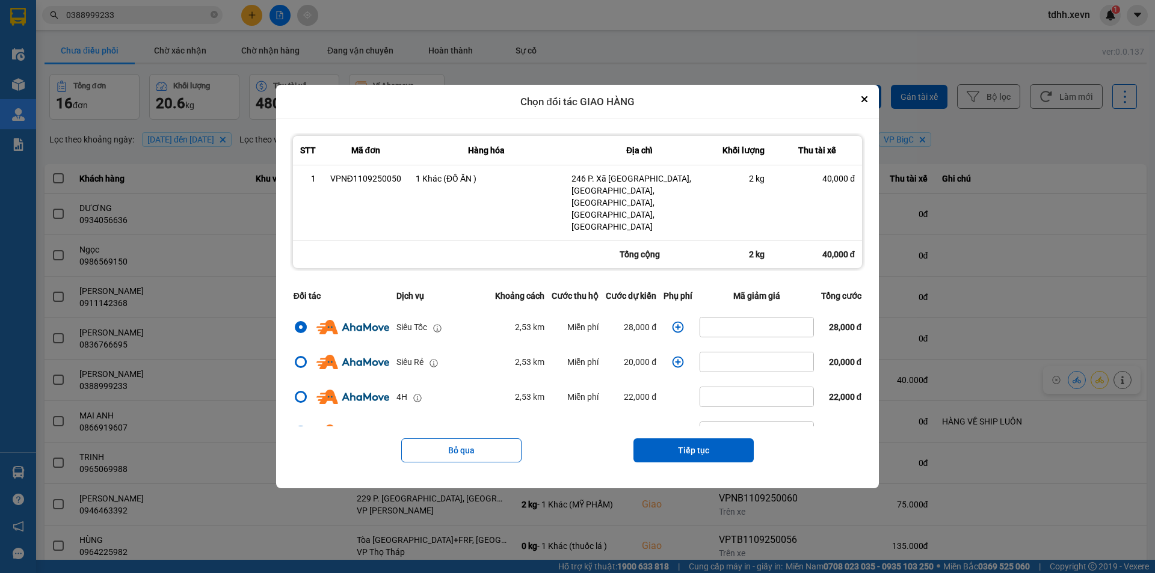
click at [679, 322] on icon "dialog" at bounding box center [678, 327] width 11 height 11
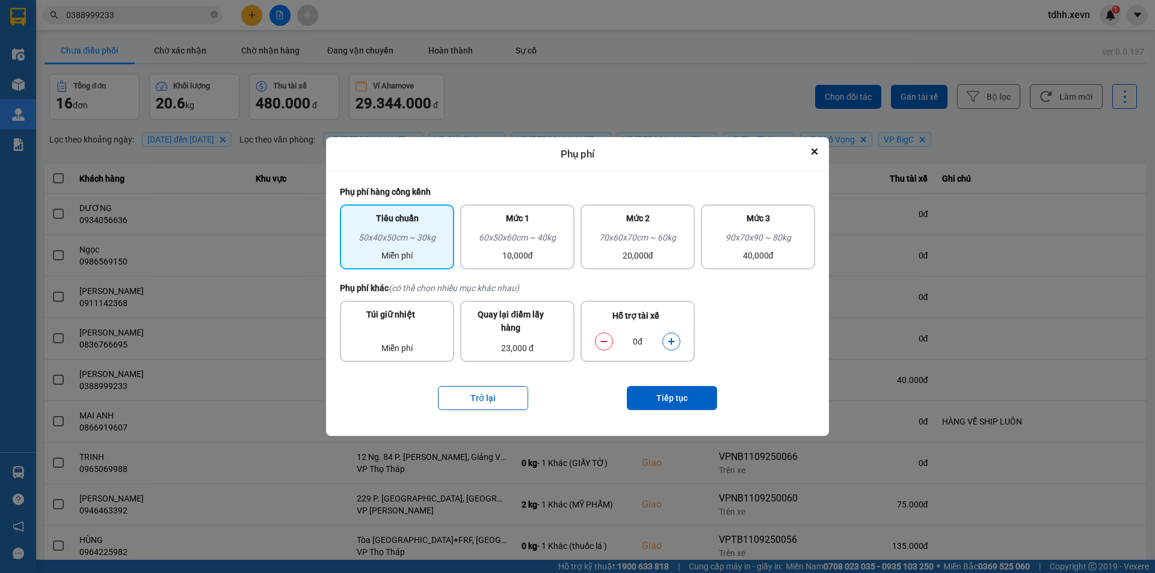
click at [679, 306] on div "Hỗ trợ tài xế 0đ" at bounding box center [638, 331] width 114 height 61
click at [677, 345] on button "dialog" at bounding box center [671, 342] width 17 height 21
click at [678, 387] on button "Tiếp tục" at bounding box center [672, 398] width 90 height 24
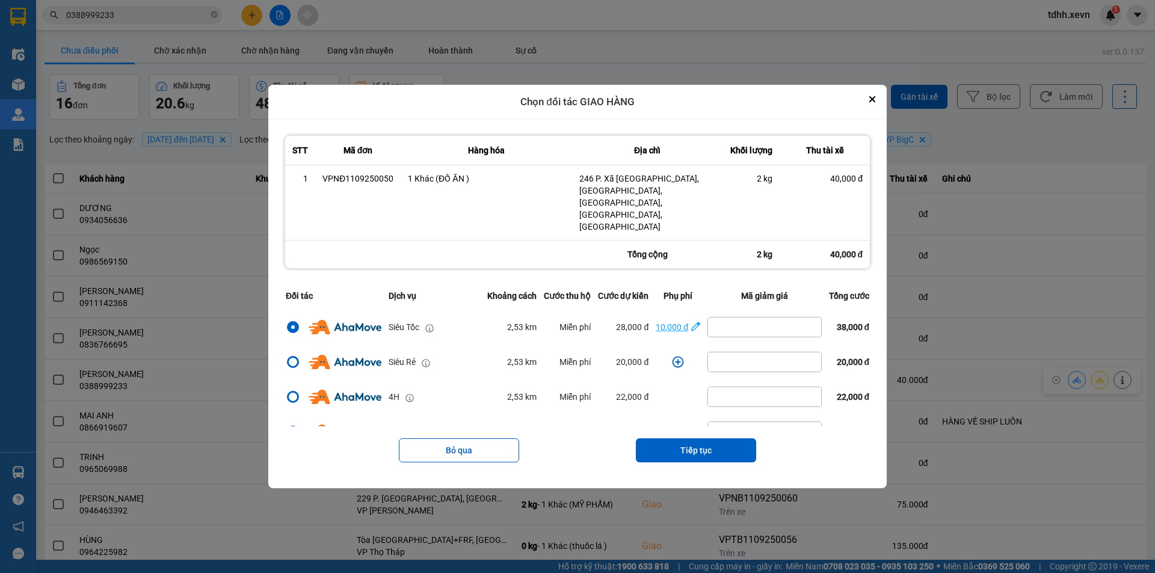
click at [658, 321] on div "10,000 đ" at bounding box center [672, 327] width 32 height 13
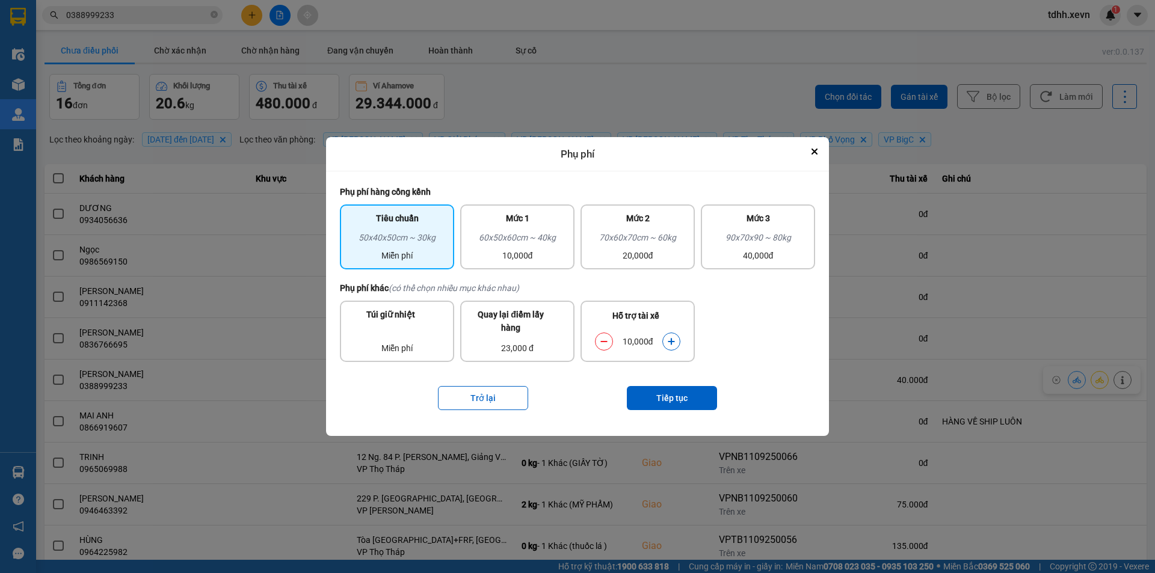
click at [605, 339] on icon "dialog" at bounding box center [604, 342] width 8 height 8
click at [662, 394] on button "Tiếp tục" at bounding box center [672, 398] width 90 height 24
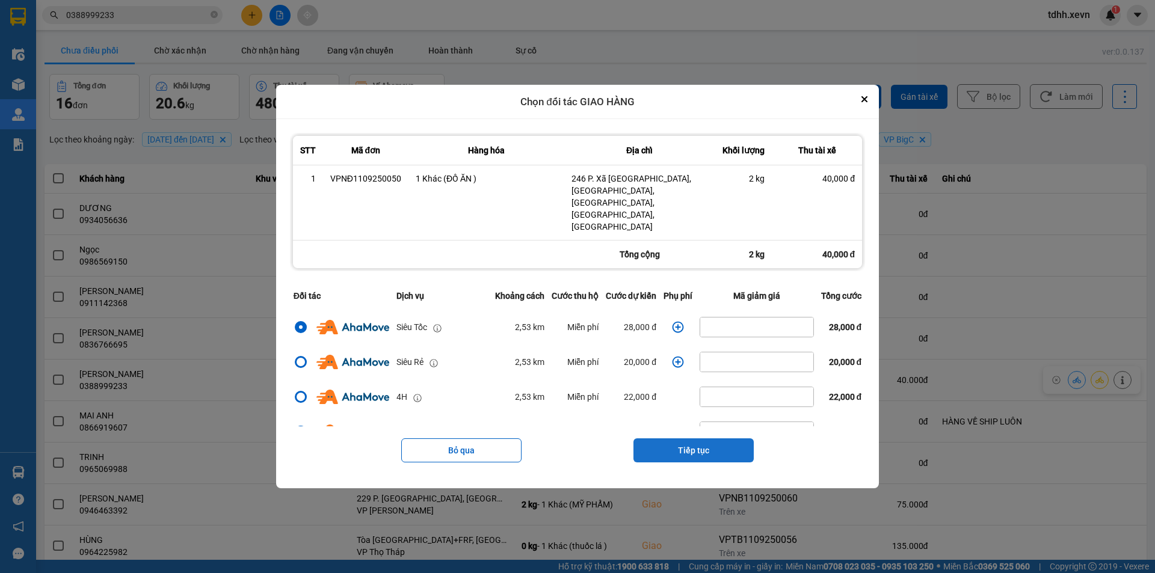
click at [700, 439] on button "Tiếp tục" at bounding box center [694, 451] width 120 height 24
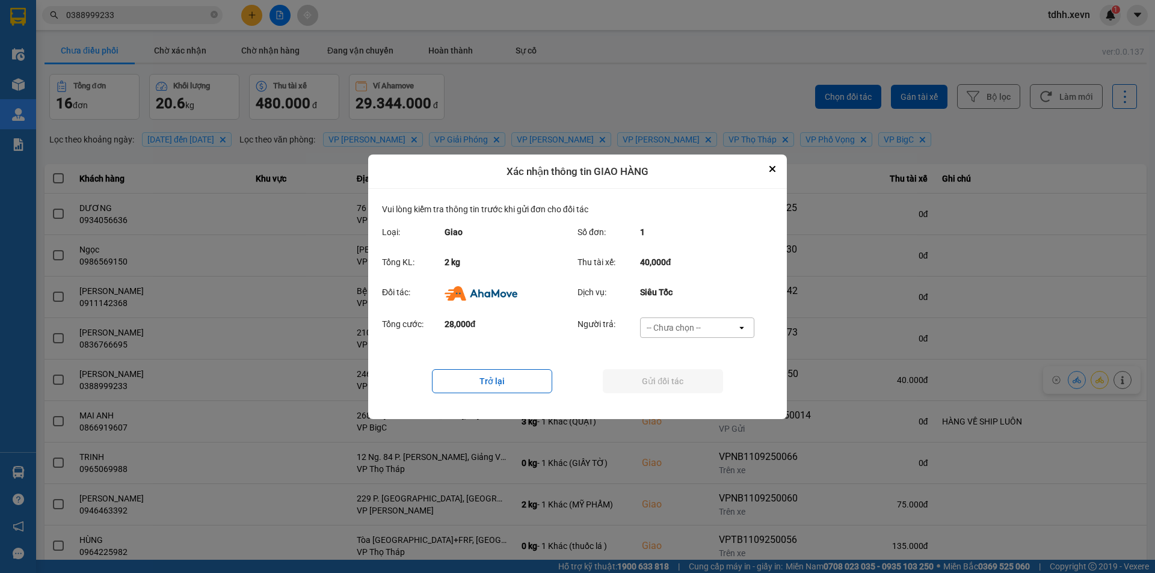
click at [690, 322] on div "-- Chưa chọn --" at bounding box center [674, 328] width 54 height 12
click at [695, 397] on span "Ví Ahamove" at bounding box center [673, 396] width 49 height 12
click at [676, 386] on button "Gửi đối tác" at bounding box center [663, 381] width 120 height 24
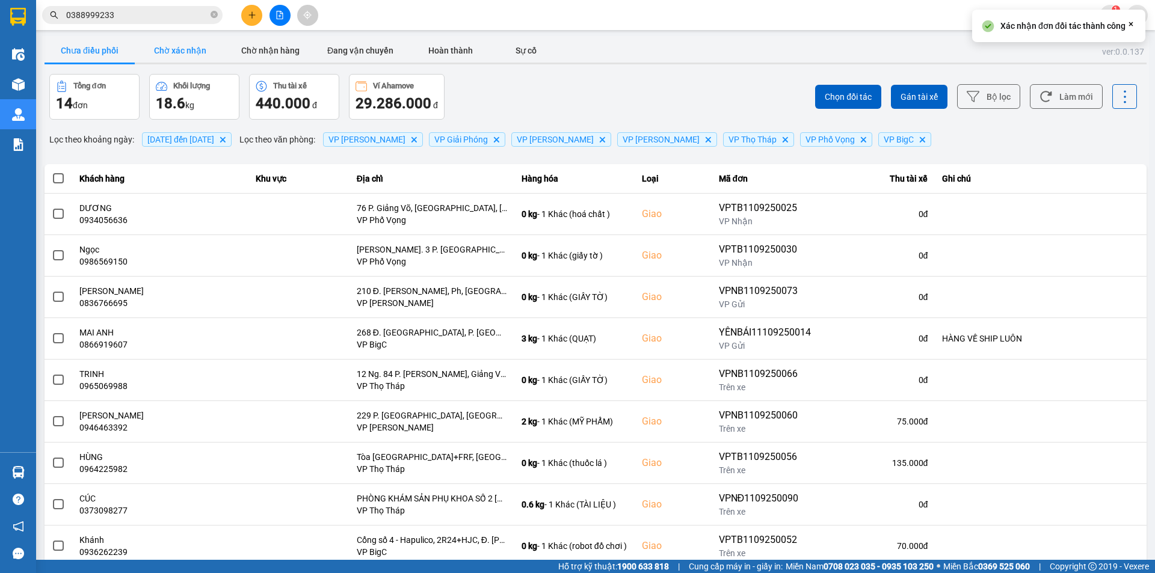
click at [184, 55] on button "Chờ xác nhận" at bounding box center [180, 51] width 90 height 24
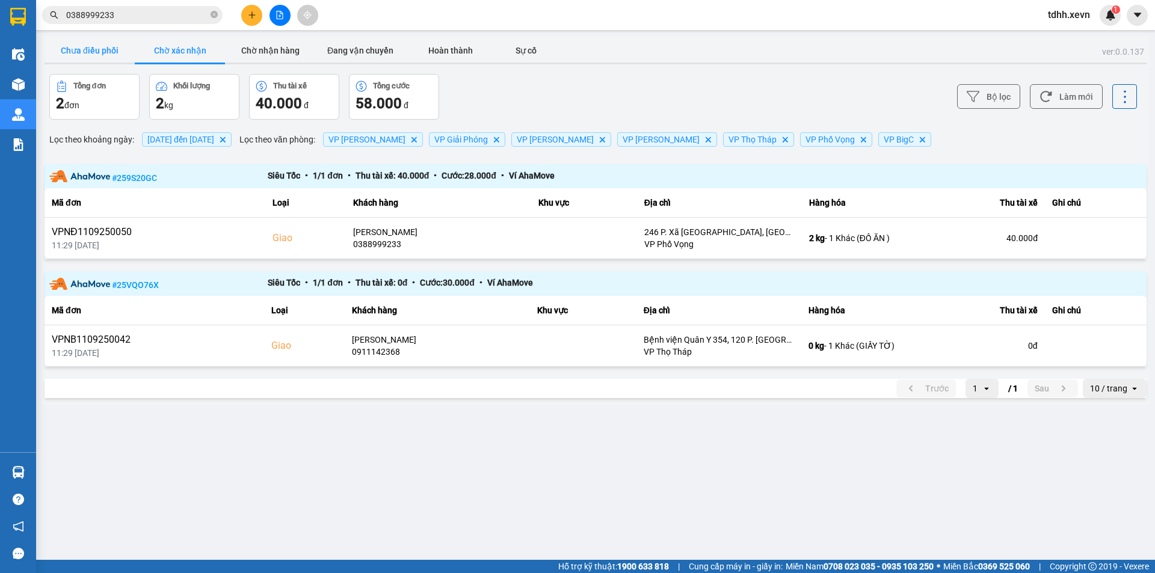
click at [126, 53] on button "Chưa điều phối" at bounding box center [90, 51] width 90 height 24
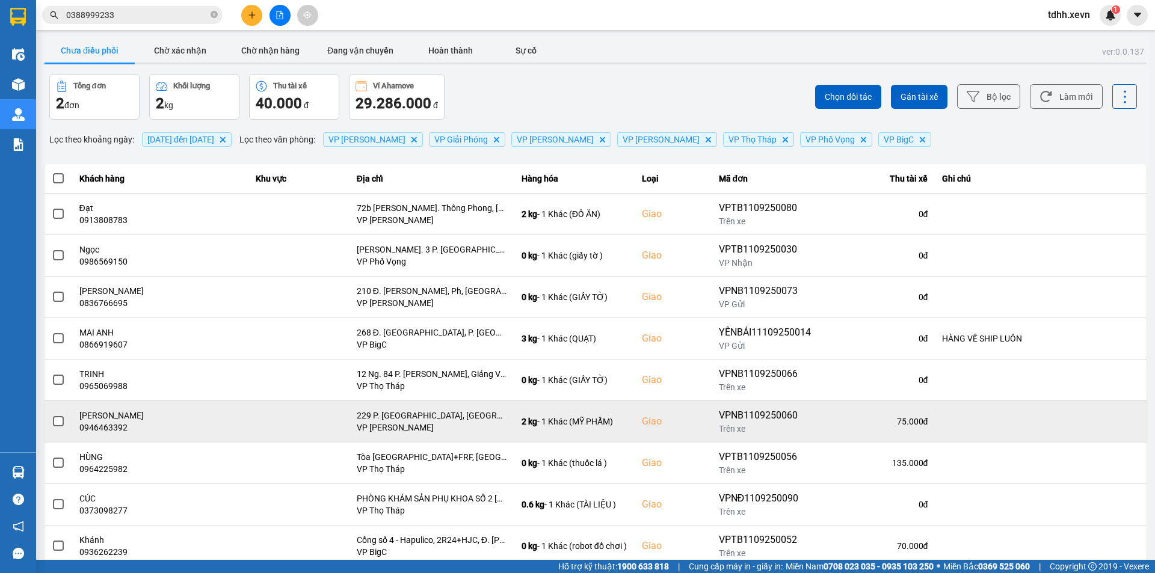
scroll to position [76, 0]
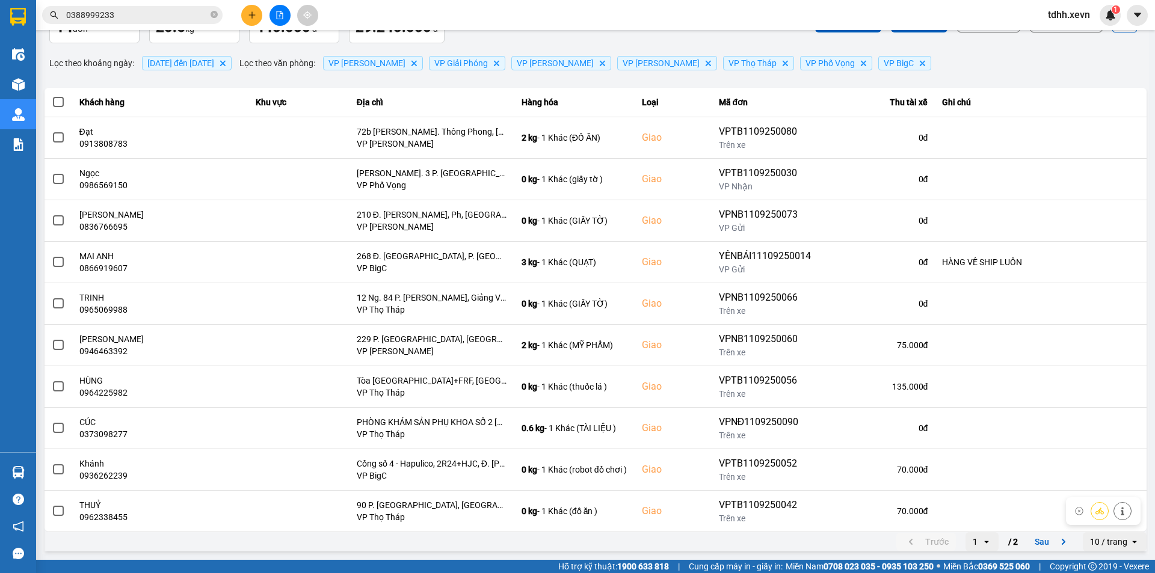
click at [1094, 546] on div "10 / trang" at bounding box center [1108, 542] width 37 height 12
click at [1117, 508] on li "100 / trang" at bounding box center [1106, 516] width 63 height 22
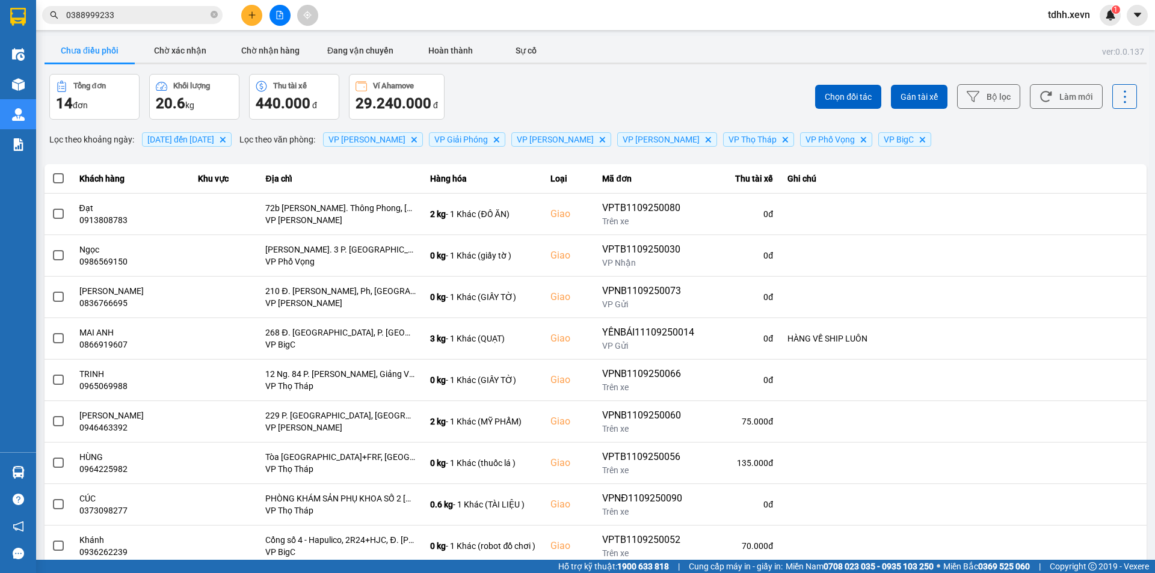
scroll to position [242, 0]
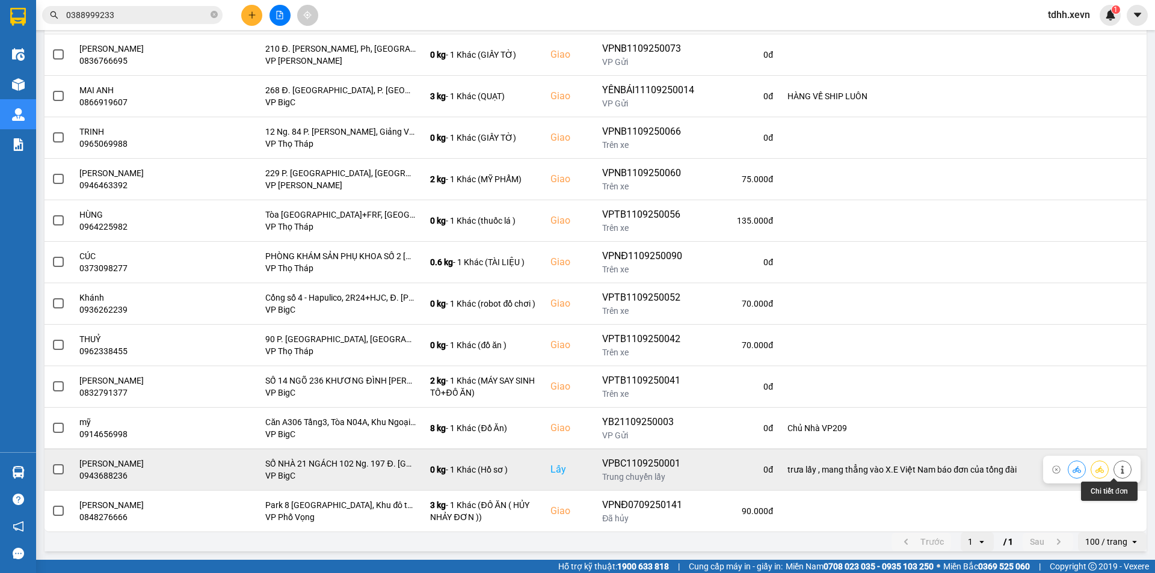
click at [1119, 469] on icon at bounding box center [1123, 470] width 8 height 8
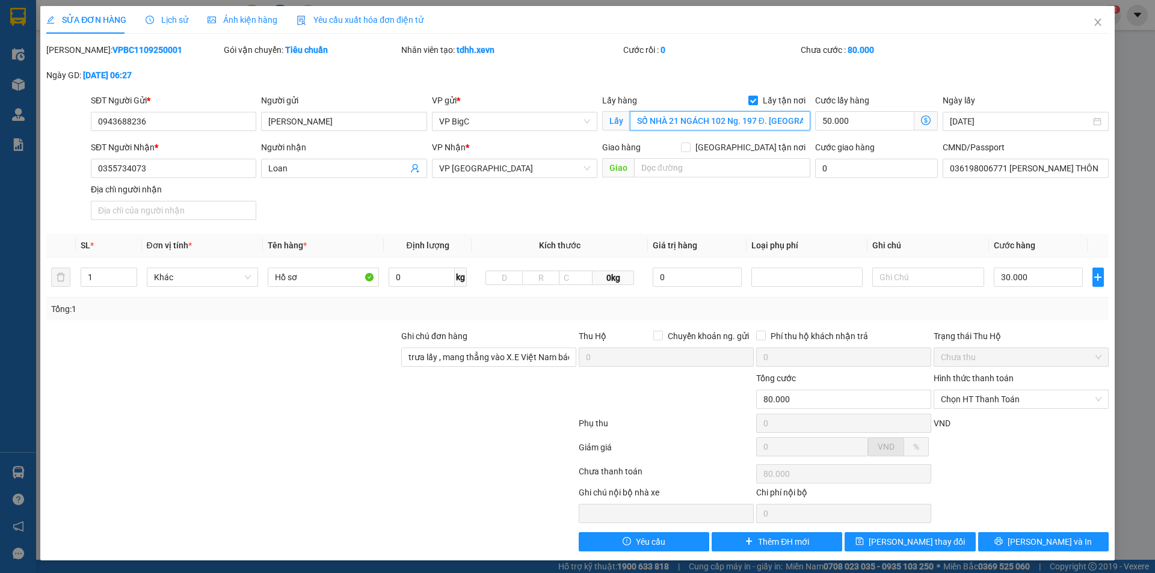
click at [723, 129] on input "SỐ NHÀ 21 NGÁCH 102 Ng. 197 Đ. Trần Phú, làng Văn Quán, Văn Quán, Hà Đông, Hà N…" at bounding box center [720, 120] width 181 height 19
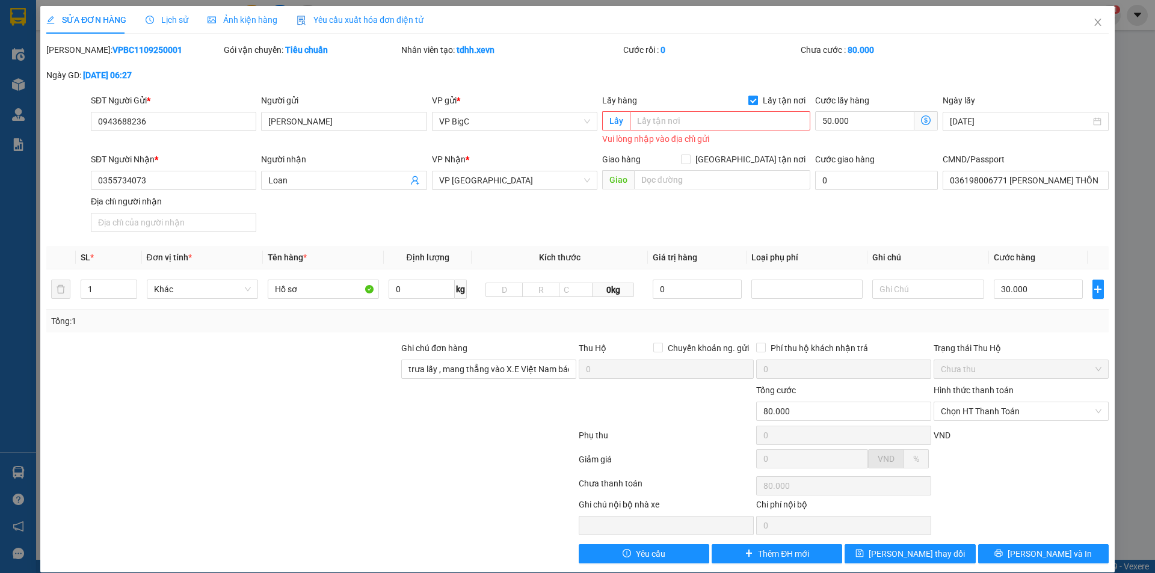
click at [758, 100] on span "Lấy tận nơi" at bounding box center [784, 100] width 52 height 13
click at [757, 100] on input "Lấy tận nơi" at bounding box center [753, 100] width 8 height 8
click at [863, 129] on input "50.000" at bounding box center [876, 121] width 123 height 19
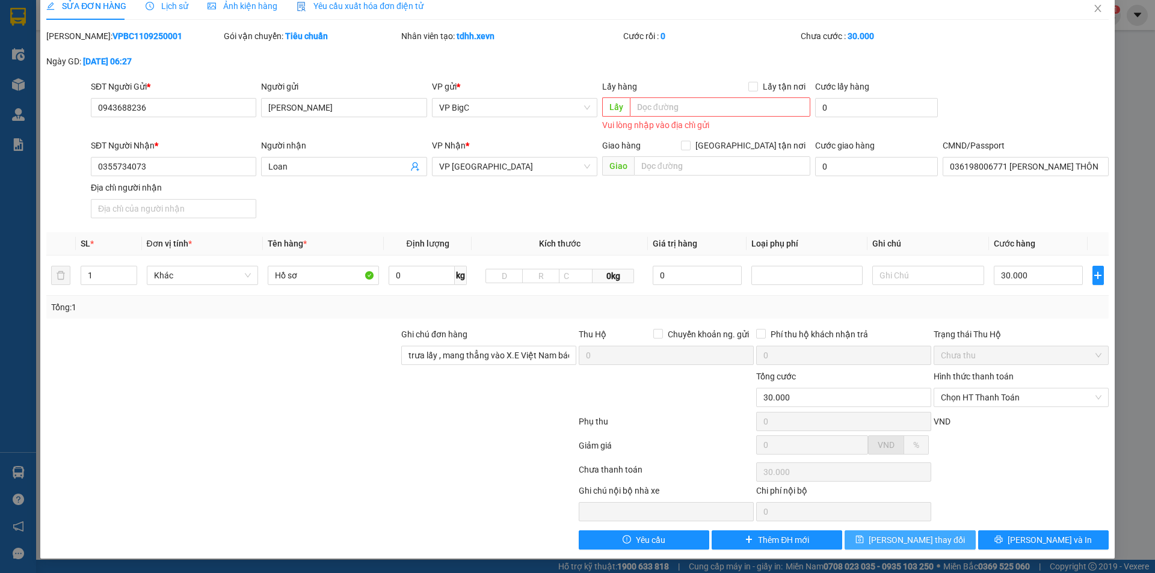
click at [913, 544] on span "Lưu thay đổi" at bounding box center [917, 540] width 96 height 13
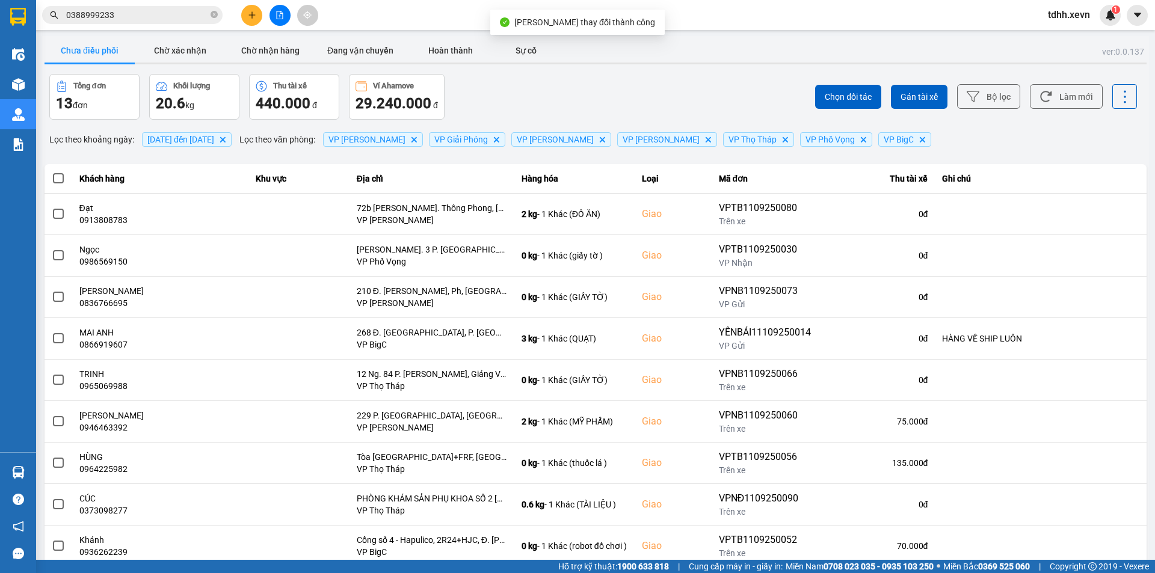
scroll to position [76, 0]
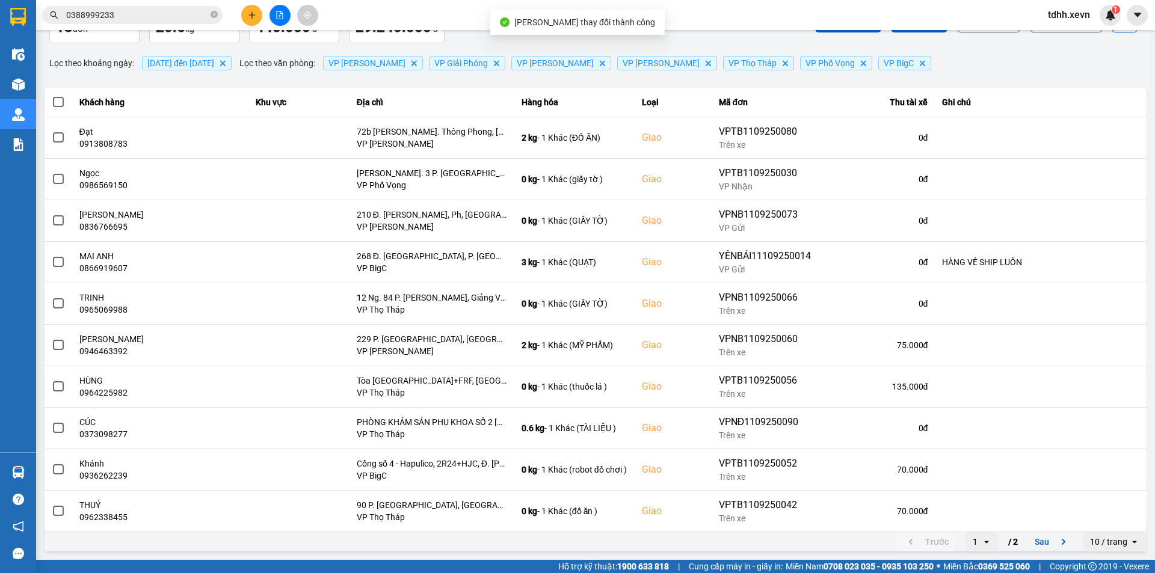
click at [1130, 540] on icon "open" at bounding box center [1135, 542] width 10 height 10
click at [1103, 514] on div "100 / trang" at bounding box center [1106, 516] width 44 height 12
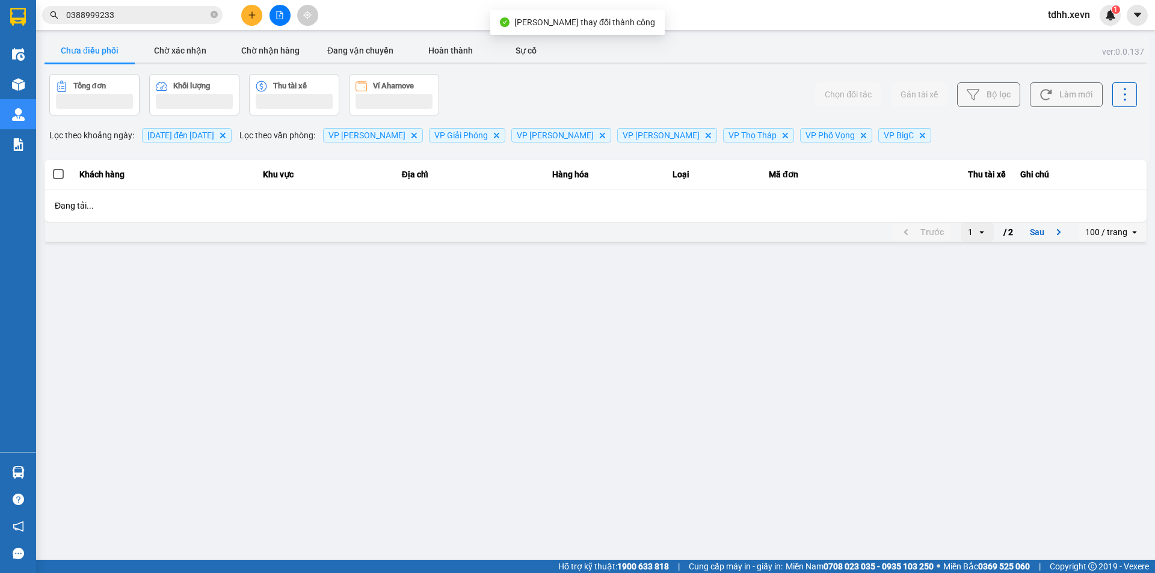
scroll to position [201, 0]
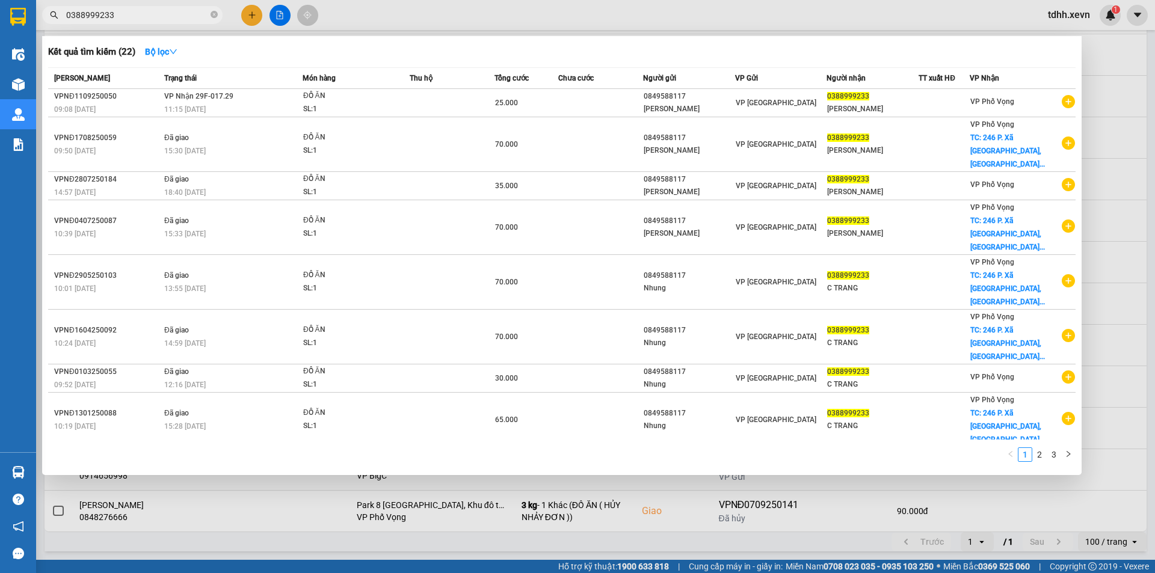
click at [152, 18] on input "0388999233" at bounding box center [137, 14] width 142 height 13
paste input "901500558"
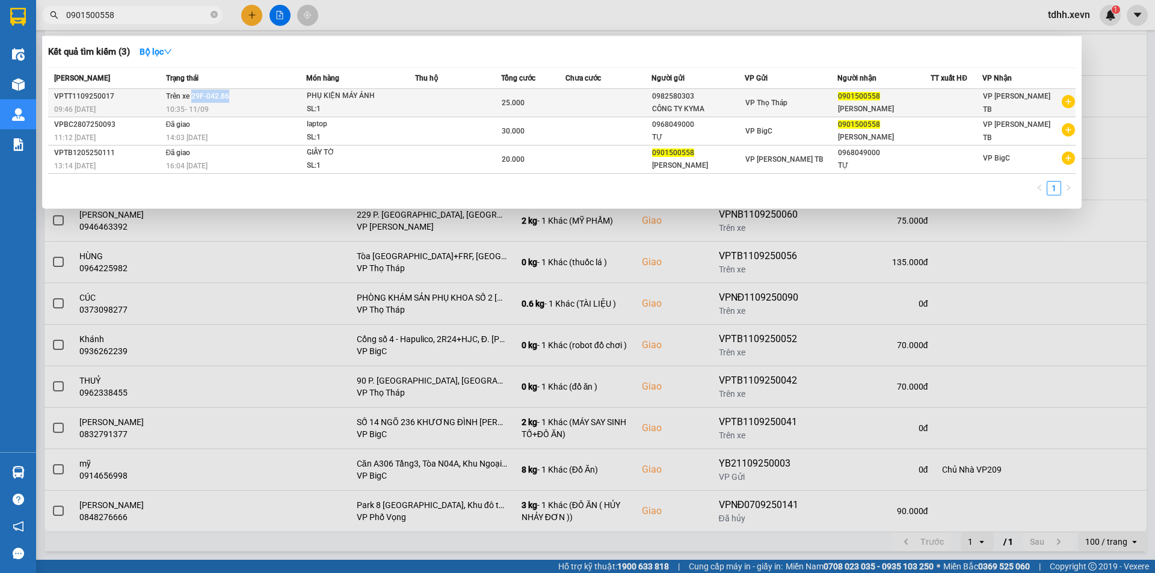
drag, startPoint x: 239, startPoint y: 98, endPoint x: 193, endPoint y: 96, distance: 45.8
click at [193, 96] on td "Trên xe 29F-042.86 10:35 - 11/09" at bounding box center [234, 103] width 143 height 28
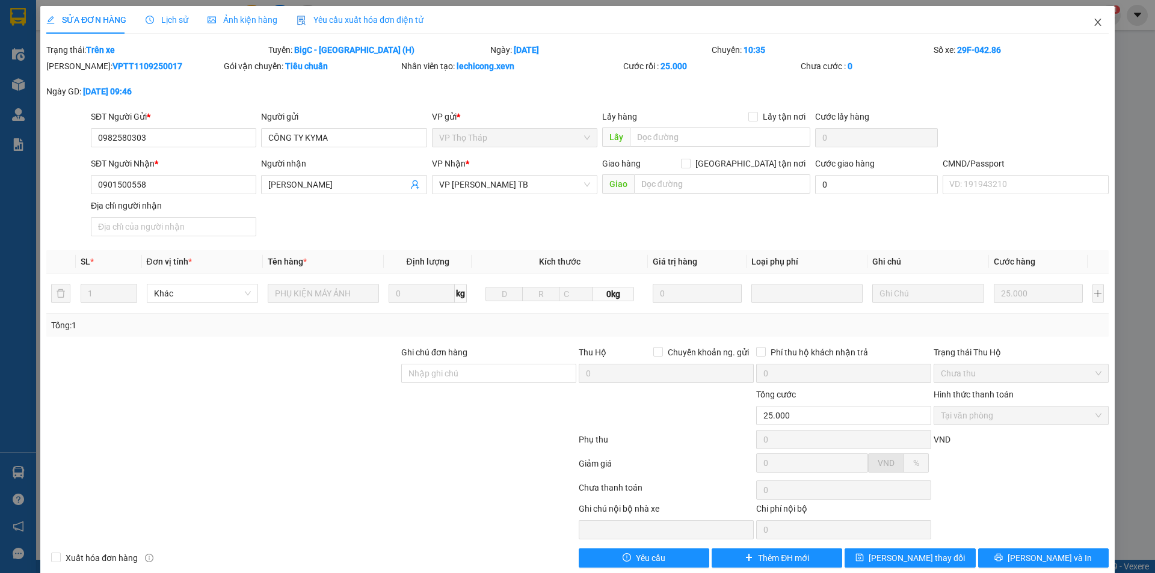
click at [1081, 25] on span "Close" at bounding box center [1098, 23] width 34 height 34
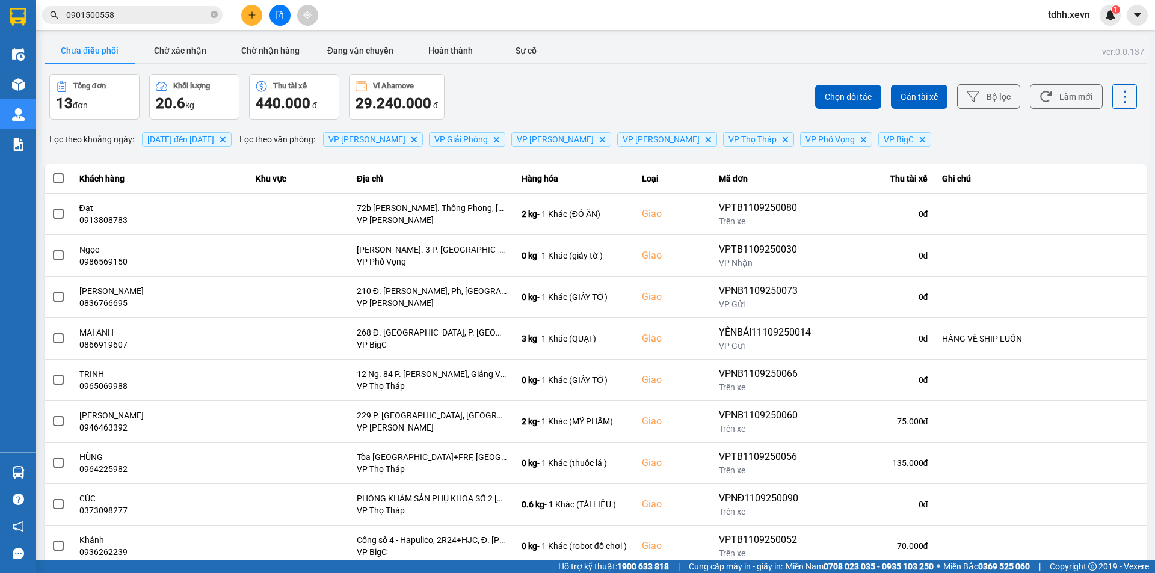
click at [180, 14] on input "0901500558" at bounding box center [137, 14] width 142 height 13
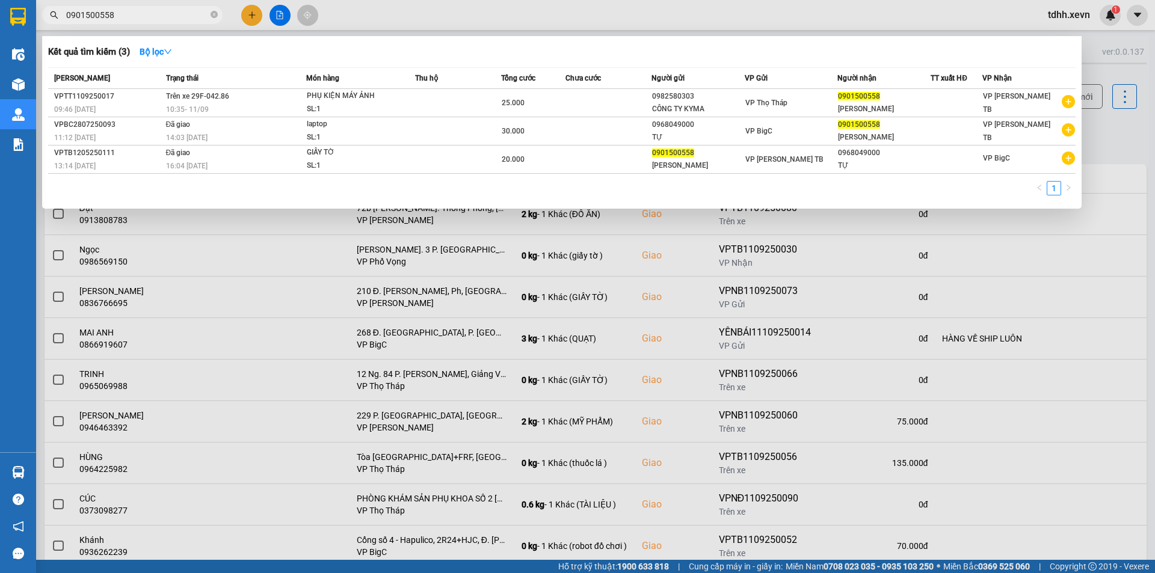
click at [180, 14] on input "0901500558" at bounding box center [137, 14] width 142 height 13
paste input "399069069"
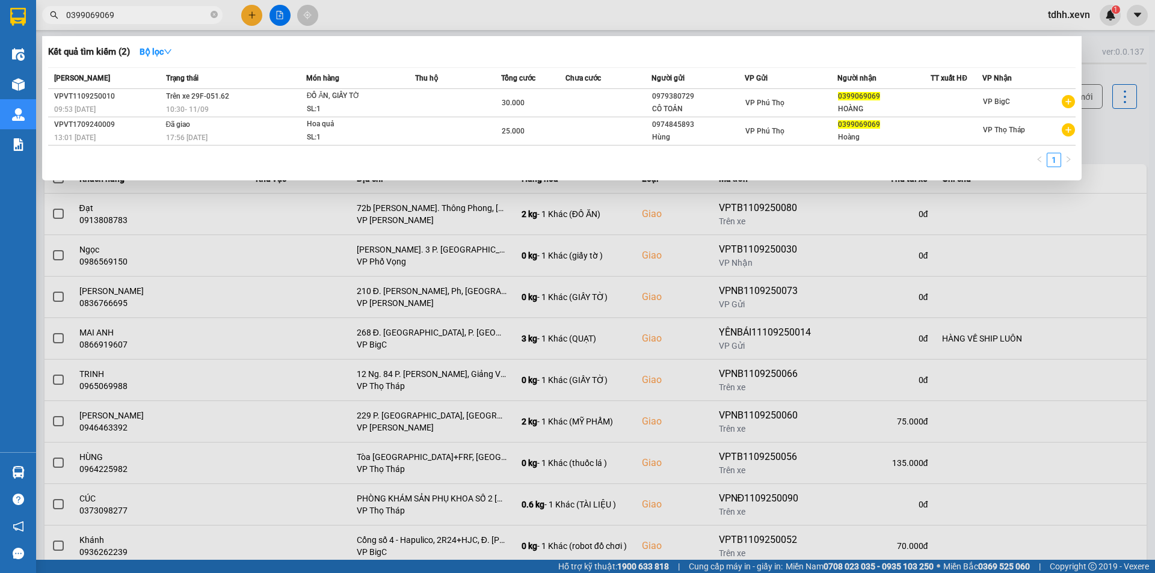
click at [626, 268] on div at bounding box center [577, 286] width 1155 height 573
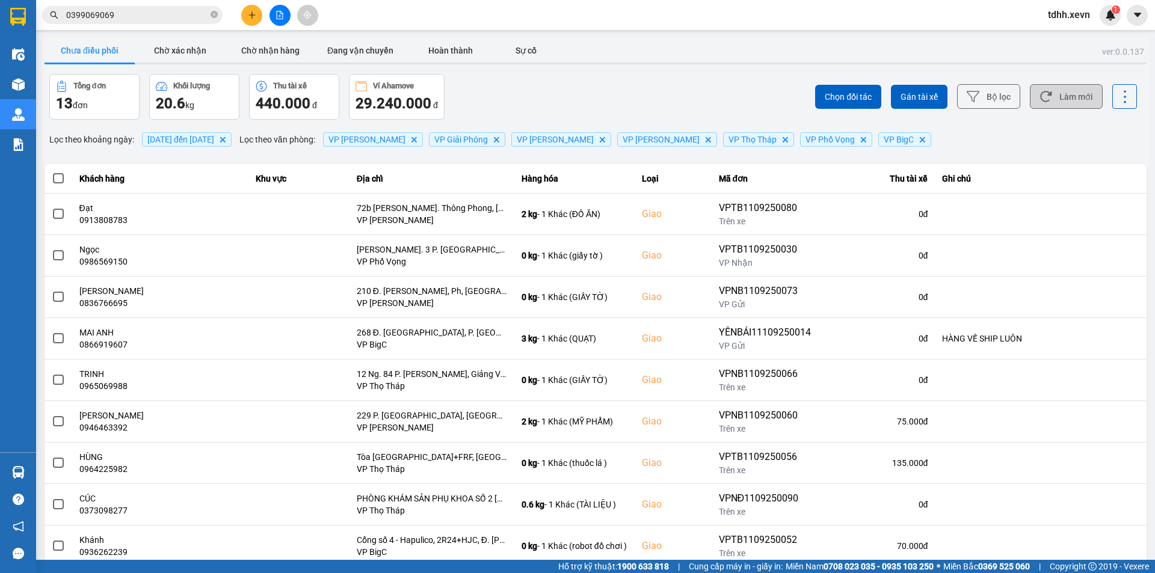
click at [1063, 94] on button "Làm mới" at bounding box center [1066, 96] width 73 height 25
click at [638, 69] on div "ver: 0.0.137 Chưa điều phối Chờ xác nhận Chờ nhận hàng Đang vận chuyển Hoàn thà…" at bounding box center [595, 333] width 1107 height 594
click at [160, 15] on input "0399069069" at bounding box center [137, 14] width 142 height 13
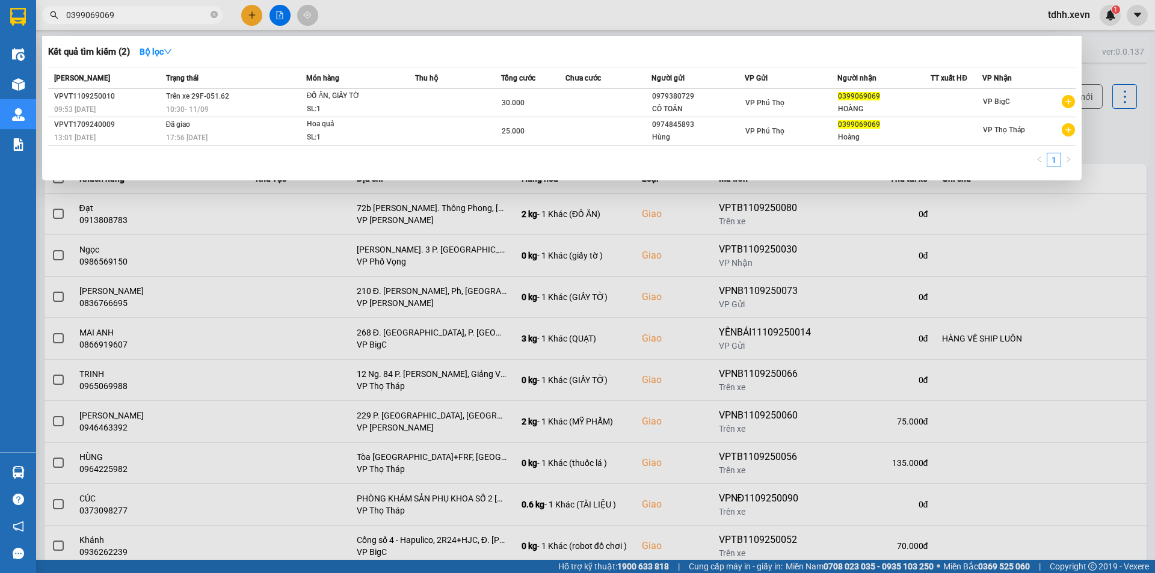
click at [160, 15] on input "0399069069" at bounding box center [137, 14] width 142 height 13
paste input "916028833"
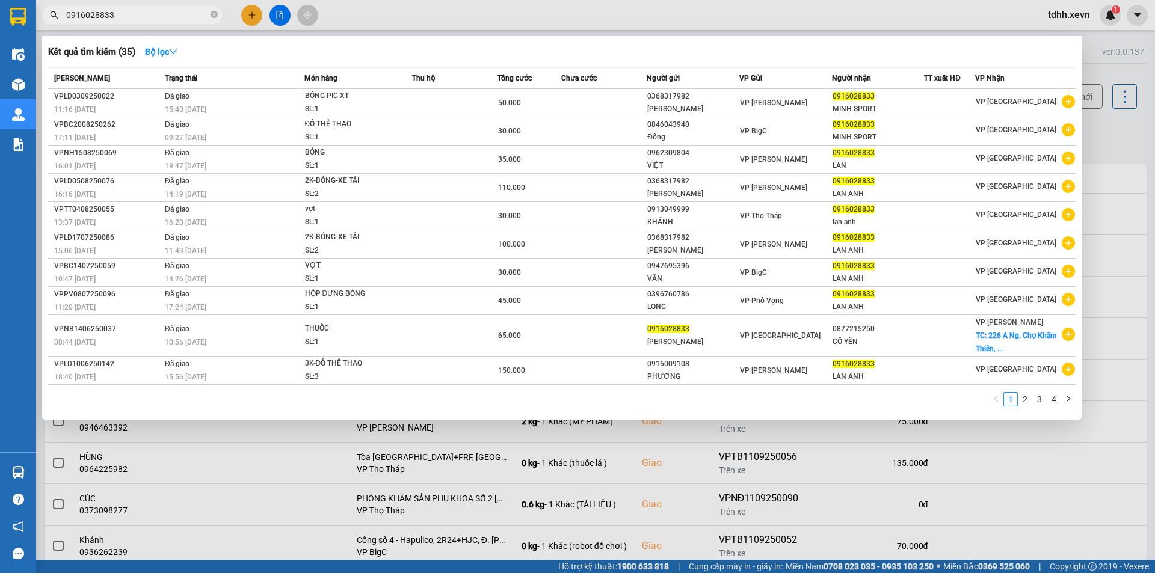
click at [153, 14] on input "0916028833" at bounding box center [137, 14] width 142 height 13
click at [153, 13] on input "0916028833" at bounding box center [137, 14] width 142 height 13
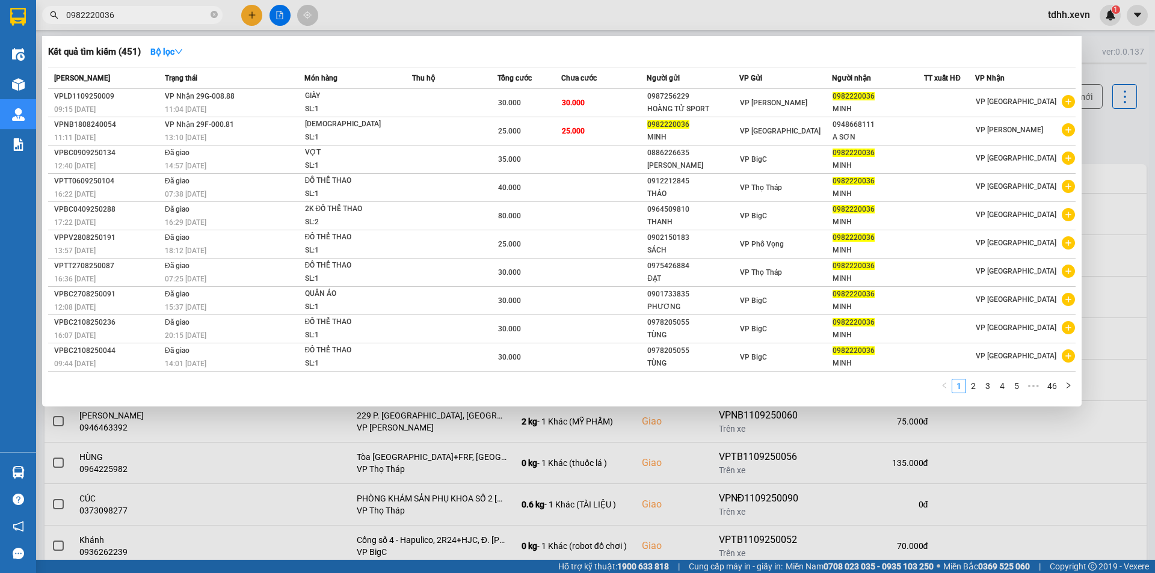
click at [1084, 519] on div at bounding box center [577, 286] width 1155 height 573
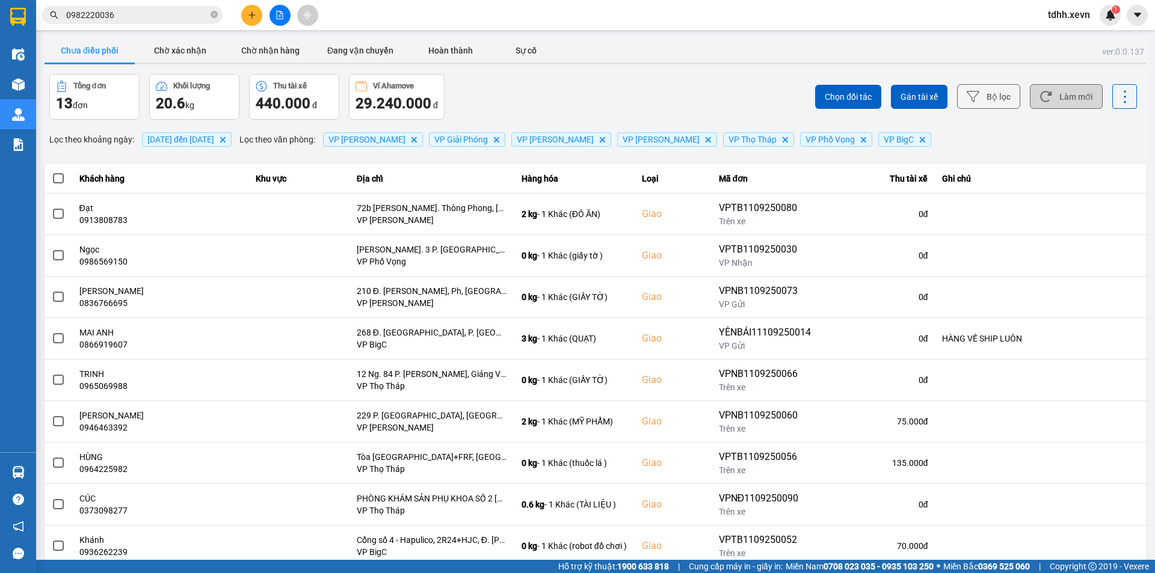
click at [1046, 102] on button "Làm mới" at bounding box center [1066, 96] width 73 height 25
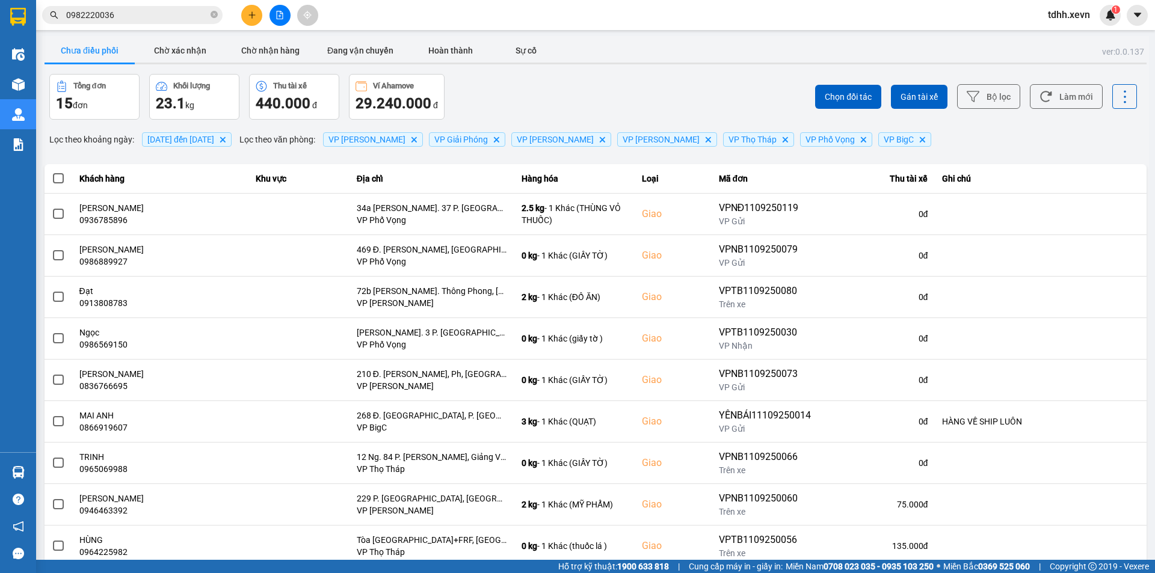
click at [643, 100] on div "Chọn đối tác Gán tài xế Bộ lọc Làm mới" at bounding box center [865, 97] width 544 height 46
drag, startPoint x: 1055, startPoint y: 94, endPoint x: 1061, endPoint y: 82, distance: 13.5
click at [1054, 88] on button "Làm mới" at bounding box center [1066, 96] width 73 height 25
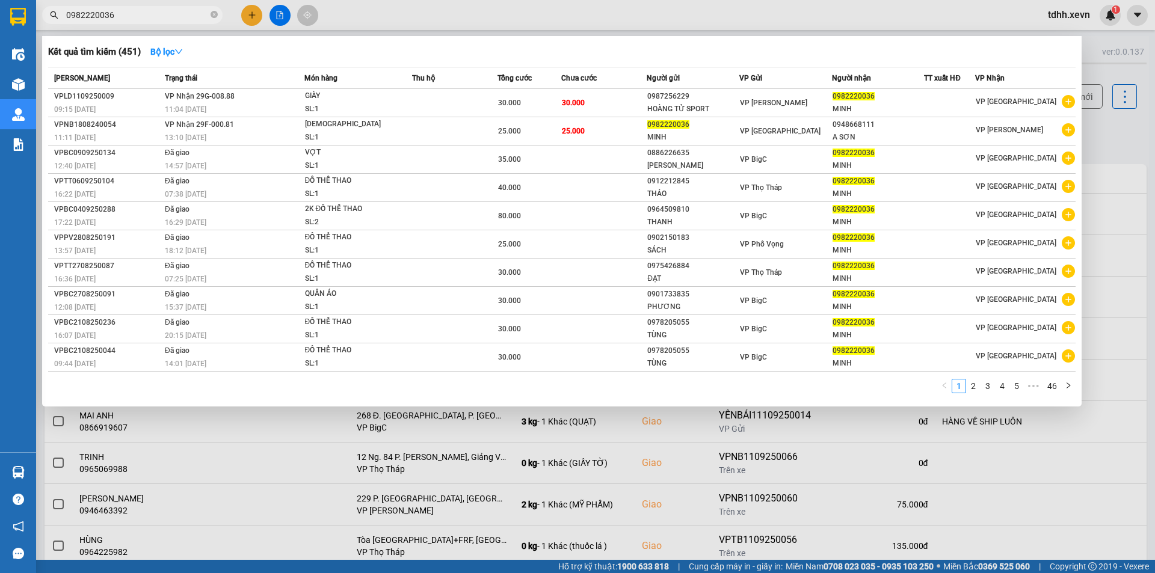
click at [171, 13] on input "0982220036" at bounding box center [137, 14] width 142 height 13
paste input "6626992"
click at [171, 13] on input "0982220036" at bounding box center [137, 14] width 142 height 13
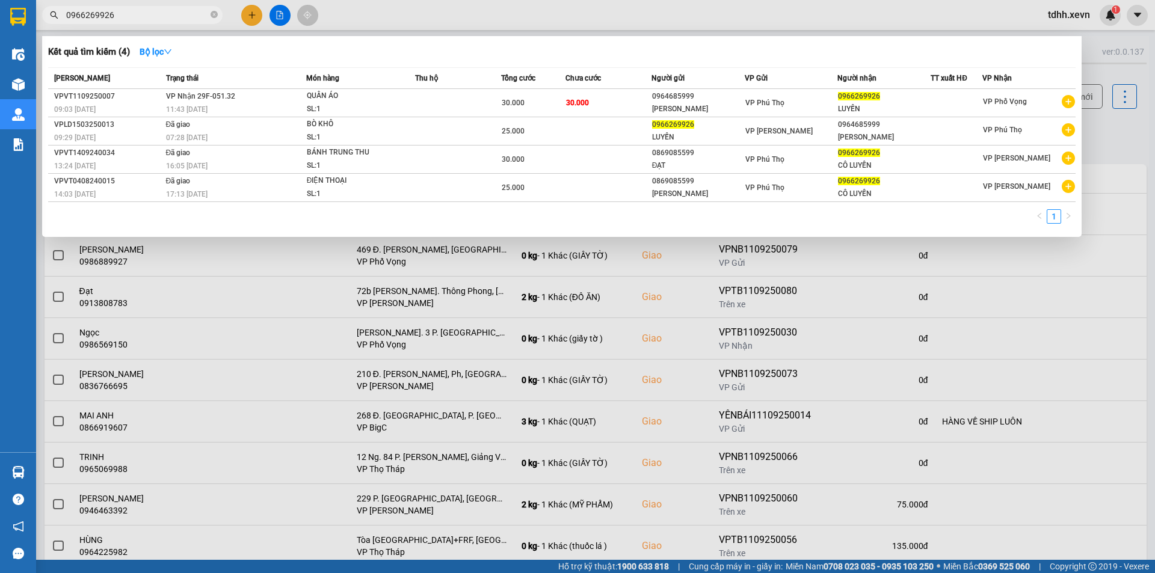
click at [148, 23] on span "0966269926" at bounding box center [132, 15] width 181 height 18
click at [152, 14] on input "0966269926" at bounding box center [137, 14] width 142 height 13
paste input "862064899"
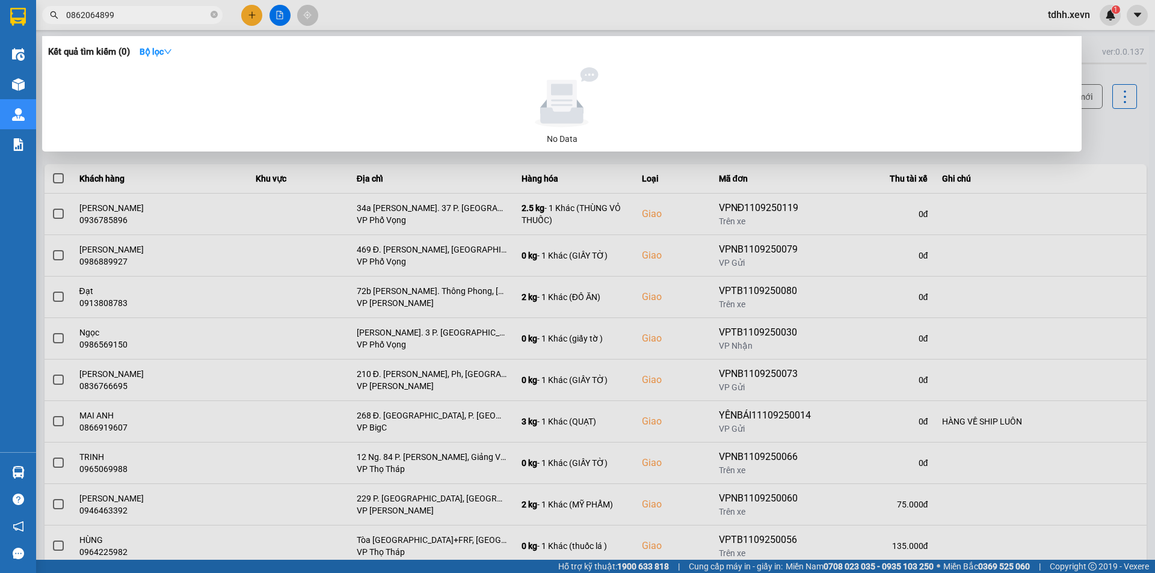
click at [1037, 286] on div at bounding box center [577, 286] width 1155 height 573
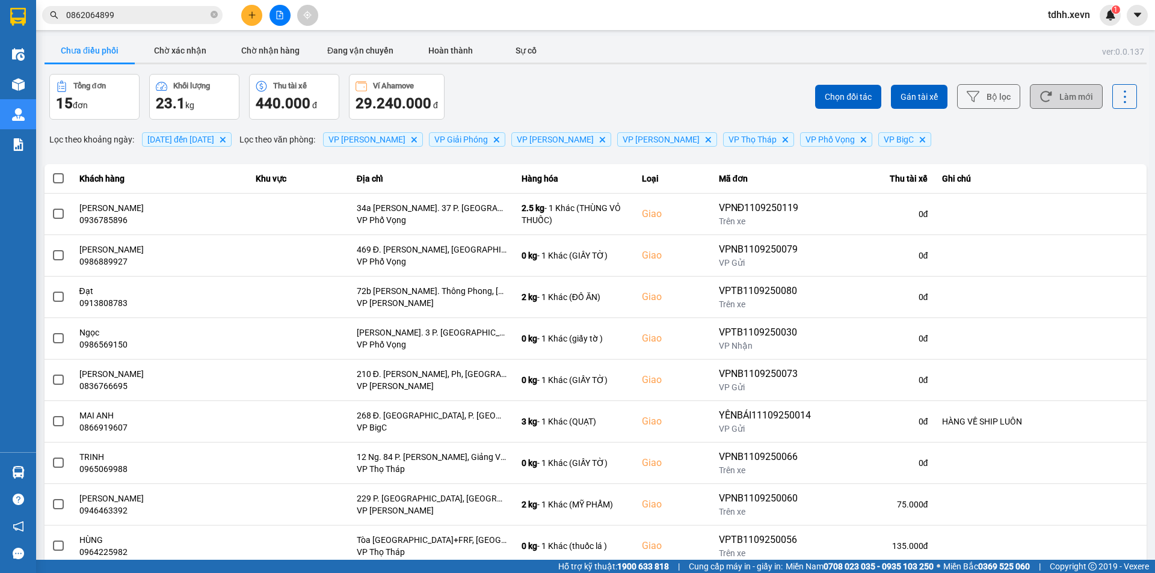
click at [1063, 99] on button "Làm mới" at bounding box center [1066, 96] width 73 height 25
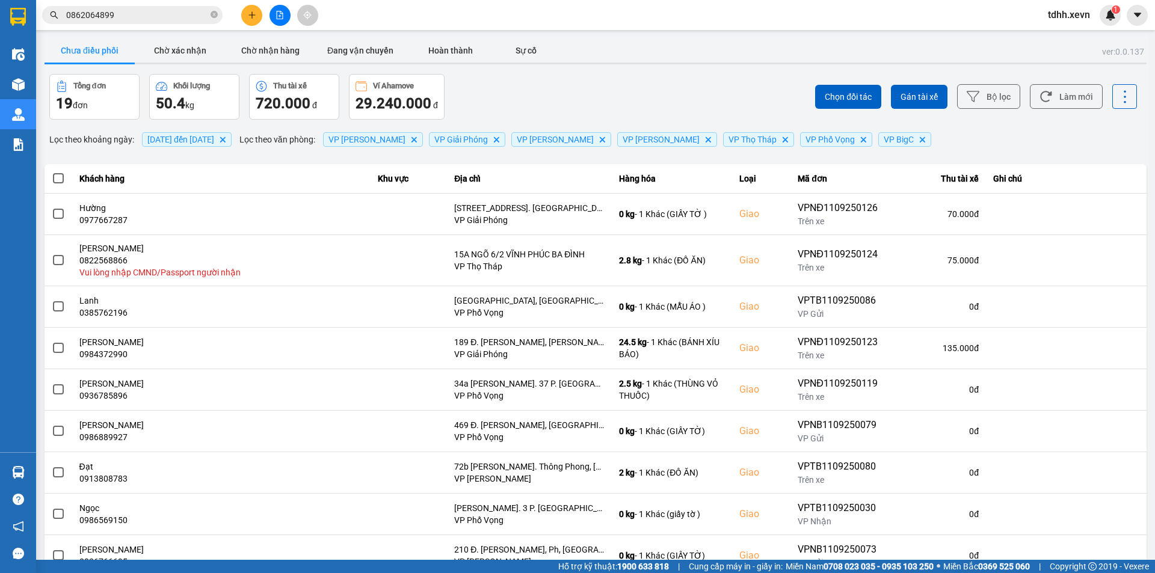
click at [646, 66] on div "ver: 0.0.137 Chưa điều phối Chờ xác nhận Chờ nhận hàng Đang vận chuyển Hoàn thà…" at bounding box center [595, 338] width 1107 height 604
click at [1040, 95] on icon at bounding box center [1045, 96] width 11 height 11
click at [1042, 102] on icon at bounding box center [1046, 96] width 13 height 13
click at [1063, 99] on button "Làm mới" at bounding box center [1066, 96] width 73 height 25
click at [628, 91] on div "Chọn đối tác Gán tài xế Bộ lọc Làm mới" at bounding box center [865, 97] width 544 height 46
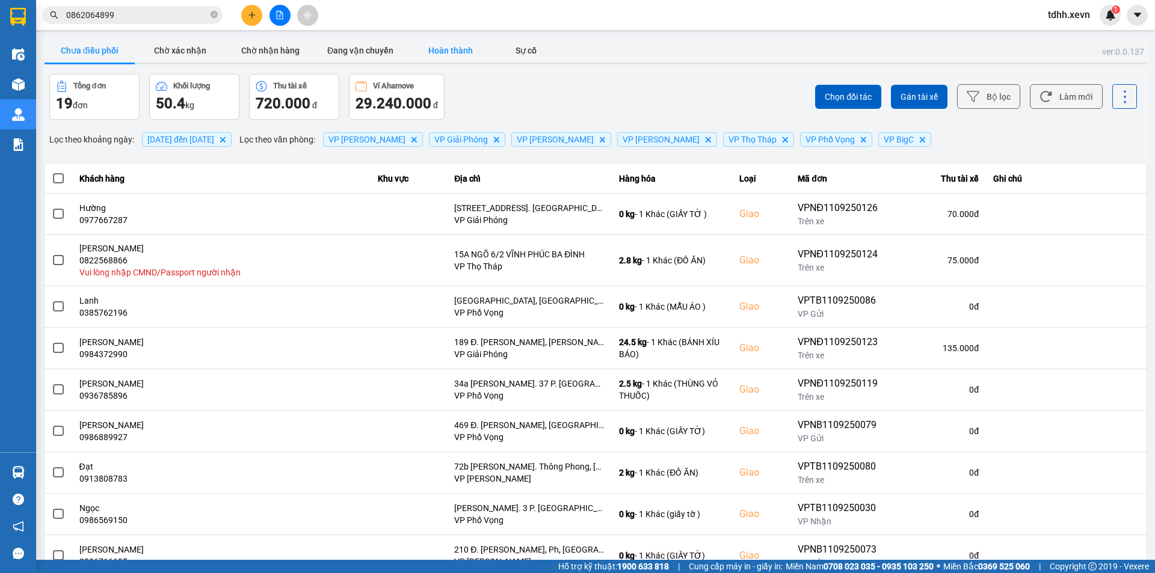
click at [449, 46] on button "Hoàn thành" at bounding box center [451, 51] width 90 height 24
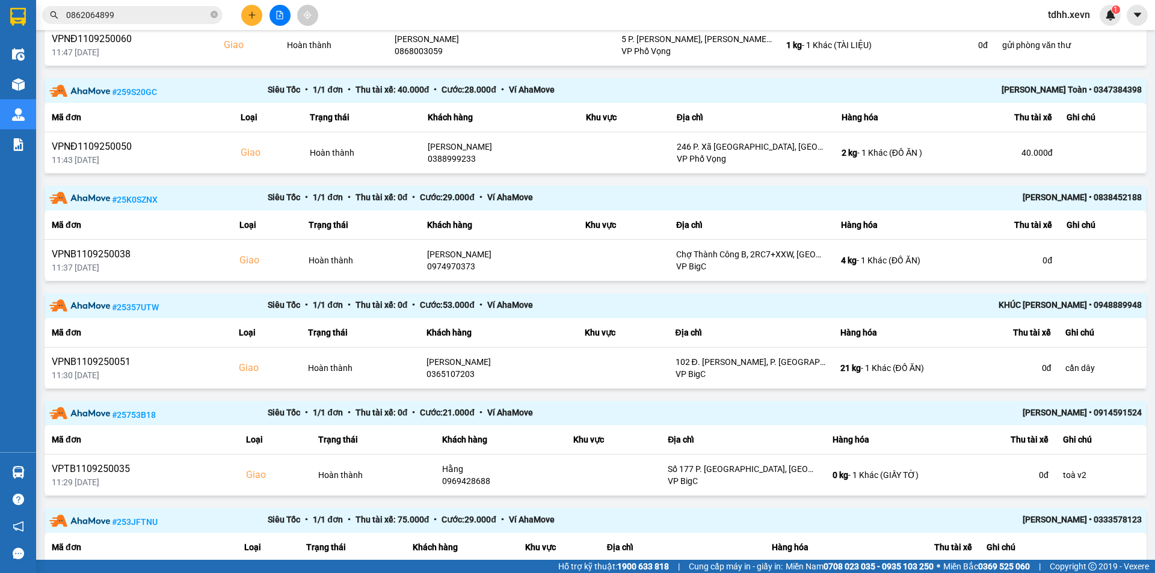
scroll to position [361, 0]
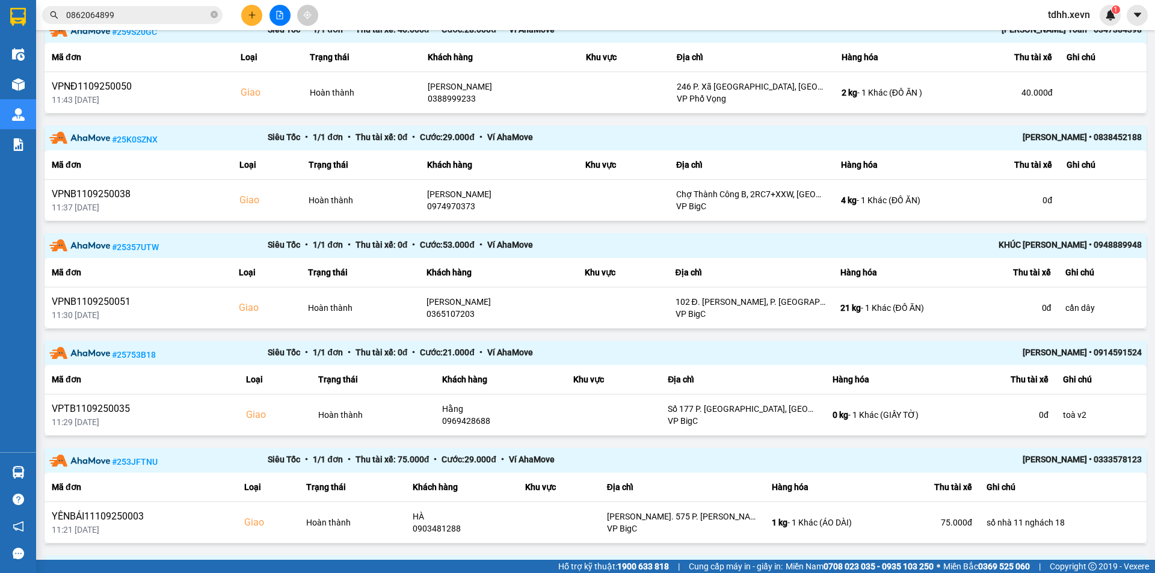
click at [150, 19] on input "0862064899" at bounding box center [137, 14] width 142 height 13
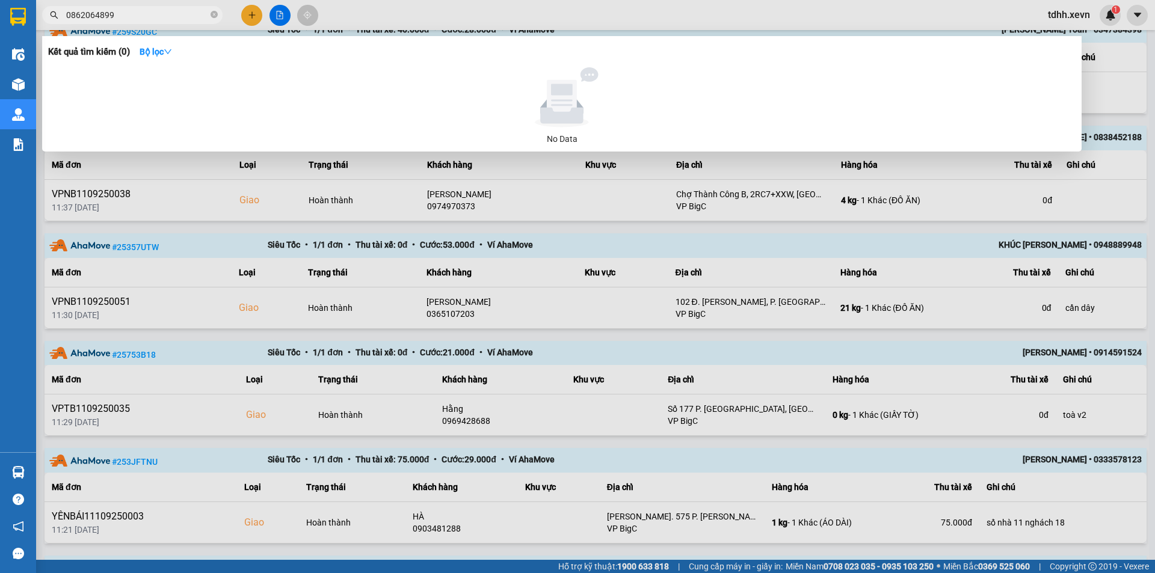
paste input "913931153"
click at [150, 19] on input "0913931153" at bounding box center [137, 14] width 142 height 13
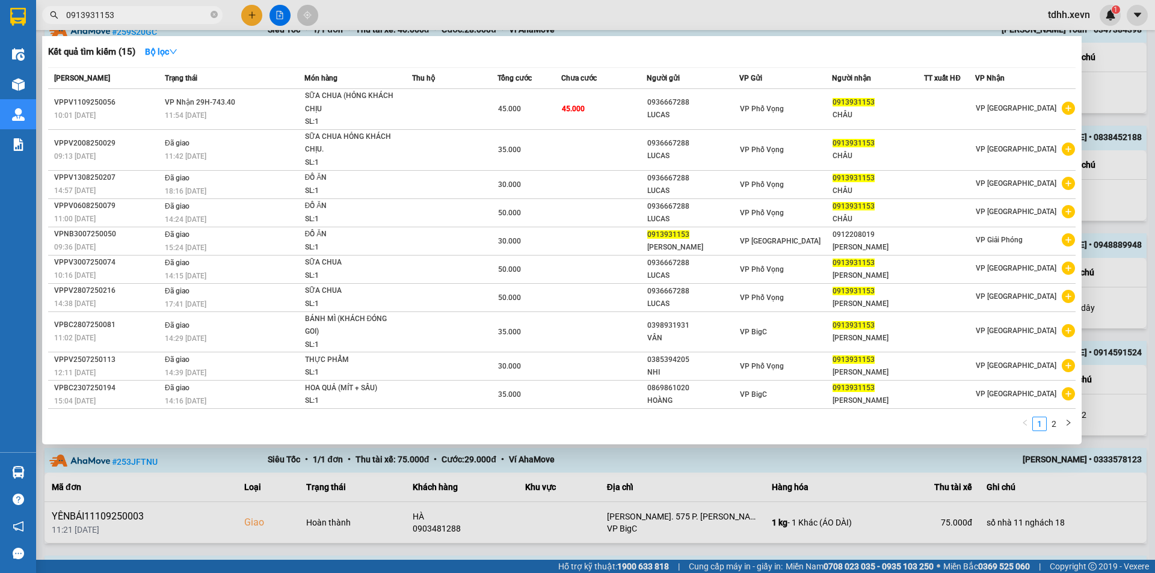
click at [161, 18] on input "0913931153" at bounding box center [137, 14] width 142 height 13
paste input "48976259"
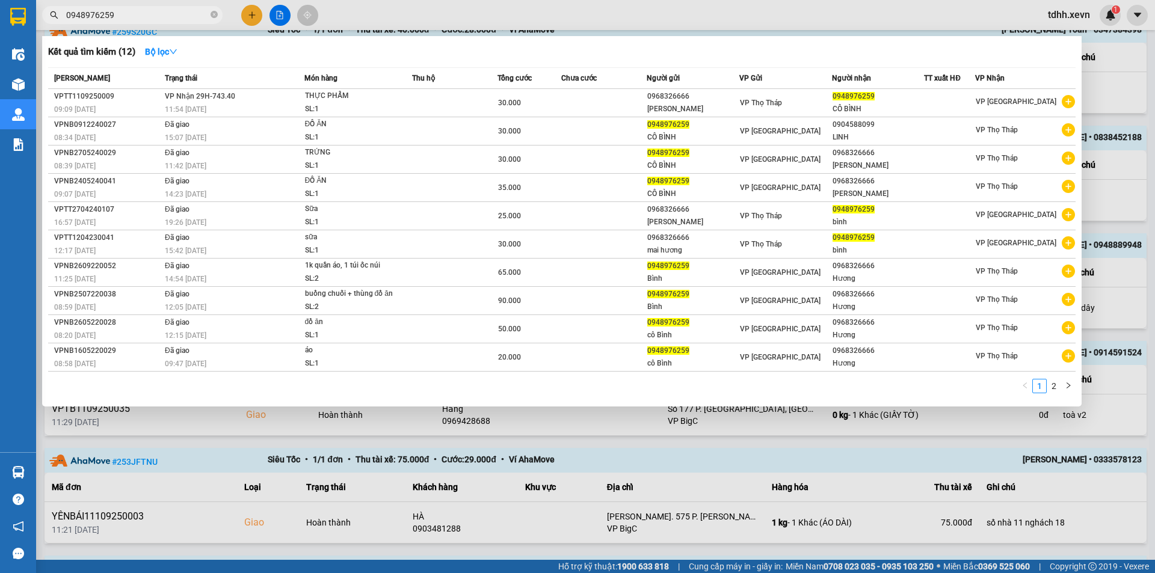
click at [1078, 143] on div "Kết quả tìm kiếm ( 12 ) Bộ lọc Mã ĐH Trạng thái Món hàng Thu hộ Tổng cước Chưa …" at bounding box center [562, 221] width 1040 height 371
click at [149, 17] on input "0948976259" at bounding box center [137, 14] width 142 height 13
paste input "62162525"
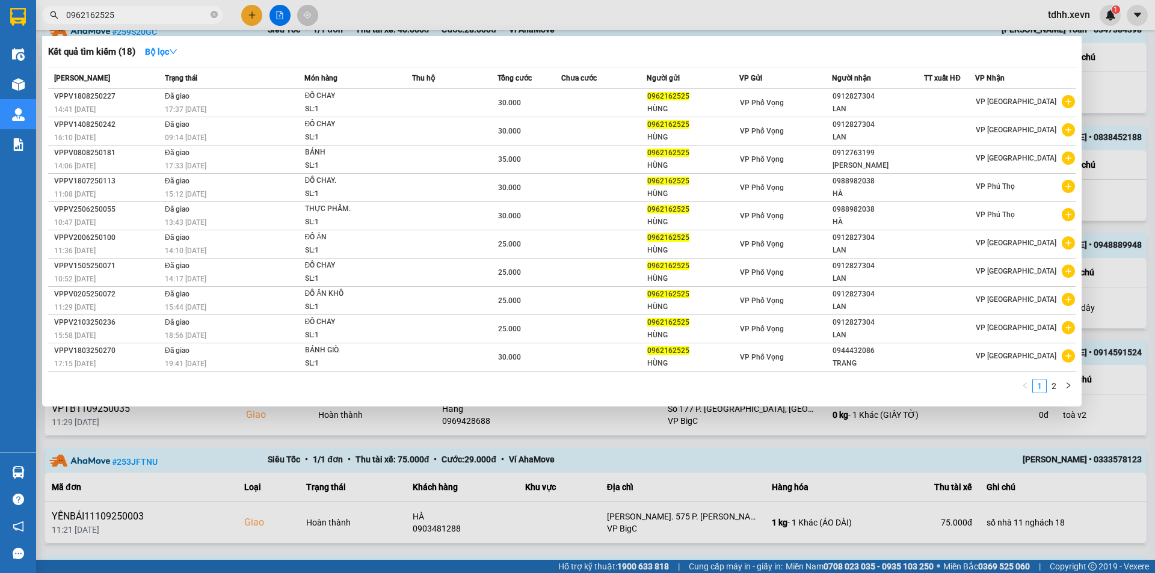
click at [798, 473] on div at bounding box center [577, 286] width 1155 height 573
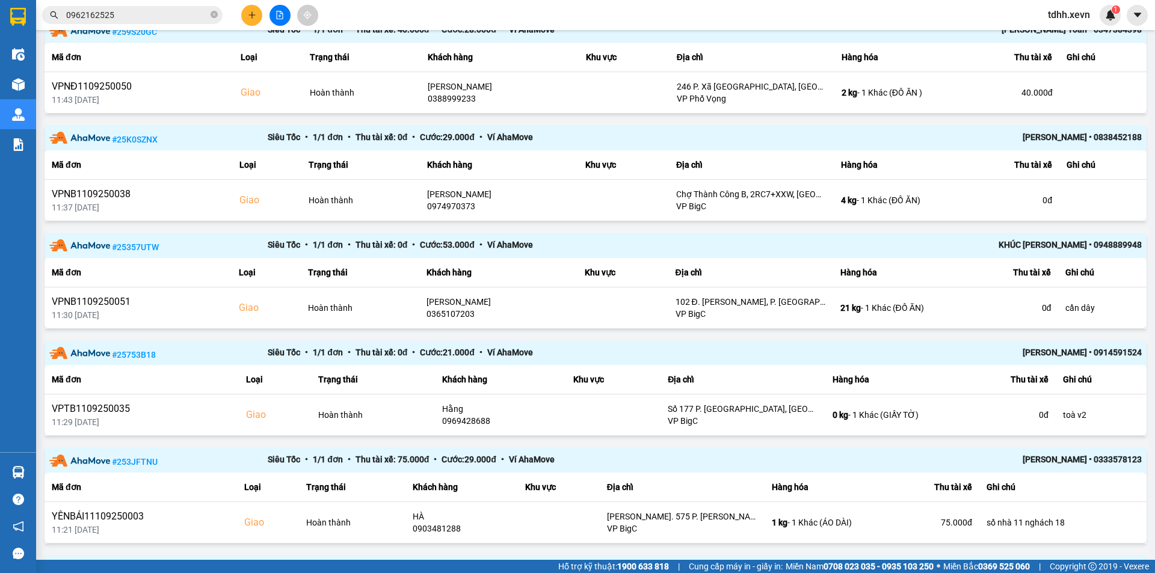
scroll to position [0, 0]
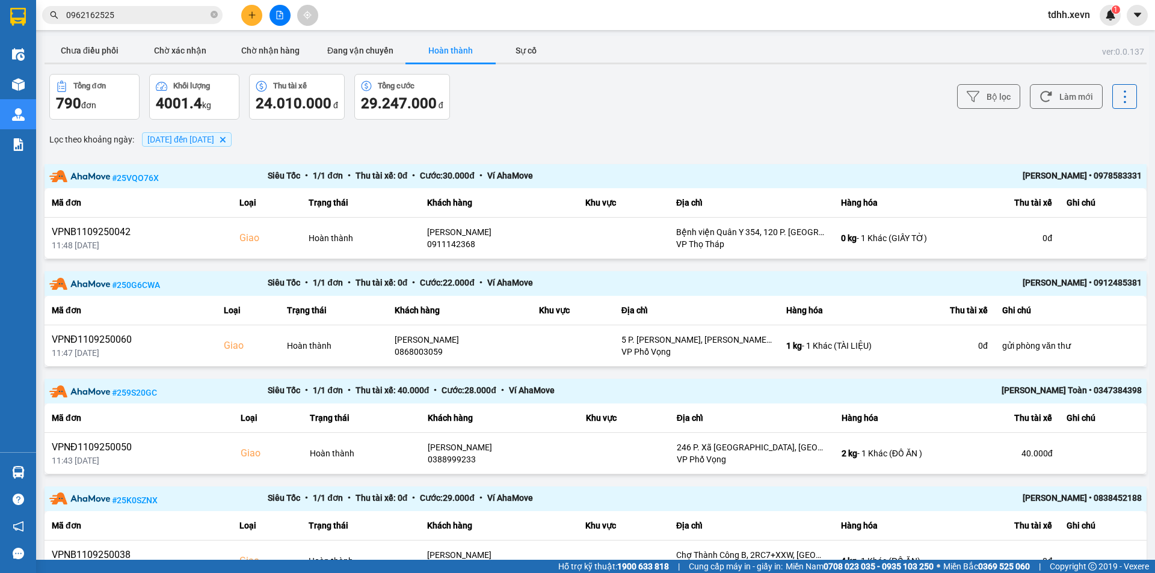
drag, startPoint x: 82, startPoint y: 42, endPoint x: 277, endPoint y: 70, distance: 197.6
click at [83, 42] on button "Chưa điều phối" at bounding box center [90, 51] width 90 height 24
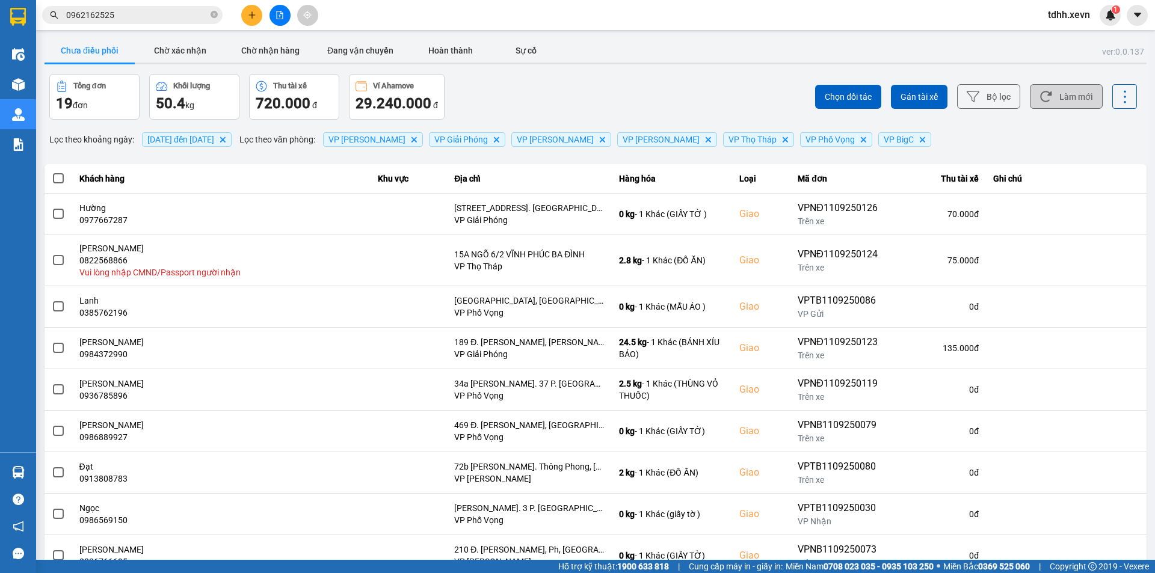
click at [1082, 99] on button "Làm mới" at bounding box center [1066, 96] width 73 height 25
click at [723, 64] on div at bounding box center [596, 64] width 1102 height 2
click at [1042, 105] on button "Làm mới" at bounding box center [1066, 96] width 73 height 25
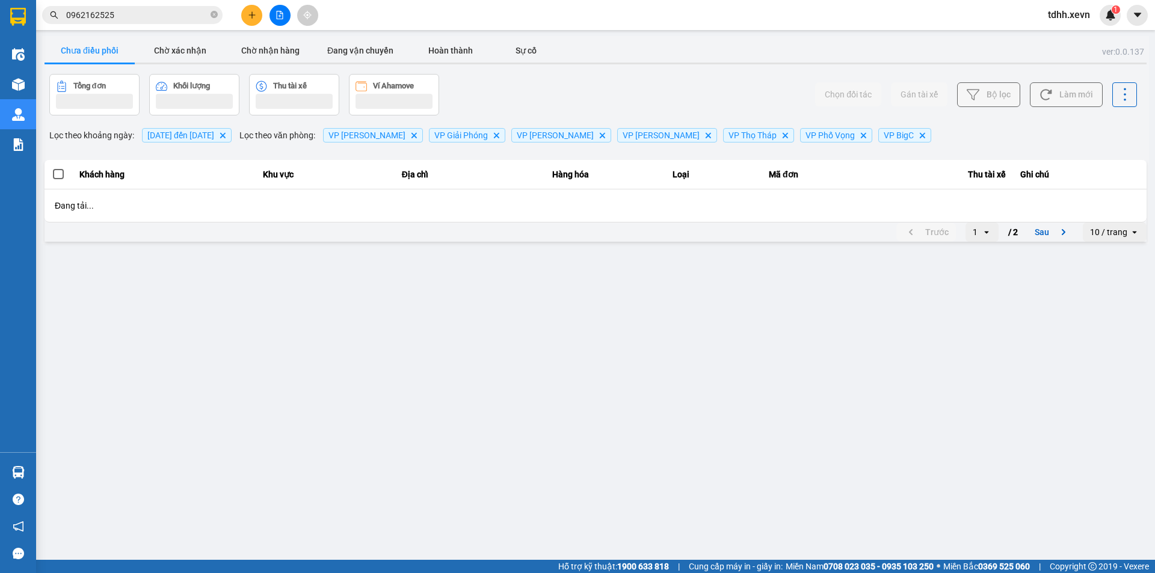
click at [451, 25] on div "Kết quả tìm kiếm ( 18 ) Bộ lọc Mã ĐH Trạng thái Món hàng Thu hộ Tổng cước Chưa …" at bounding box center [577, 15] width 1155 height 30
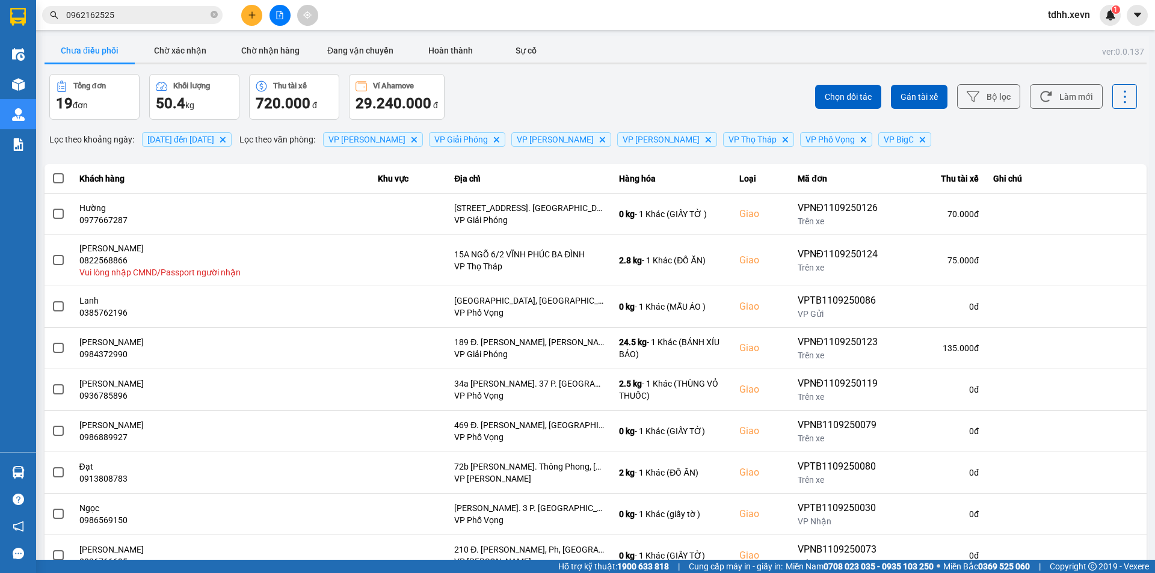
click at [669, 99] on div "Chọn đối tác Gán tài xế Bộ lọc Làm mới" at bounding box center [865, 97] width 544 height 46
click at [1058, 59] on div "Chưa điều phối Chờ xác nhận Chờ nhận hàng Đang vận chuyển Hoàn thành Sự cố" at bounding box center [596, 52] width 1102 height 27
click at [741, 47] on div "Chưa điều phối Chờ xác nhận Chờ nhận hàng Đang vận chuyển Hoàn thành Sự cố" at bounding box center [596, 52] width 1102 height 27
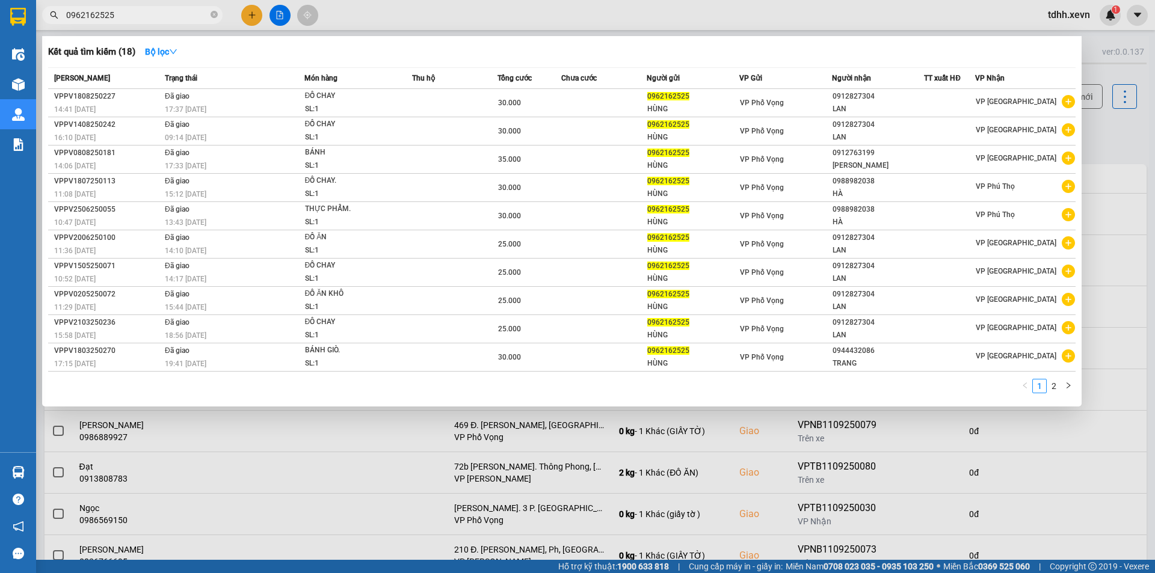
click at [147, 10] on input "0962162525" at bounding box center [137, 14] width 142 height 13
paste input "855345333"
click at [147, 10] on input "0962162525" at bounding box center [137, 14] width 142 height 13
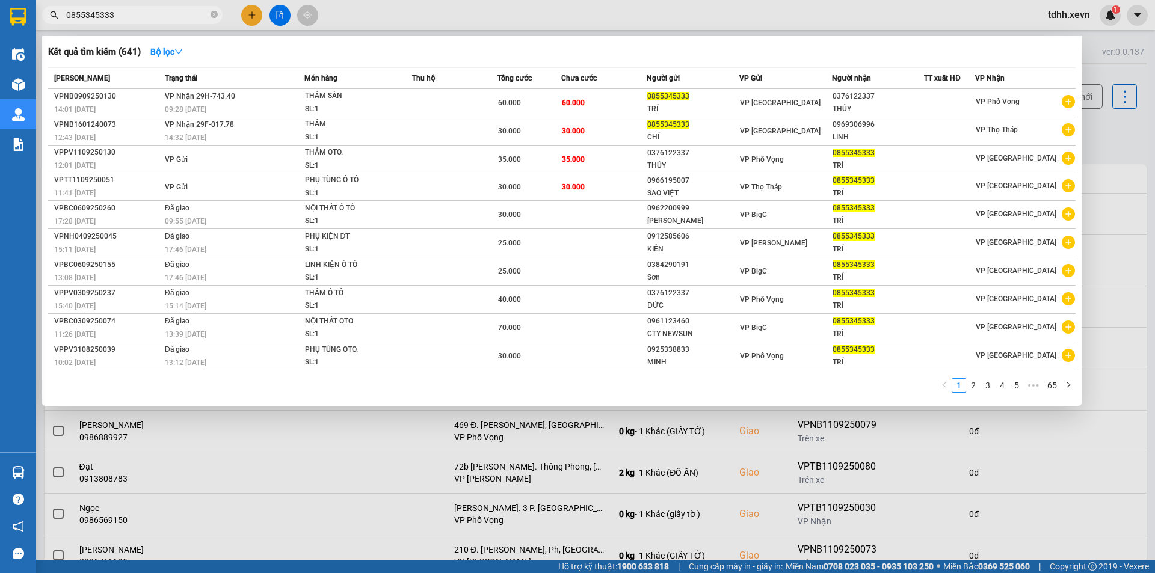
click at [152, 17] on input "0855345333" at bounding box center [137, 14] width 142 height 13
paste input "983077808"
click at [152, 17] on input "0855345333" at bounding box center [137, 14] width 142 height 13
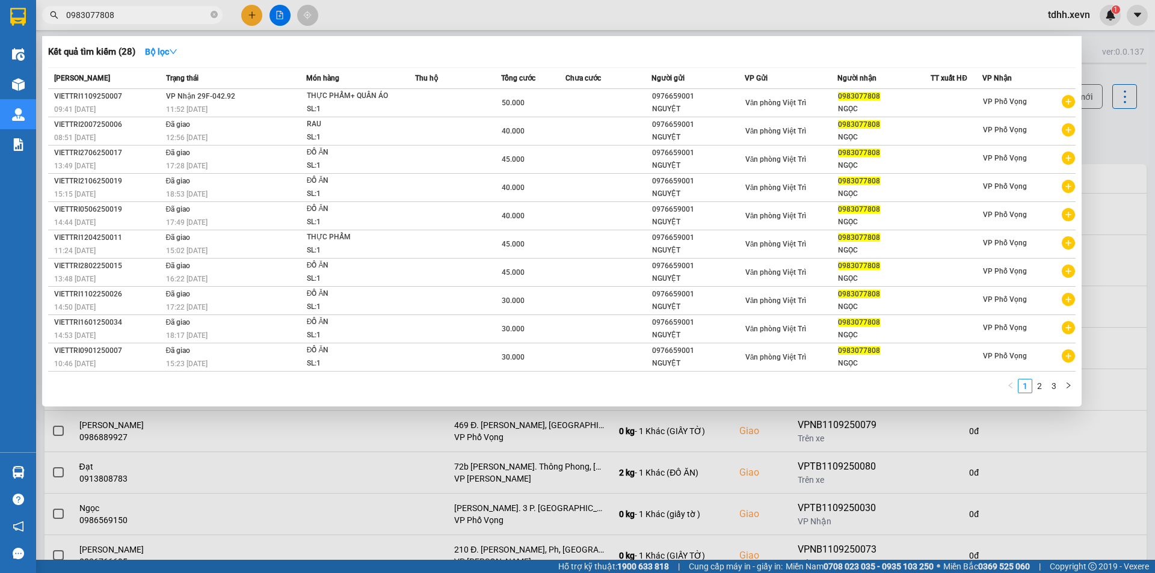
click at [148, 17] on input "0983077808" at bounding box center [137, 14] width 142 height 13
paste input "64346409"
click at [148, 17] on input "0983077808" at bounding box center [137, 14] width 142 height 13
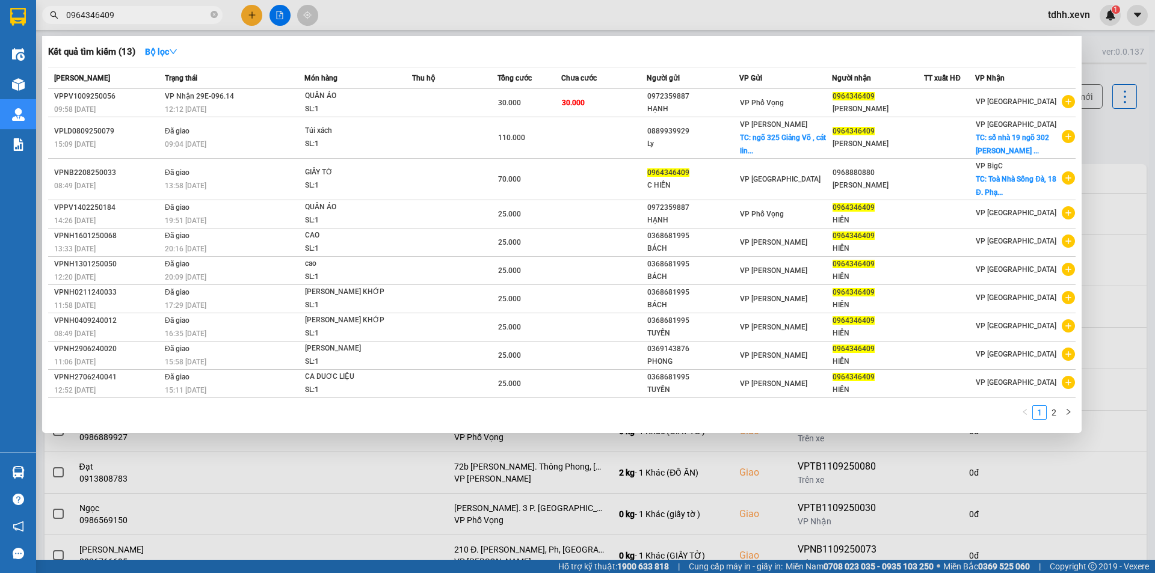
click at [144, 18] on input "0964346409" at bounding box center [137, 14] width 142 height 13
paste input "41196536"
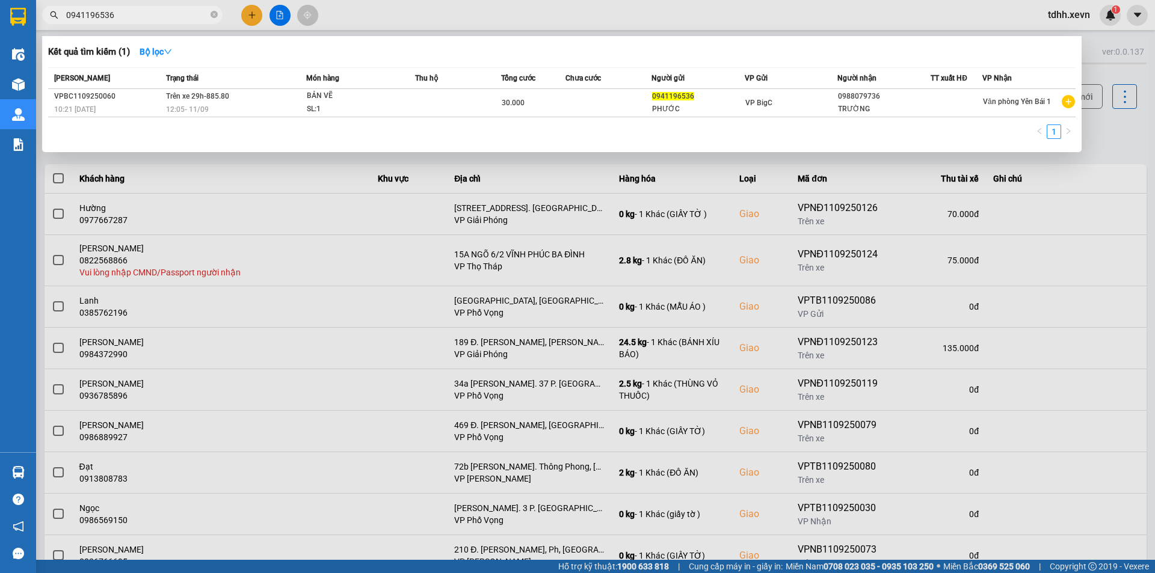
drag, startPoint x: 724, startPoint y: 53, endPoint x: 709, endPoint y: 66, distance: 20.0
click at [724, 53] on div "Kết quả tìm kiếm ( 1 ) Bộ lọc" at bounding box center [562, 51] width 1028 height 19
click at [146, 25] on div at bounding box center [577, 286] width 1155 height 573
click at [146, 19] on input "0941196536" at bounding box center [137, 14] width 142 height 13
paste input "36530714"
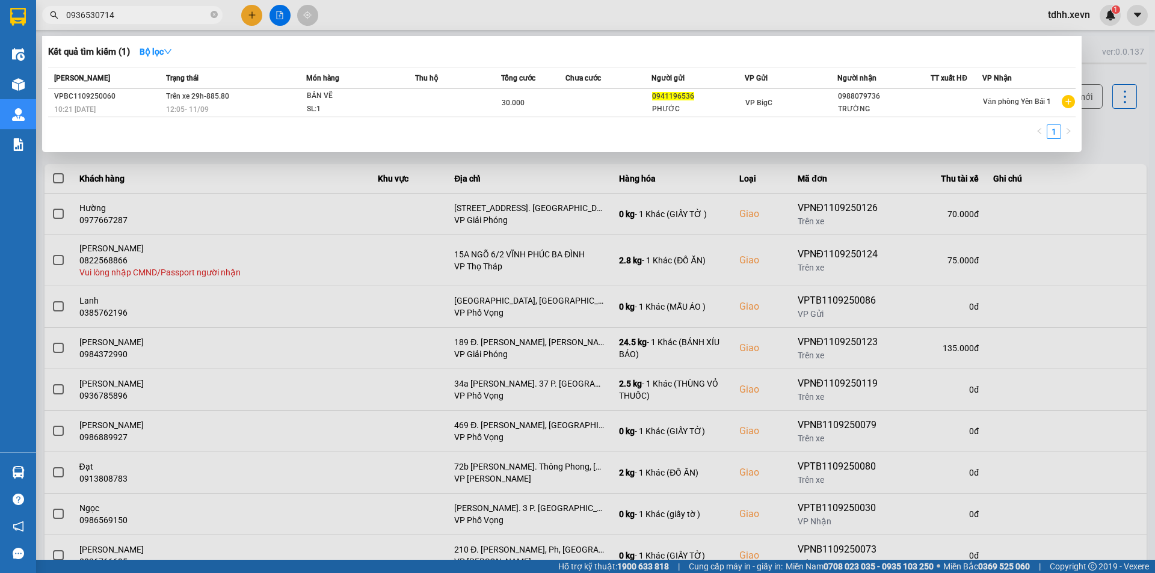
click at [146, 19] on input "0936530714" at bounding box center [137, 14] width 142 height 13
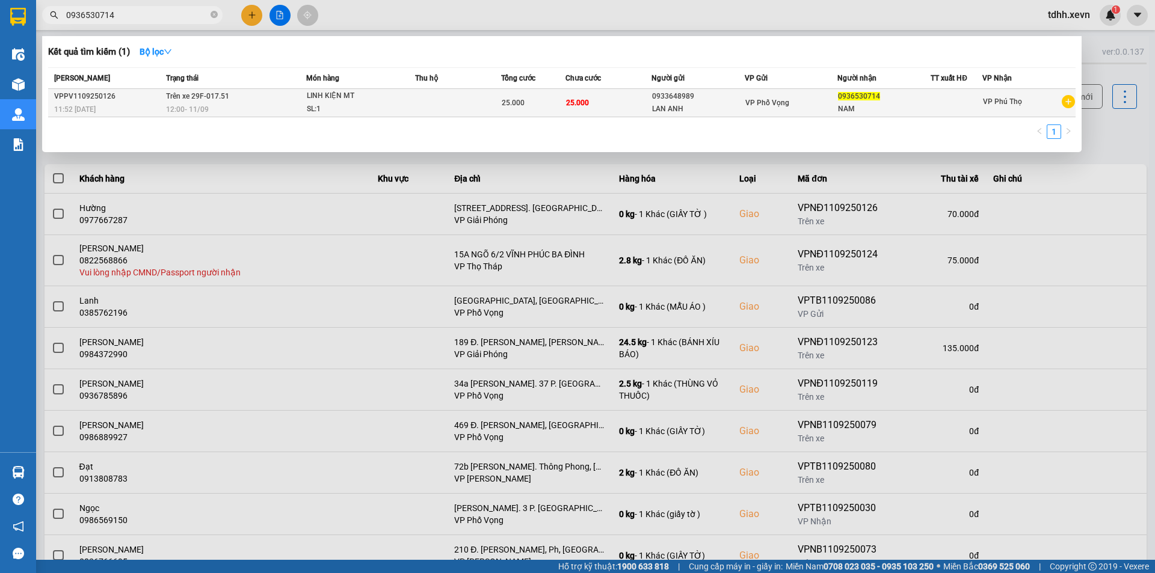
click at [999, 103] on span "VP Phú Thọ" at bounding box center [1002, 101] width 39 height 8
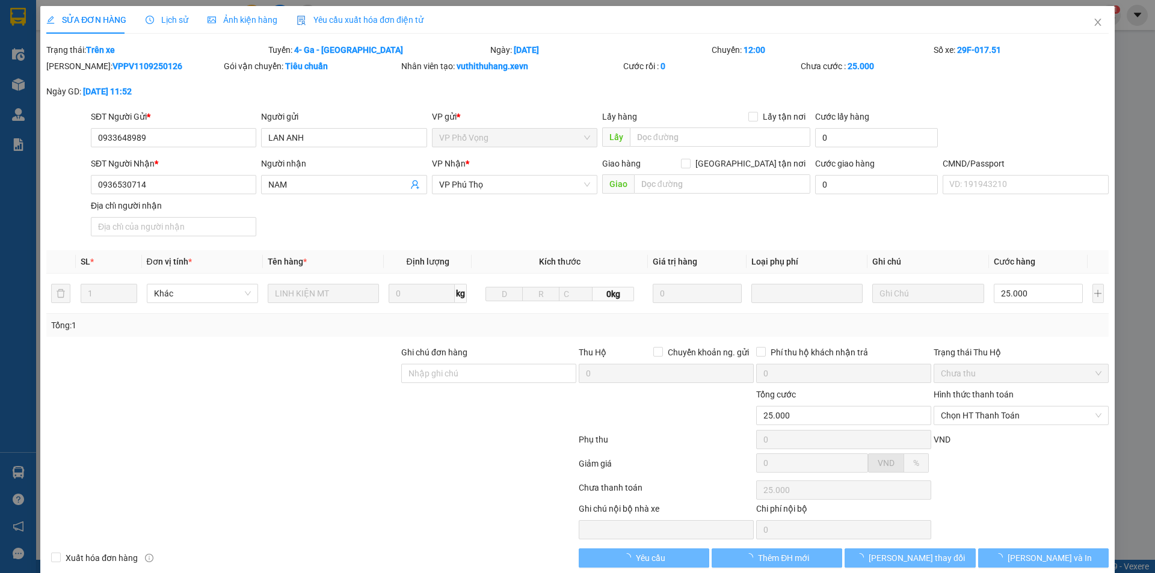
click at [166, 15] on span "Lịch sử" at bounding box center [167, 20] width 43 height 10
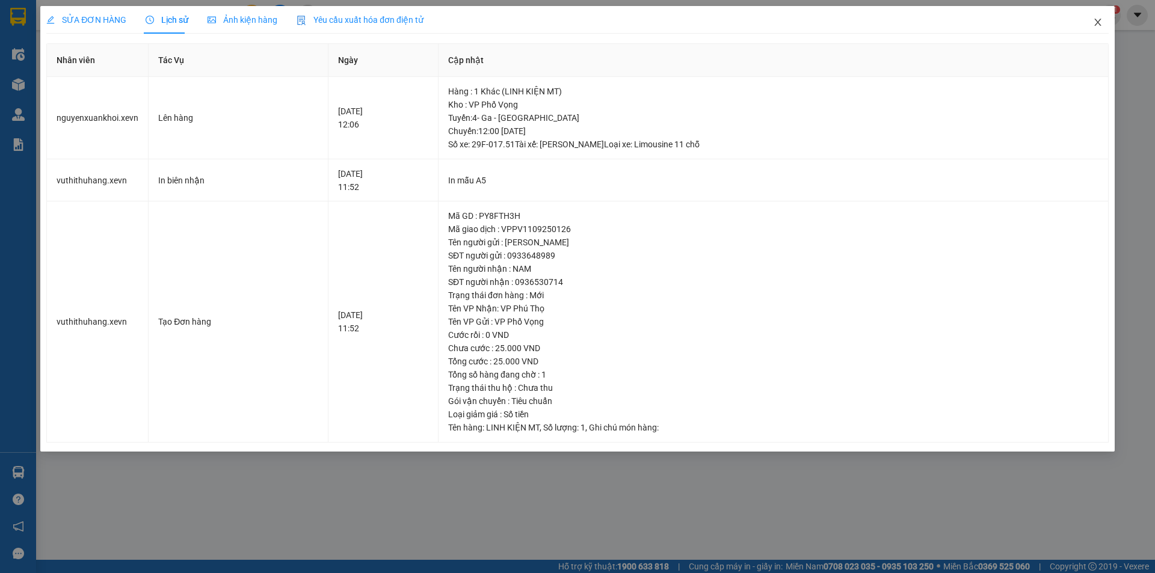
click at [1093, 22] on icon "close" at bounding box center [1098, 22] width 10 height 10
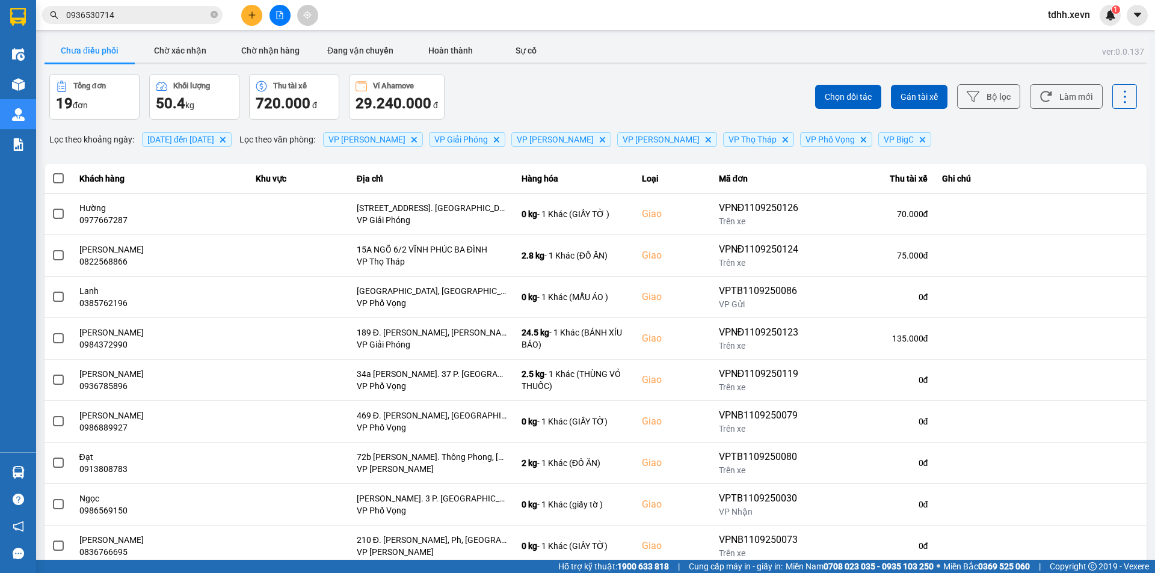
click at [174, 13] on input "0936530714" at bounding box center [137, 14] width 142 height 13
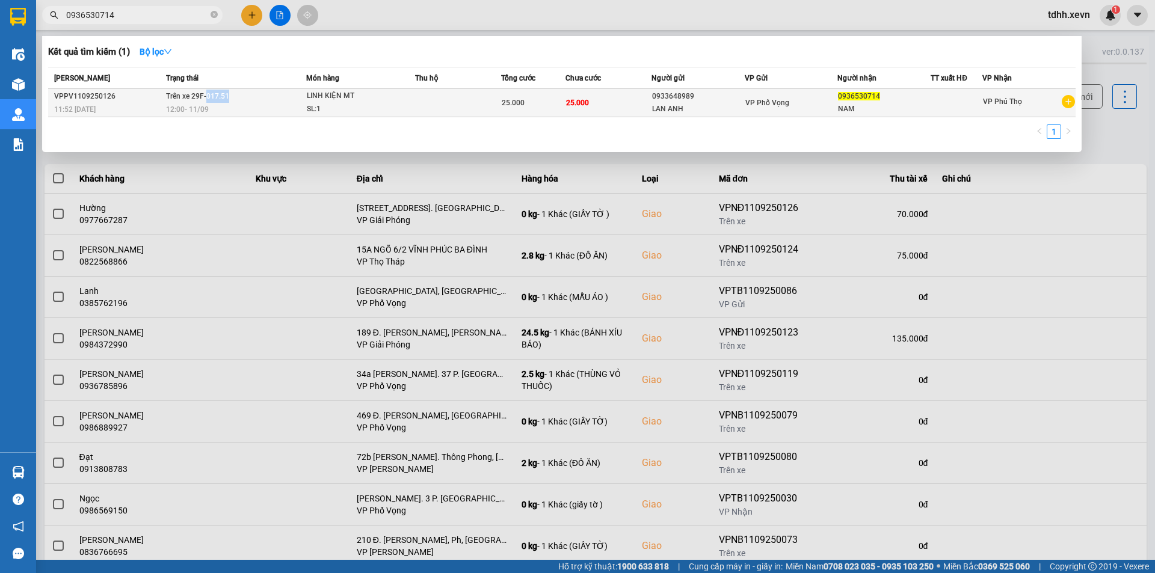
drag, startPoint x: 228, startPoint y: 99, endPoint x: 207, endPoint y: 96, distance: 21.2
click at [207, 96] on td "Trên xe 29F-017.51 12:00 - 11/09" at bounding box center [234, 103] width 143 height 28
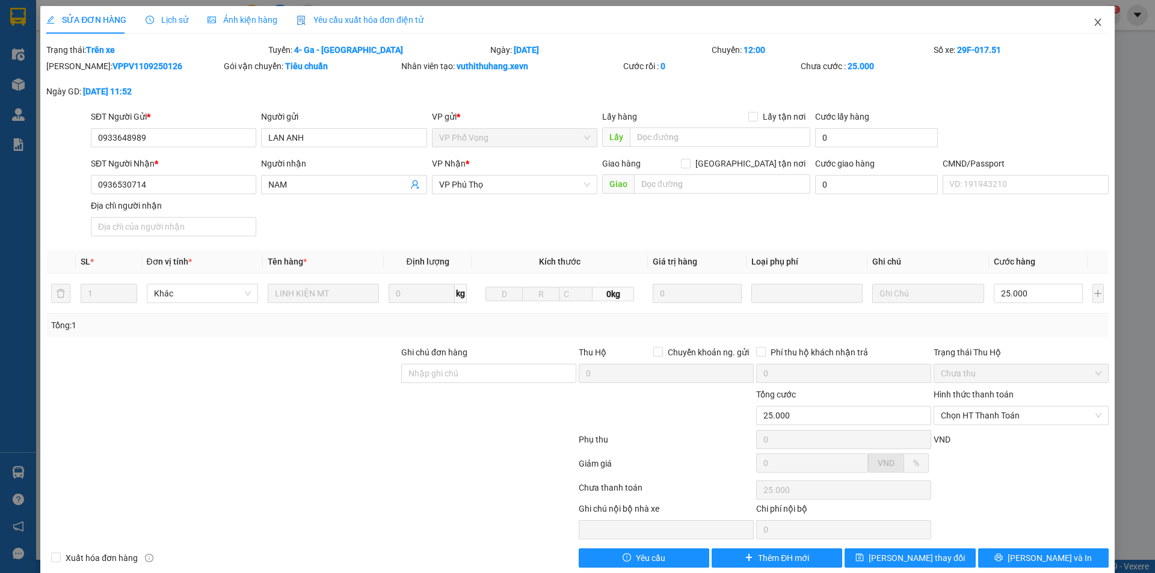
drag, startPoint x: 1090, startPoint y: 21, endPoint x: 1035, endPoint y: 30, distance: 56.1
click at [1094, 21] on icon "close" at bounding box center [1097, 22] width 7 height 7
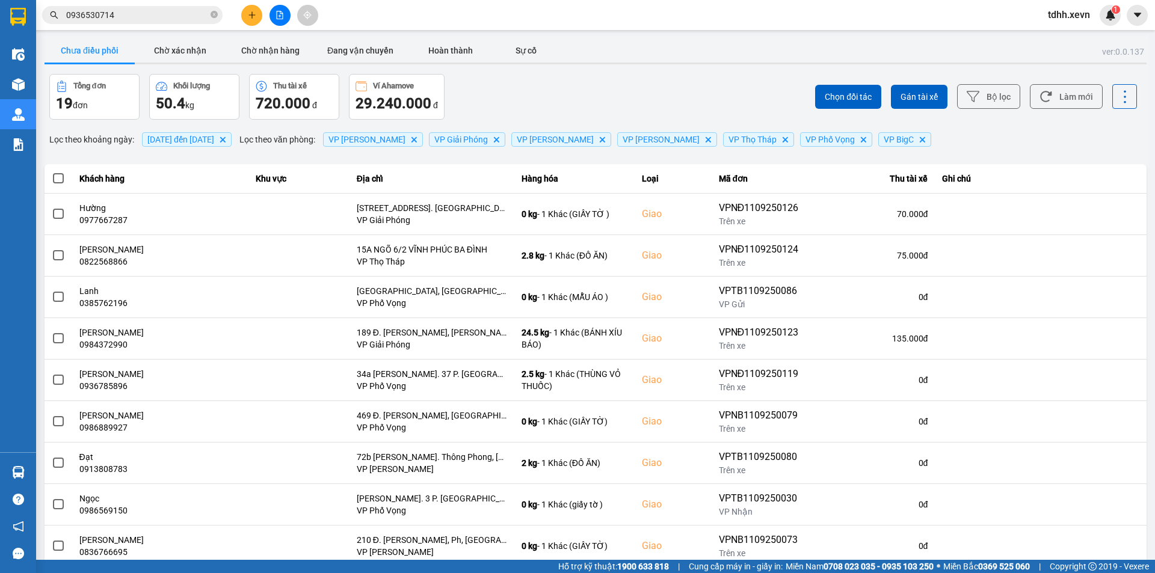
click at [165, 13] on input "0936530714" at bounding box center [137, 14] width 142 height 13
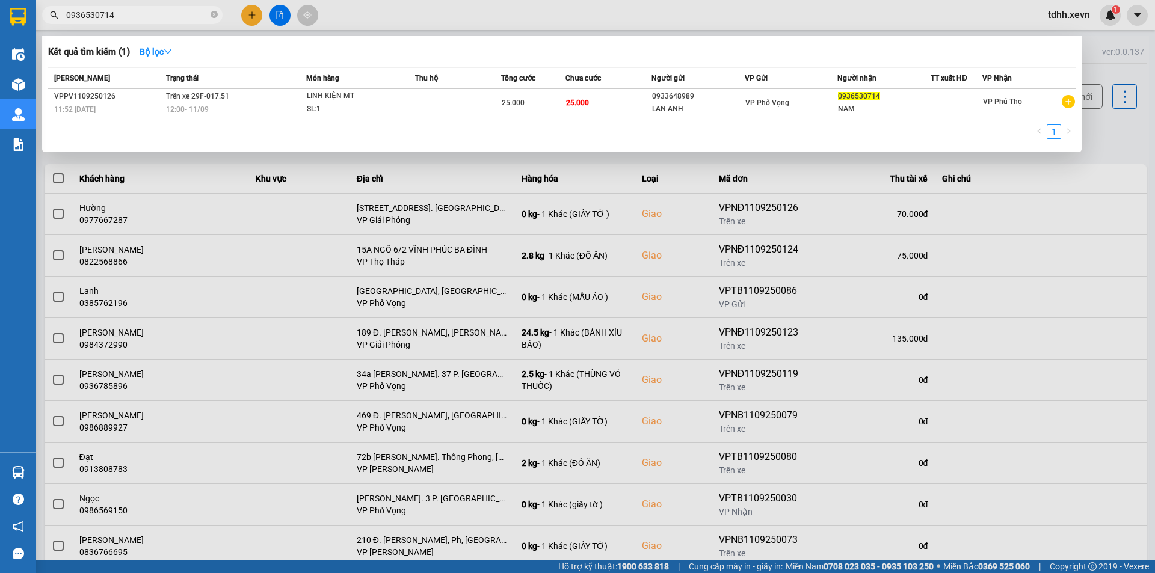
click at [352, 57] on div "Kết quả tìm kiếm ( 1 ) Bộ lọc" at bounding box center [562, 51] width 1028 height 19
click at [138, 14] on input "0936530714" at bounding box center [137, 14] width 142 height 13
paste input "27069965"
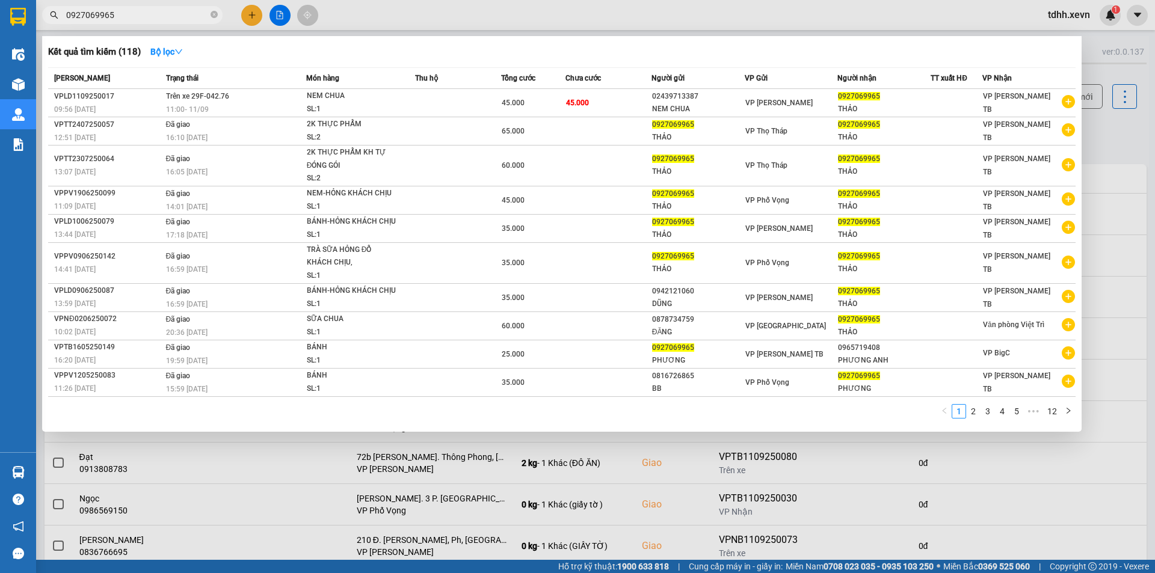
click at [138, 19] on input "0927069965" at bounding box center [137, 14] width 142 height 13
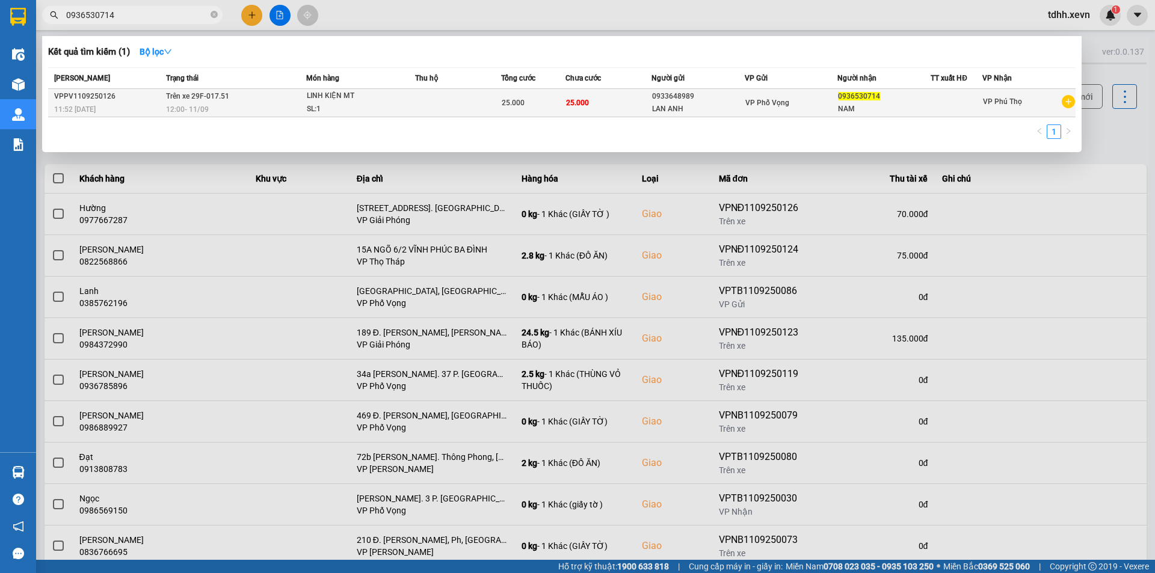
click at [339, 104] on div "SL: 1" at bounding box center [352, 109] width 90 height 13
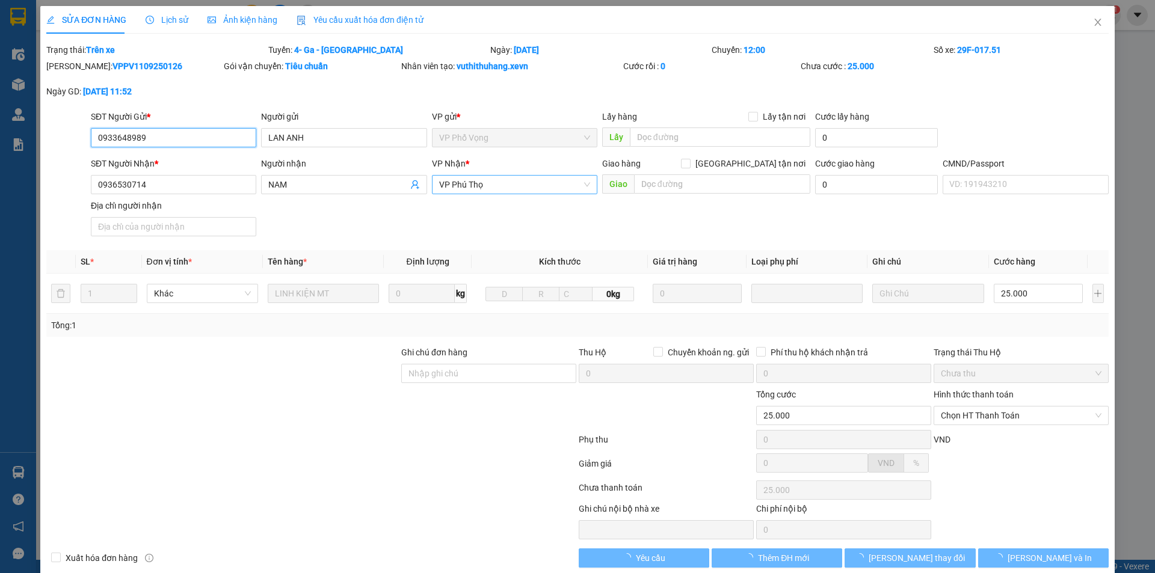
click at [465, 185] on span "VP Phú Thọ" at bounding box center [514, 185] width 151 height 18
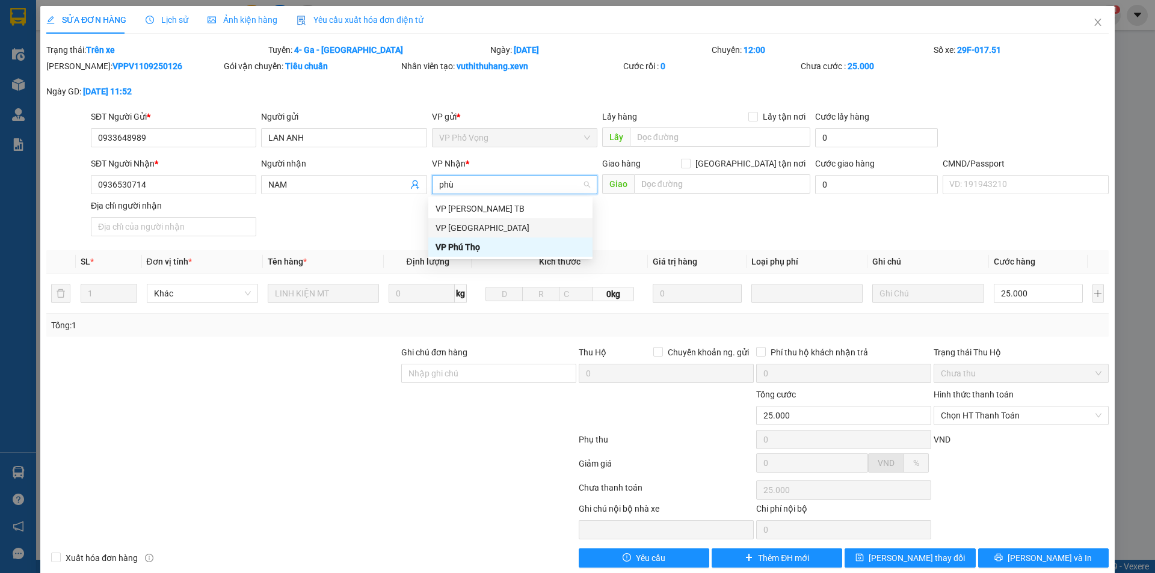
click at [469, 222] on div "VP Phù Ninh" at bounding box center [511, 227] width 150 height 13
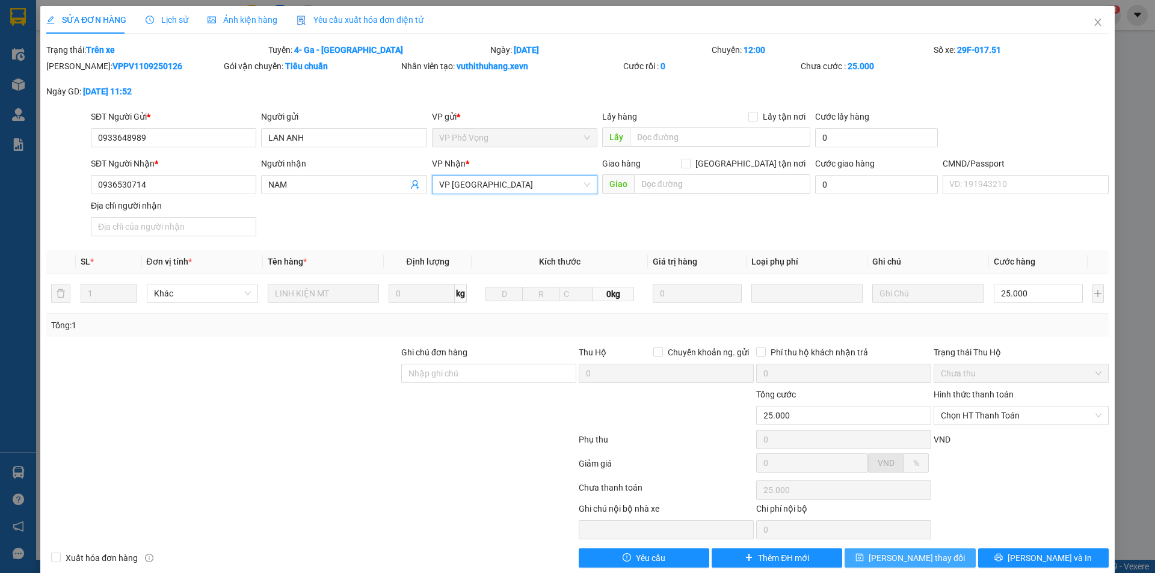
click at [899, 554] on span "Lưu thay đổi" at bounding box center [917, 558] width 96 height 13
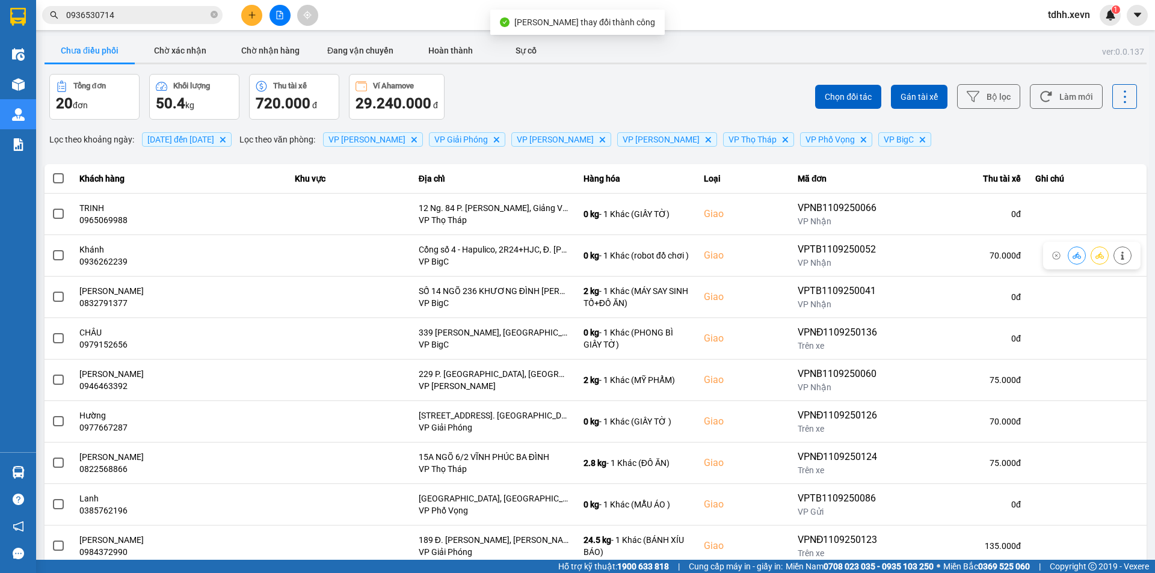
click at [156, 11] on input "0936530714" at bounding box center [137, 14] width 142 height 13
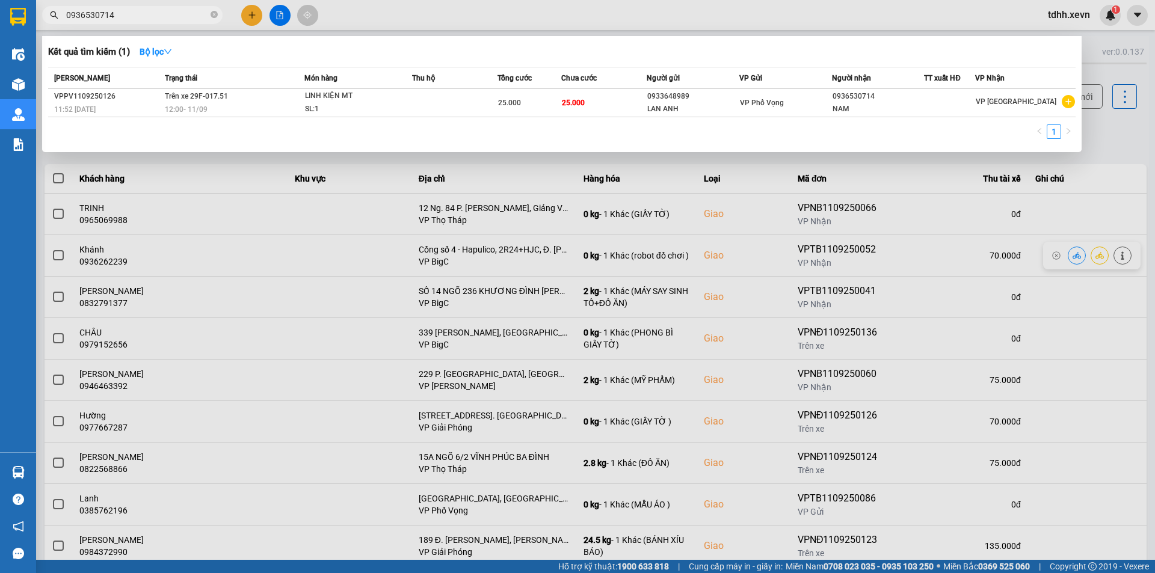
click at [275, 48] on div "Kết quả tìm kiếm ( 1 ) Bộ lọc" at bounding box center [562, 51] width 1028 height 19
click at [158, 19] on input "0936530714" at bounding box center [137, 14] width 142 height 13
paste input "0333871079"
click at [158, 19] on input "0936530714" at bounding box center [137, 14] width 142 height 13
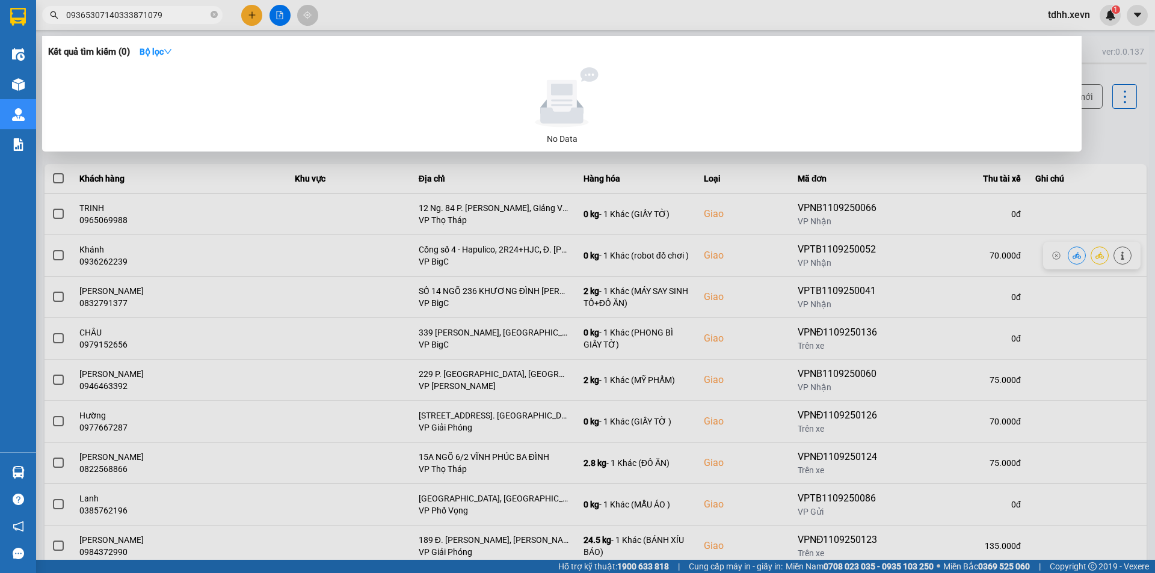
click at [158, 12] on input "09365307140333871079" at bounding box center [137, 14] width 142 height 13
paste input "text"
click at [158, 12] on input "0333871079" at bounding box center [137, 14] width 142 height 13
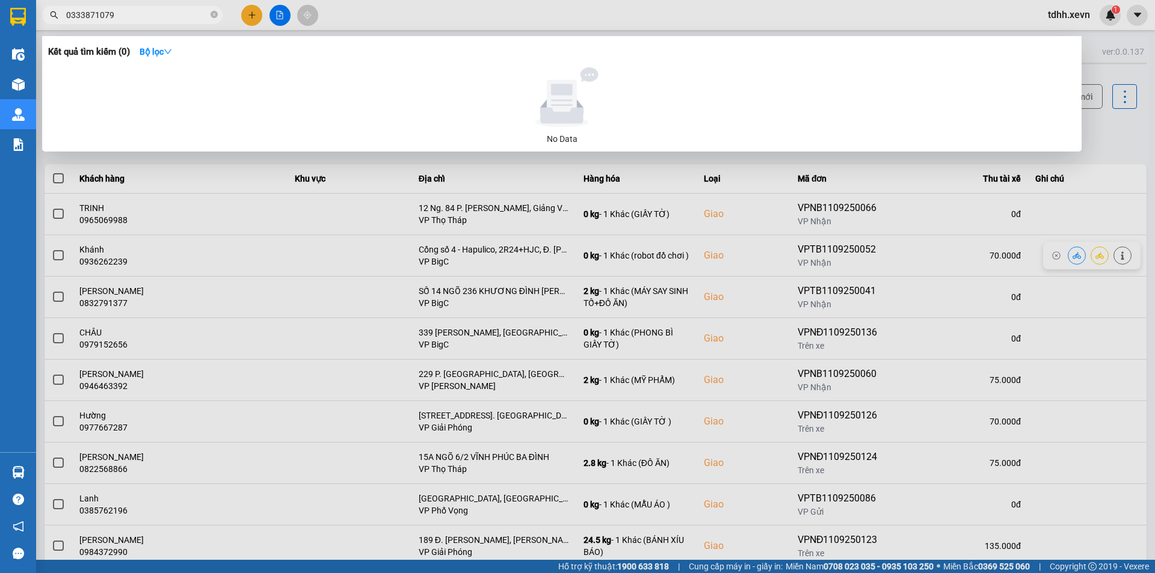
click at [138, 20] on input "0333871079" at bounding box center [137, 14] width 142 height 13
paste input "text"
click at [138, 20] on input "0333871079" at bounding box center [137, 14] width 142 height 13
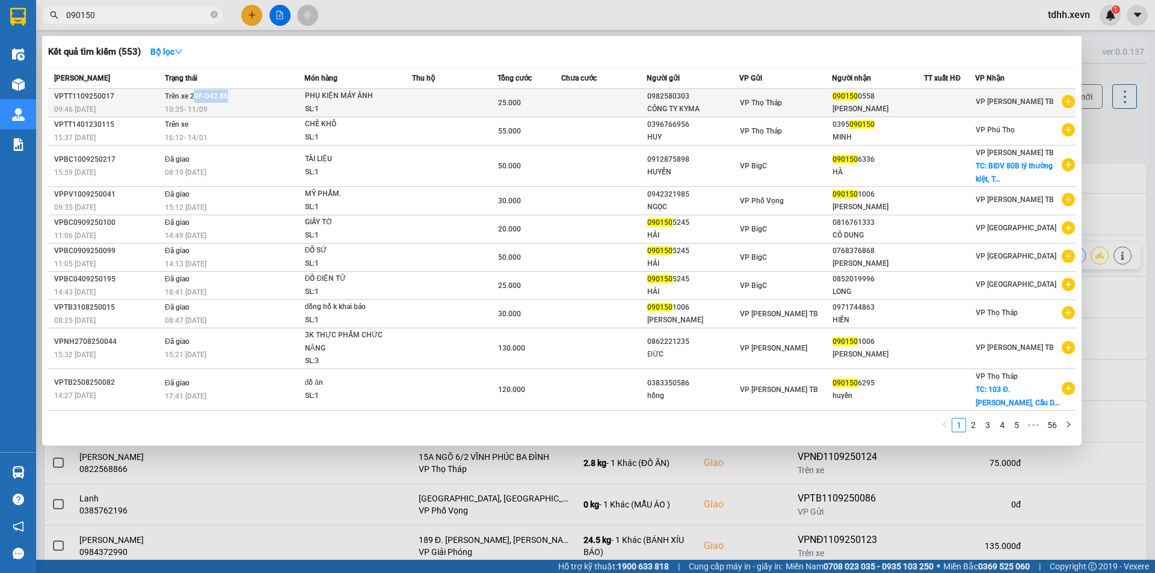
drag, startPoint x: 244, startPoint y: 95, endPoint x: 194, endPoint y: 98, distance: 50.0
click at [194, 98] on td "Trên xe 29F-042.86 10:35 - 11/09" at bounding box center [233, 103] width 142 height 28
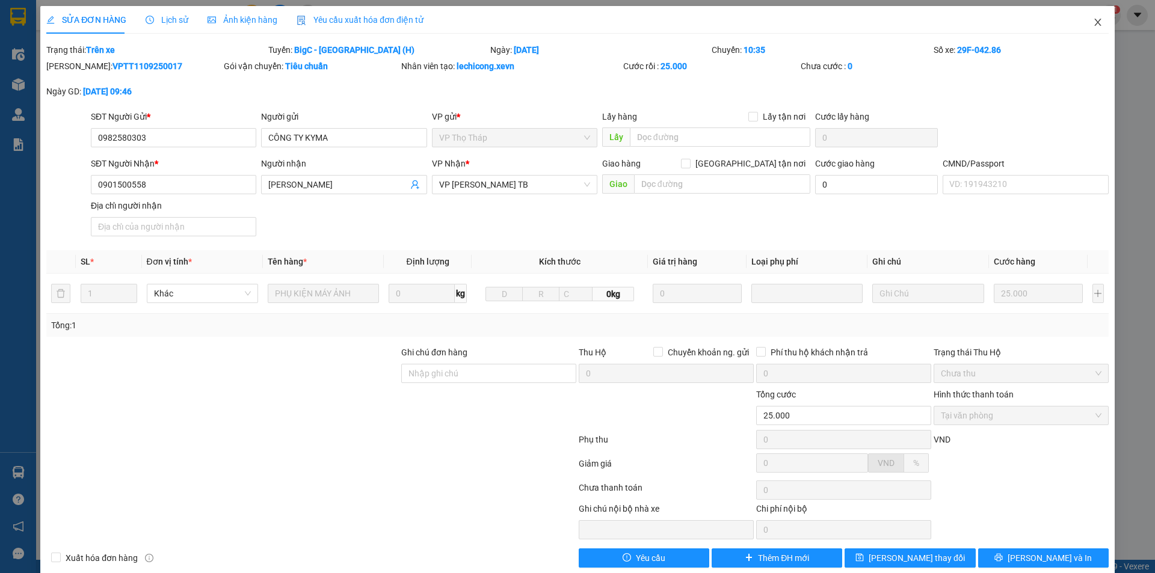
click at [1081, 29] on span "Close" at bounding box center [1098, 23] width 34 height 34
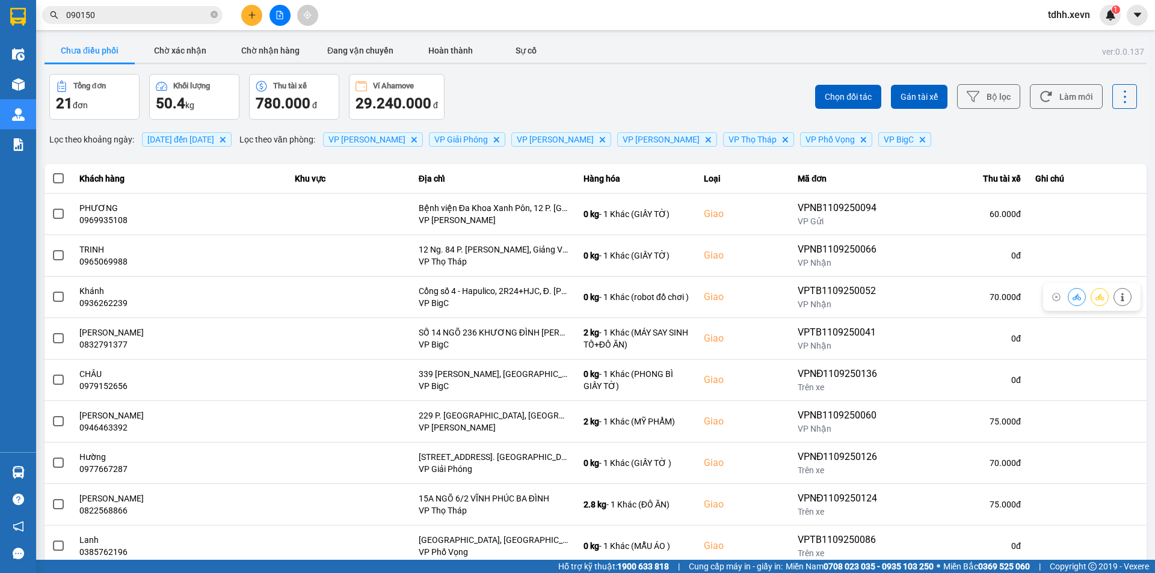
click at [167, 17] on input "090150" at bounding box center [137, 14] width 142 height 13
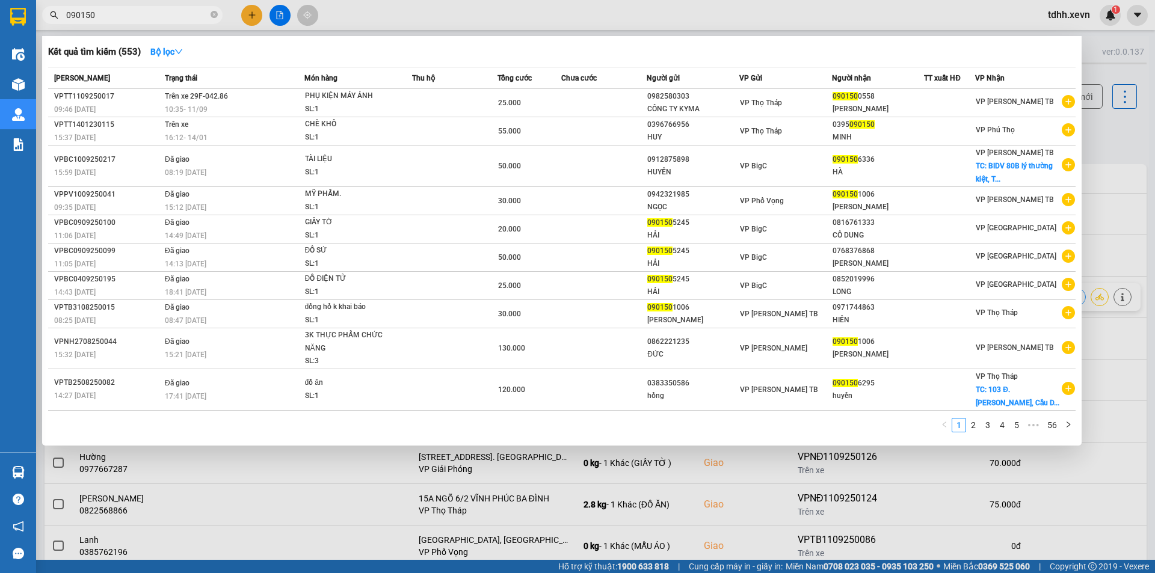
click at [117, 15] on input "090150" at bounding box center [137, 14] width 142 height 13
paste input "333871079"
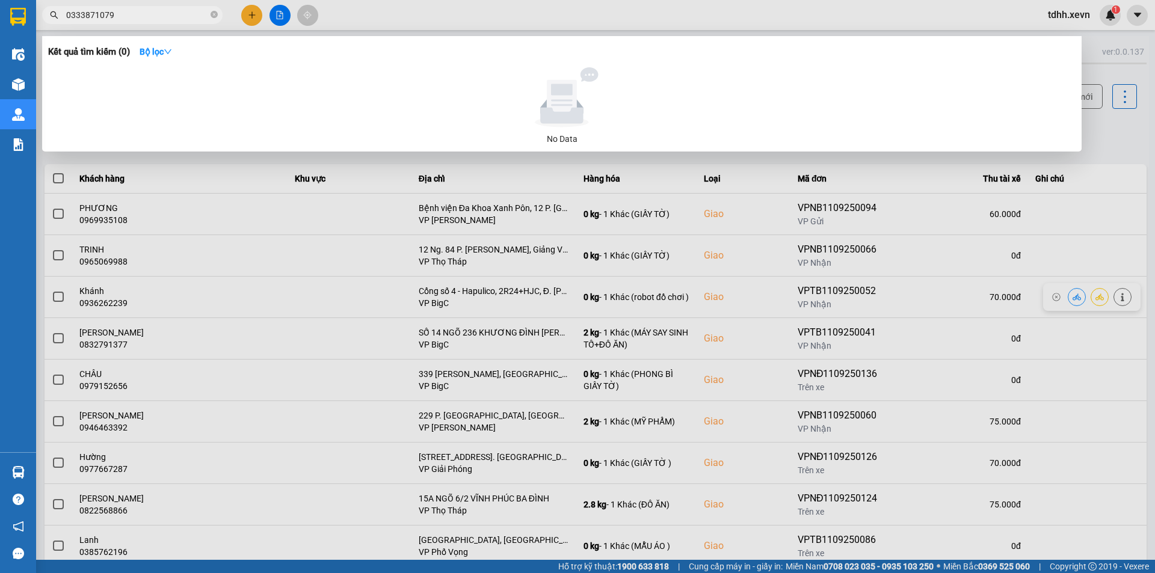
drag, startPoint x: 937, startPoint y: 253, endPoint x: 1082, endPoint y: 124, distance: 194.3
click at [941, 253] on div at bounding box center [577, 286] width 1155 height 573
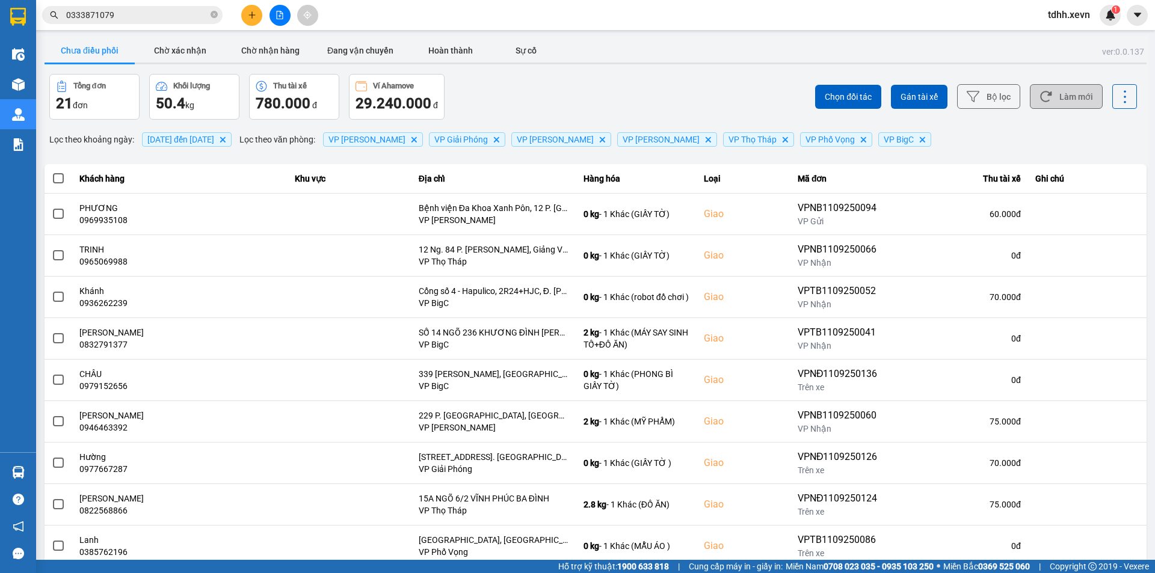
click at [1065, 100] on button "Làm mới" at bounding box center [1066, 96] width 73 height 25
click at [1043, 90] on icon at bounding box center [1046, 96] width 13 height 13
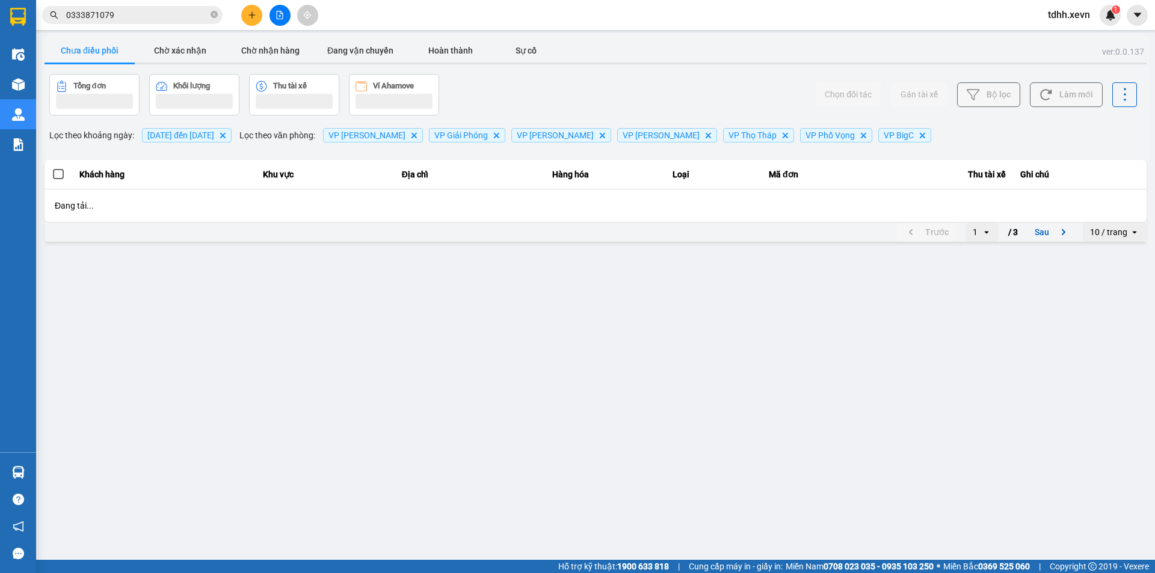
click at [722, 99] on div "Chọn đối tác Gán tài xế Bộ lọc Làm mới" at bounding box center [865, 95] width 544 height 42
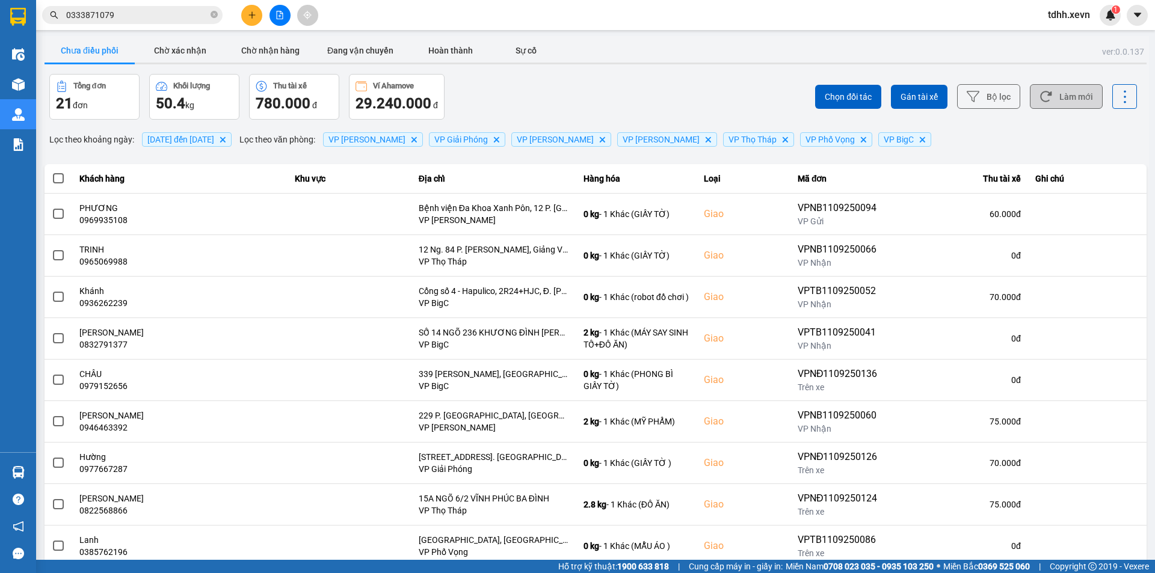
click at [721, 94] on div "Chọn đối tác Gán tài xế Bộ lọc Làm mới" at bounding box center [865, 97] width 544 height 46
click at [138, 10] on input "0333871079" at bounding box center [137, 14] width 142 height 13
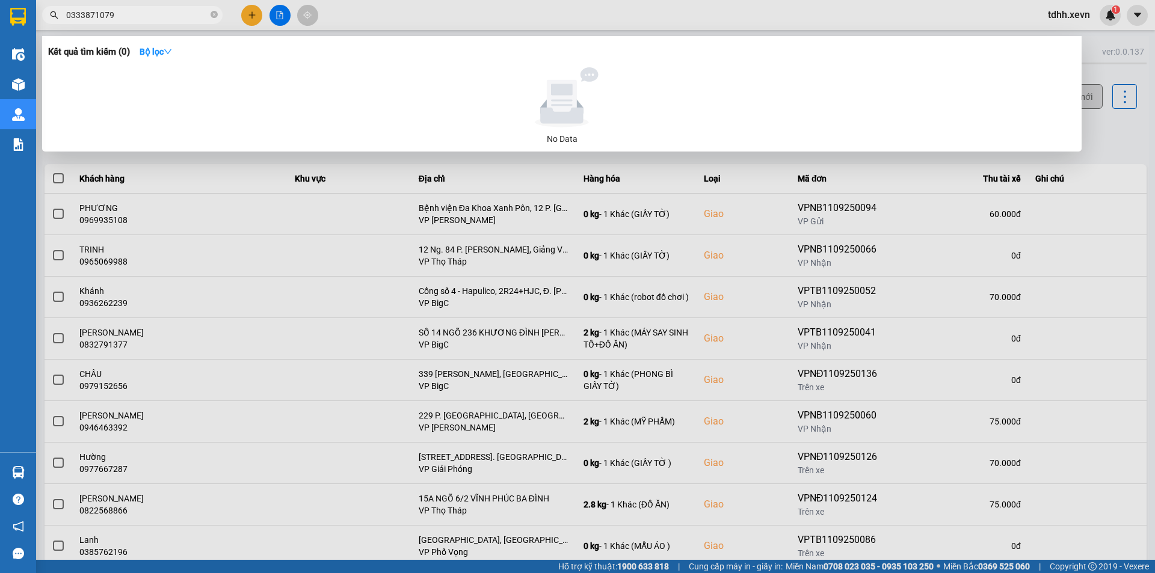
click at [138, 10] on input "0333871079" at bounding box center [137, 14] width 142 height 13
paste input "912354858"
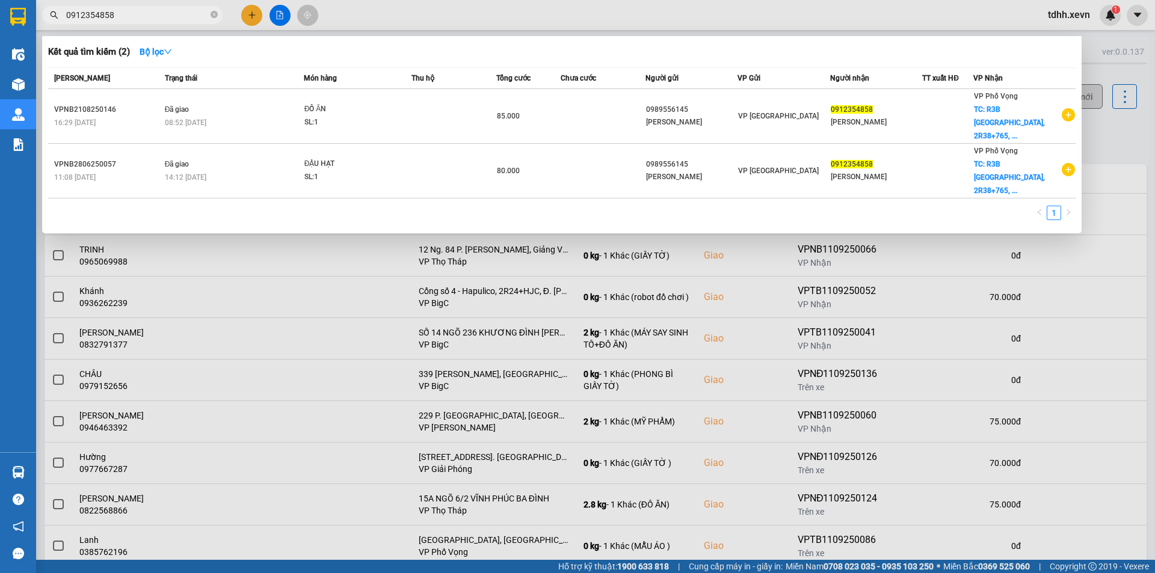
click at [164, 14] on input "0912354858" at bounding box center [137, 14] width 142 height 13
paste input "2036067"
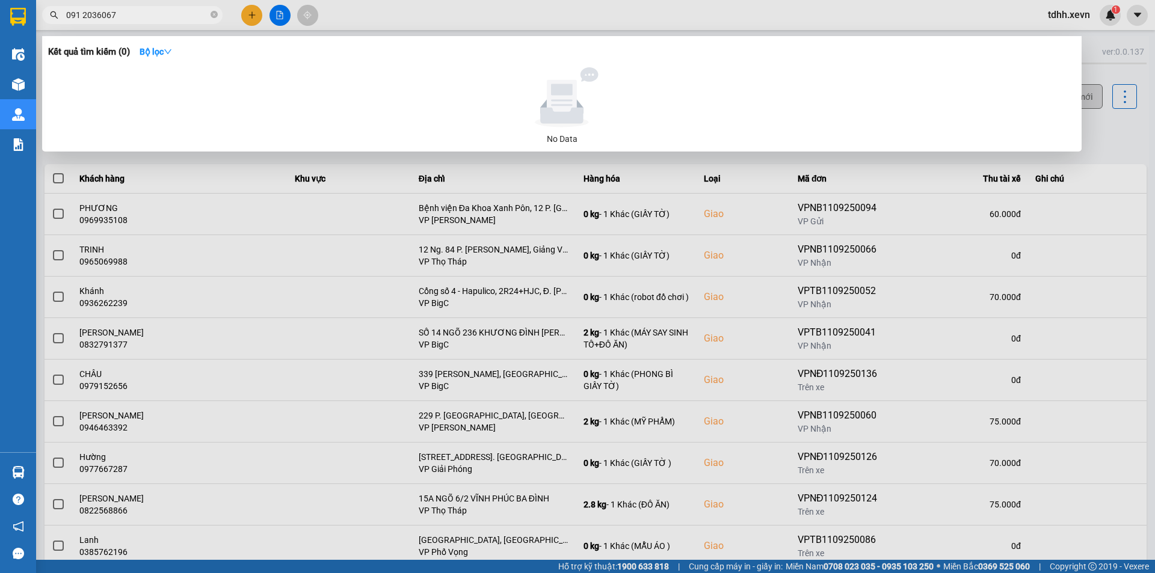
click at [125, 17] on input "091 2036067" at bounding box center [137, 14] width 142 height 13
paste input "0904280159"
click at [125, 17] on input "091 0904280159" at bounding box center [137, 14] width 142 height 13
paste input "text"
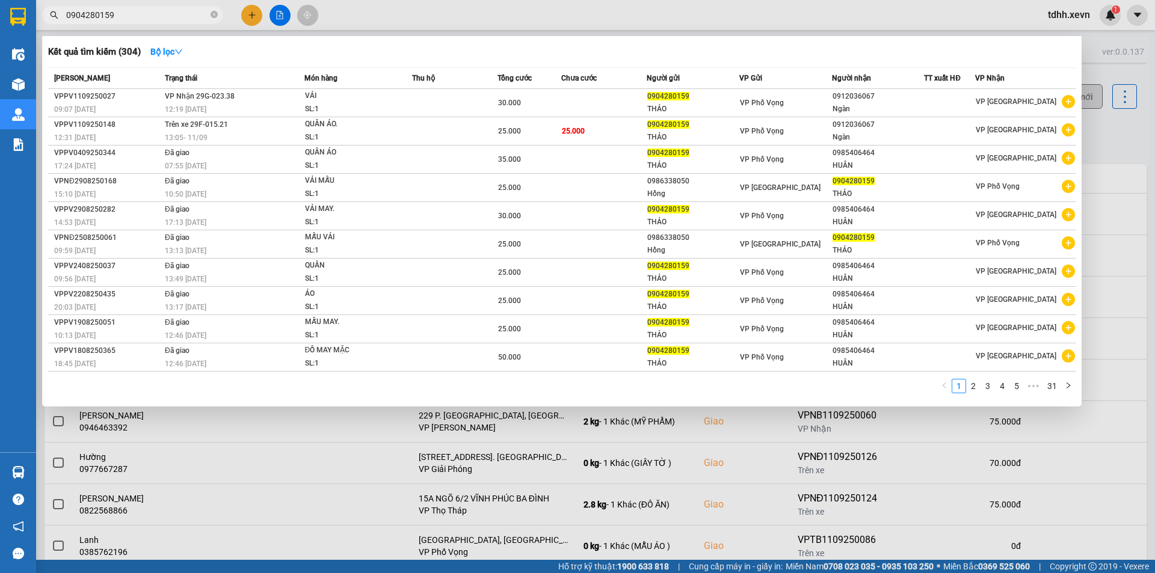
click at [140, 11] on input "0904280159" at bounding box center [137, 14] width 142 height 13
paste input "16493414"
click at [140, 11] on input "0904280159" at bounding box center [137, 14] width 142 height 13
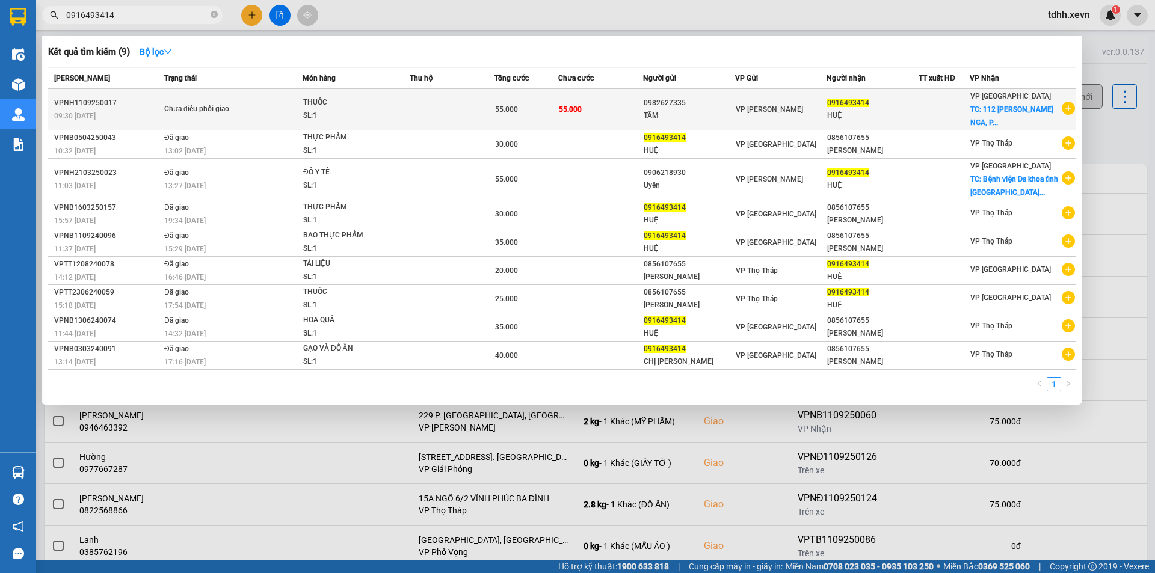
click at [676, 110] on div "TÂM" at bounding box center [689, 116] width 91 height 13
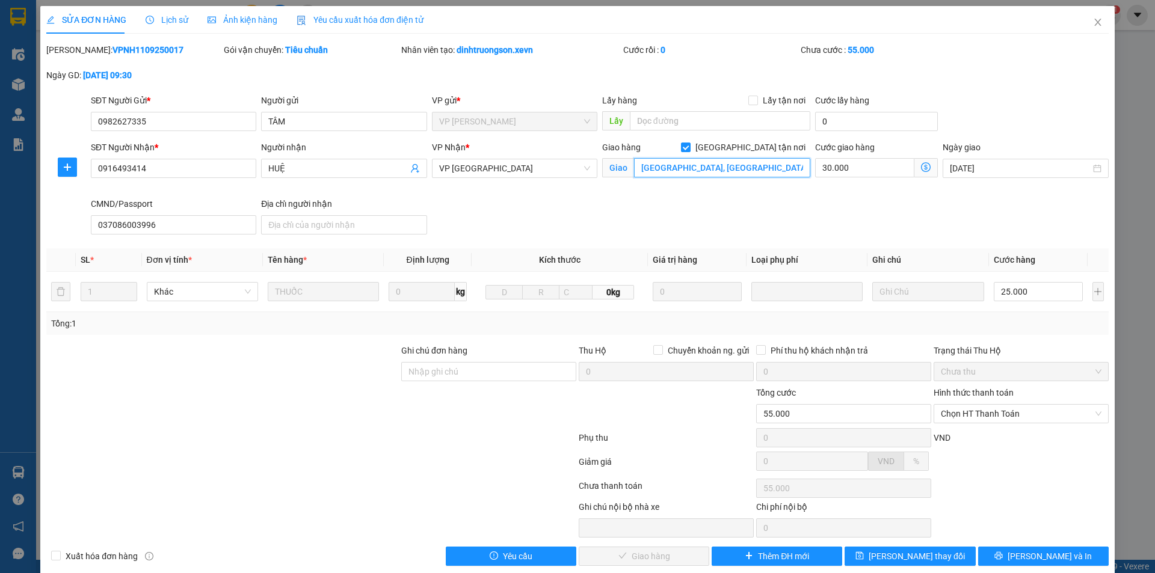
click at [765, 168] on input "112 ĐƯỜNG DƯƠNG VÂN NGA, PHỐ 13, HOA LƯ" at bounding box center [722, 167] width 176 height 19
drag, startPoint x: 775, startPoint y: 143, endPoint x: 786, endPoint y: 149, distance: 12.4
click at [775, 143] on span "Giao tận nơi" at bounding box center [751, 147] width 120 height 13
click at [690, 143] on input "Giao tận nơi" at bounding box center [685, 147] width 8 height 8
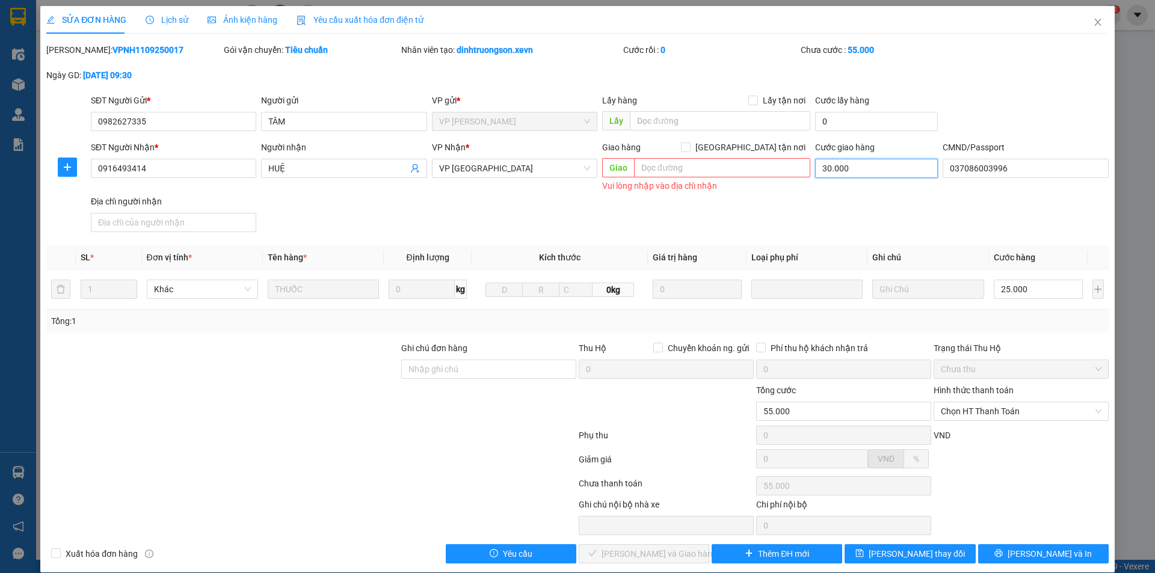
click at [856, 161] on input "30.000" at bounding box center [876, 168] width 123 height 19
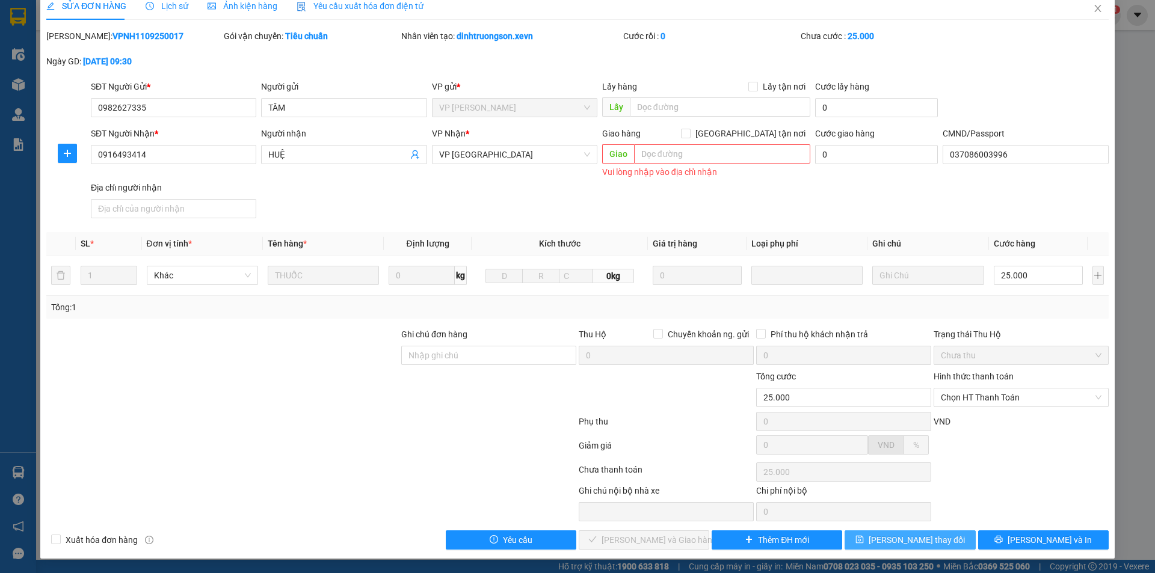
click at [903, 539] on span "Lưu thay đổi" at bounding box center [917, 540] width 96 height 13
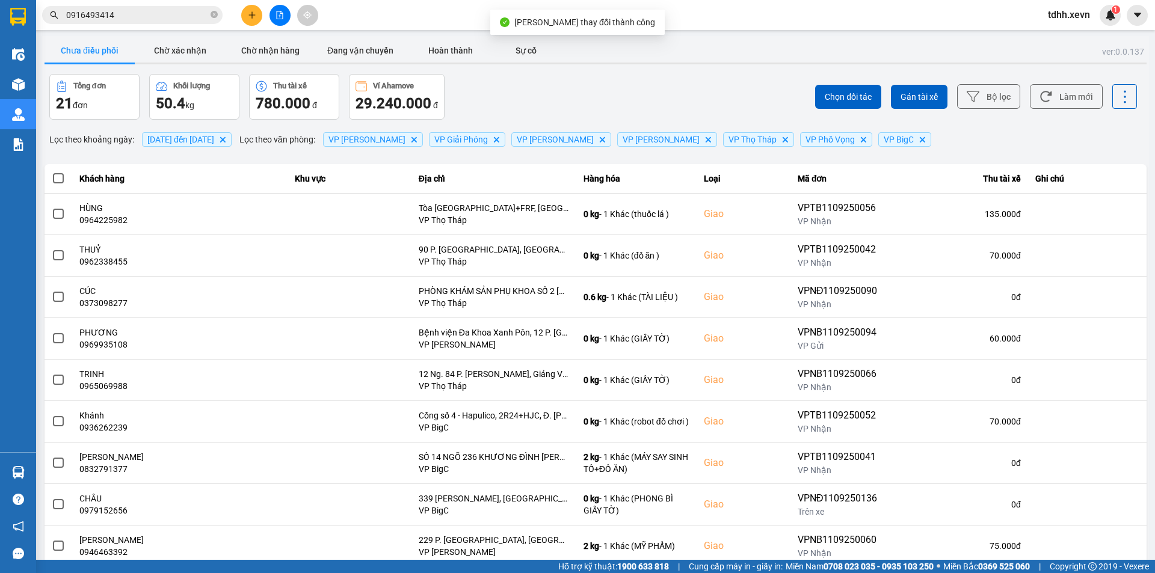
click at [134, 9] on input "0916493414" at bounding box center [137, 14] width 142 height 13
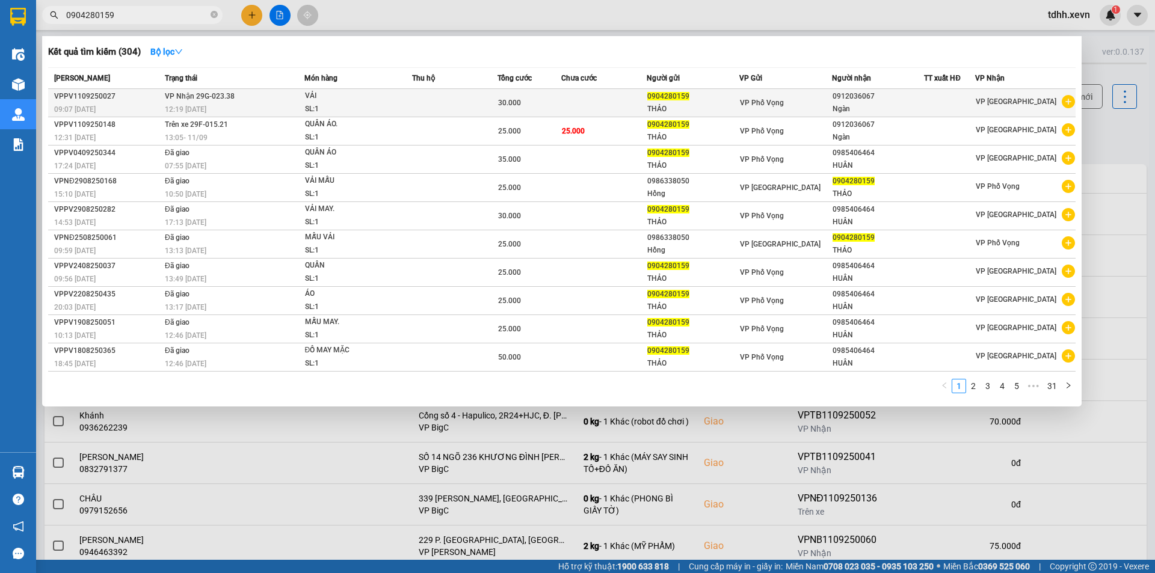
click at [561, 98] on div "30.000" at bounding box center [529, 102] width 63 height 13
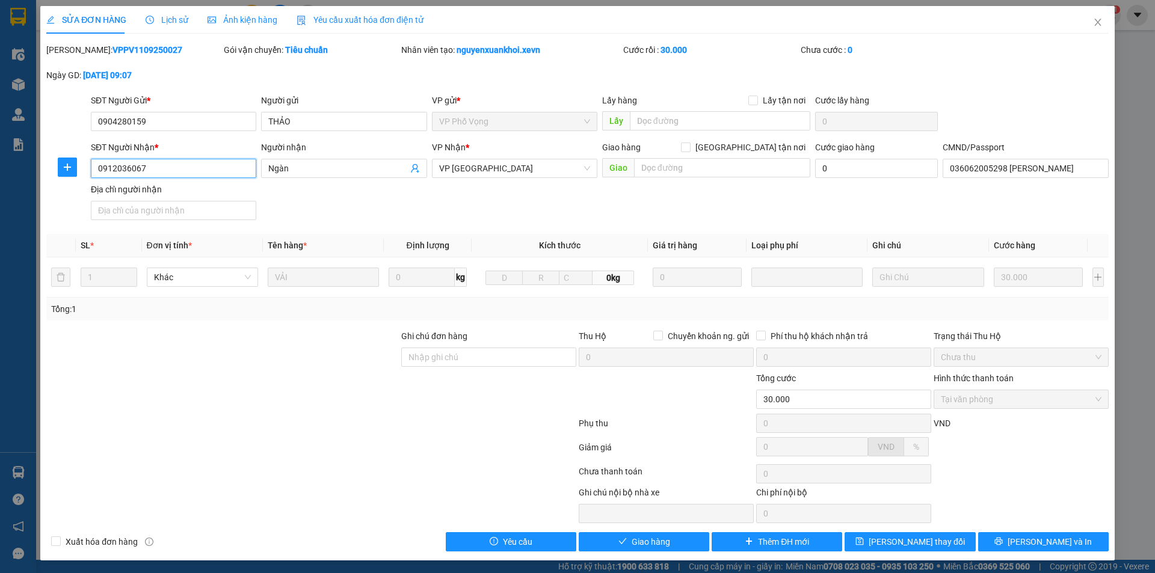
click at [185, 171] on input "0912036067" at bounding box center [173, 168] width 165 height 19
paste input "6493414"
drag, startPoint x: 427, startPoint y: 355, endPoint x: 456, endPoint y: 351, distance: 29.2
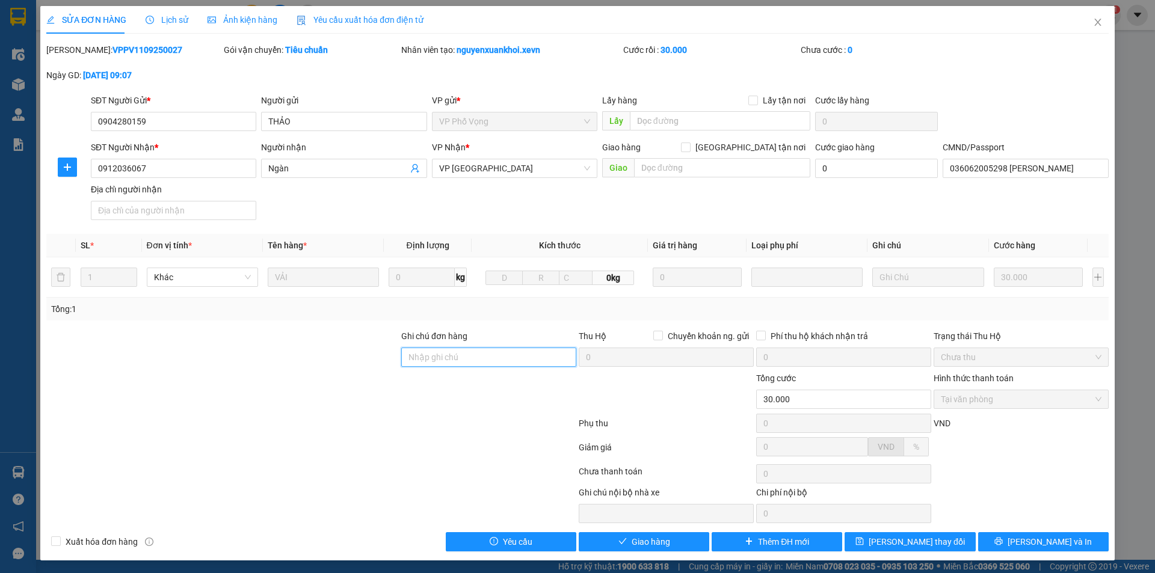
click at [428, 355] on input "Ghi chú đơn hàng" at bounding box center [488, 357] width 175 height 19
paste input "0916493414"
click at [195, 173] on input "0912036067" at bounding box center [173, 168] width 165 height 19
click at [471, 358] on input "0916493414" at bounding box center [488, 357] width 175 height 19
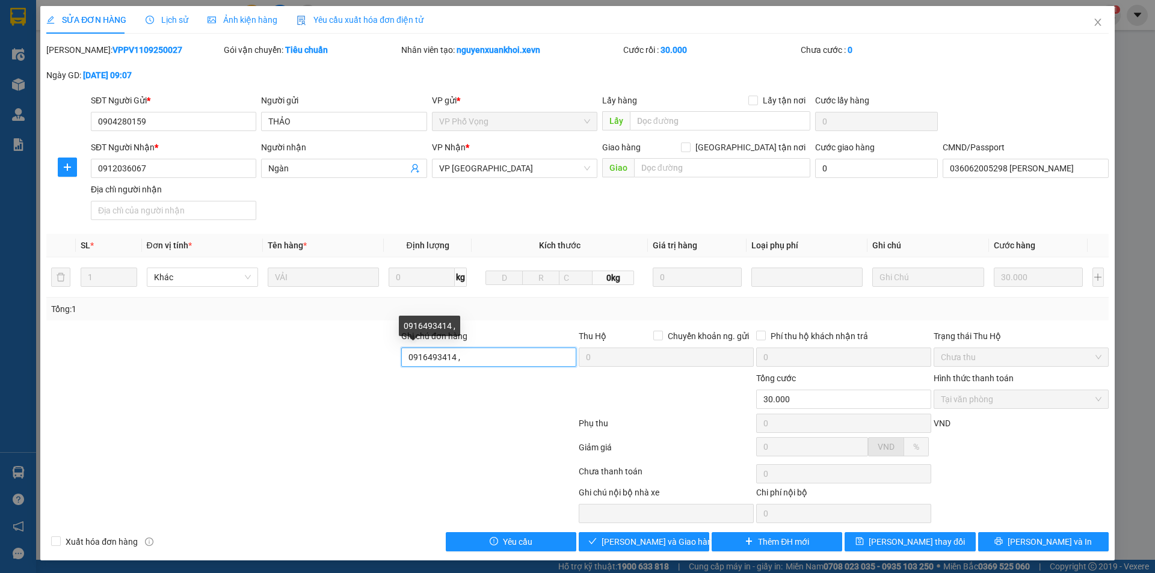
paste input "0912036067"
drag, startPoint x: 451, startPoint y: 361, endPoint x: 333, endPoint y: 366, distance: 117.5
click at [333, 366] on div "Ghi chú đơn hàng 0916493414 ,0912036067 số cũ Thu Hộ Chuyển khoản ng. gửi 0 Phí…" at bounding box center [577, 351] width 1065 height 42
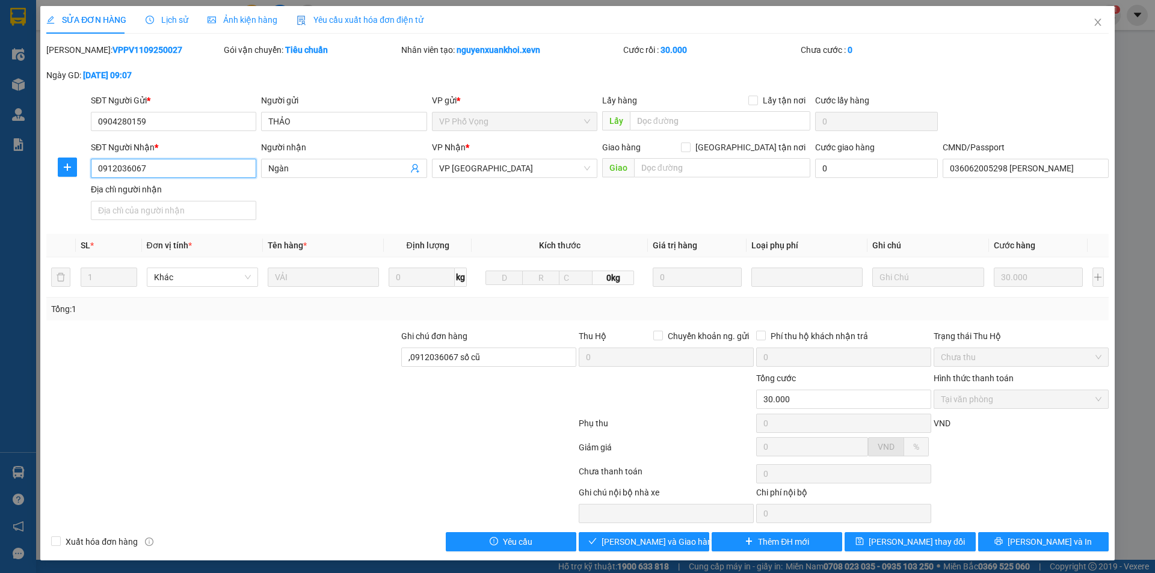
click at [161, 171] on input "0912036067" at bounding box center [173, 168] width 165 height 19
paste input "6493414"
click at [319, 172] on input "Ngàn" at bounding box center [337, 168] width 139 height 13
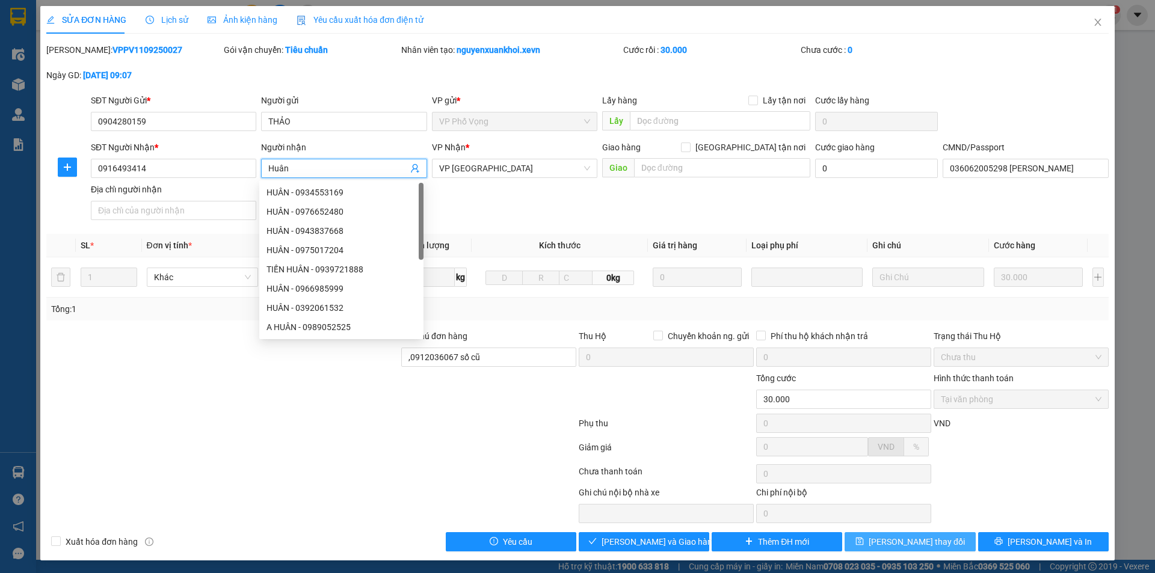
click at [918, 544] on span "Lưu thay đổi" at bounding box center [917, 542] width 96 height 13
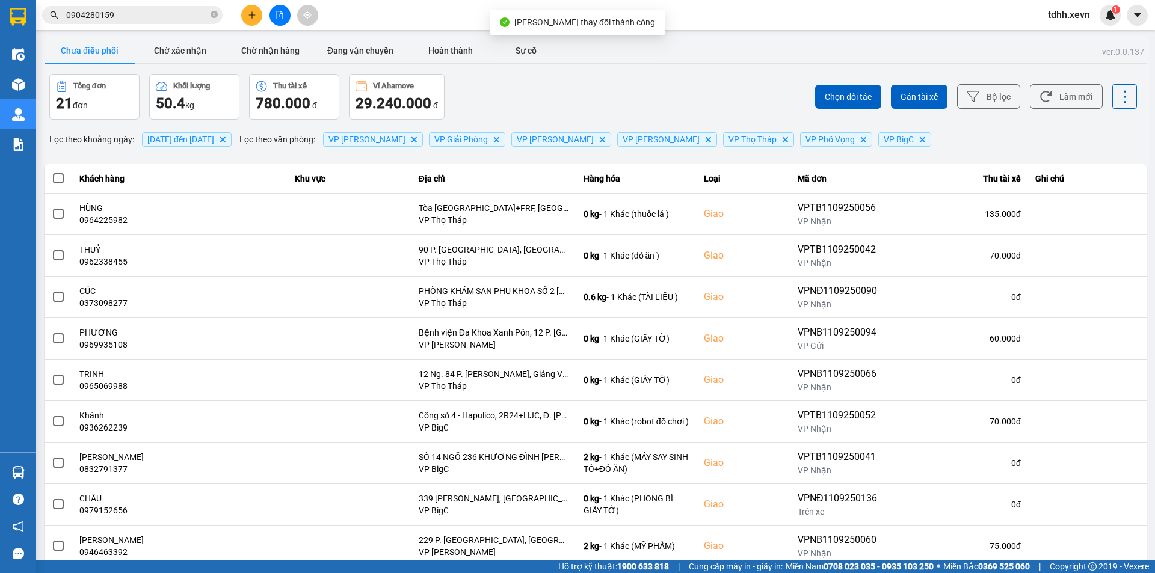
click at [137, 11] on input "0904280159" at bounding box center [137, 14] width 142 height 13
click at [137, 11] on input "text" at bounding box center [137, 14] width 142 height 13
paste input "0916493414"
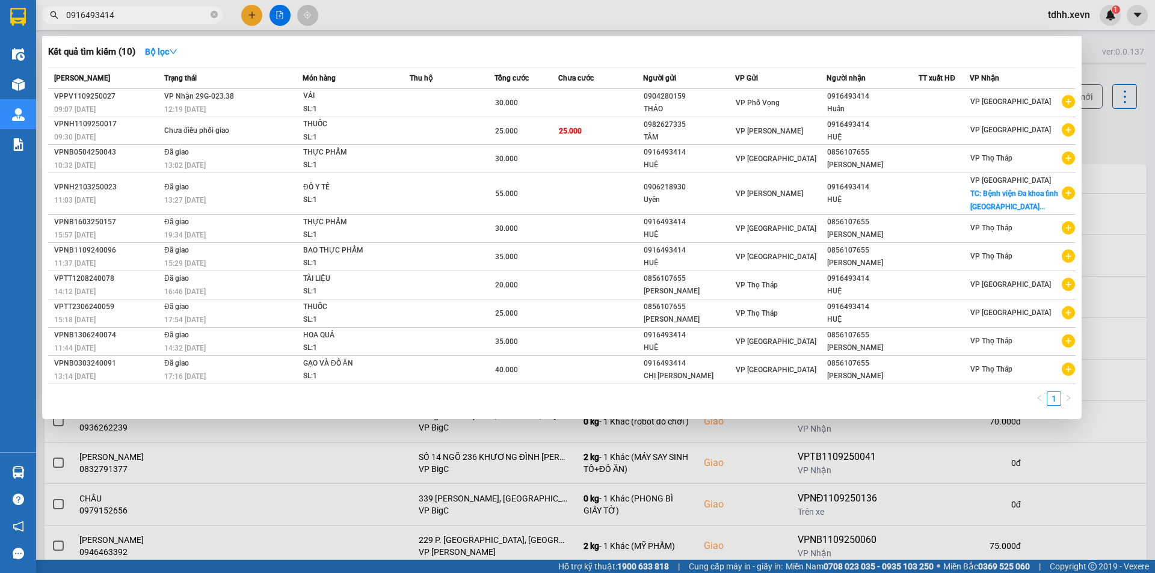
click at [118, 17] on input "0916493414" at bounding box center [137, 14] width 142 height 13
paste input "0859661133"
click at [118, 17] on input "09164934140859661133" at bounding box center [137, 14] width 142 height 13
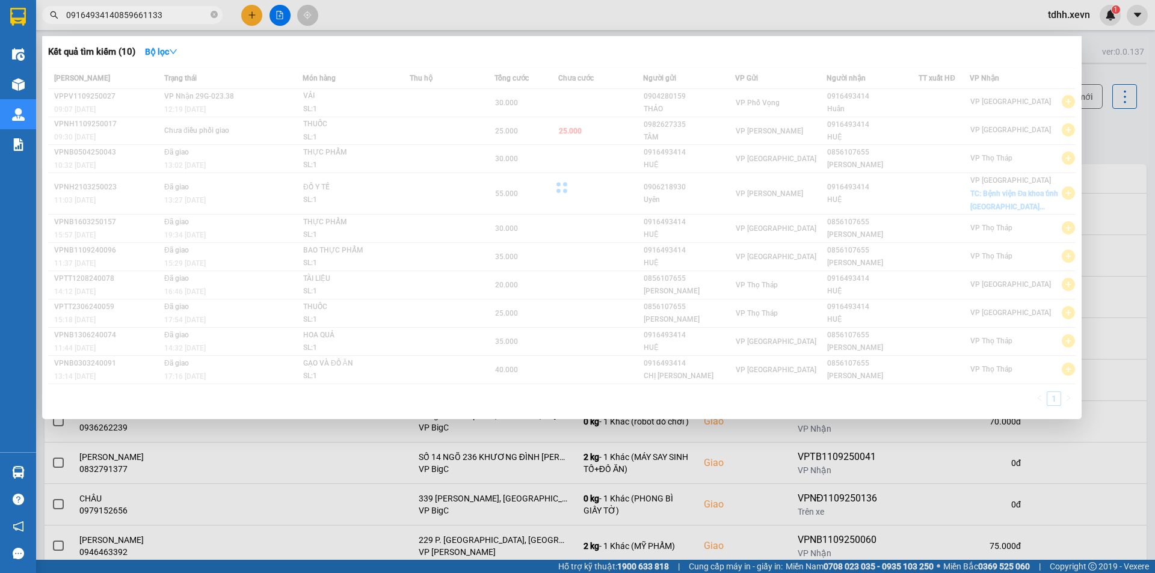
paste input "text"
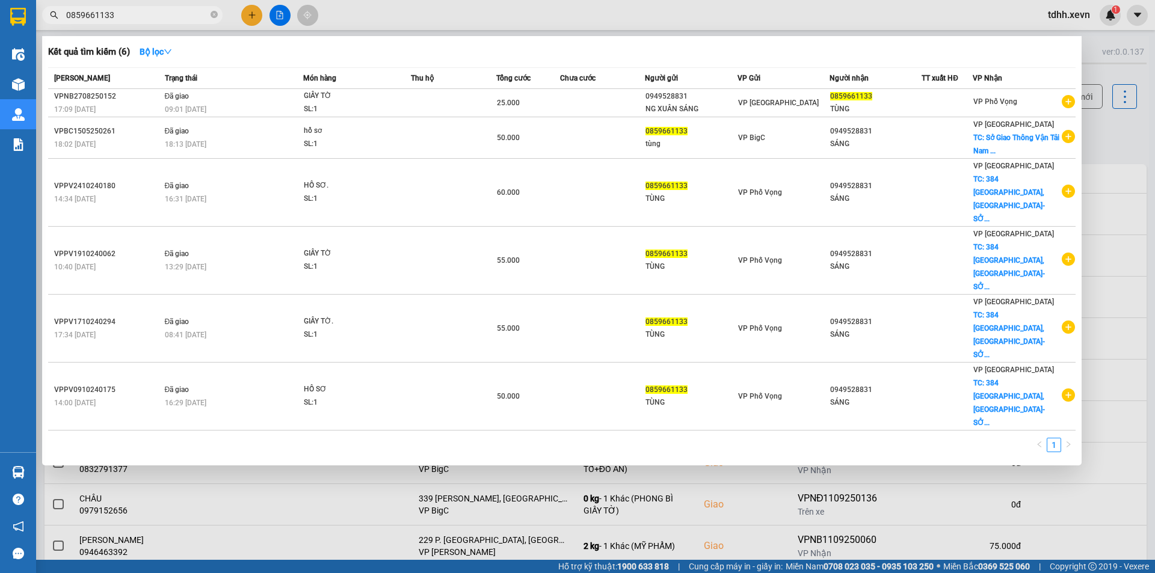
click at [118, 17] on input "0859661133" at bounding box center [137, 14] width 142 height 13
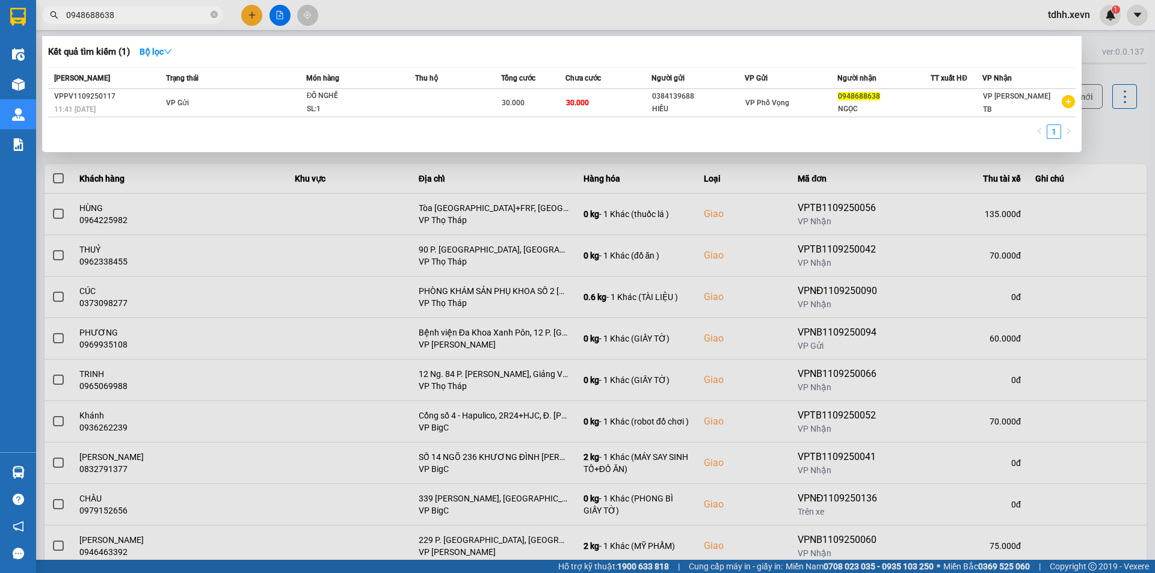
click at [427, 51] on div "Kết quả tìm kiếm ( 1 ) Bộ lọc" at bounding box center [562, 51] width 1028 height 19
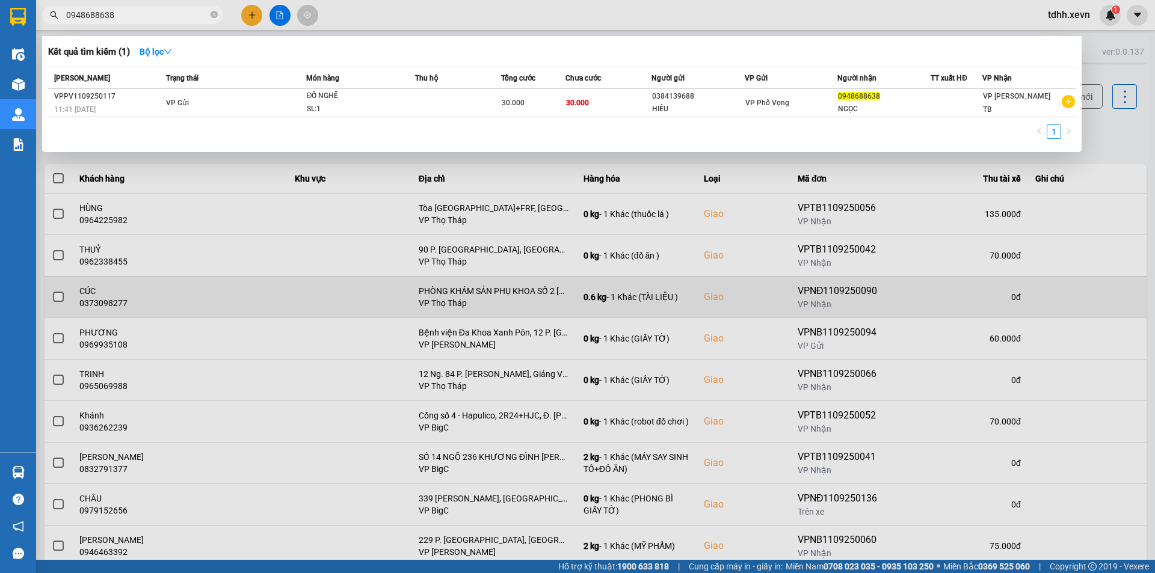
drag, startPoint x: 532, startPoint y: 264, endPoint x: 622, endPoint y: 278, distance: 90.8
click at [538, 265] on div at bounding box center [577, 286] width 1155 height 573
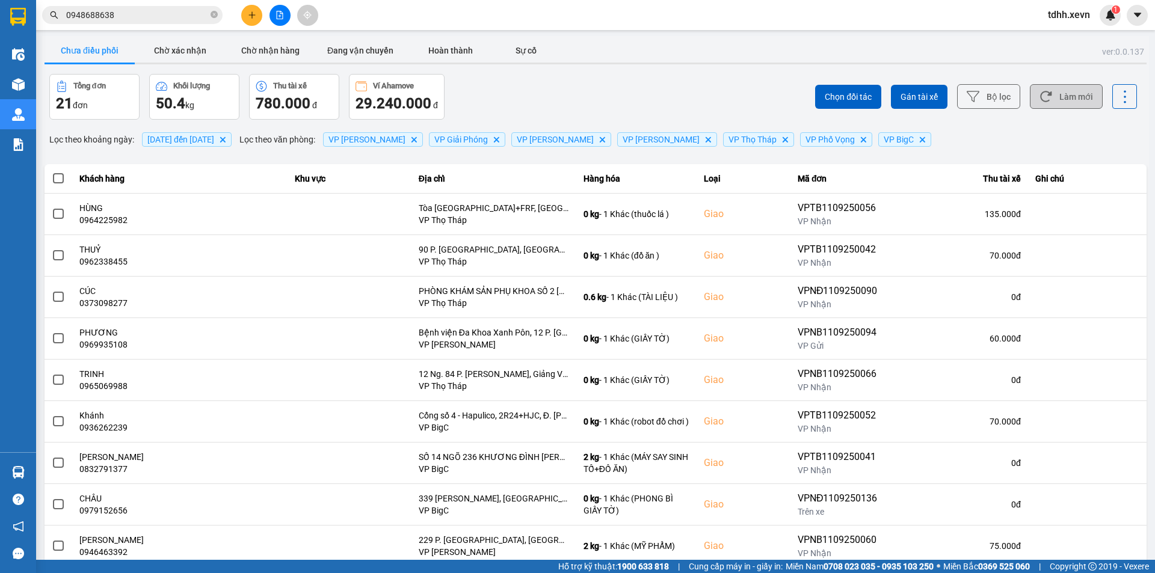
click at [1073, 89] on button "Làm mới" at bounding box center [1066, 96] width 73 height 25
click at [576, 55] on div "Chưa điều phối Chờ xác nhận Chờ nhận hàng Đang vận chuyển Hoàn thành Sự cố" at bounding box center [596, 52] width 1102 height 27
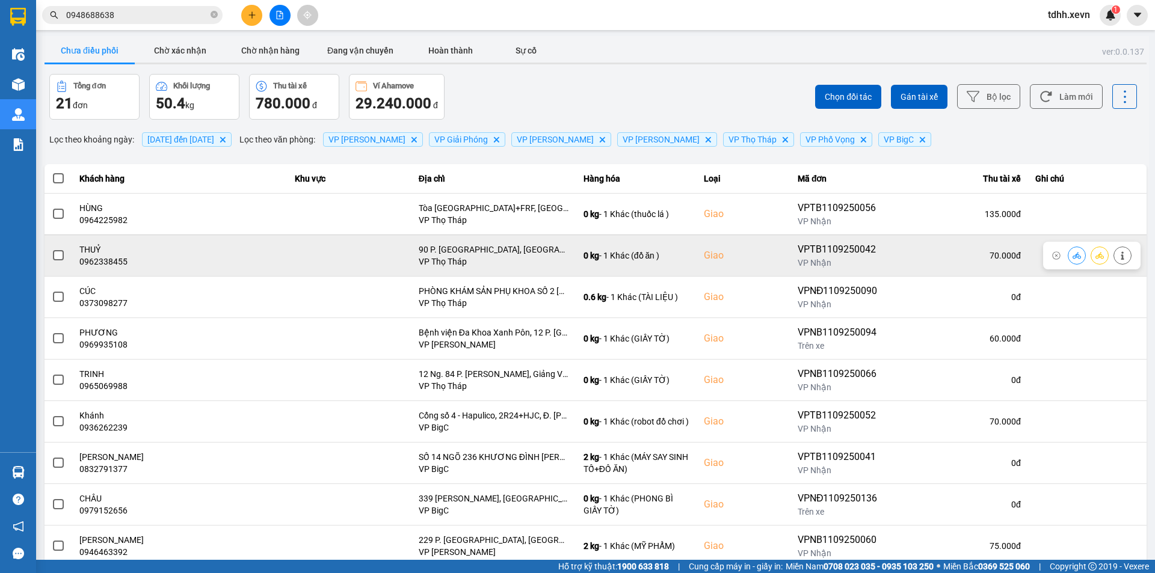
click at [97, 264] on div "0962338455" at bounding box center [180, 262] width 202 height 12
drag, startPoint x: 1113, startPoint y: 242, endPoint x: 1107, endPoint y: 256, distance: 14.8
click at [1114, 256] on button at bounding box center [1122, 255] width 17 height 21
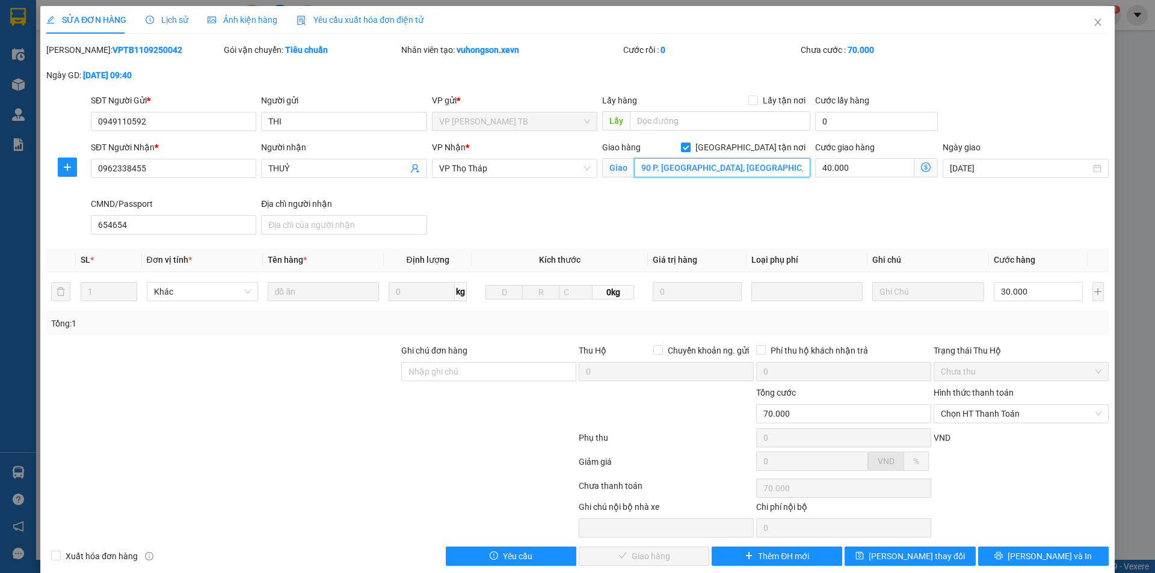
click at [638, 169] on input "90 P. [GEOGRAPHIC_DATA], [GEOGRAPHIC_DATA], [GEOGRAPHIC_DATA], [GEOGRAPHIC_DATA…" at bounding box center [722, 167] width 176 height 19
click at [174, 168] on input "0962338455" at bounding box center [173, 168] width 165 height 19
click at [1094, 21] on span "Close" at bounding box center [1098, 23] width 34 height 34
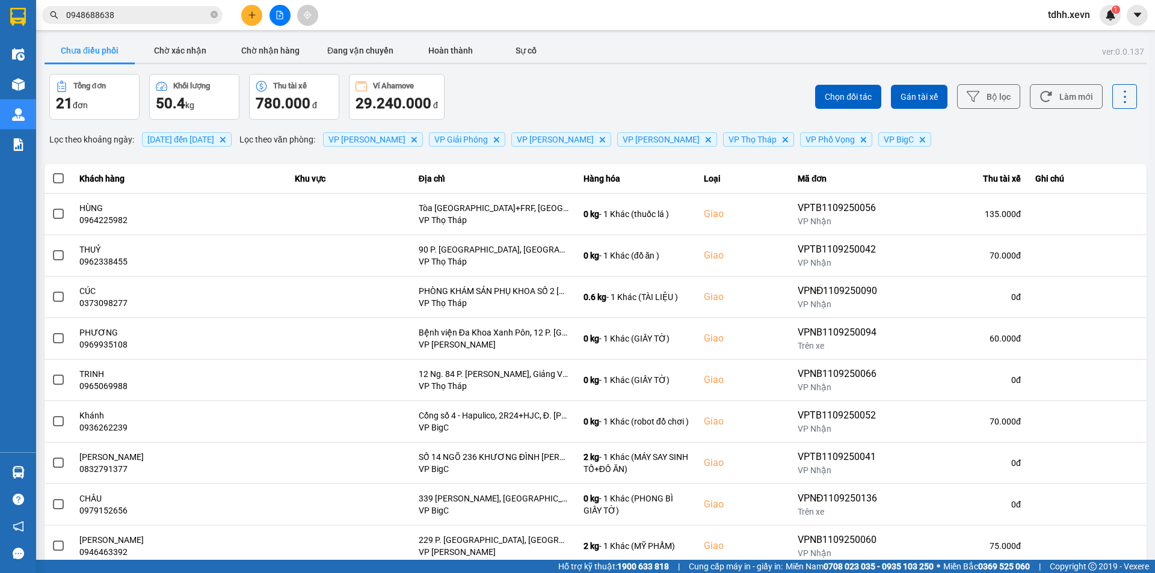
click at [150, 2] on div "Kết quả tìm kiếm ( 1 ) Bộ lọc Mã ĐH Trạng thái Món hàng Thu hộ Tổng cước Chưa c…" at bounding box center [577, 15] width 1155 height 30
click at [149, 15] on input "0948688638" at bounding box center [137, 14] width 142 height 13
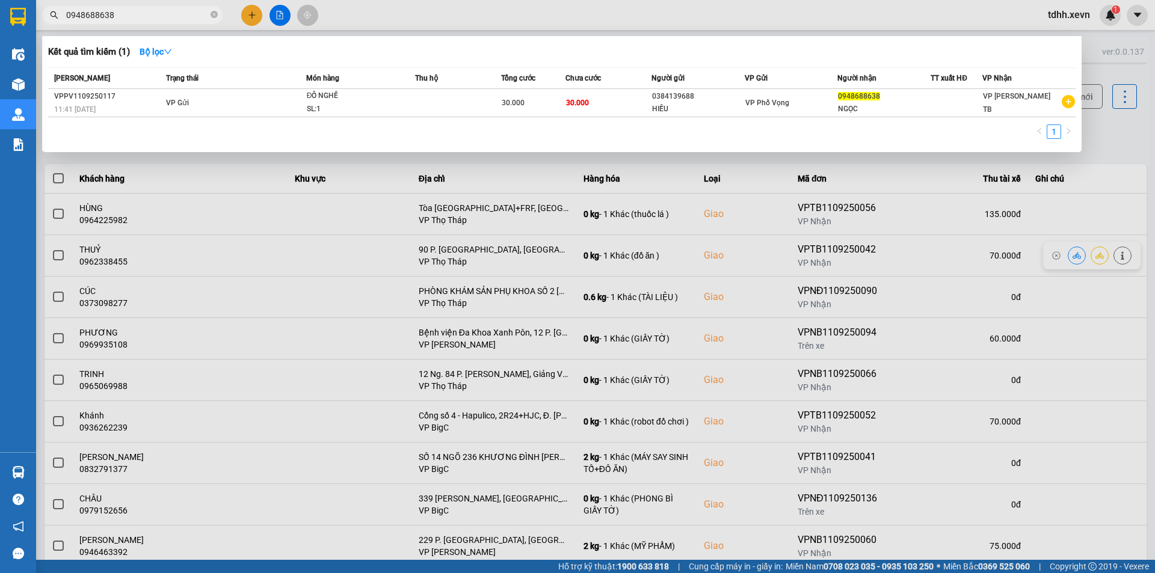
paste input "62338455"
click at [149, 15] on input "0962338455" at bounding box center [137, 14] width 142 height 13
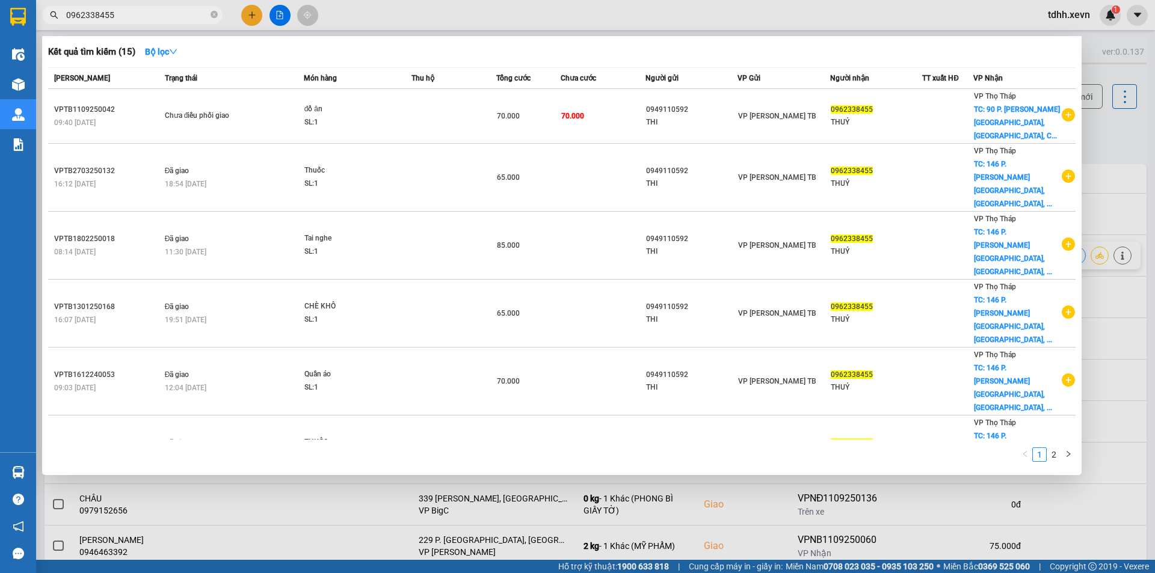
click at [1002, 484] on div "VP Thọ Tháp TC: 146 P. Hoa Bằng, Yên Hoà, ..." at bounding box center [1017, 517] width 87 height 66
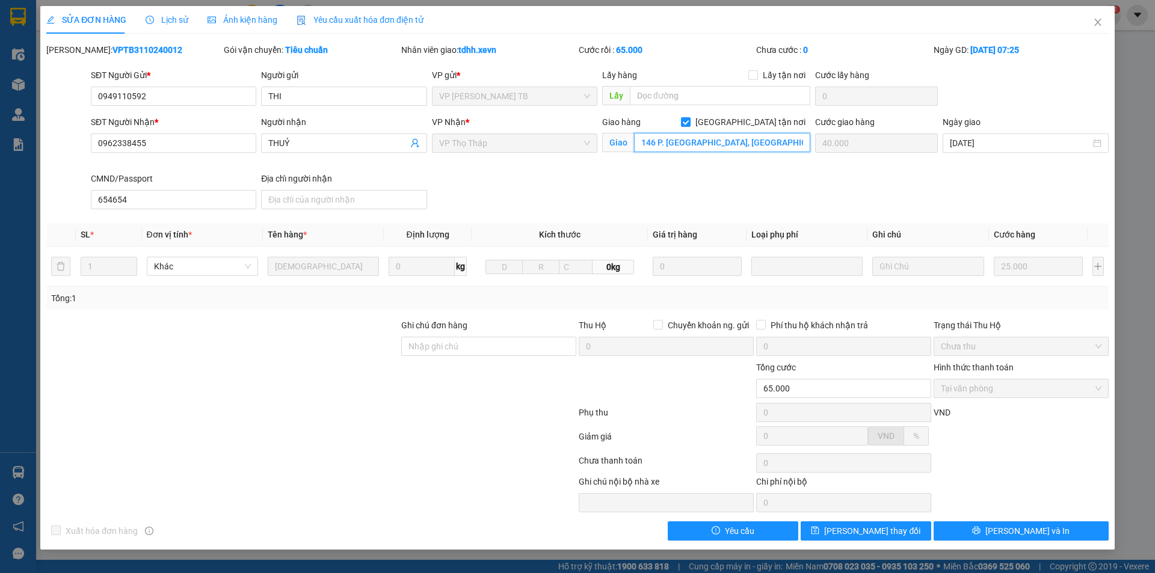
click at [731, 143] on input "146 P. Hoa Bằng, Yên Hoà, Cầu Giấy, Hà Nội, Việt Nam" at bounding box center [722, 142] width 176 height 19
click at [1092, 22] on span "Close" at bounding box center [1098, 23] width 34 height 34
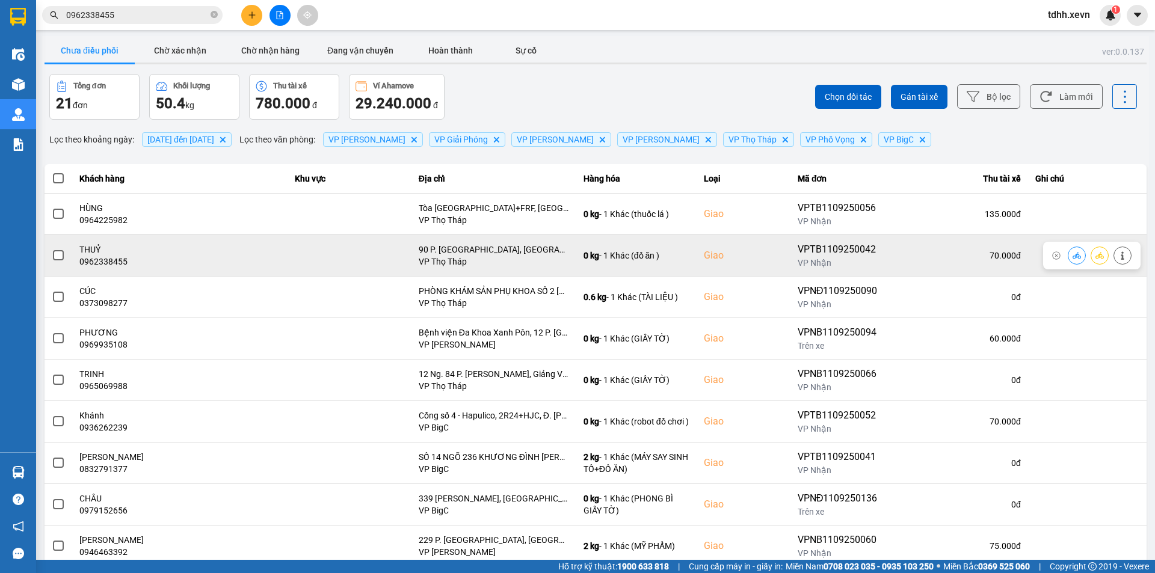
click at [1119, 253] on icon at bounding box center [1123, 256] width 8 height 8
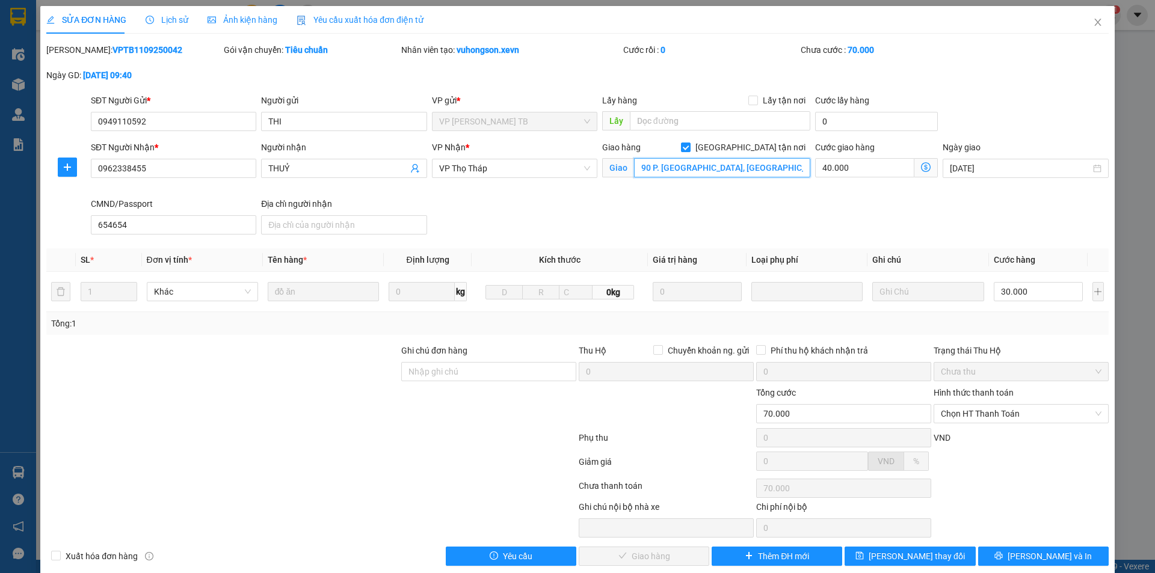
click at [722, 174] on input "90 P. [GEOGRAPHIC_DATA], [GEOGRAPHIC_DATA], [GEOGRAPHIC_DATA], [GEOGRAPHIC_DATA…" at bounding box center [722, 167] width 176 height 19
paste input "146 P. Hoa Bằng, Yên Hoà, Cầu Giấy, Hà Nội, Việt N"
click at [724, 172] on input "90 P. [GEOGRAPHIC_DATA], [GEOGRAPHIC_DATA], [GEOGRAPHIC_DATA], [GEOGRAPHIC_DATA…" at bounding box center [722, 167] width 176 height 19
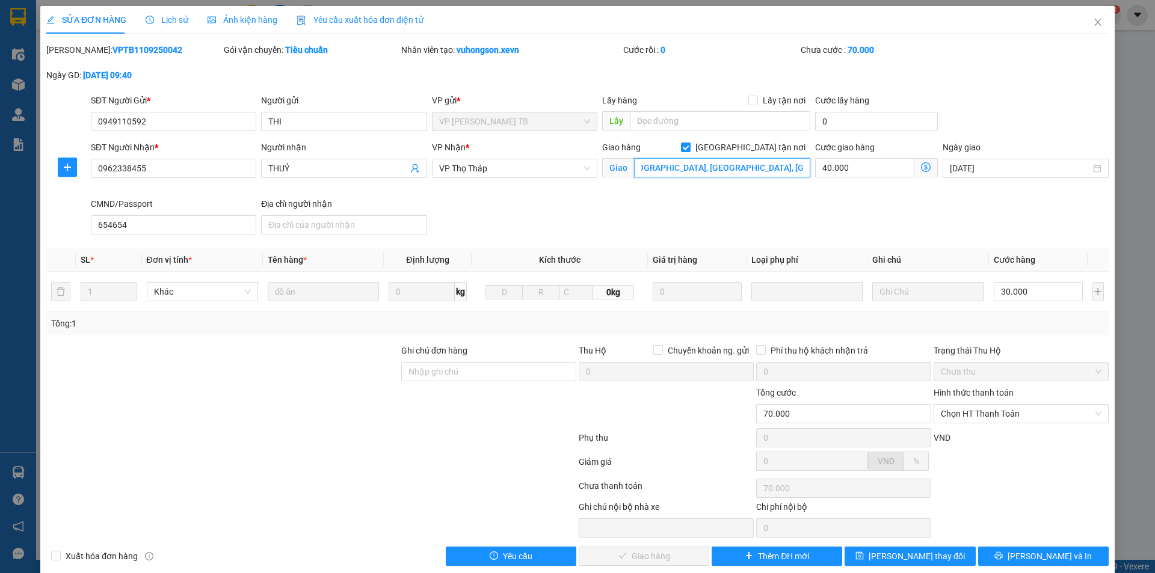
click at [724, 172] on input "90 P. [GEOGRAPHIC_DATA], [GEOGRAPHIC_DATA], [GEOGRAPHIC_DATA], [GEOGRAPHIC_DATA…" at bounding box center [722, 167] width 176 height 19
paste input "146 P. Hoa Bằng, Yên Hoà, Cầu Giấy, Hà Nội, Việt N"
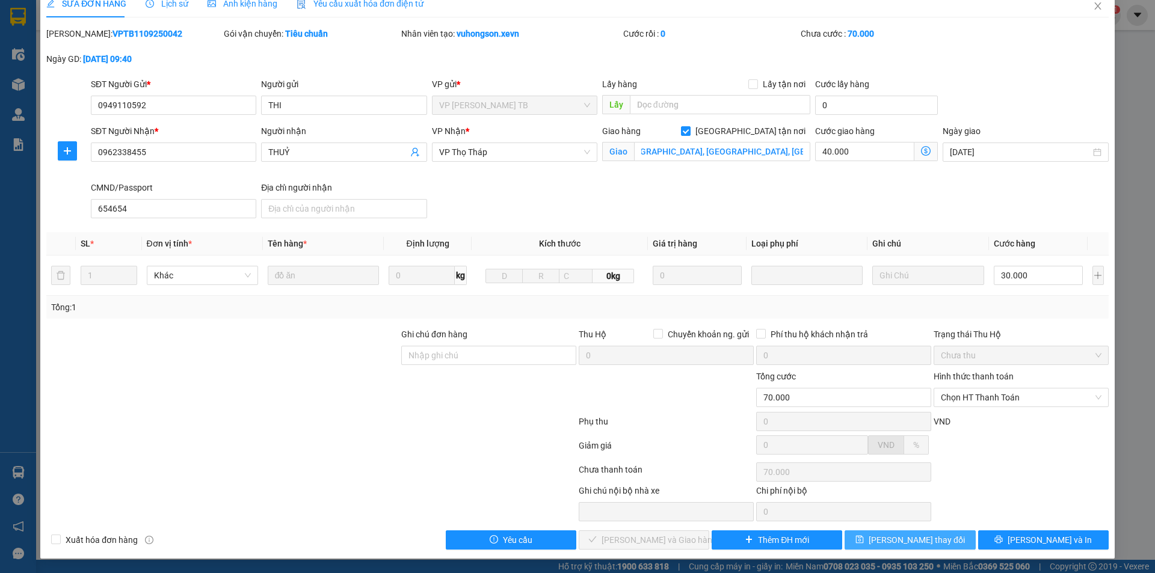
click at [901, 543] on span "Lưu thay đổi" at bounding box center [917, 540] width 96 height 13
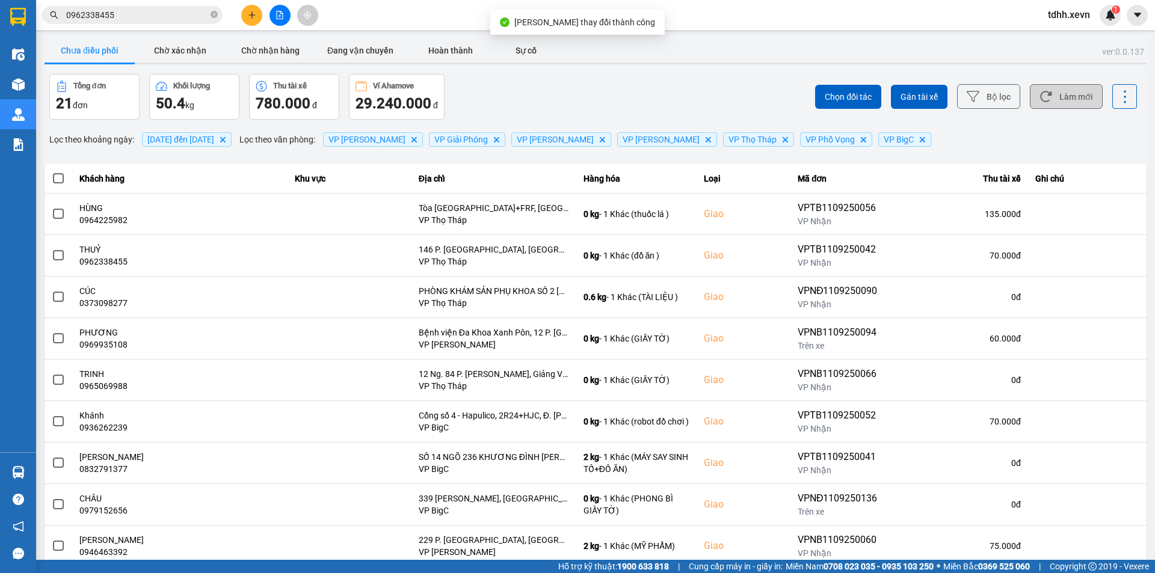
click at [1058, 86] on button "Làm mới" at bounding box center [1066, 96] width 73 height 25
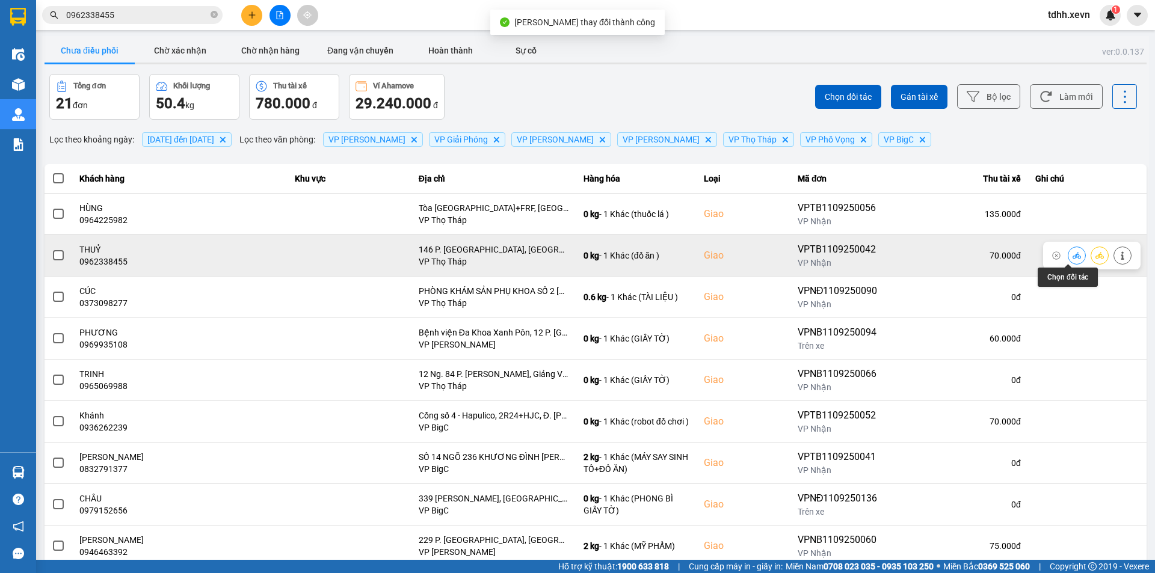
click at [1069, 255] on button at bounding box center [1077, 255] width 17 height 21
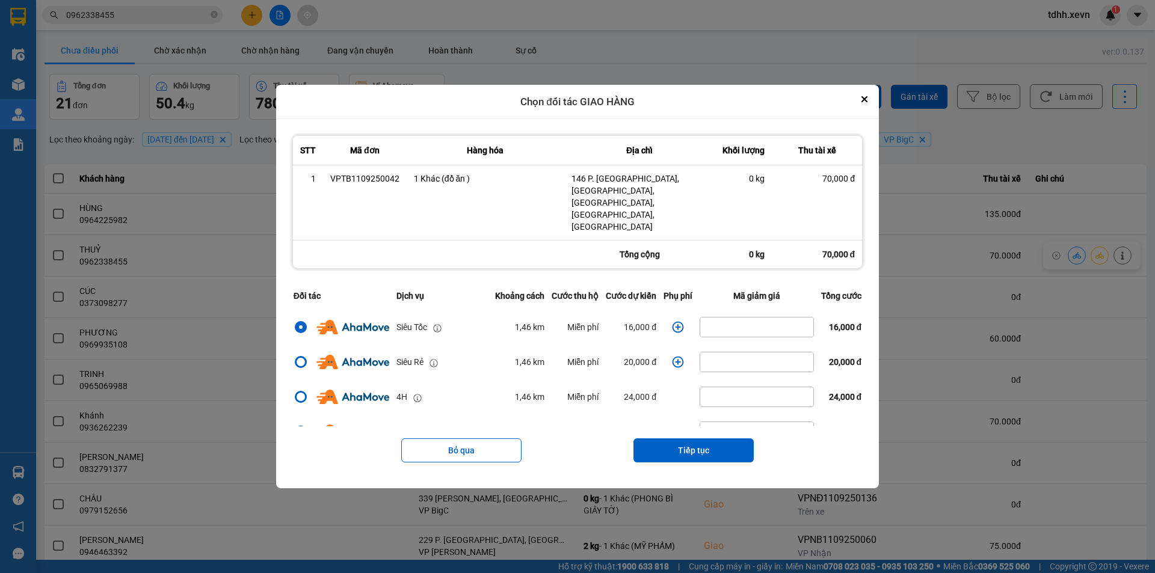
click at [678, 321] on icon "dialog" at bounding box center [678, 327] width 12 height 12
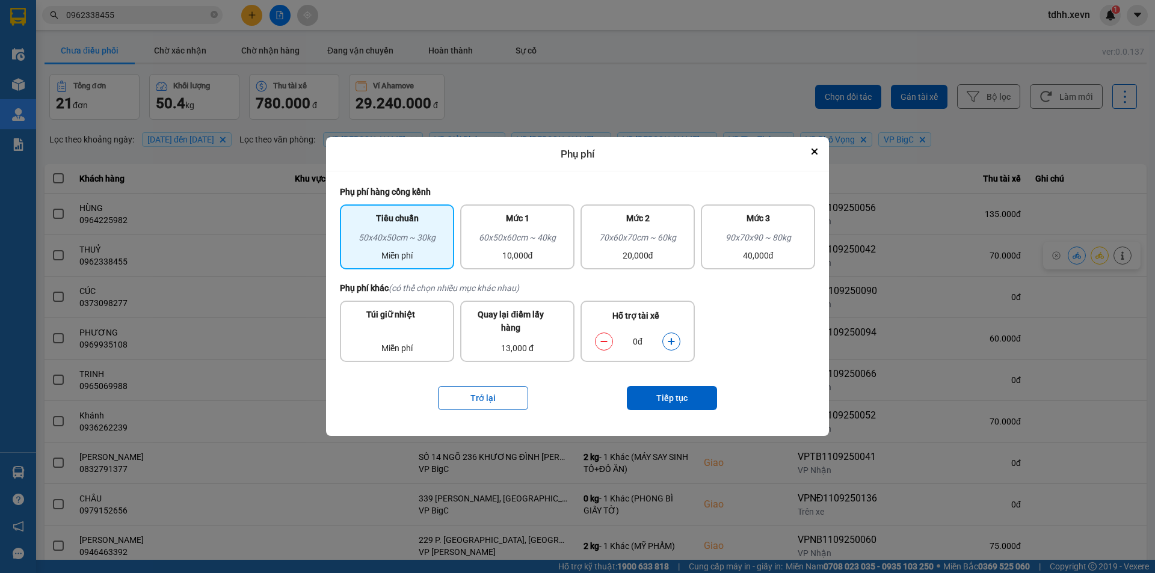
click at [671, 341] on icon "dialog" at bounding box center [671, 342] width 7 height 7
drag, startPoint x: 671, startPoint y: 341, endPoint x: 676, endPoint y: 396, distance: 54.9
click at [671, 342] on icon "dialog" at bounding box center [671, 342] width 7 height 7
click at [676, 400] on button "Tiếp tục" at bounding box center [672, 398] width 90 height 24
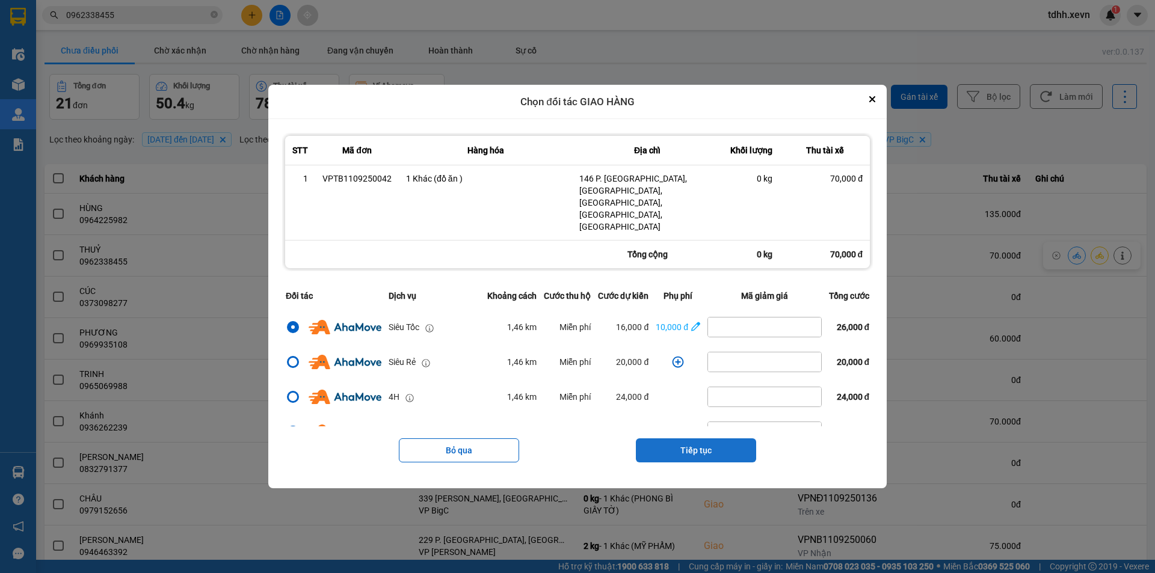
click at [705, 439] on button "Tiếp tục" at bounding box center [696, 451] width 120 height 24
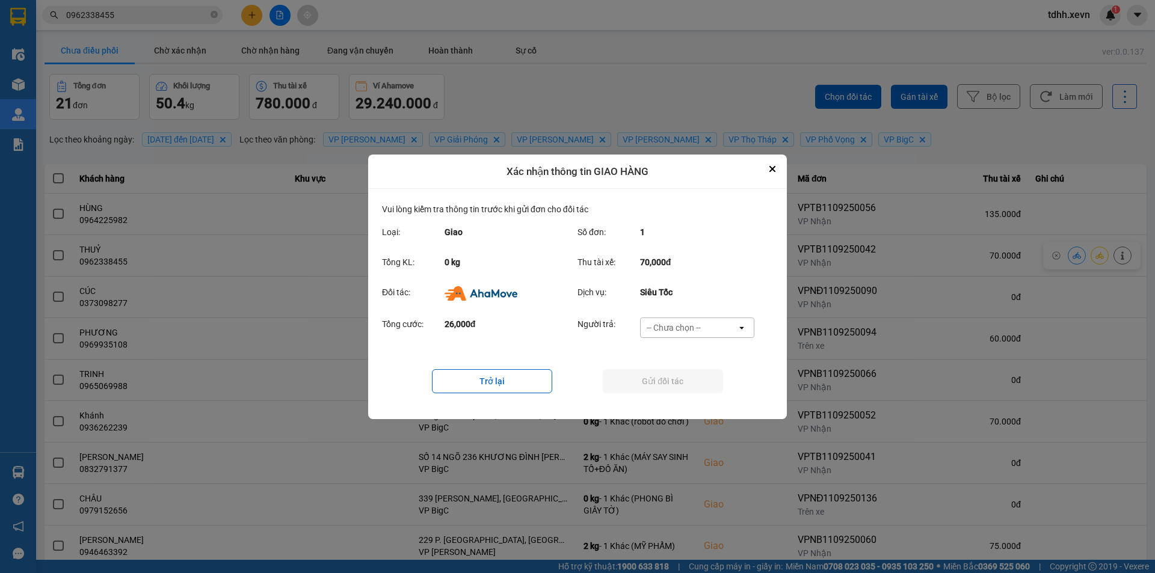
click at [695, 333] on div "-- Chưa chọn --" at bounding box center [674, 328] width 54 height 12
drag, startPoint x: 1020, startPoint y: 368, endPoint x: 1087, endPoint y: 330, distance: 77.6
click at [1022, 368] on div at bounding box center [577, 286] width 1155 height 573
click at [1123, 265] on div "ver: 0.0.137 Chưa điều phối Chờ xác nhận Chờ nhận hàng Đang vận chuyển Hoàn thà…" at bounding box center [595, 333] width 1107 height 594
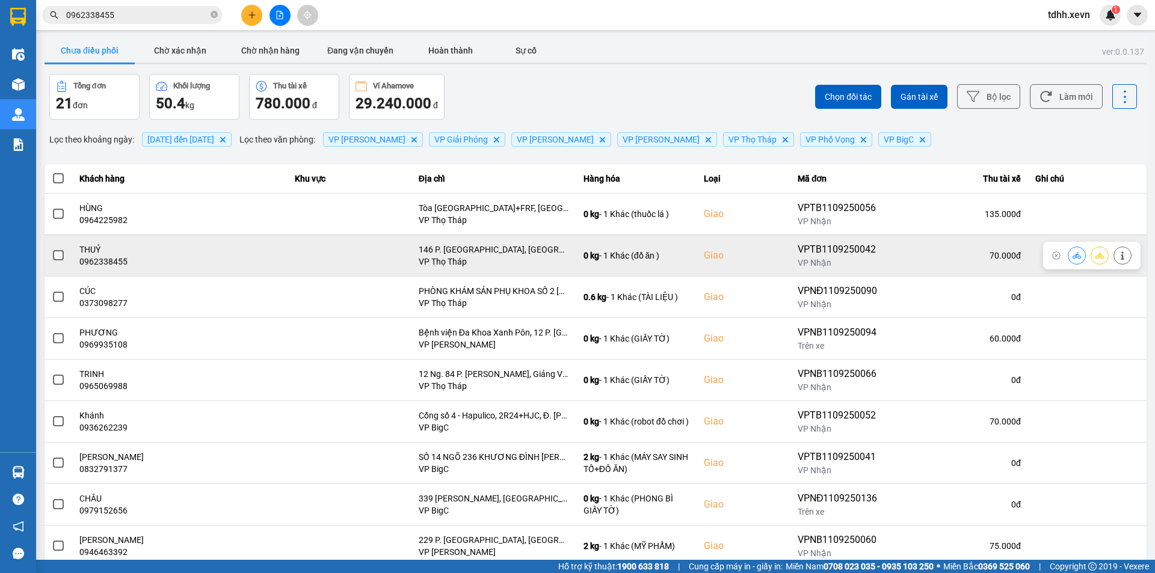
click at [1119, 255] on icon at bounding box center [1123, 256] width 8 height 8
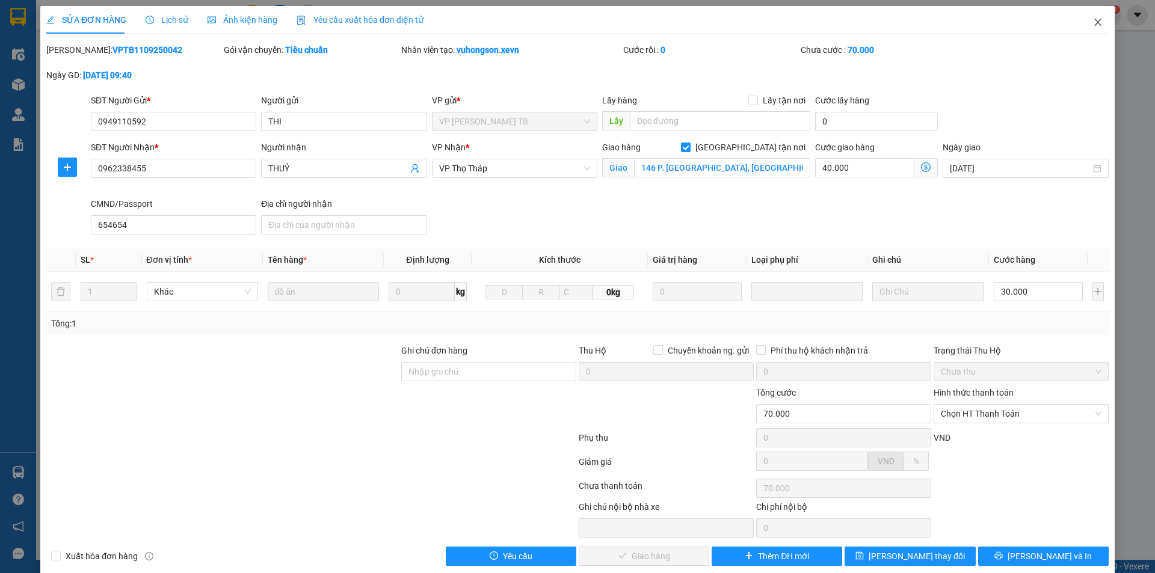
click at [1093, 21] on icon "close" at bounding box center [1098, 22] width 10 height 10
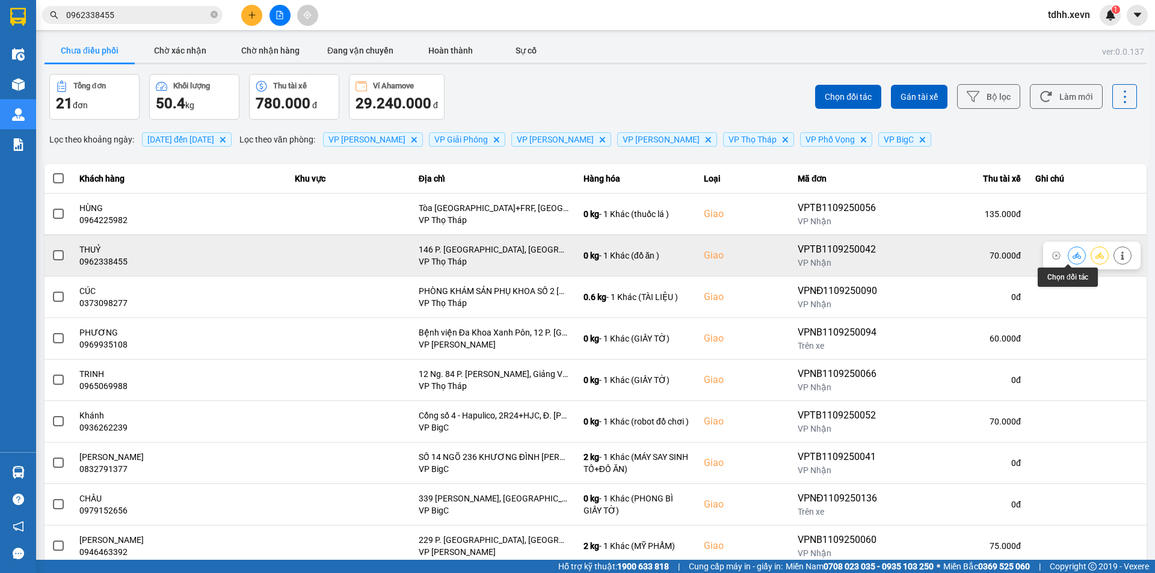
click at [1073, 257] on icon at bounding box center [1077, 256] width 8 height 8
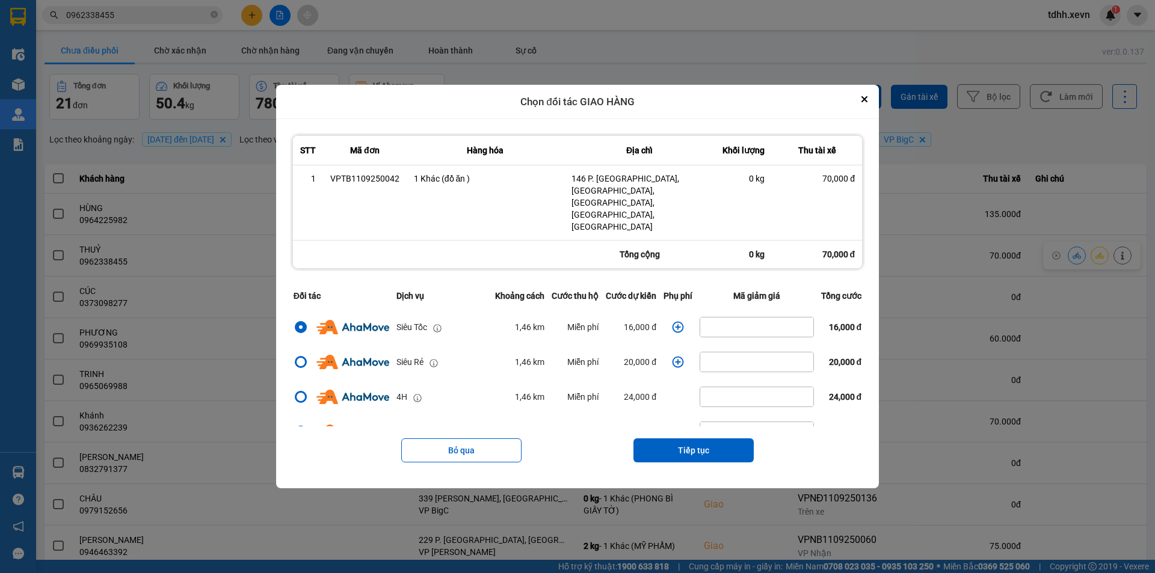
click at [673, 322] on icon "dialog" at bounding box center [678, 327] width 11 height 11
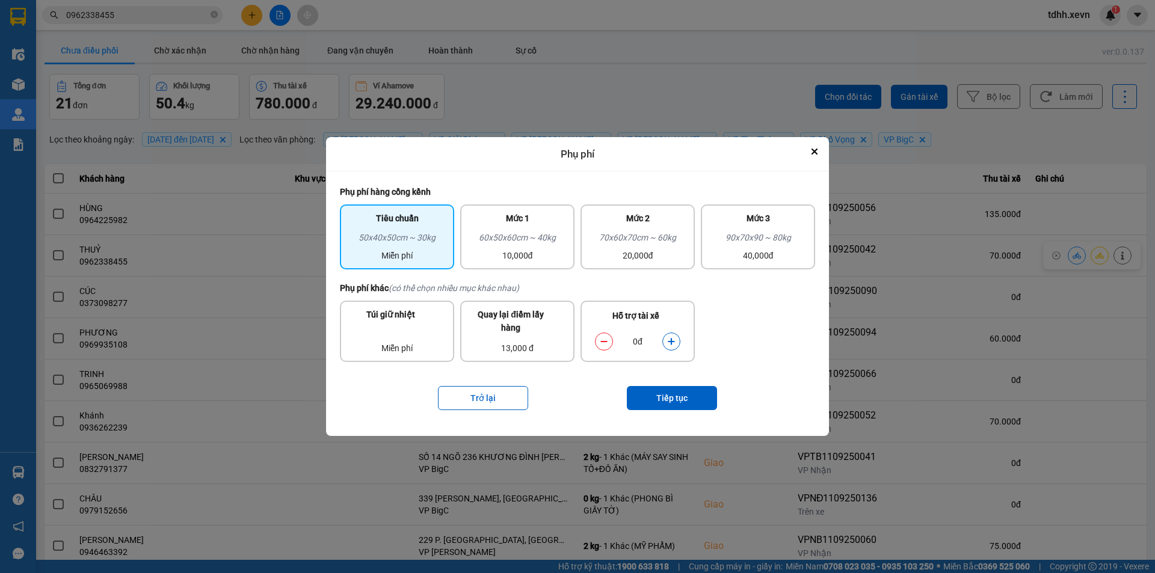
click at [672, 345] on icon "dialog" at bounding box center [671, 342] width 7 height 7
click at [675, 401] on button "Tiếp tục" at bounding box center [672, 398] width 90 height 24
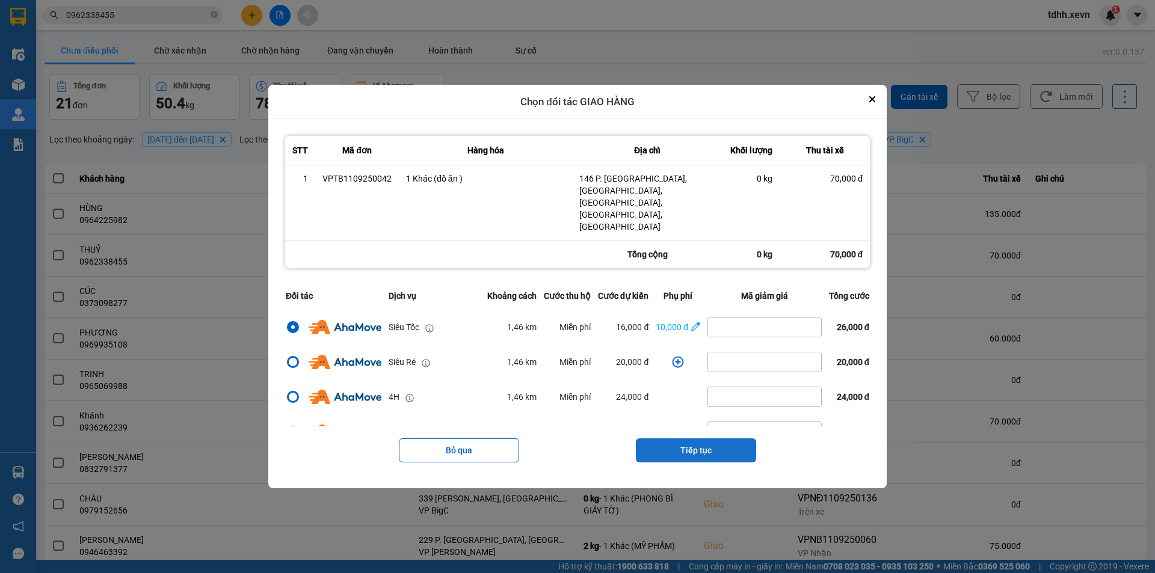
click at [702, 439] on button "Tiếp tục" at bounding box center [696, 451] width 120 height 24
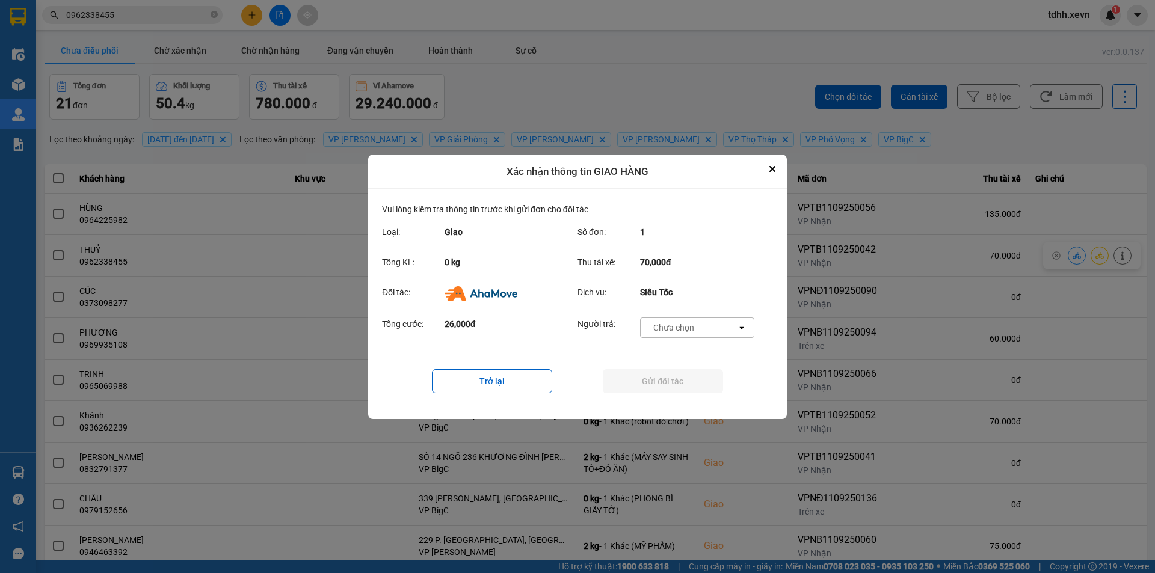
click at [704, 326] on div "-- Chưa chọn --" at bounding box center [689, 327] width 96 height 19
click at [694, 399] on span "Ví Ahamove" at bounding box center [673, 396] width 49 height 12
click at [679, 384] on button "Gửi đối tác" at bounding box center [663, 381] width 120 height 24
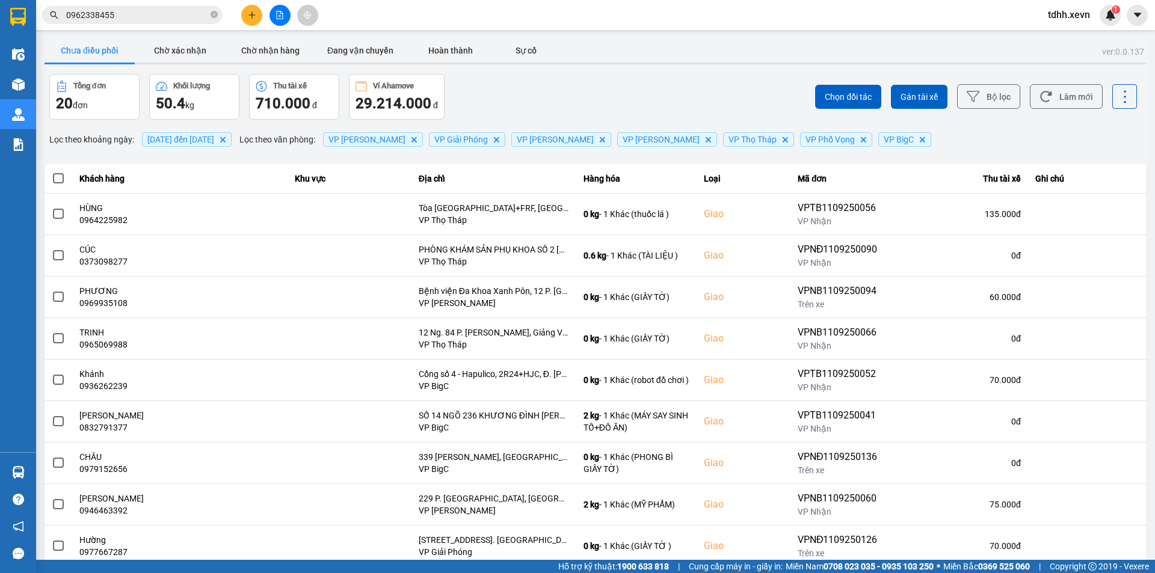
click at [155, 10] on input "0962338455" at bounding box center [137, 14] width 142 height 13
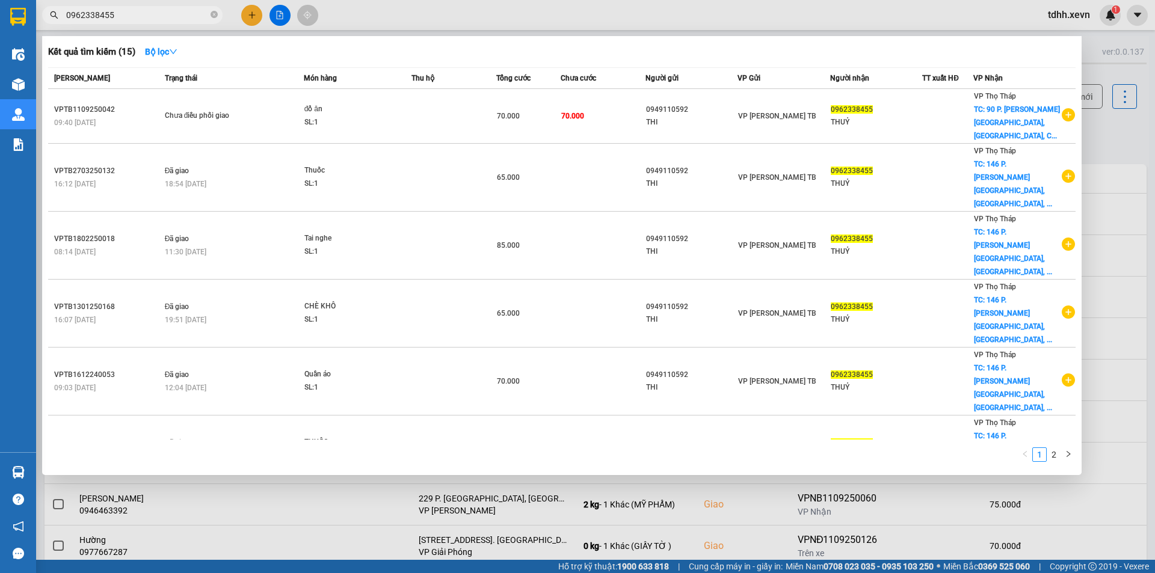
click at [155, 10] on input "0962338455" at bounding box center [137, 14] width 142 height 13
paste input "16362693"
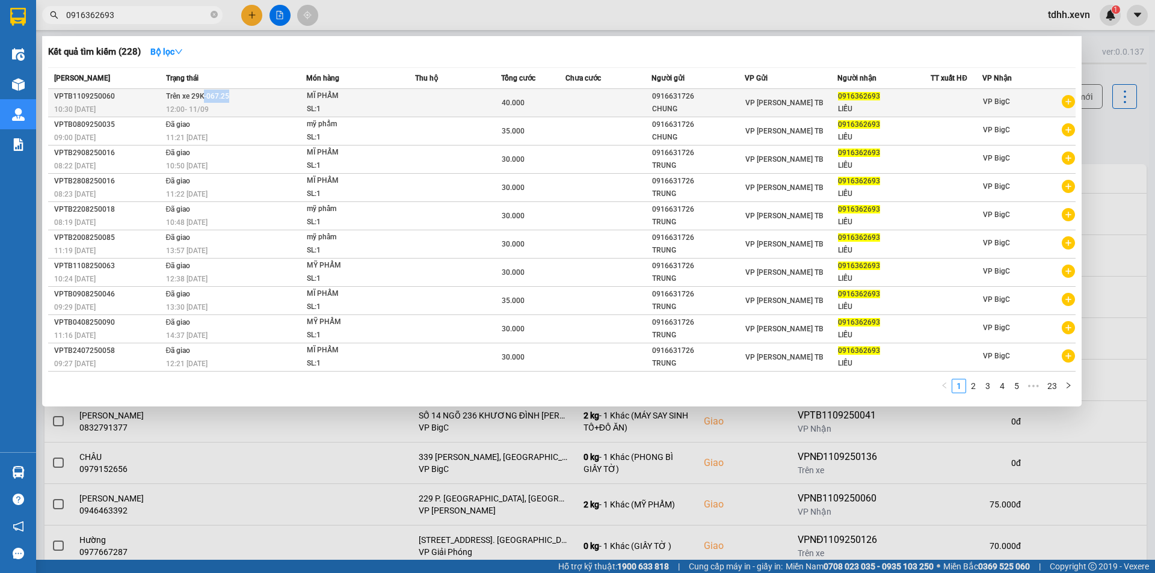
drag, startPoint x: 238, startPoint y: 98, endPoint x: 202, endPoint y: 100, distance: 35.6
click at [202, 100] on td "Trên xe 29K-067.25 12:00 - 11/09" at bounding box center [234, 103] width 143 height 28
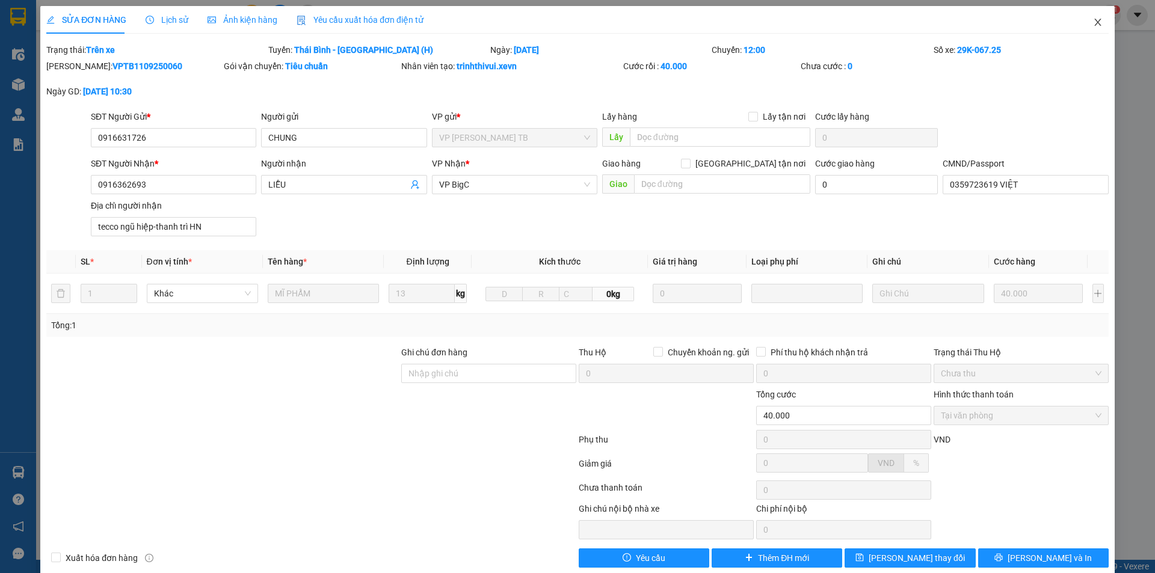
click at [1082, 28] on span "Close" at bounding box center [1098, 23] width 34 height 34
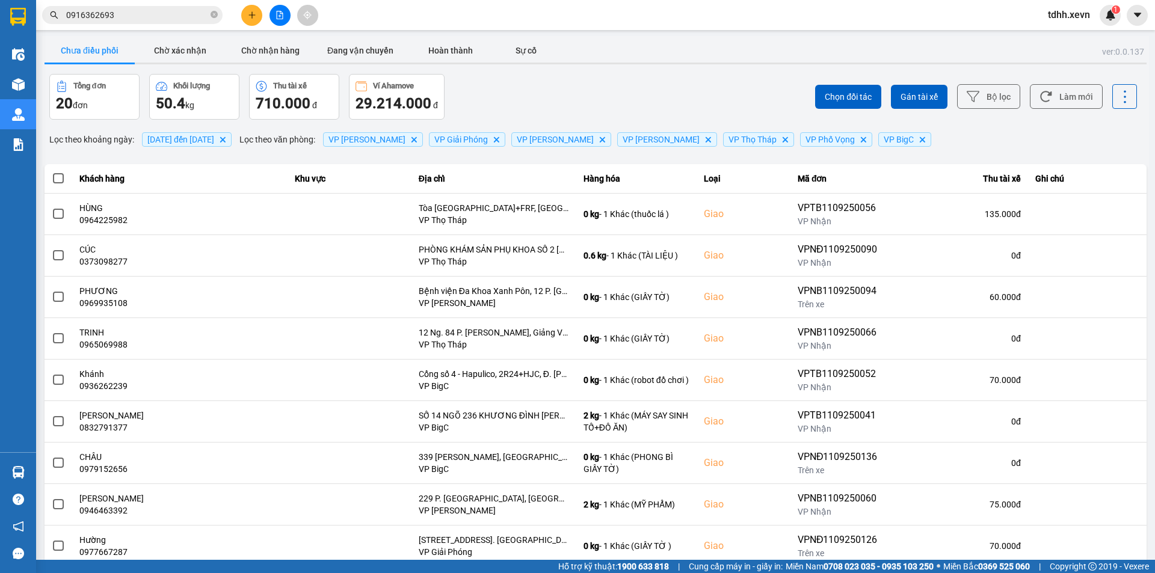
click at [162, 17] on input "0916362693" at bounding box center [137, 14] width 142 height 13
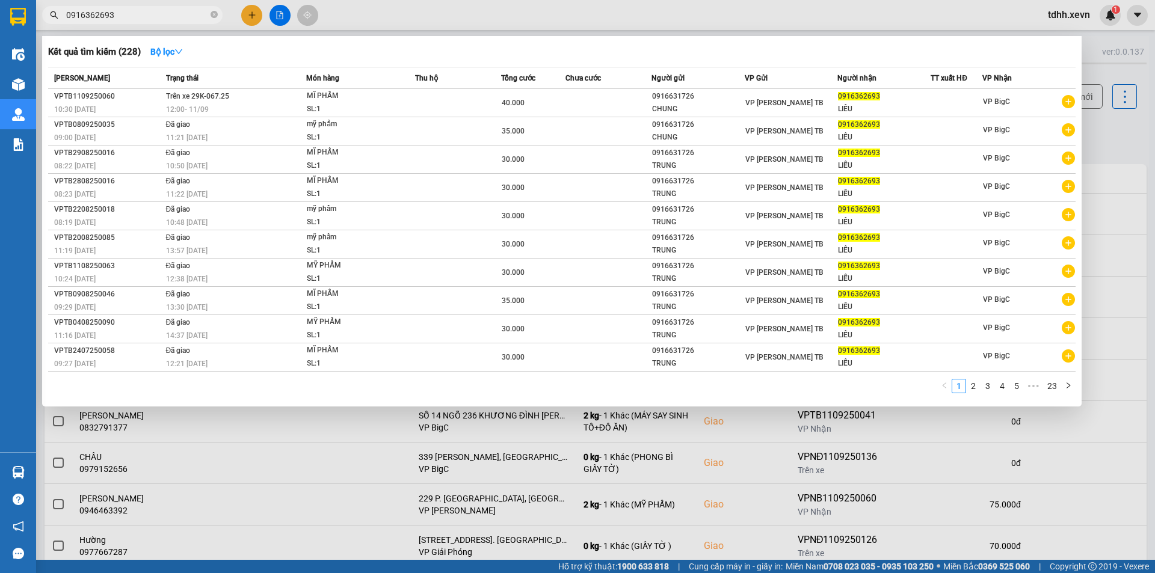
click at [129, 14] on input "0916362693" at bounding box center [137, 14] width 142 height 13
paste input "702044076"
click at [129, 14] on input "0916362693" at bounding box center [137, 14] width 142 height 13
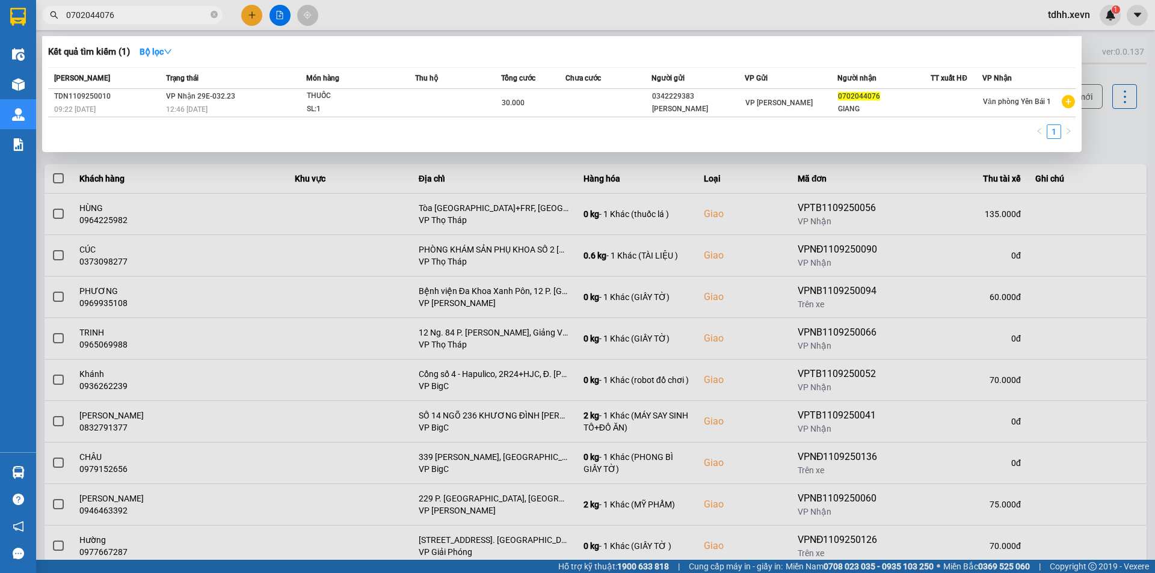
click at [129, 17] on input "0702044076" at bounding box center [137, 14] width 142 height 13
paste input "902213344"
click at [129, 17] on input "0902213344" at bounding box center [137, 14] width 142 height 13
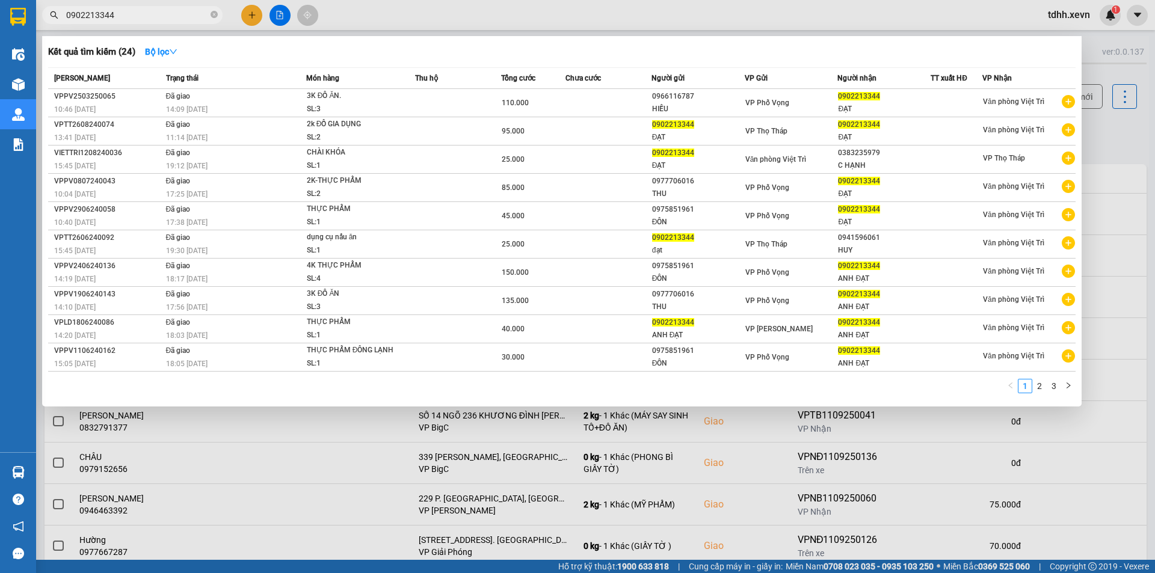
click at [129, 17] on input "0902213344" at bounding box center [137, 14] width 142 height 13
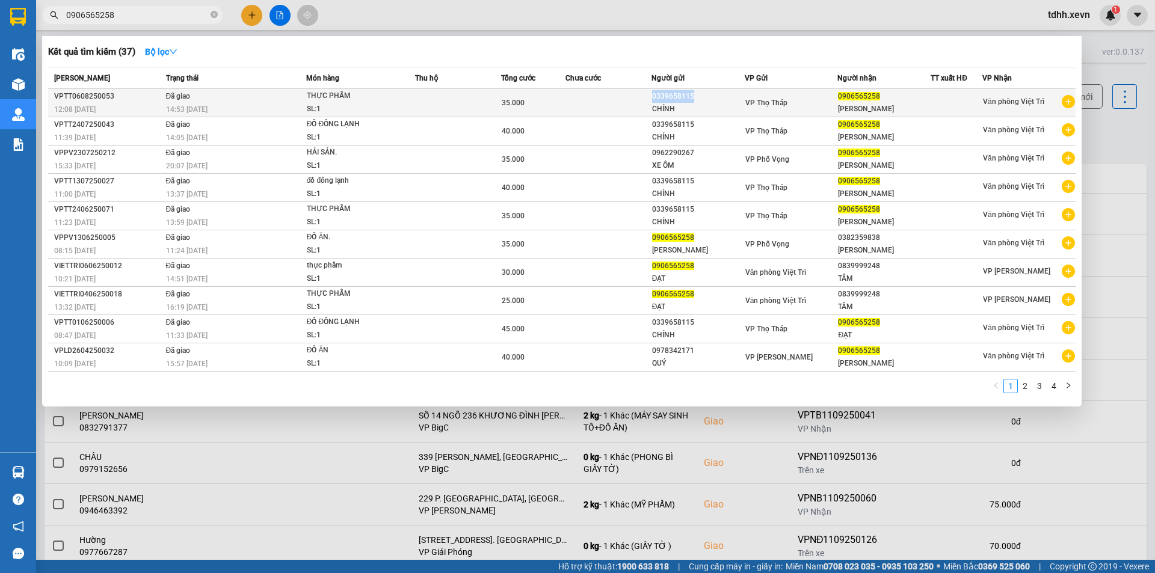
drag, startPoint x: 703, startPoint y: 93, endPoint x: 646, endPoint y: 93, distance: 57.2
click at [646, 93] on tr "VPTT0608250053 12:08 - 06/08 Đã giao 14:53 - 06/08 THỰC PHẨM SL: 1 35.000 03396…" at bounding box center [562, 103] width 1028 height 28
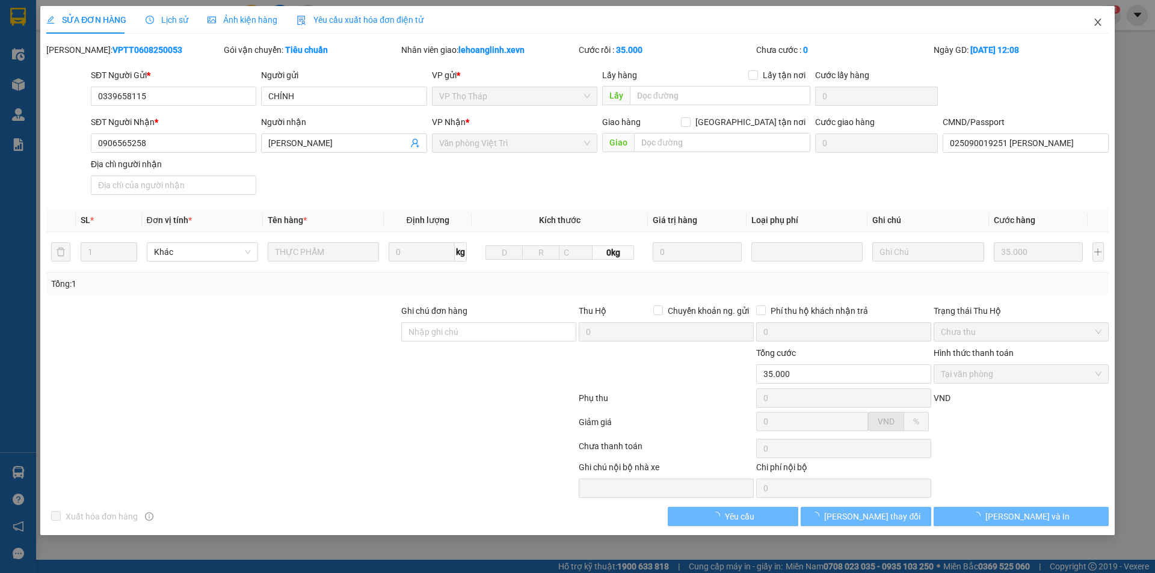
click at [1082, 17] on span "Close" at bounding box center [1098, 23] width 34 height 34
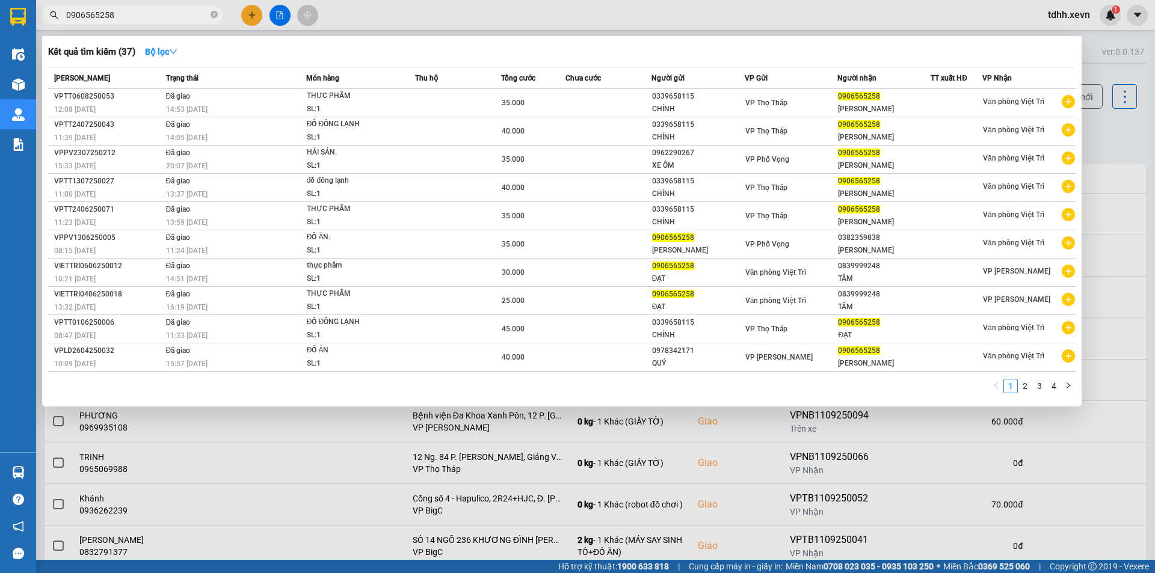
click at [165, 13] on input "0906565258" at bounding box center [137, 14] width 142 height 13
paste input "0339658115"
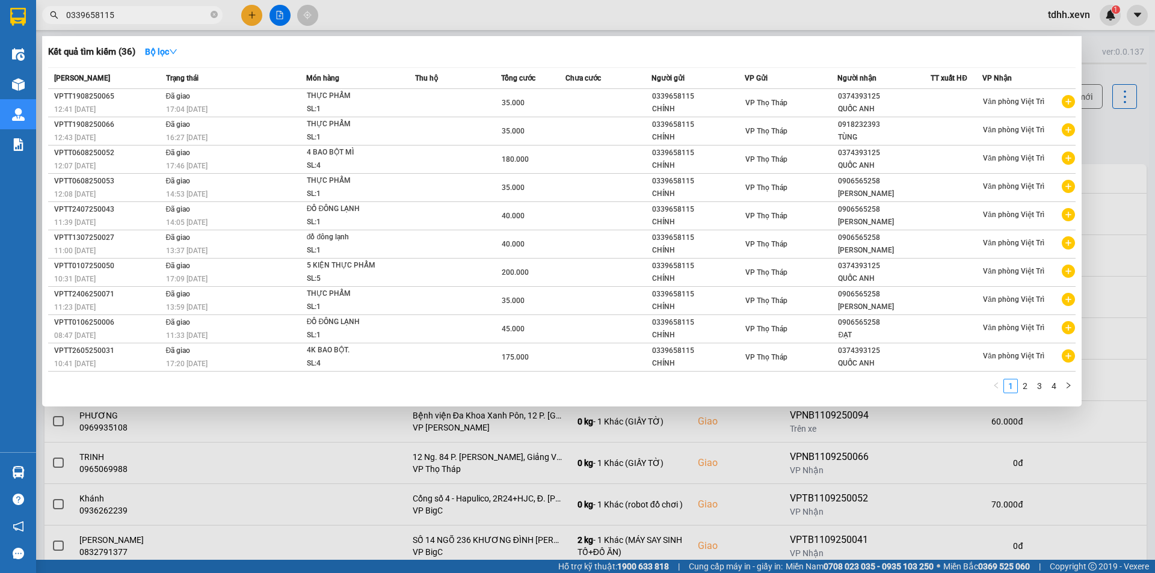
click at [154, 23] on span "0339658115" at bounding box center [132, 15] width 181 height 18
click at [153, 22] on span "0339658115" at bounding box center [132, 15] width 181 height 18
click at [153, 14] on input "0339658115" at bounding box center [137, 14] width 142 height 13
paste input "911111388"
click at [153, 14] on input "0339658115" at bounding box center [137, 14] width 142 height 13
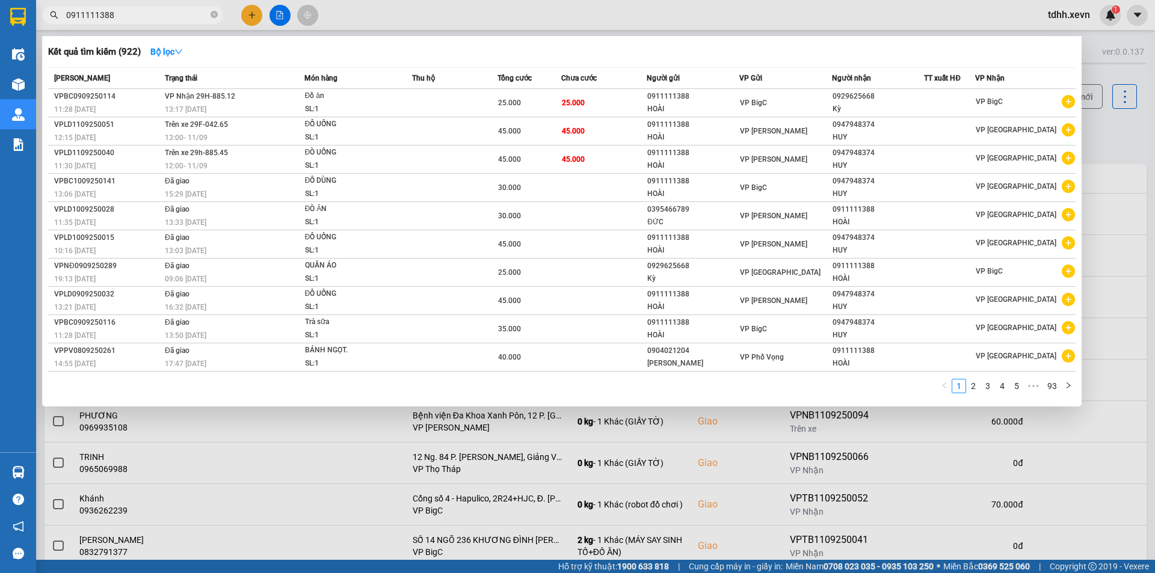
click at [145, 15] on input "0911111388" at bounding box center [137, 14] width 142 height 13
paste input "0936530714"
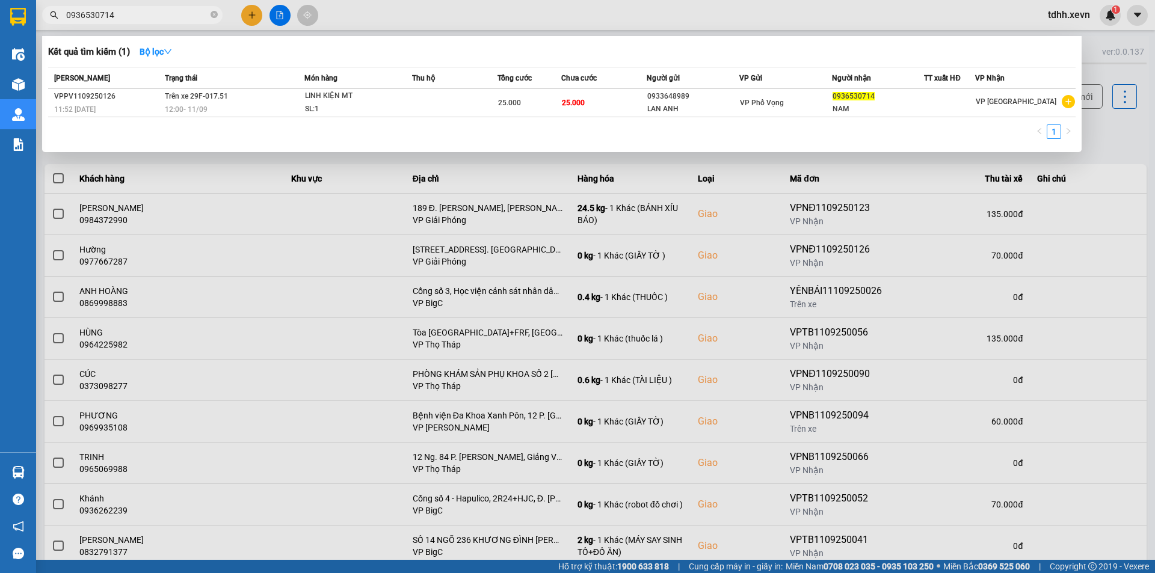
click at [419, 141] on div "1" at bounding box center [562, 136] width 1028 height 22
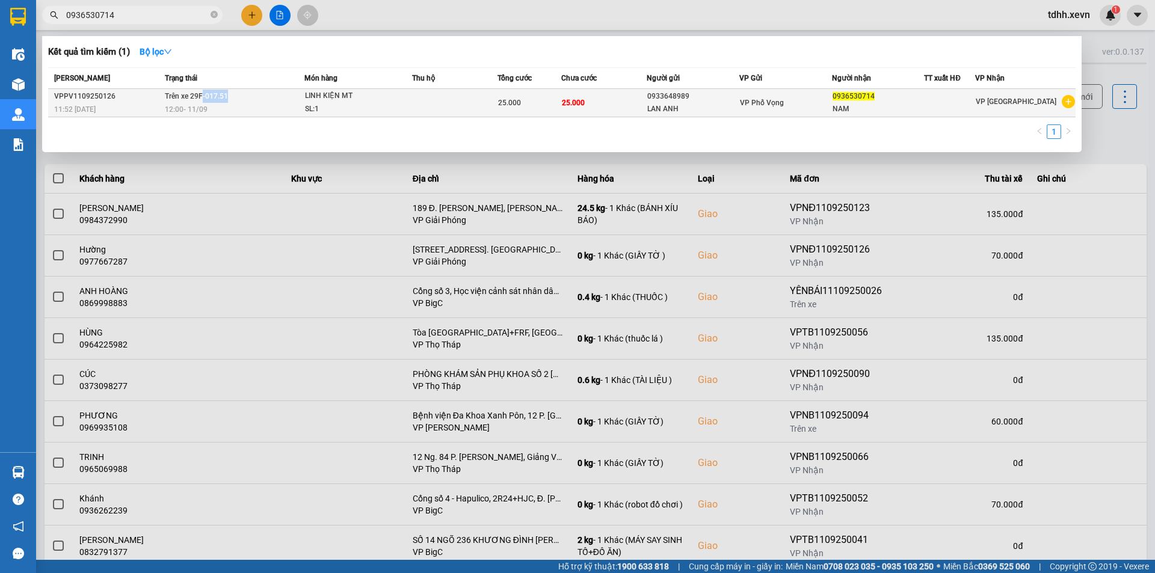
drag, startPoint x: 216, startPoint y: 97, endPoint x: 204, endPoint y: 97, distance: 12.0
click at [204, 97] on td "Trên xe 29F-017.51 12:00 - 11/09" at bounding box center [233, 103] width 142 height 28
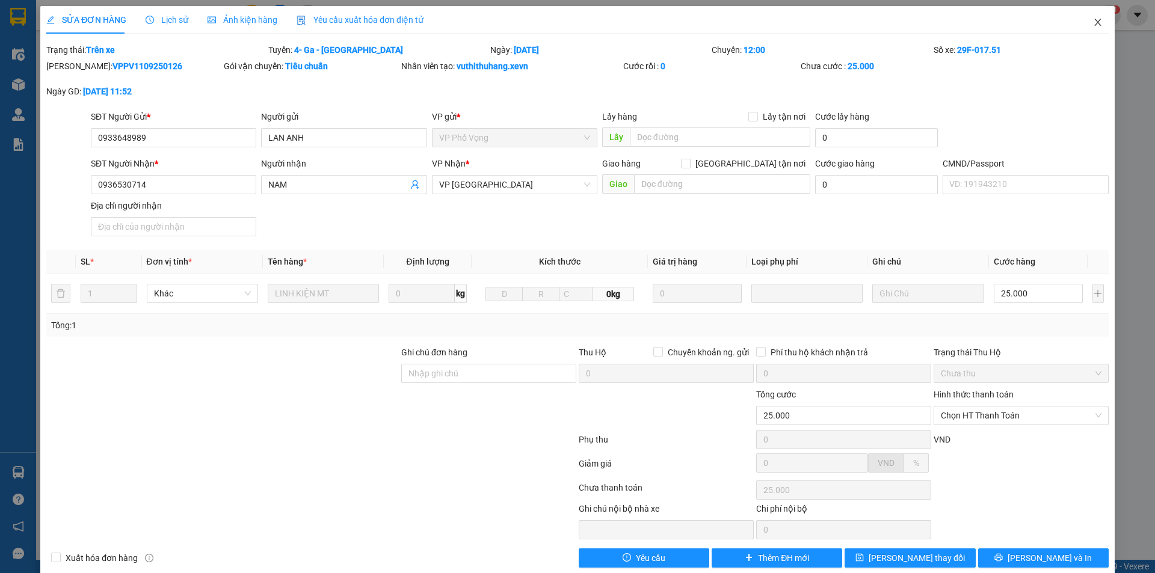
click at [1093, 25] on icon "close" at bounding box center [1098, 22] width 10 height 10
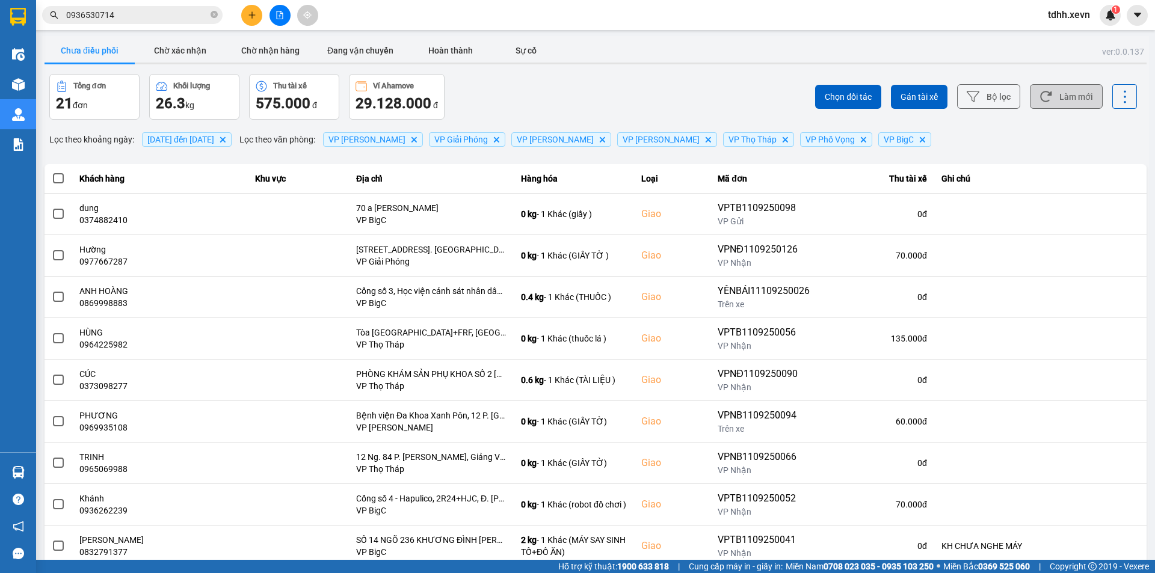
click at [1078, 96] on button "Làm mới" at bounding box center [1066, 96] width 73 height 25
click at [1071, 99] on button "Làm mới" at bounding box center [1066, 96] width 73 height 25
click at [645, 69] on div "ver: 0.0.137 Chưa điều phối Chờ xác nhận Chờ nhận hàng Đang vận chuyển Hoàn thà…" at bounding box center [595, 333] width 1107 height 594
click at [1052, 87] on button "Làm mới" at bounding box center [1066, 96] width 73 height 25
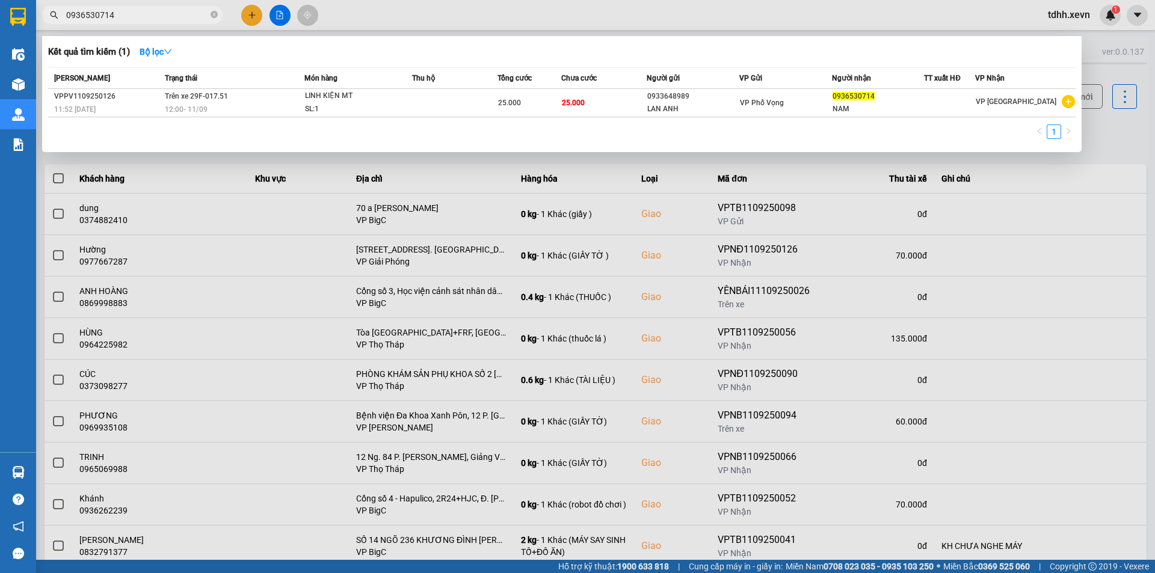
click at [134, 11] on input "0936530714" at bounding box center [137, 14] width 142 height 13
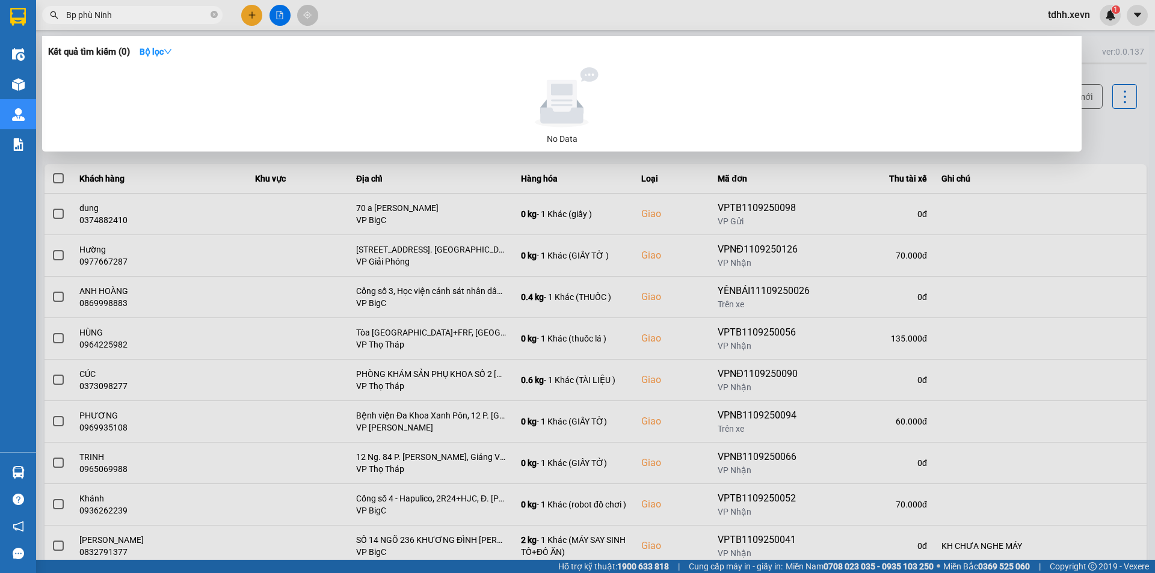
drag, startPoint x: 72, startPoint y: 18, endPoint x: 24, endPoint y: 22, distance: 48.3
click at [24, 22] on section "Kết quả tìm kiếm ( 0 ) Bộ lọc No Data Bp phù Ninh tdhh.xevn 1 Điều hành xe Kho …" at bounding box center [577, 286] width 1155 height 573
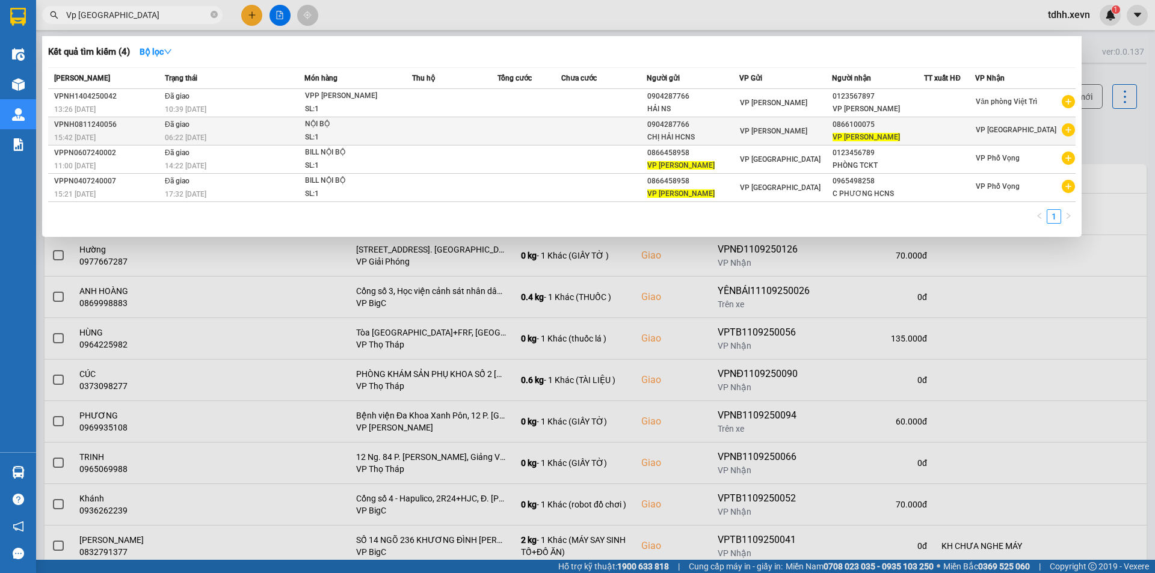
click at [815, 128] on div "VP [PERSON_NAME]" at bounding box center [785, 131] width 91 height 13
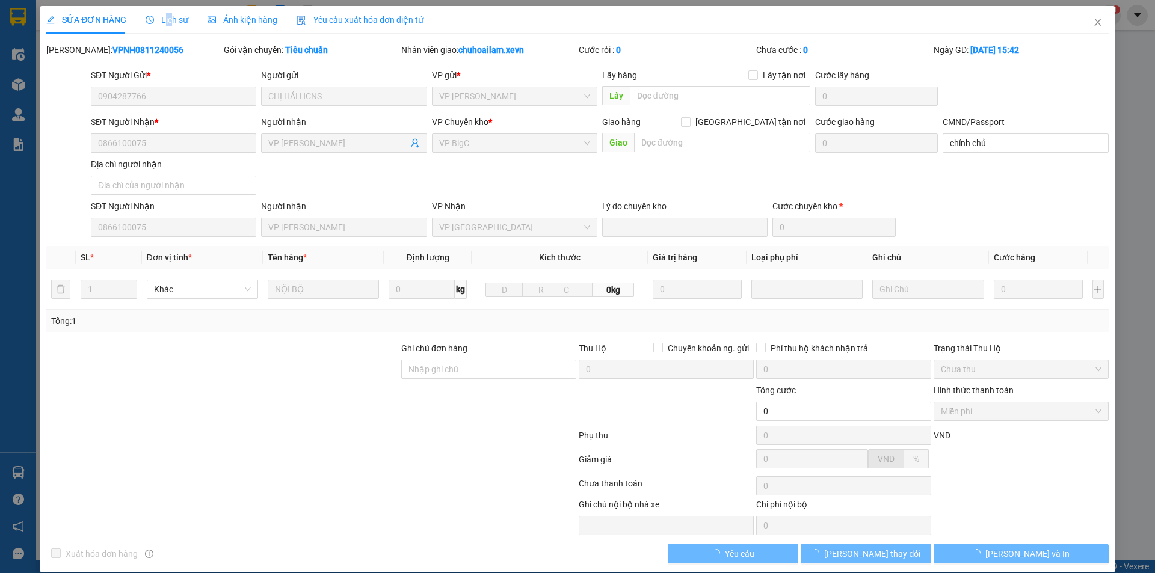
click at [168, 19] on span "Lịch sử" at bounding box center [167, 20] width 43 height 10
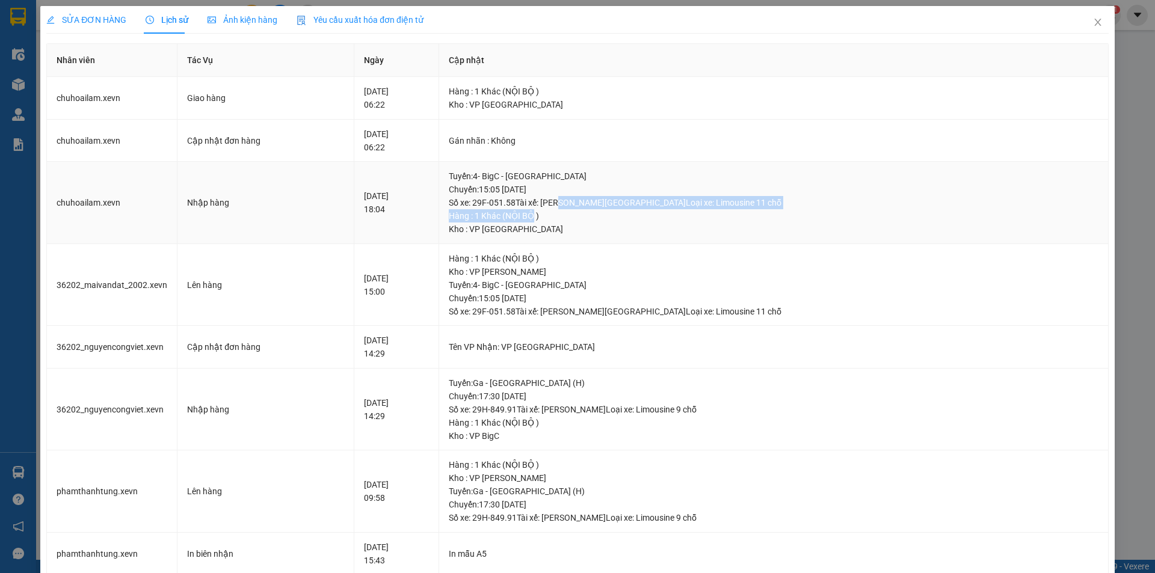
drag, startPoint x: 627, startPoint y: 207, endPoint x: 572, endPoint y: 208, distance: 55.4
click at [601, 214] on div "Tuyến : 4- BigC - Phú Thọ Chuyến: 15:05 ngày 09-11-2024 Số xe: 29F-051.58 Tài x…" at bounding box center [774, 203] width 650 height 66
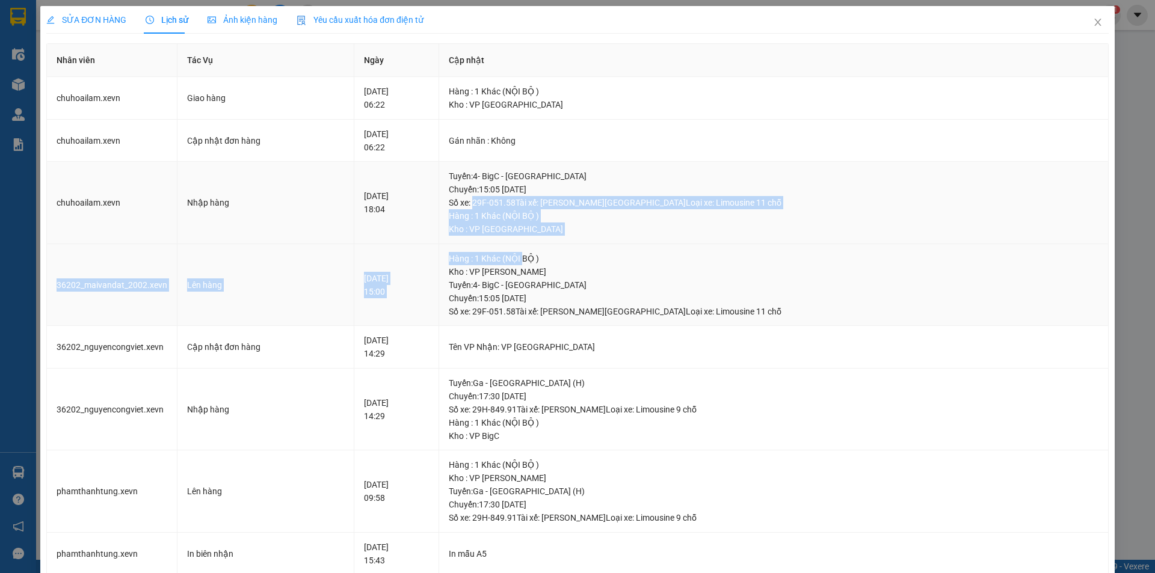
drag, startPoint x: 542, startPoint y: 202, endPoint x: 592, endPoint y: 258, distance: 75.4
click at [591, 251] on tbody "chuhoailam.xevn Giao hàng 10-11-2024 06:22 Hàng : 1 Khác (NỘI BỘ ) Kho : VP Phù…" at bounding box center [578, 487] width 1062 height 821
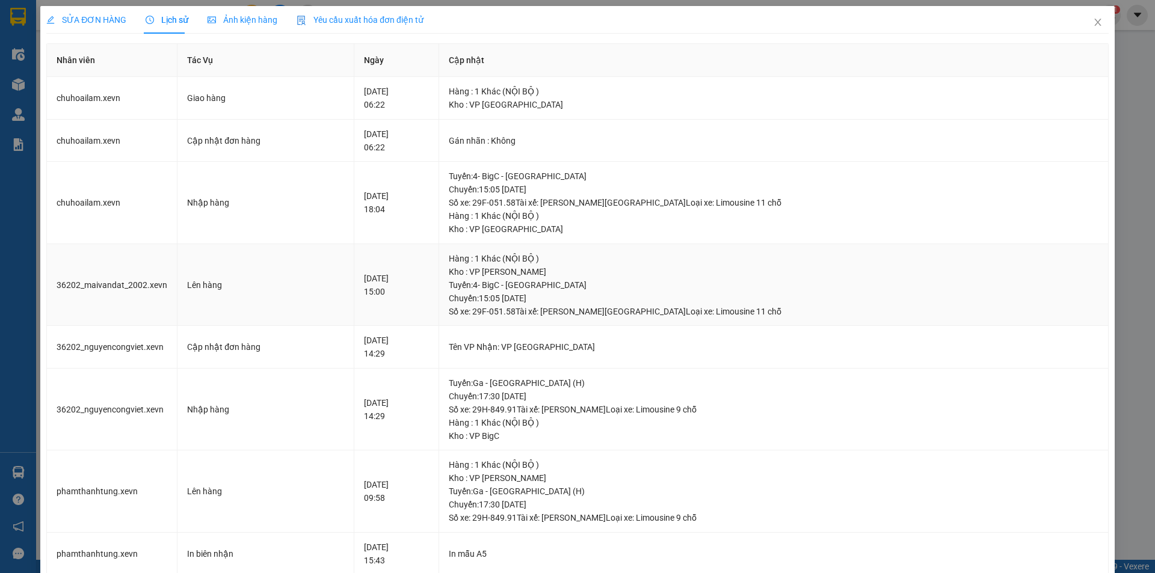
click at [511, 277] on td "Hàng : 1 Khác (NỘI BỘ ) Kho : VP Ngọc Hồi Tuyến : 4- BigC - Phú Thọ Chuyến: 15:…" at bounding box center [774, 285] width 670 height 82
drag, startPoint x: 561, startPoint y: 193, endPoint x: 651, endPoint y: 206, distance: 90.5
click at [650, 205] on div "Tuyến : 4- BigC - Phú Thọ Chuyến: 15:05 ngày 09-11-2024 Số xe: 29F-051.58 Tài x…" at bounding box center [774, 190] width 650 height 40
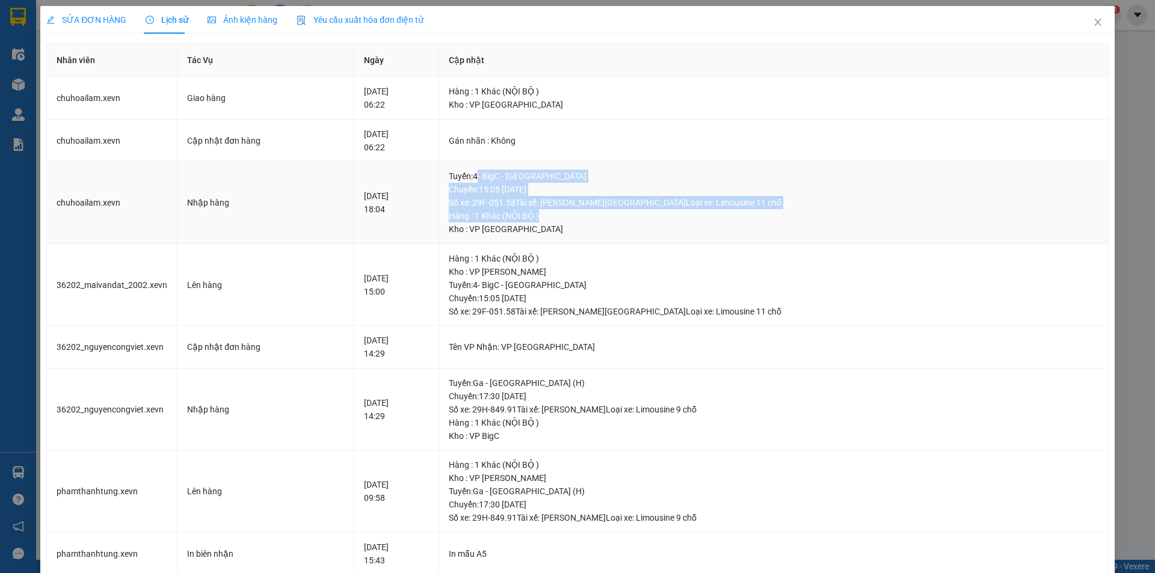
drag, startPoint x: 681, startPoint y: 215, endPoint x: 505, endPoint y: 162, distance: 184.1
click at [519, 167] on td "Tuyến : 4- BigC - Phú Thọ Chuyến: 15:05 ngày 09-11-2024 Số xe: 29F-051.58 Tài x…" at bounding box center [774, 203] width 670 height 82
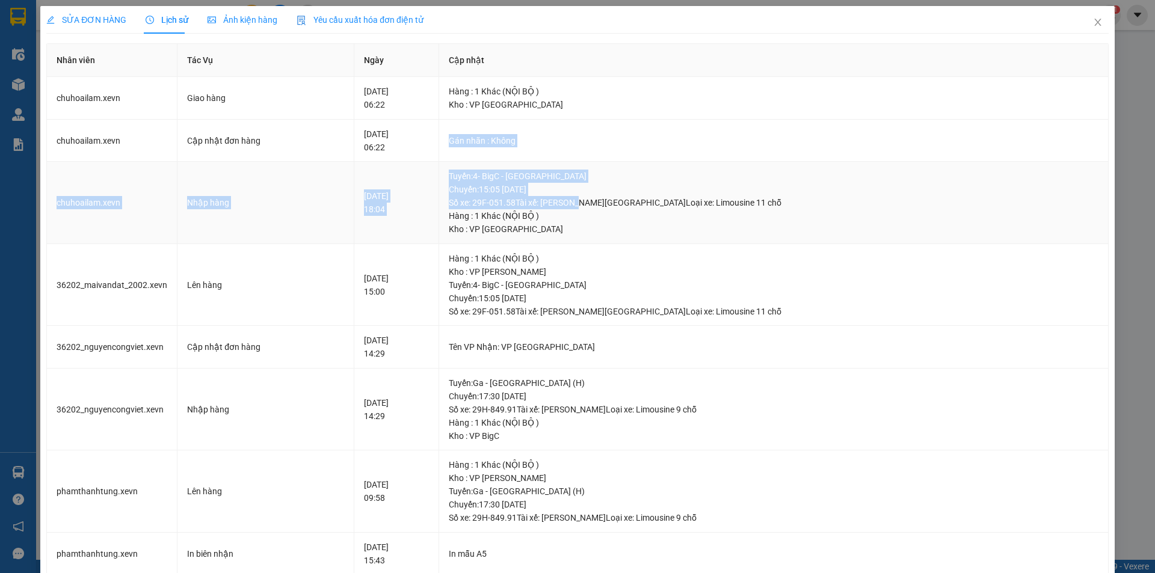
drag, startPoint x: 499, startPoint y: 160, endPoint x: 659, endPoint y: 221, distance: 170.6
click at [657, 217] on tbody "chuhoailam.xevn Giao hàng 10-11-2024 06:22 Hàng : 1 Khác (NỘI BỘ ) Kho : VP Phù…" at bounding box center [578, 487] width 1062 height 821
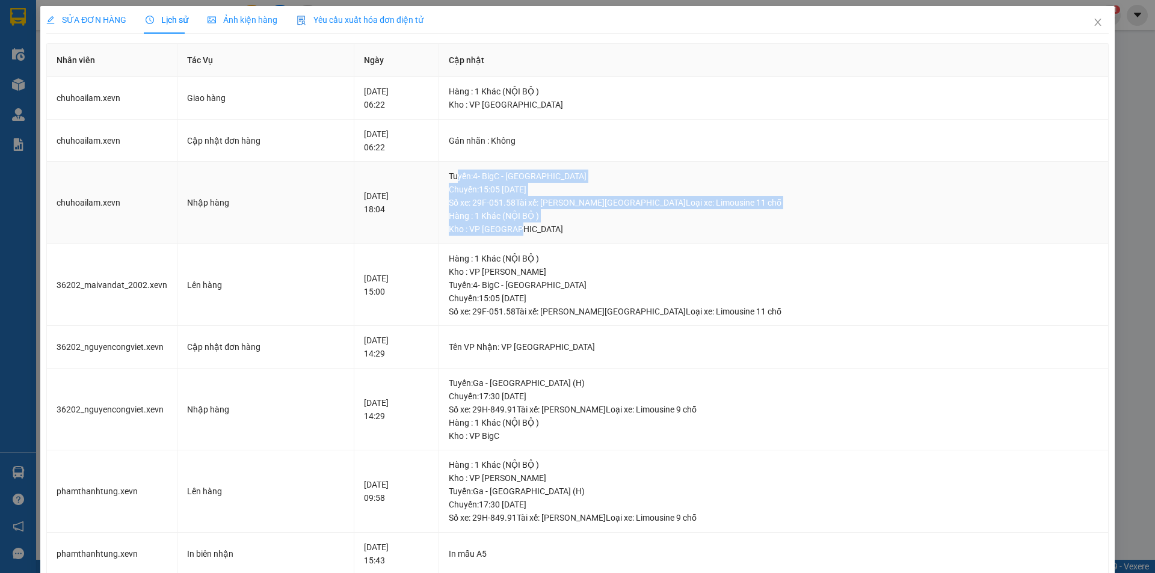
drag, startPoint x: 600, startPoint y: 238, endPoint x: 517, endPoint y: 165, distance: 110.4
click at [522, 170] on td "Tuyến : 4- BigC - Phú Thọ Chuyến: 15:05 ngày 09-11-2024 Số xe: 29F-051.58 Tài x…" at bounding box center [774, 203] width 670 height 82
drag, startPoint x: 514, startPoint y: 159, endPoint x: 629, endPoint y: 243, distance: 143.0
click at [622, 239] on tbody "chuhoailam.xevn Giao hàng 10-11-2024 06:22 Hàng : 1 Khác (NỘI BỘ ) Kho : VP Phù…" at bounding box center [578, 487] width 1062 height 821
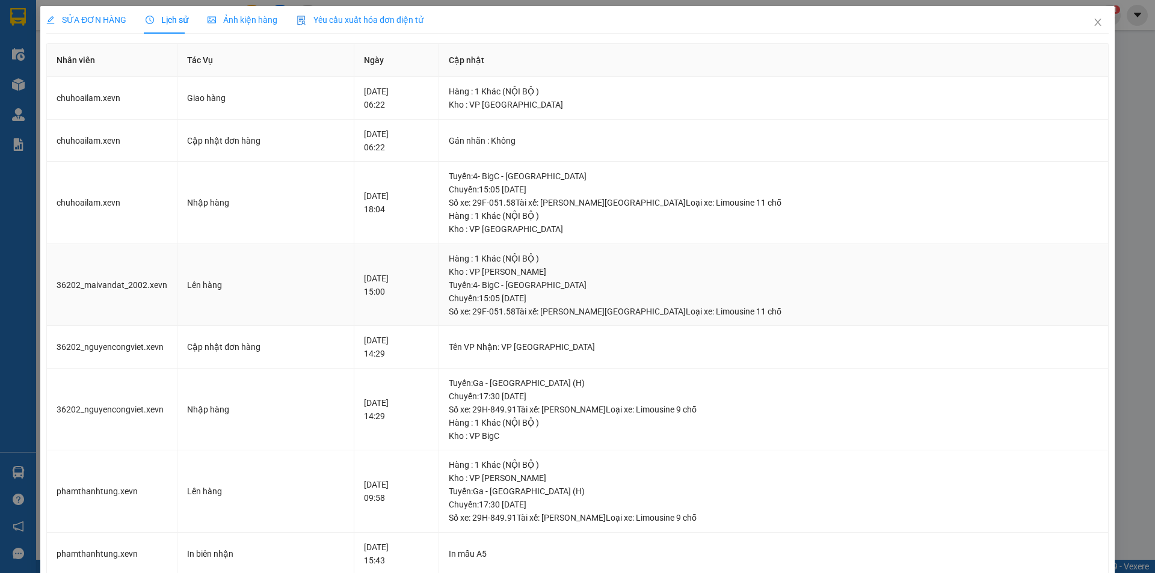
click at [631, 244] on td "Hàng : 1 Khác (NỘI BỘ ) Kho : VP Ngọc Hồi Tuyến : 4- BigC - Phú Thọ Chuyến: 15:…" at bounding box center [774, 285] width 670 height 82
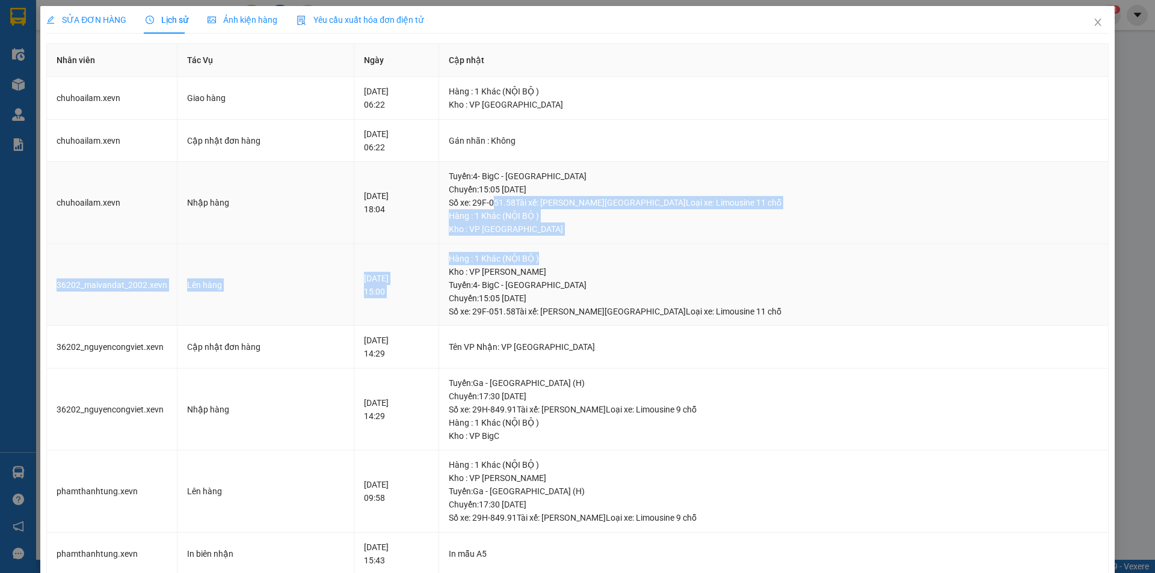
drag, startPoint x: 625, startPoint y: 244, endPoint x: 522, endPoint y: 167, distance: 128.2
click at [545, 185] on tbody "chuhoailam.xevn Giao hàng 10-11-2024 06:22 Hàng : 1 Khác (NỘI BỘ ) Kho : VP Phù…" at bounding box center [578, 487] width 1062 height 821
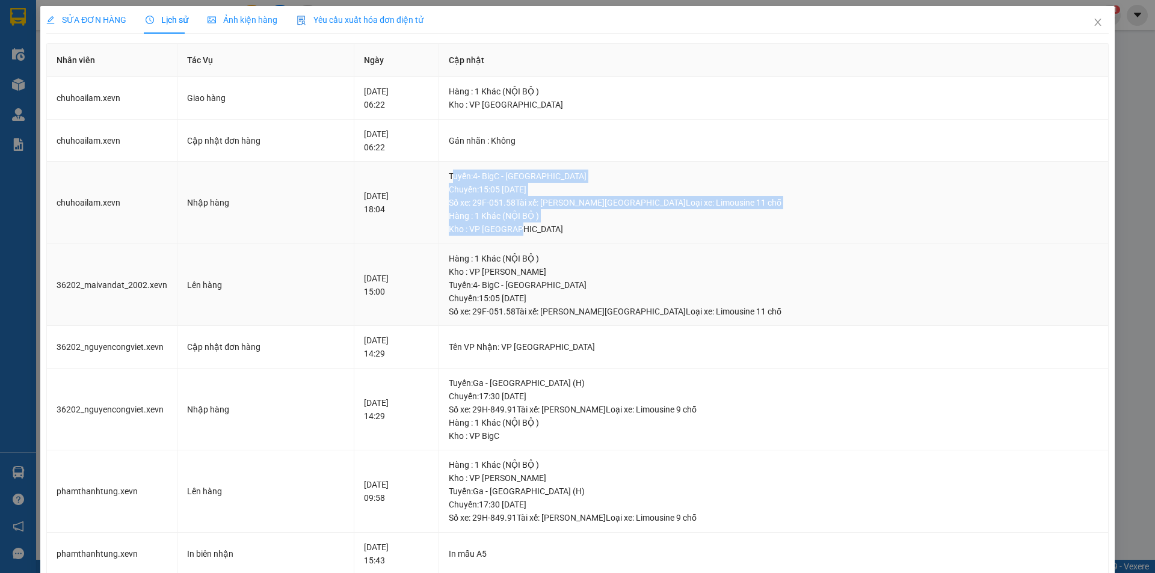
drag, startPoint x: 520, startPoint y: 166, endPoint x: 611, endPoint y: 265, distance: 134.1
click at [600, 238] on td "Tuyến : 4- BigC - Phú Thọ Chuyến: 15:05 ngày 09-11-2024 Số xe: 29F-051.58 Tài x…" at bounding box center [774, 203] width 670 height 82
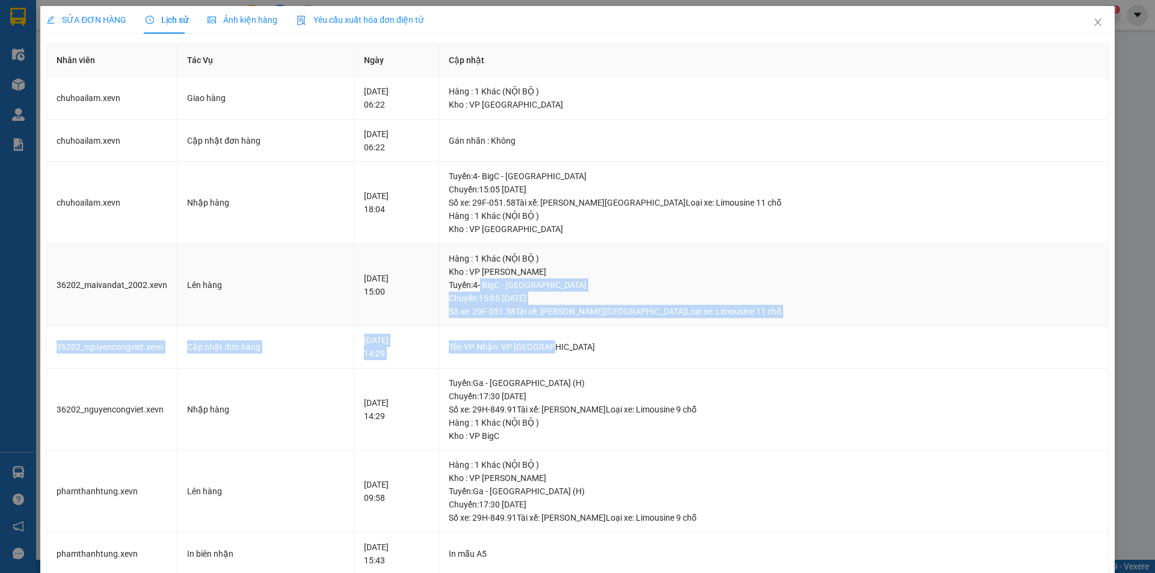
drag, startPoint x: 625, startPoint y: 354, endPoint x: 533, endPoint y: 253, distance: 137.2
click at [547, 282] on tbody "chuhoailam.xevn Giao hàng 10-11-2024 06:22 Hàng : 1 Khác (NỘI BỘ ) Kho : VP Phù…" at bounding box center [578, 487] width 1062 height 821
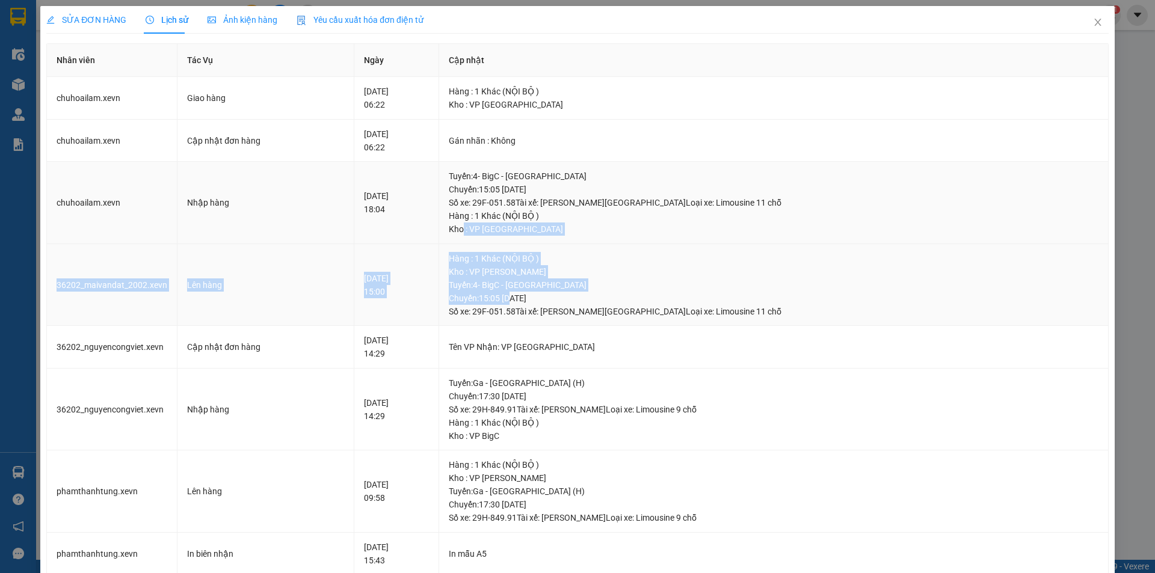
drag, startPoint x: 533, startPoint y: 239, endPoint x: 605, endPoint y: 324, distance: 110.6
click at [596, 312] on tbody "chuhoailam.xevn Giao hàng 10-11-2024 06:22 Hàng : 1 Khác (NỘI BỘ ) Kho : VP Phù…" at bounding box center [578, 487] width 1062 height 821
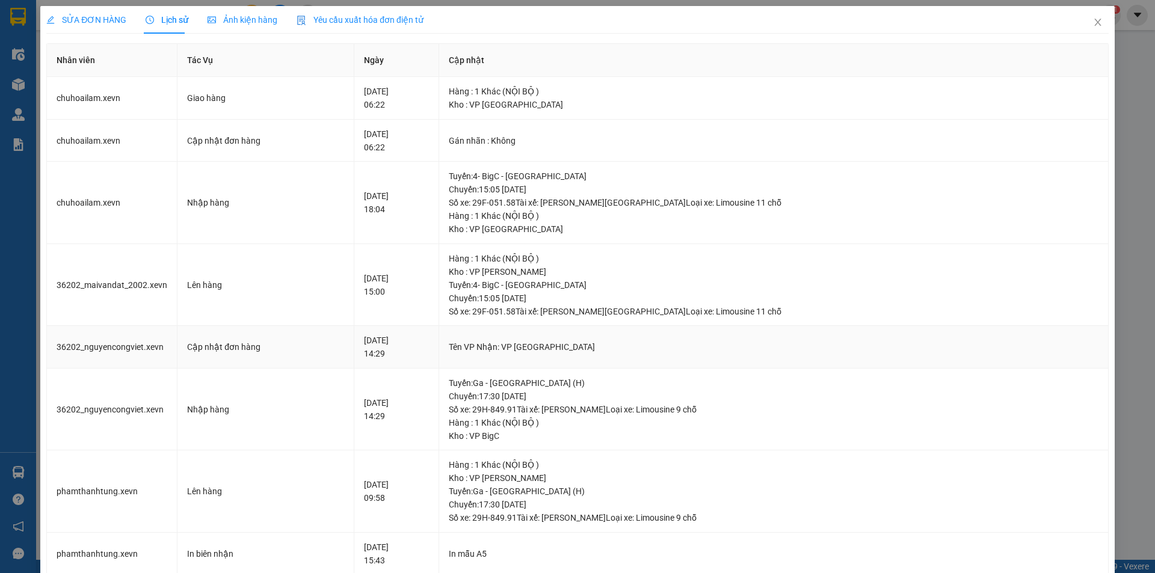
click at [615, 338] on td "Tên VP Nhận: VP Phù Ninh" at bounding box center [774, 347] width 670 height 43
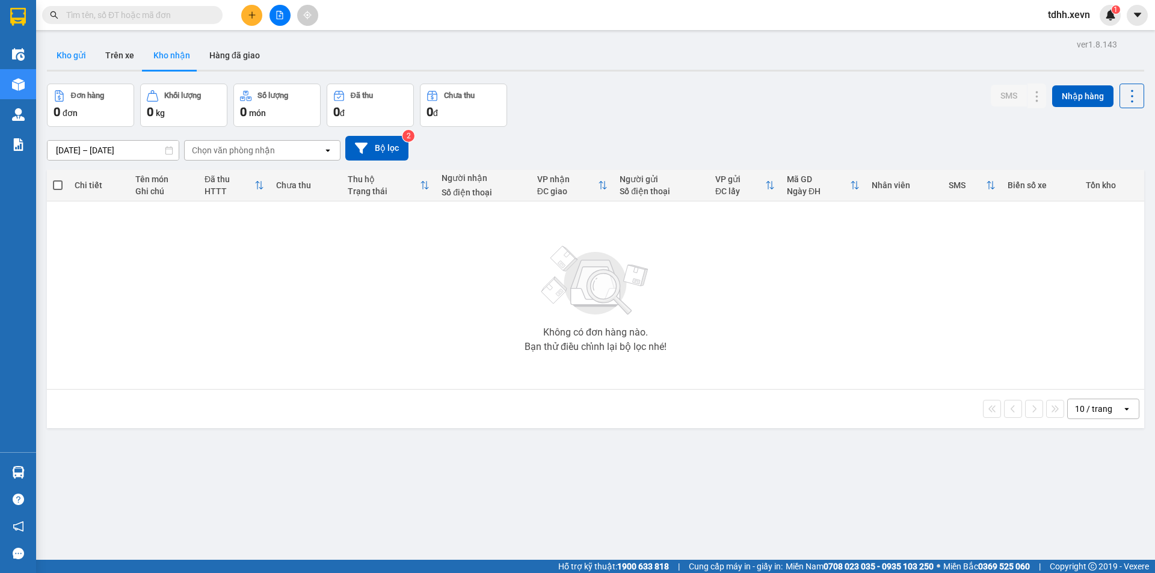
click at [81, 49] on button "Kho gửi" at bounding box center [71, 55] width 49 height 29
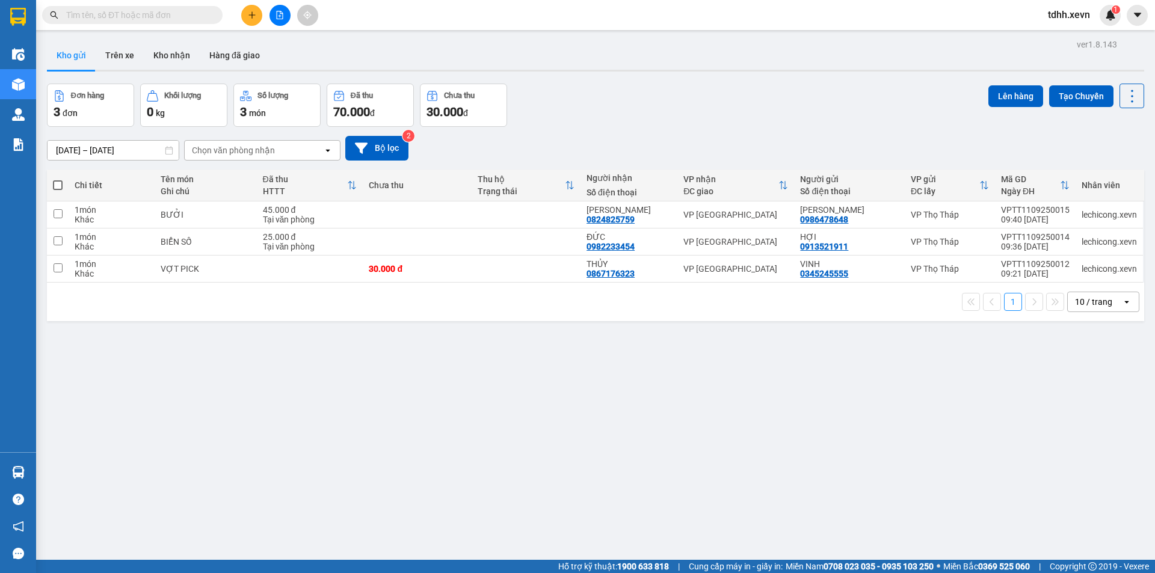
click at [291, 153] on div "Chọn văn phòng nhận" at bounding box center [254, 150] width 138 height 19
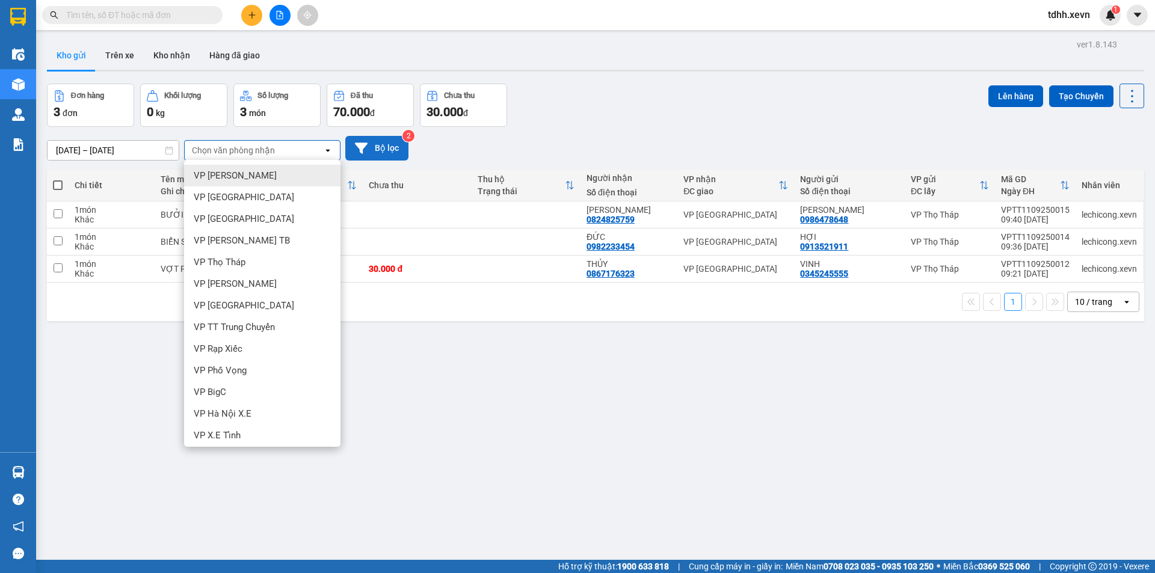
click at [378, 155] on button "Bộ lọc" at bounding box center [376, 148] width 63 height 25
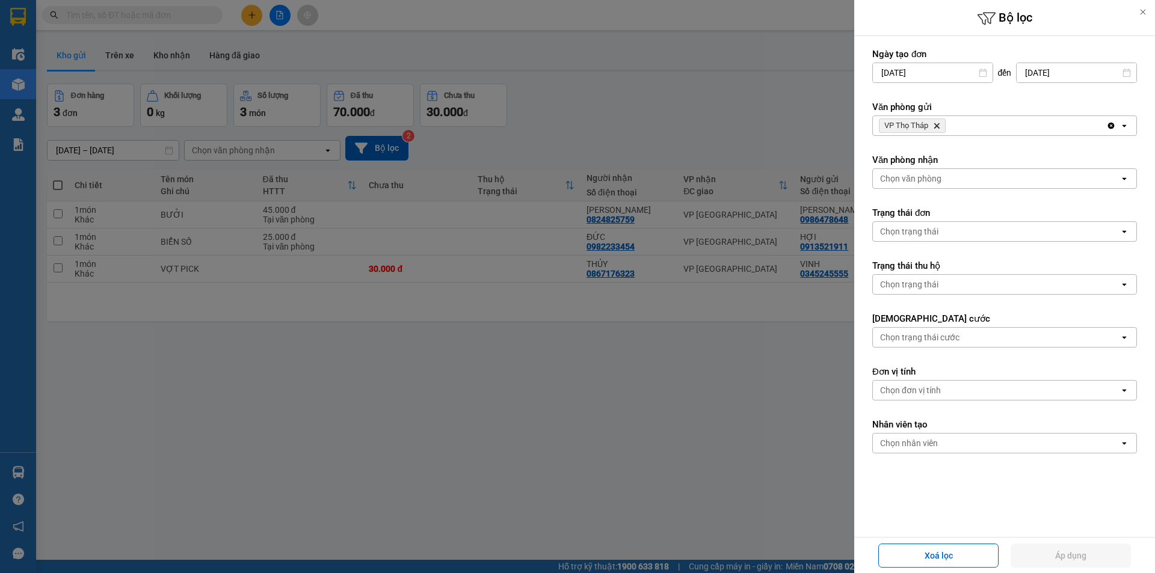
click at [937, 123] on icon "Delete" at bounding box center [936, 125] width 7 height 7
click at [947, 124] on div "Chọn văn phòng" at bounding box center [996, 125] width 247 height 19
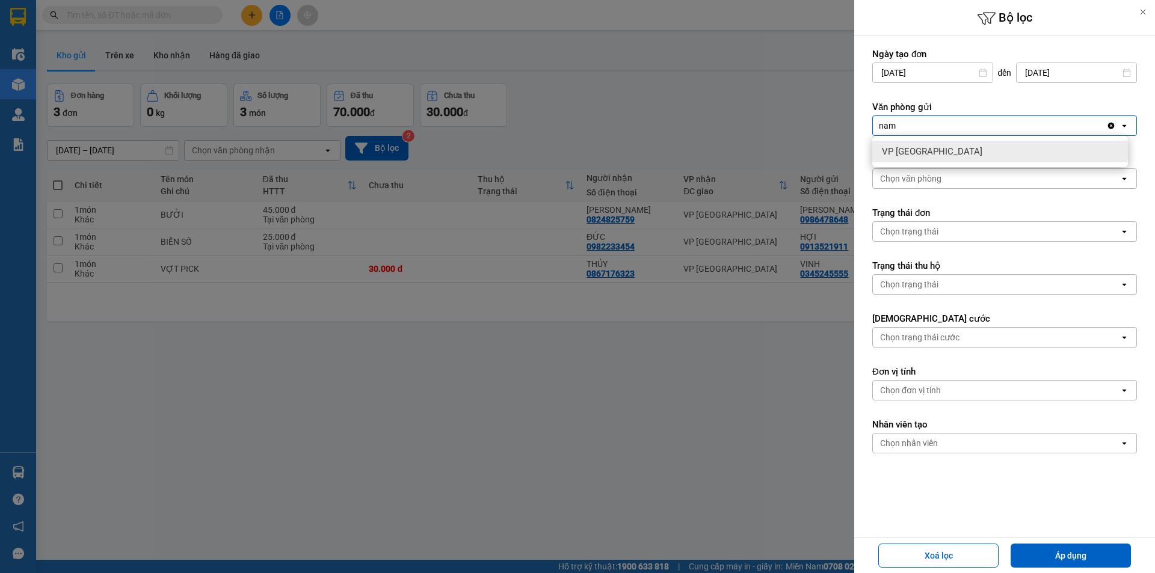
type input "nam"
click at [952, 150] on div "VP [GEOGRAPHIC_DATA]" at bounding box center [1000, 152] width 256 height 22
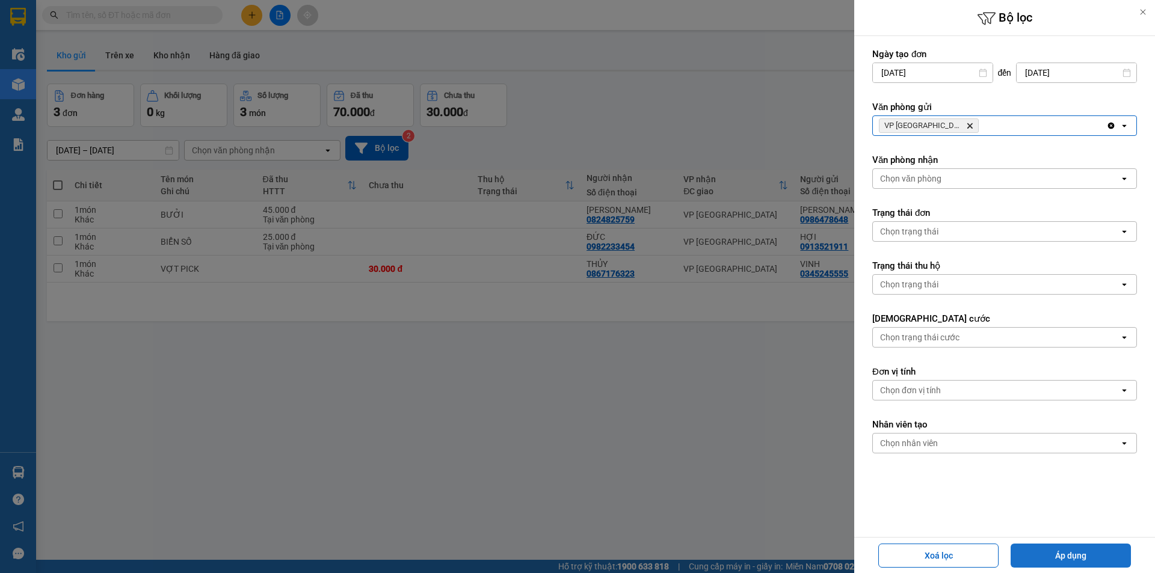
click at [1079, 555] on button "Áp dụng" at bounding box center [1071, 556] width 120 height 24
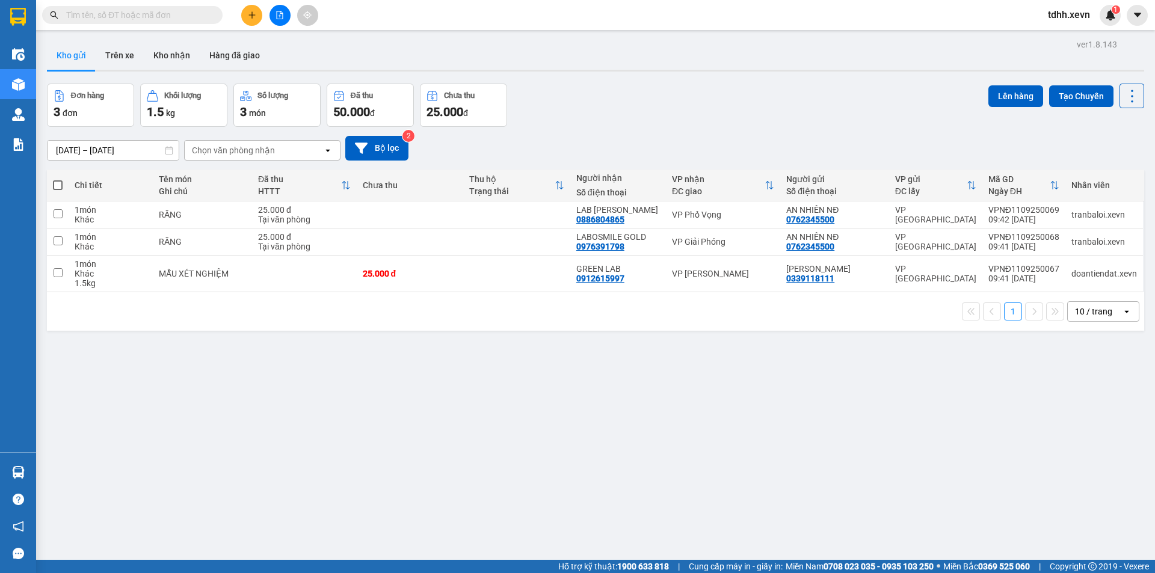
click at [704, 94] on div "Đơn hàng 3 đơn Khối lượng 1.5 kg Số lượng 3 món Đã thu 50.000 đ Chưa thu 25.000…" at bounding box center [595, 105] width 1097 height 43
click at [917, 248] on td "VP [GEOGRAPHIC_DATA]" at bounding box center [935, 242] width 93 height 27
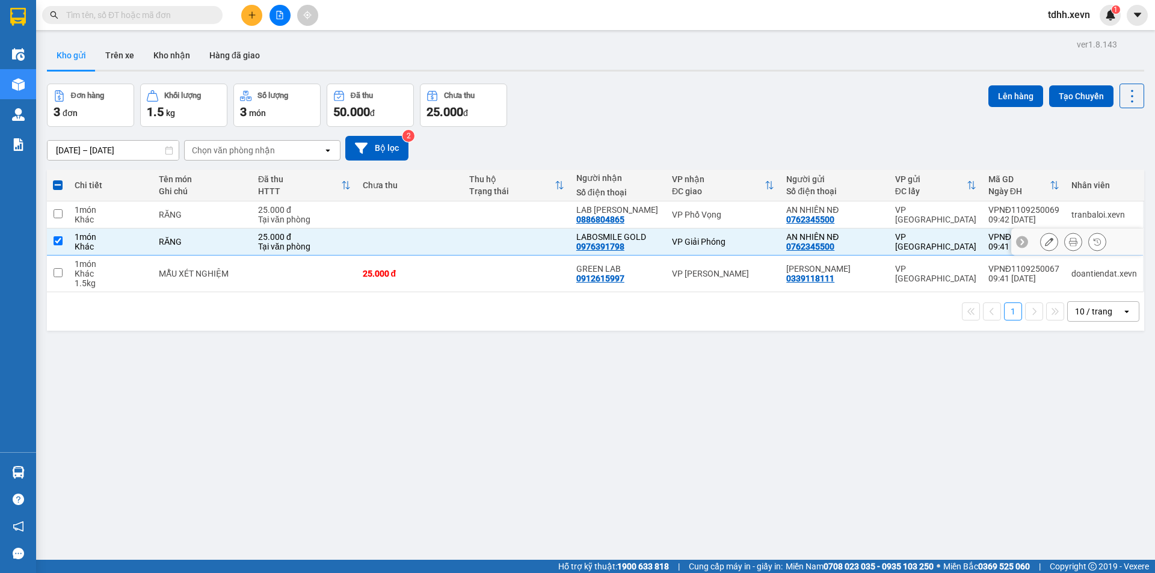
click at [66, 244] on td at bounding box center [58, 242] width 22 height 27
checkbox input "false"
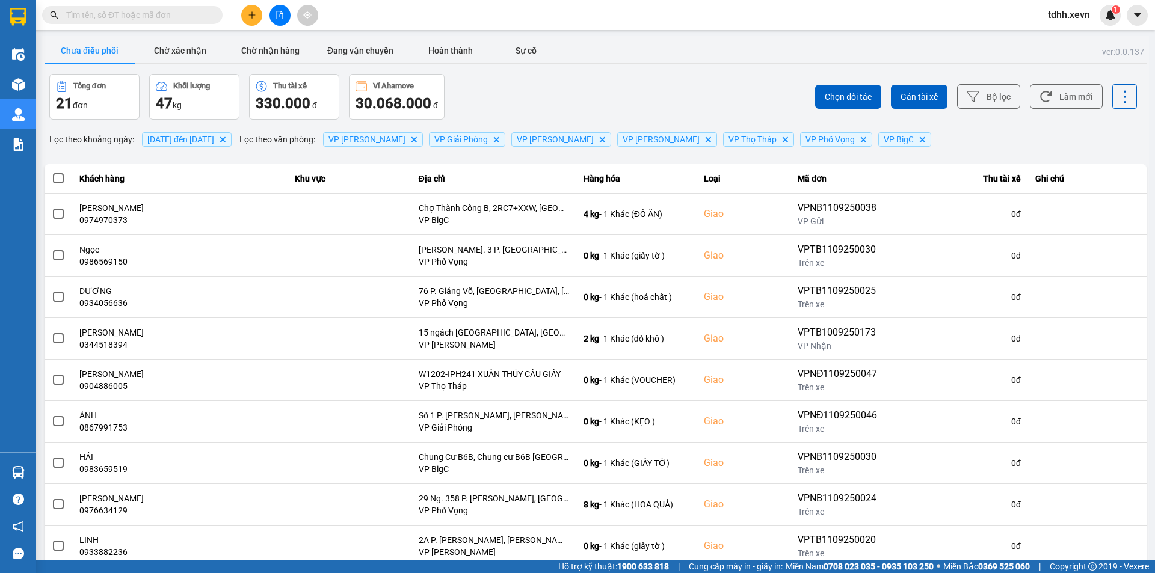
click at [141, 19] on input "text" at bounding box center [137, 14] width 142 height 13
paste input "0942888801"
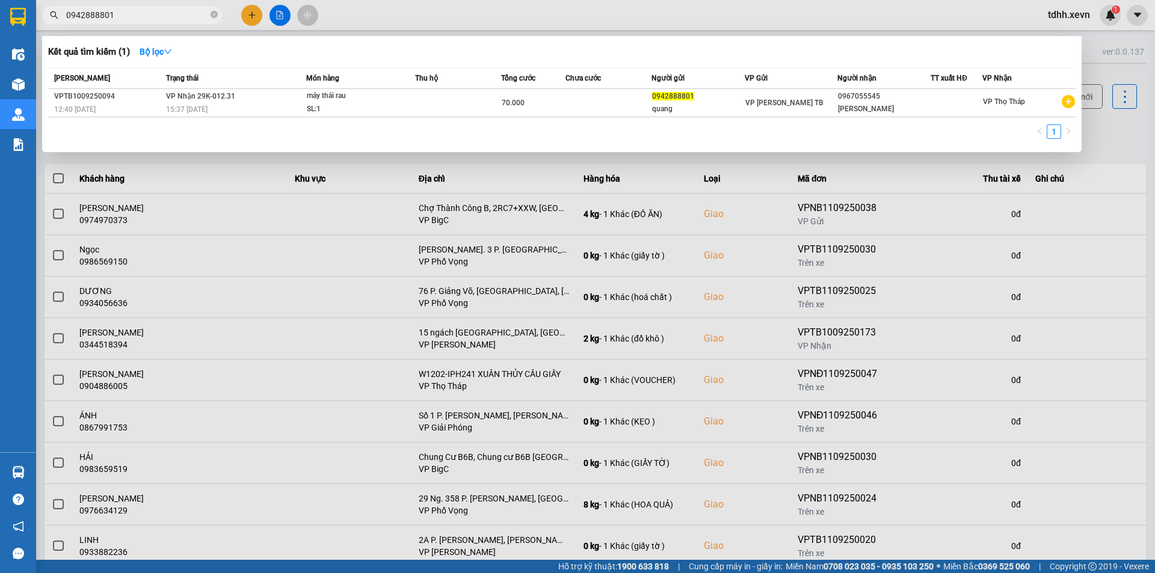
click at [161, 25] on div at bounding box center [577, 286] width 1155 height 573
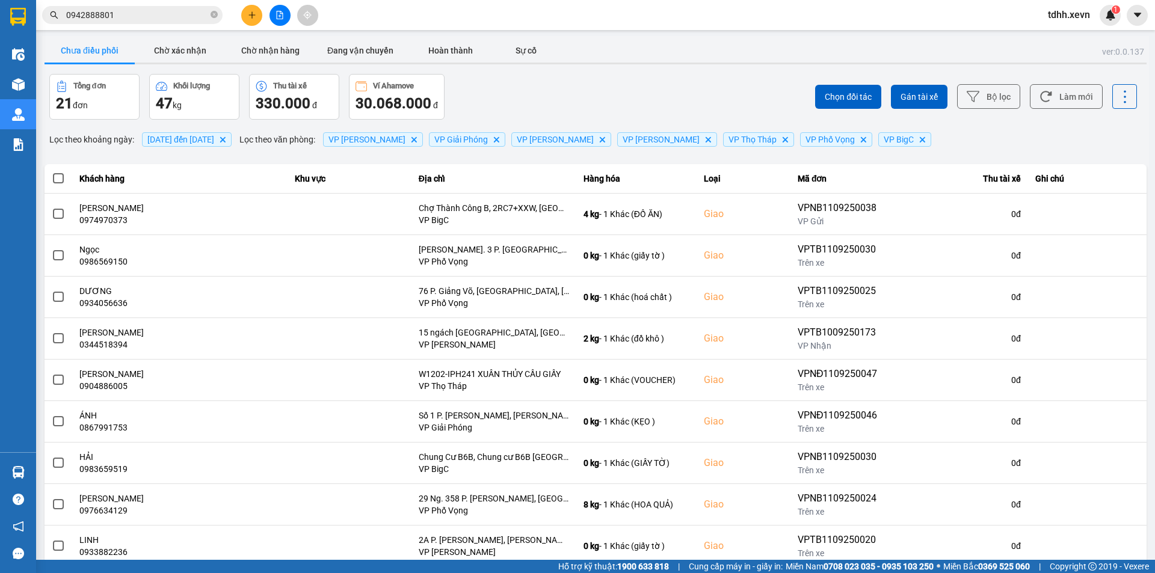
click at [160, 14] on input "0942888801" at bounding box center [137, 14] width 142 height 13
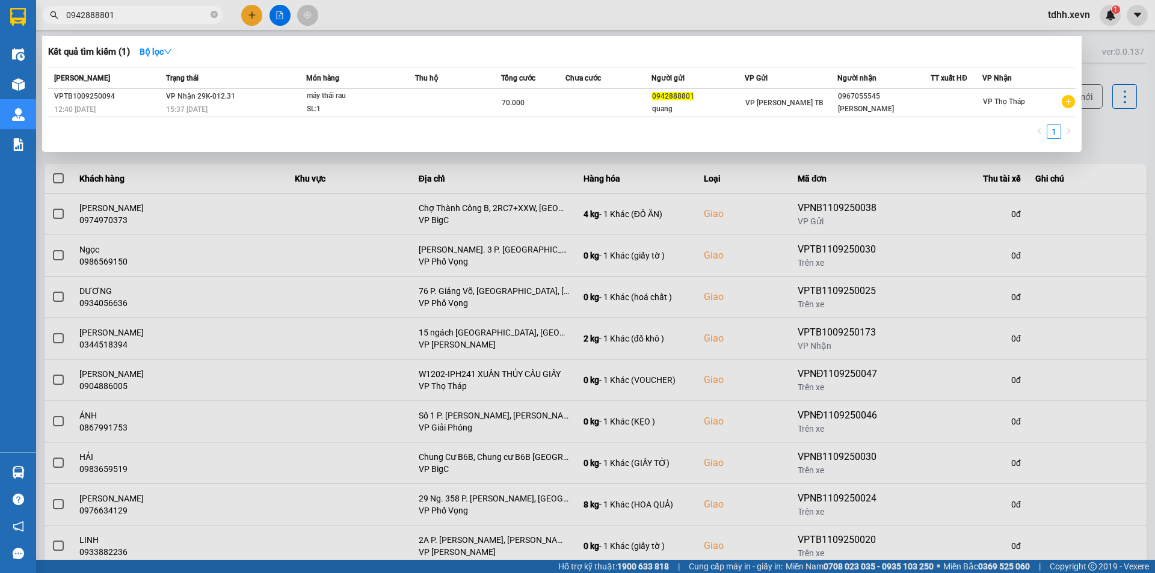
paste input "13291278"
click at [160, 14] on input "0913291278" at bounding box center [137, 14] width 142 height 13
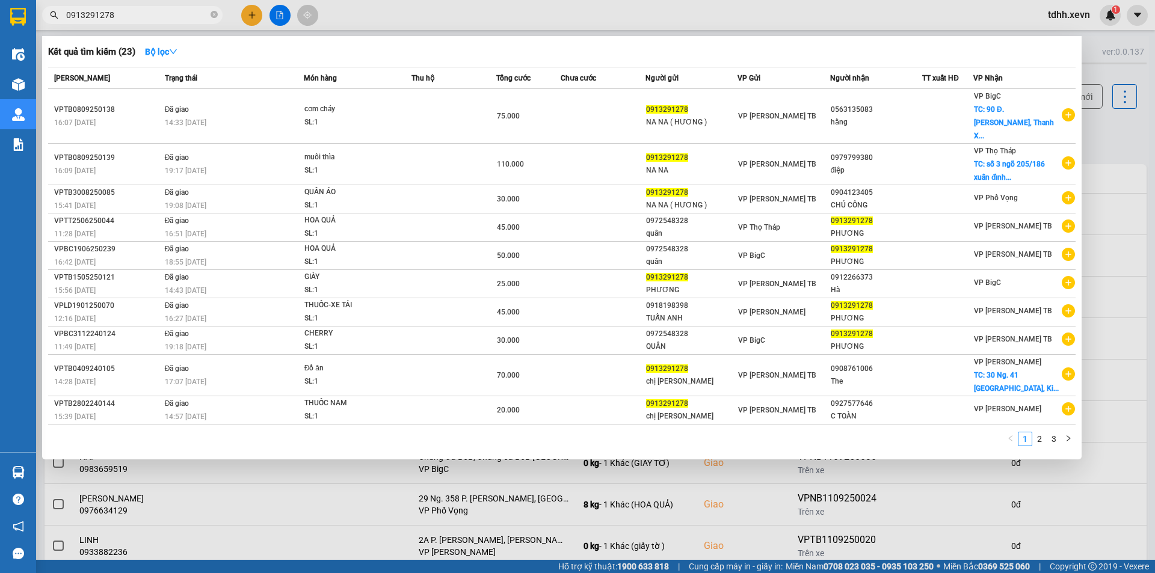
click at [136, 25] on div at bounding box center [577, 286] width 1155 height 573
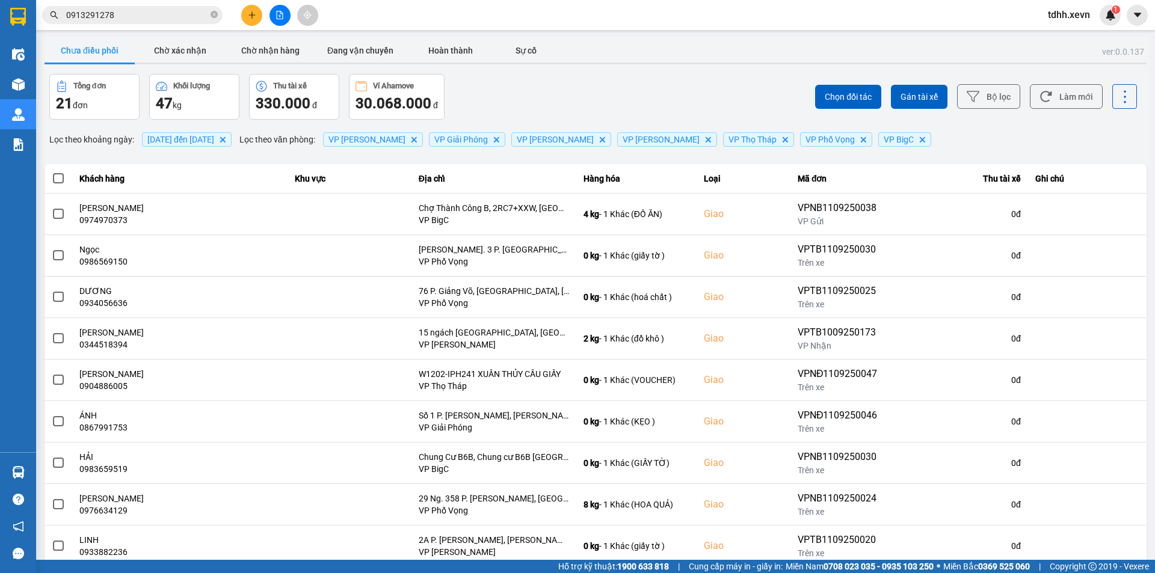
click at [146, 10] on input "0913291278" at bounding box center [137, 14] width 142 height 13
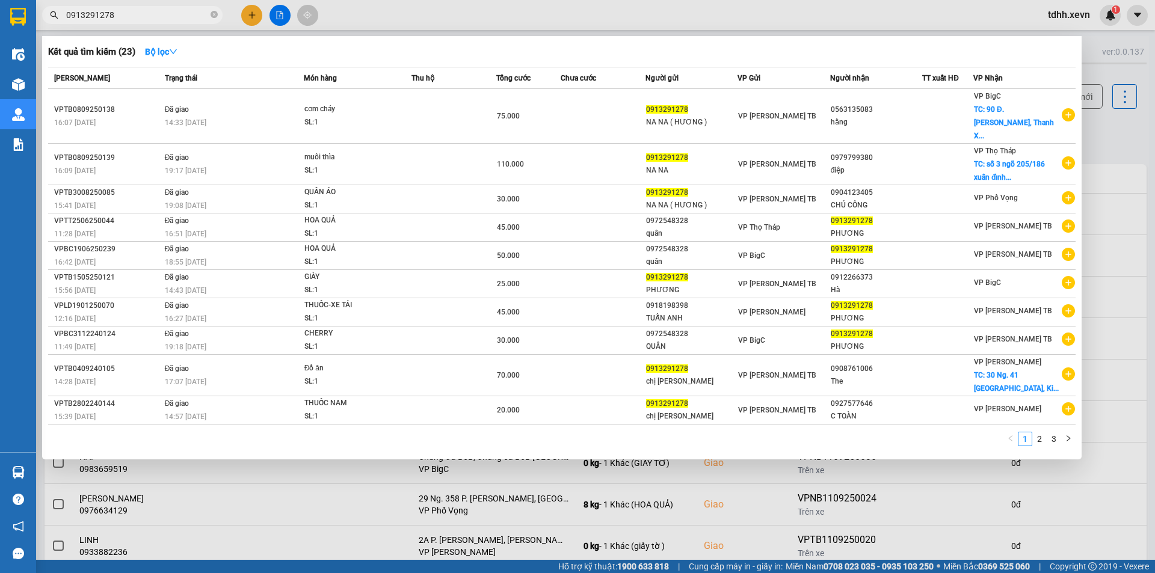
paste input "32658759"
click at [146, 10] on input "0913291278" at bounding box center [137, 14] width 142 height 13
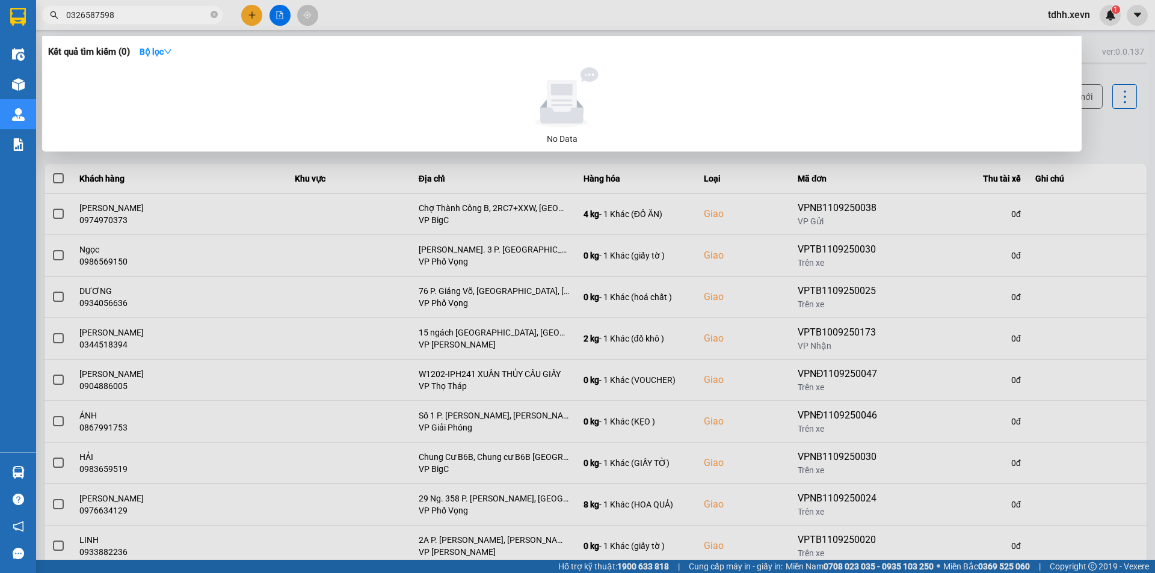
drag, startPoint x: 565, startPoint y: 230, endPoint x: 502, endPoint y: 185, distance: 78.0
click at [564, 231] on div at bounding box center [577, 286] width 1155 height 573
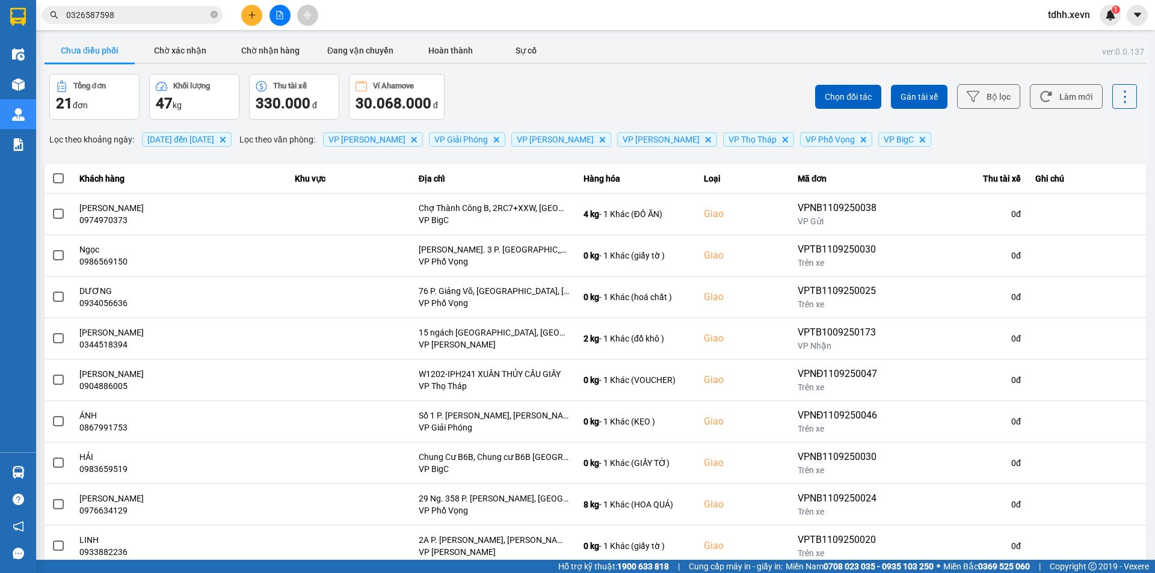
click at [178, 11] on input "0326587598" at bounding box center [137, 14] width 142 height 13
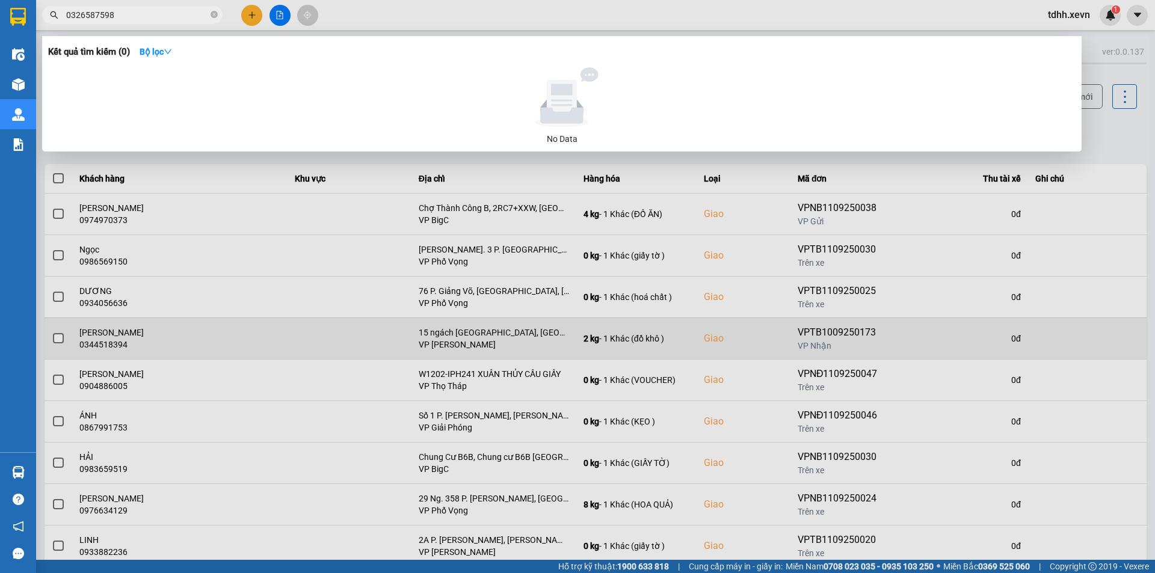
click at [424, 330] on div at bounding box center [577, 286] width 1155 height 573
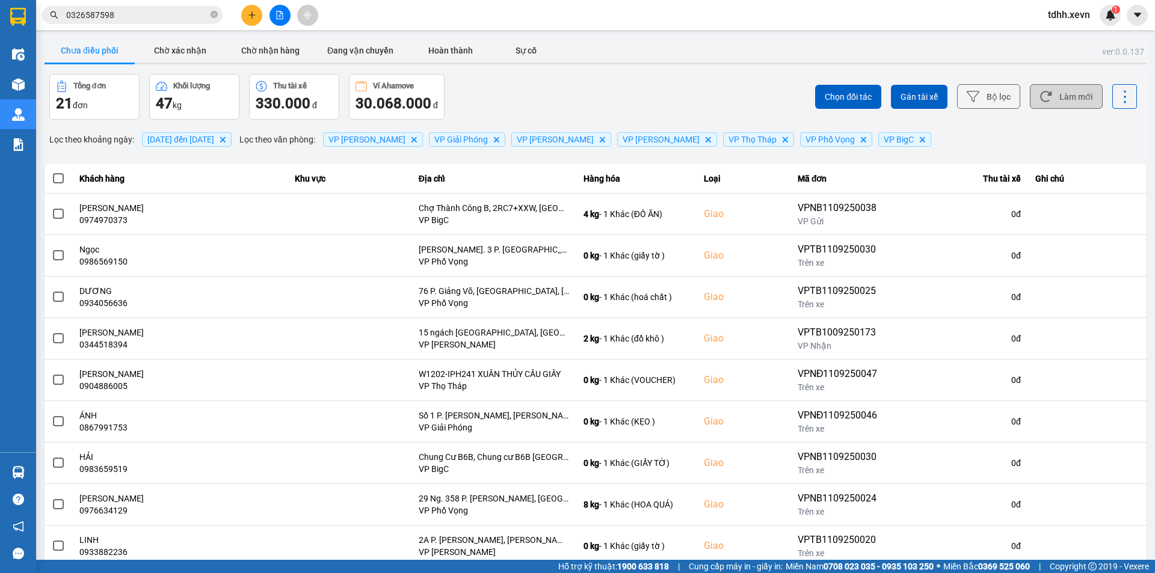
click at [1046, 100] on button "Làm mới" at bounding box center [1066, 96] width 73 height 25
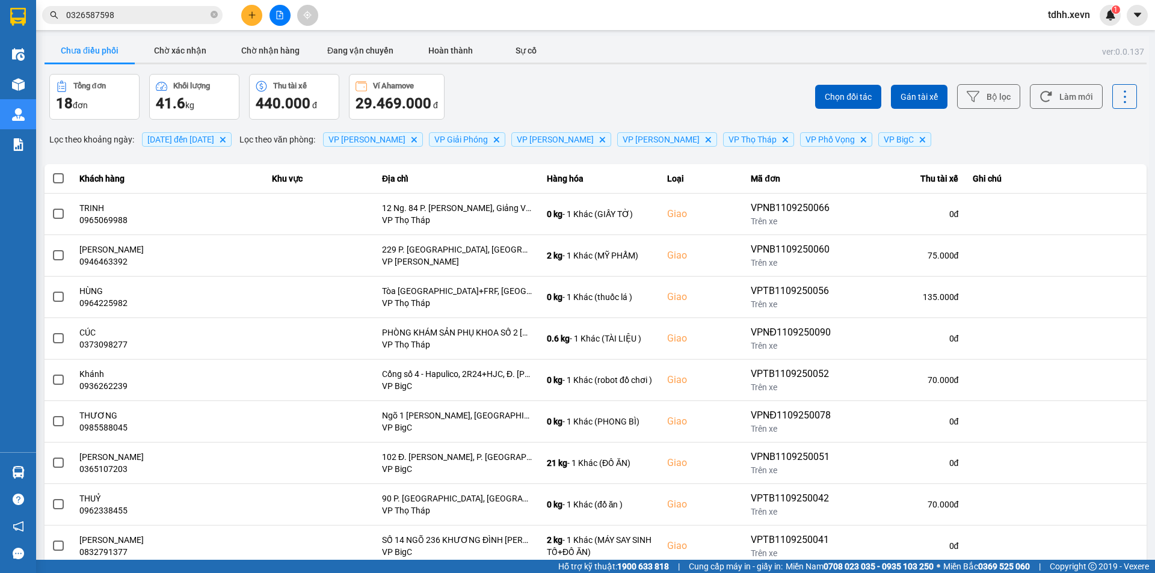
click at [558, 93] on div "Tổng đơn 18 đơn Khối lượng 41.6 kg Thu tài xế 440.000 đ Ví Ahamove 29.469.000 đ" at bounding box center [321, 97] width 544 height 46
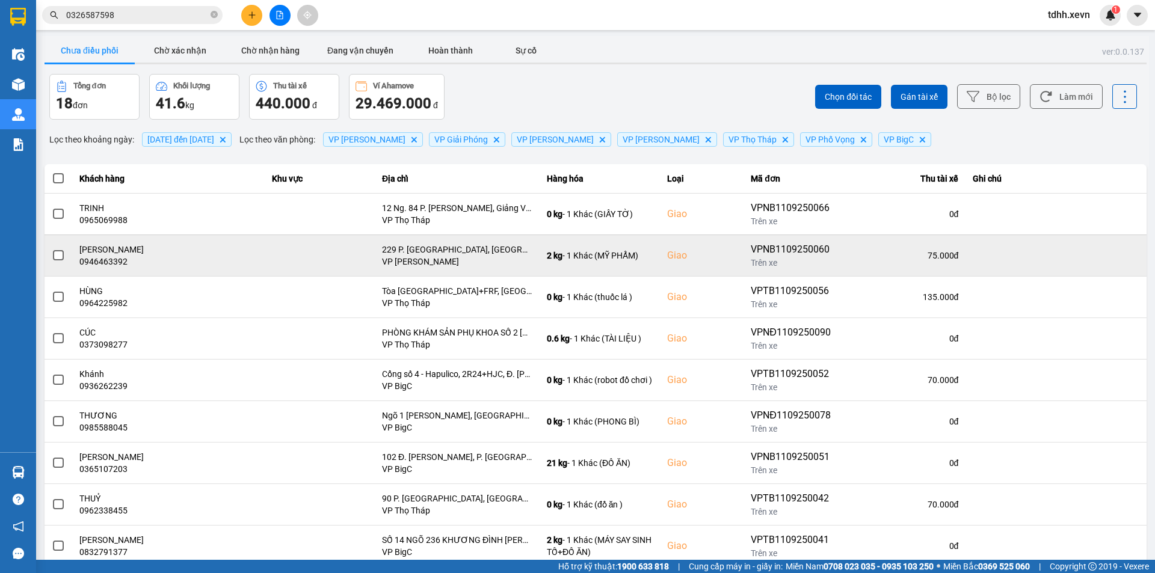
scroll to position [76, 0]
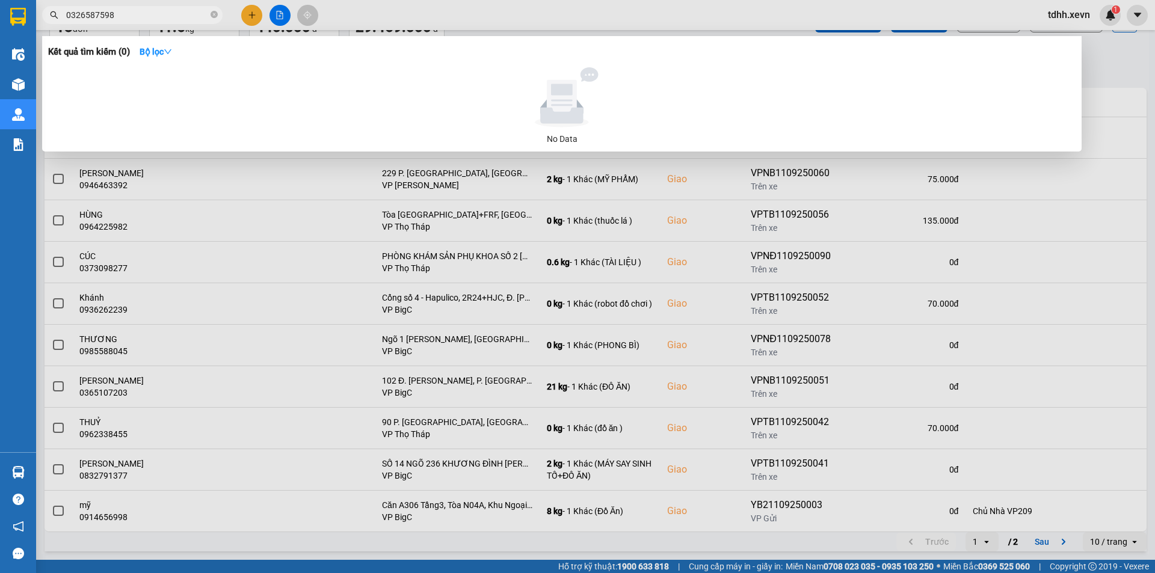
paste input "0834792375"
click at [158, 10] on input "0326587598" at bounding box center [137, 14] width 142 height 13
click at [158, 10] on input "03265875980834792375" at bounding box center [137, 14] width 142 height 13
paste input "text"
click at [136, 14] on input "0834792375" at bounding box center [137, 14] width 142 height 13
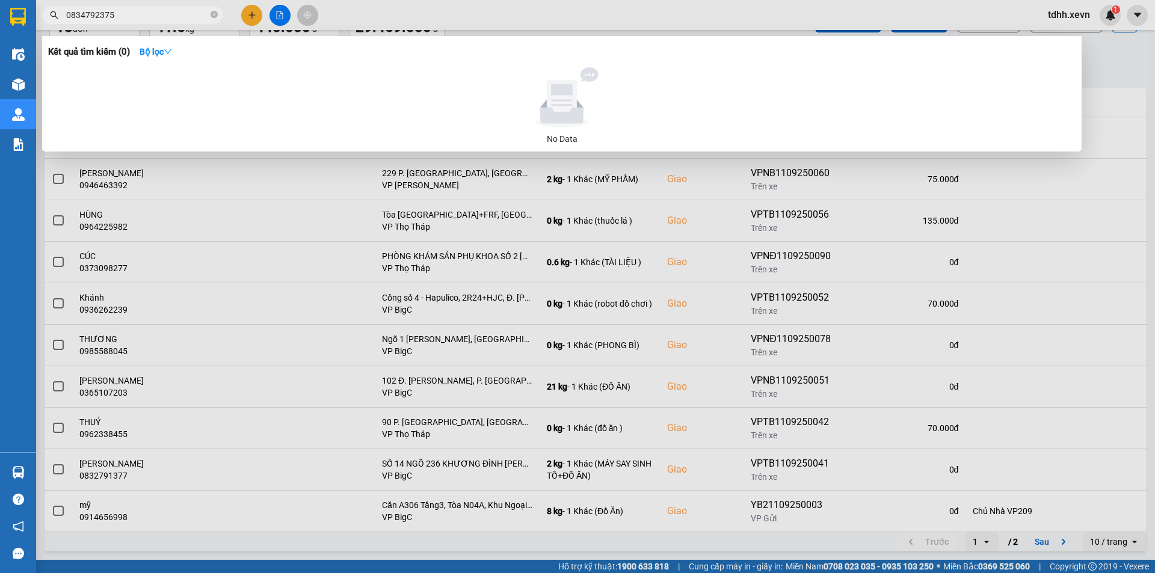
click at [136, 14] on input "0834792375" at bounding box center [137, 14] width 142 height 13
paste input "66995234"
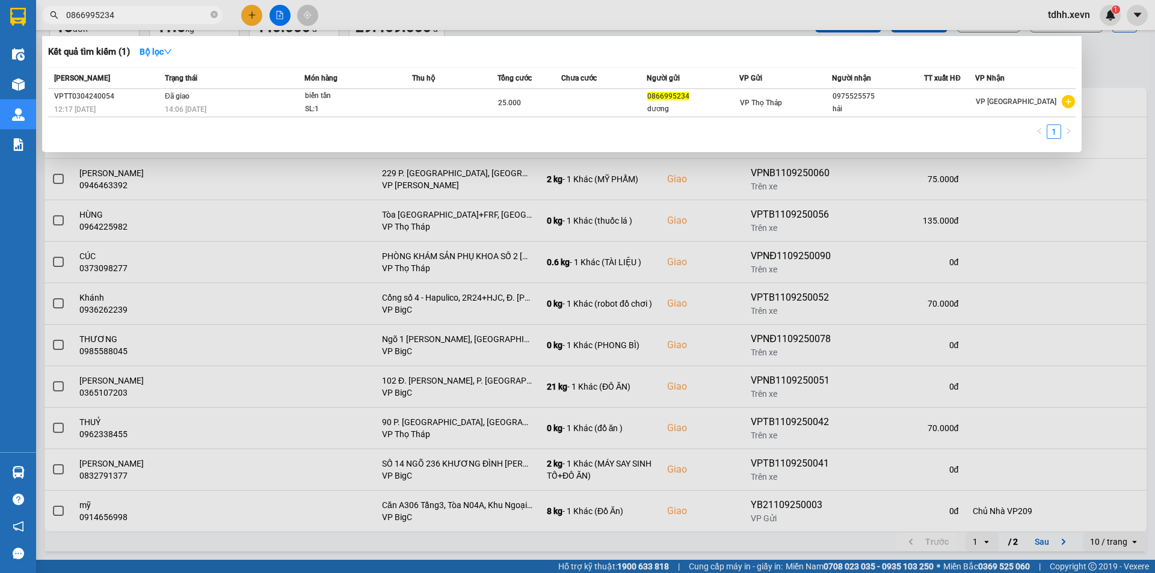
type input "0866995234"
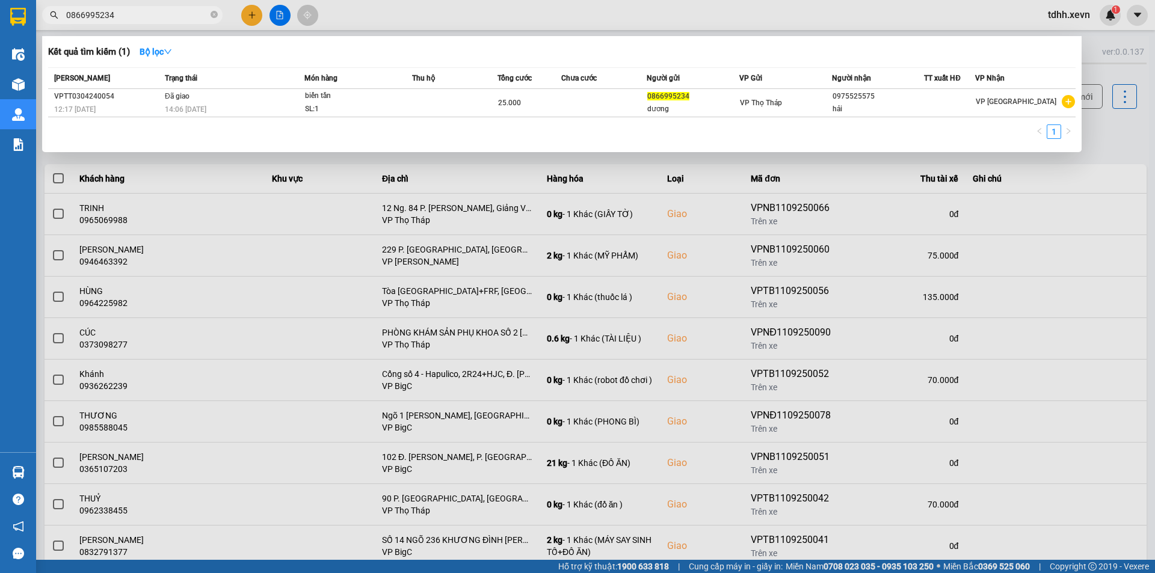
scroll to position [76, 0]
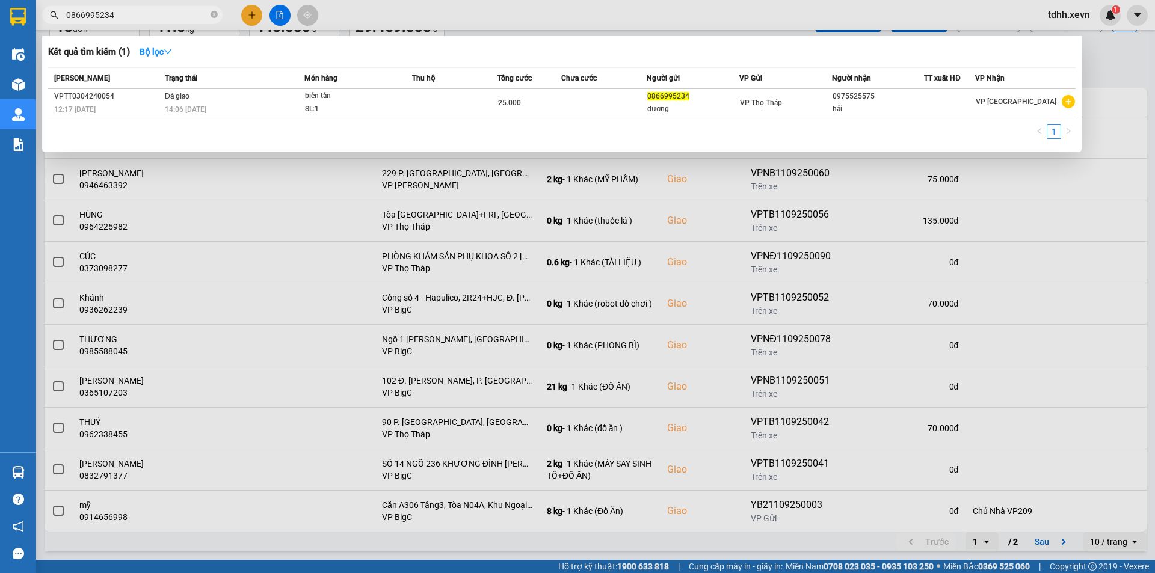
click at [392, 2] on div at bounding box center [577, 286] width 1155 height 573
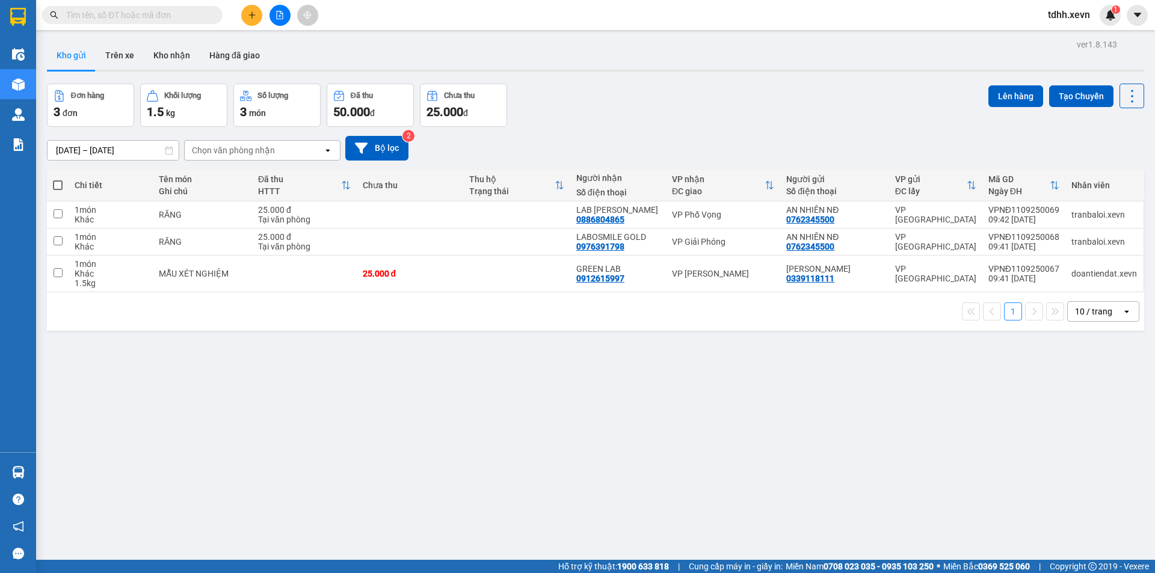
click at [755, 114] on div "Đơn hàng 3 đơn Khối lượng 1.5 kg Số lượng 3 món Đã thu 50.000 đ Chưa thu 25.000…" at bounding box center [595, 105] width 1097 height 43
click at [292, 156] on div "Chọn văn phòng nhận" at bounding box center [254, 150] width 138 height 19
click at [398, 138] on button "Bộ lọc" at bounding box center [376, 148] width 63 height 25
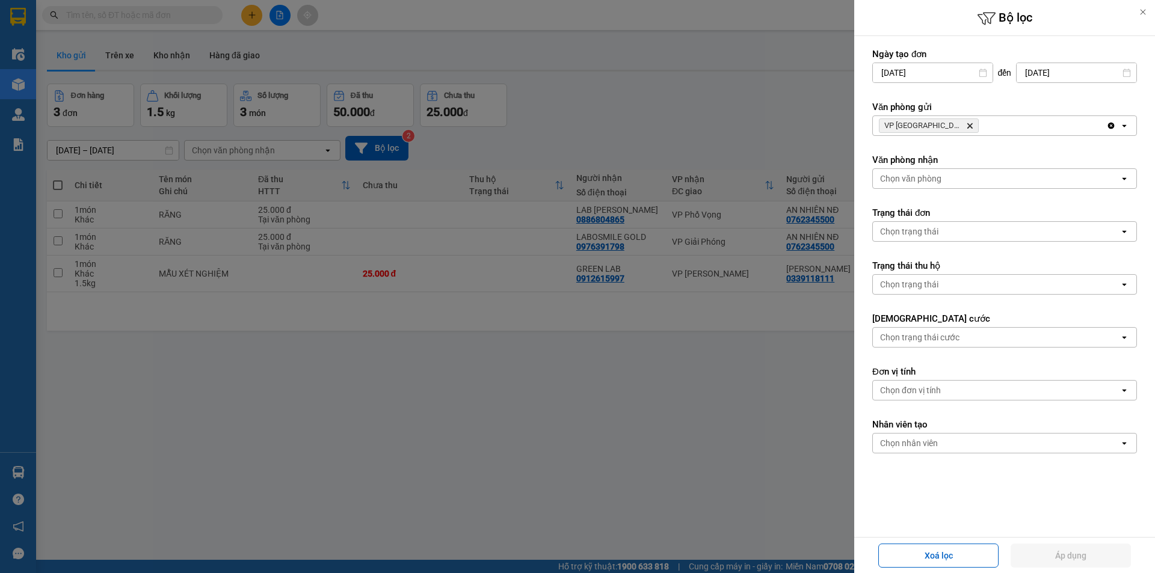
click at [968, 126] on icon "VP Nam Định, close by backspace" at bounding box center [970, 125] width 5 height 5
click at [952, 126] on div "Chọn văn phòng" at bounding box center [996, 125] width 247 height 19
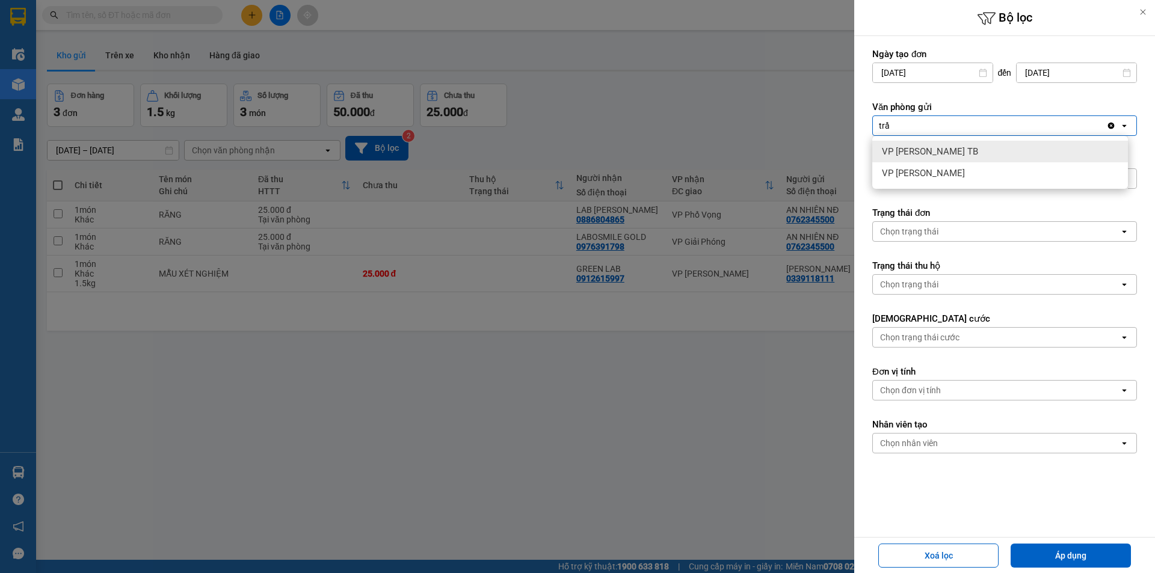
type input "trầ"
click at [940, 173] on span "VP [PERSON_NAME]" at bounding box center [923, 173] width 83 height 12
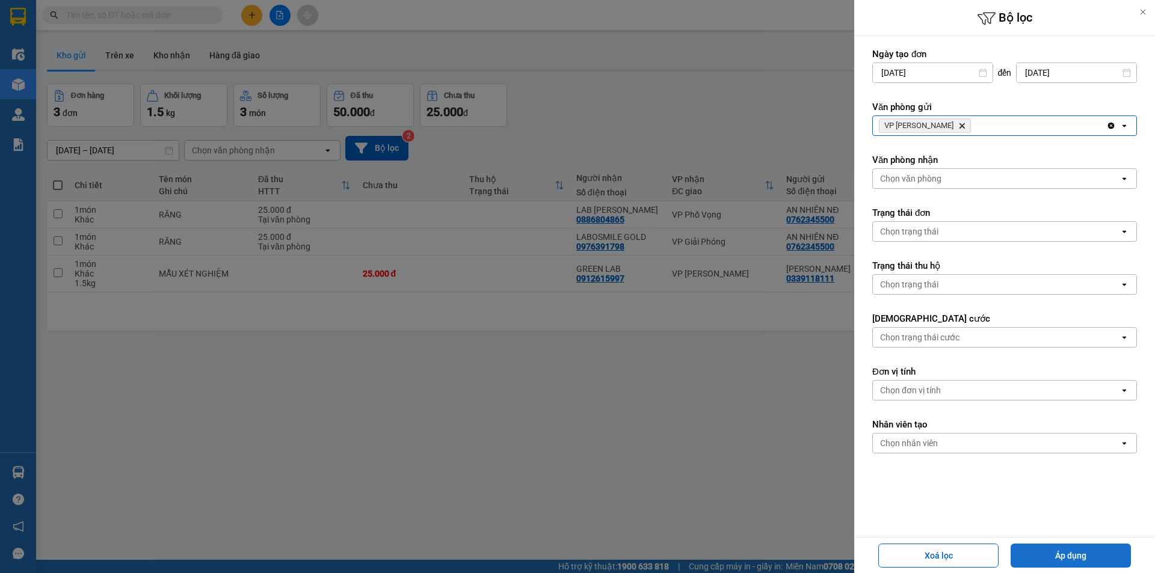
click at [1082, 555] on button "Áp dụng" at bounding box center [1071, 556] width 120 height 24
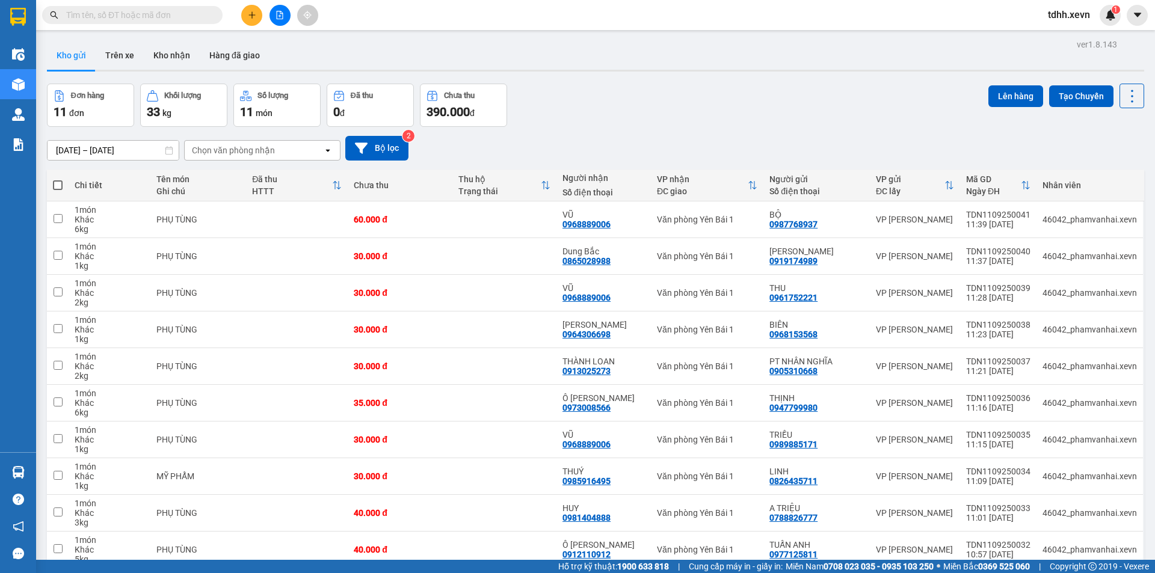
click at [754, 125] on div "Đơn hàng 11 đơn Khối lượng 33 kg Số lượng 11 món Đã thu 0 đ Chưa thu 390.000 đ …" at bounding box center [595, 105] width 1097 height 43
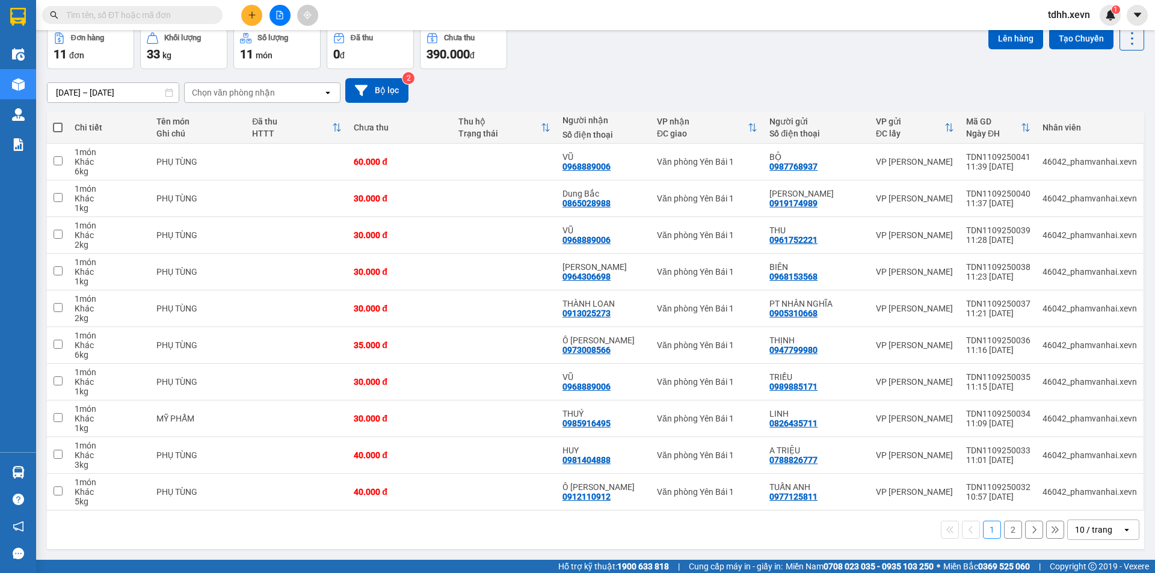
drag, startPoint x: 1085, startPoint y: 535, endPoint x: 1088, endPoint y: 519, distance: 15.9
click at [1085, 533] on div "10 / trang" at bounding box center [1093, 530] width 37 height 12
click at [1090, 502] on span "100 / trang" at bounding box center [1089, 504] width 43 height 12
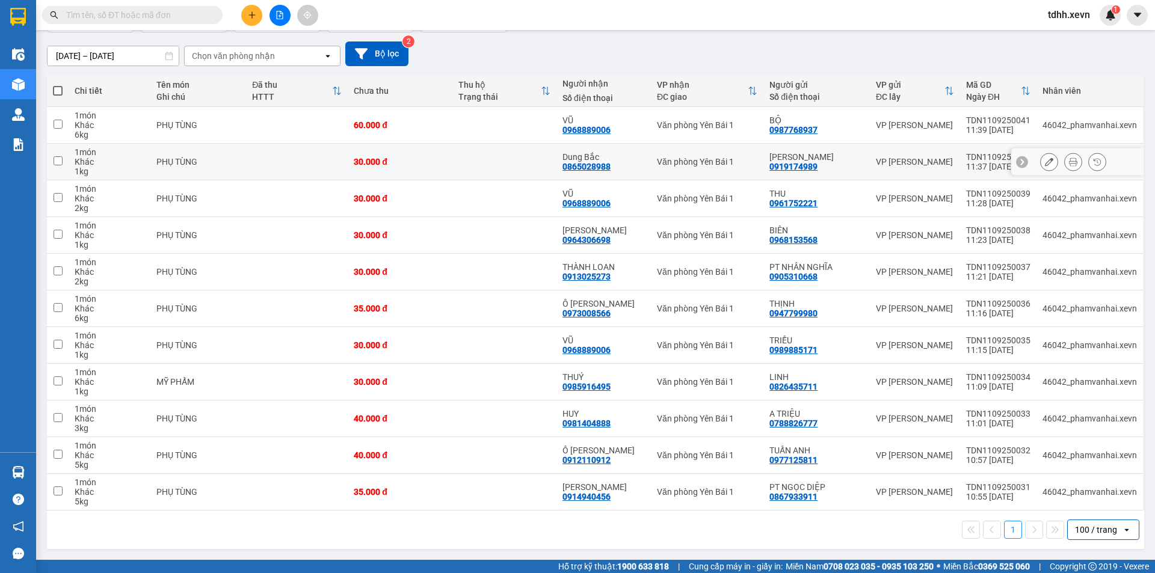
scroll to position [0, 0]
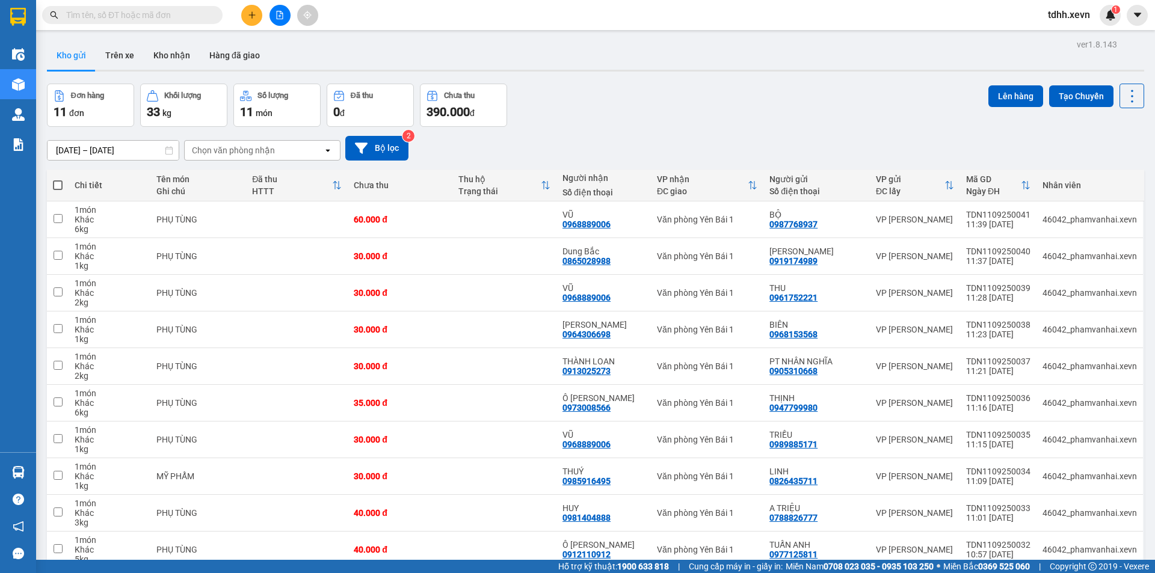
click at [744, 132] on div "09/09/2025 – 11/09/2025 Press the down arrow key to interact with the calendar …" at bounding box center [595, 148] width 1097 height 43
click at [748, 113] on div "Đơn hàng 11 đơn Khối lượng 33 kg Số lượng 11 món Đã thu 0 đ Chưa thu 390.000 đ …" at bounding box center [595, 105] width 1097 height 43
click at [828, 117] on div "Đơn hàng 11 đơn Khối lượng 33 kg Số lượng 11 món Đã thu 0 đ Chưa thu 390.000 đ …" at bounding box center [595, 105] width 1097 height 43
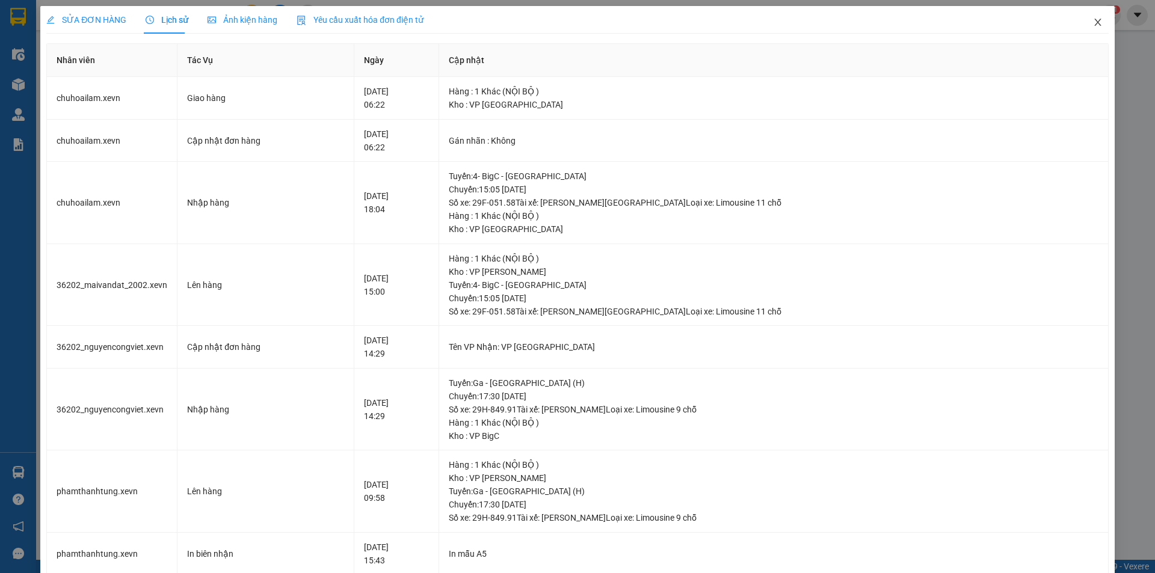
click at [1093, 23] on icon "close" at bounding box center [1098, 22] width 10 height 10
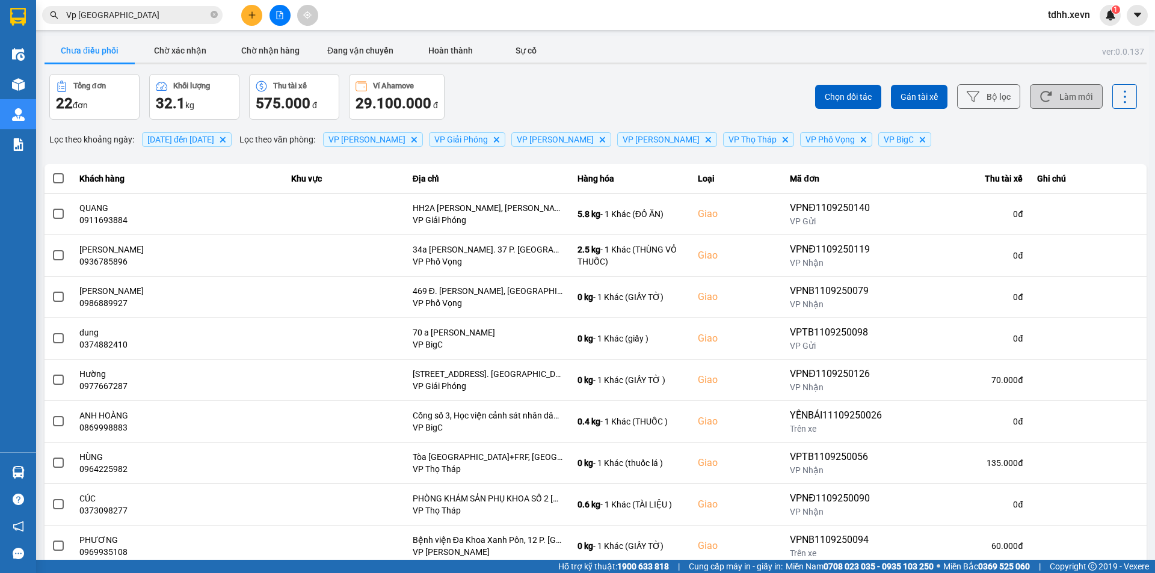
click at [1076, 87] on button "Làm mới" at bounding box center [1066, 96] width 73 height 25
click at [1075, 95] on button "Làm mới" at bounding box center [1066, 96] width 73 height 25
click at [661, 81] on div "Chọn đối tác Gán tài xế Bộ lọc Làm mới" at bounding box center [865, 97] width 544 height 46
click at [1061, 95] on button "Làm mới" at bounding box center [1066, 96] width 73 height 25
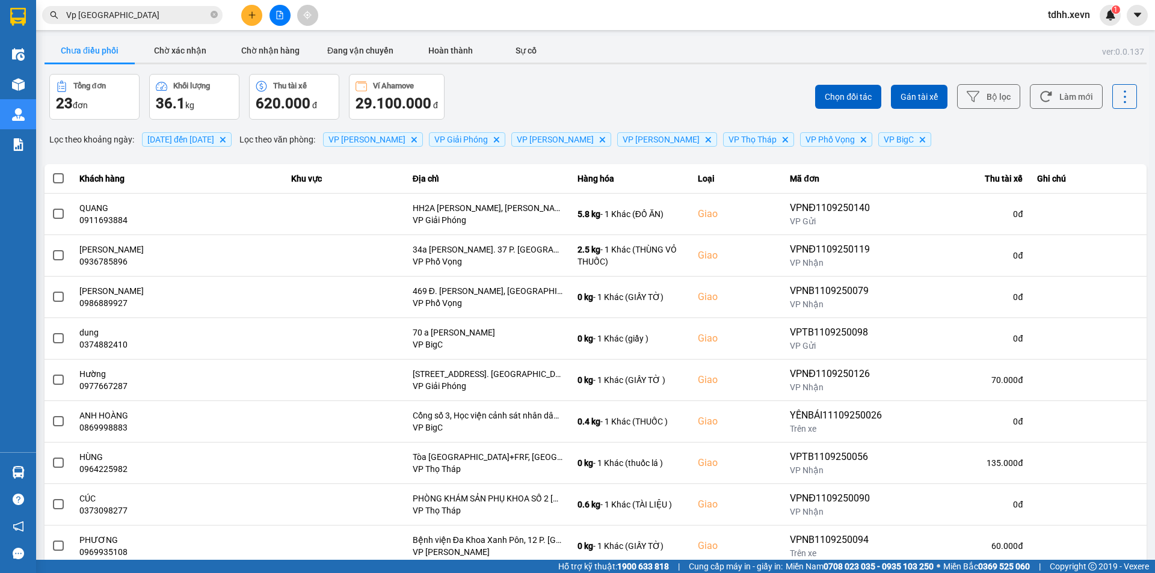
click at [635, 89] on div "Chọn đối tác Gán tài xế Bộ lọc Làm mới" at bounding box center [865, 97] width 544 height 46
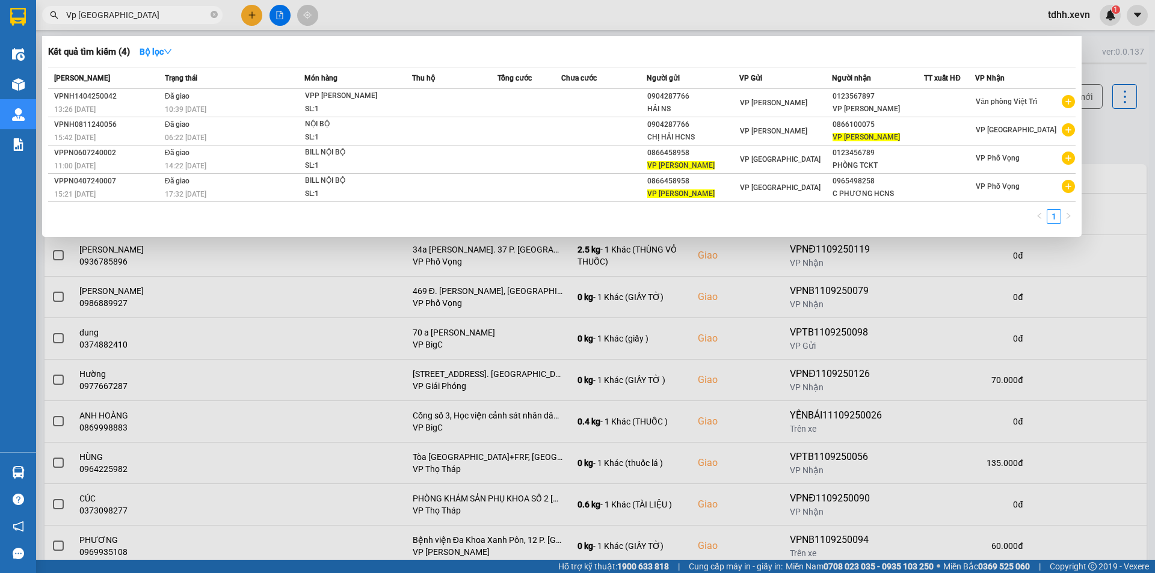
click at [134, 9] on input "Vp phù Ninh" at bounding box center [137, 14] width 142 height 13
paste input "0915518354"
click at [134, 9] on input "Vp phù 0915518354" at bounding box center [137, 14] width 142 height 13
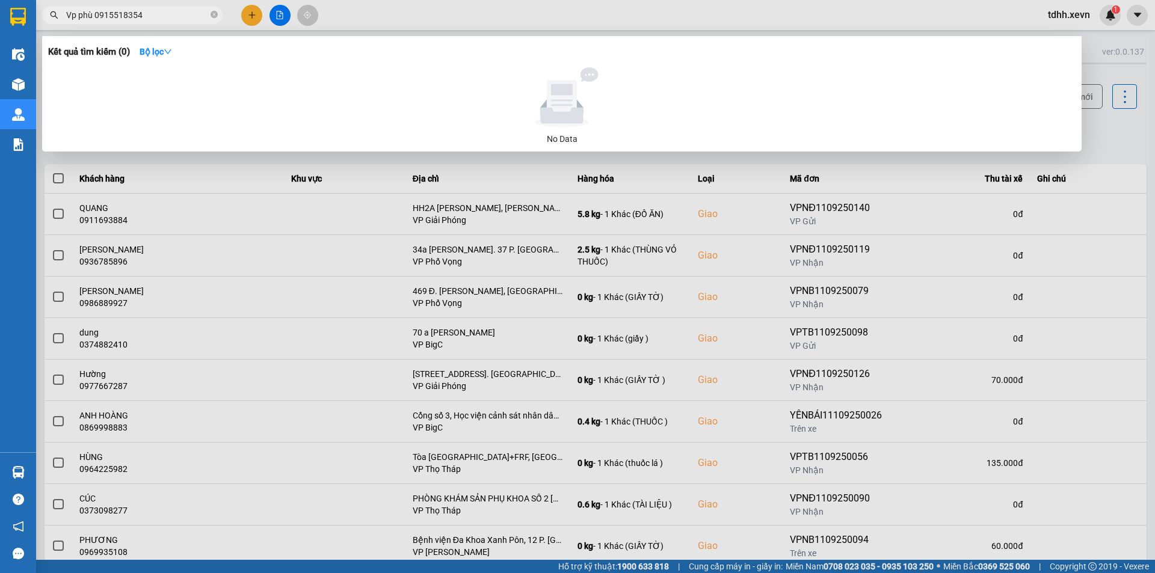
paste input "text"
click at [138, 13] on input "0915518354" at bounding box center [137, 14] width 142 height 13
paste input "66042712"
click at [140, 16] on input "0966042712" at bounding box center [137, 14] width 142 height 13
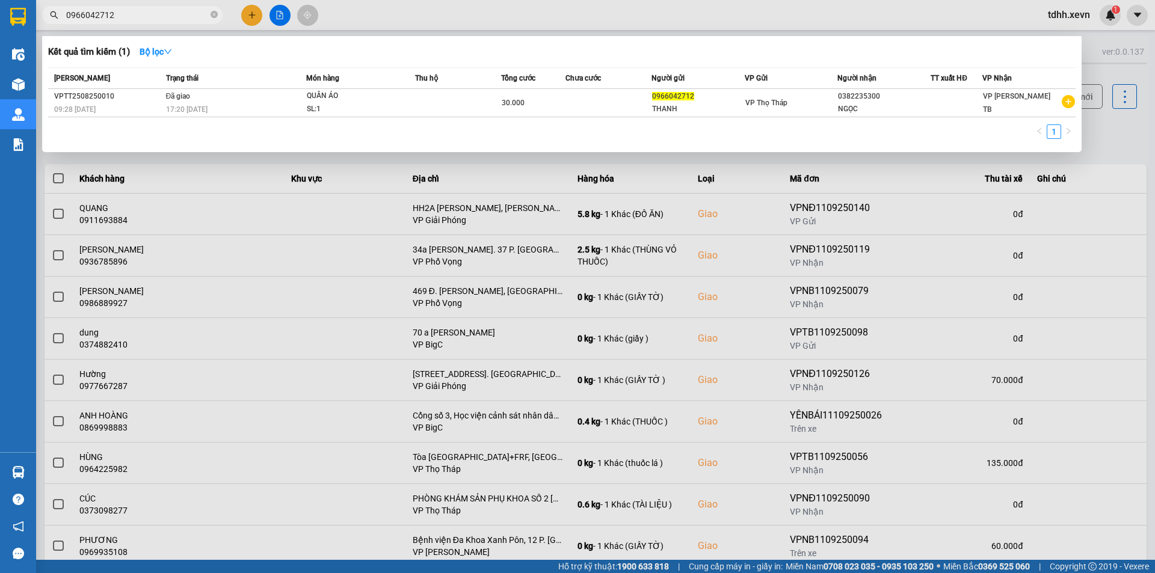
click at [140, 16] on input "0966042712" at bounding box center [137, 14] width 142 height 13
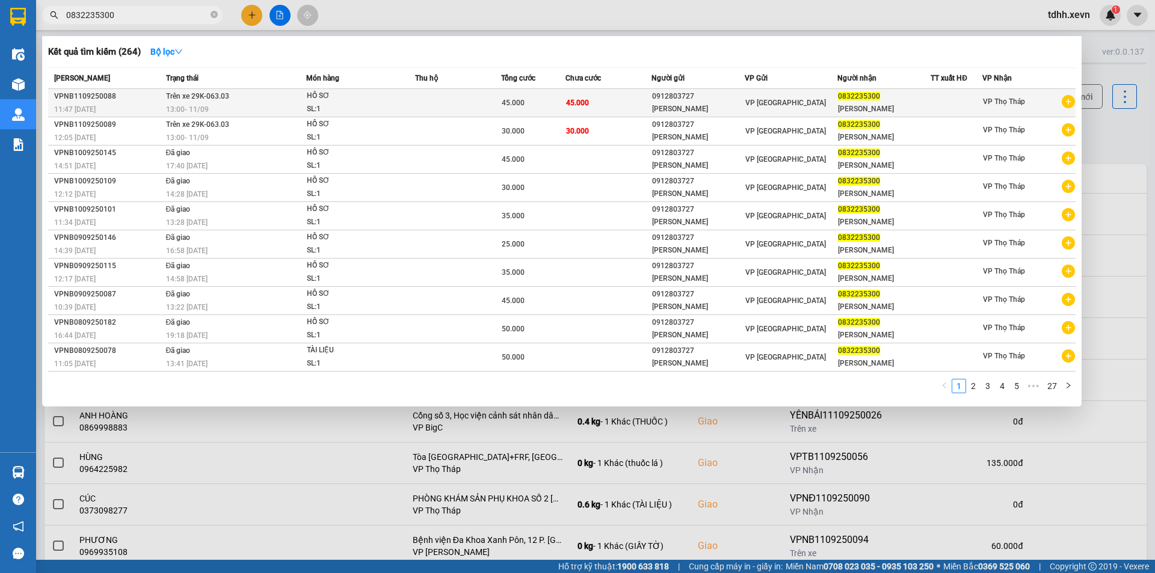
type input "0832235300"
copy span "063.03"
drag, startPoint x: 218, startPoint y: 94, endPoint x: 205, endPoint y: 94, distance: 12.6
click at [205, 94] on td "Trên xe 29K-063.03 13:00 - 11/09" at bounding box center [234, 103] width 143 height 28
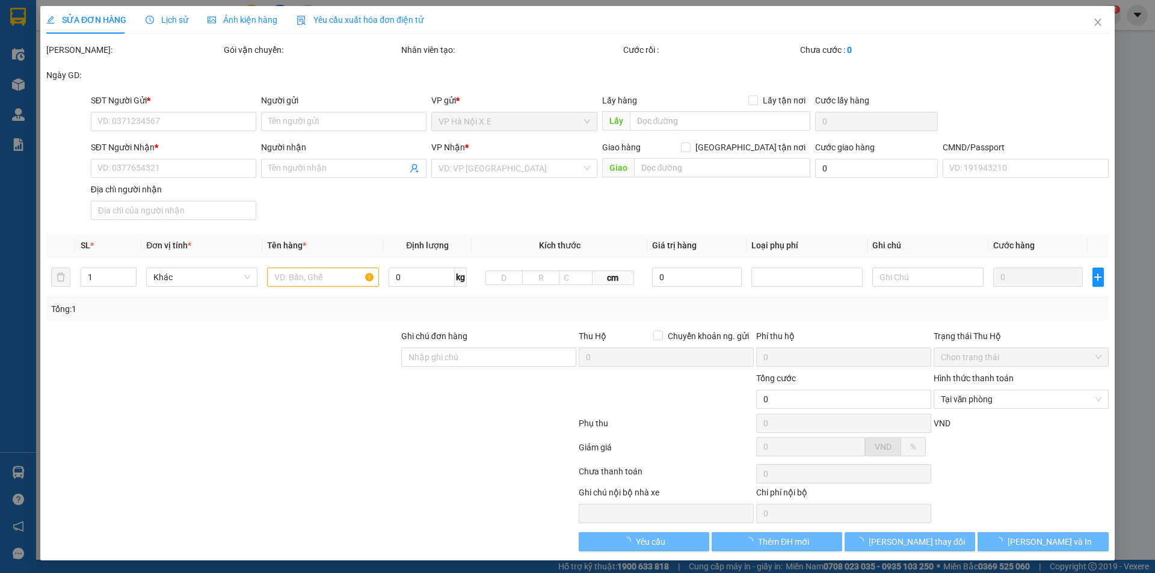
type input "0912803727"
type input "NGUYỄN THỊ THANH BÌNH"
type input "0832235300"
type input "NGUYỄN THẢO NGUYÊN"
type input "0372215376 NGUYÊN"
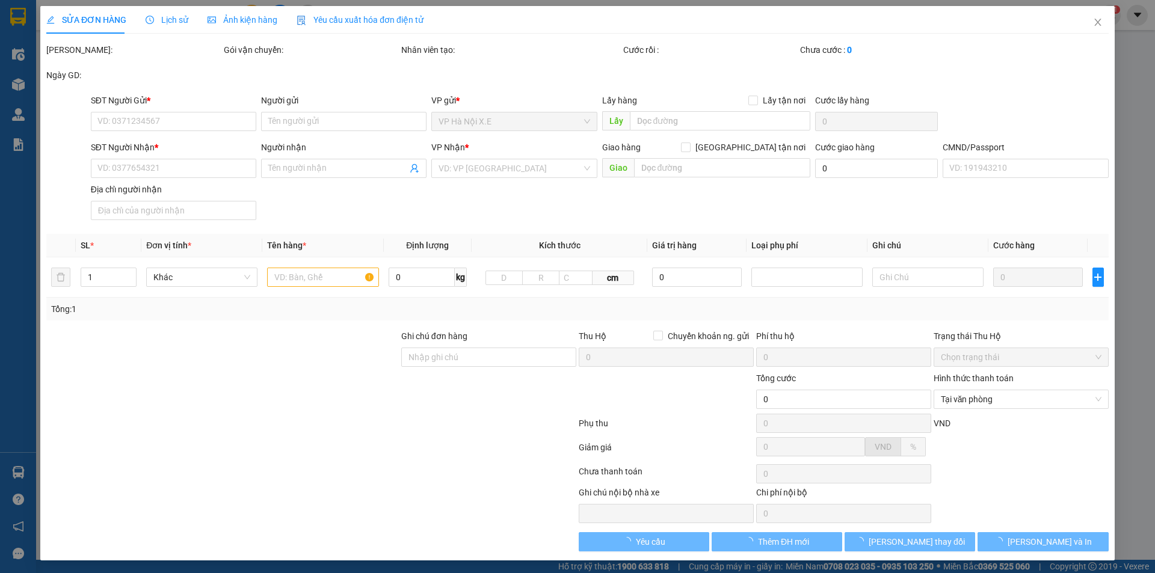
type input "45.000"
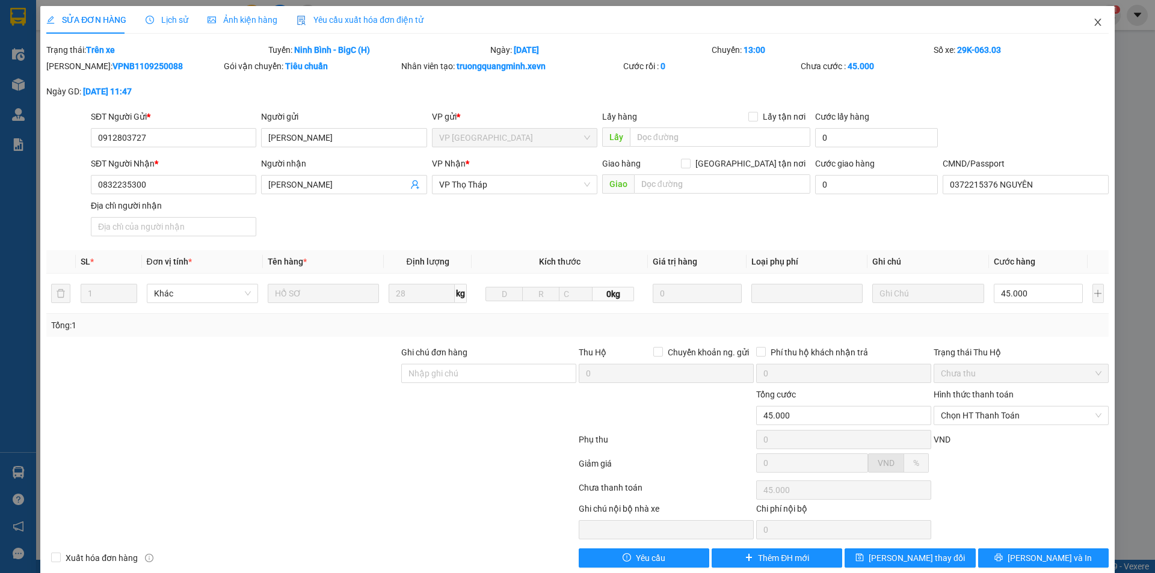
click at [1095, 26] on span "Close" at bounding box center [1098, 23] width 34 height 34
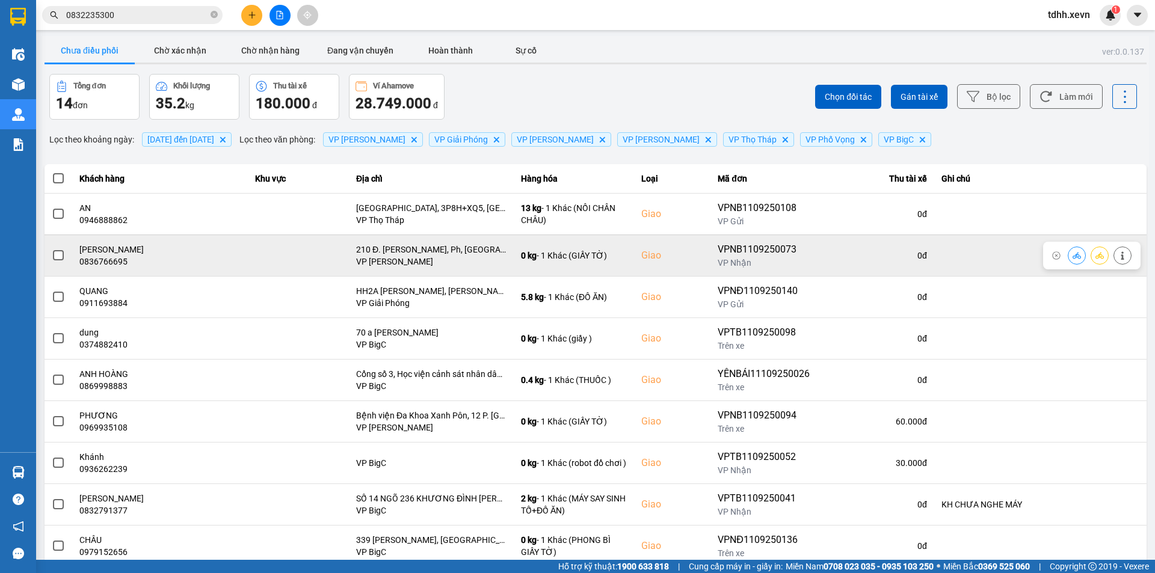
click at [907, 251] on div "0 đ" at bounding box center [875, 256] width 102 height 12
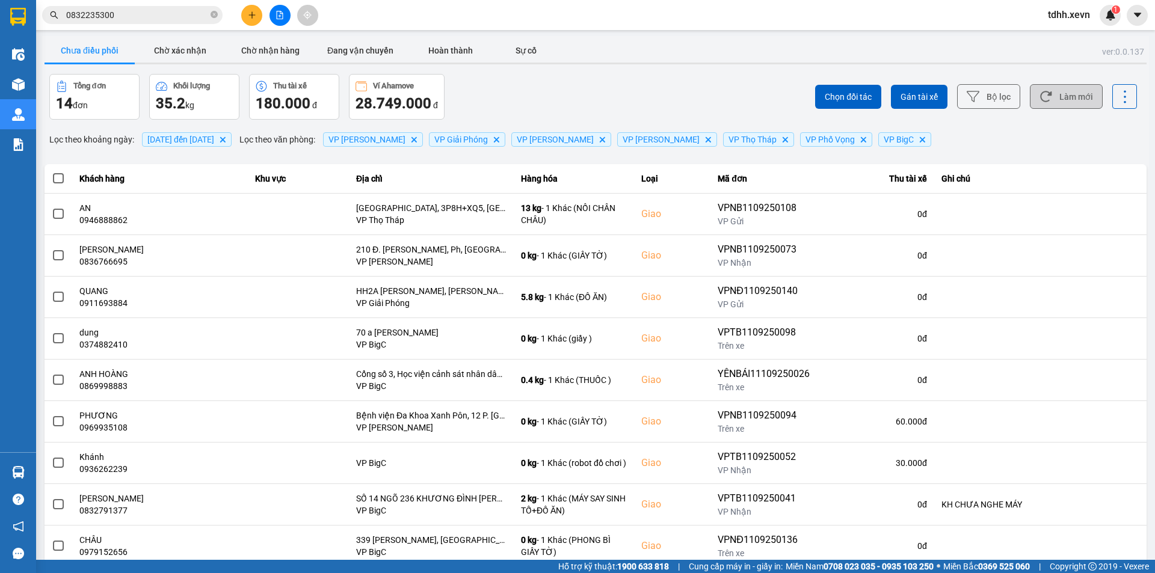
click at [1078, 100] on button "Làm mới" at bounding box center [1066, 96] width 73 height 25
click at [634, 106] on div "Chọn đối tác Gán tài xế Bộ lọc Làm mới" at bounding box center [865, 97] width 544 height 46
click at [122, 25] on div "Kết quả tìm kiếm ( 264 ) Bộ lọc Mã ĐH Trạng thái Món hàng Thu hộ Tổng cước Chưa…" at bounding box center [117, 15] width 235 height 21
click at [125, 22] on span "0832235300" at bounding box center [132, 15] width 181 height 18
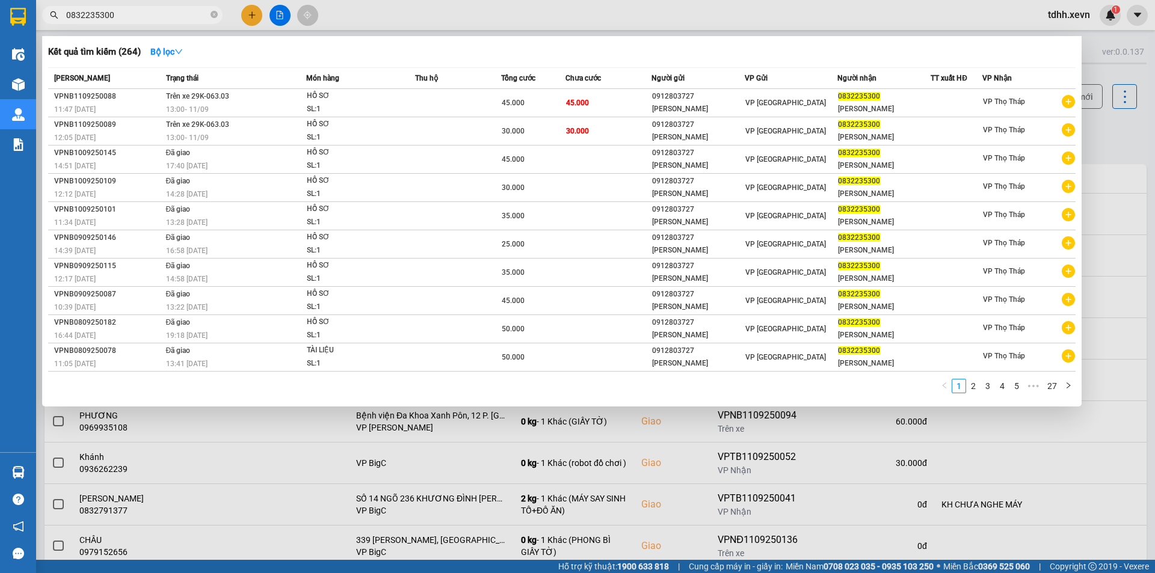
click at [127, 13] on input "0832235300" at bounding box center [137, 14] width 142 height 13
paste input "912063579"
click at [127, 13] on input "0832235300" at bounding box center [137, 14] width 142 height 13
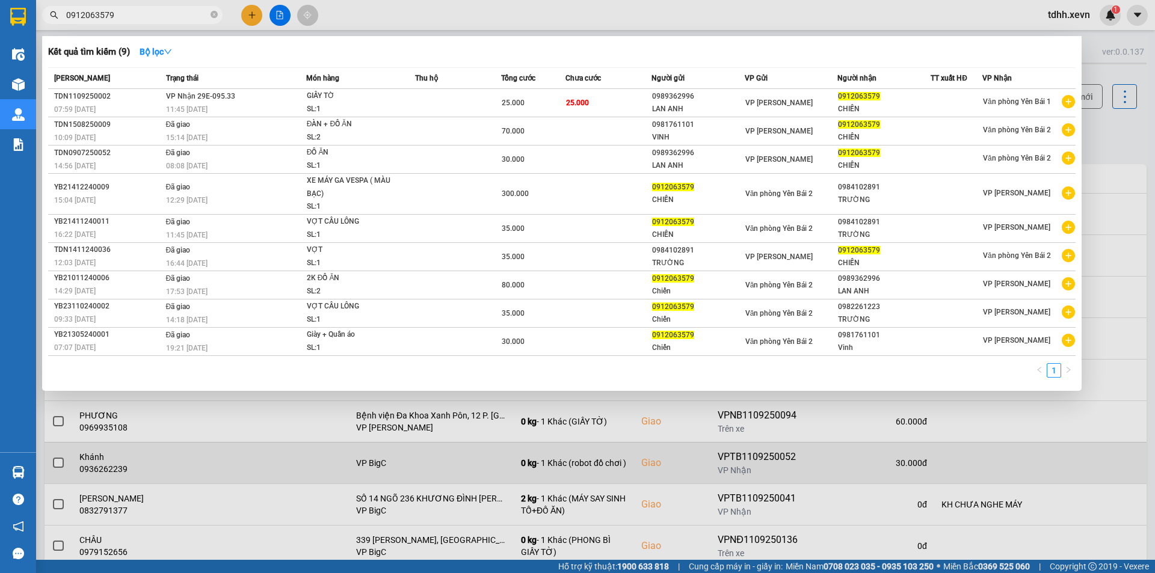
click at [823, 498] on div at bounding box center [577, 286] width 1155 height 573
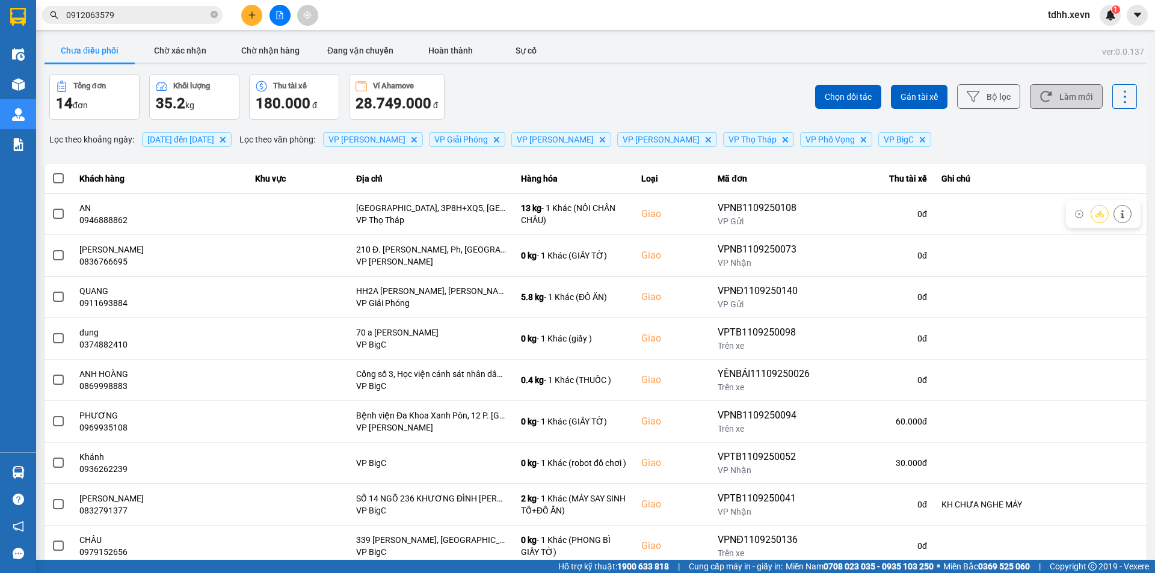
click at [1031, 103] on button "Làm mới" at bounding box center [1066, 96] width 73 height 25
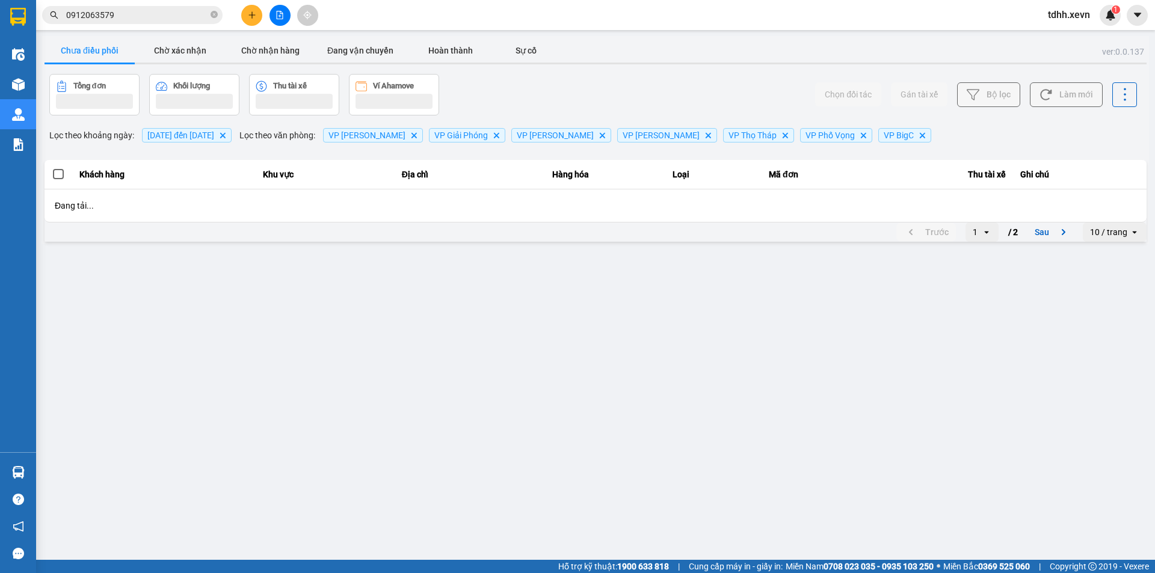
click at [667, 55] on div "Chưa điều phối Chờ xác nhận Chờ nhận hàng Đang vận chuyển Hoàn thành Sự cố" at bounding box center [596, 52] width 1102 height 27
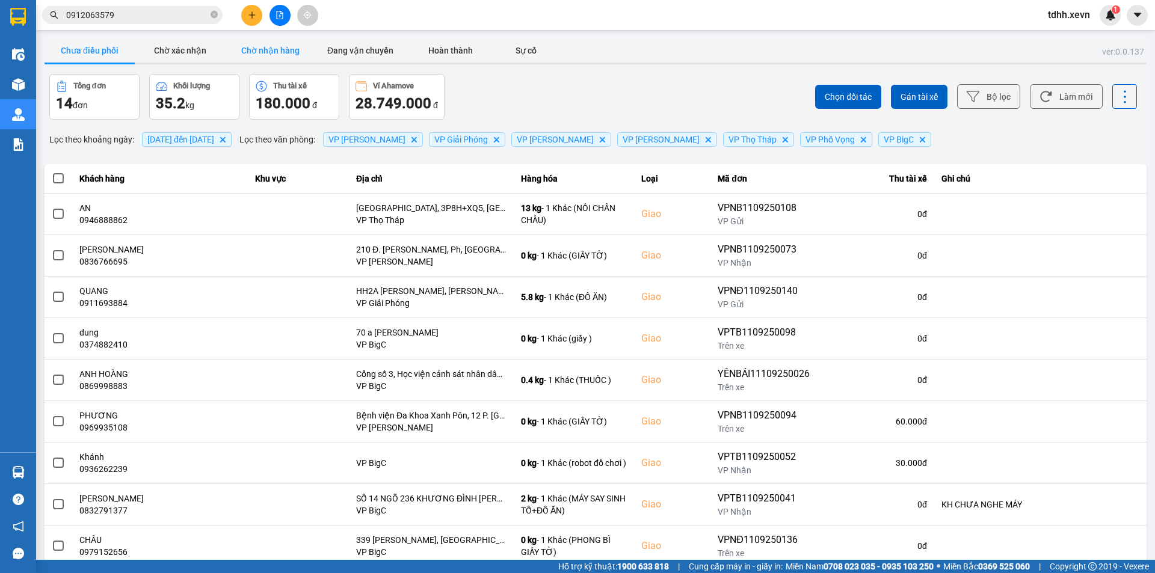
click at [276, 48] on button "Chờ nhận hàng" at bounding box center [270, 51] width 90 height 24
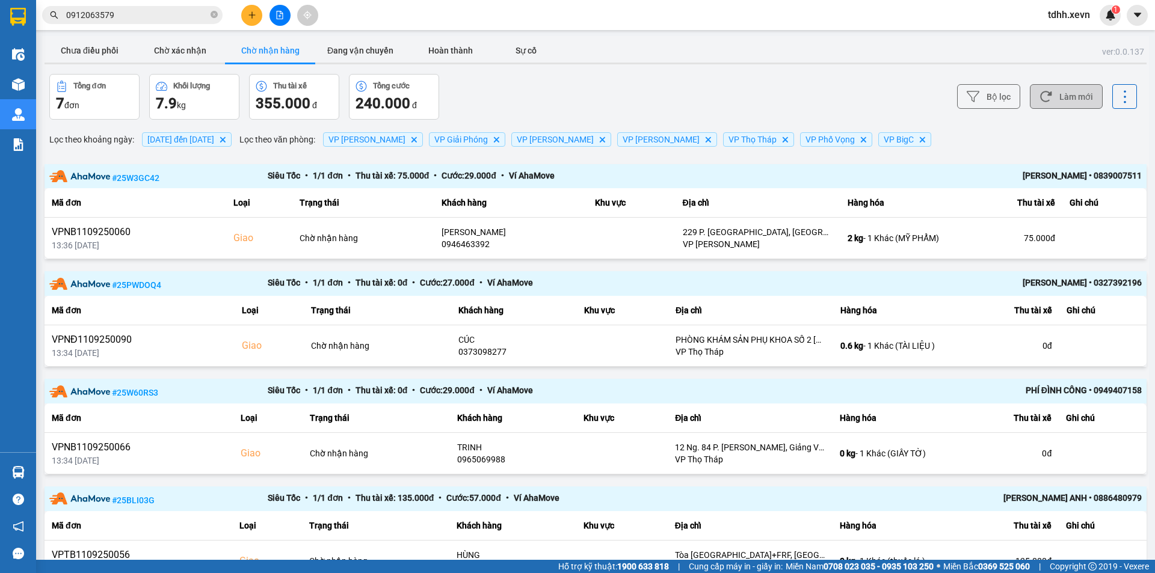
click at [1079, 99] on button "Làm mới" at bounding box center [1066, 96] width 73 height 25
click at [741, 97] on div "Bộ lọc Làm mới" at bounding box center [865, 97] width 544 height 46
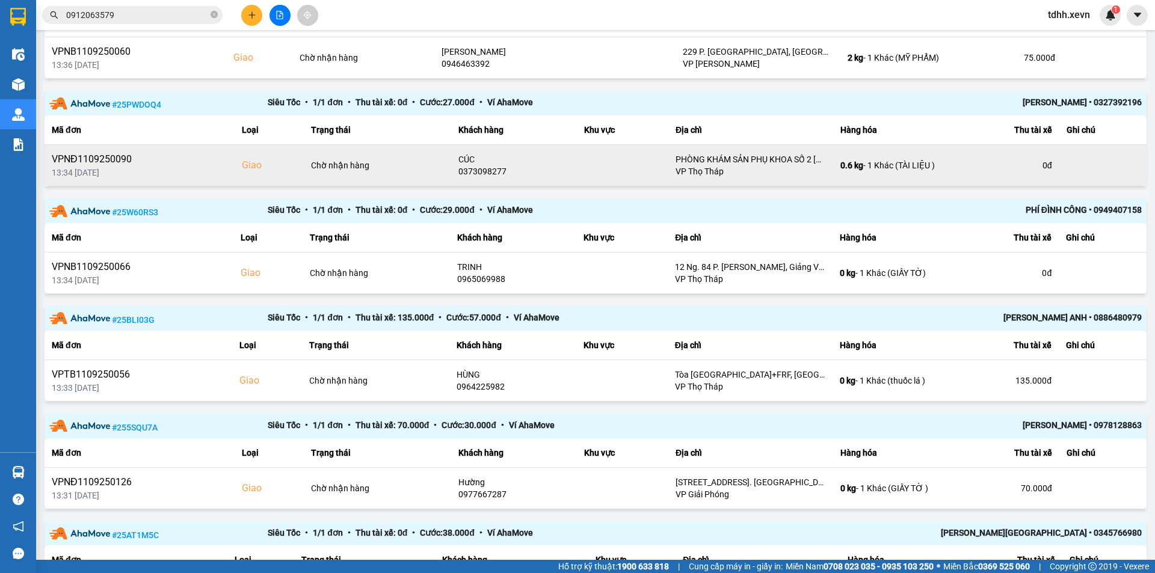
scroll to position [389, 0]
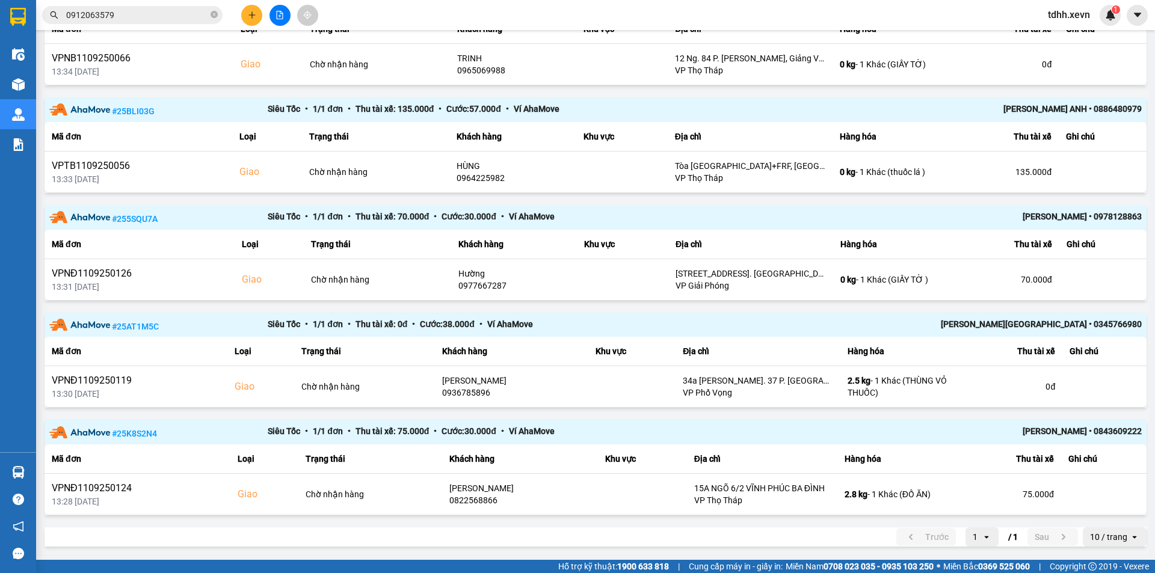
click at [797, 111] on div "Siêu Tốc • 1 / 1 đơn • Thu tài xế: 135.000 đ • Cước: 57.000 đ • Ví AhaMove" at bounding box center [596, 109] width 656 height 15
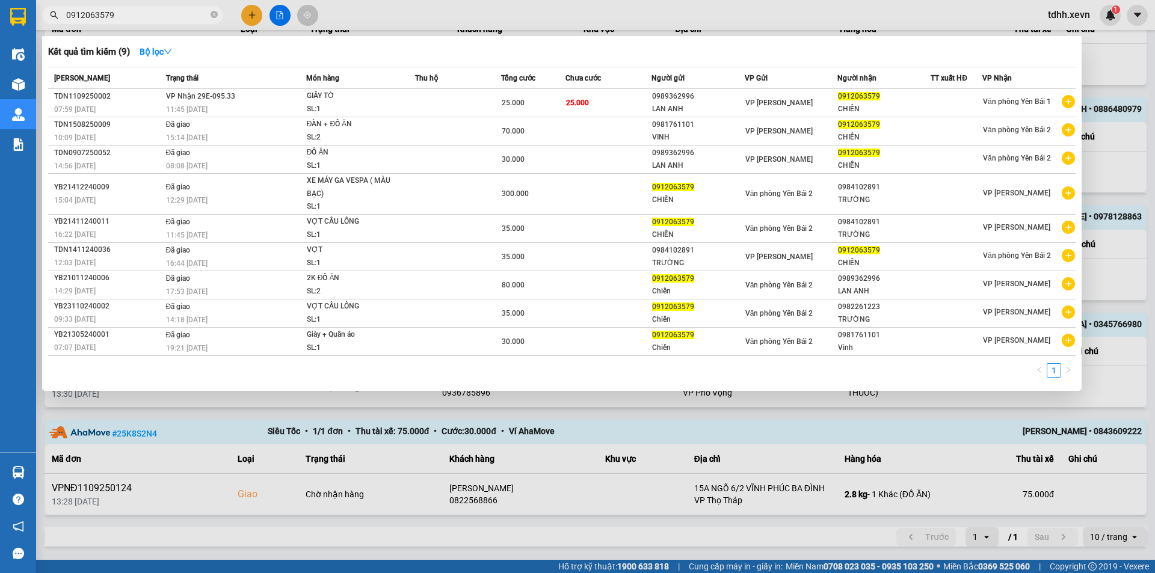
click at [126, 16] on input "0912063579" at bounding box center [137, 14] width 142 height 13
paste input "36254333"
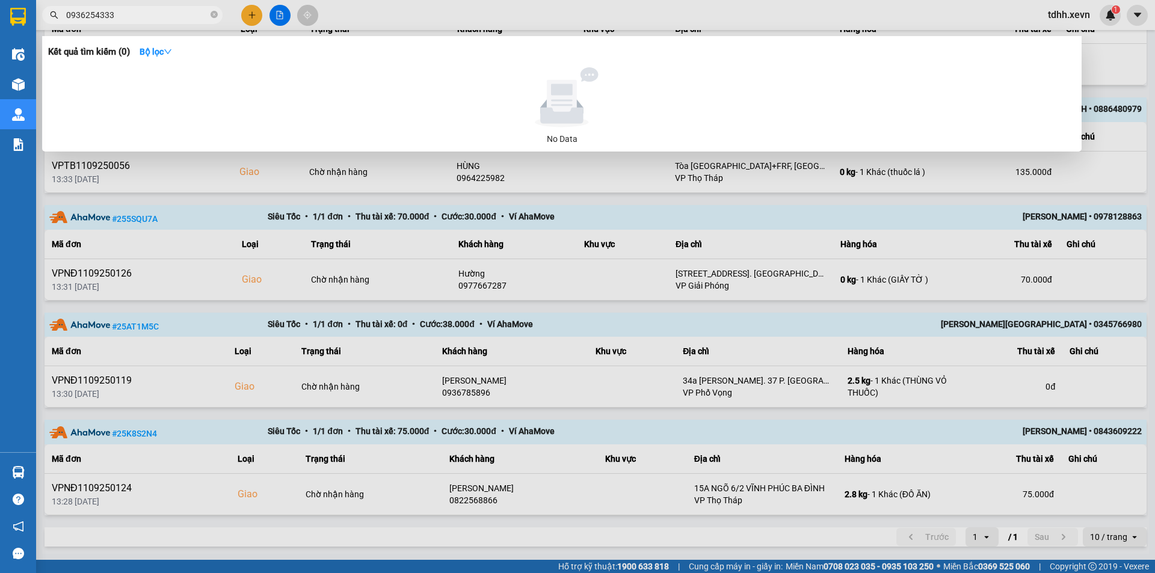
click at [97, 19] on input "0936254333" at bounding box center [137, 14] width 142 height 13
paste input "326587598"
type input "0326587598"
click at [137, 13] on input "0326587598" at bounding box center [137, 14] width 142 height 13
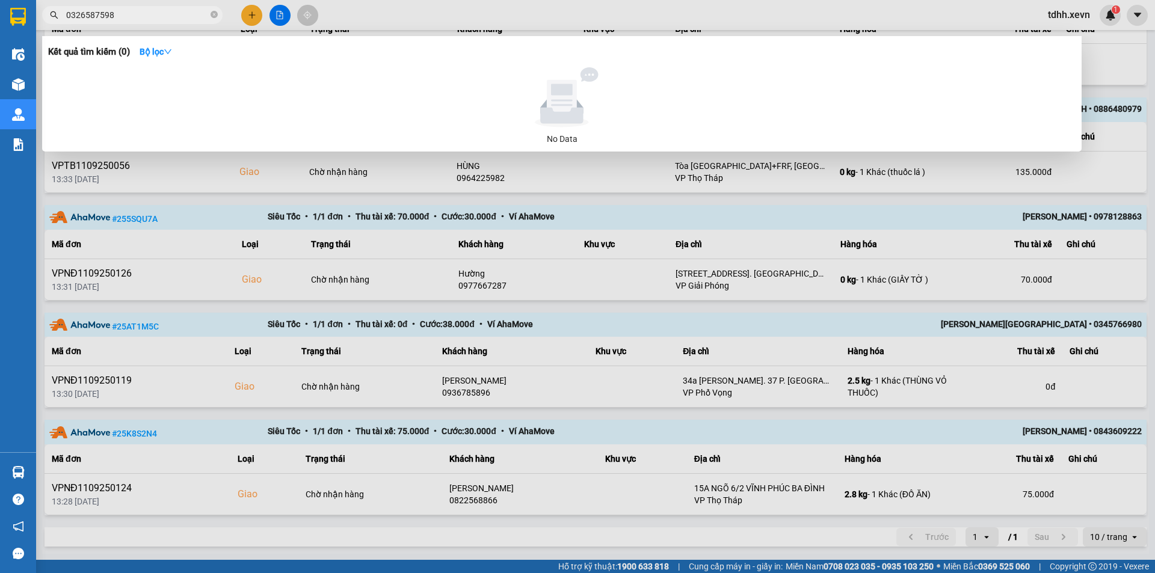
click at [137, 13] on input "0326587598" at bounding box center [137, 14] width 142 height 13
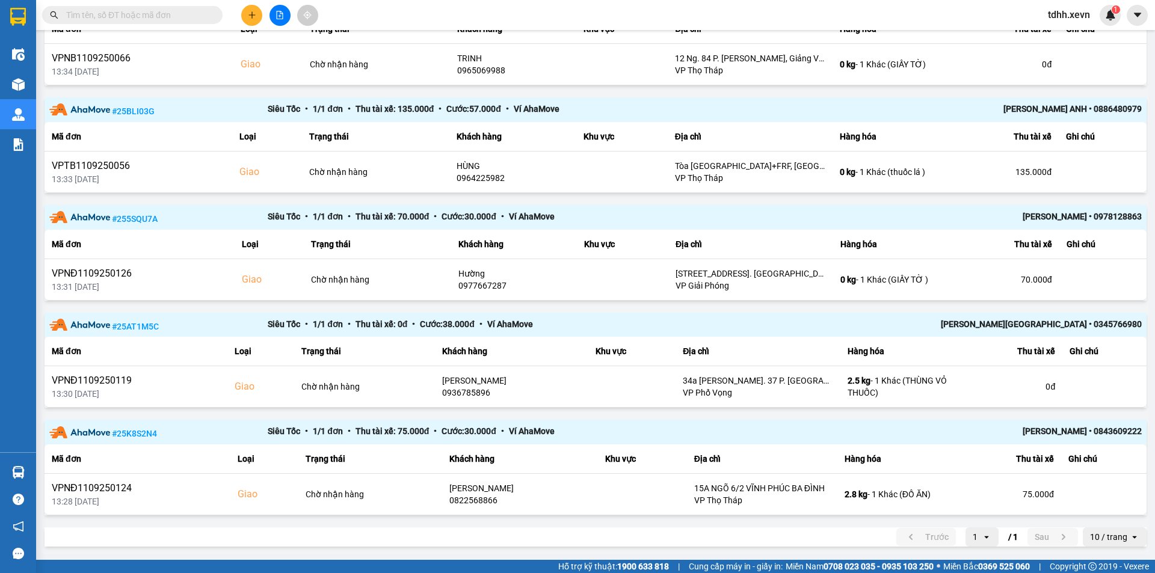
click at [137, 13] on input "text" at bounding box center [137, 14] width 142 height 13
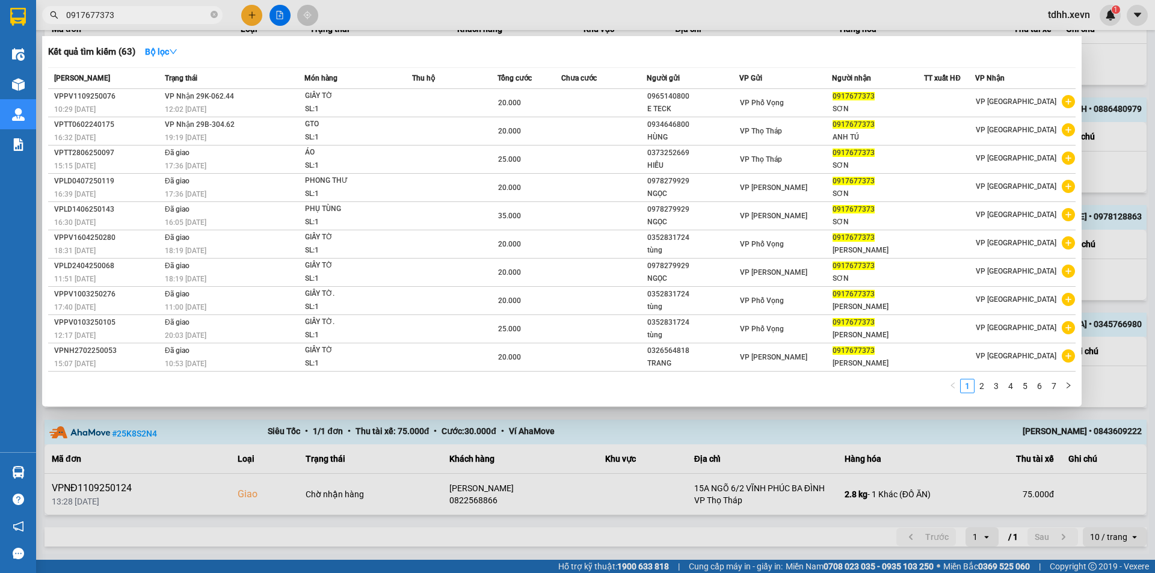
click at [141, 13] on input "0917677373" at bounding box center [137, 14] width 142 height 13
paste input "6771331"
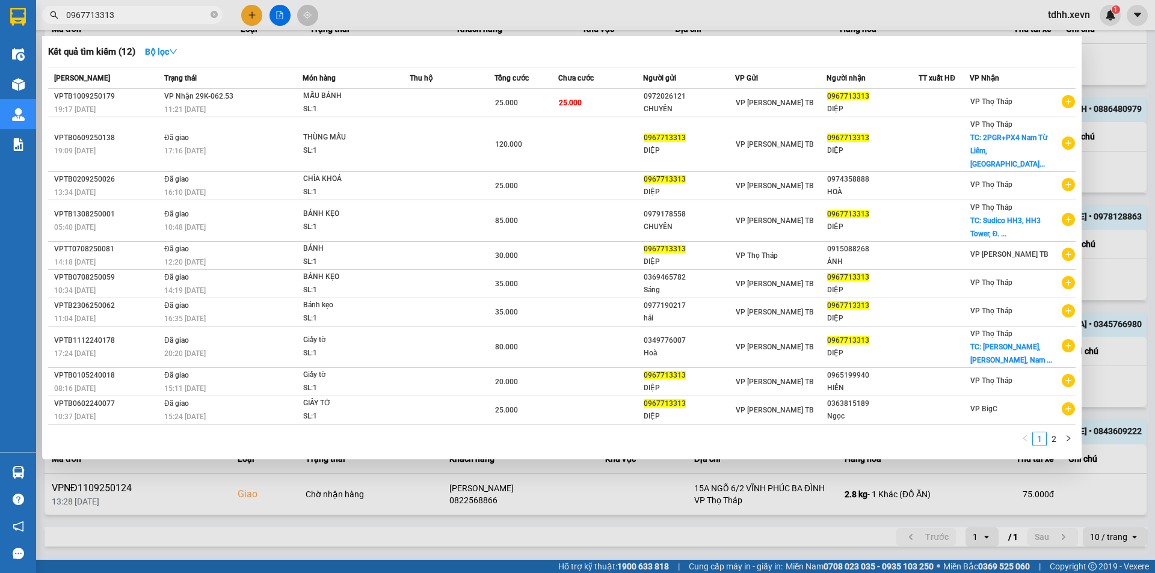
type input "0967713313"
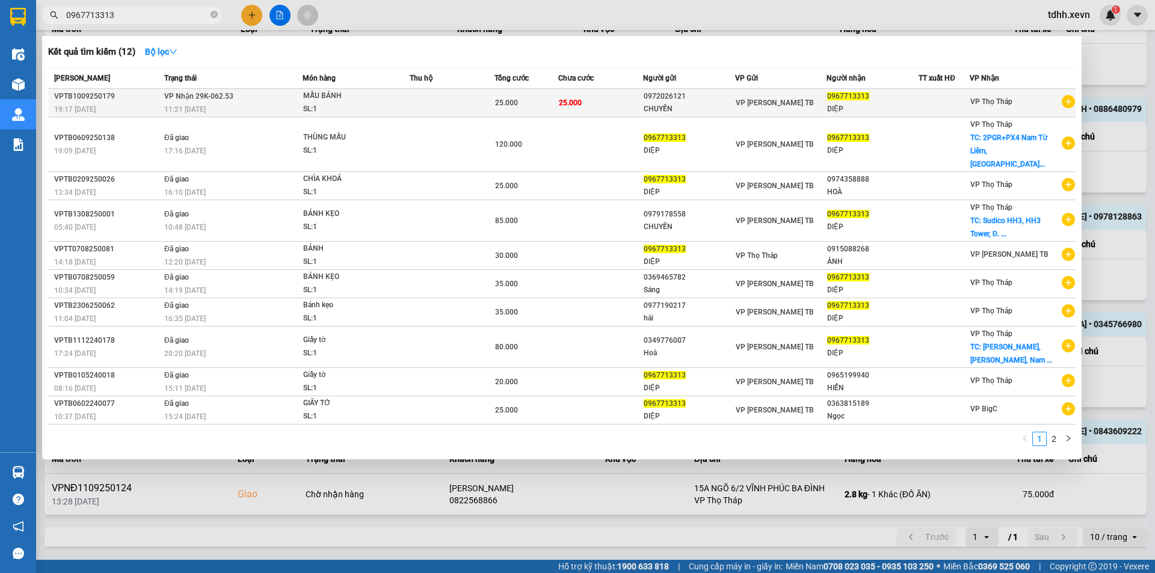
click at [523, 114] on td "25.000" at bounding box center [527, 103] width 64 height 28
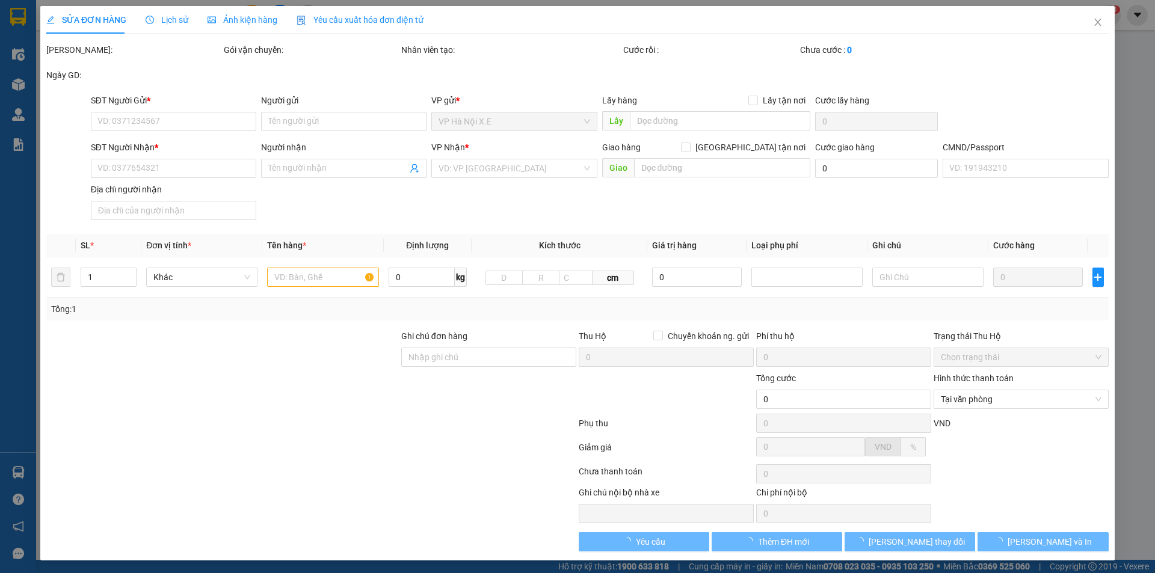
type input "0972026121"
type input "CHUYỀN"
type input "0967713313"
type input "DIỆP"
type input "1"
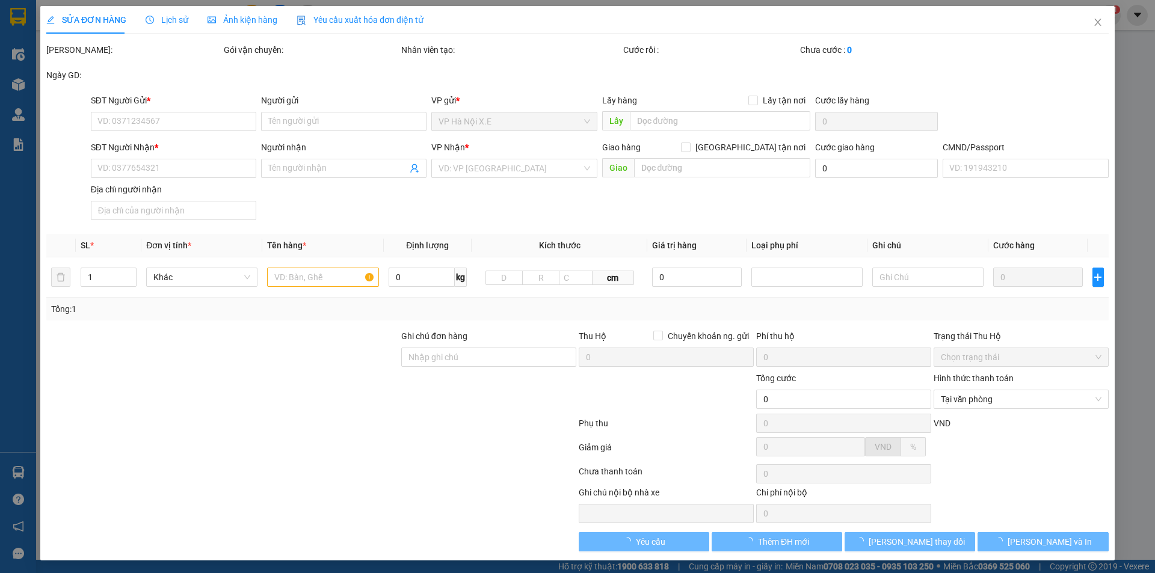
type input "25.000"
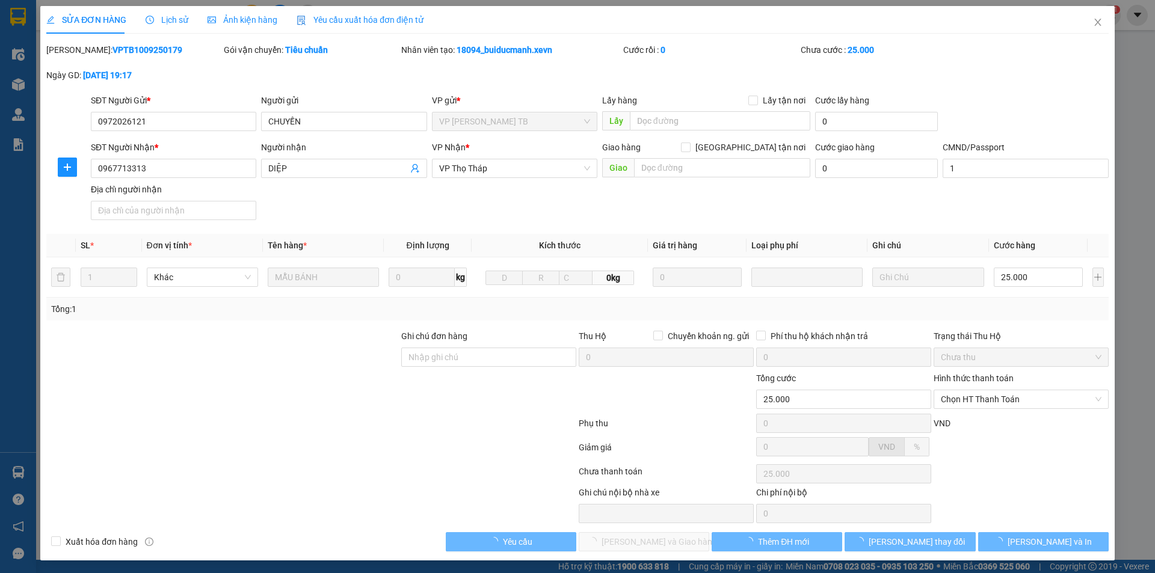
click at [177, 25] on span "Lịch sử" at bounding box center [167, 20] width 43 height 10
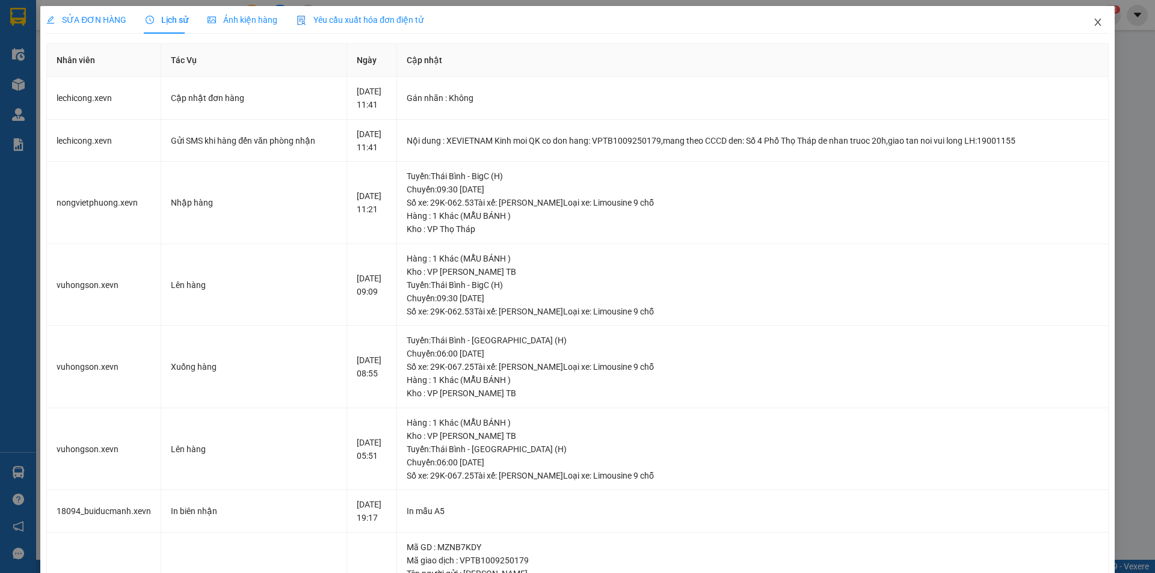
click at [1082, 18] on span "Close" at bounding box center [1098, 23] width 34 height 34
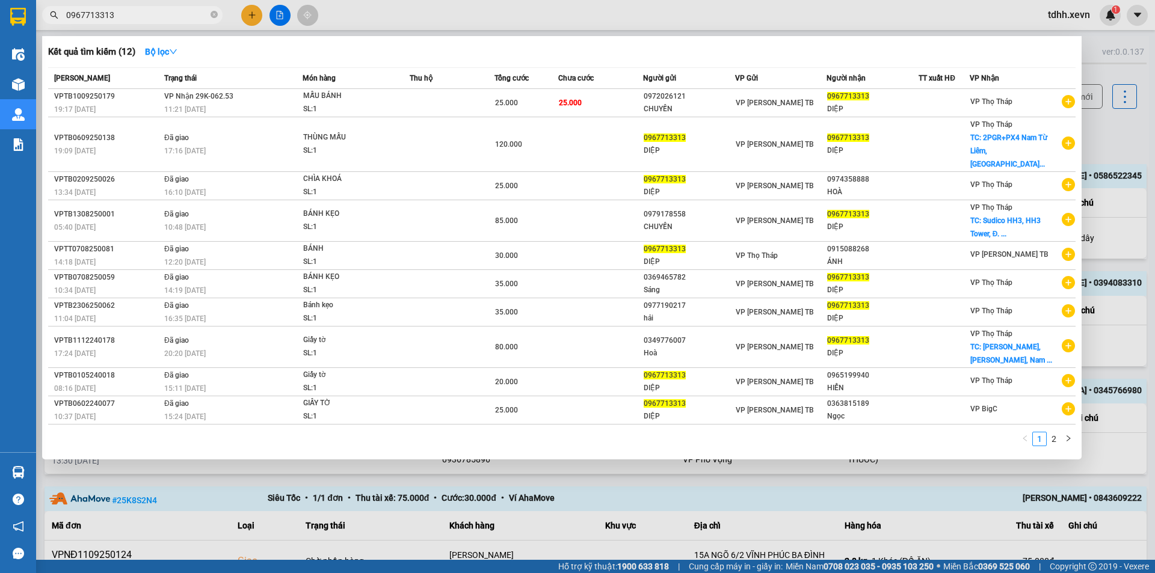
click at [139, 16] on input "0967713313" at bounding box center [137, 14] width 142 height 13
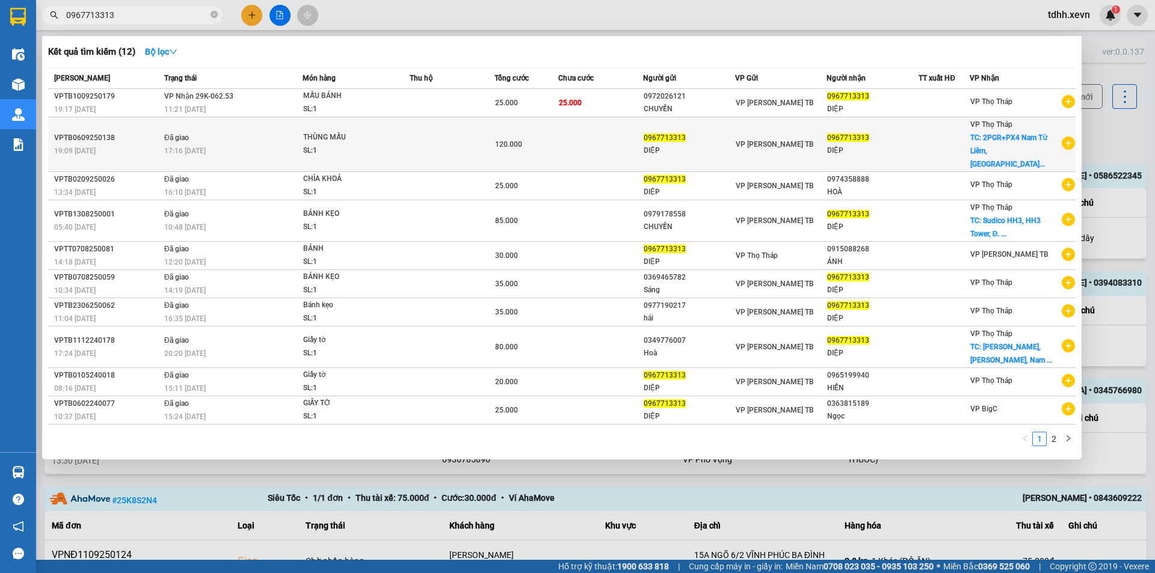
click at [889, 146] on div "DIỆP" at bounding box center [872, 150] width 91 height 13
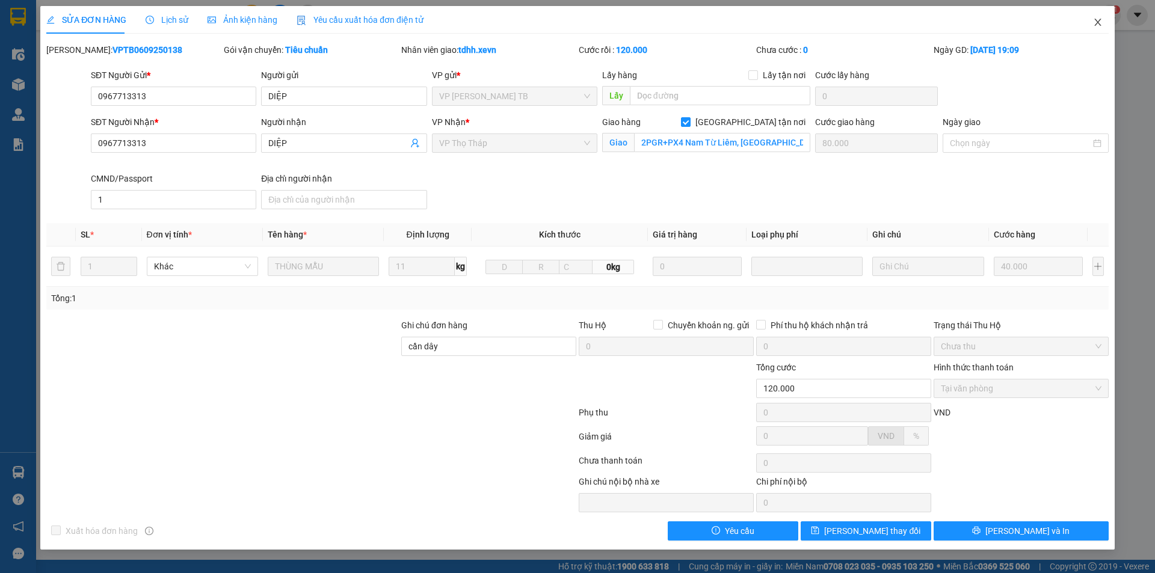
click at [1097, 23] on icon "close" at bounding box center [1098, 22] width 10 height 10
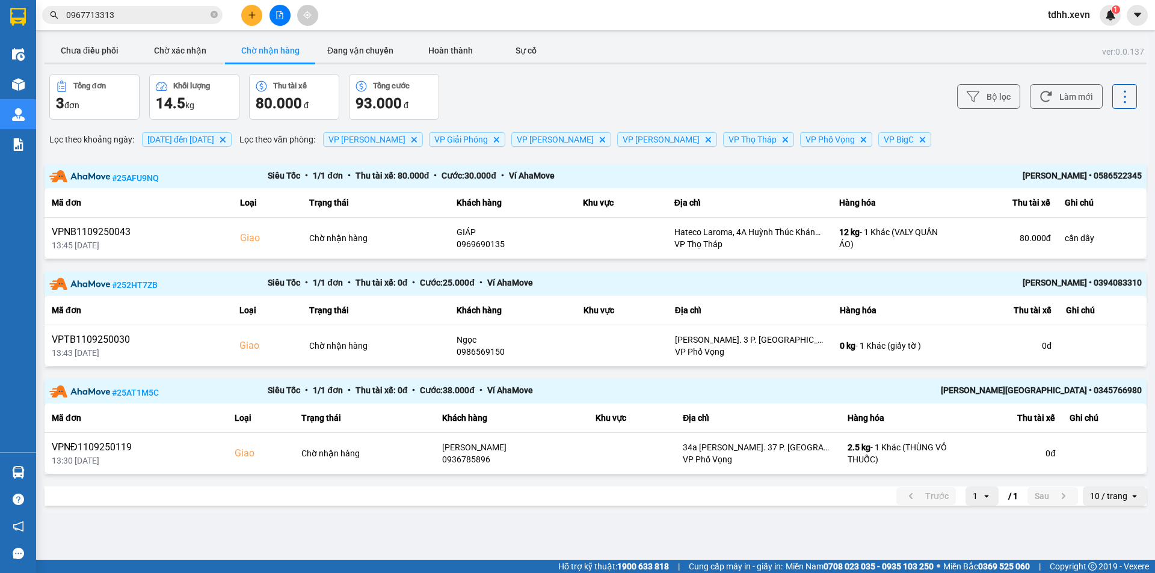
click at [152, 13] on input "0967713313" at bounding box center [137, 14] width 142 height 13
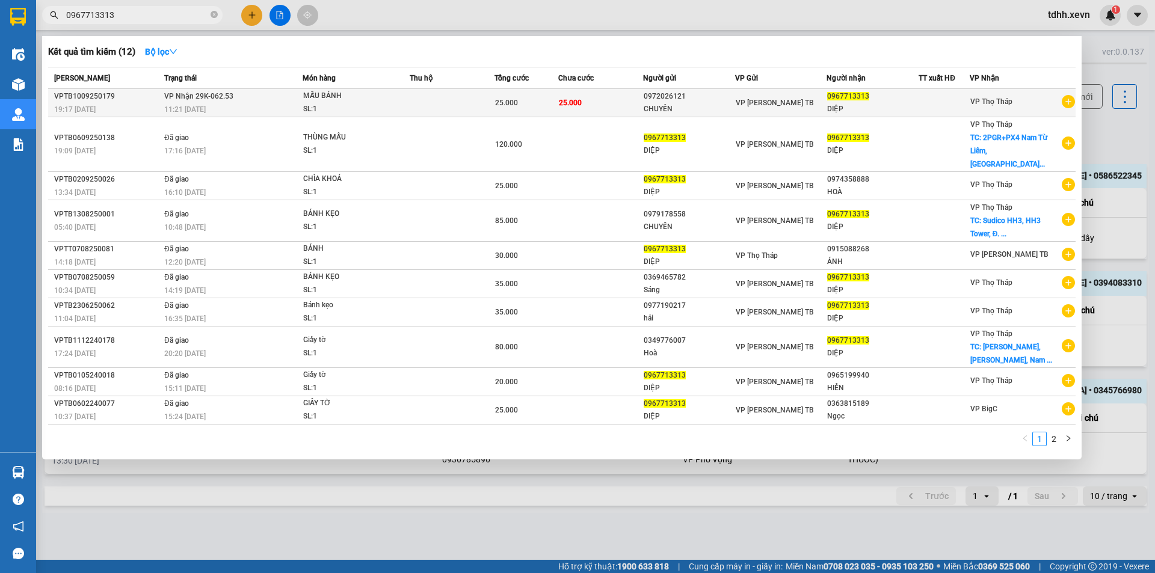
click at [605, 101] on td "25.000" at bounding box center [600, 103] width 85 height 28
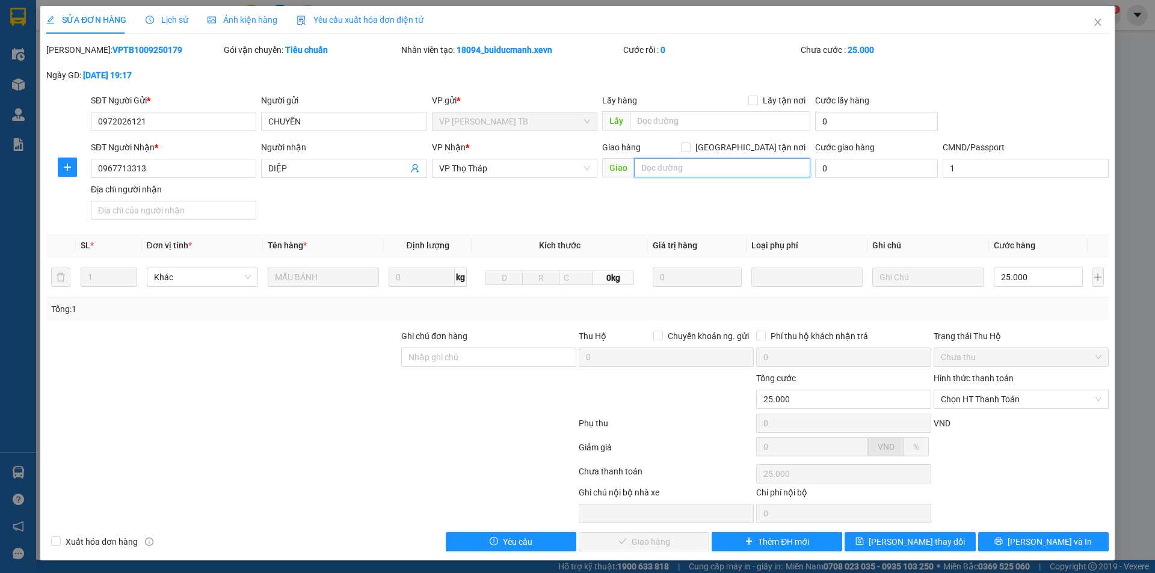
click at [749, 165] on input "text" at bounding box center [722, 167] width 176 height 19
paste input "Sudico HH3, HH3 Tower, Đ. Mễ Trì, P, Nam Từ Liêm, Hà Nội, Việt Nam"
type input "Sudico HH3, HH3 Tower, Đ. Mễ Trì, P, Nam Từ Liêm, Hà Nội, Việt Nam"
click at [750, 149] on span "Giao tận nơi" at bounding box center [751, 147] width 120 height 13
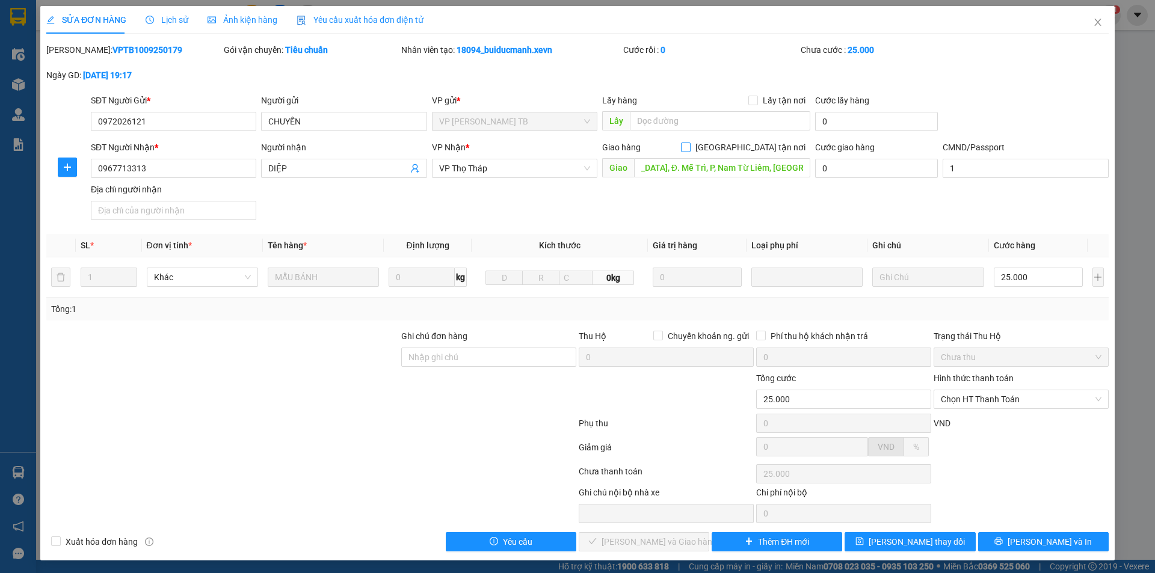
click at [690, 149] on input "Giao tận nơi" at bounding box center [685, 147] width 8 height 8
checkbox input "true"
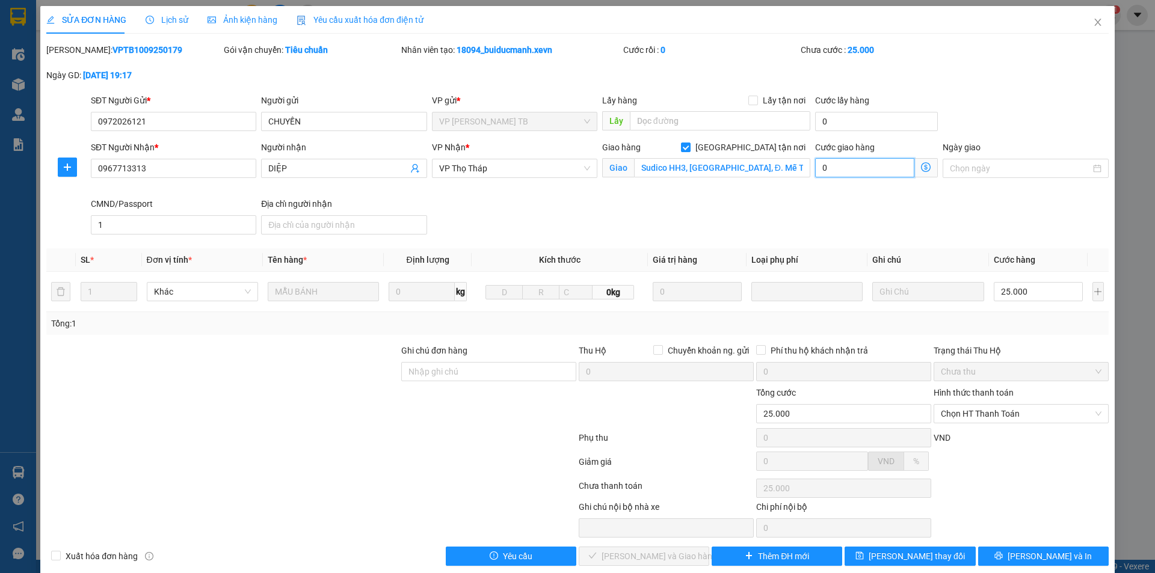
click at [841, 173] on input "0" at bounding box center [864, 167] width 99 height 19
type input "4"
type input "25.004"
type input "25.040"
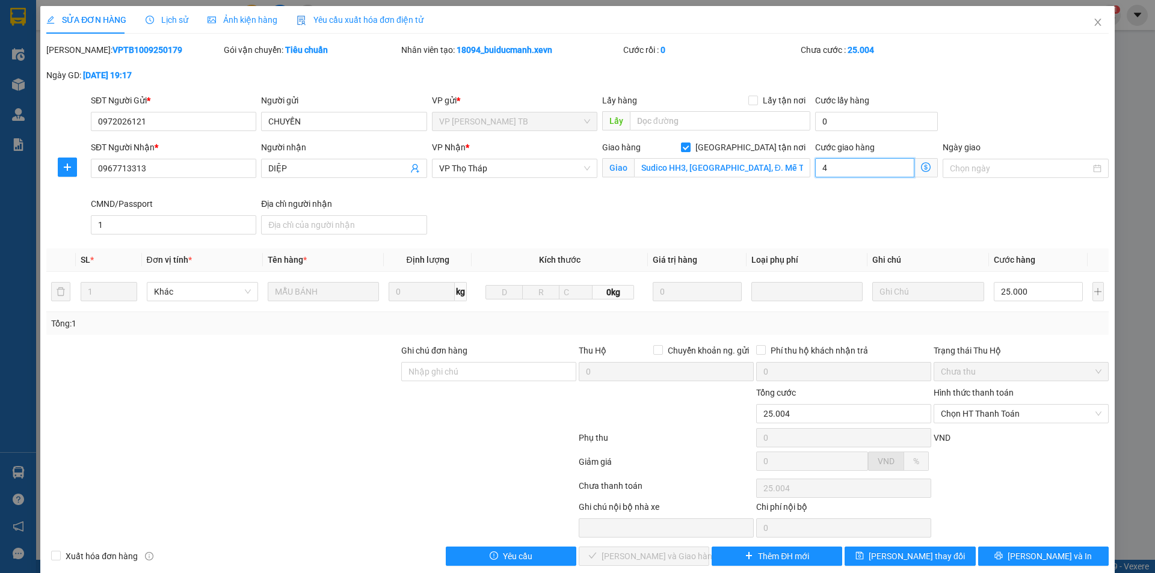
type input "25.040"
type input "40"
type input "25.400"
type input "400"
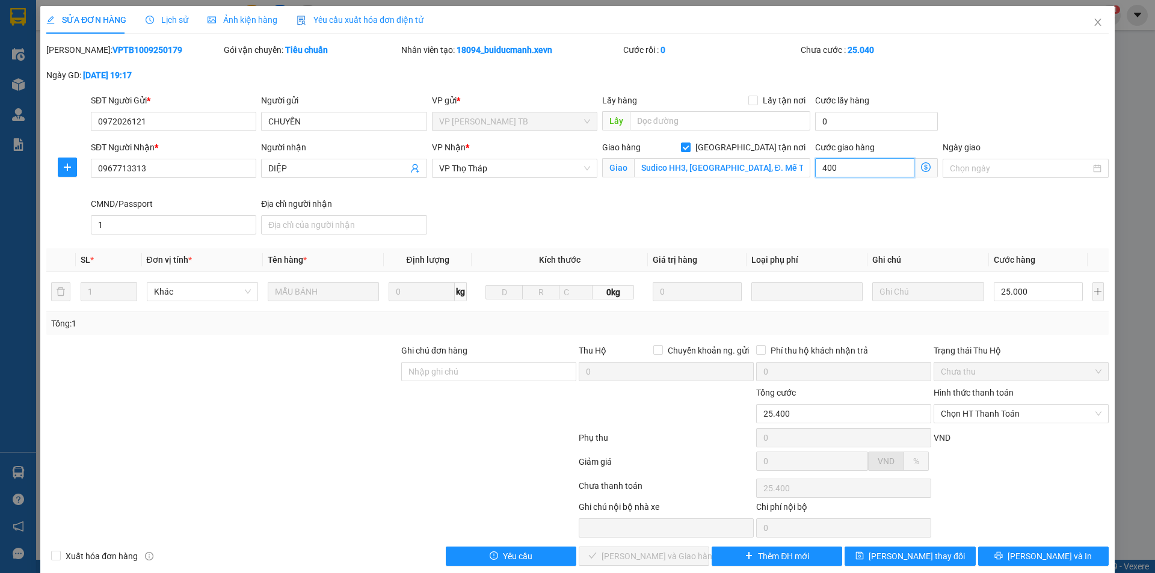
type input "29.000"
type input "4.000"
type input "65.000"
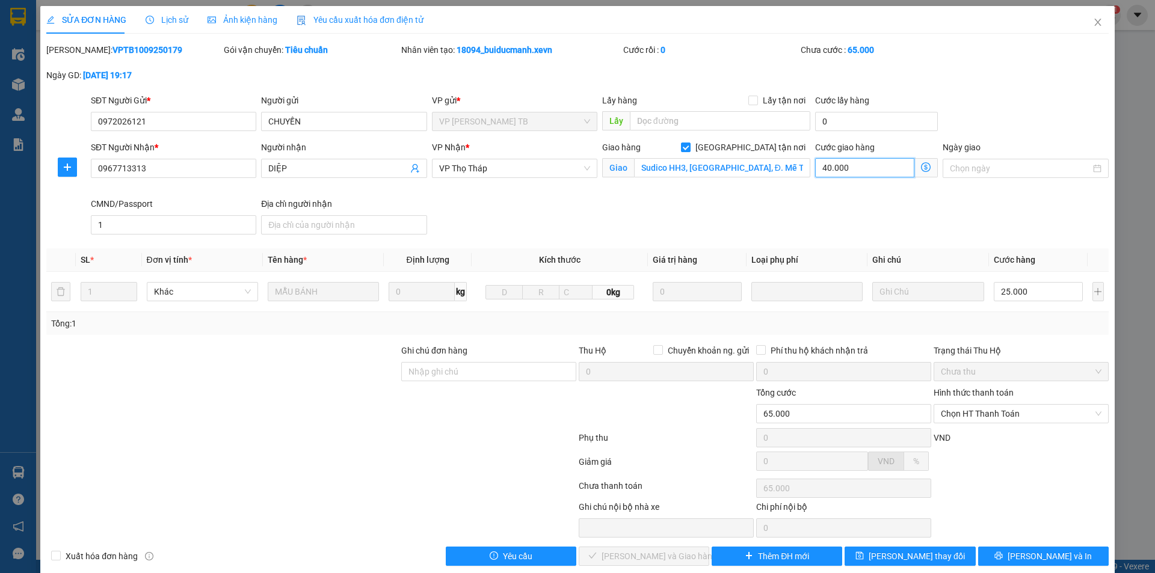
scroll to position [16, 0]
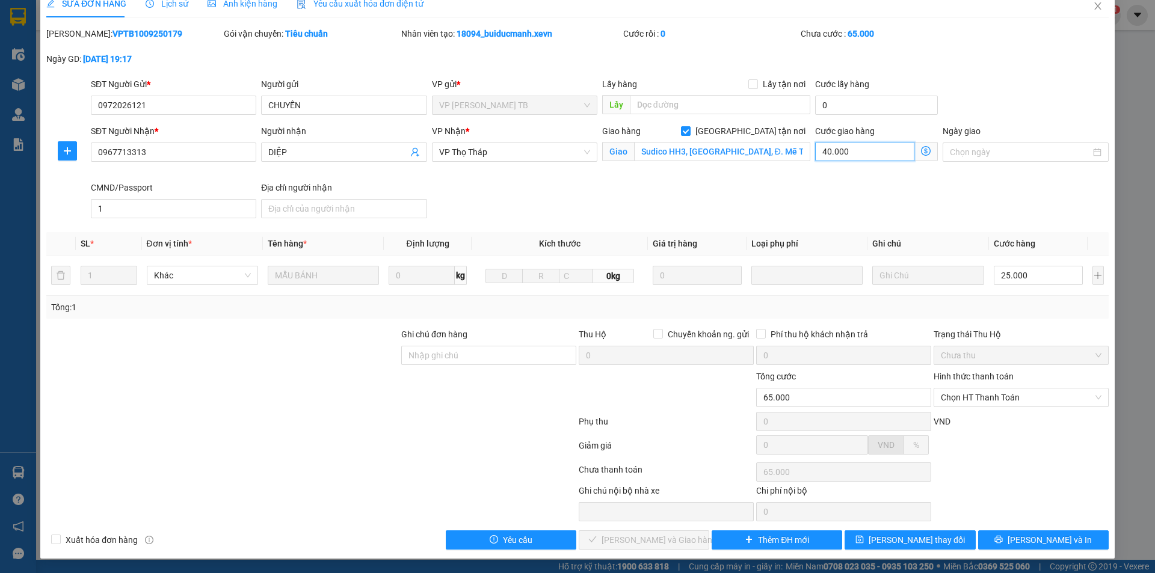
type input "40.000"
click at [912, 538] on span "Lưu thay đổi" at bounding box center [917, 540] width 96 height 13
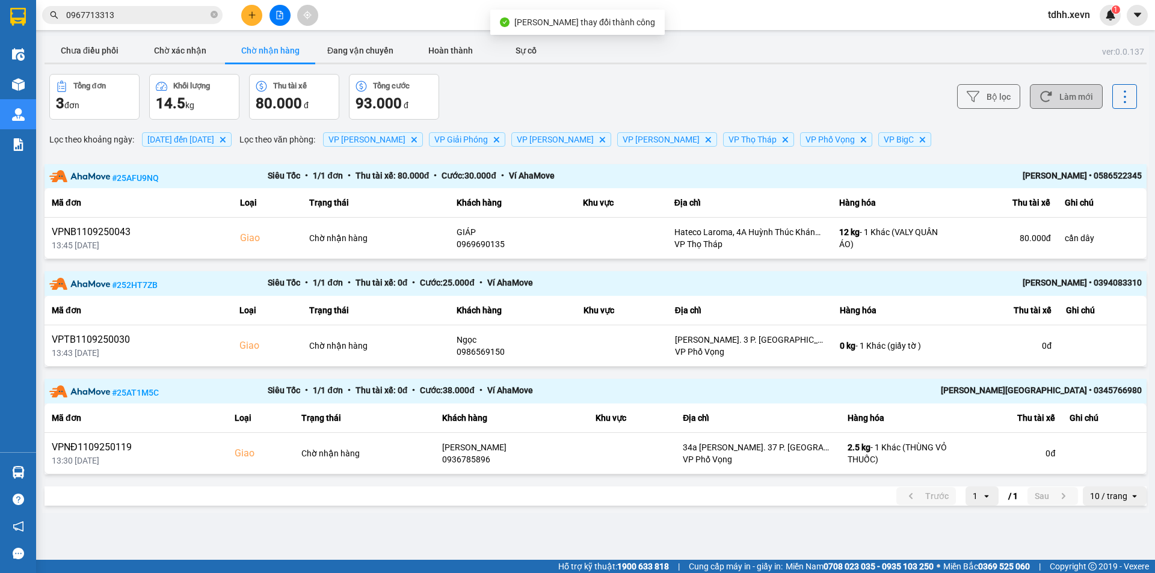
click at [1070, 96] on button "Làm mới" at bounding box center [1066, 96] width 73 height 25
click at [78, 43] on button "Chưa điều phối" at bounding box center [90, 51] width 90 height 24
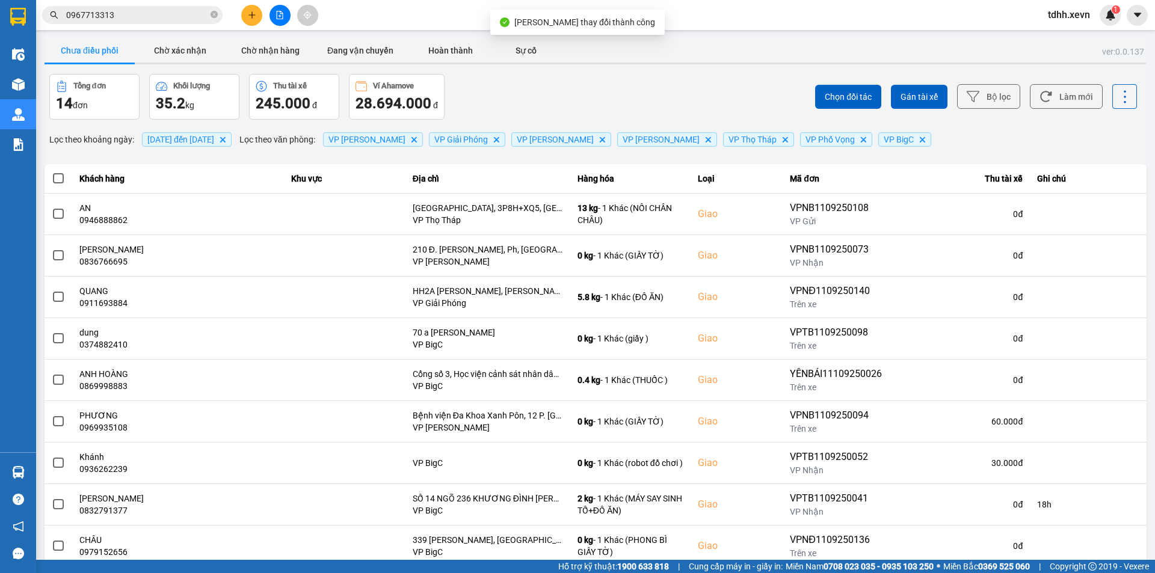
click at [1094, 94] on div "Chọn đối tác Gán tài xế Bộ lọc Làm mới" at bounding box center [865, 97] width 544 height 46
click at [1063, 93] on button "Làm mới" at bounding box center [1066, 96] width 73 height 25
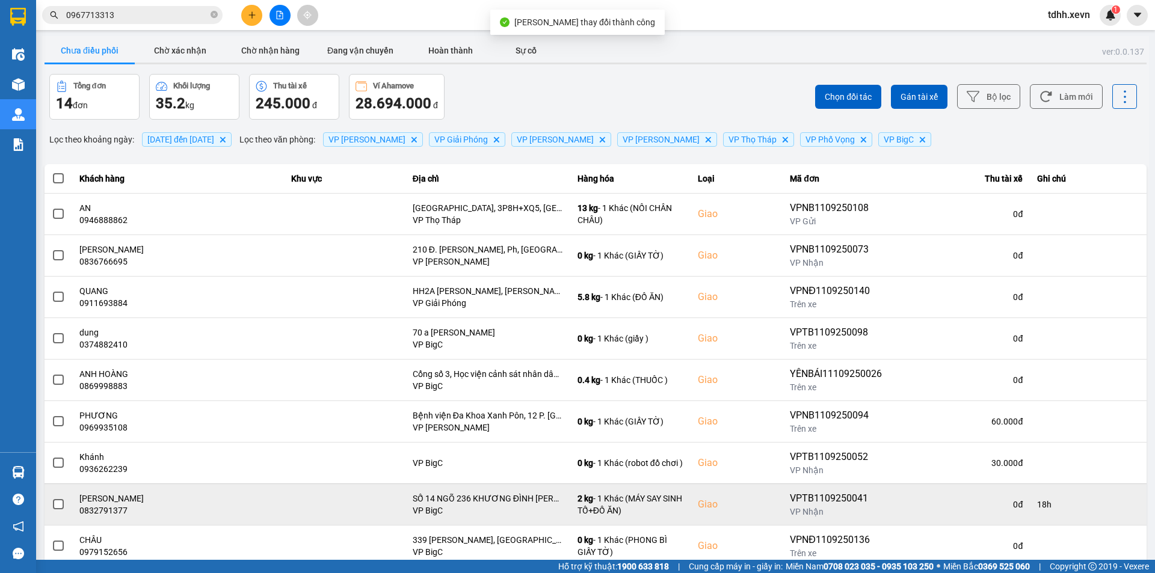
scroll to position [76, 0]
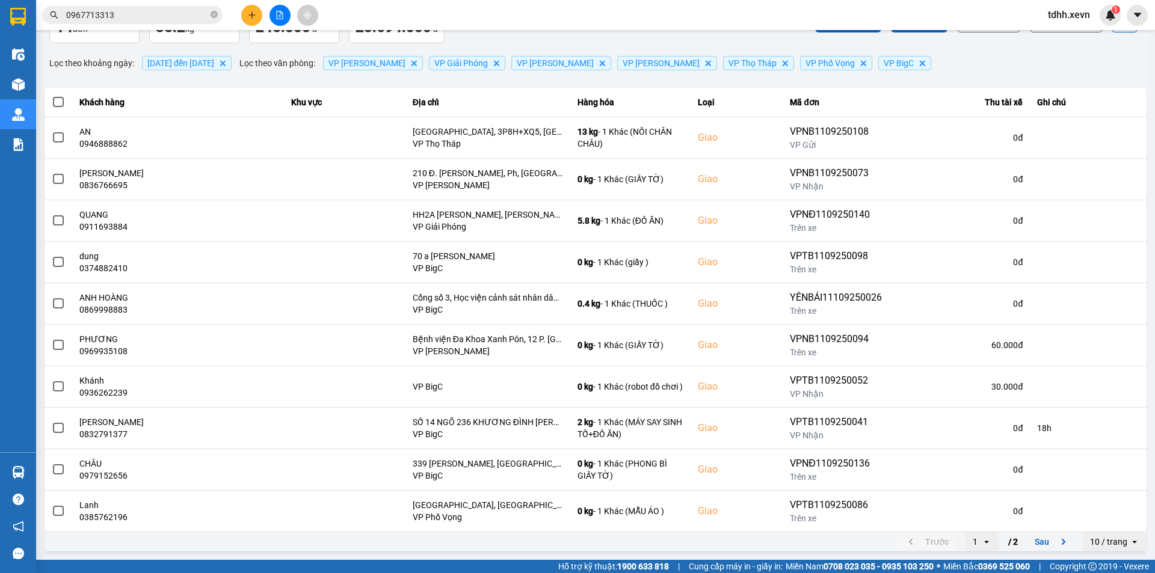
drag, startPoint x: 1093, startPoint y: 543, endPoint x: 1096, endPoint y: 534, distance: 9.3
click at [1094, 543] on div "10 / trang" at bounding box center [1108, 542] width 37 height 12
click at [1097, 514] on div "100 / trang" at bounding box center [1106, 516] width 44 height 12
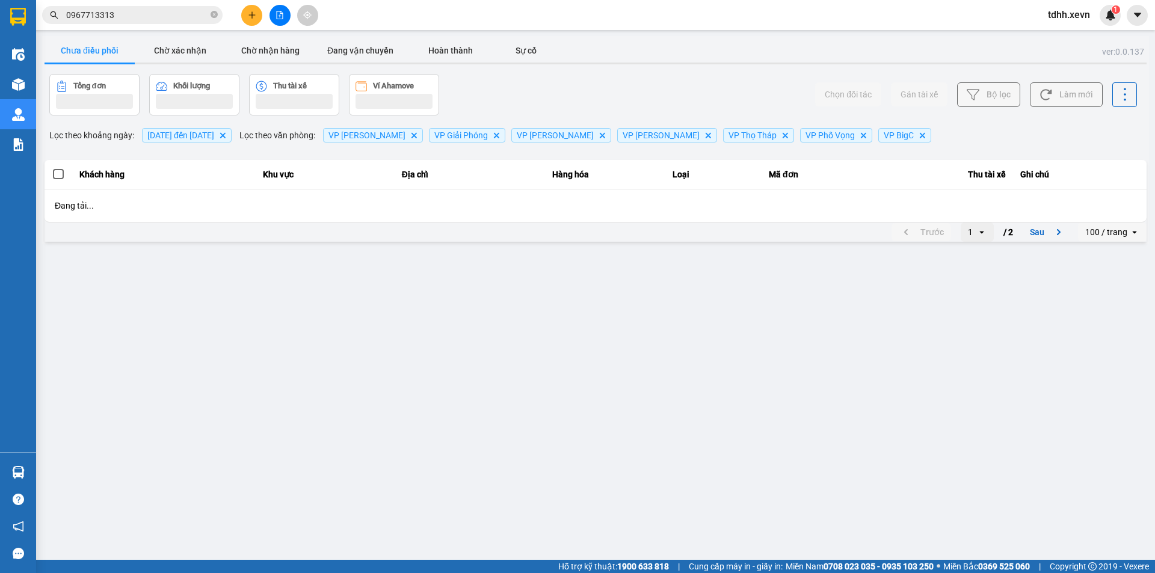
scroll to position [0, 0]
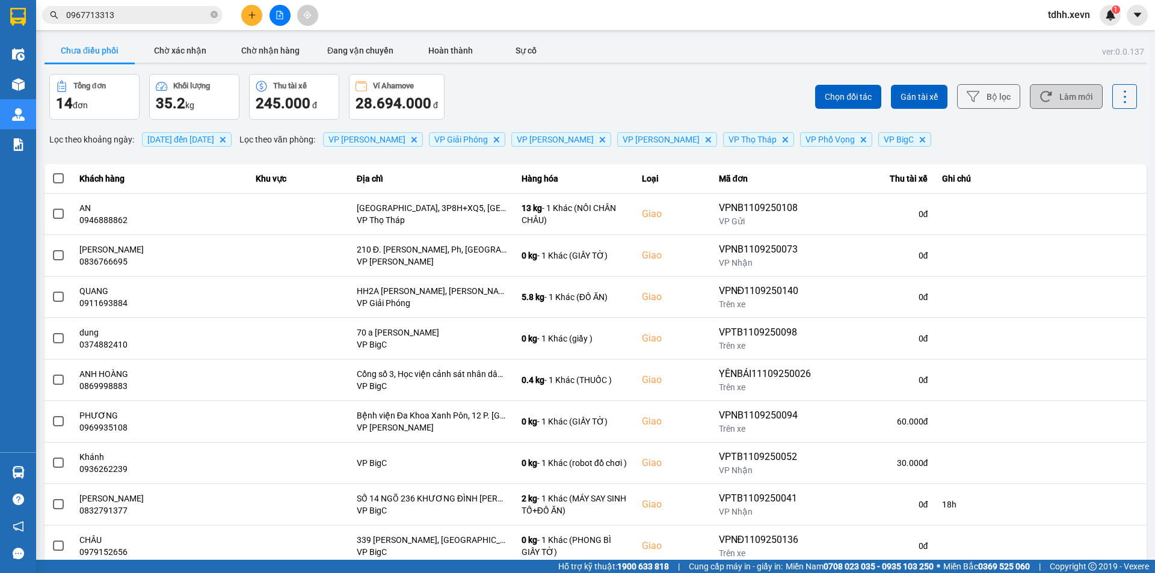
click at [1066, 94] on button "Làm mới" at bounding box center [1066, 96] width 73 height 25
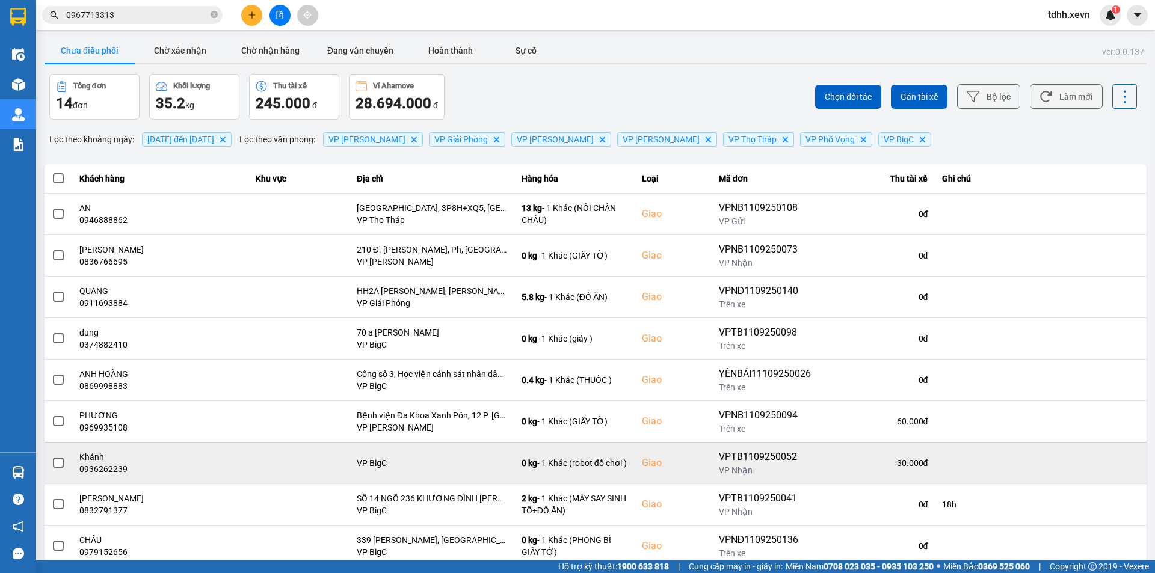
scroll to position [242, 0]
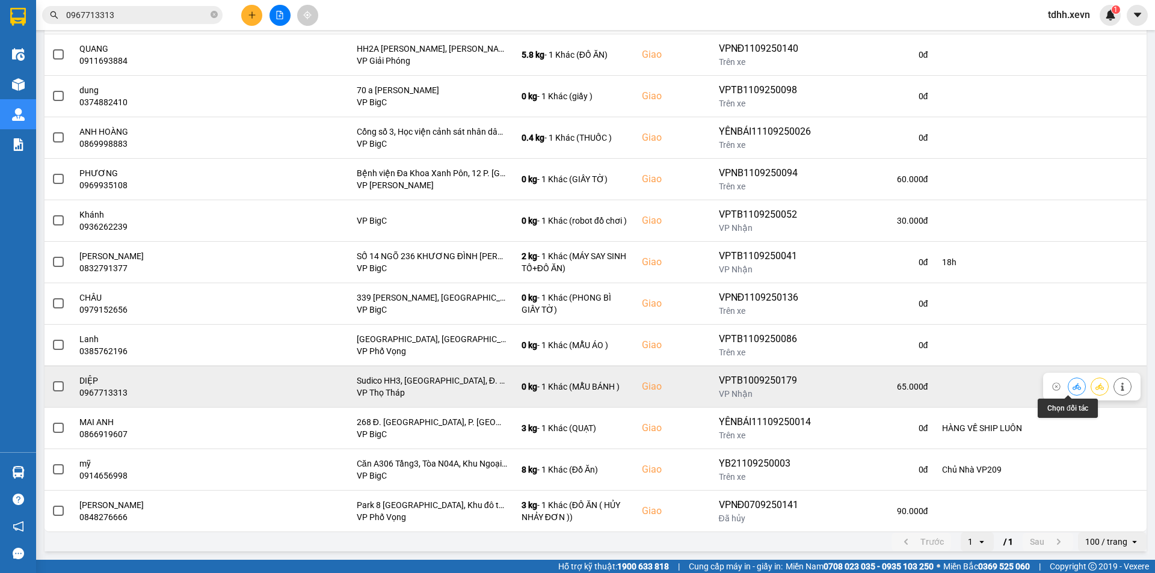
click at [1073, 386] on icon at bounding box center [1077, 387] width 8 height 8
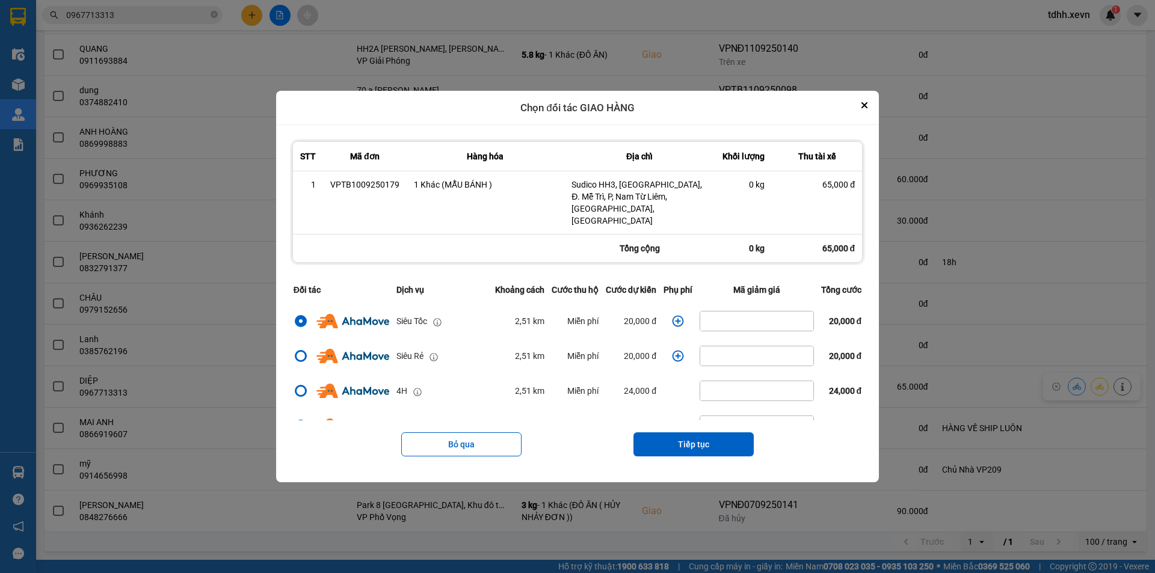
click at [1071, 386] on div "ver: 0.0.137 Chưa điều phối Chờ xác nhận Chờ nhận hàng Đang vận chuyển Hoàn thà…" at bounding box center [595, 174] width 1107 height 761
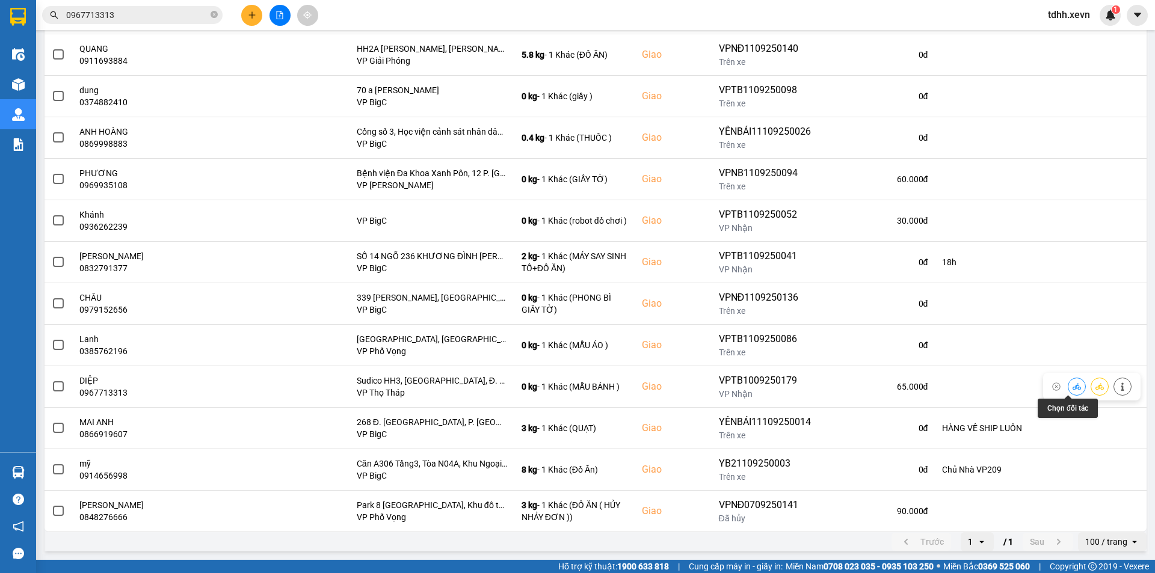
click at [1073, 386] on icon at bounding box center [1077, 387] width 8 height 8
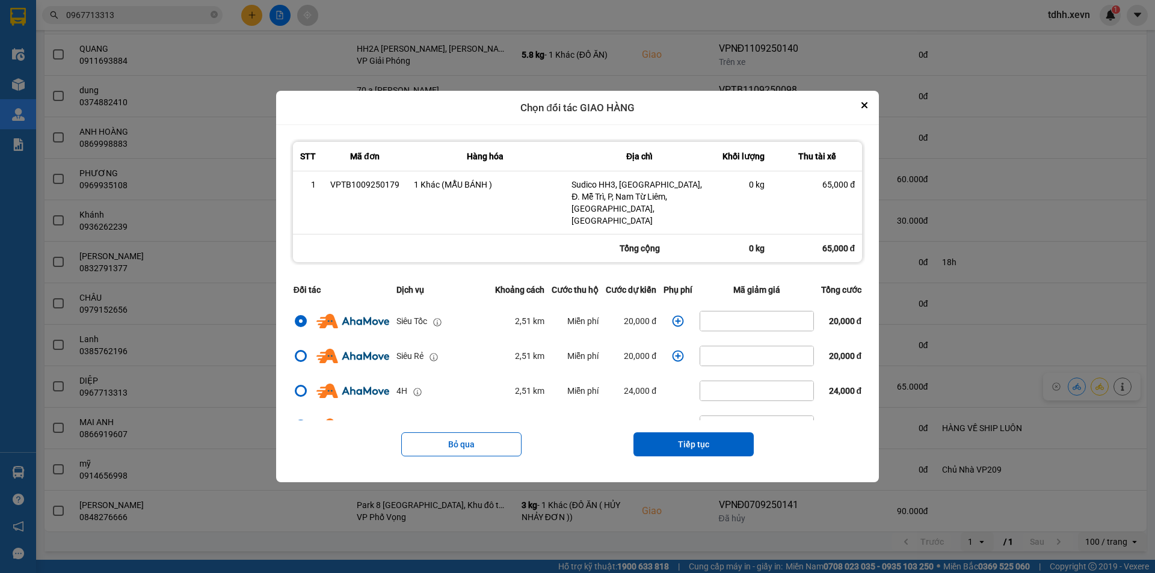
click at [674, 316] on icon "dialog" at bounding box center [678, 321] width 11 height 11
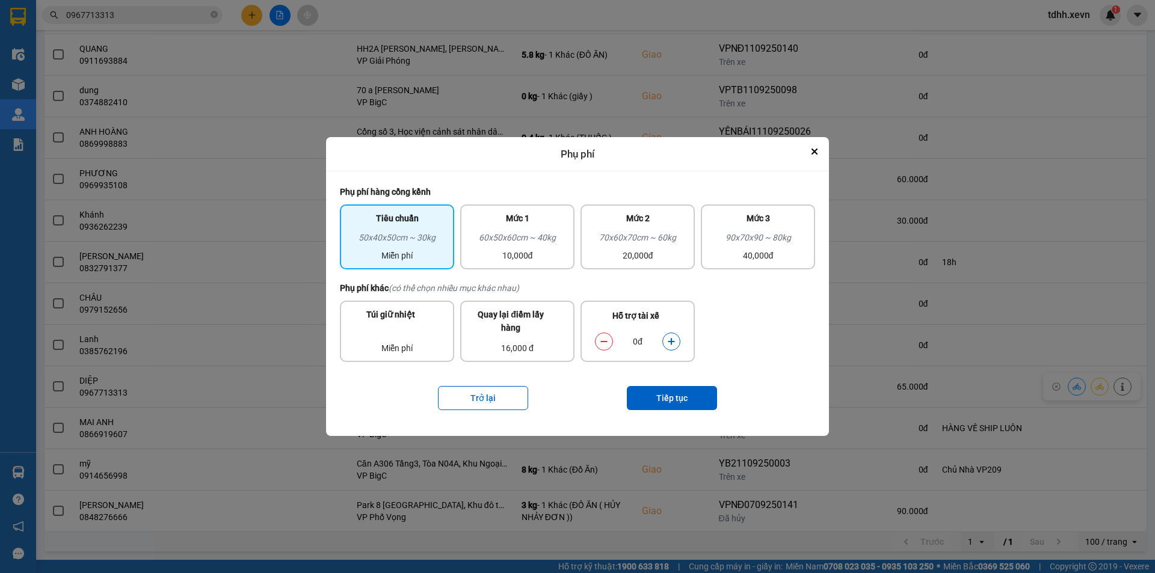
click at [674, 343] on icon "dialog" at bounding box center [671, 342] width 8 height 8
drag, startPoint x: 674, startPoint y: 343, endPoint x: 684, endPoint y: 396, distance: 53.8
click at [674, 347] on button "dialog" at bounding box center [671, 342] width 17 height 21
click at [684, 404] on button "Tiếp tục" at bounding box center [672, 398] width 90 height 24
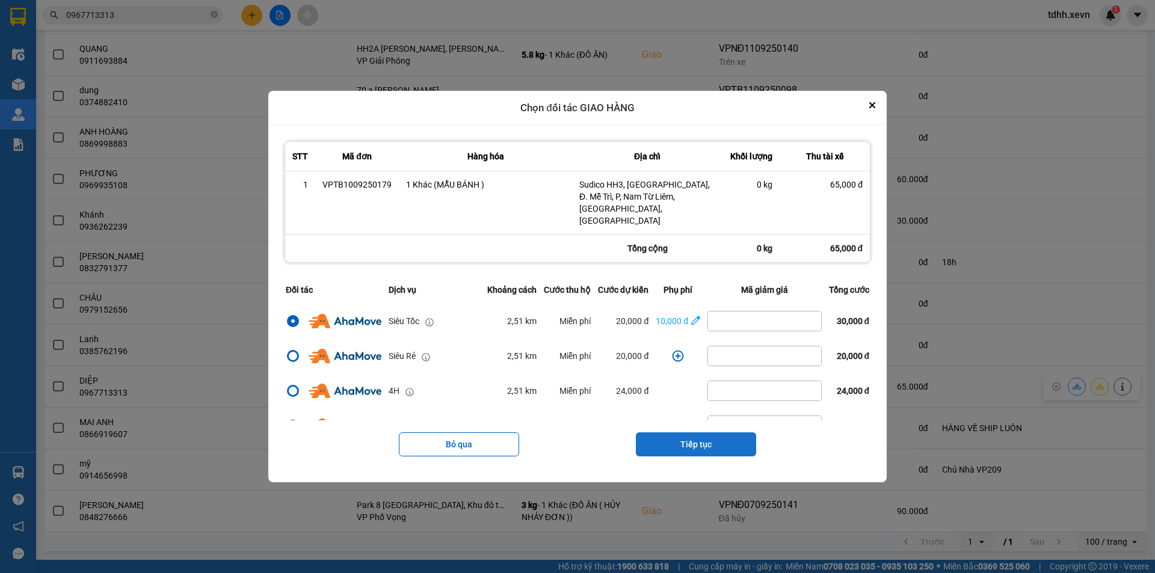
click at [692, 436] on button "Tiếp tục" at bounding box center [696, 445] width 120 height 24
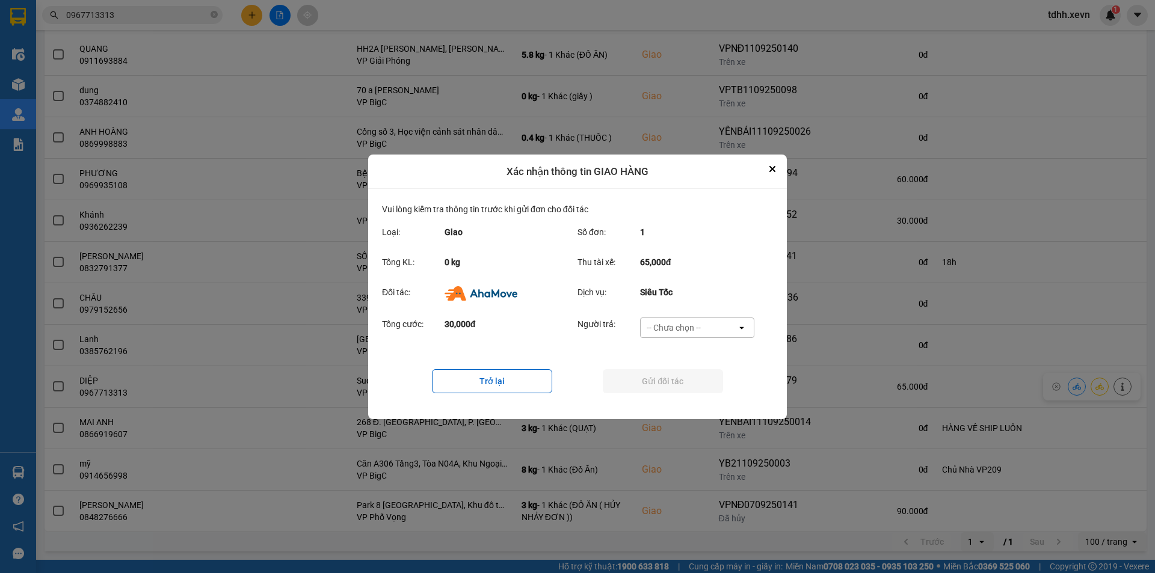
click at [693, 328] on div "-- Chưa chọn --" at bounding box center [674, 328] width 54 height 12
click at [694, 400] on span "Ví Ahamove" at bounding box center [673, 396] width 49 height 12
click at [671, 389] on button "Gửi đối tác" at bounding box center [663, 381] width 120 height 24
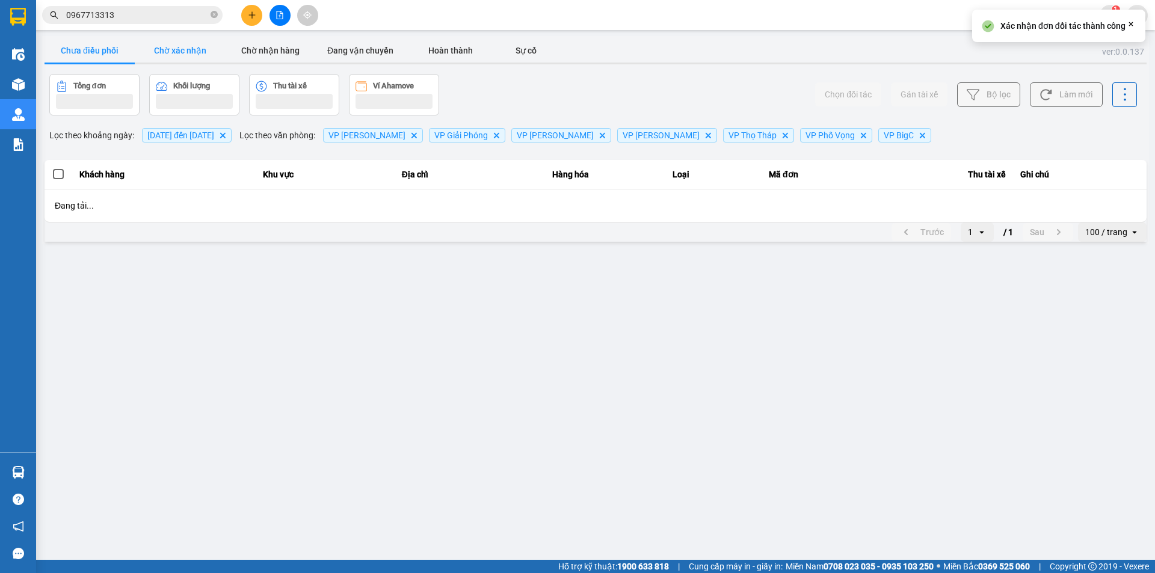
scroll to position [0, 0]
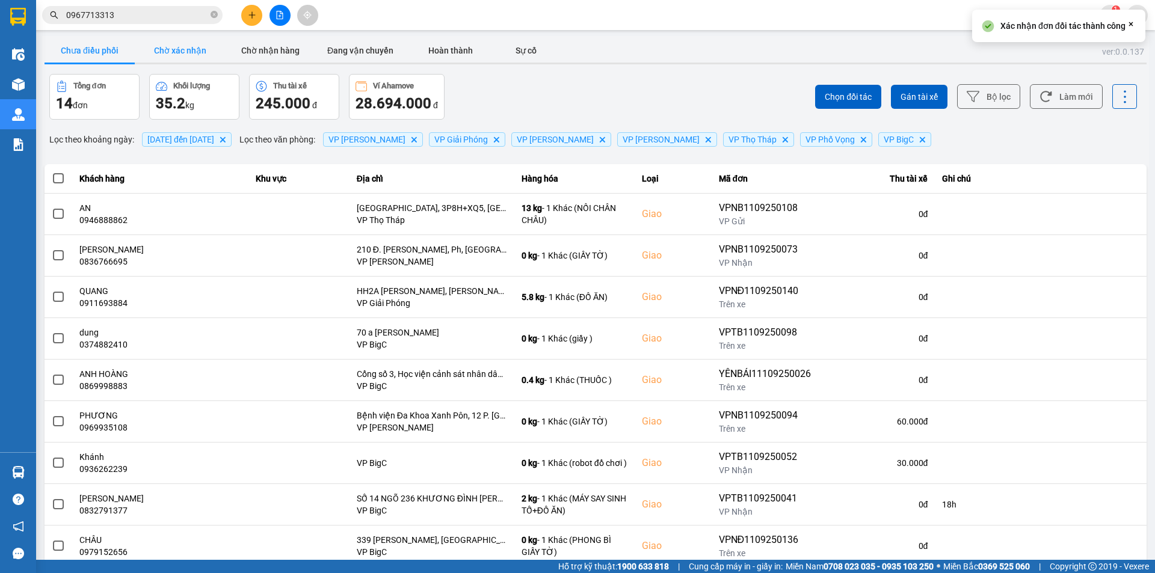
click at [205, 39] on button "Chờ xác nhận" at bounding box center [180, 51] width 90 height 24
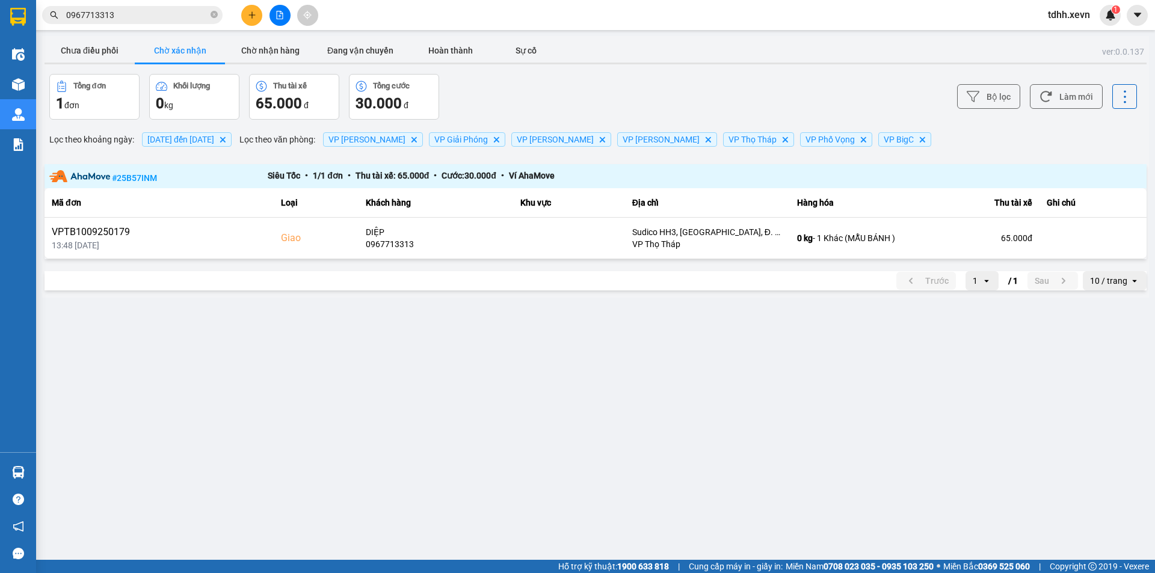
click at [653, 425] on main "ver: 0.0.137 Chưa điều phối Chờ xác nhận Chờ nhận hàng Đang vận chuyển Hoàn thà…" at bounding box center [577, 280] width 1155 height 560
click at [143, 10] on input "0967713313" at bounding box center [137, 14] width 142 height 13
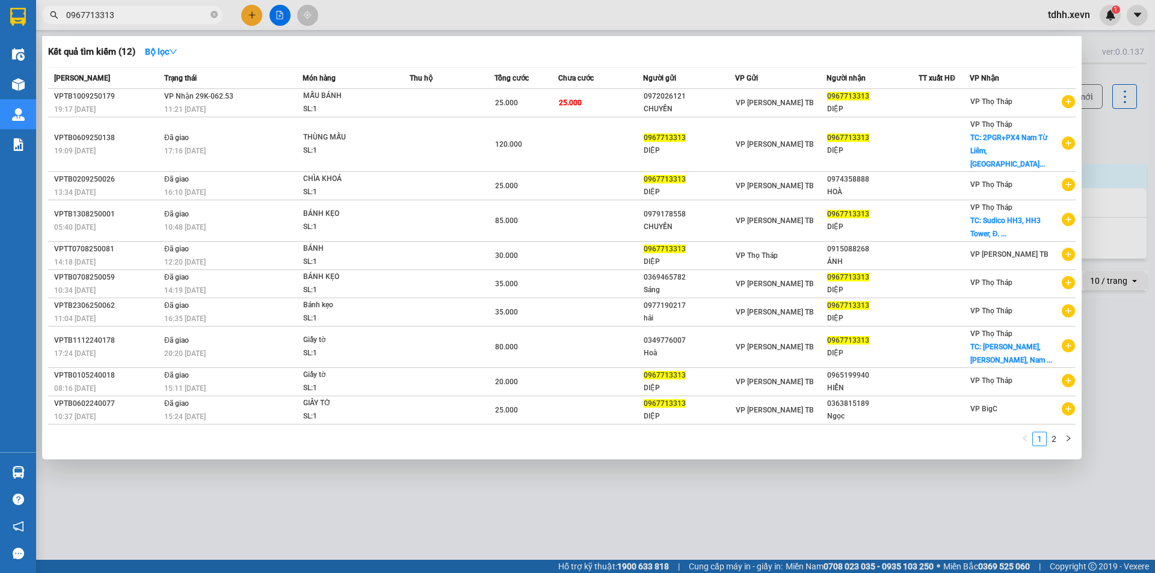
paste input "824262555"
click at [143, 10] on input "0967713313" at bounding box center [137, 14] width 142 height 13
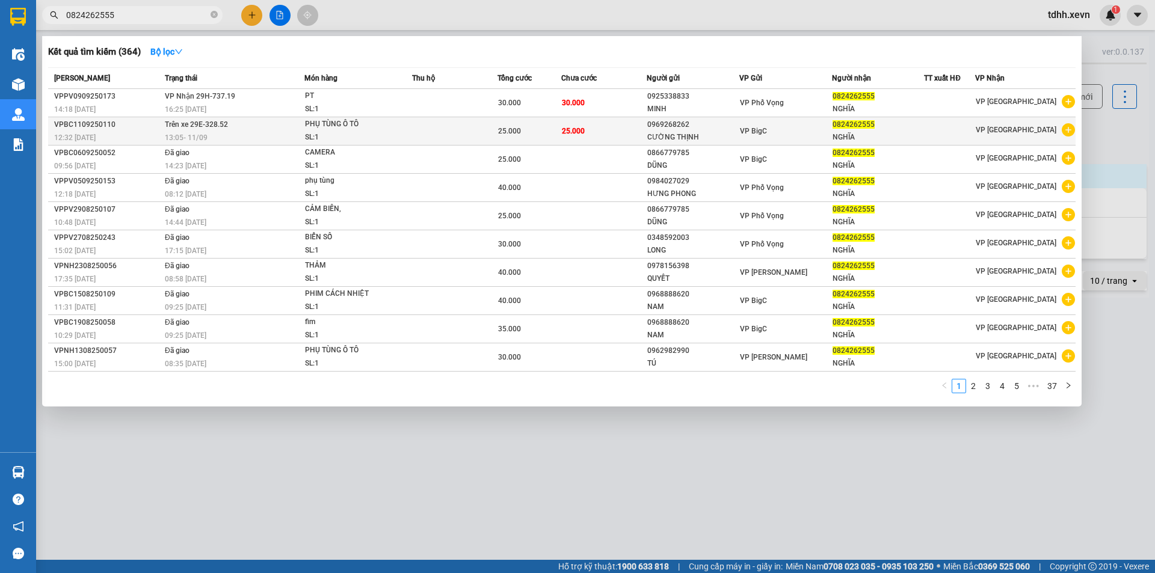
type input "0824262555"
copy span "-328.52"
drag, startPoint x: 235, startPoint y: 123, endPoint x: 203, endPoint y: 126, distance: 32.0
click at [203, 126] on td "Trên xe 29E-328.52 13:05 - 11/09" at bounding box center [233, 131] width 142 height 28
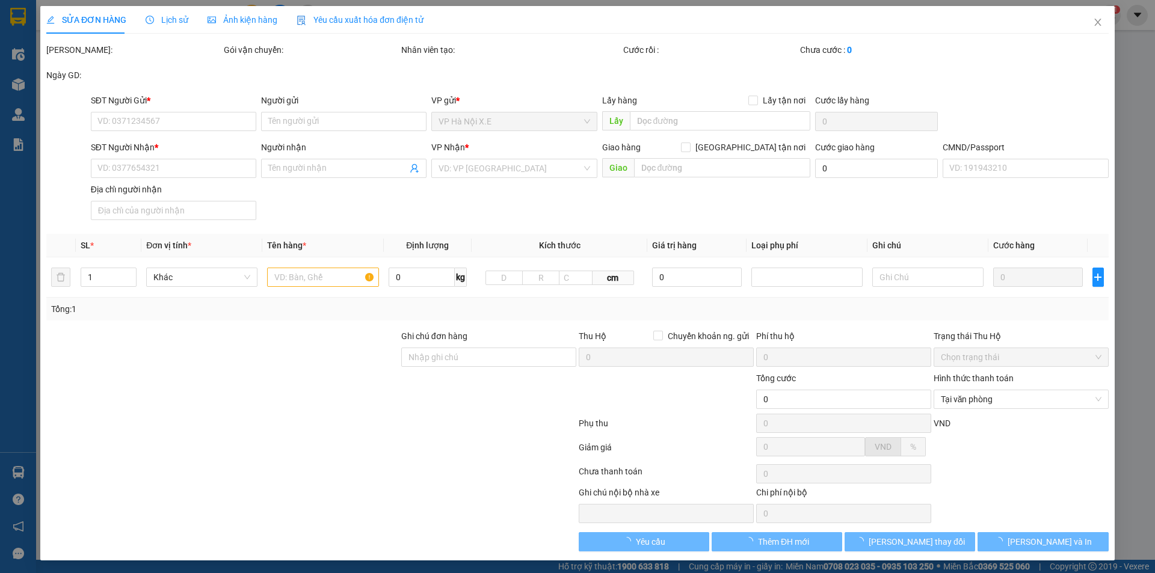
type input "0969268262"
type input "CƯỜNG THỊNH"
type input "0824262555"
type input "NGHĨA"
type input "037099000341 phạm đức nghĩa"
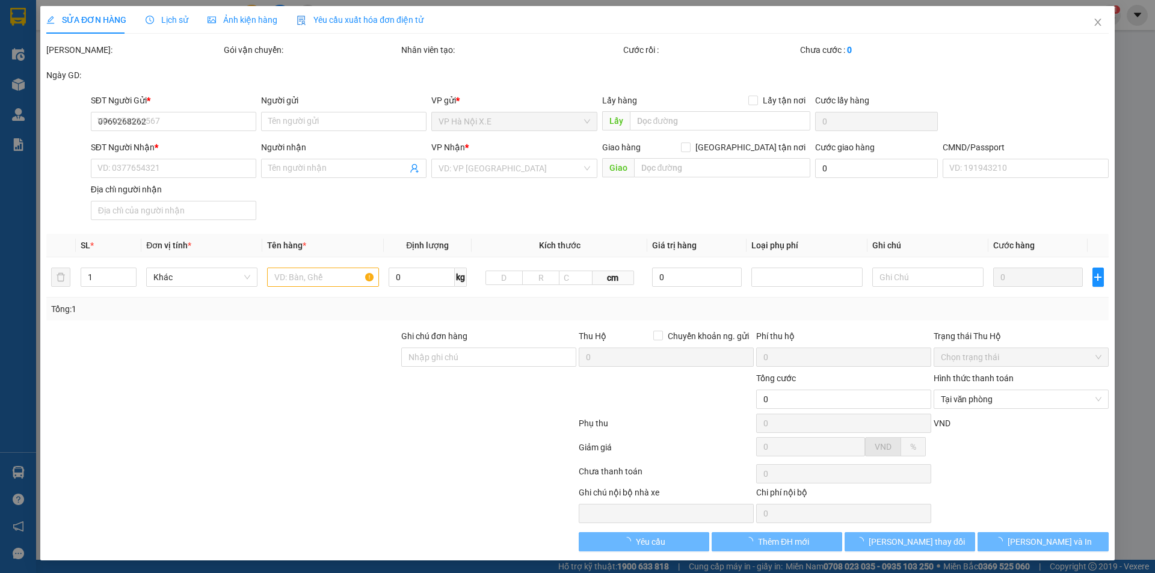
type input "25.000"
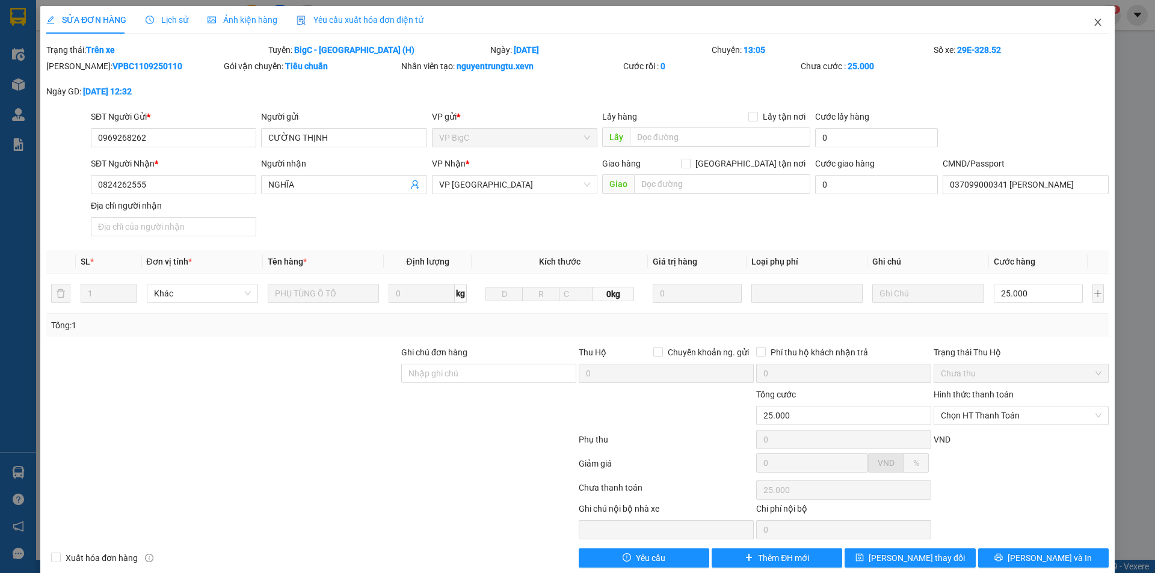
drag, startPoint x: 1082, startPoint y: 20, endPoint x: 833, endPoint y: 23, distance: 248.5
click at [1082, 21] on span "Close" at bounding box center [1098, 23] width 34 height 34
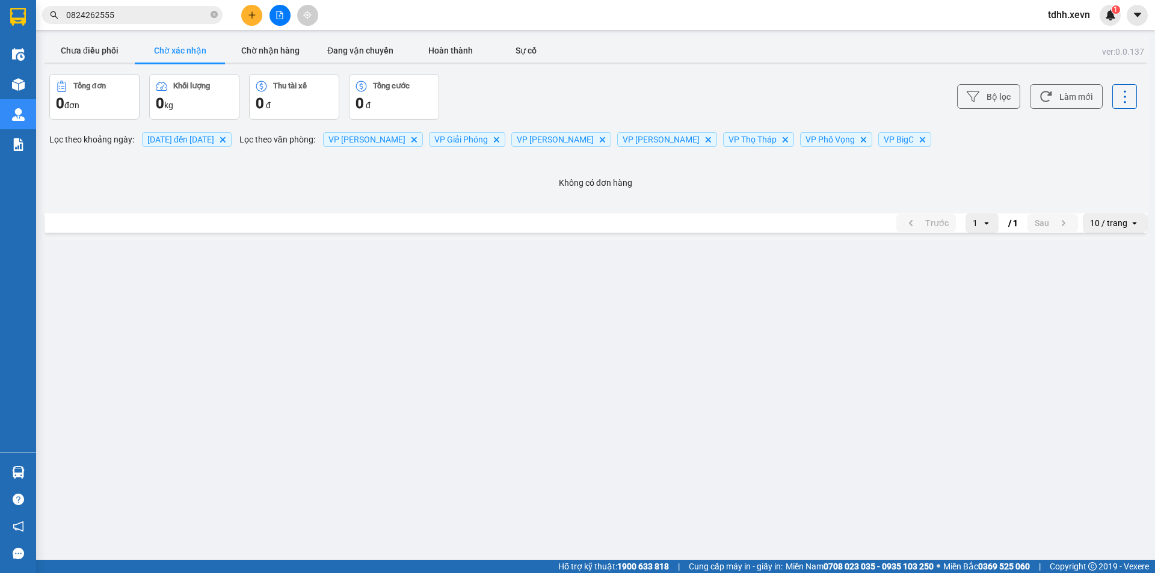
click at [137, 5] on div "Kết quả tìm kiếm ( 364 ) Bộ lọc Mã ĐH Trạng thái Món hàng Thu hộ Tổng cước Chưa…" at bounding box center [117, 15] width 235 height 21
click at [141, 13] on input "0824262555" at bounding box center [137, 14] width 142 height 13
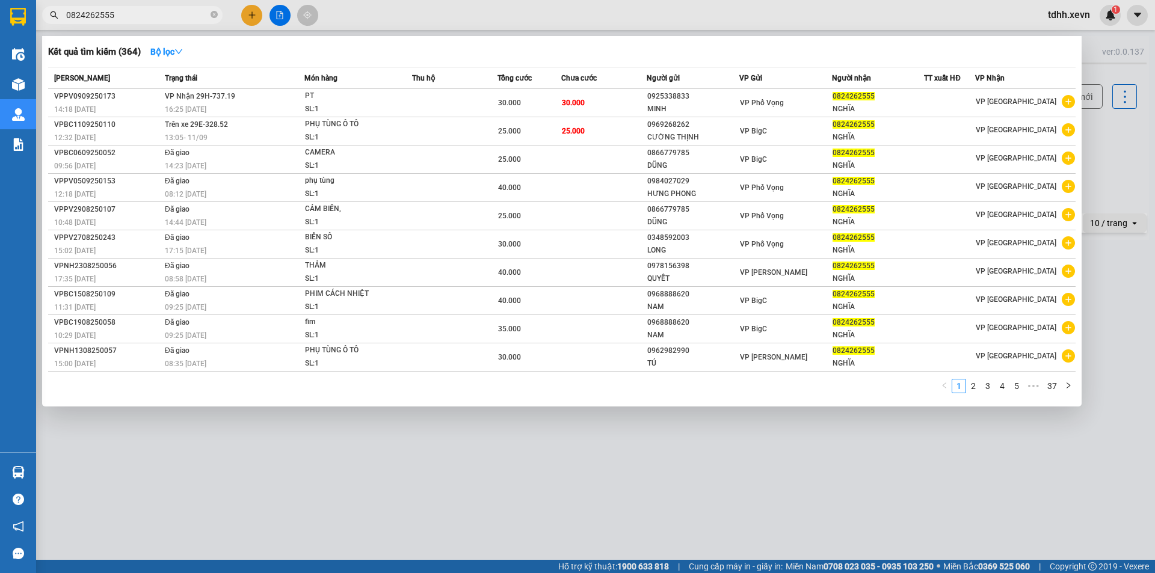
click at [412, 451] on div at bounding box center [577, 286] width 1155 height 573
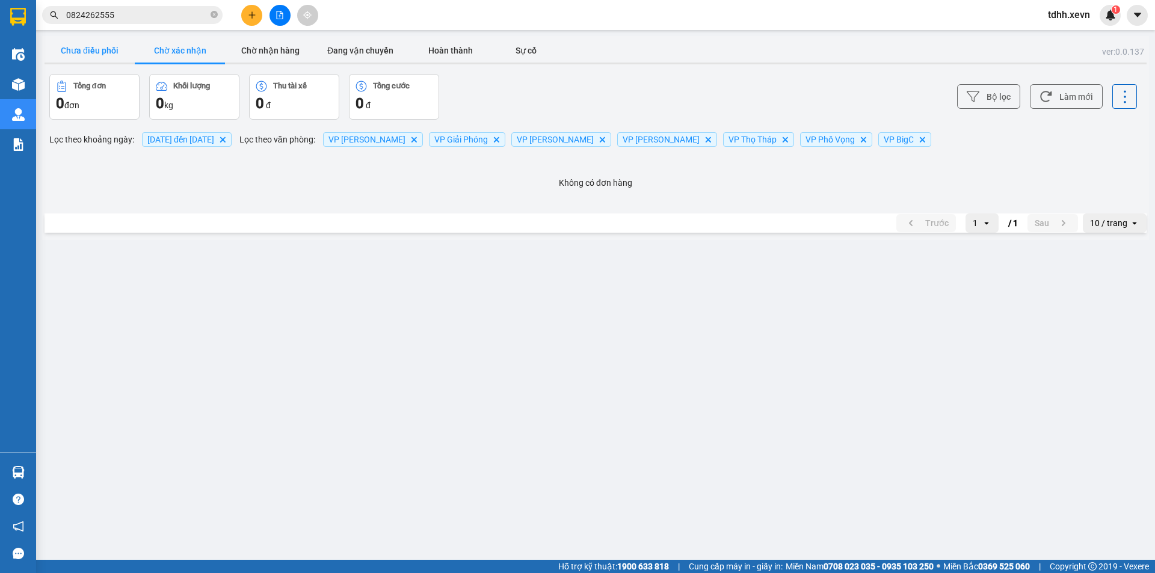
click at [113, 48] on button "Chưa điều phối" at bounding box center [90, 51] width 90 height 24
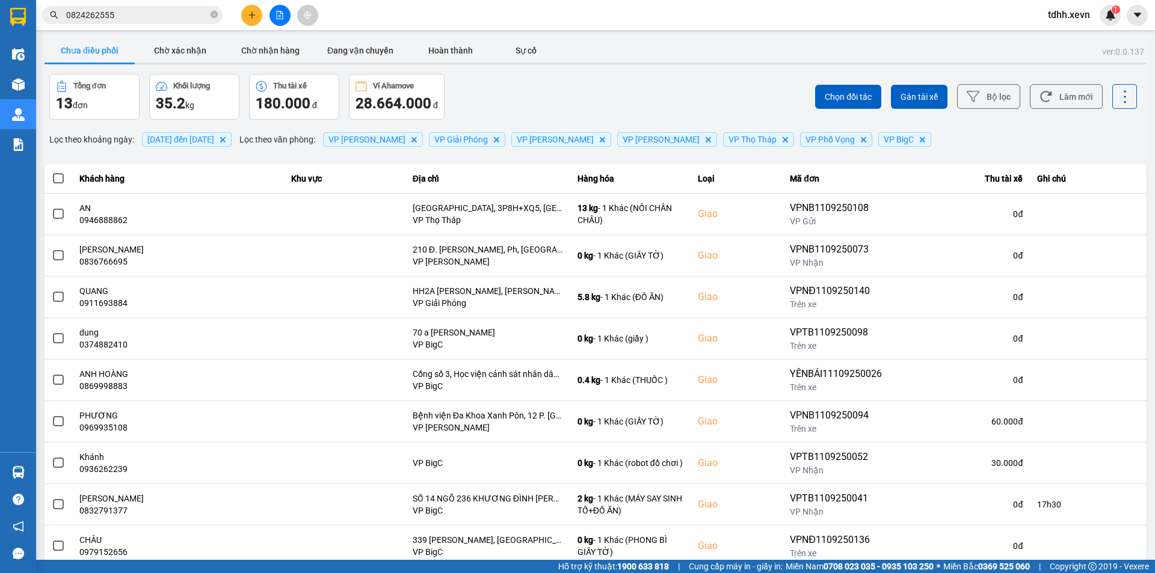
click at [1057, 110] on div "Chọn đối tác Gán tài xế Bộ lọc Làm mới" at bounding box center [865, 97] width 544 height 46
click at [1072, 94] on button "Làm mới" at bounding box center [1066, 96] width 73 height 25
click at [1069, 95] on button "Làm mới" at bounding box center [1066, 96] width 73 height 25
click at [1058, 94] on button "Làm mới" at bounding box center [1066, 96] width 73 height 25
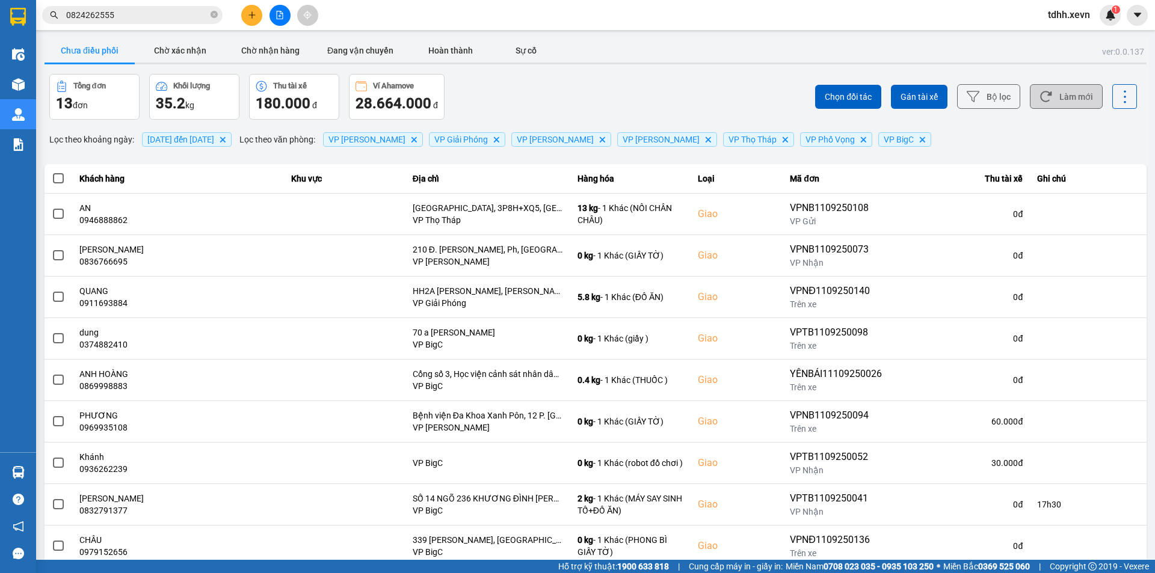
click at [1058, 94] on button "Làm mới" at bounding box center [1066, 96] width 73 height 25
click at [1051, 93] on button "Làm mới" at bounding box center [1066, 96] width 73 height 25
click at [632, 45] on div "Chưa điều phối Chờ xác nhận Chờ nhận hàng Đang vận chuyển Hoàn thành Sự cố" at bounding box center [596, 52] width 1102 height 27
click at [145, 11] on input "0824262555" at bounding box center [137, 14] width 142 height 13
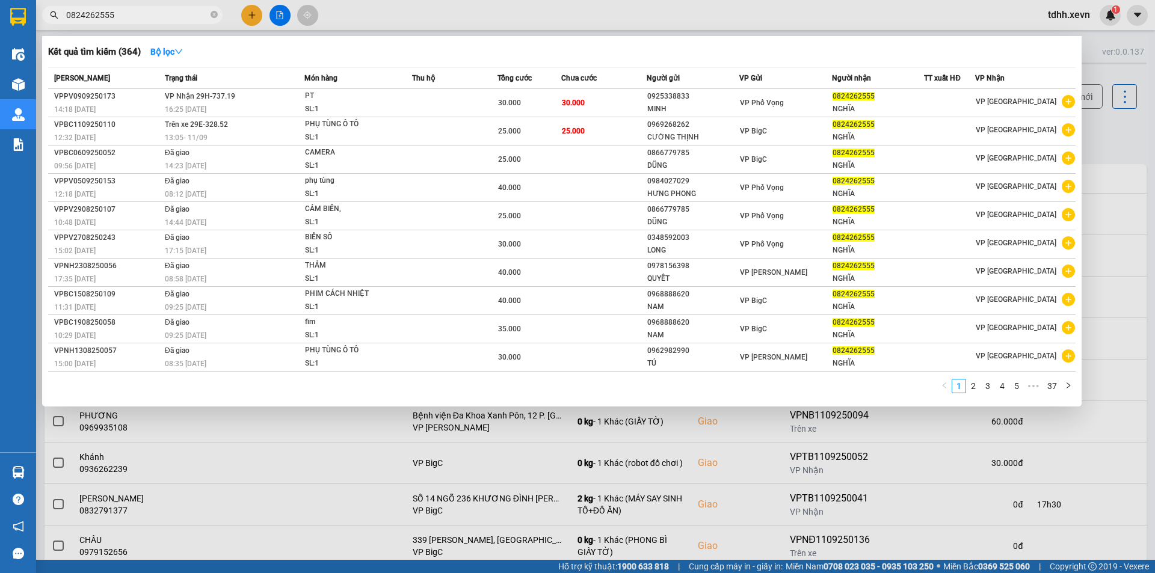
click at [145, 11] on input "0824262555" at bounding box center [137, 14] width 142 height 13
paste input "916362693"
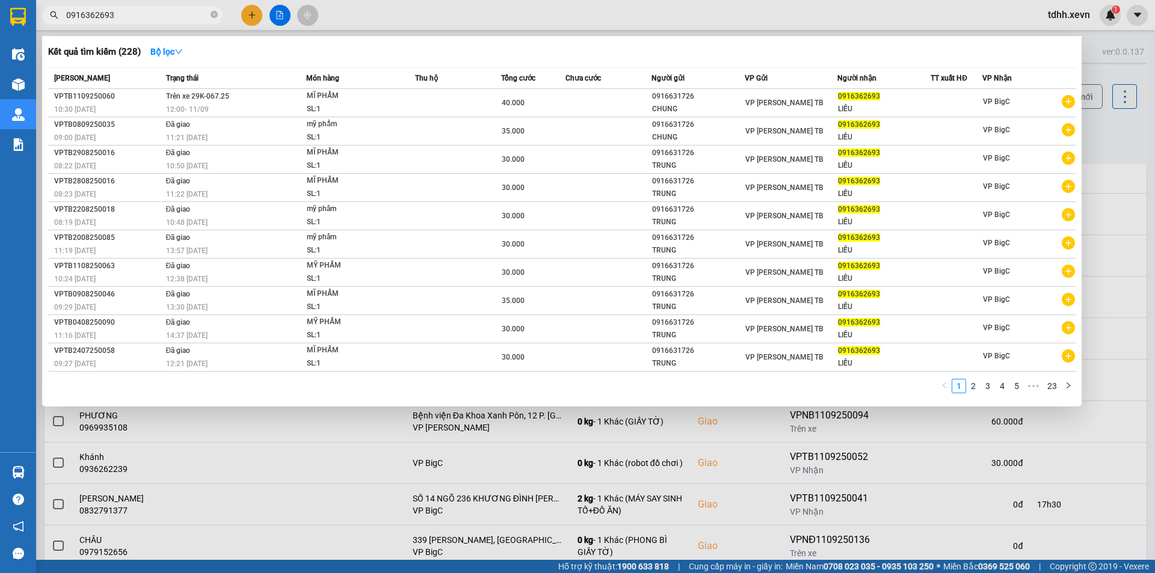
type input "0916362693"
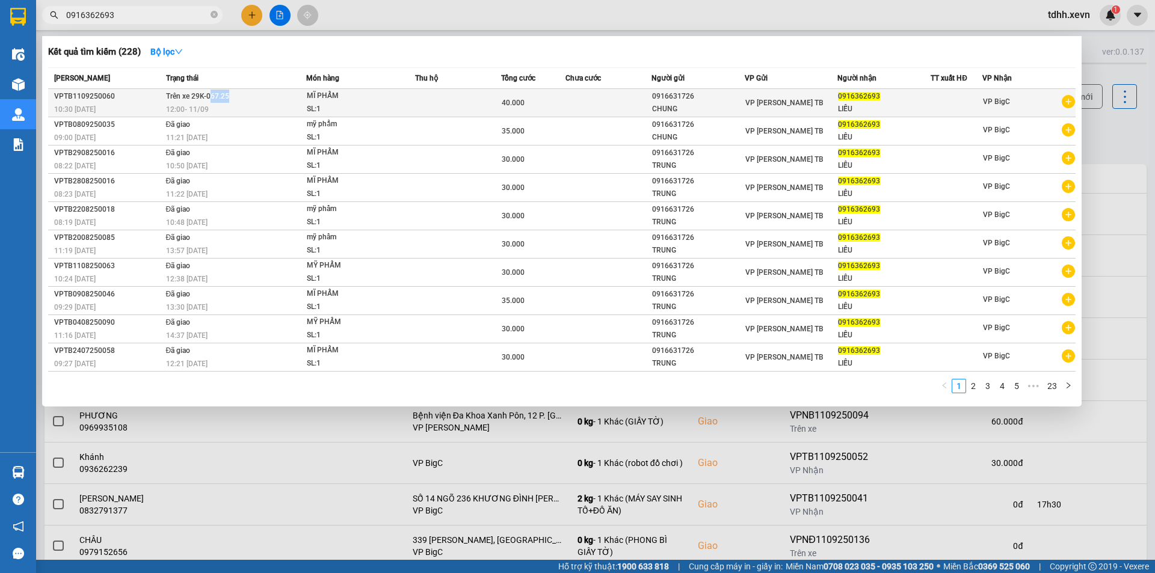
copy span "67.25"
drag, startPoint x: 251, startPoint y: 98, endPoint x: 209, endPoint y: 98, distance: 42.1
click at [209, 98] on td "Trên xe 29K-067.25 12:00 - 11/09" at bounding box center [234, 103] width 143 height 28
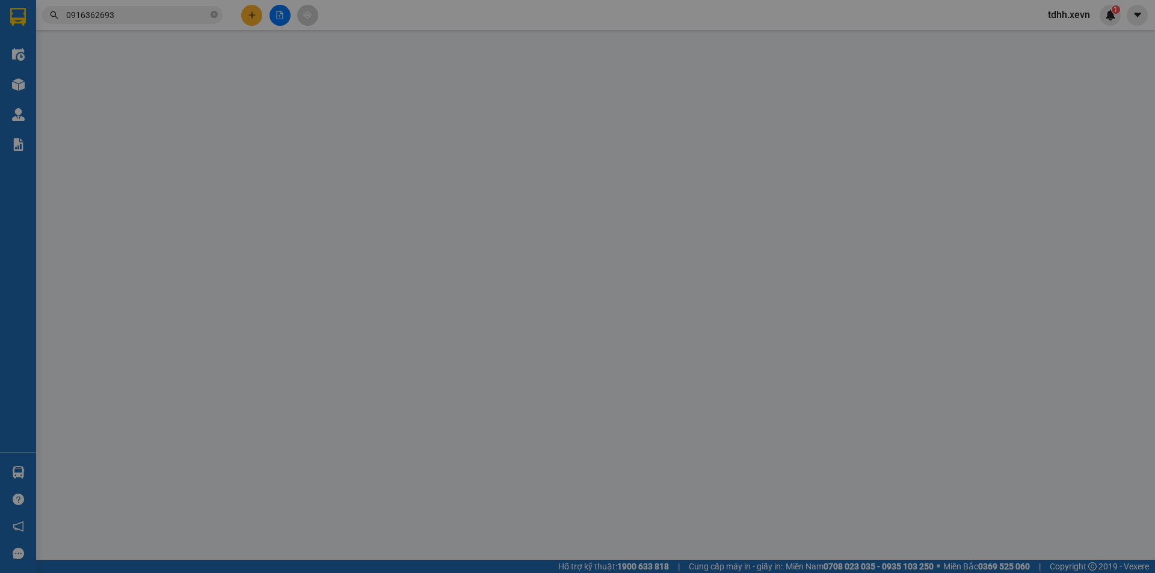
type input "0916631726"
type input "CHUNG"
type input "0916362693"
type input "LIỄU"
type input "0359723619 VIỆT"
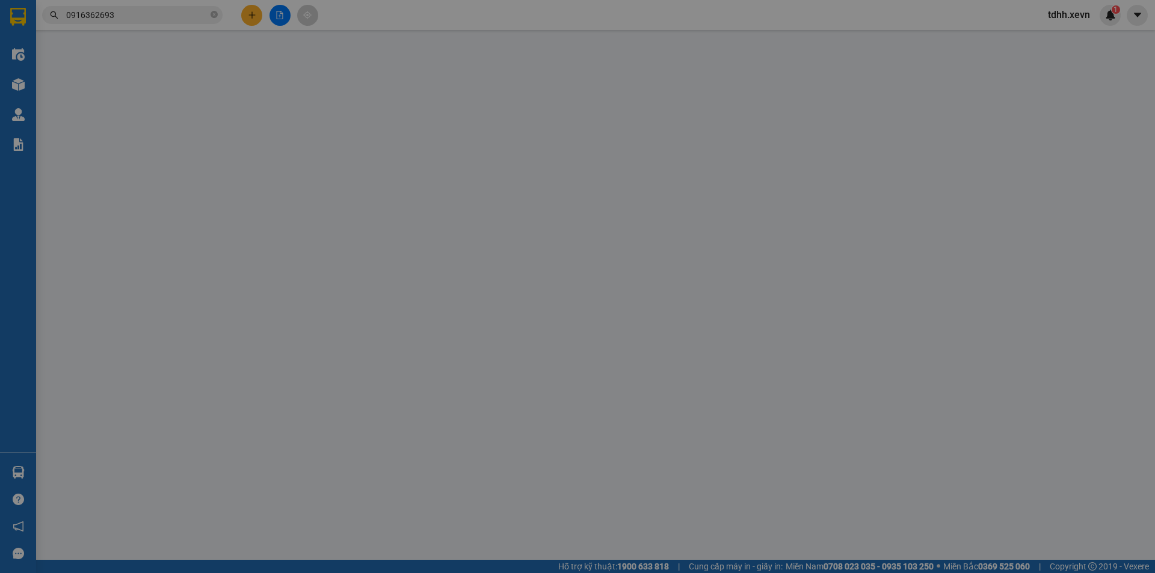
type input "tecco ngũ hiệp-thanh trì HN"
type input "40.000"
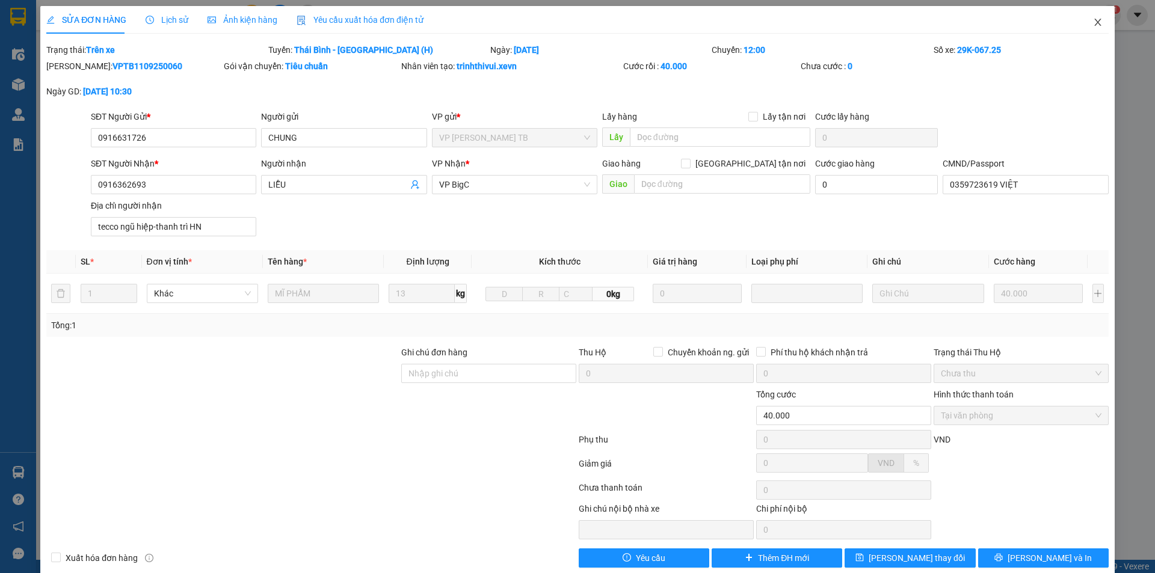
click at [1083, 34] on span "Close" at bounding box center [1098, 23] width 34 height 34
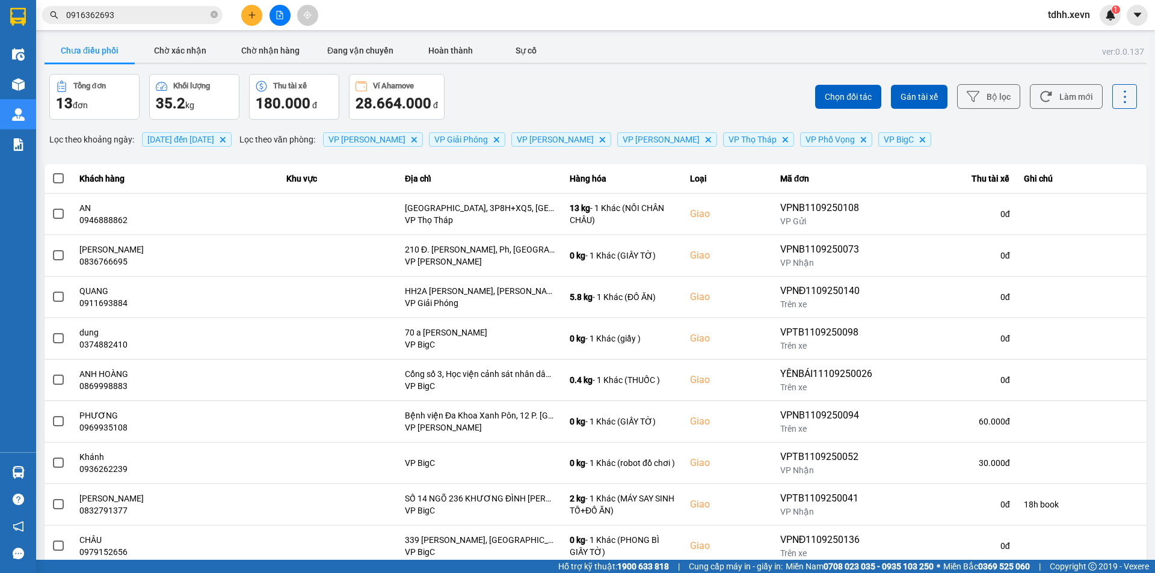
click at [171, 10] on input "0916362693" at bounding box center [137, 14] width 142 height 13
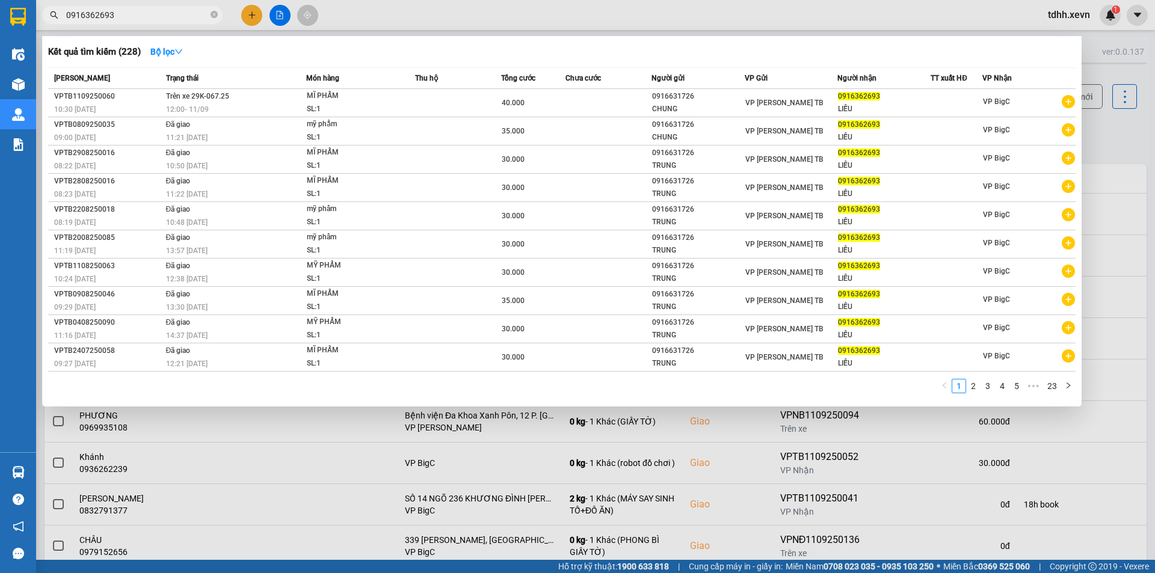
click at [1104, 184] on div at bounding box center [577, 286] width 1155 height 573
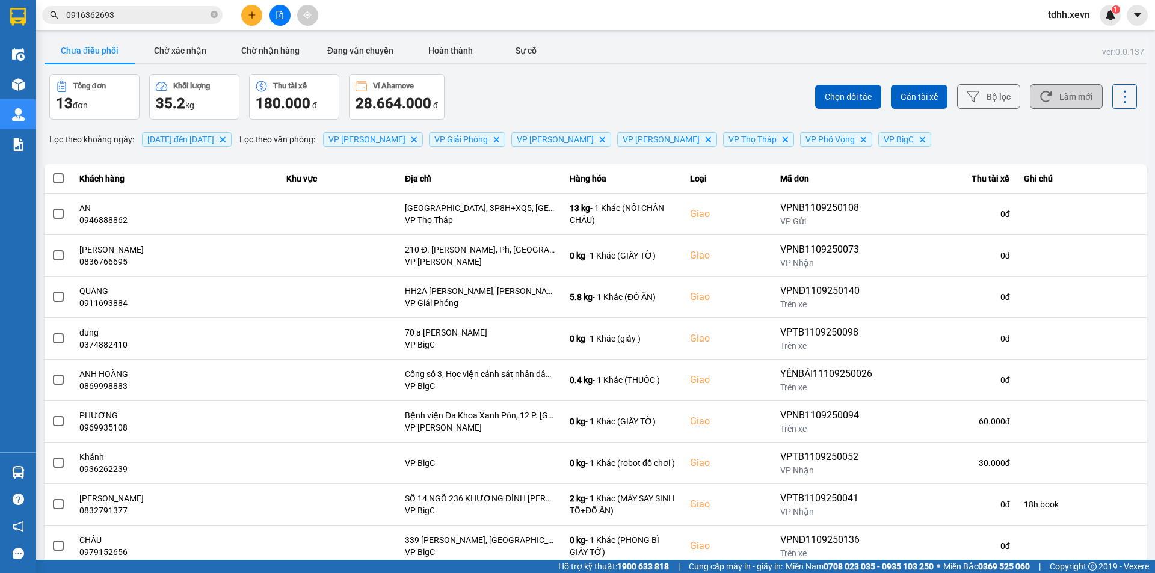
click at [1072, 91] on button "Làm mới" at bounding box center [1066, 96] width 73 height 25
click at [1063, 101] on button "Làm mới" at bounding box center [1066, 96] width 73 height 25
click at [670, 92] on div "Chọn đối tác Gán tài xế Bộ lọc Làm mới" at bounding box center [865, 97] width 544 height 46
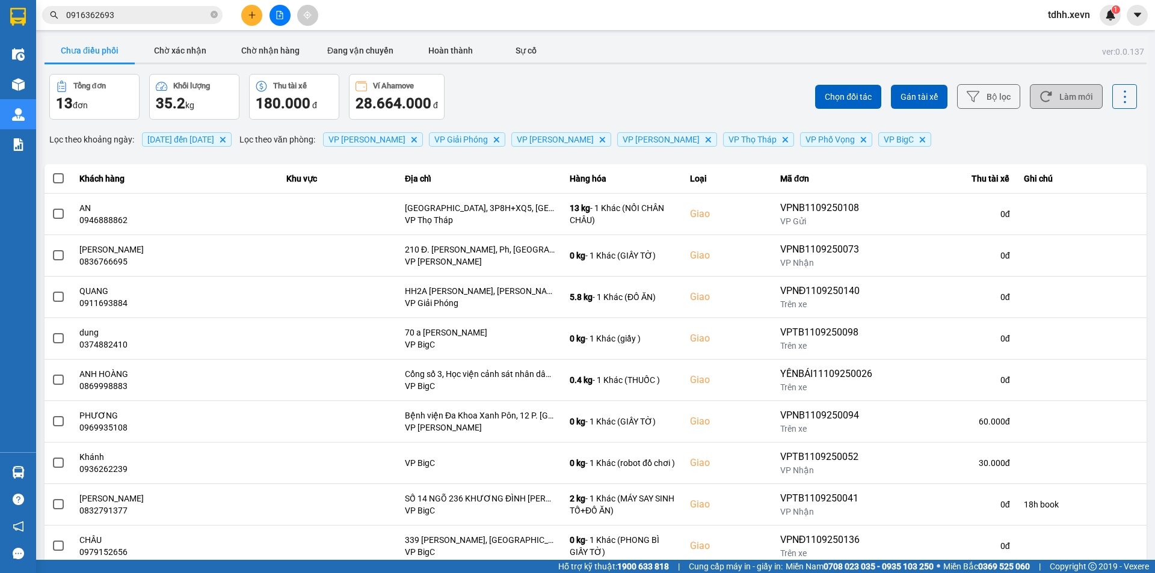
click at [1069, 93] on button "Làm mới" at bounding box center [1066, 96] width 73 height 25
click at [641, 102] on div "Chọn đối tác Gán tài xế Bộ lọc Làm mới" at bounding box center [865, 97] width 544 height 46
click at [283, 60] on button "Chờ nhận hàng" at bounding box center [270, 51] width 90 height 24
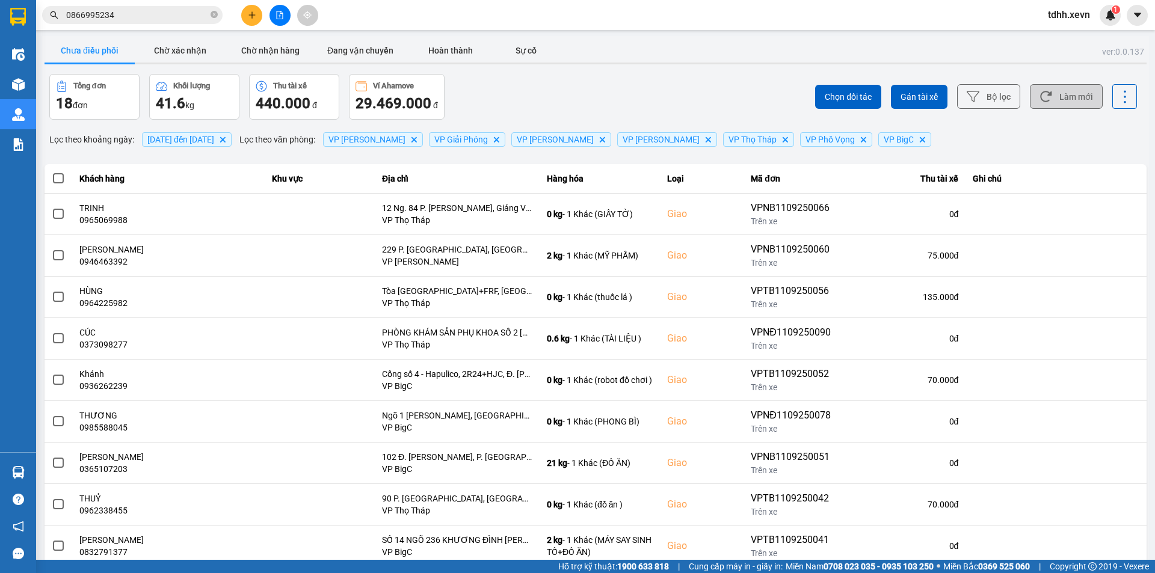
click at [1053, 94] on button "Làm mới" at bounding box center [1066, 96] width 73 height 25
